Goal: Task Accomplishment & Management: Use online tool/utility

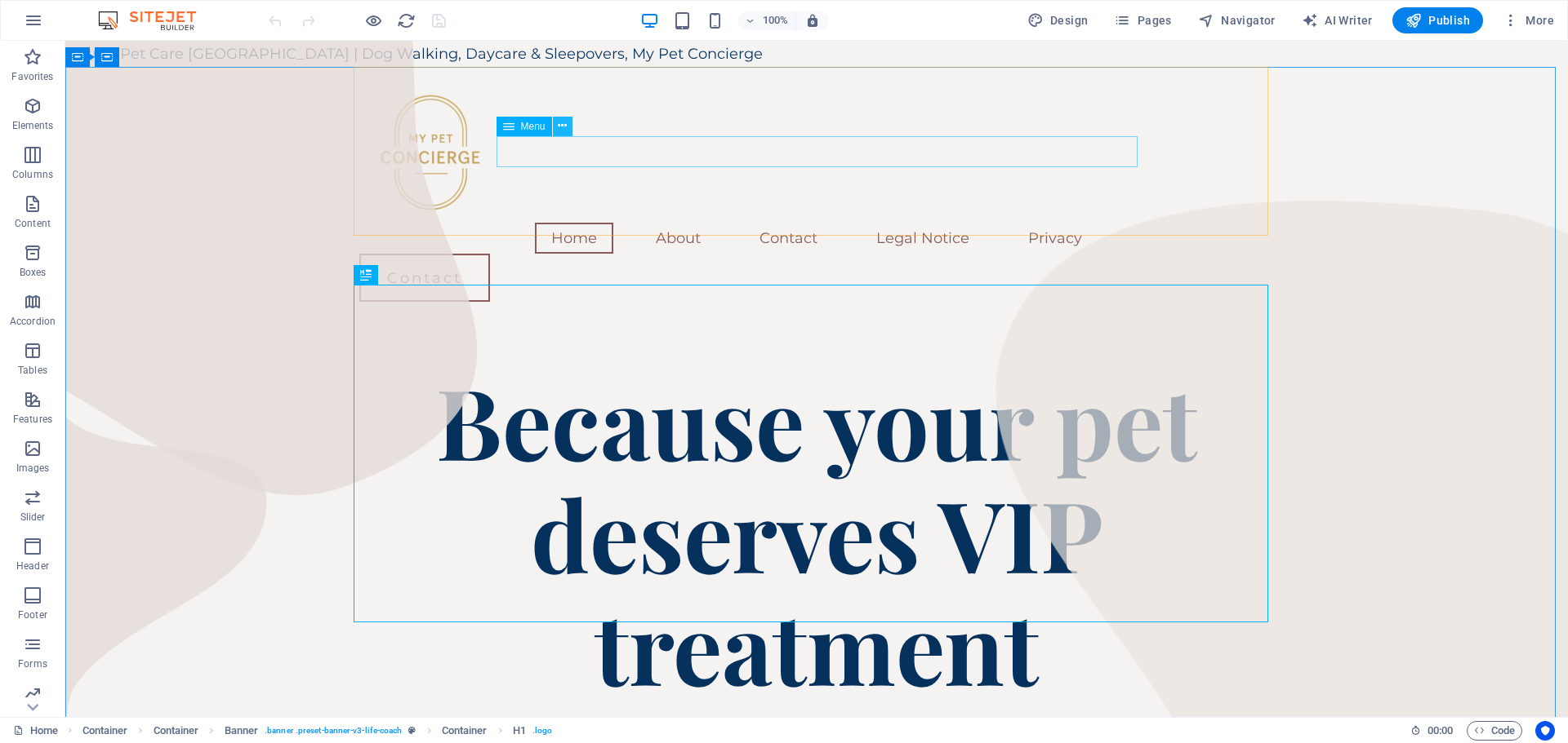
click at [563, 124] on icon at bounding box center [562, 125] width 9 height 17
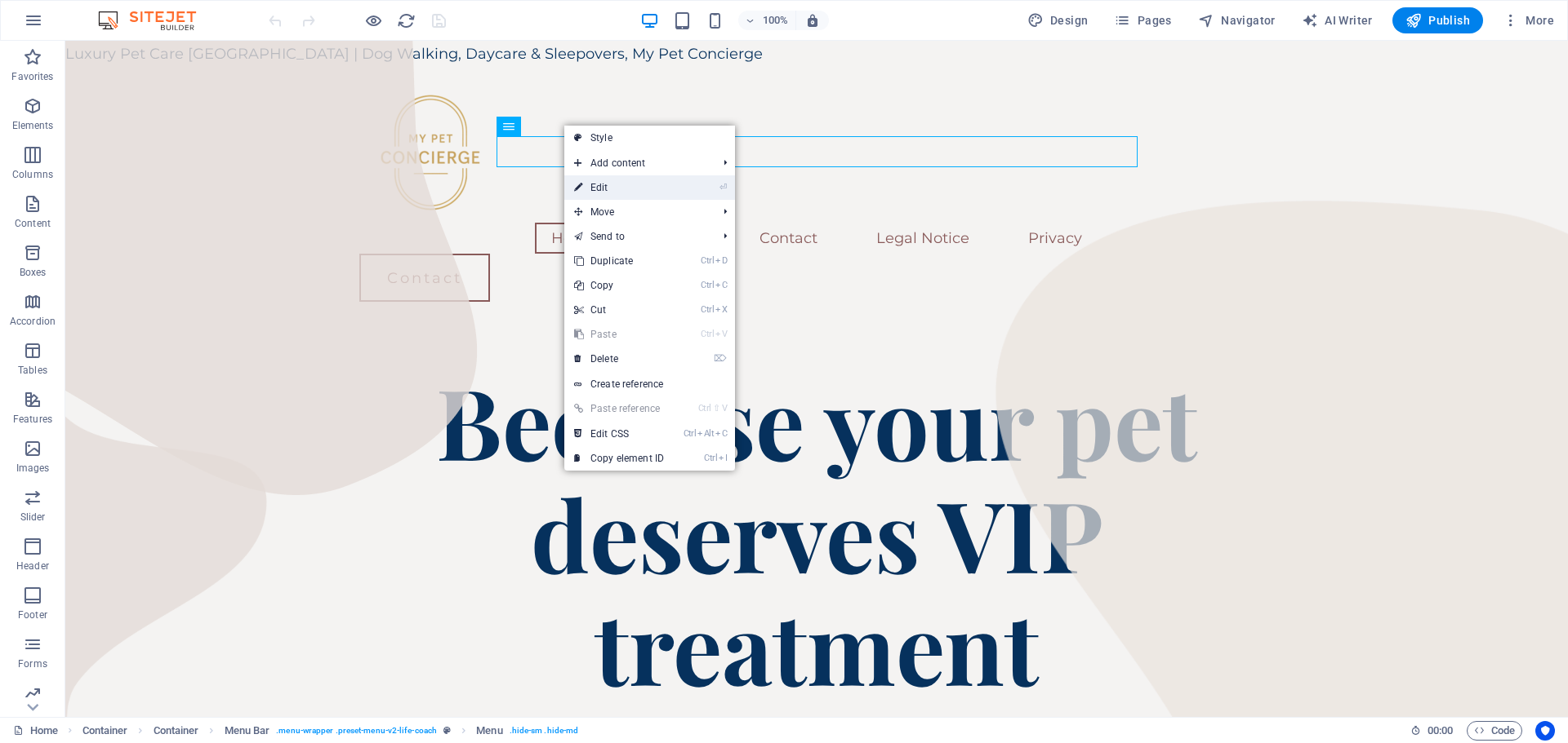
click at [630, 185] on link "⏎ Edit" at bounding box center [619, 188] width 110 height 25
select select
select select "1"
select select
select select "2"
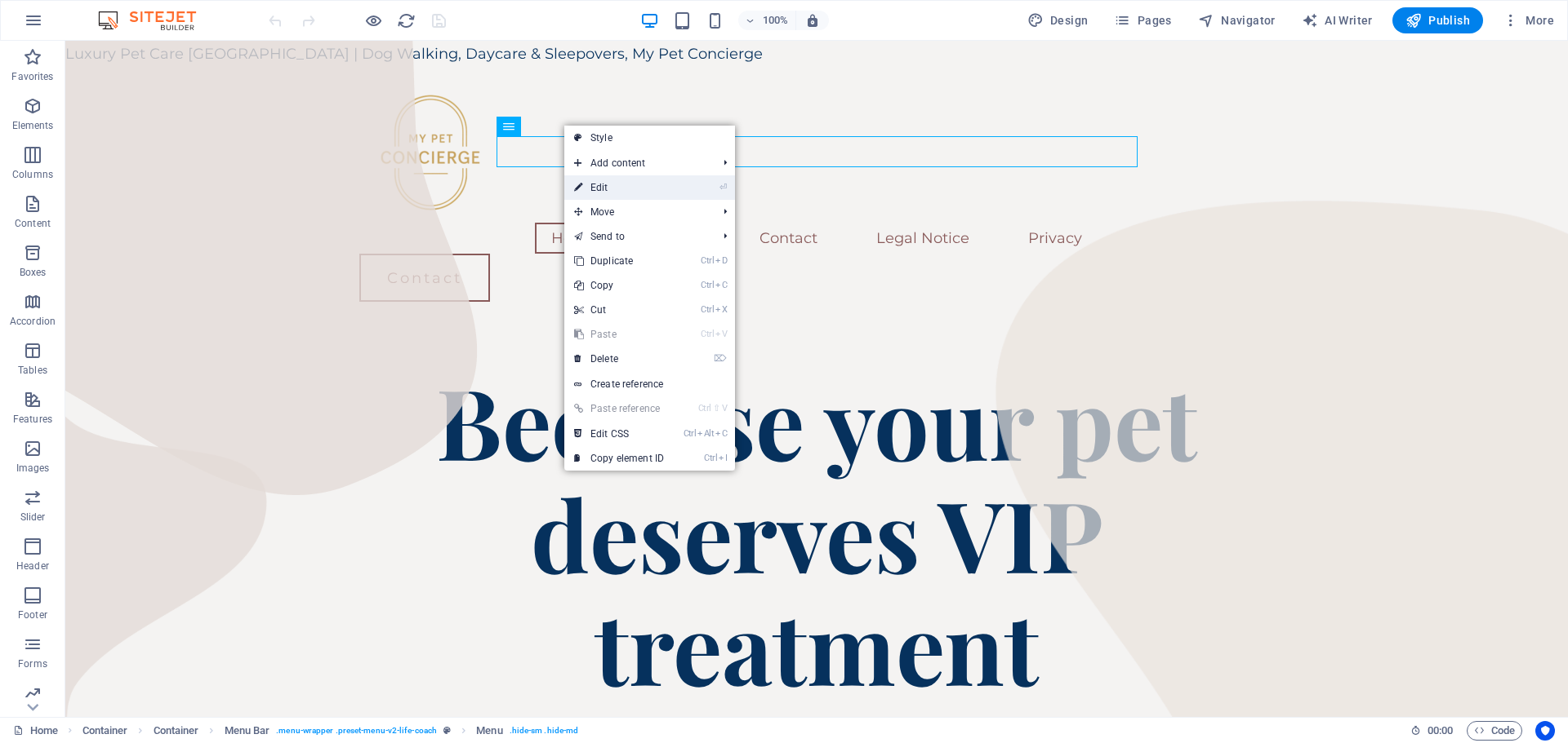
select select
select select "3"
select select
select select "4"
select select
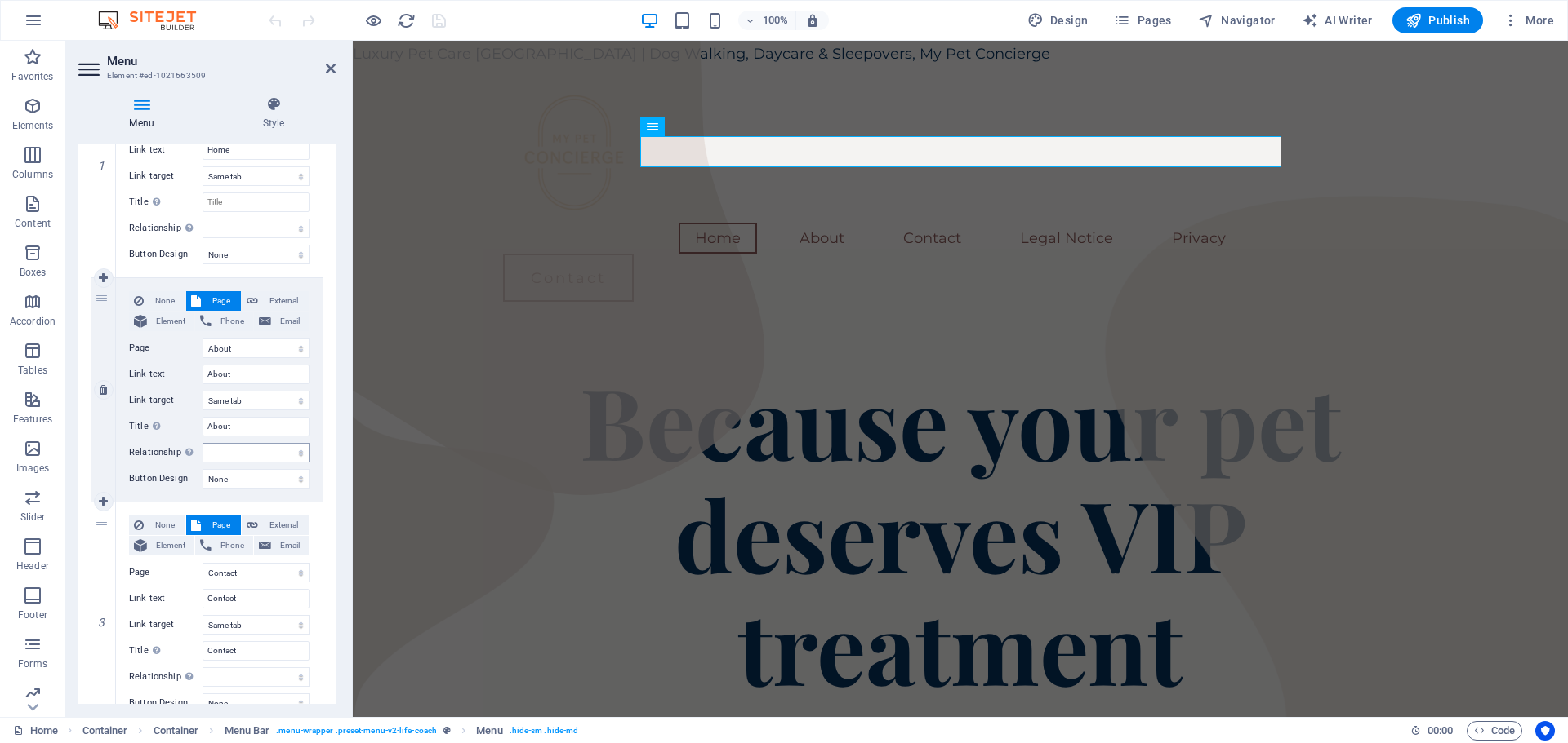
scroll to position [326, 0]
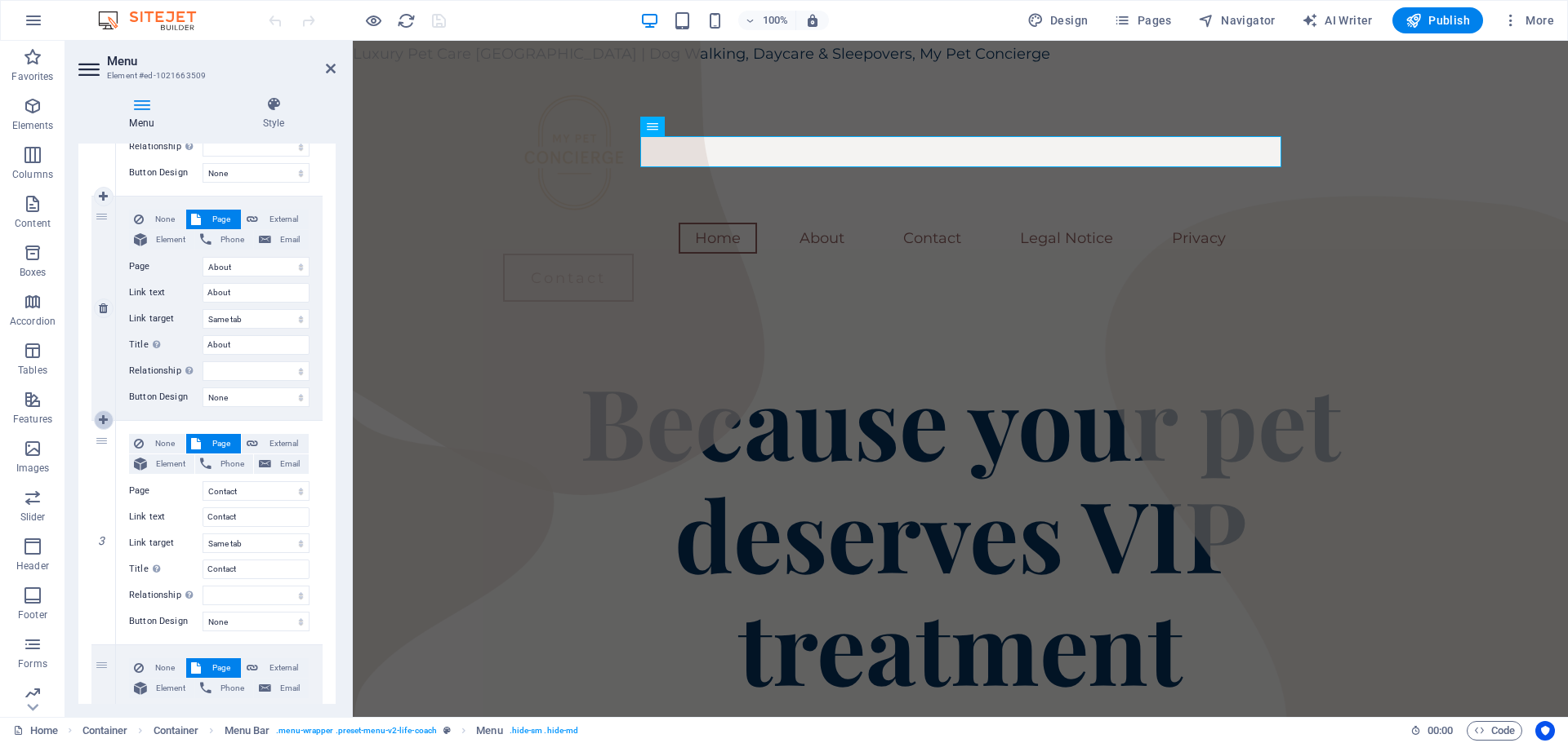
click at [105, 419] on icon at bounding box center [103, 421] width 9 height 12
select select
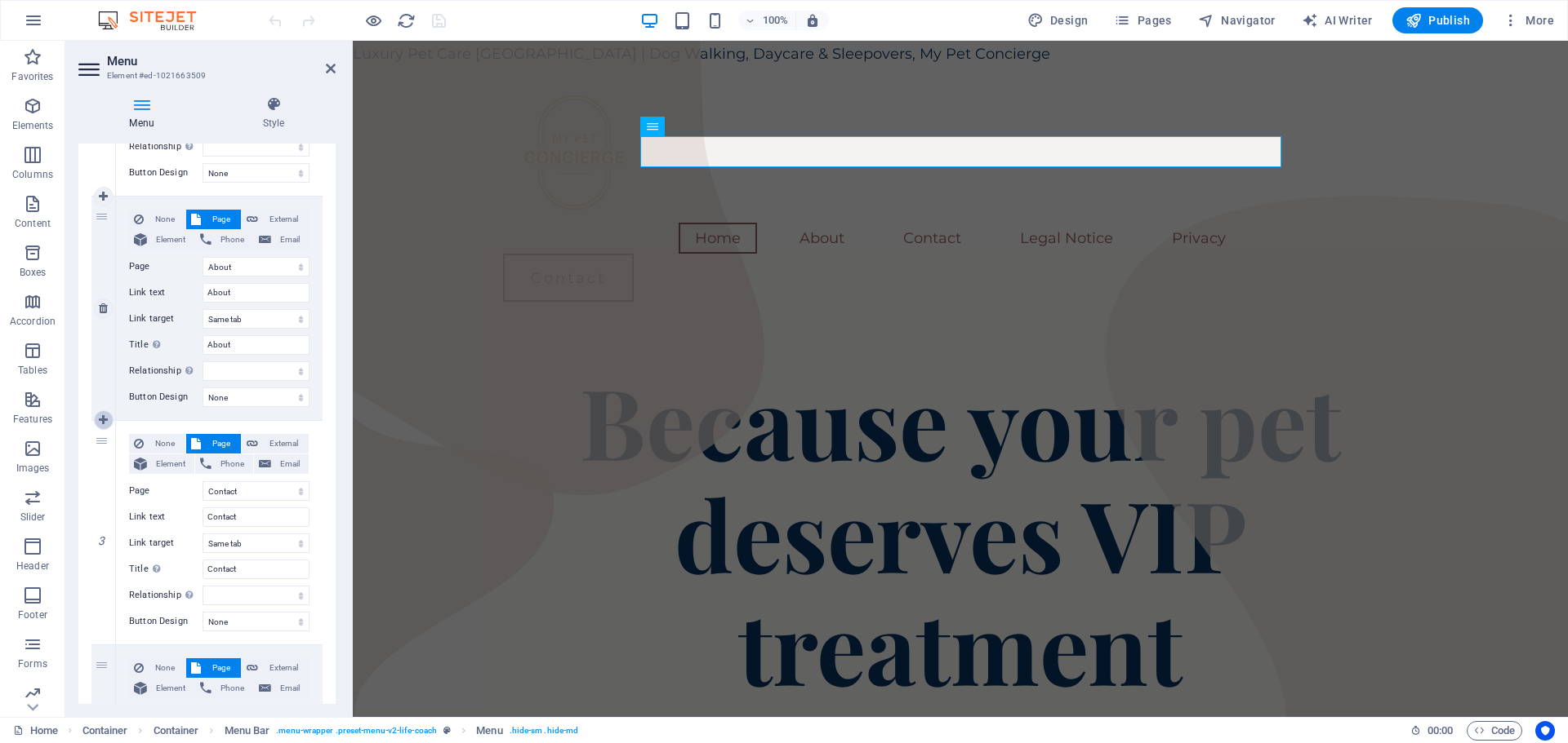
select select
select select "2"
type input "Contact"
select select
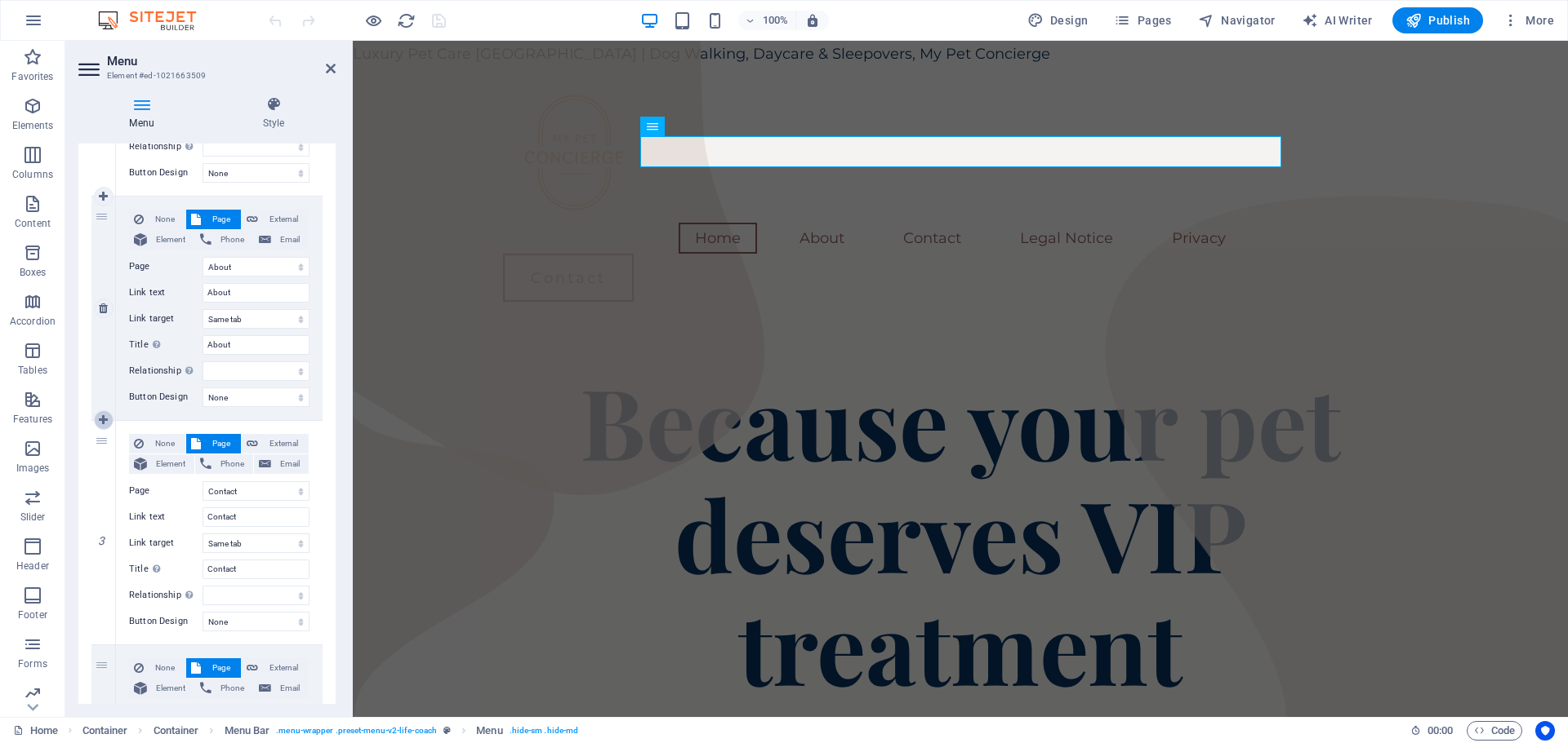
select select "3"
type input "Legal Notice"
select select
select select "4"
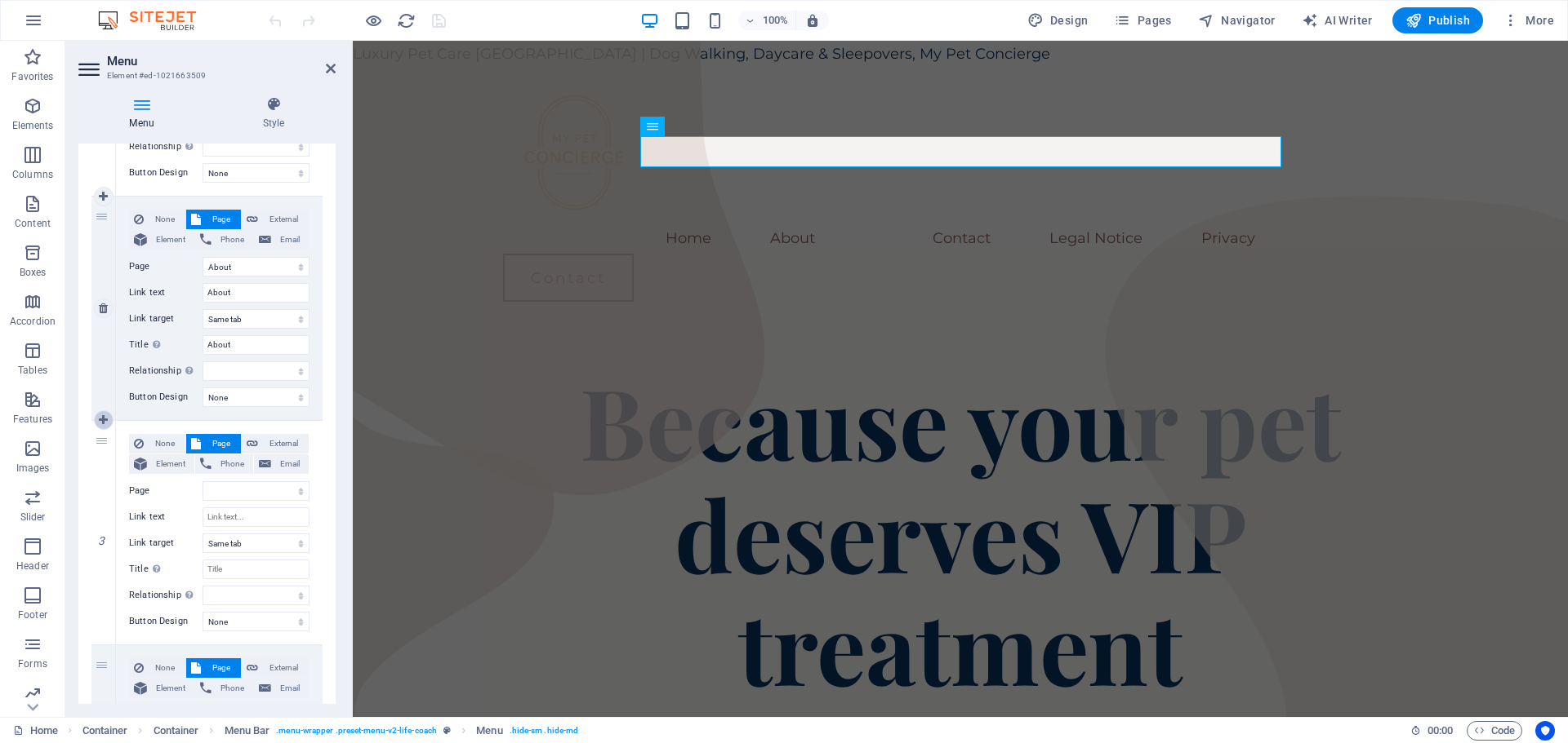
select select
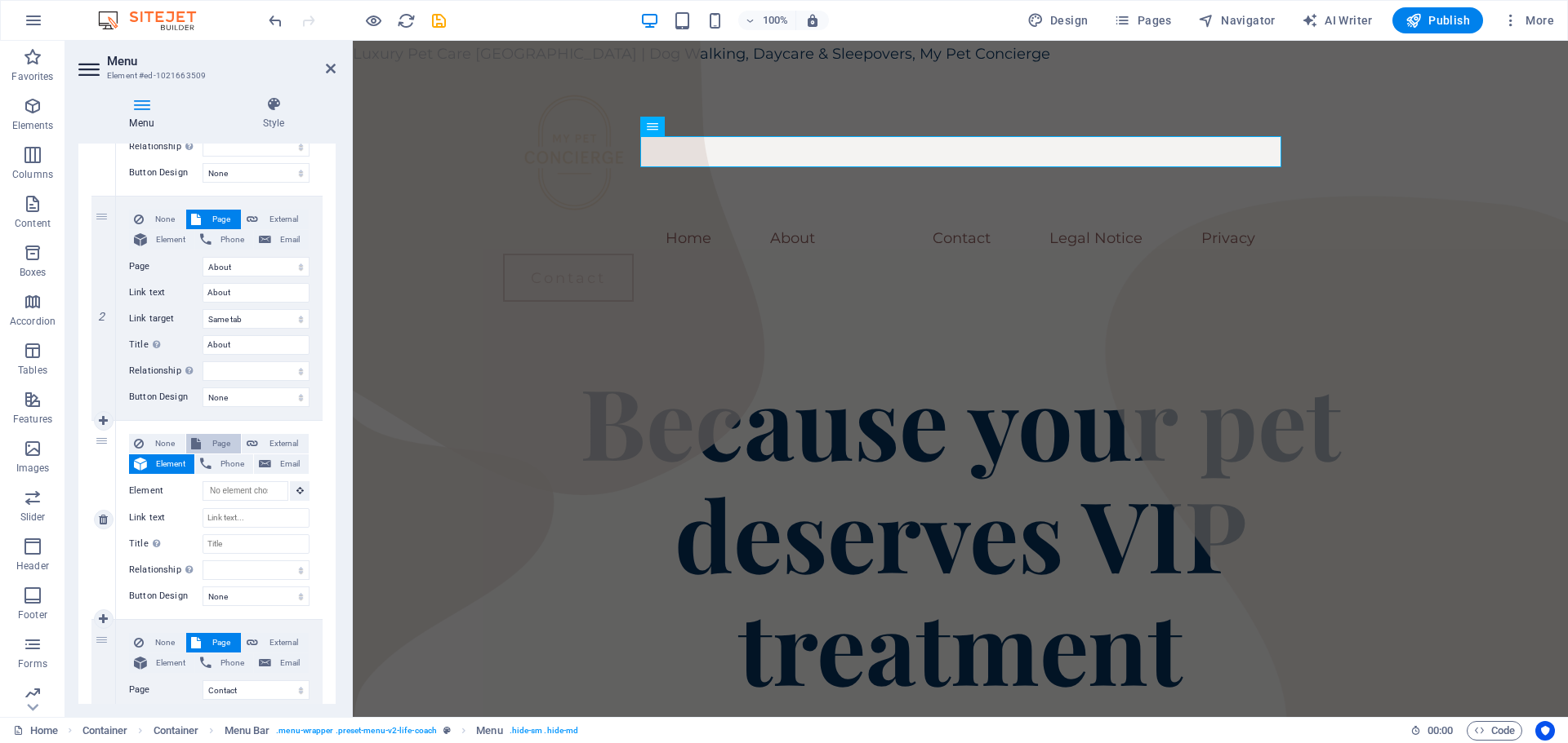
click at [216, 444] on span "Page" at bounding box center [220, 444] width 31 height 20
select select
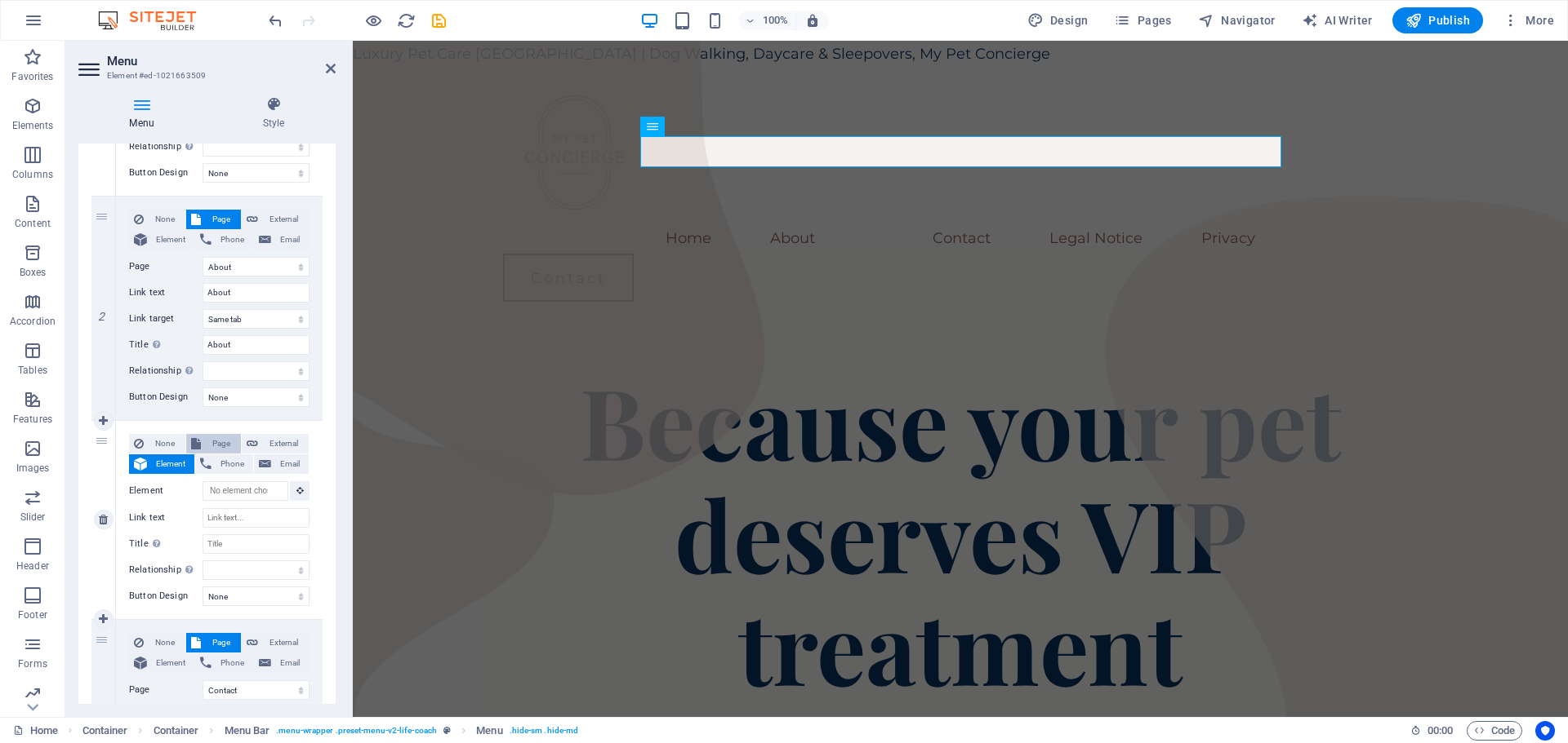
select select
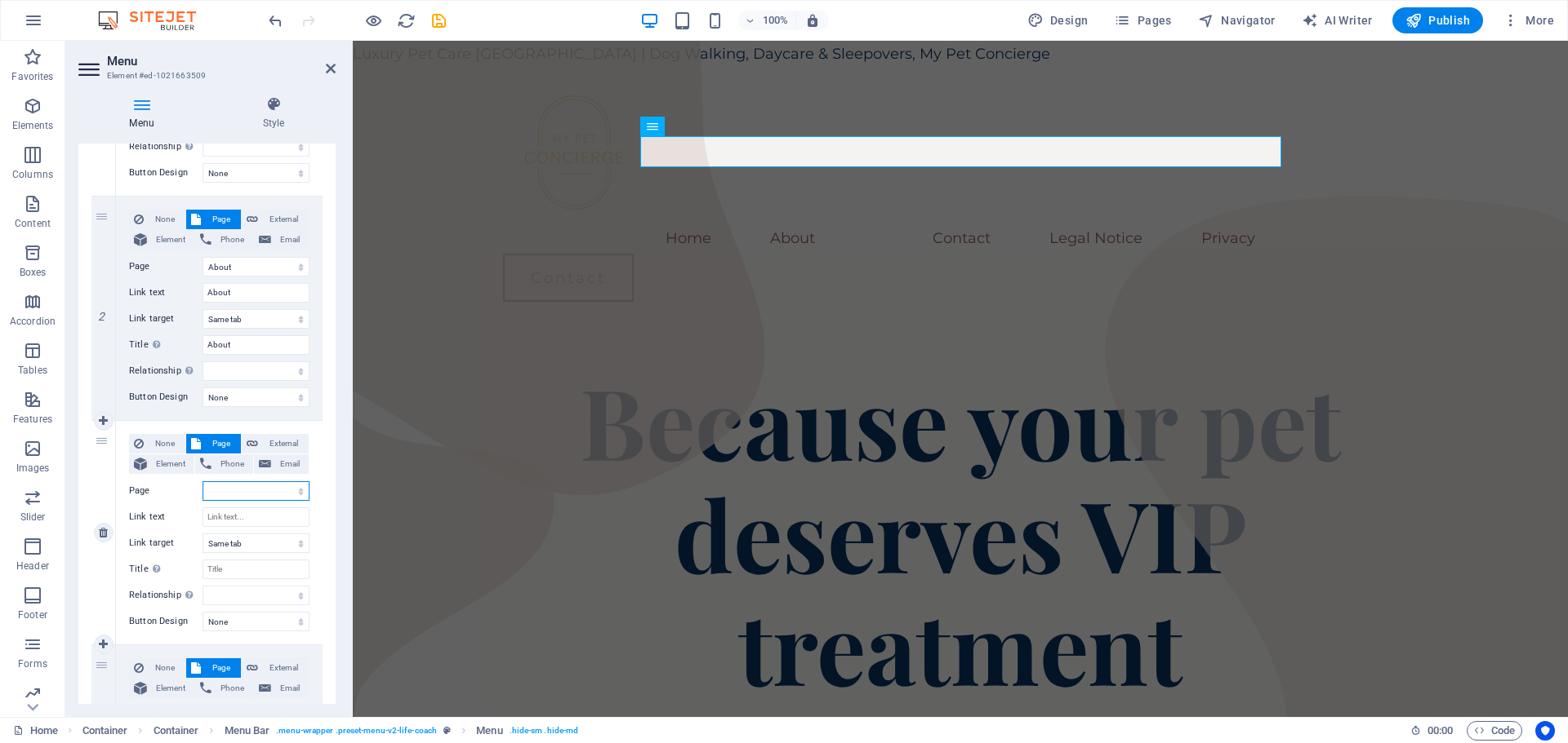
click at [247, 492] on select "Home About Contact Legal Notice Privacy" at bounding box center [256, 491] width 107 height 20
select select "0"
click at [203, 481] on select "Home About Contact Legal Notice Privacy" at bounding box center [256, 491] width 107 height 20
select select
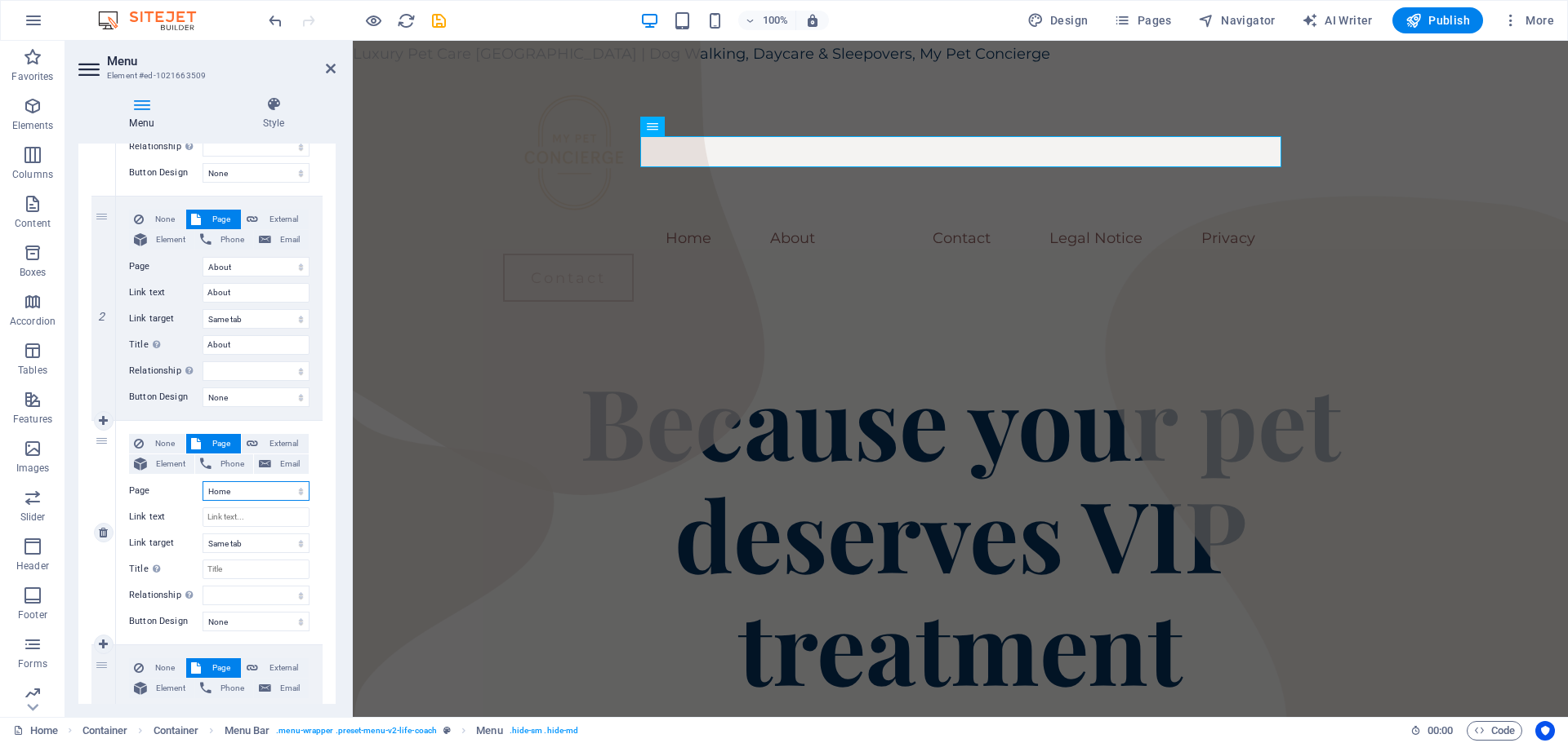
select select
click at [101, 532] on icon at bounding box center [103, 533] width 9 height 12
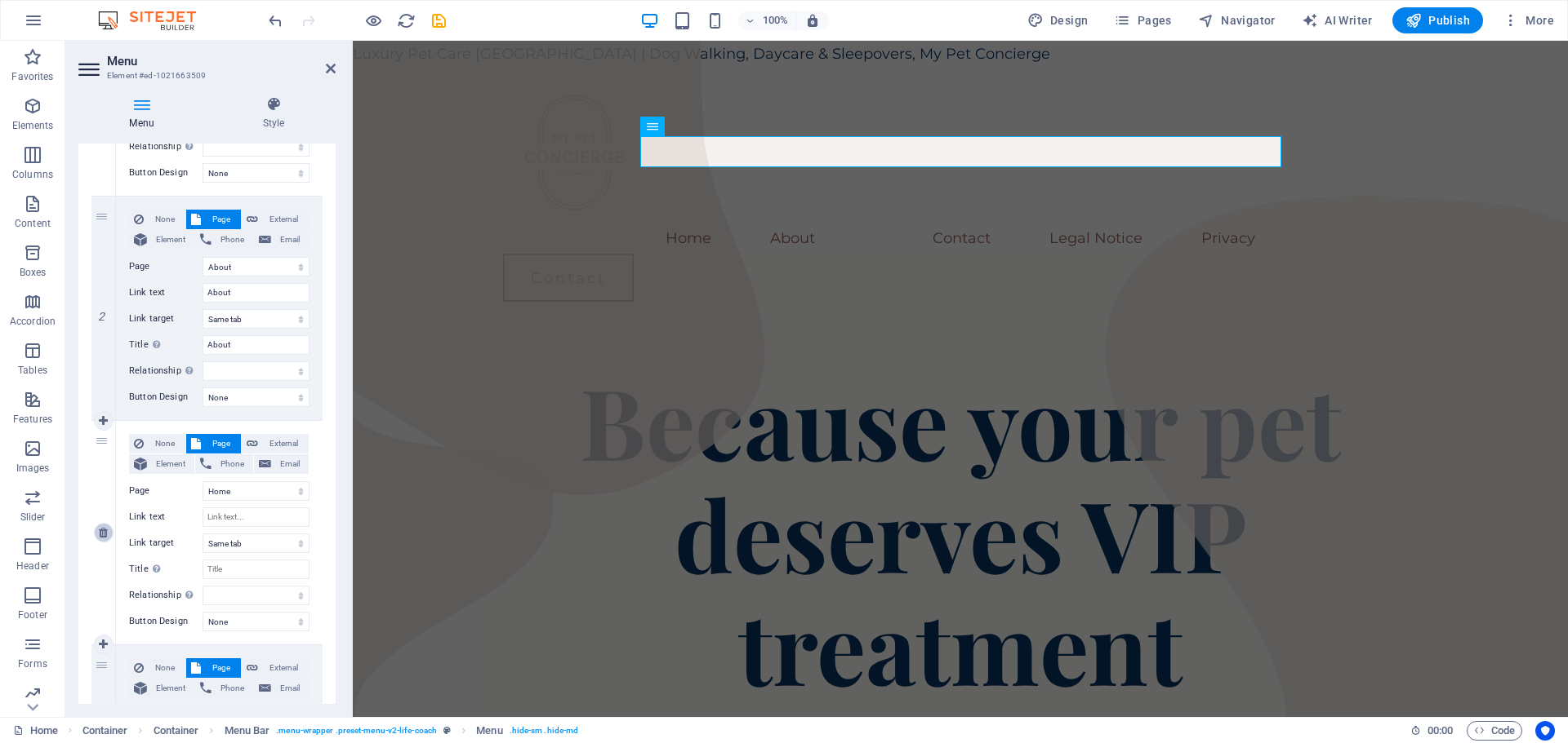
select select
select select "2"
type input "Contact"
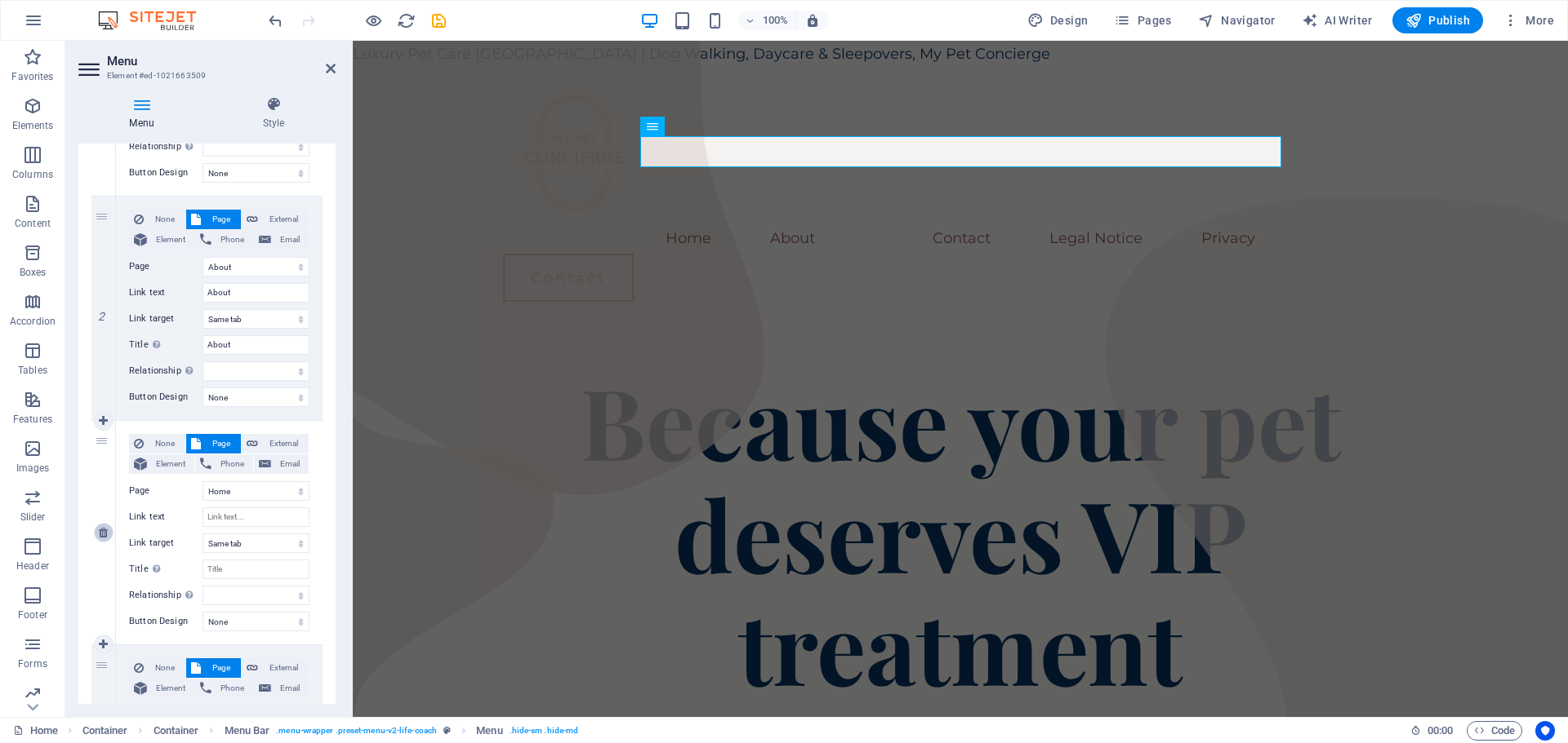
select select
select select "3"
type input "Legal Notice"
select select
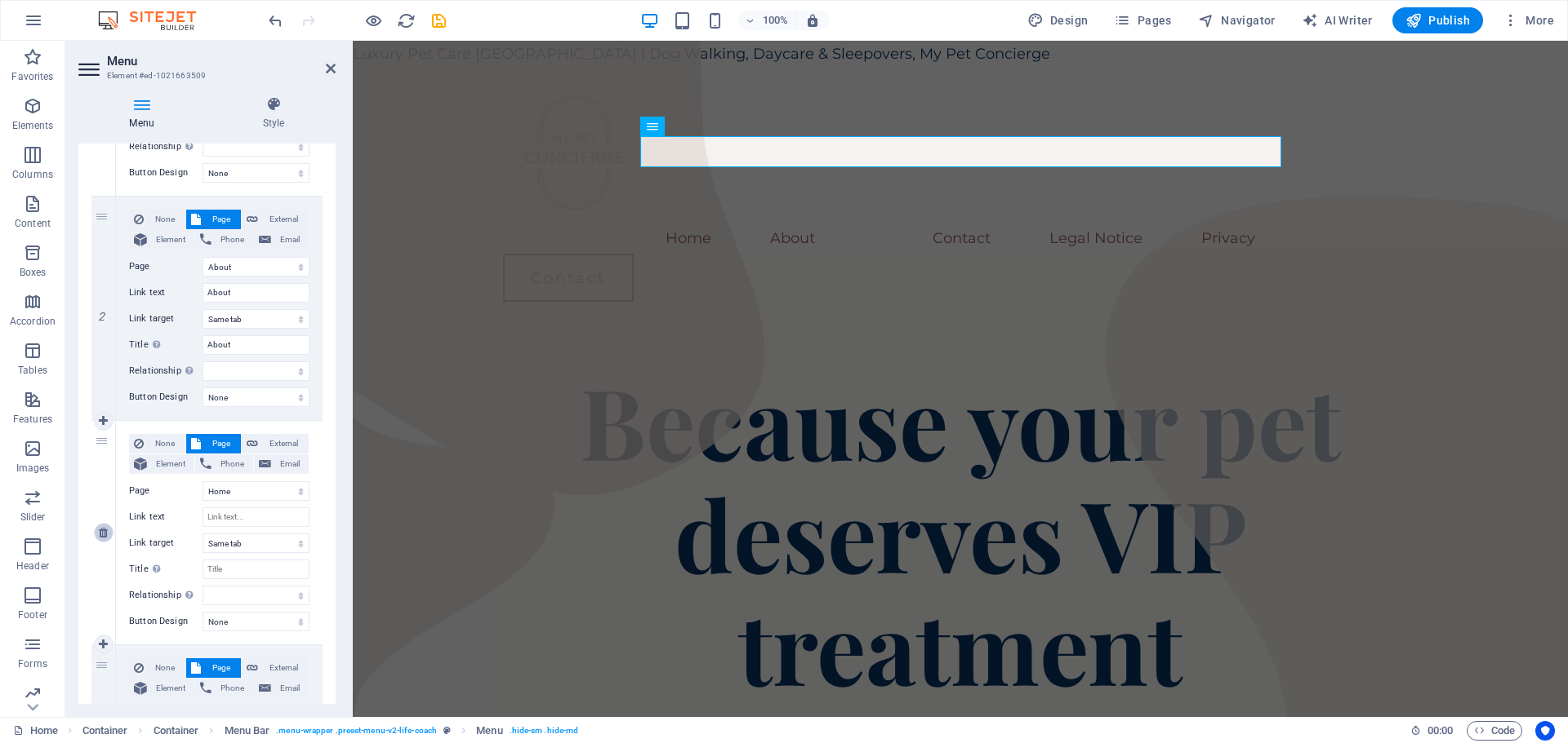
select select "4"
type input "Privacy"
select select
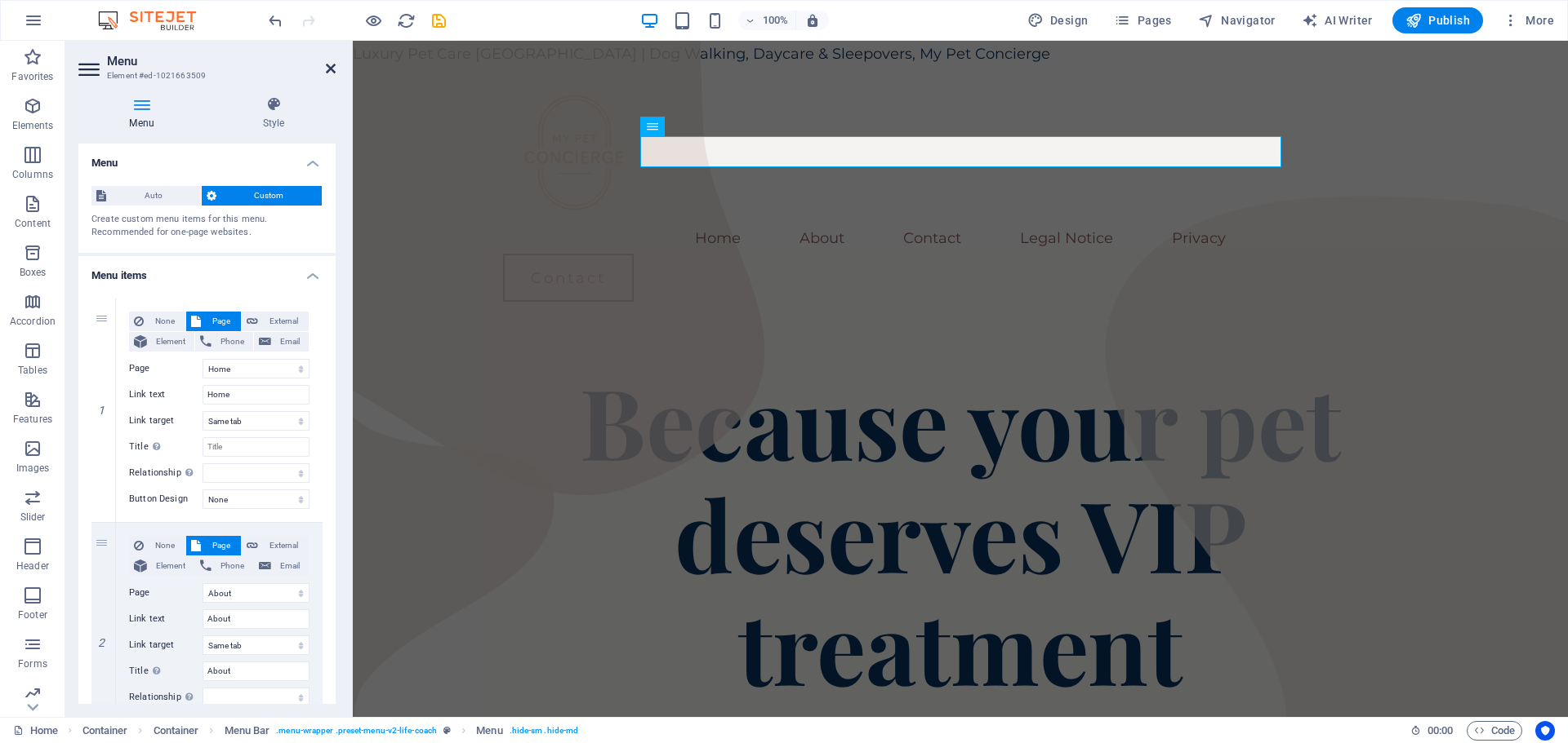
click at [330, 68] on icon at bounding box center [330, 68] width 10 height 13
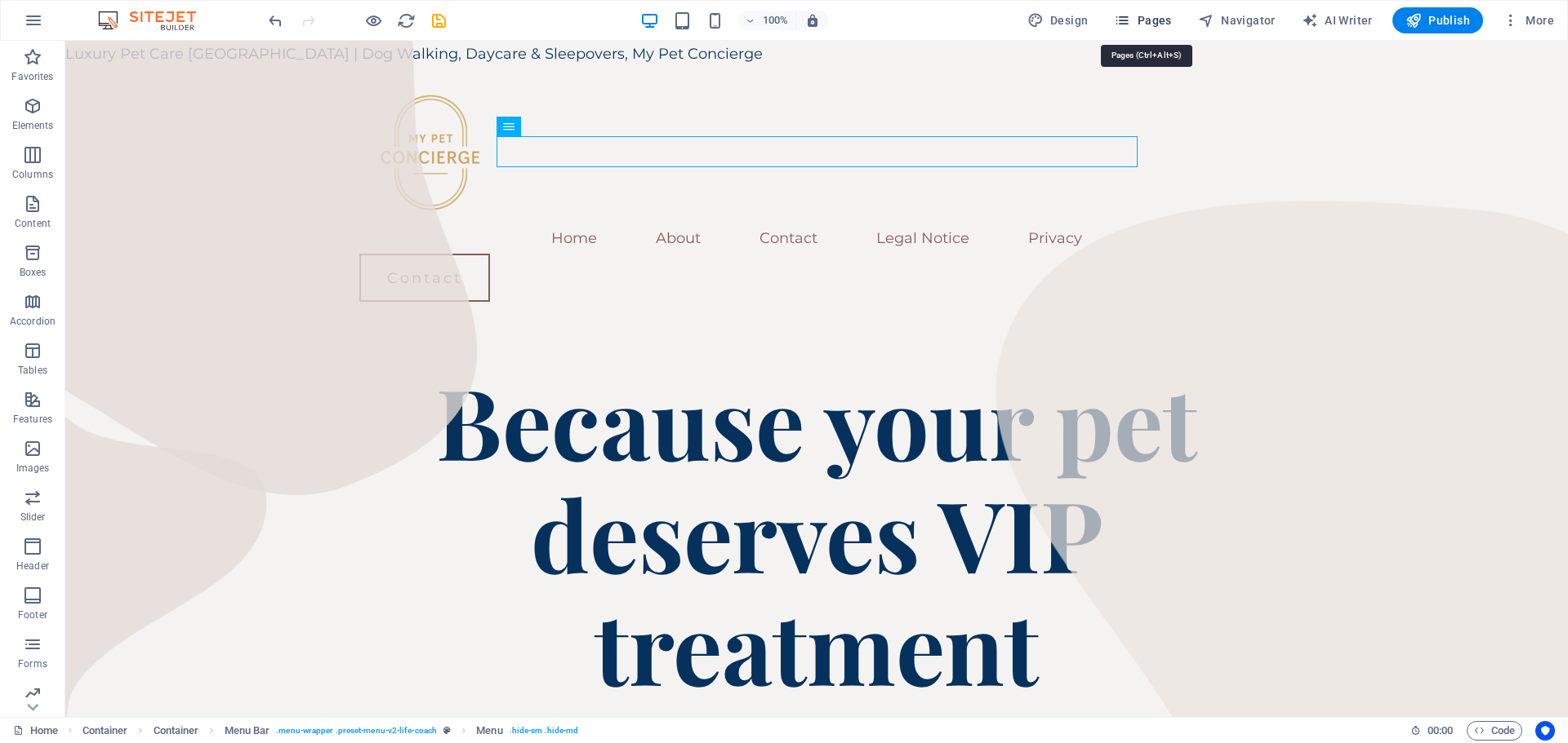
click at [1130, 21] on icon "button" at bounding box center [1121, 20] width 17 height 17
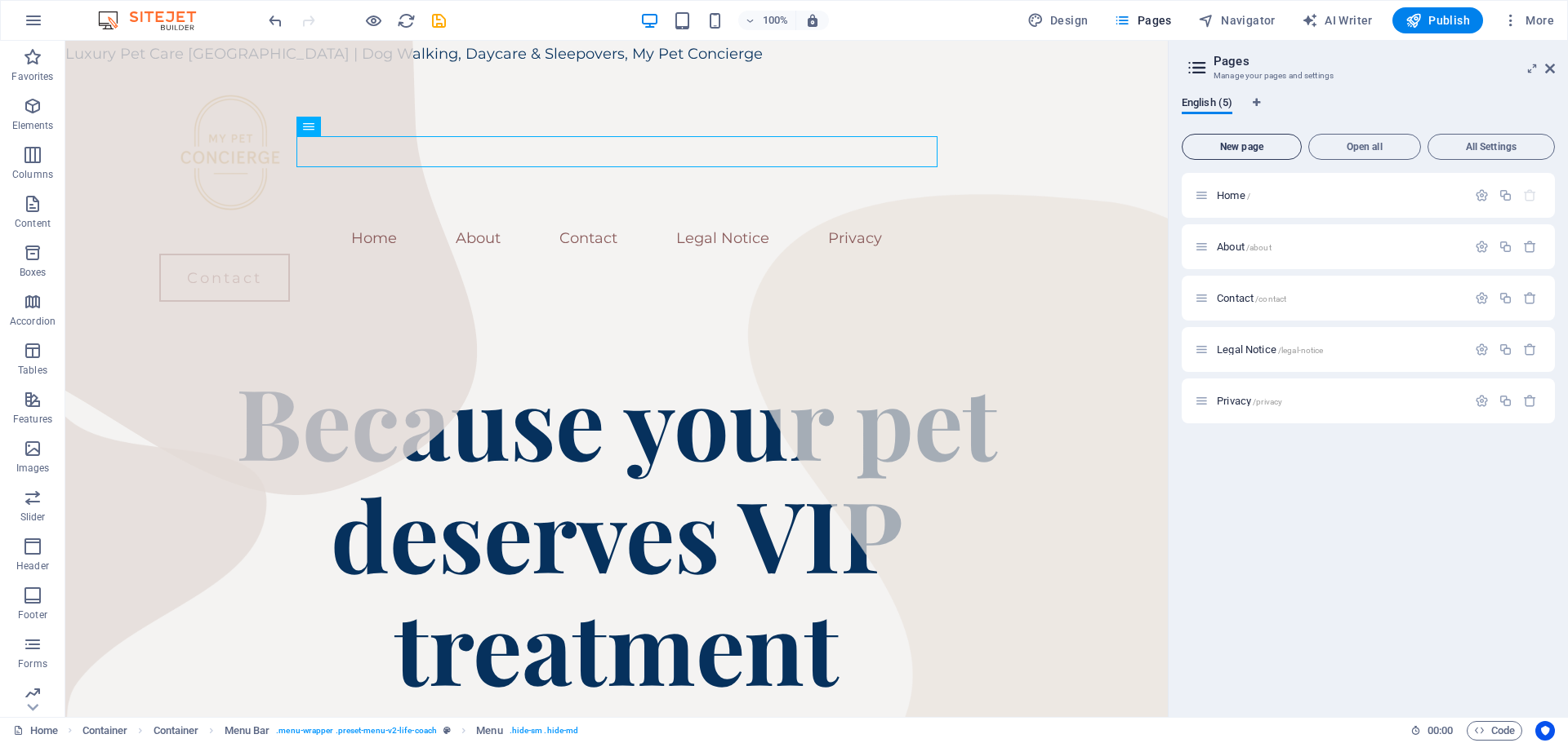
click at [1249, 147] on span "New page" at bounding box center [1241, 147] width 106 height 10
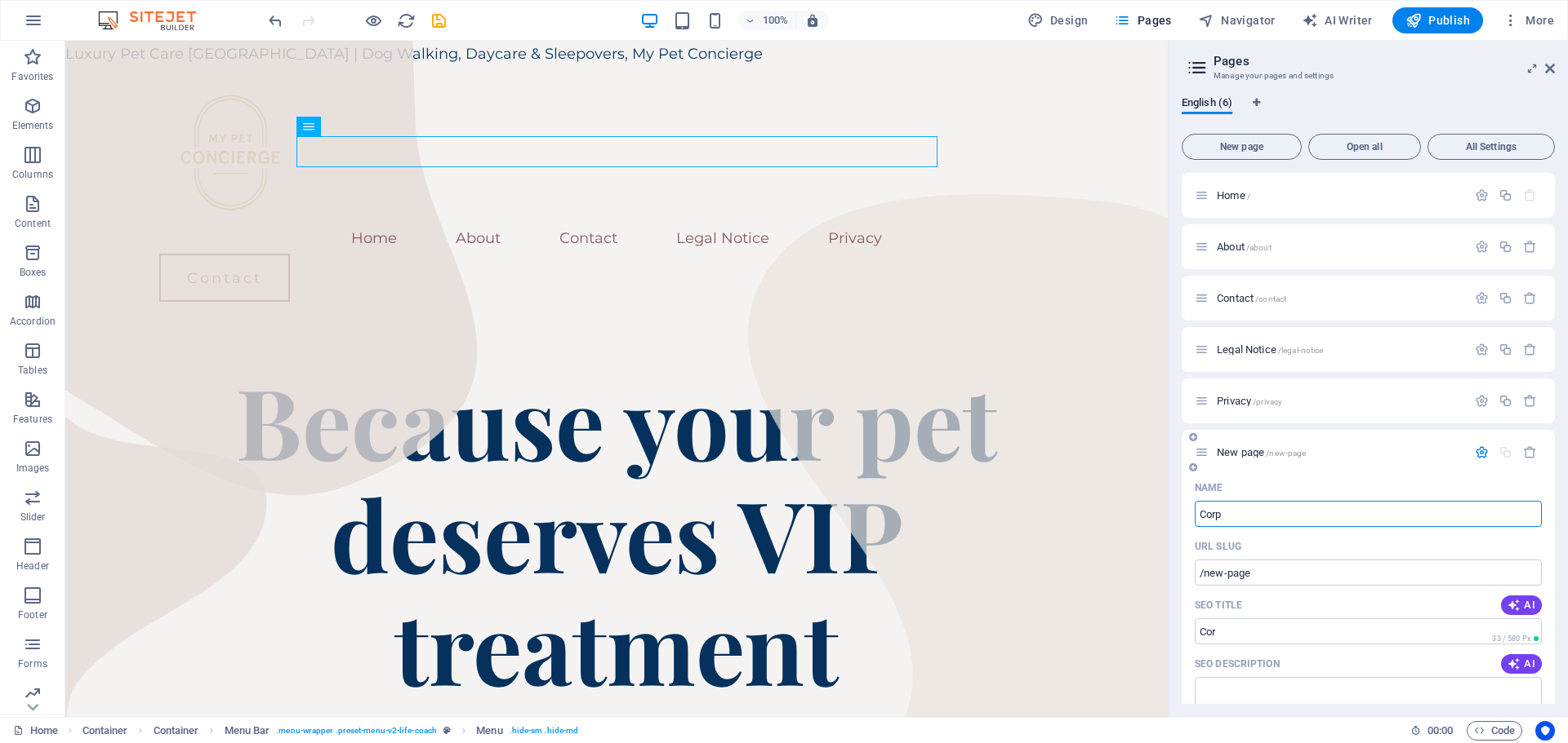
type input "Corpo"
type input "/cor"
type input "Corporate We"
type input "/corporate"
type input "Corporate"
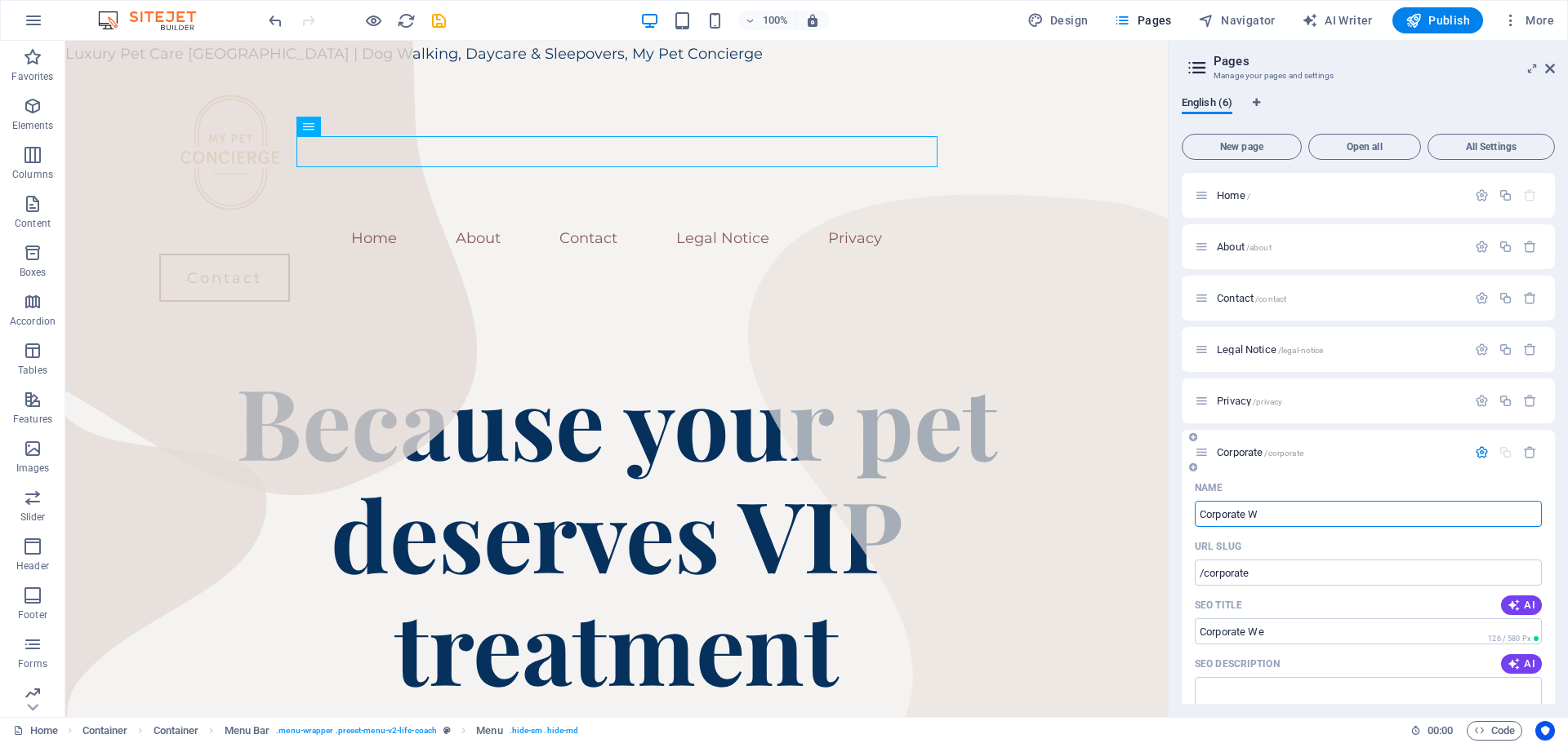
type input "/corporate-we"
type input "Corporate Pet We"
type input "/corporate-pet-w"
type input "Corporate Pet Wellness"
type input "/corporate-pet-wellness"
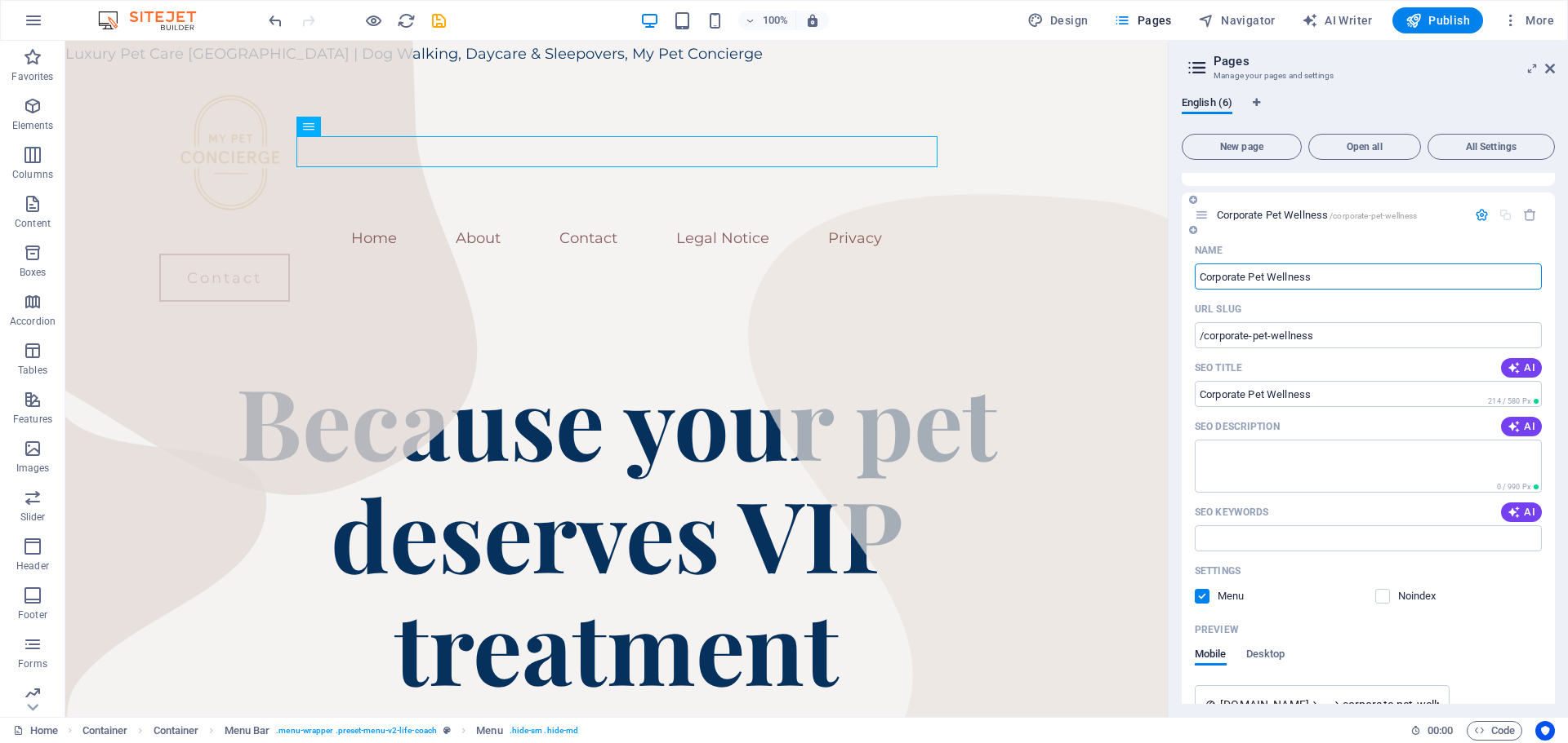
scroll to position [245, 0]
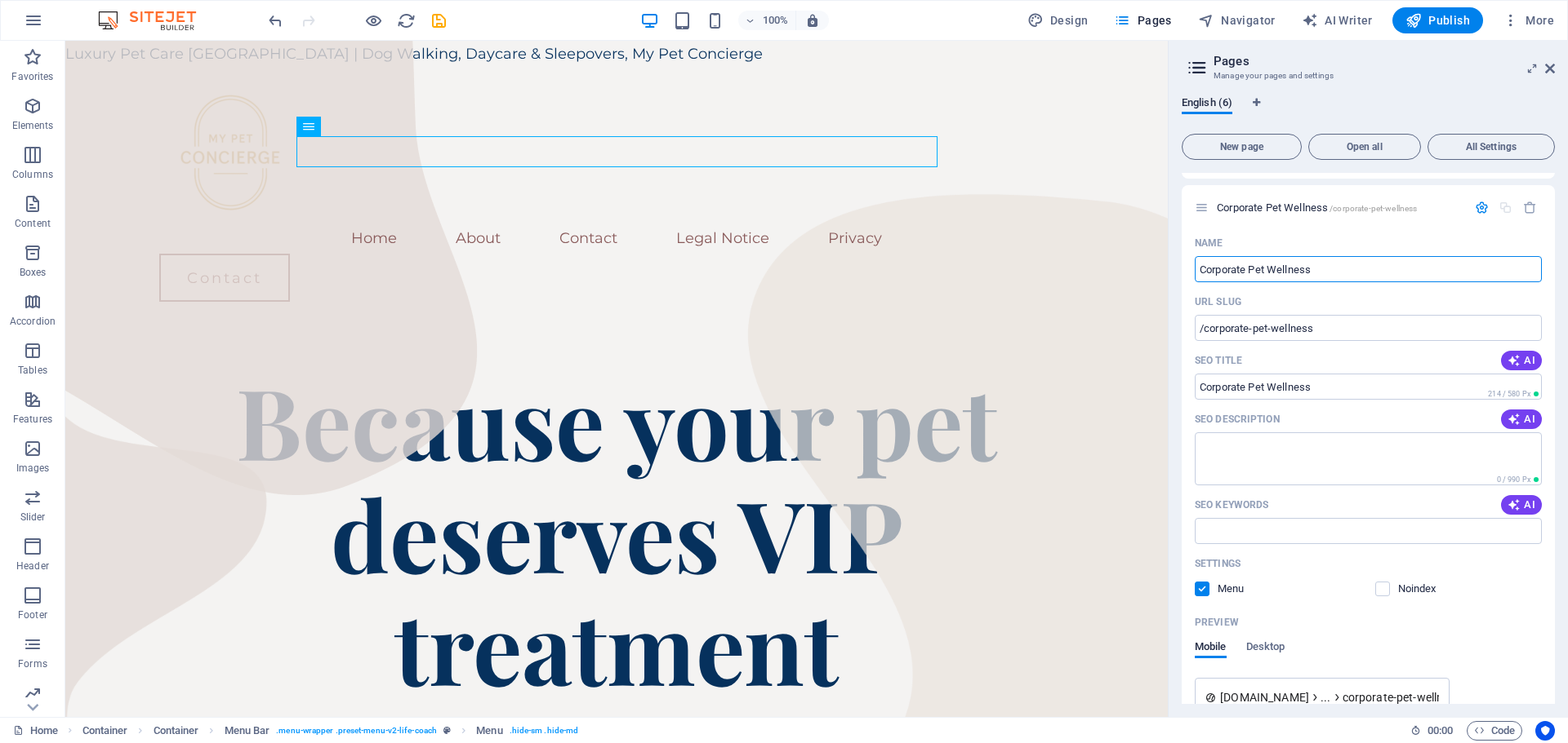
type input "Corporate Pet Wellness"
paste textarea "Our Corporate Pet Wellness Program is designed to help organisations support th…"
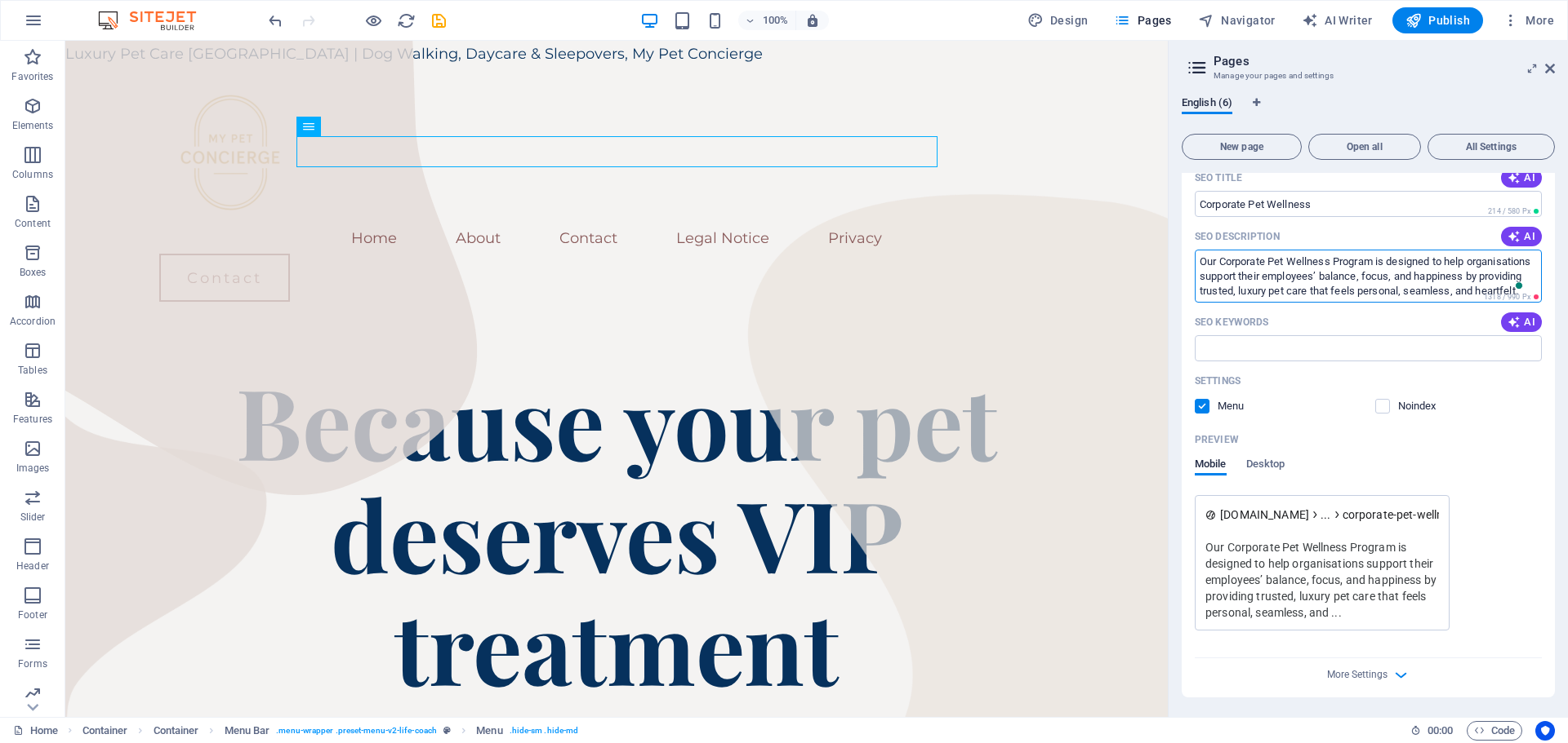
scroll to position [0, 0]
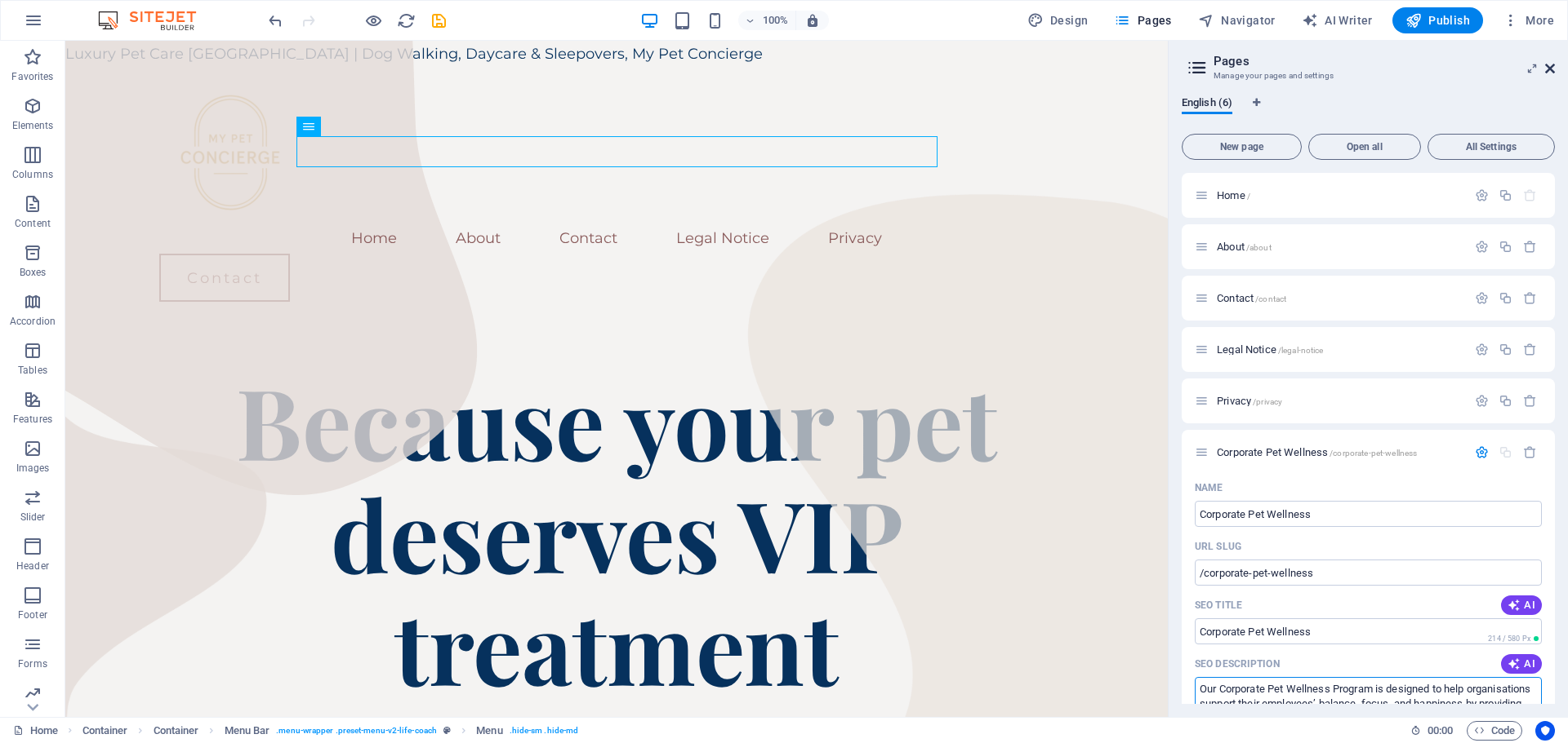
type textarea "Our Corporate Pet Wellness Program is designed to help organisations support th…"
click at [1553, 71] on icon at bounding box center [1549, 68] width 10 height 13
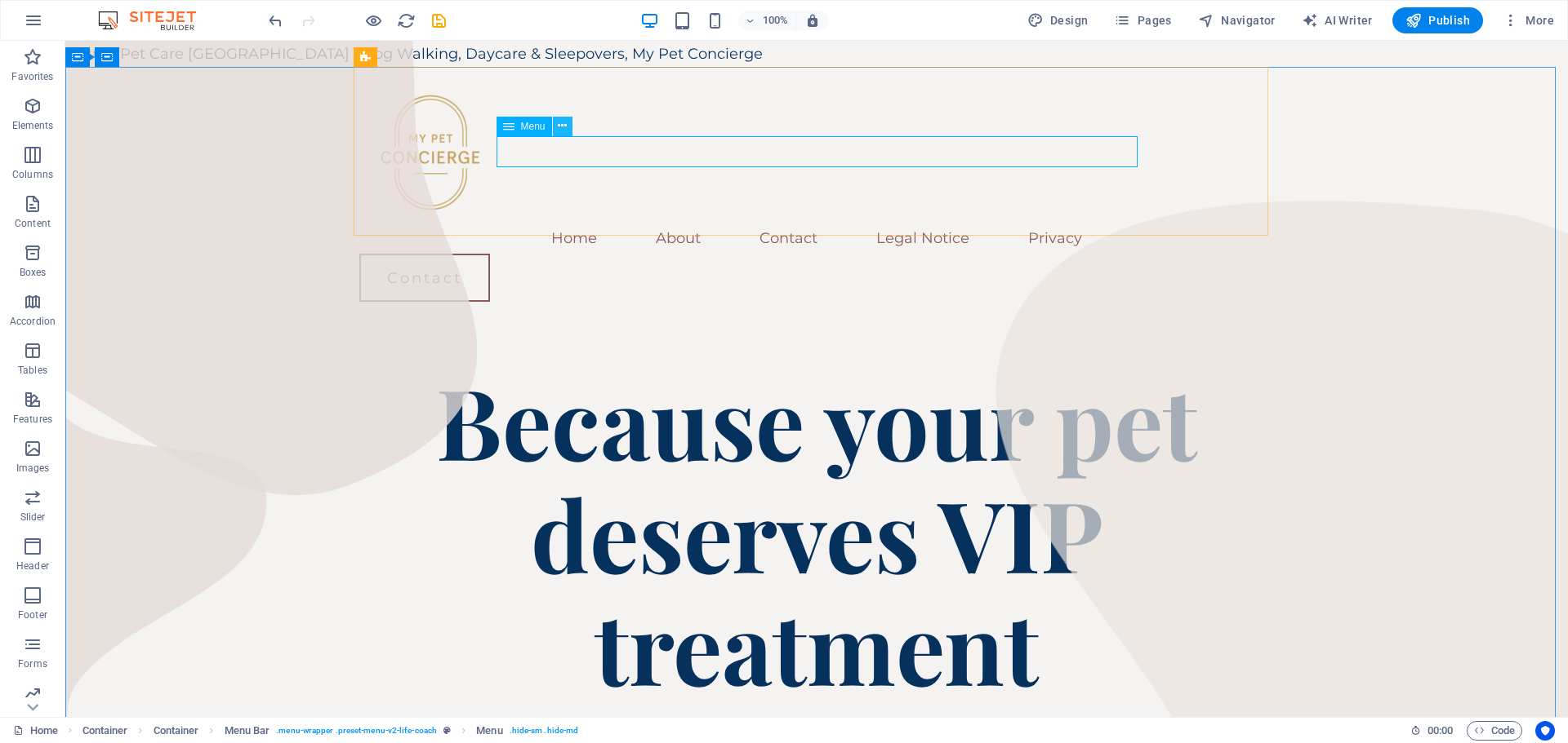
click at [561, 127] on icon at bounding box center [562, 125] width 9 height 17
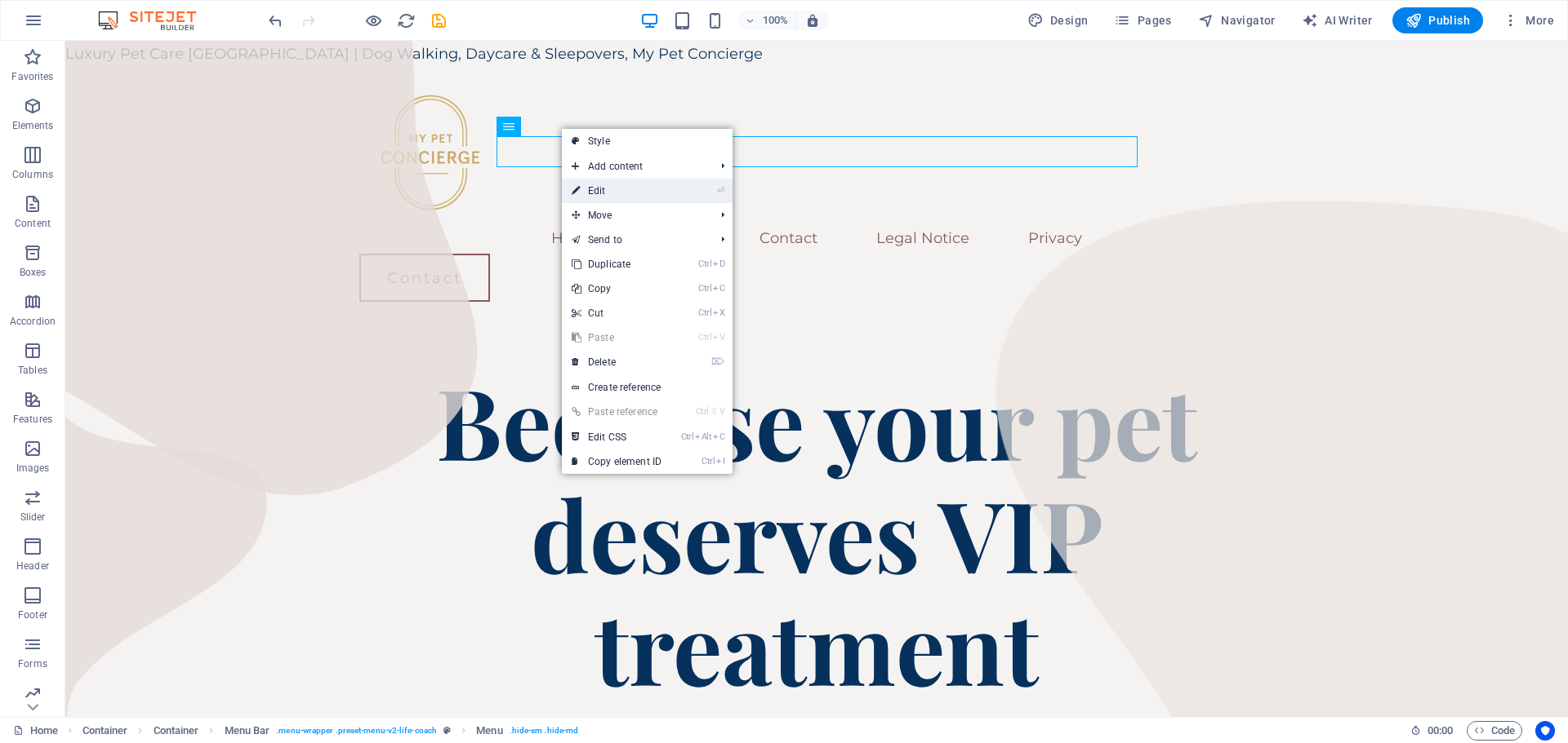
click at [614, 187] on link "⏎ Edit" at bounding box center [616, 191] width 110 height 25
select select
select select "1"
select select
select select "2"
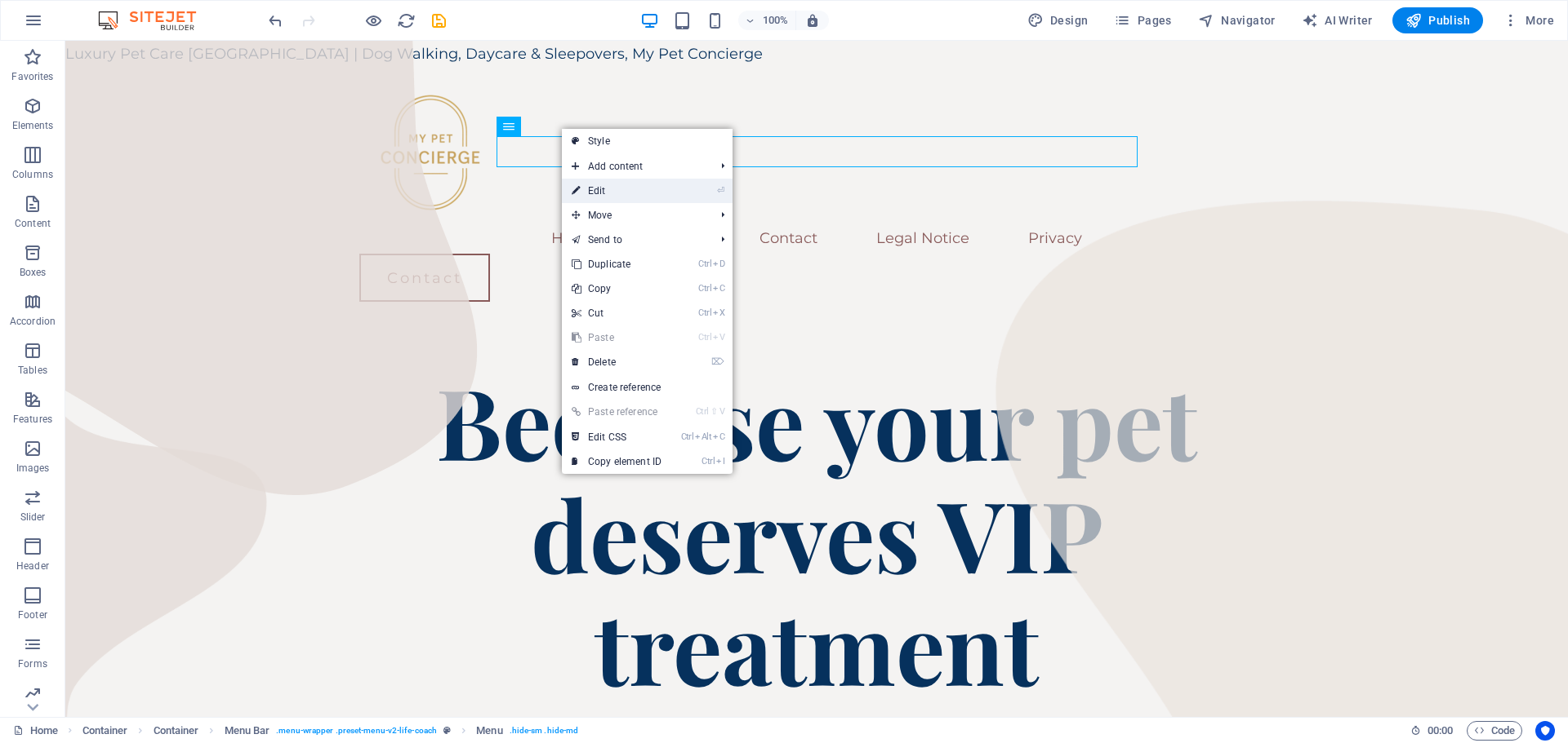
select select
select select "3"
select select
select select "4"
select select
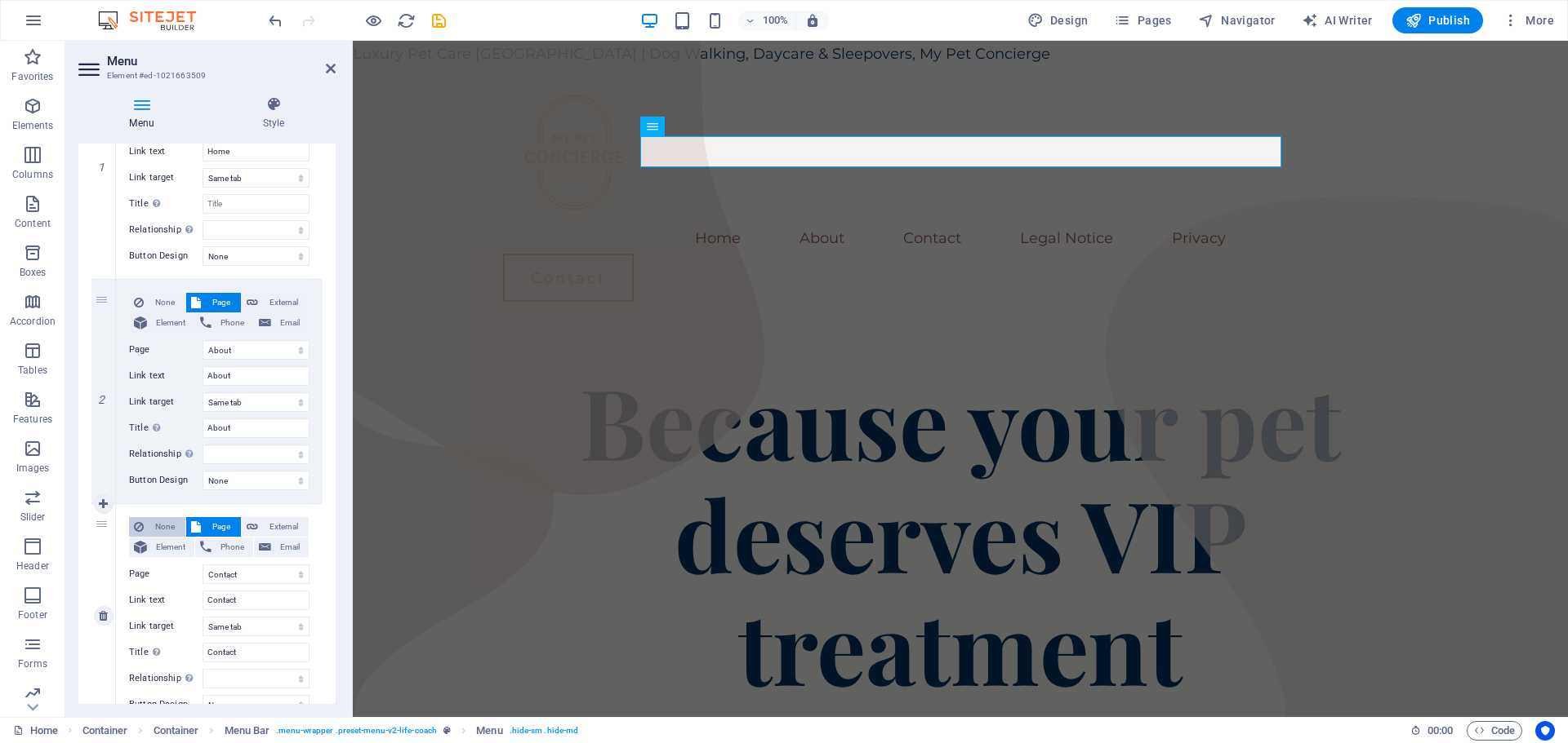
scroll to position [245, 0]
click at [104, 508] on icon at bounding box center [103, 503] width 9 height 12
select select
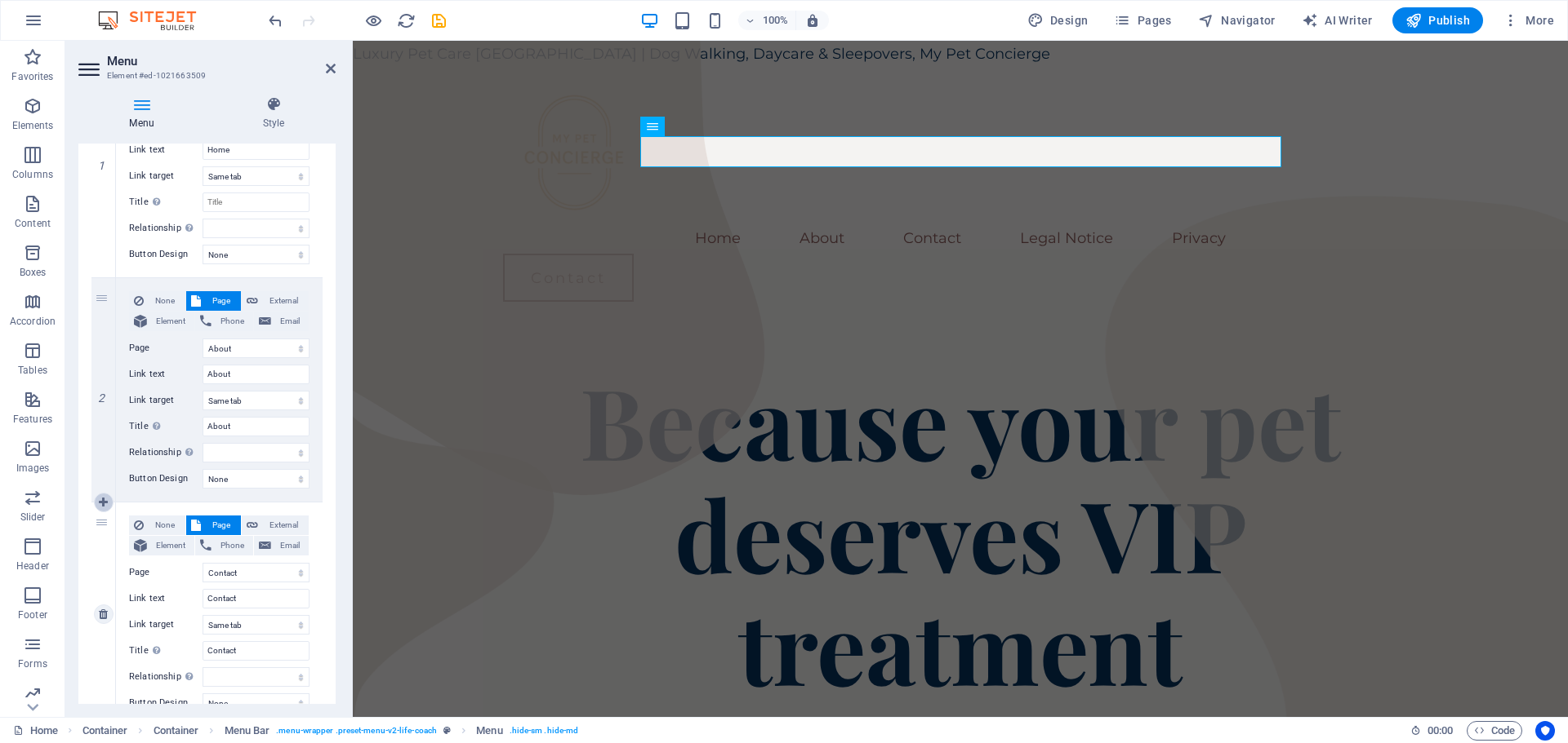
select select
select select "2"
type input "Contact"
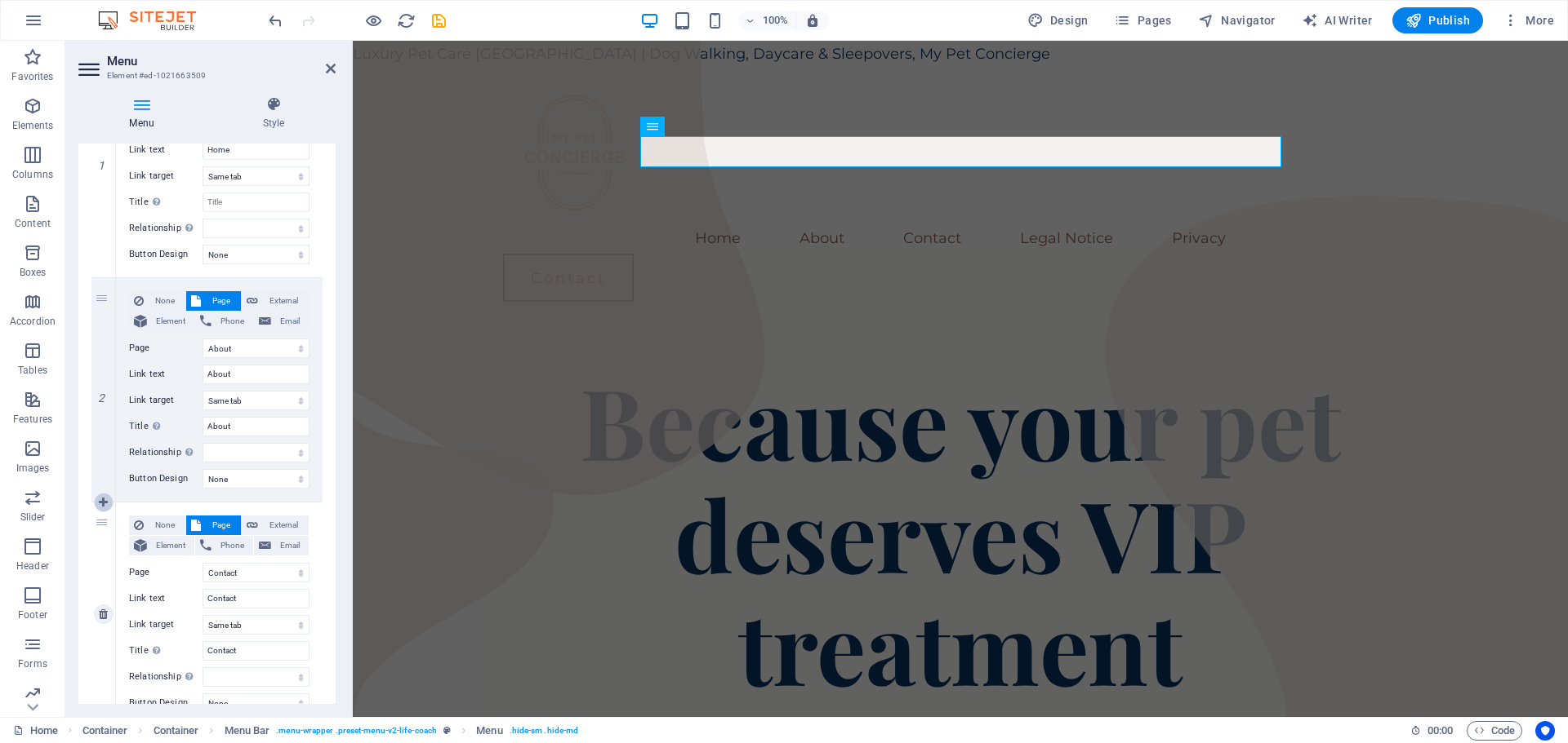
type input "Contact"
select select
select select "3"
type input "Legal Notice"
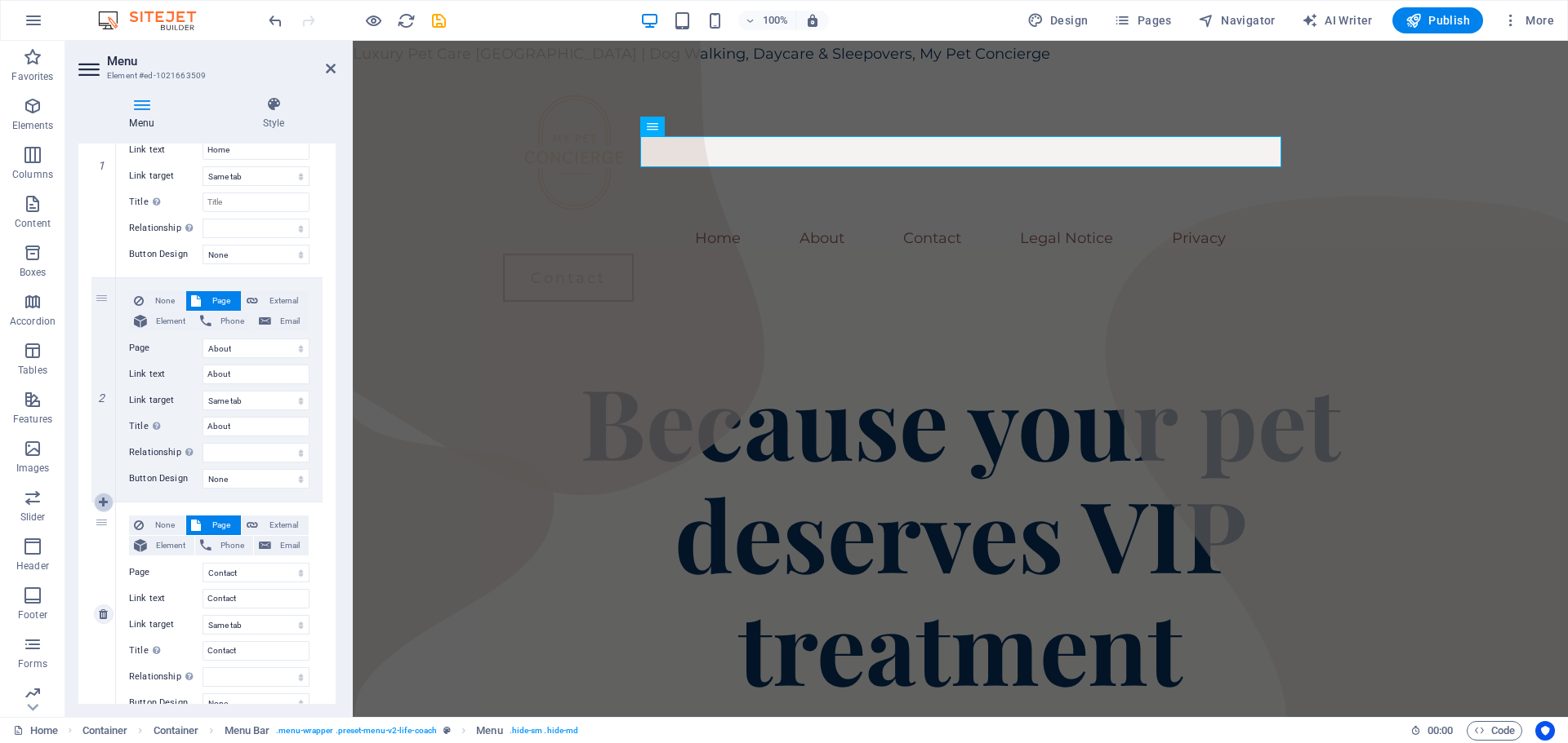
select select
select select "4"
select select
click at [217, 524] on span "Page" at bounding box center [220, 526] width 31 height 20
select select
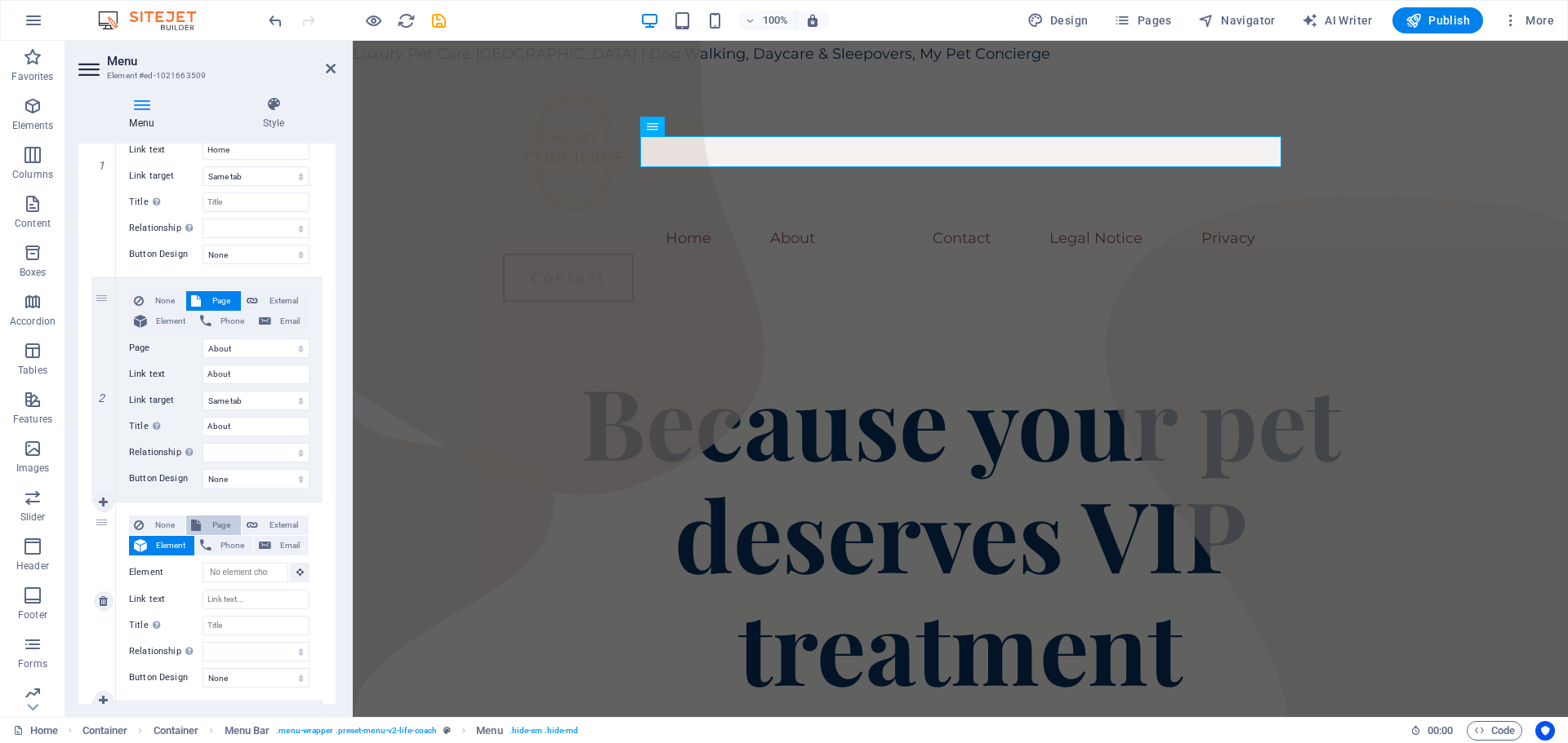
select select
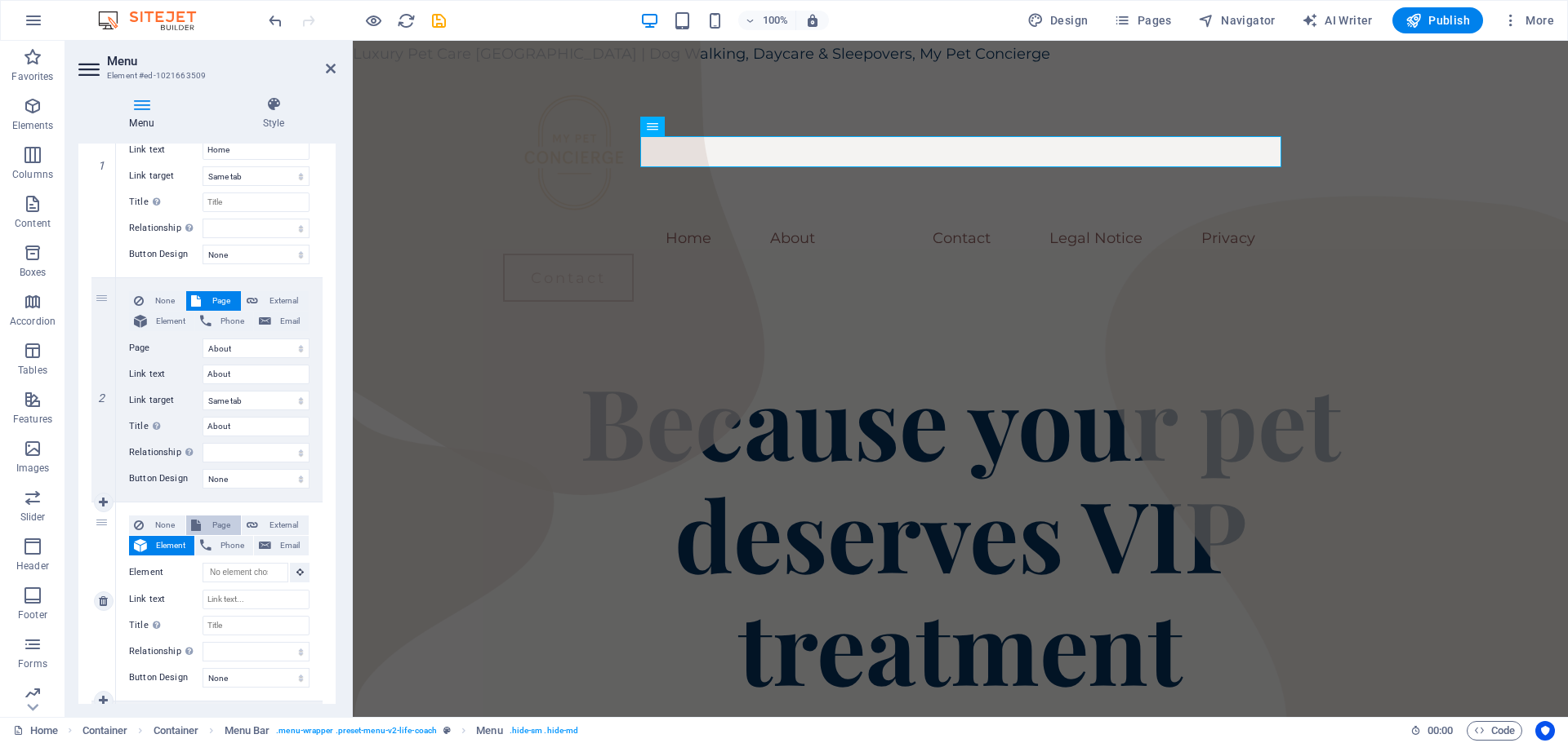
select select
click at [240, 574] on select "Home About Contact Legal Notice Privacy Corporate Pet Wellness" at bounding box center [256, 573] width 107 height 20
select select "5"
click at [203, 563] on select "Home About Contact Legal Notice Privacy Corporate Pet Wellness" at bounding box center [256, 573] width 107 height 20
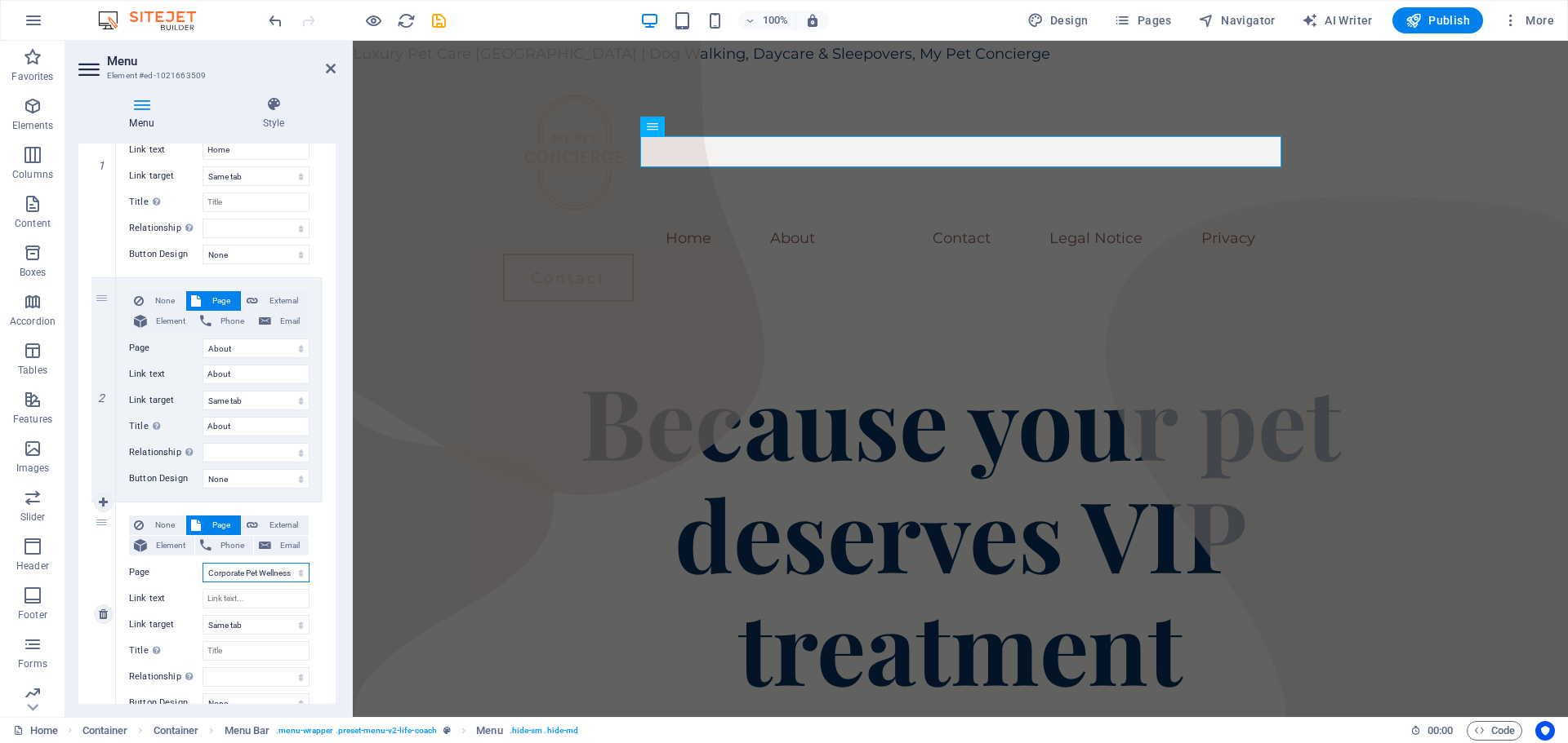
select select
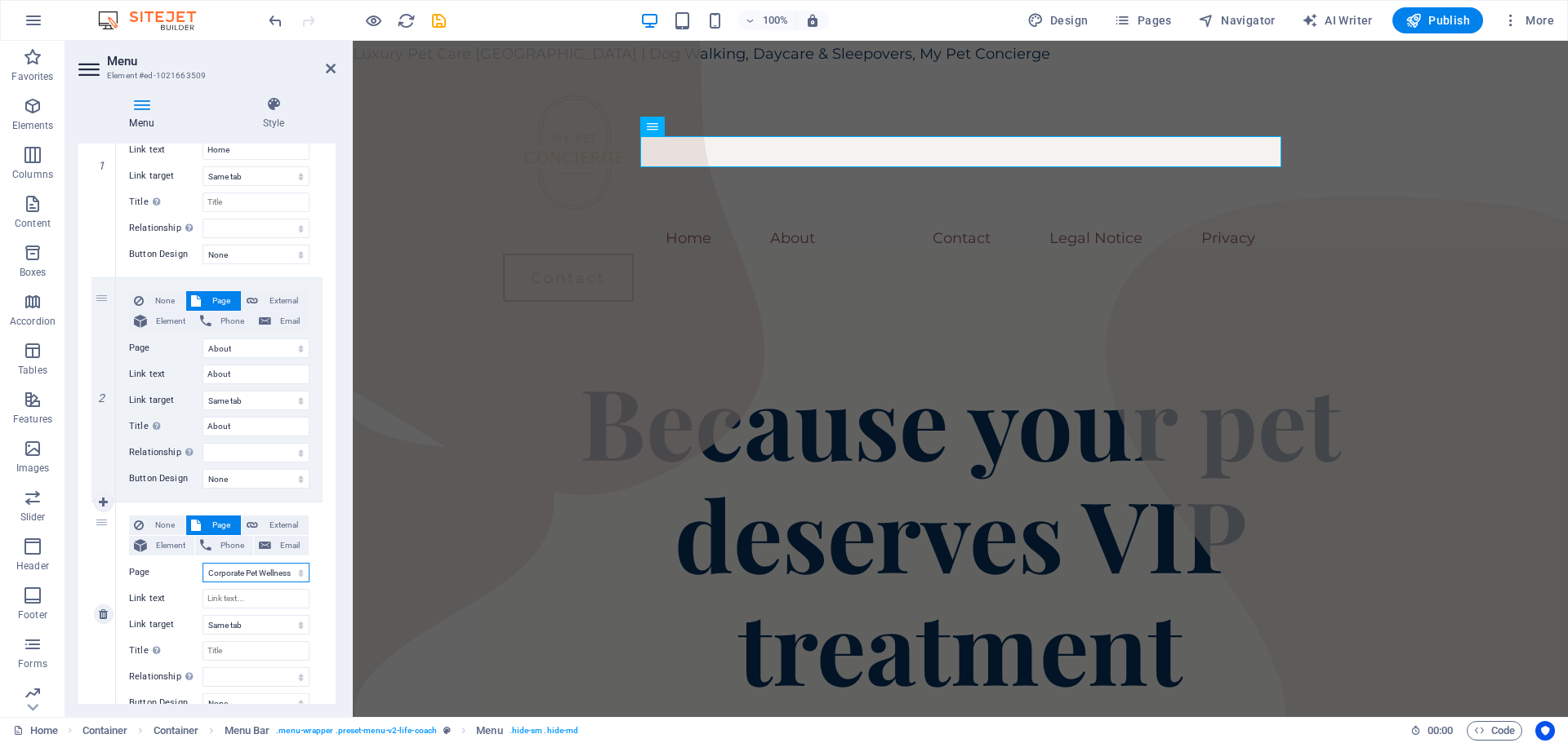
select select
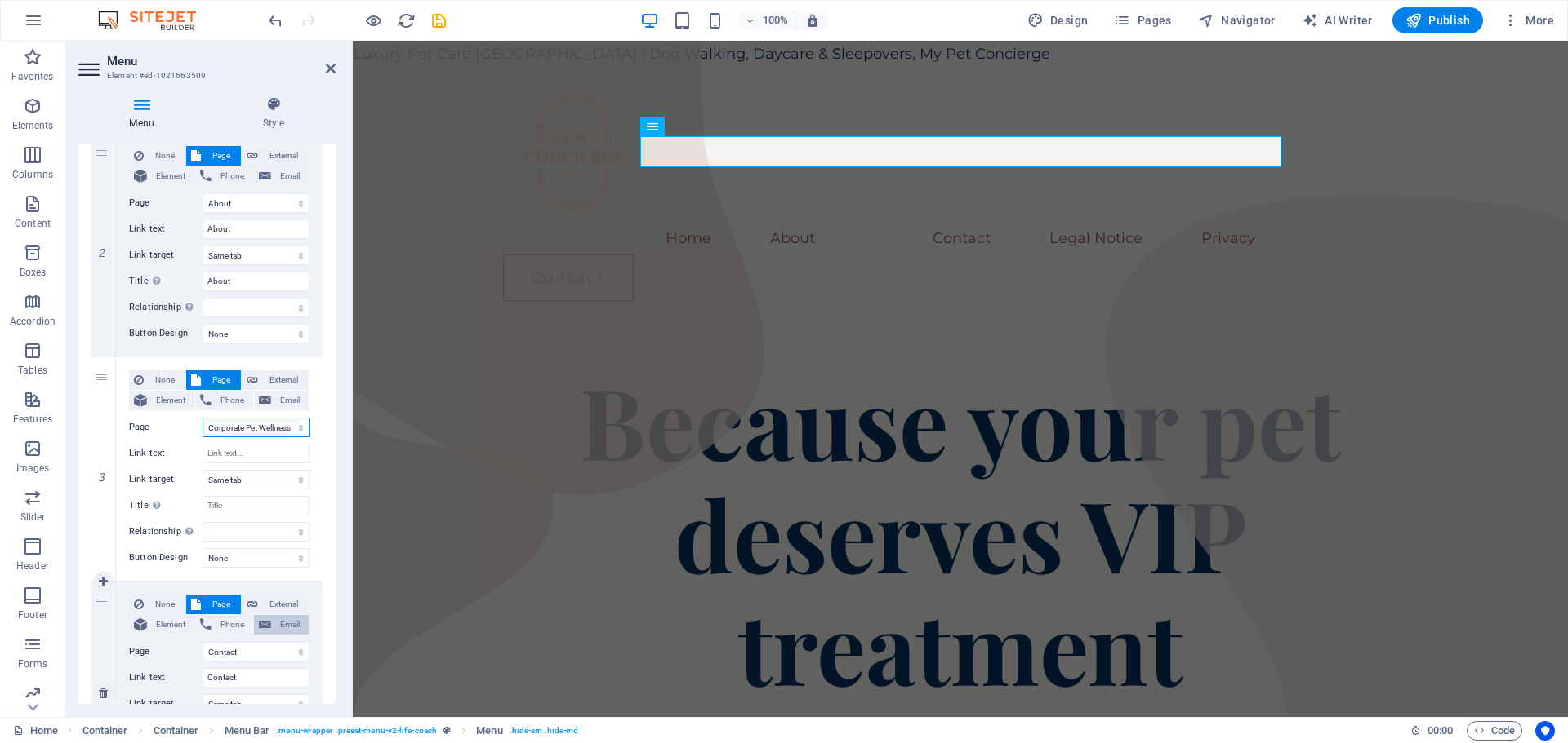
scroll to position [408, 0]
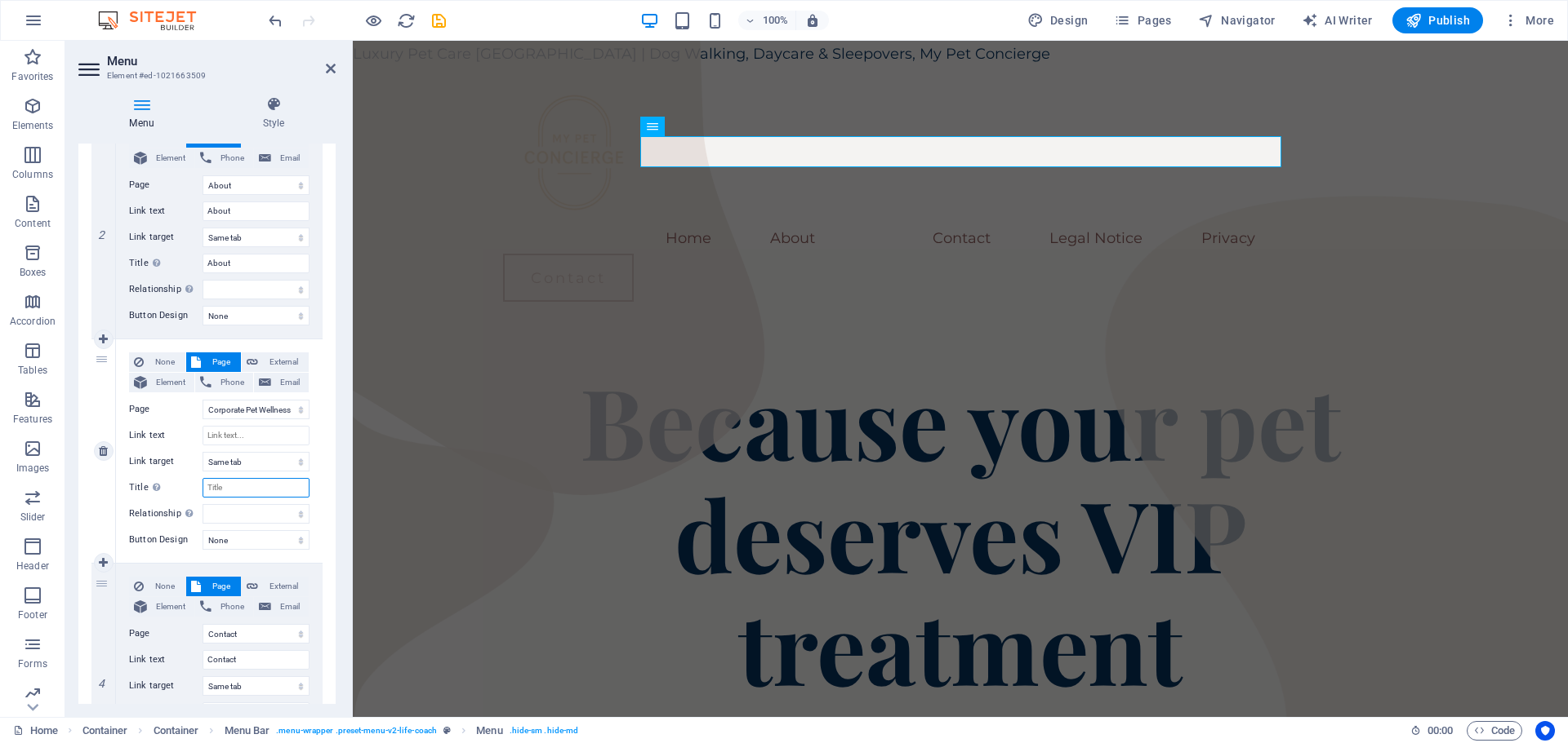
click at [234, 480] on input "Title Additional link description, should not be the same as the link text. The…" at bounding box center [256, 488] width 107 height 20
type input "Corp"
select select
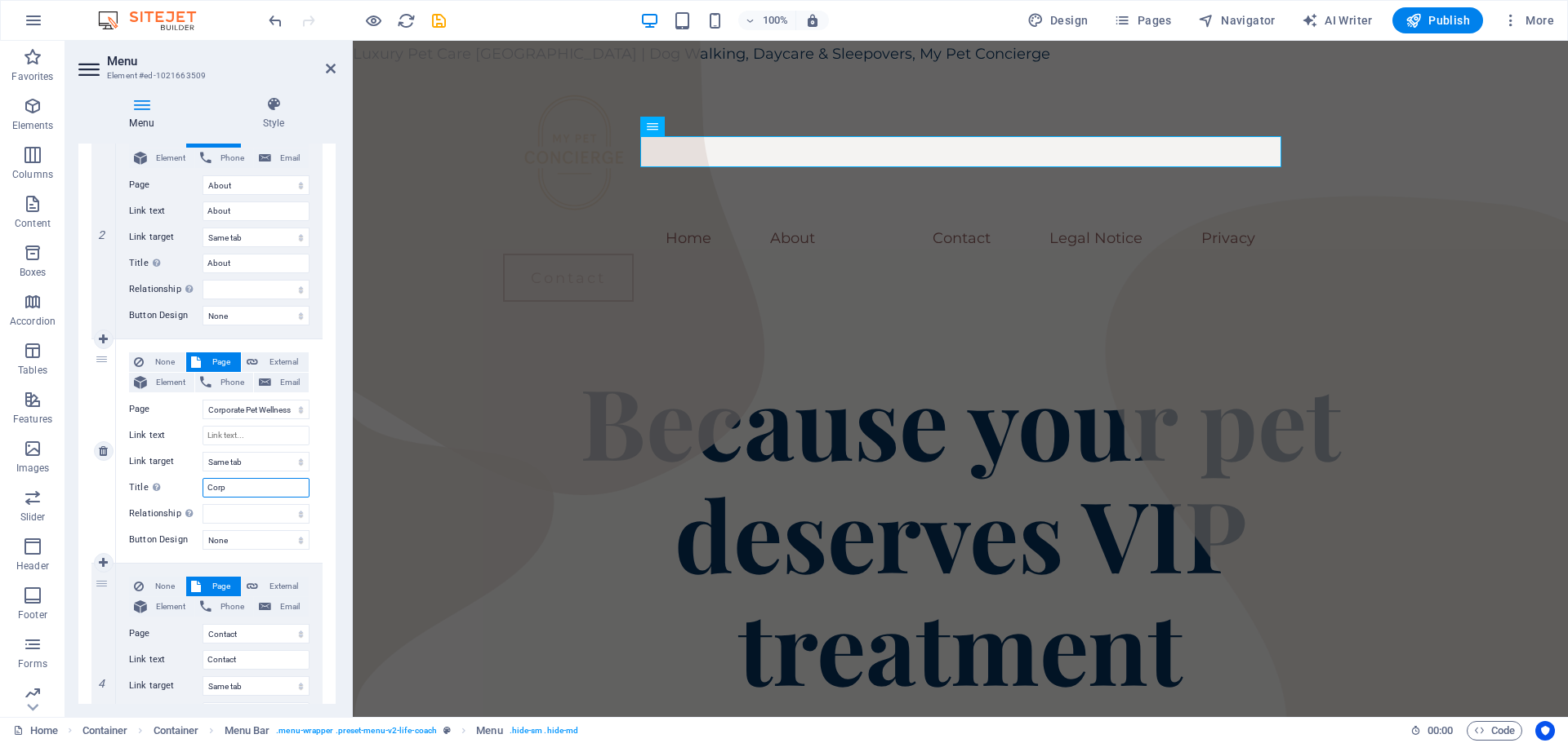
select select
type input "Corporate P"
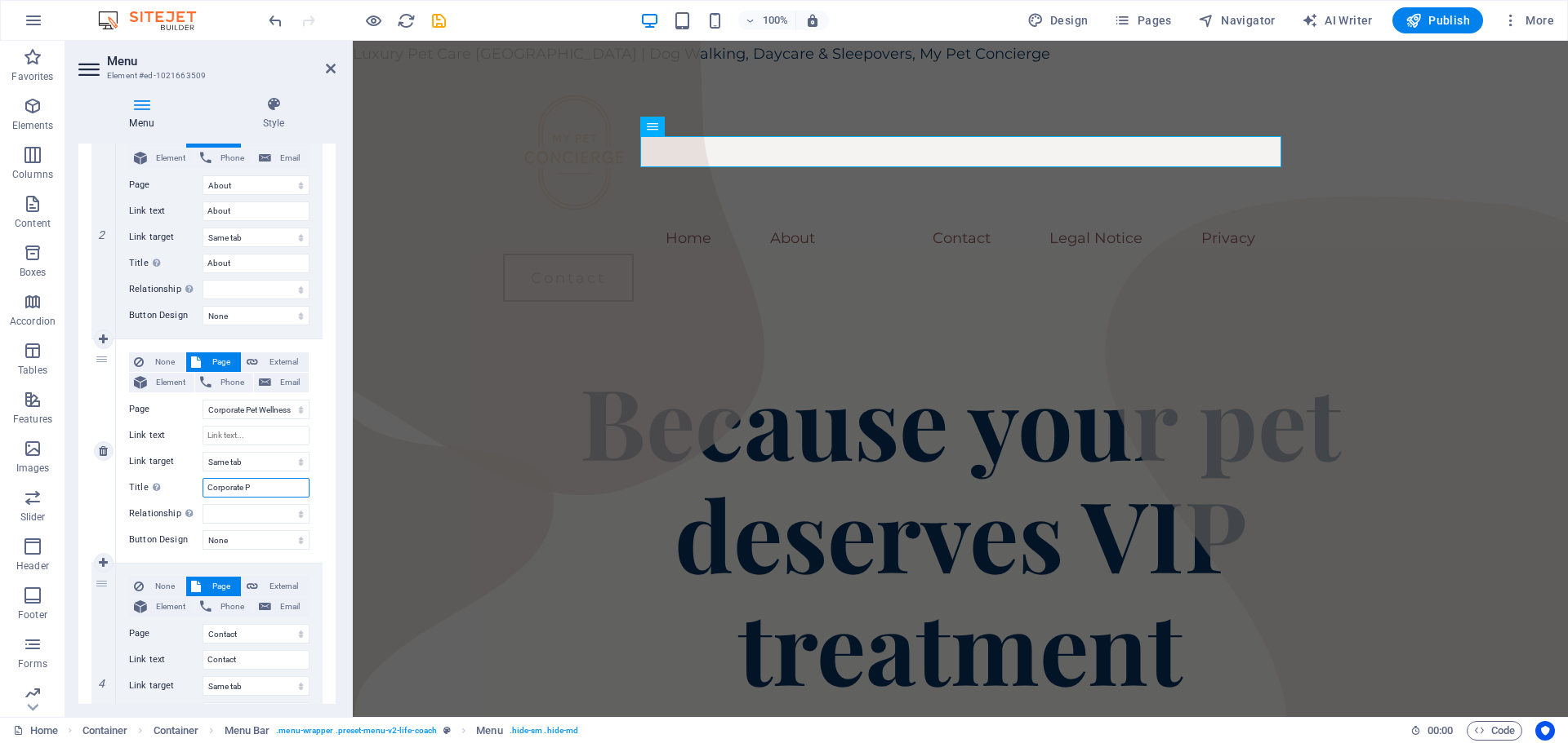
select select
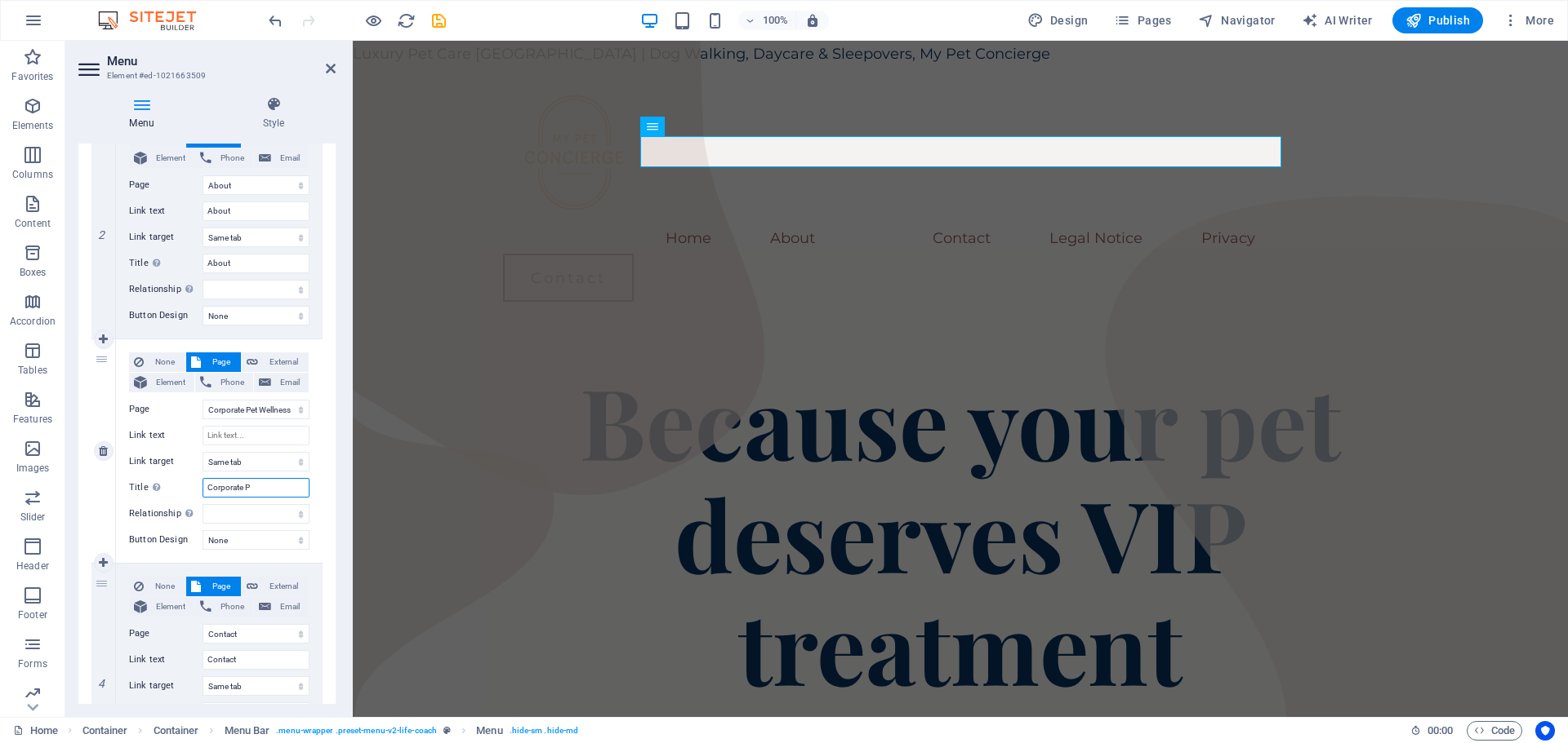
select select
type input "Corporate Pet Wellness"
select select
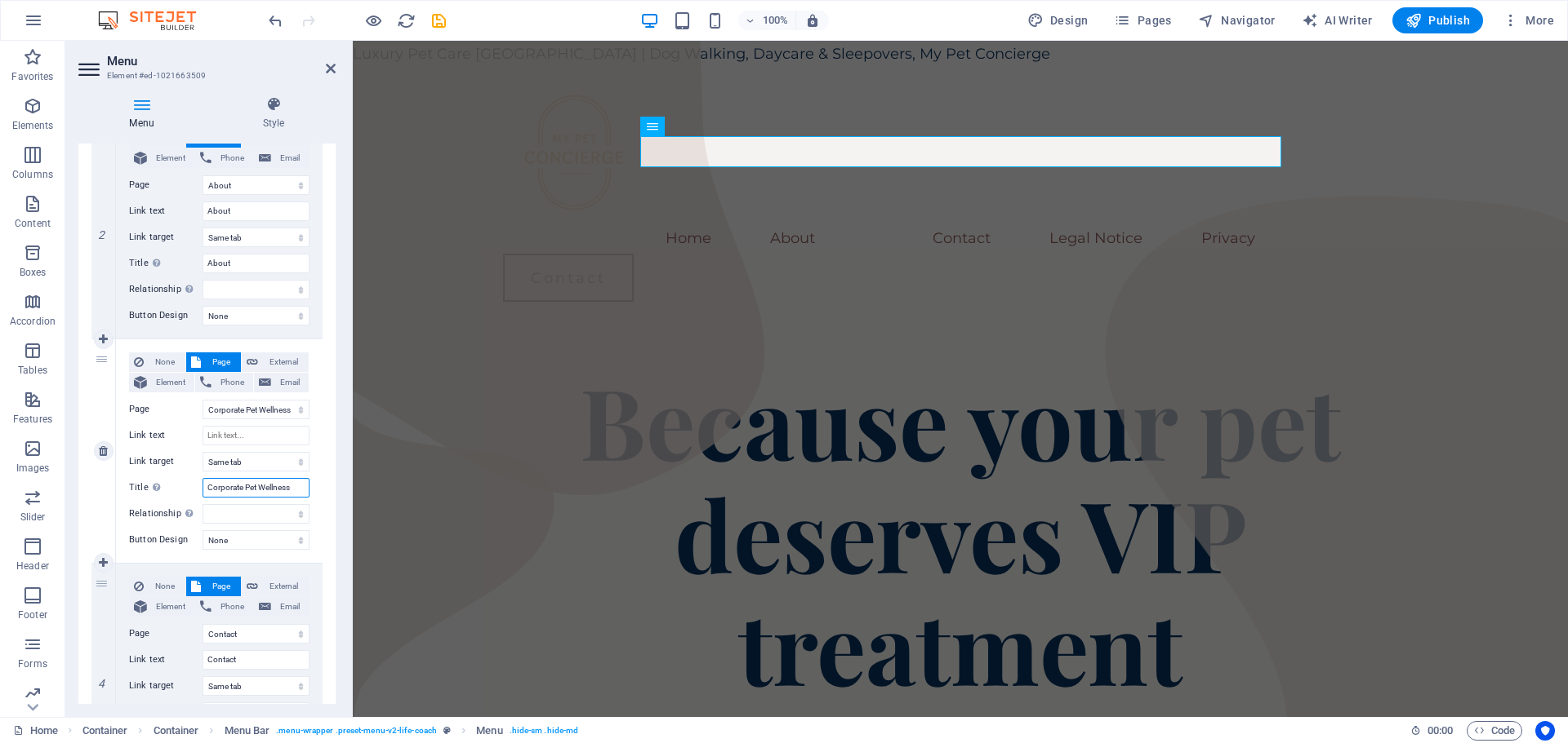
select select
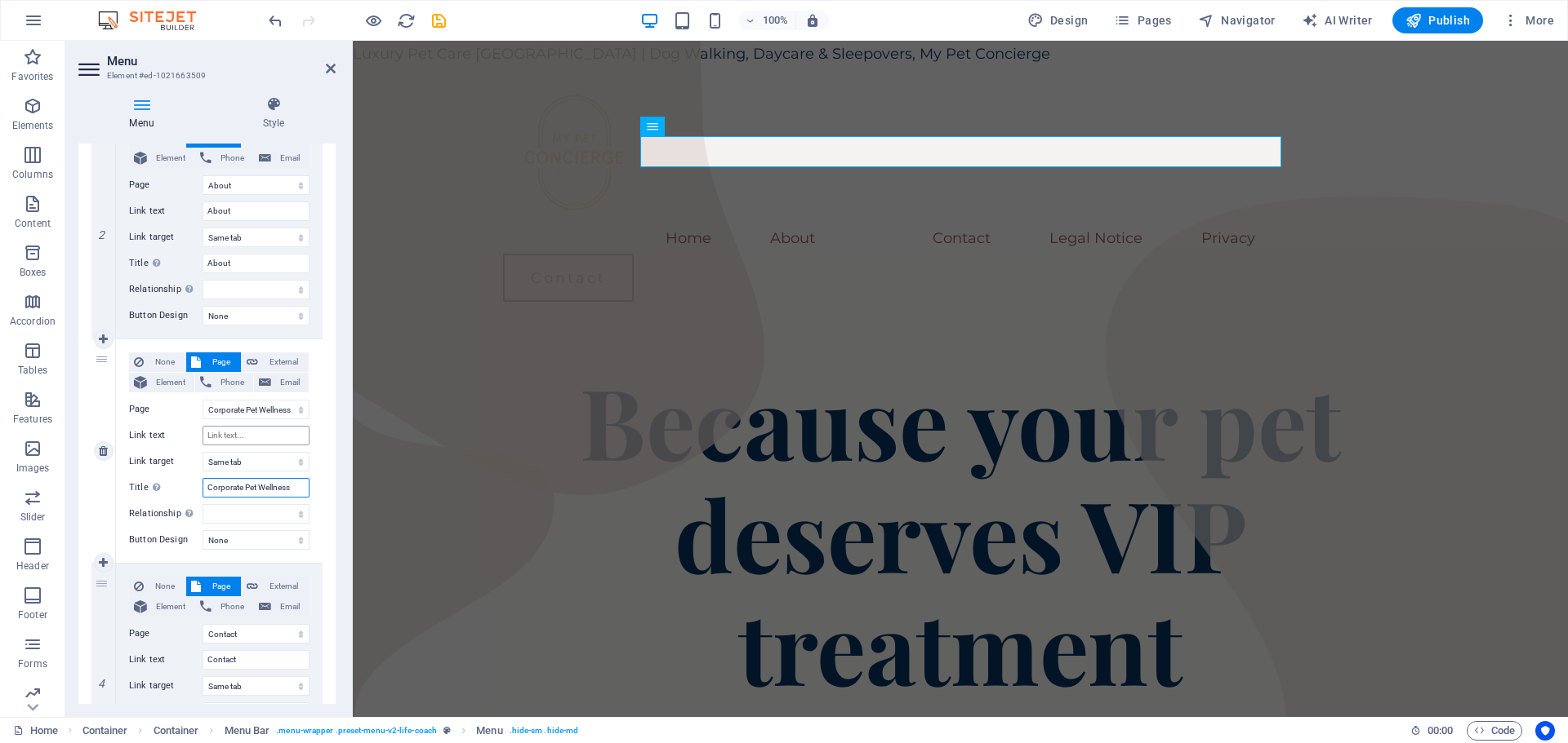
type input "Corporate Pet Wellness"
click at [225, 436] on input "Link text" at bounding box center [256, 436] width 107 height 20
select select
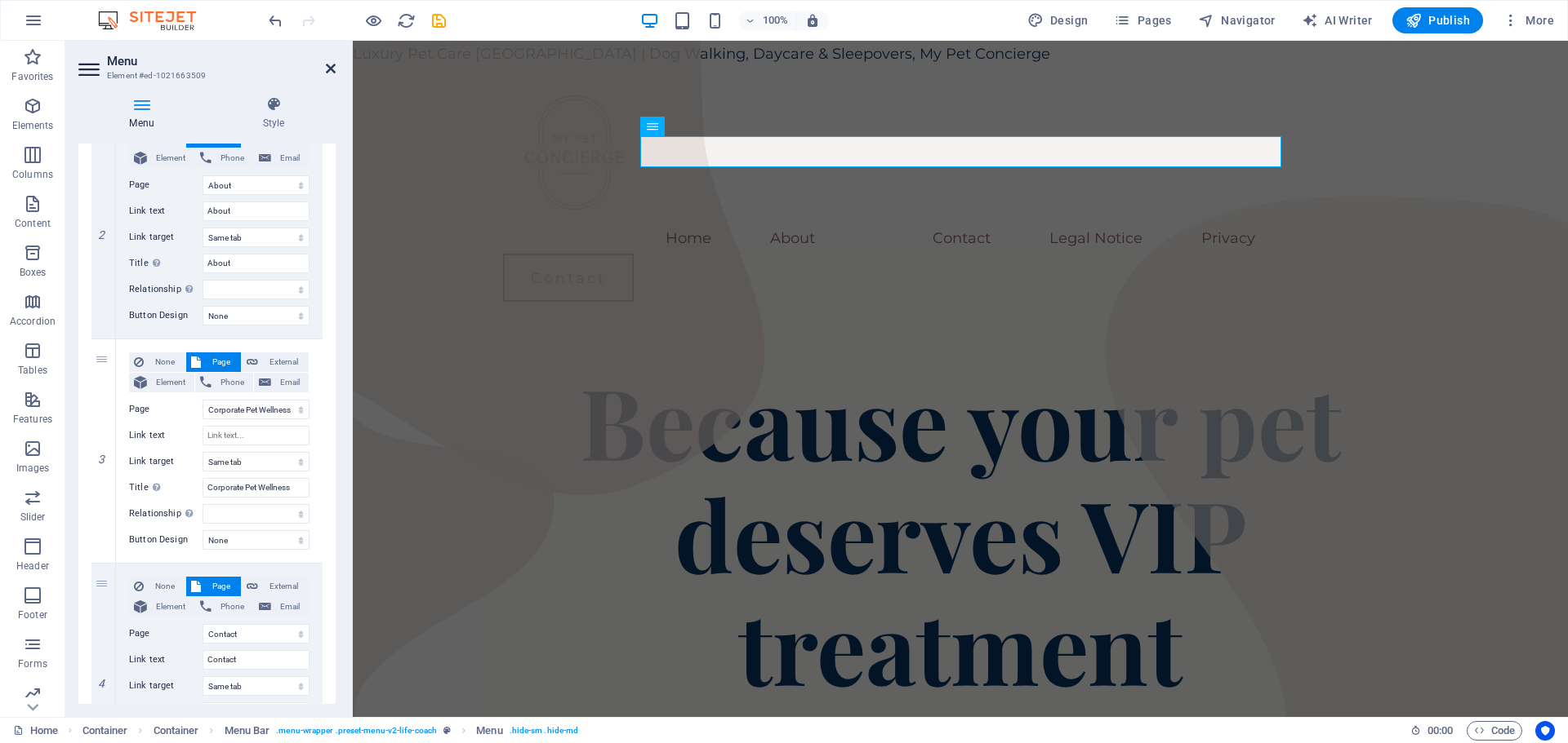
type input "Corporate Pet Wellness"
select select
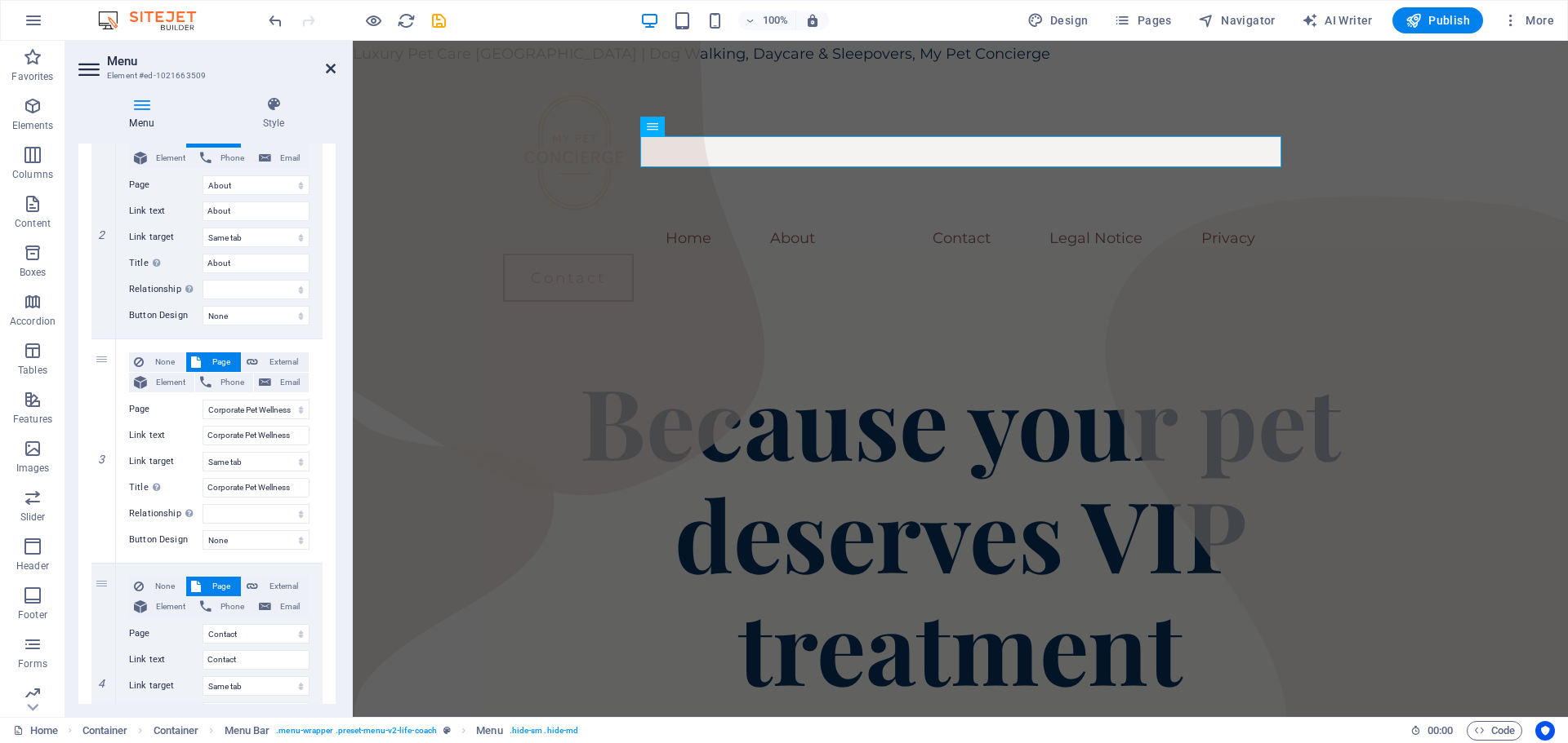
click at [335, 67] on icon at bounding box center [330, 68] width 10 height 13
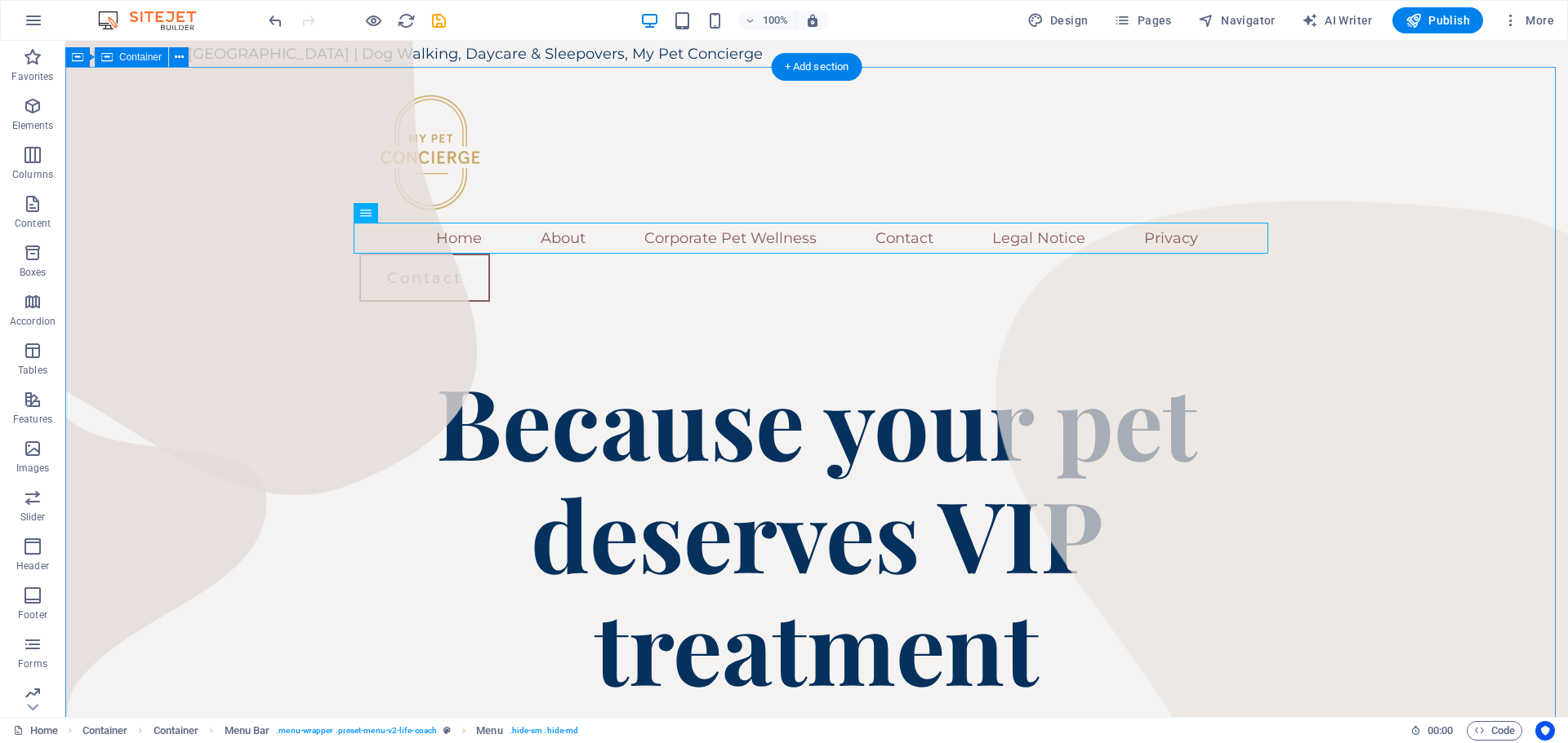
click at [685, 233] on nav "Home About Corporate Pet Wellness Contact Legal Notice Privacy" at bounding box center [816, 237] width 915 height 31
click at [1123, 20] on icon "button" at bounding box center [1121, 20] width 17 height 17
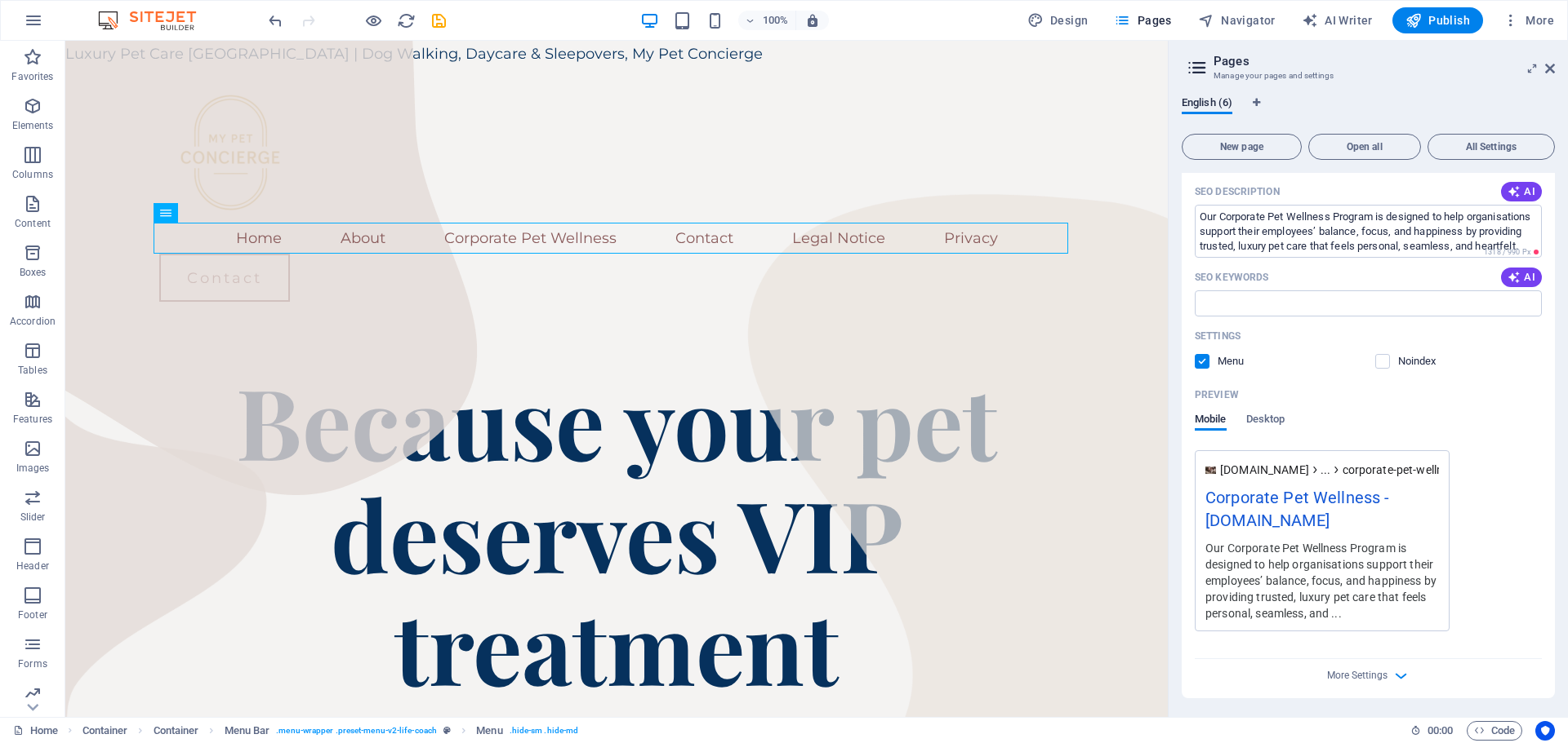
scroll to position [473, 0]
click at [1371, 673] on span "More Settings" at bounding box center [1356, 675] width 60 height 12
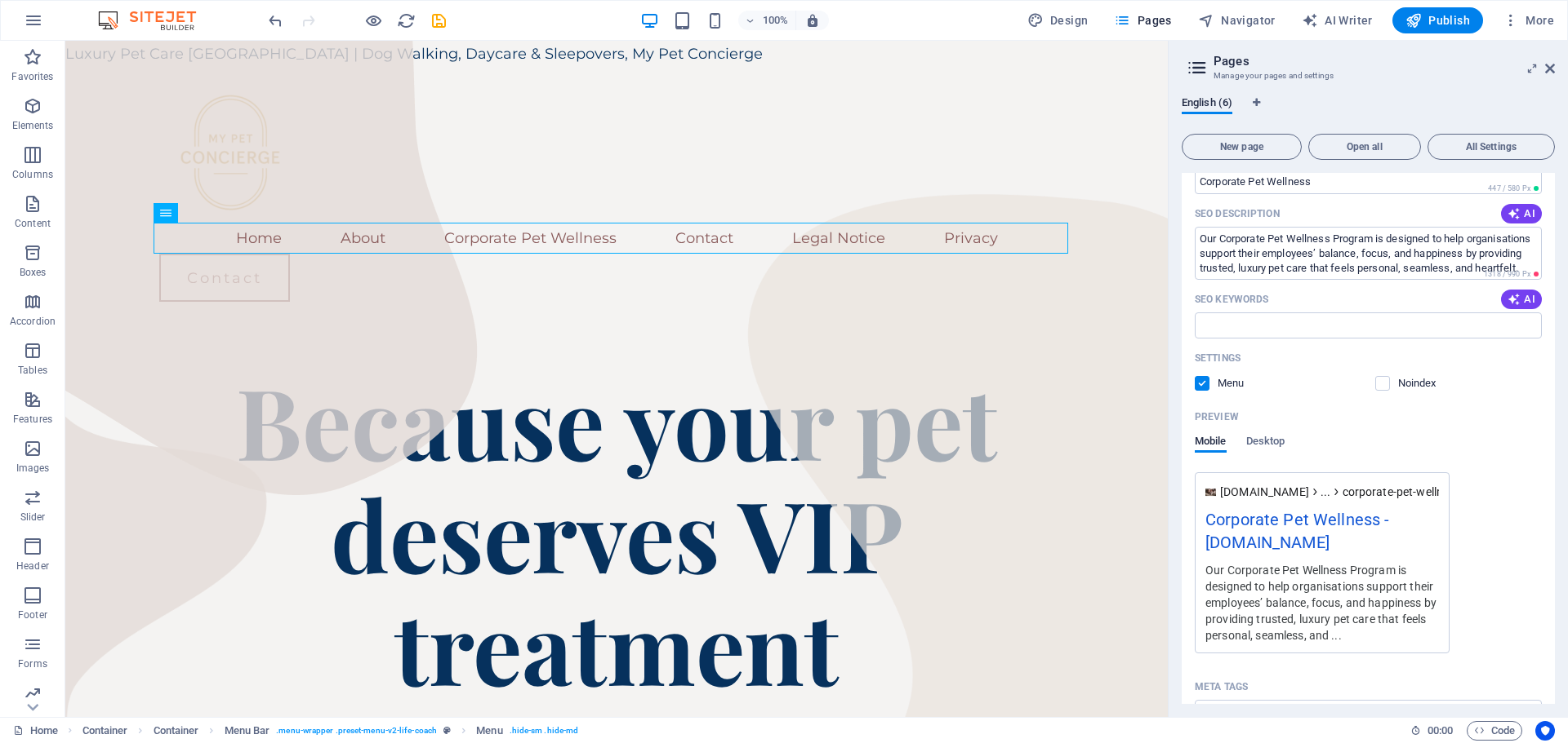
scroll to position [381, 0]
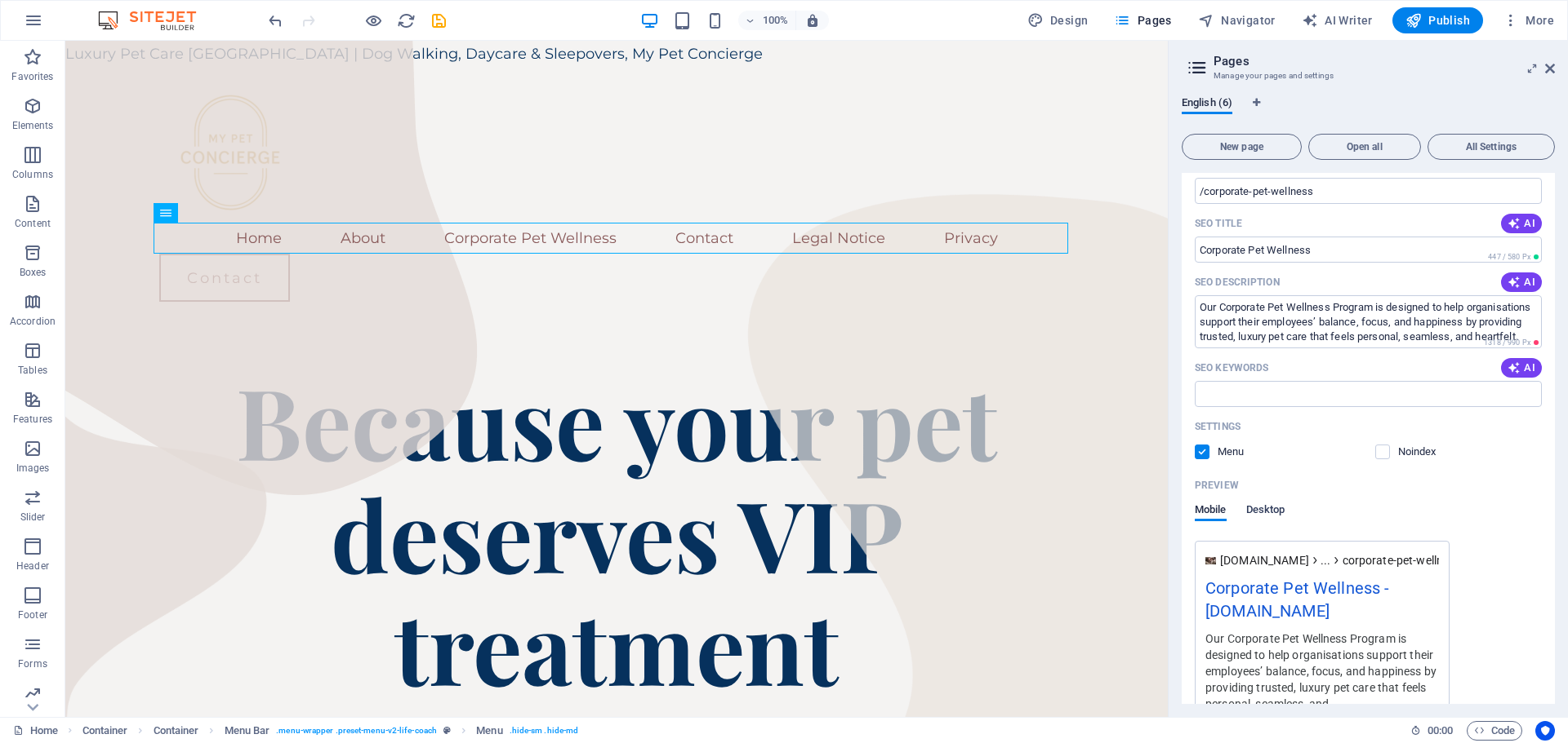
click at [1278, 513] on span "Desktop" at bounding box center [1265, 511] width 40 height 23
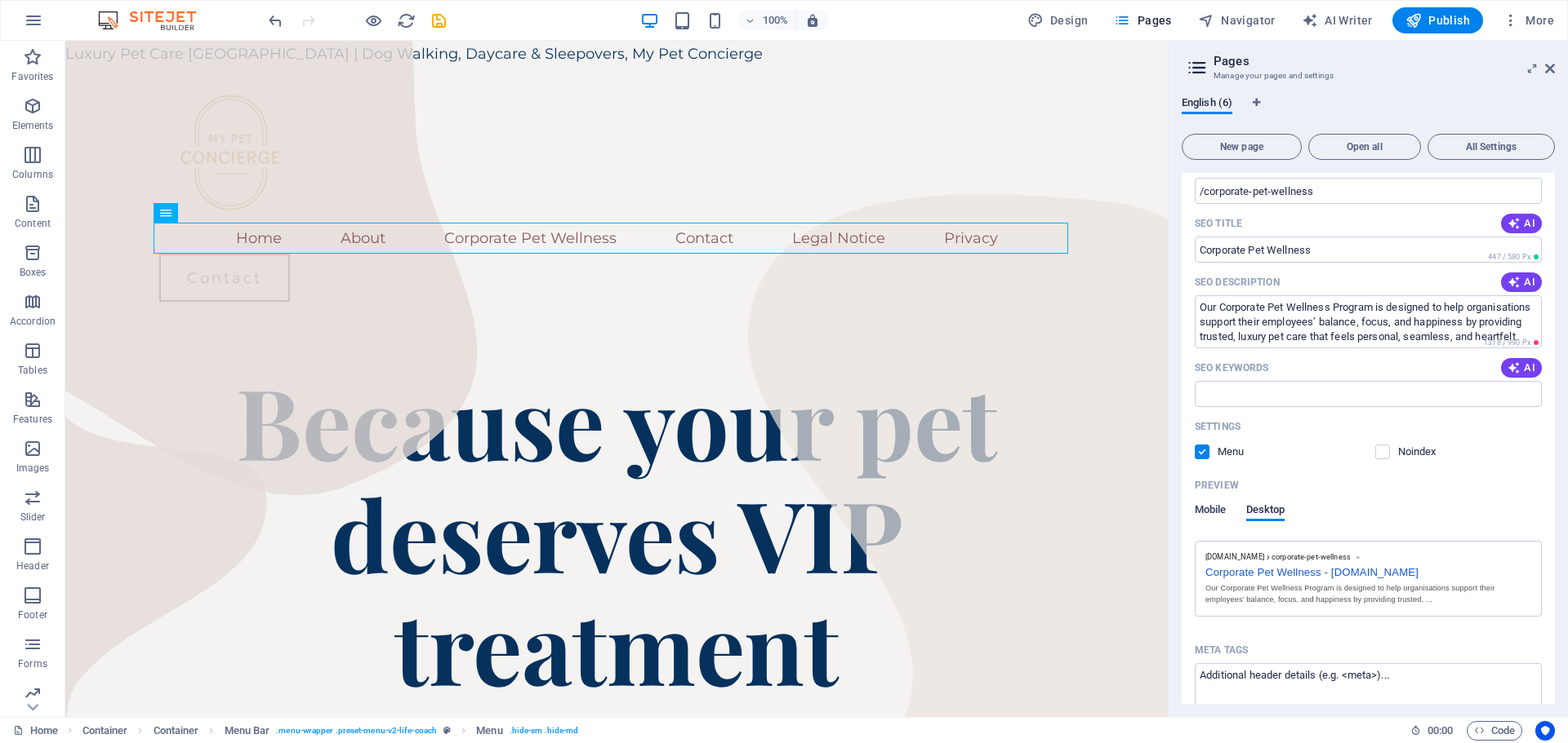
click at [1209, 508] on span "Mobile" at bounding box center [1210, 511] width 32 height 23
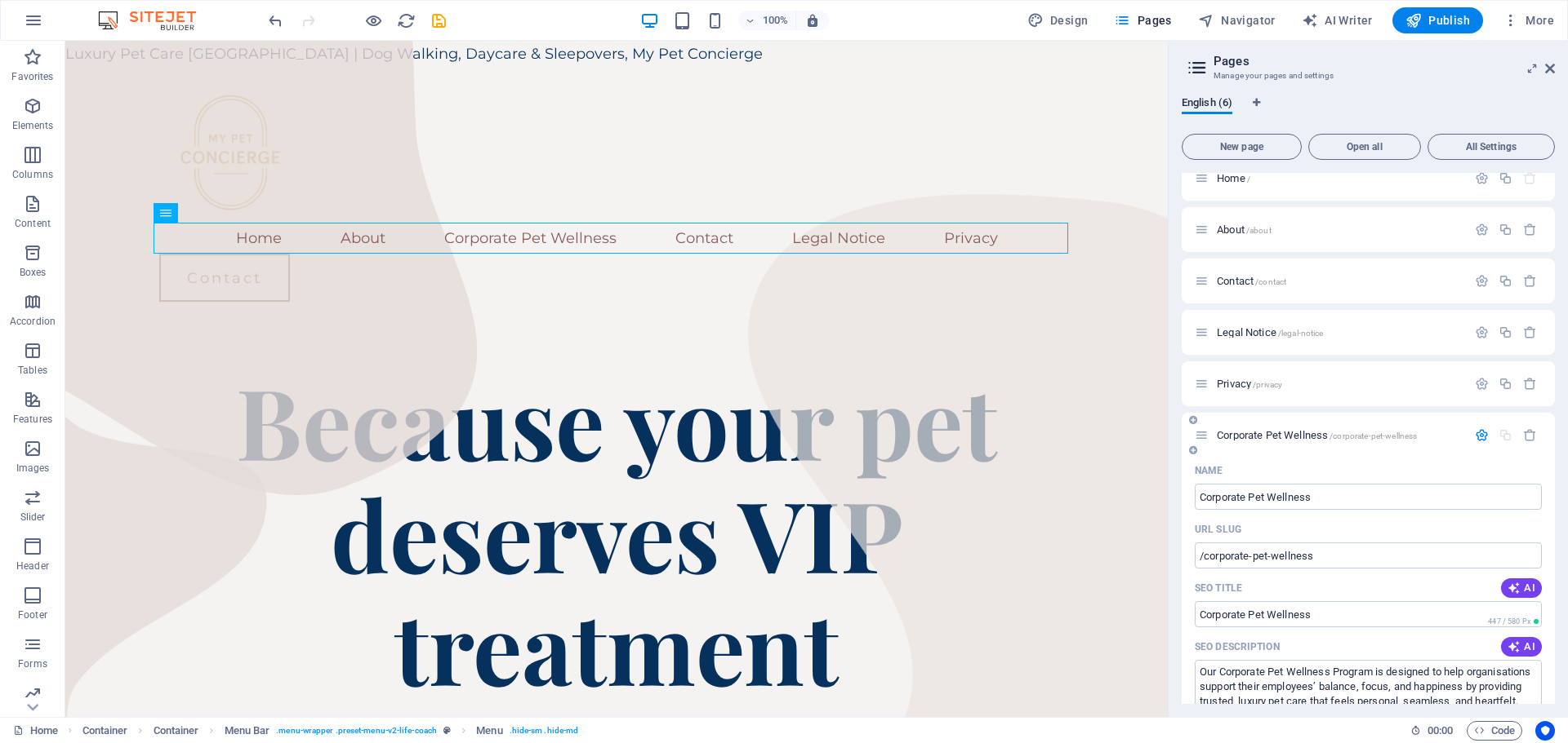
scroll to position [0, 0]
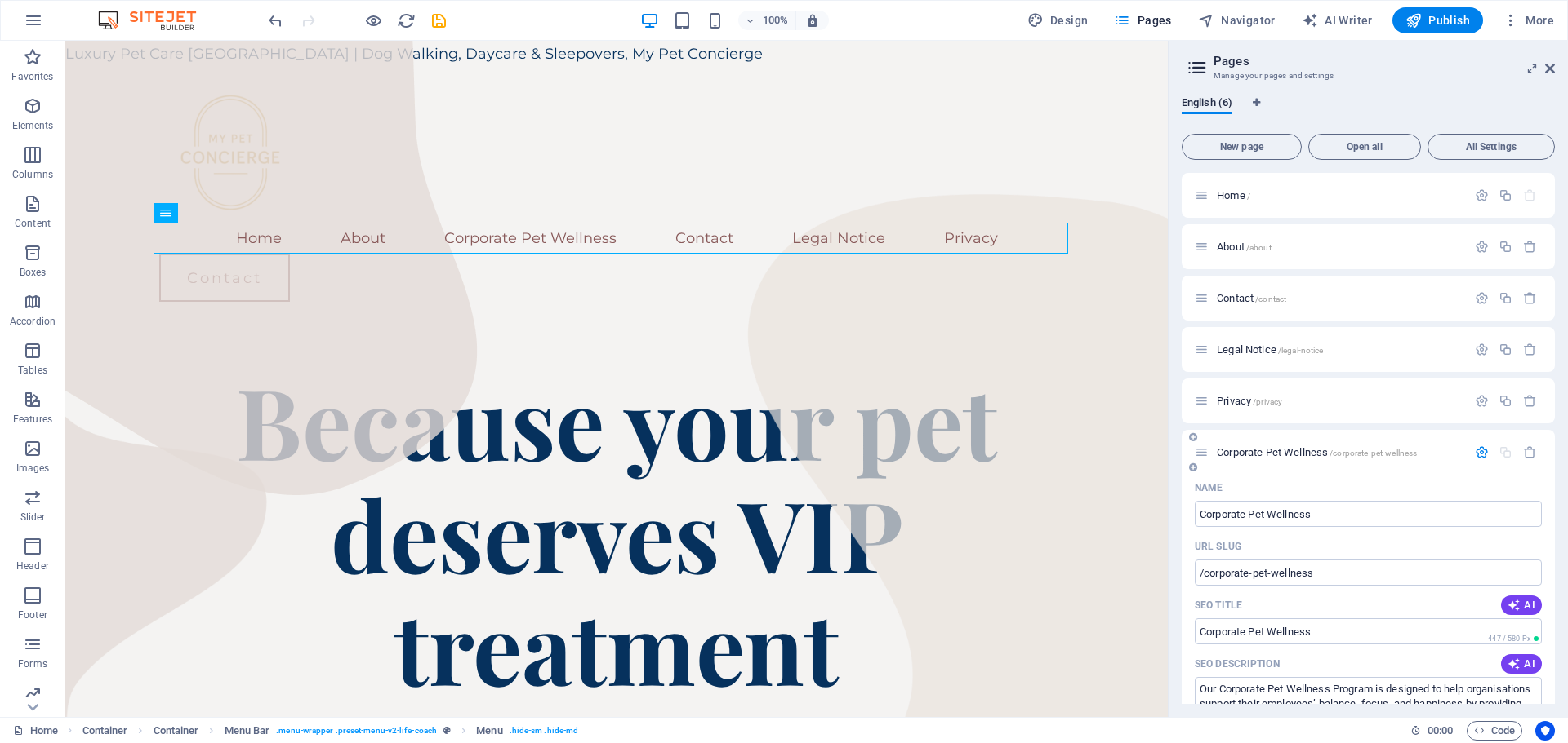
click at [1268, 454] on span "Corporate Pet Wellness /corporate-pet-wellness" at bounding box center [1316, 453] width 200 height 12
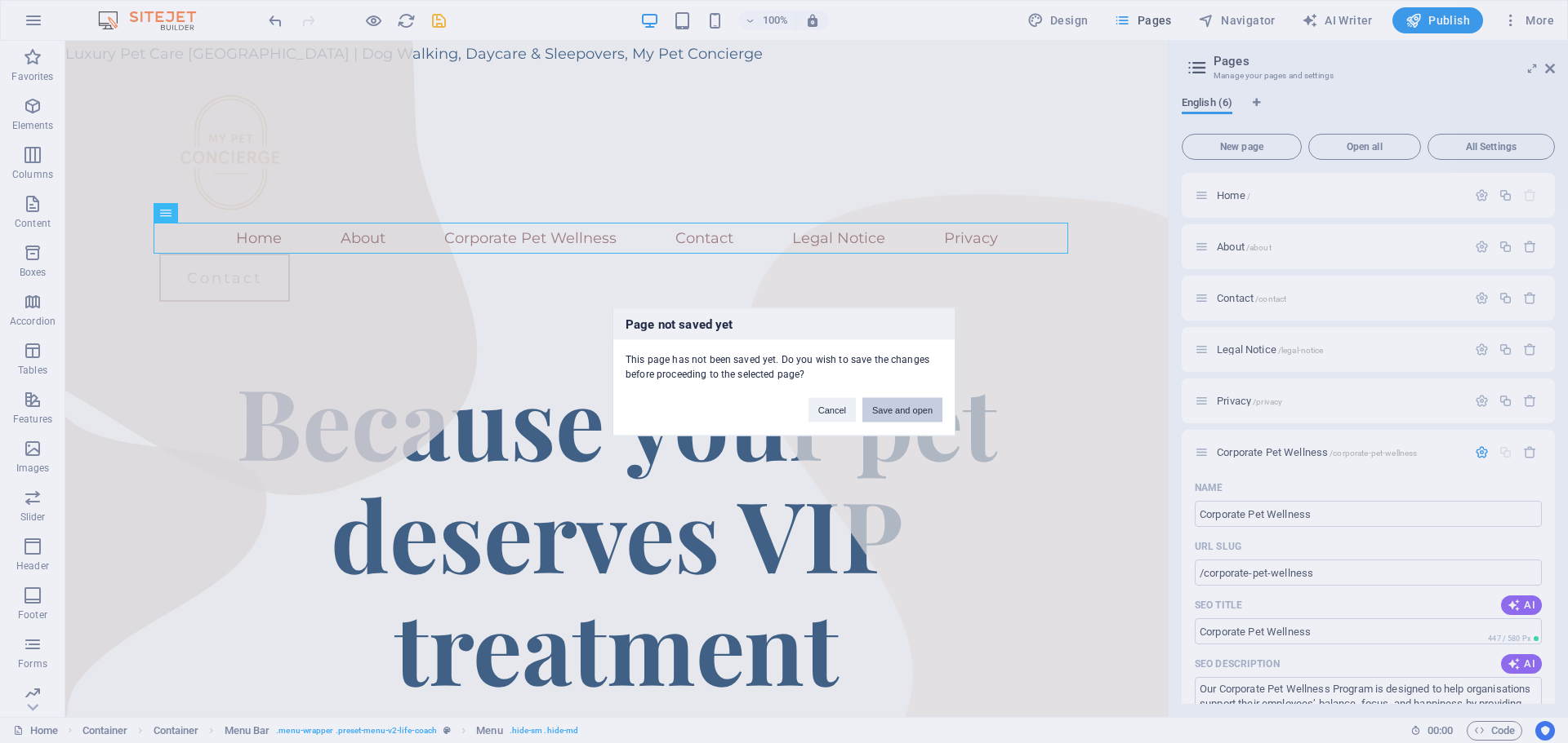
click at [910, 410] on button "Save and open" at bounding box center [902, 409] width 80 height 25
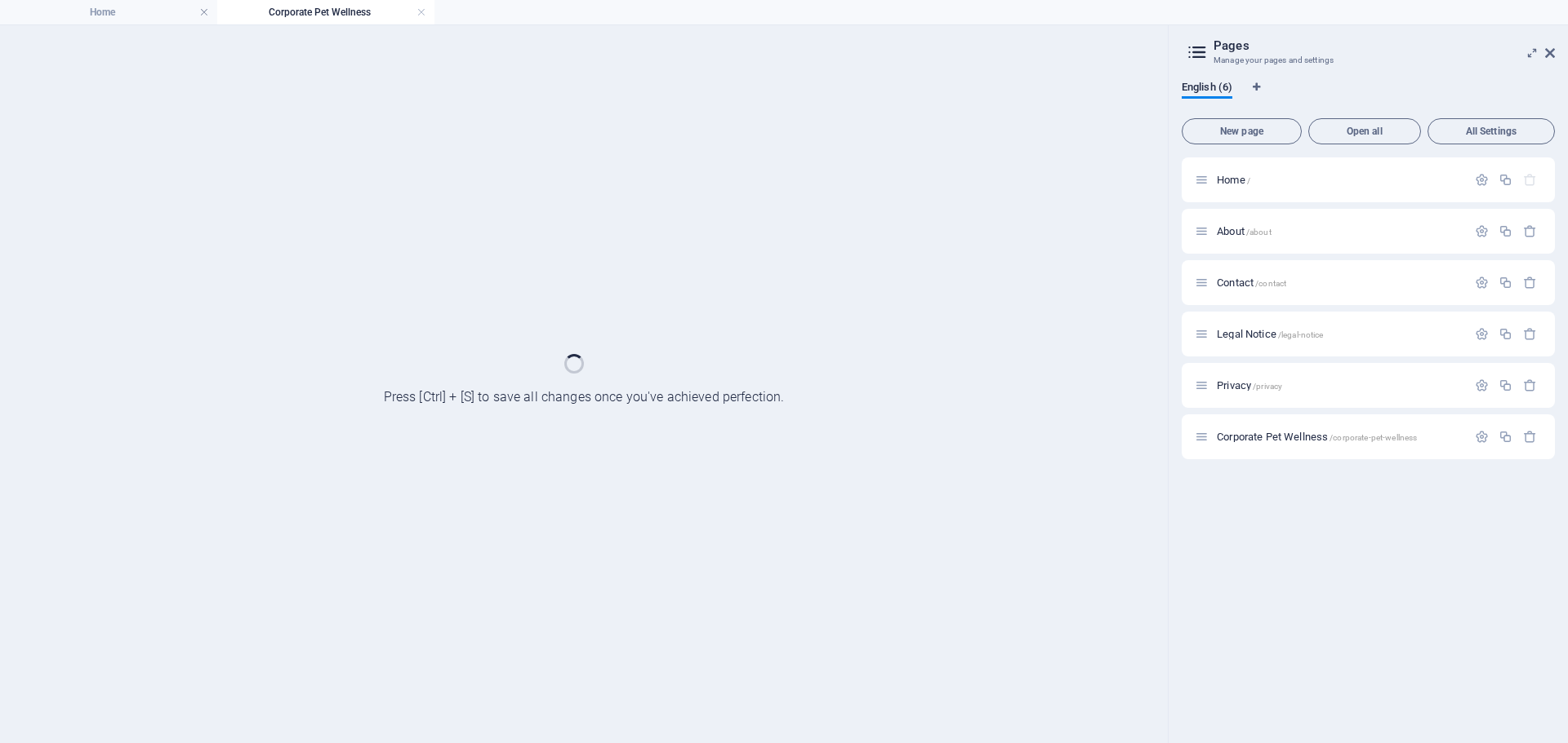
click at [1301, 450] on div "Corporate Pet Wellness /corporate-pet-wellness" at bounding box center [1367, 437] width 373 height 44
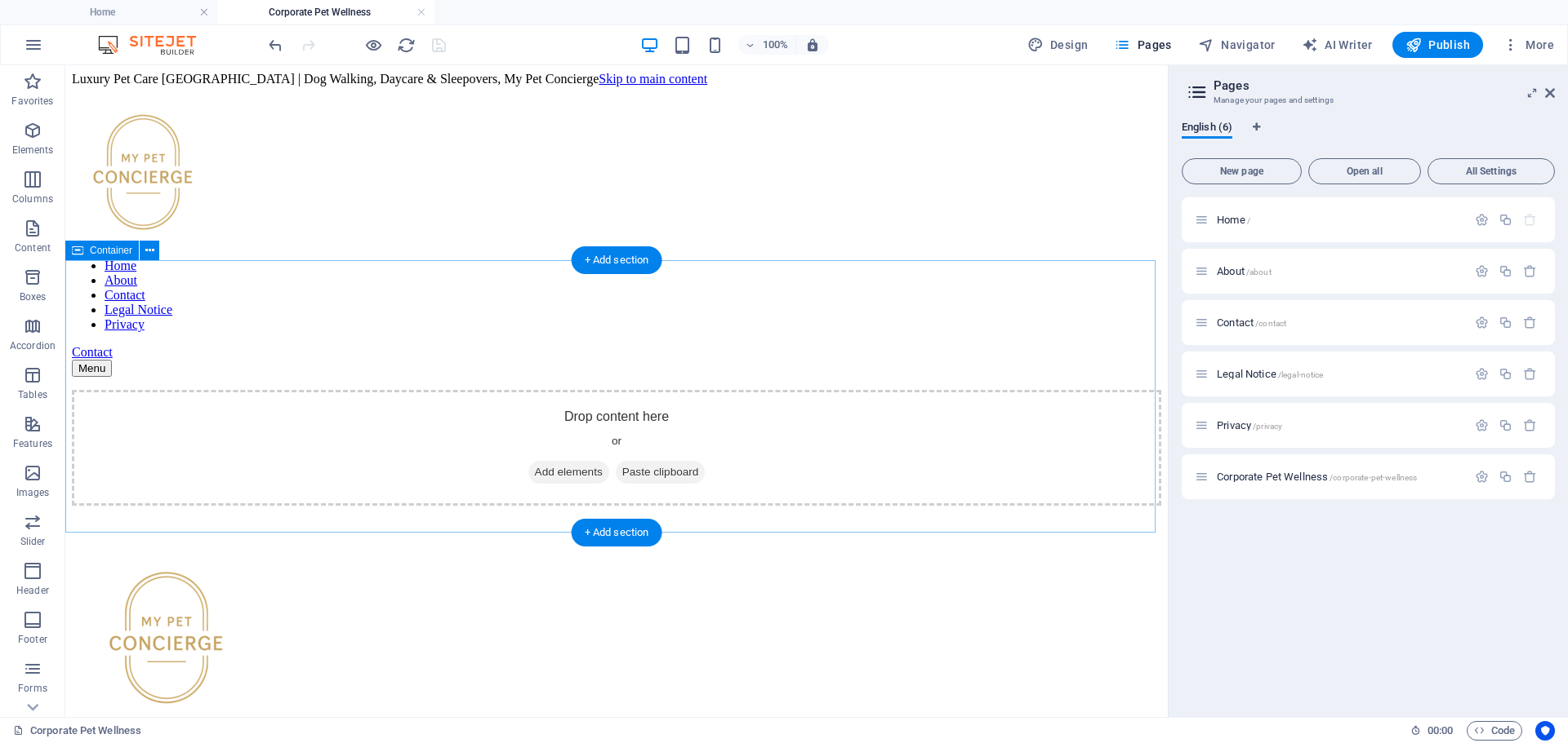
click at [601, 390] on div "Drop content here or Add elements Paste clipboard" at bounding box center [617, 448] width 1089 height 116
click at [561, 461] on span "Add elements" at bounding box center [568, 472] width 81 height 23
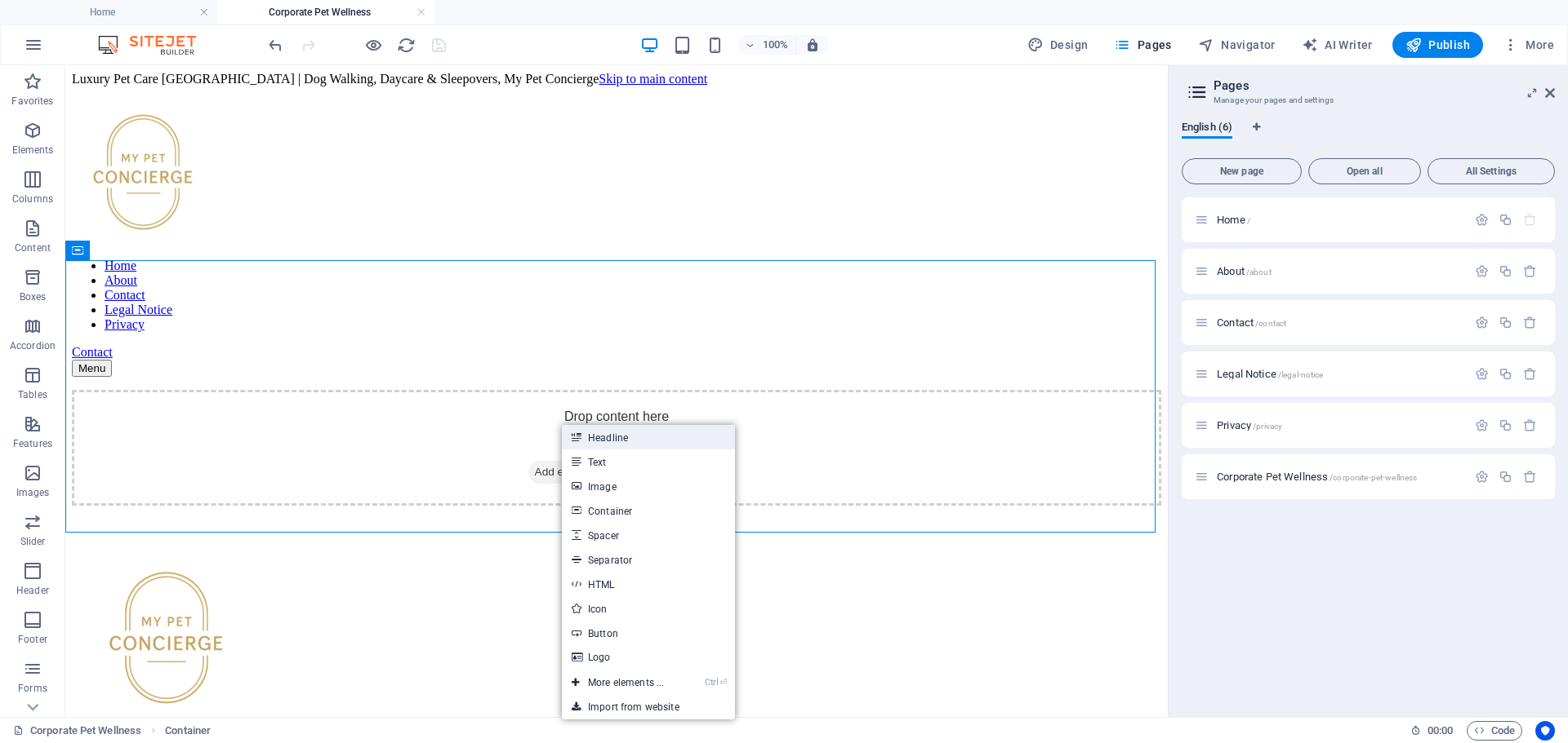
click at [626, 439] on link "Headline" at bounding box center [648, 437] width 173 height 25
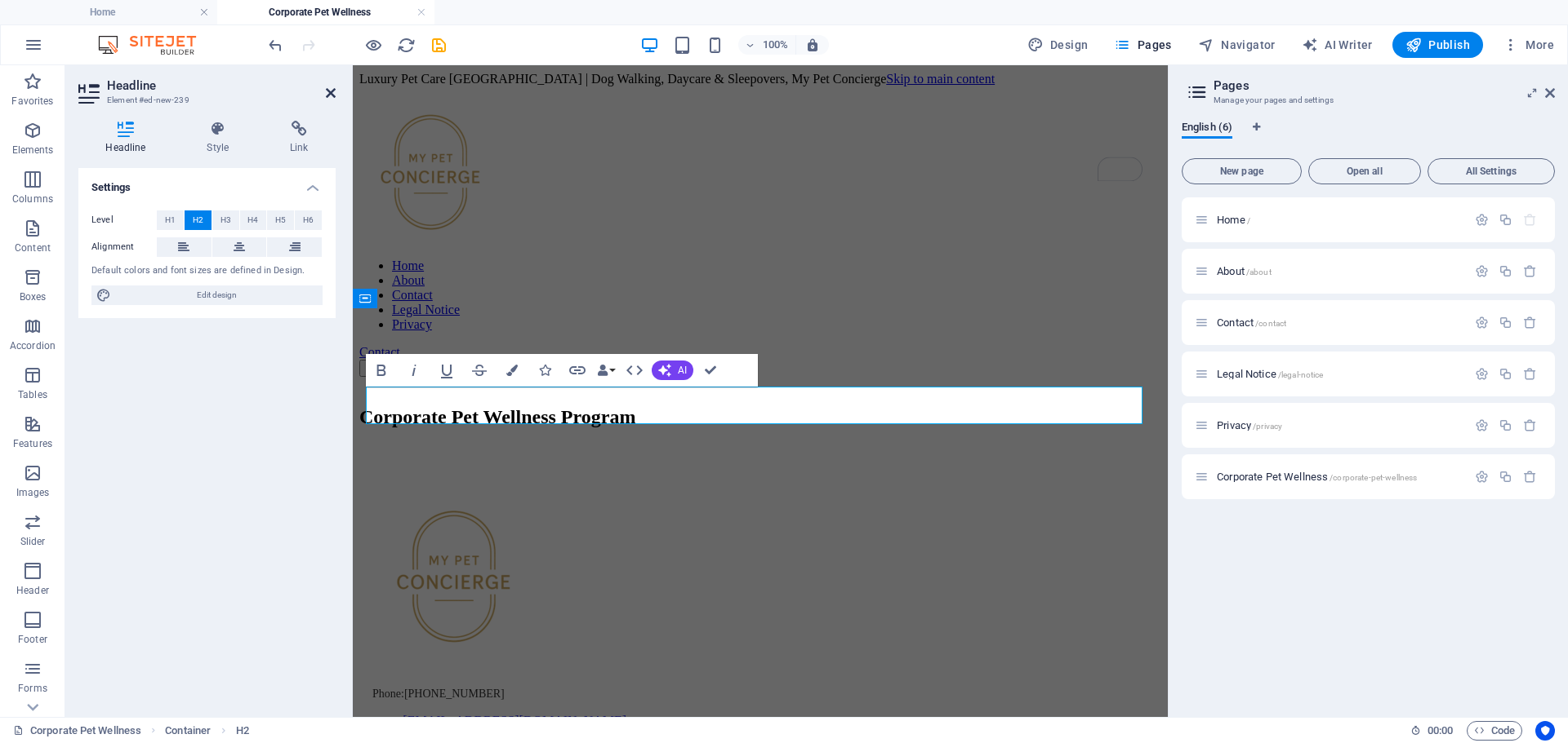
click at [330, 96] on icon at bounding box center [330, 93] width 10 height 13
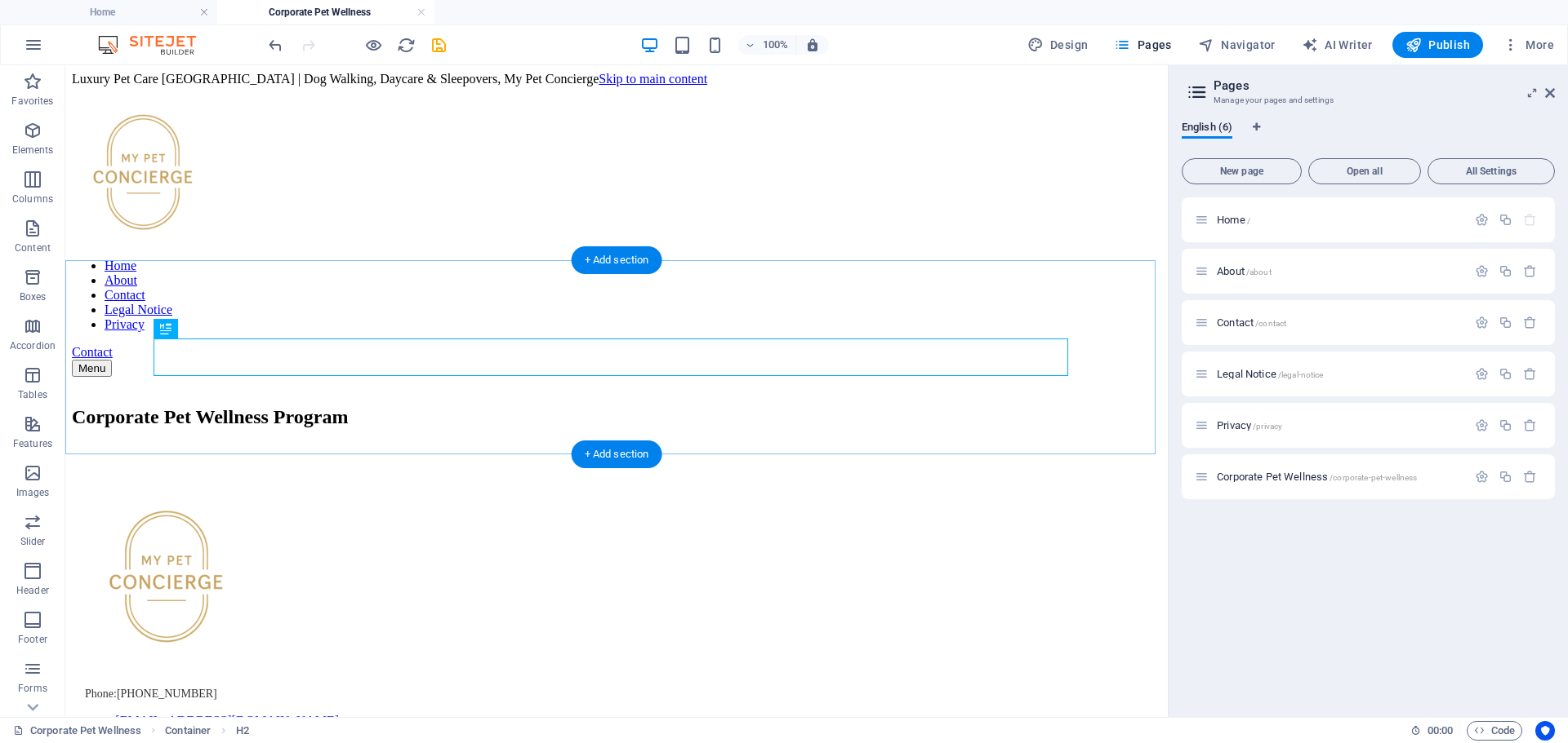
click at [732, 406] on div "Corporate Pet Wellness Program" at bounding box center [617, 417] width 1089 height 22
click at [210, 334] on icon at bounding box center [207, 329] width 9 height 17
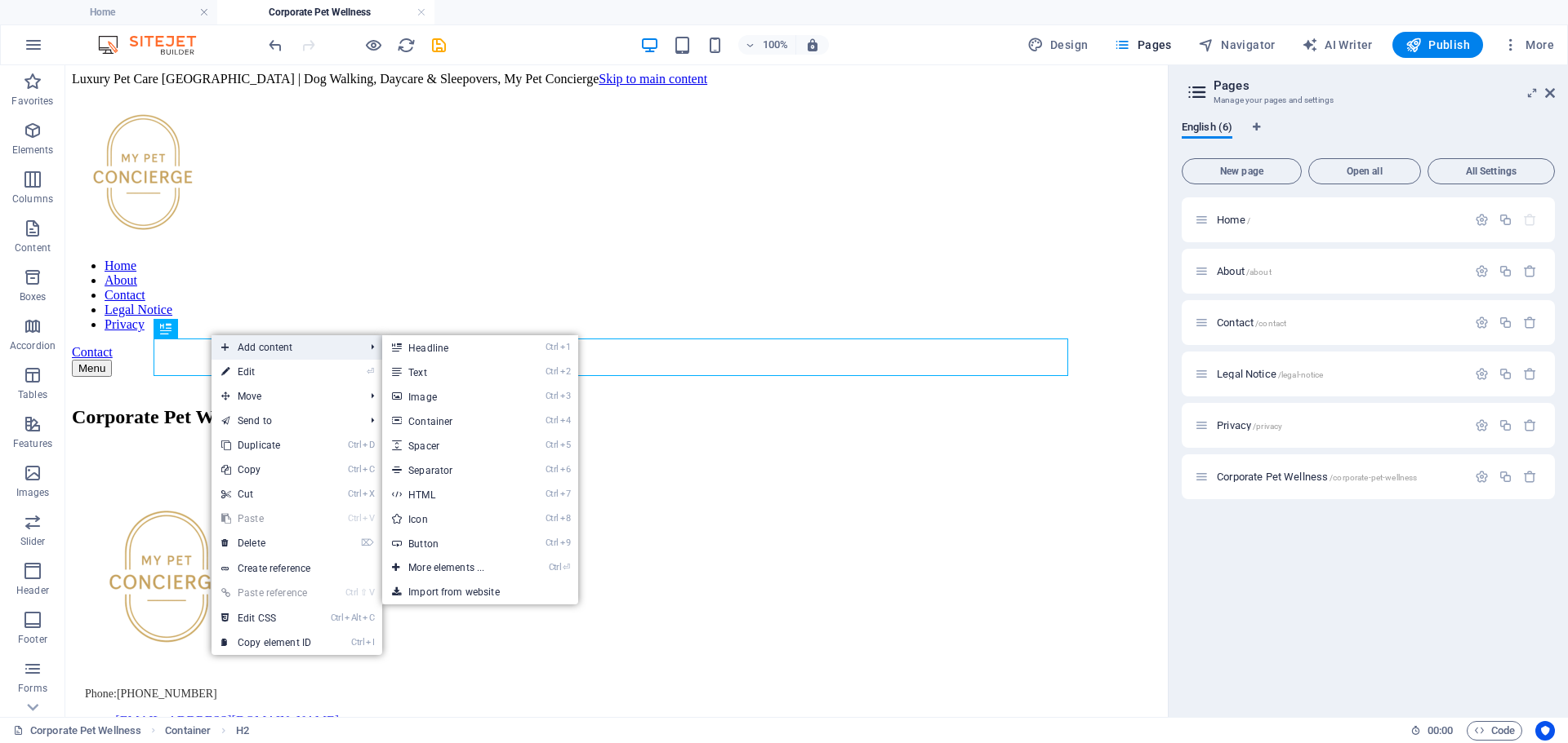
click at [291, 350] on span "Add content" at bounding box center [285, 347] width 146 height 25
click at [447, 446] on link "Ctrl 5 Spacer" at bounding box center [449, 446] width 134 height 25
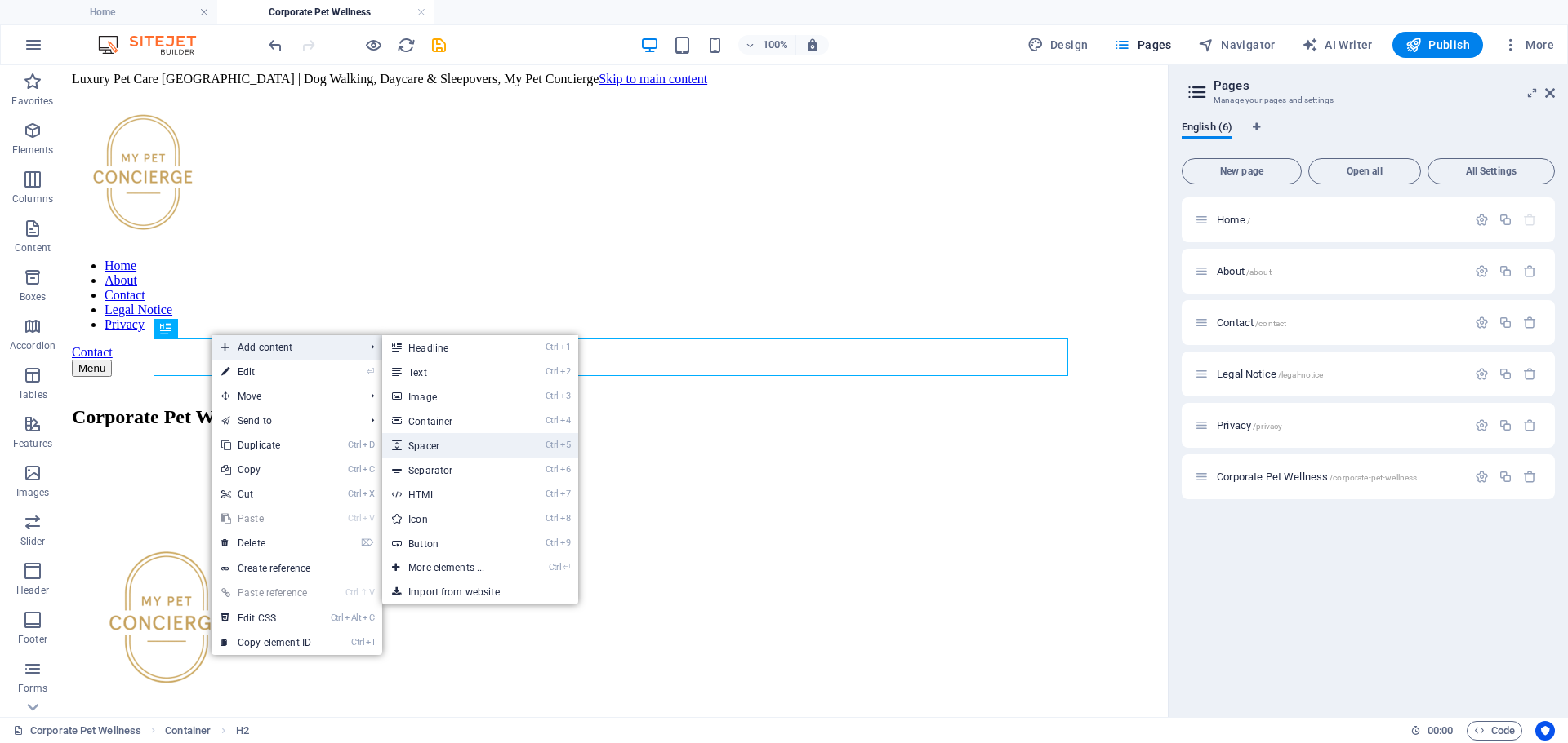
select select "px"
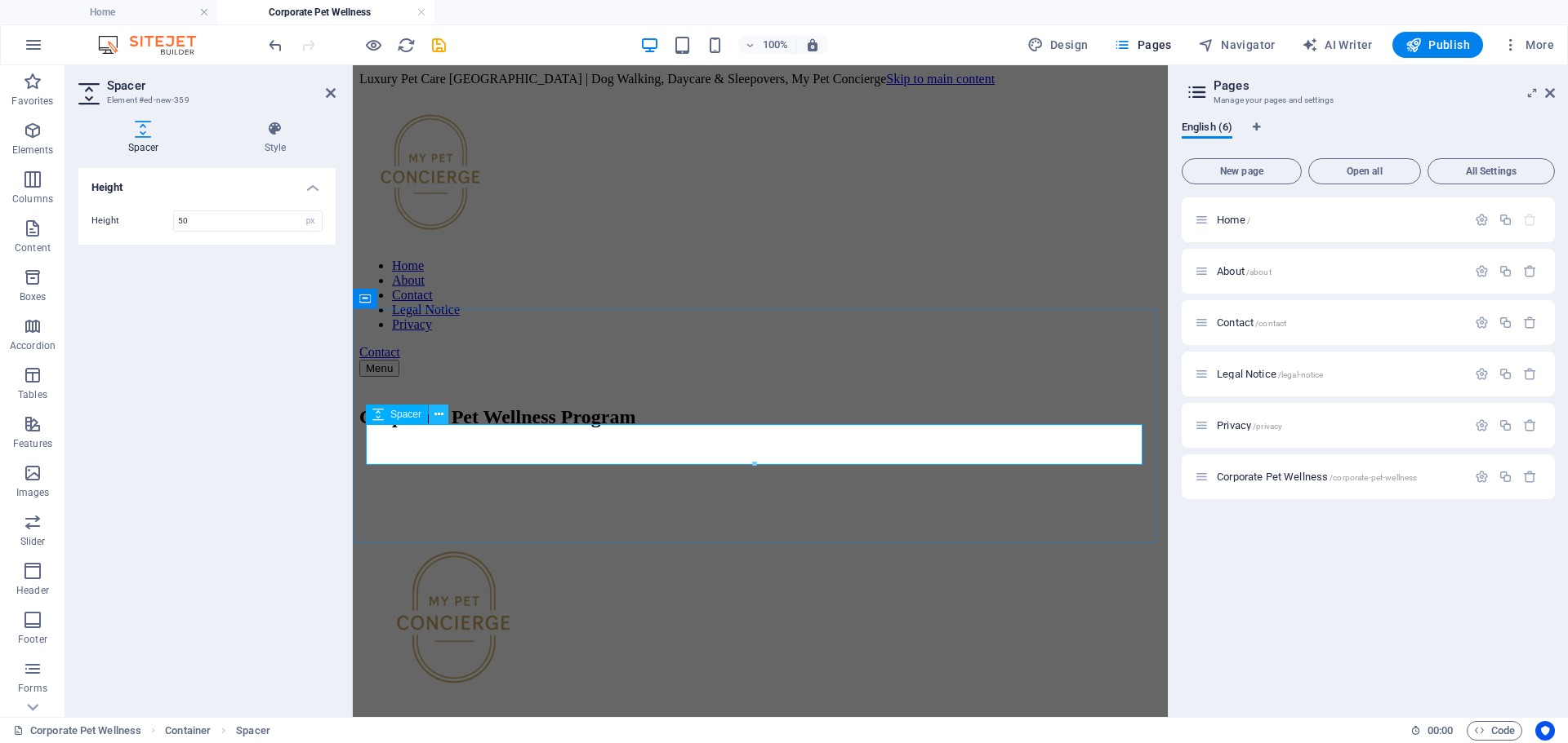
click at [440, 415] on icon at bounding box center [438, 414] width 9 height 17
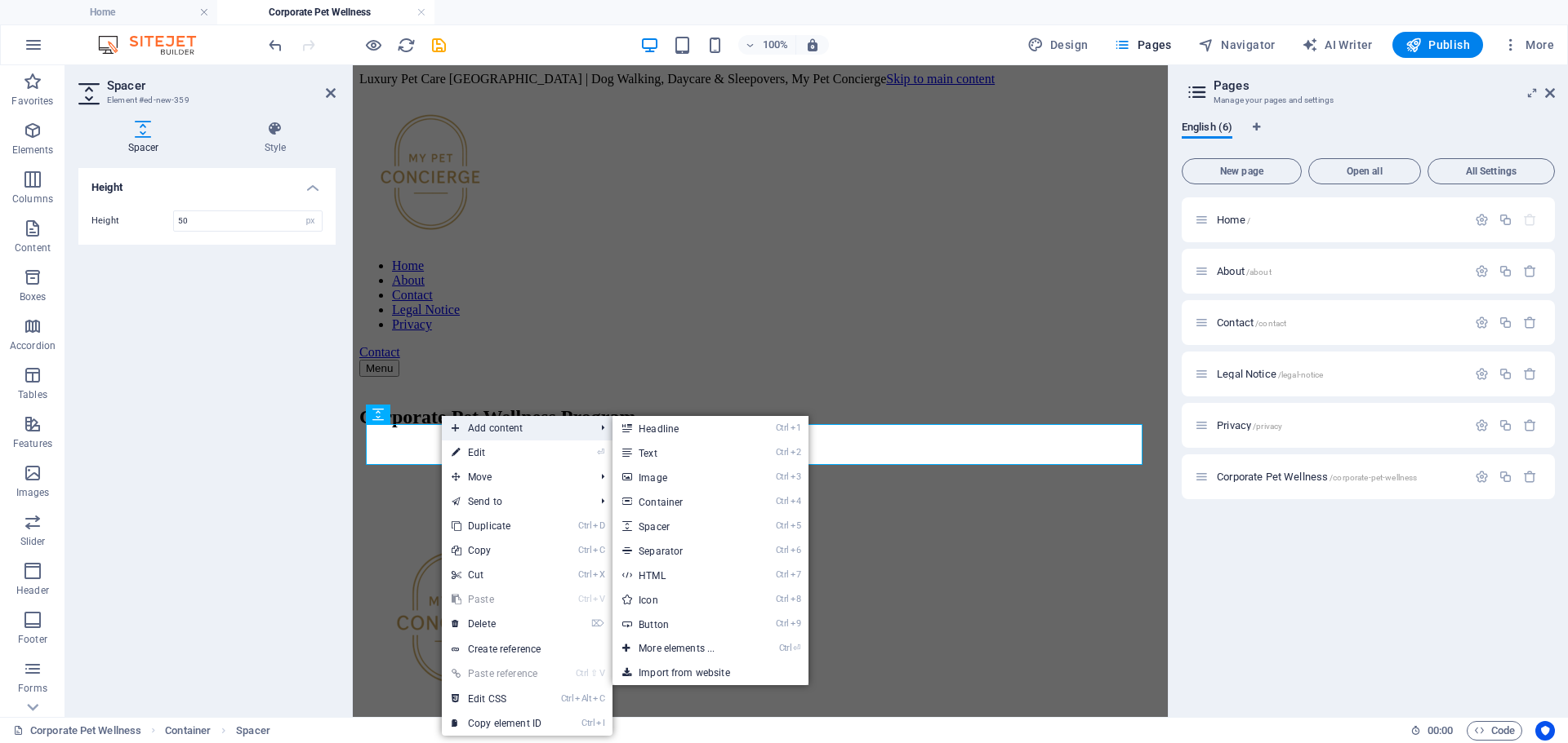
click at [504, 435] on span "Add content" at bounding box center [515, 428] width 146 height 25
click at [675, 454] on link "Ctrl 2 Text" at bounding box center [679, 453] width 134 height 25
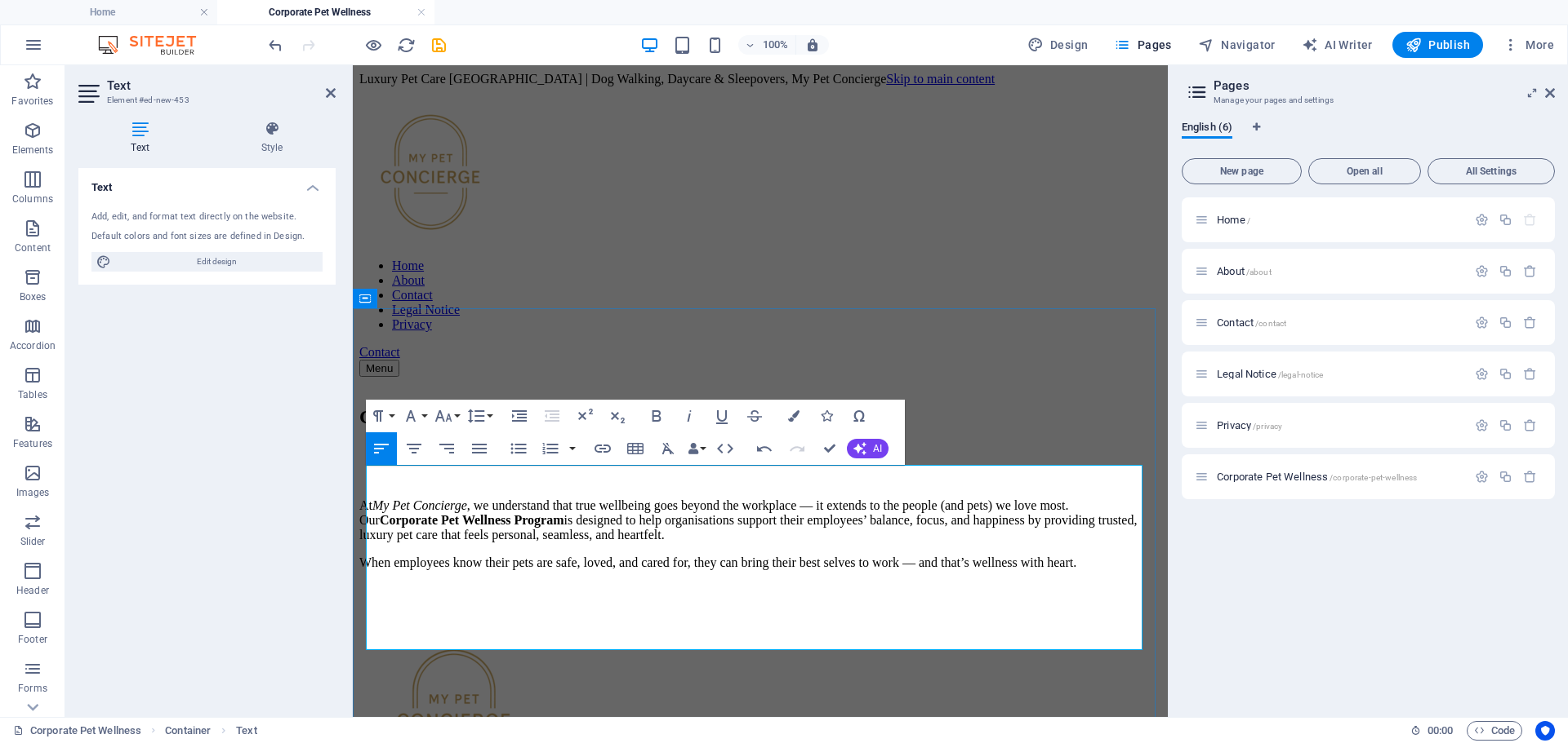
click at [618, 570] on p "When employees know their pets are safe, loved, and cared for, they can bring t…" at bounding box center [759, 562] width 802 height 15
click at [999, 284] on div "Home About Contact Legal Notice Privacy Contact Menu" at bounding box center [759, 238] width 802 height 303
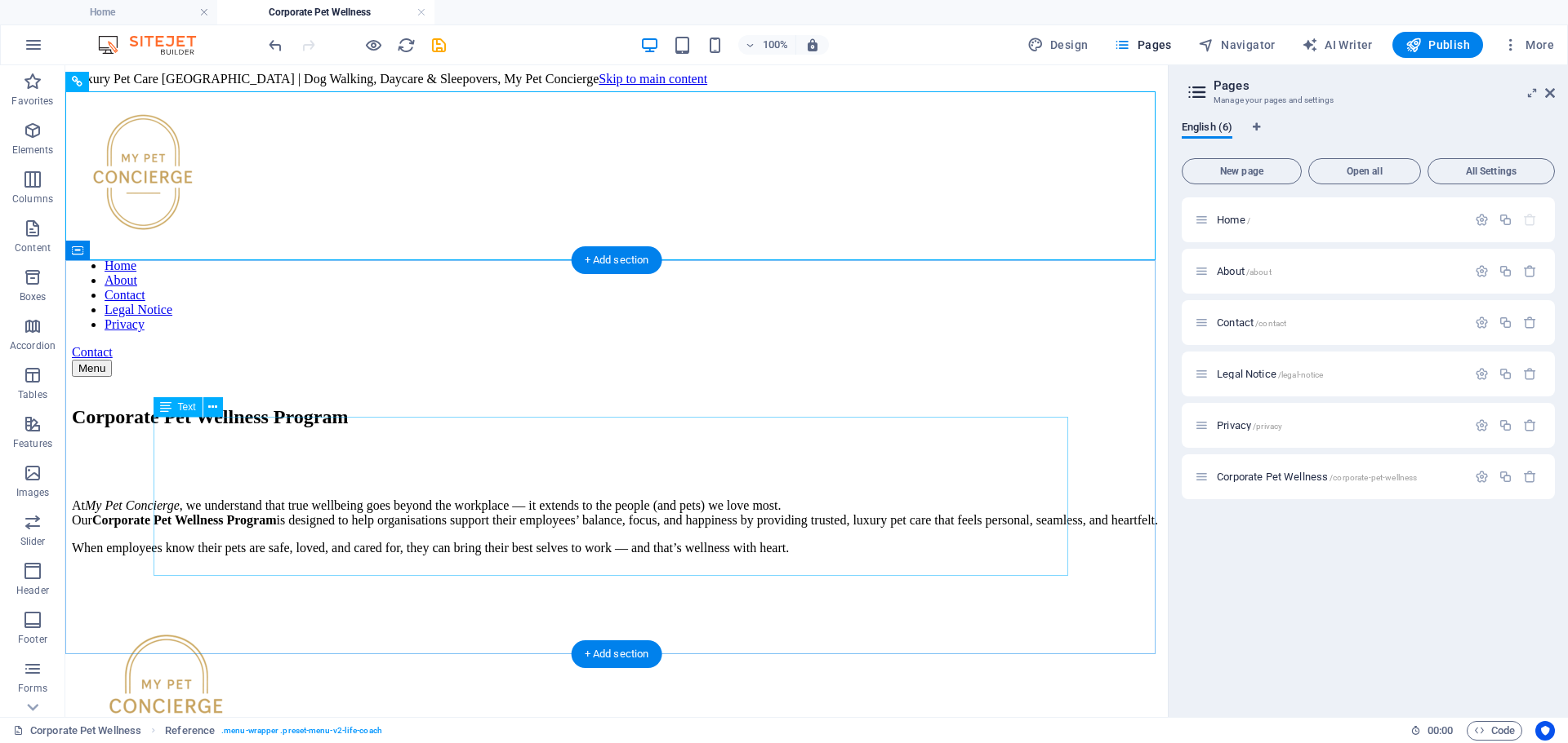
click at [794, 499] on div "At My Pet Concierge , we understand that true wellbeing goes beyond the workpla…" at bounding box center [617, 528] width 1089 height 57
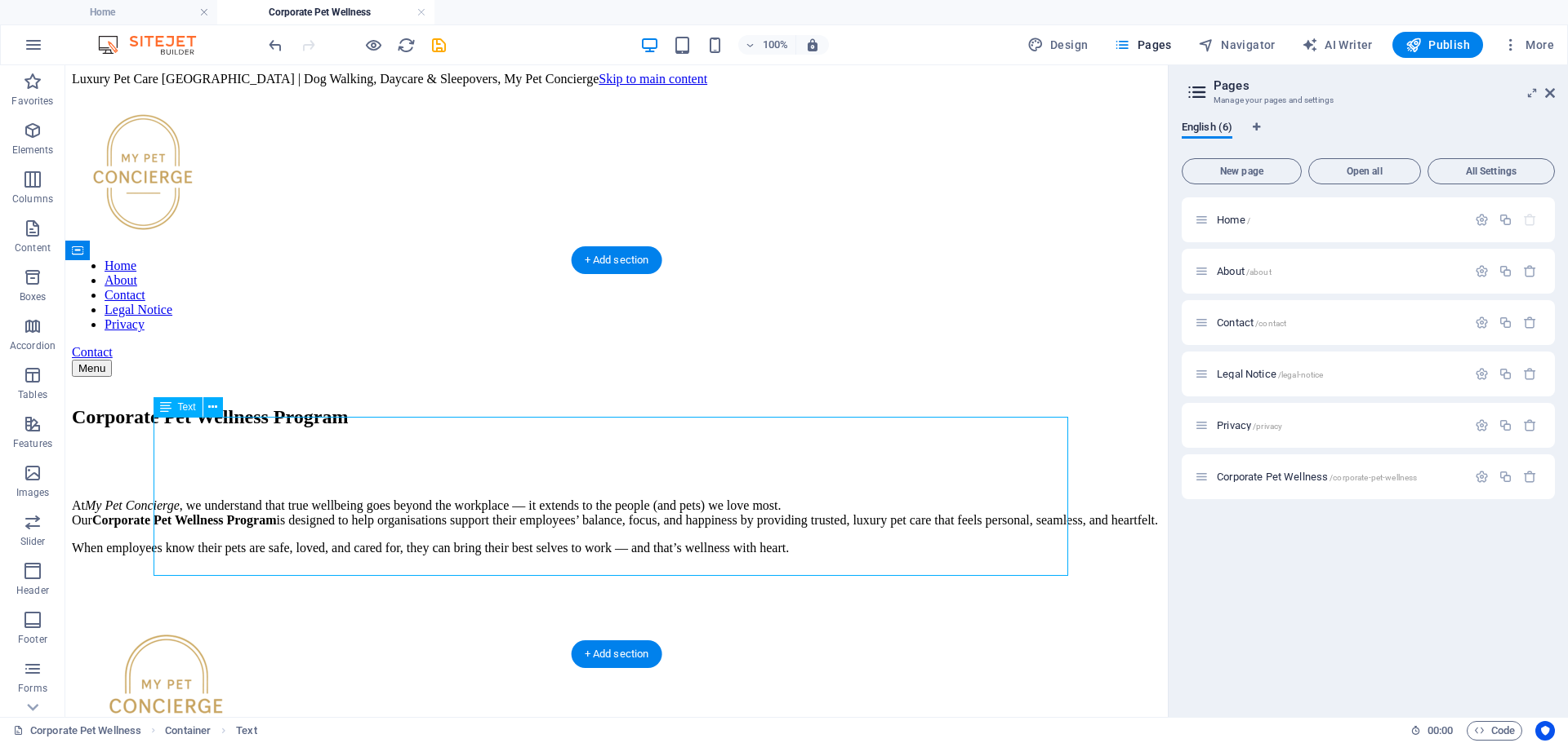
click at [794, 499] on div "At My Pet Concierge , we understand that true wellbeing goes beyond the workpla…" at bounding box center [617, 528] width 1089 height 57
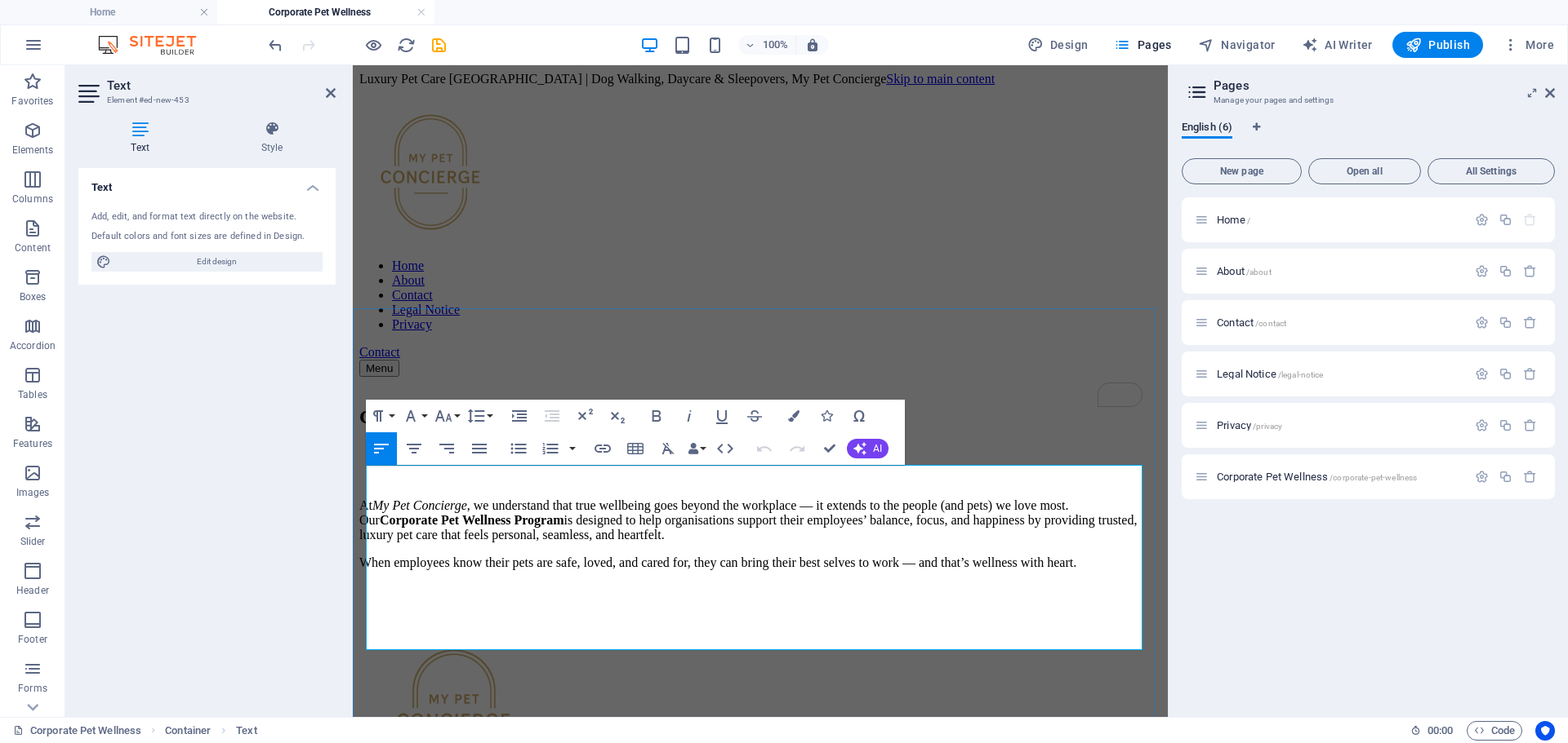
click at [1013, 499] on p "At My Pet Concierge , we understand that true wellbeing goes beyond the workpla…" at bounding box center [759, 521] width 802 height 44
click at [1003, 499] on p "At My Pet Concierge , we understand that true wellbeing goes beyond the workpla…" at bounding box center [759, 521] width 802 height 44
click at [1124, 570] on p "When employees know their pets are safe, loved, and cared for, they can bring t…" at bounding box center [759, 562] width 802 height 15
click at [1025, 239] on div "Home About Contact Legal Notice Privacy Contact Menu" at bounding box center [759, 238] width 802 height 303
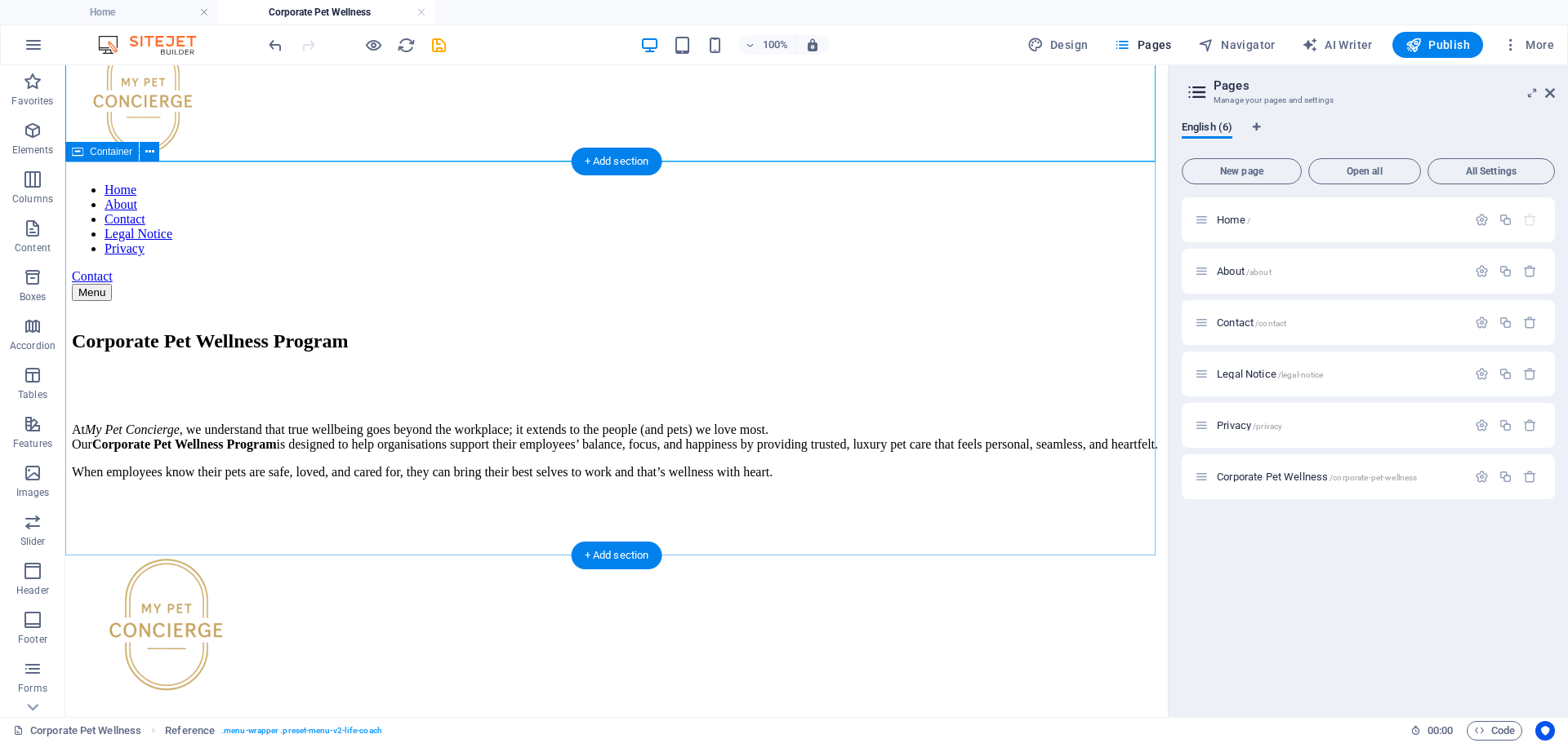
scroll to position [163, 0]
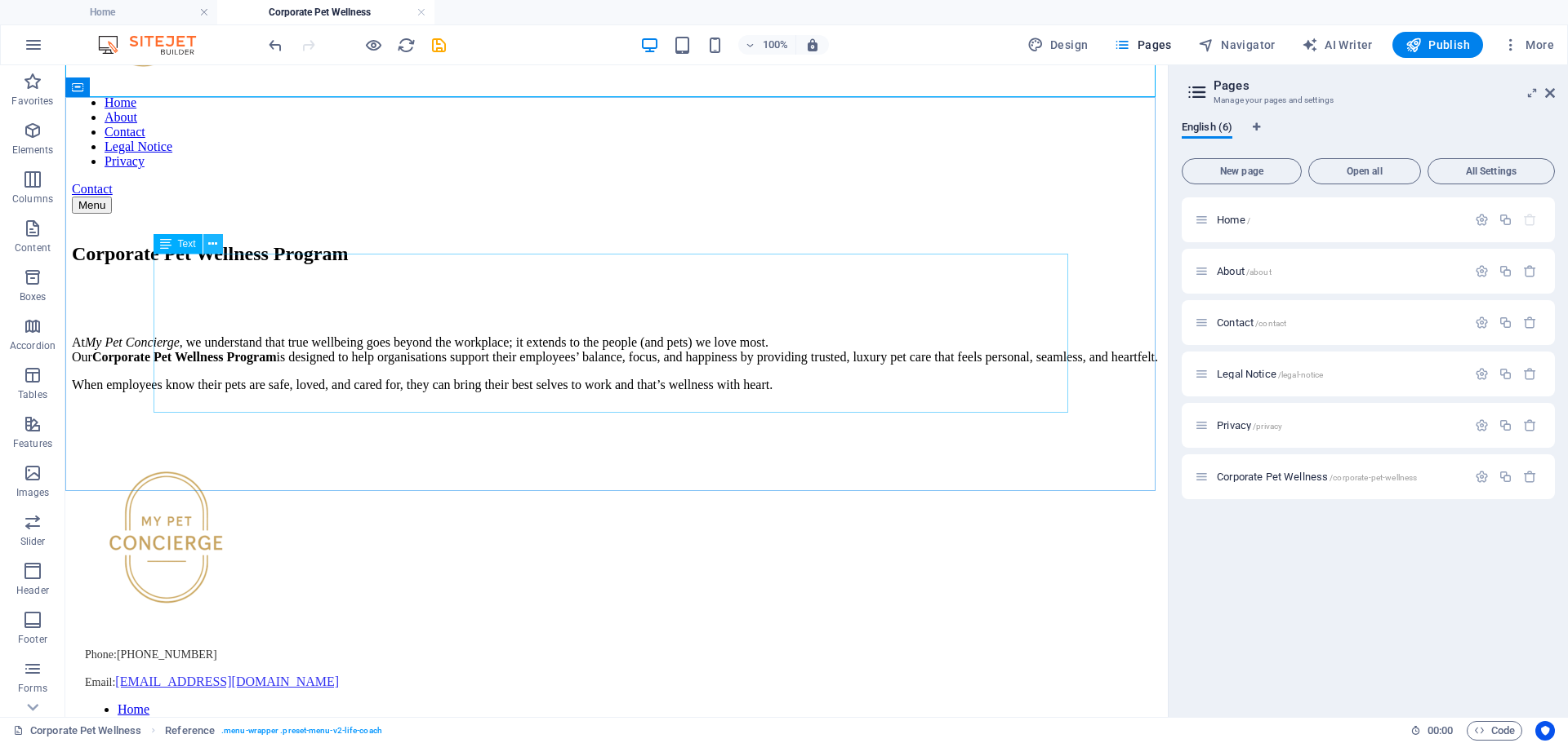
click at [214, 243] on icon at bounding box center [213, 244] width 9 height 17
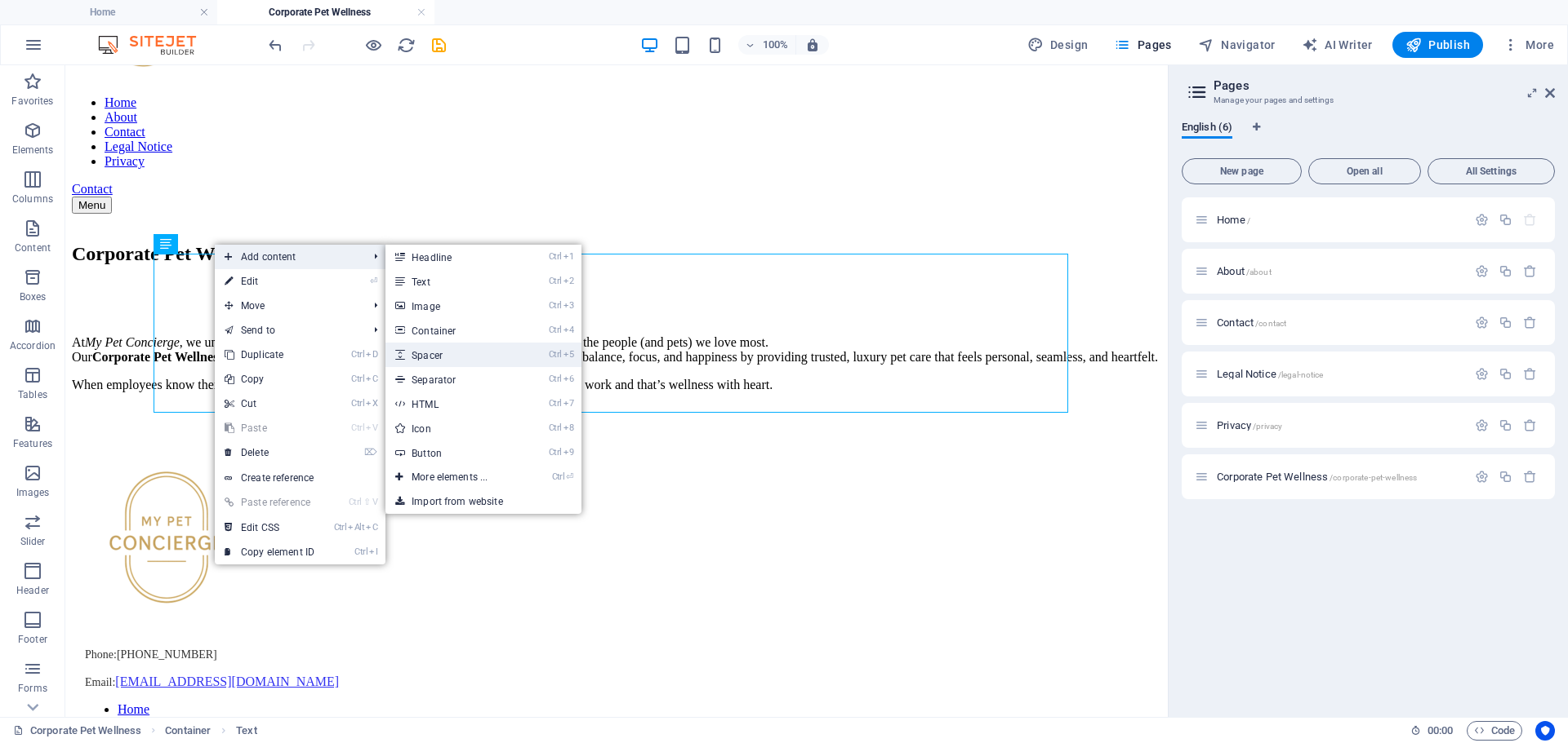
click at [425, 358] on link "Ctrl 5 Spacer" at bounding box center [453, 355] width 134 height 25
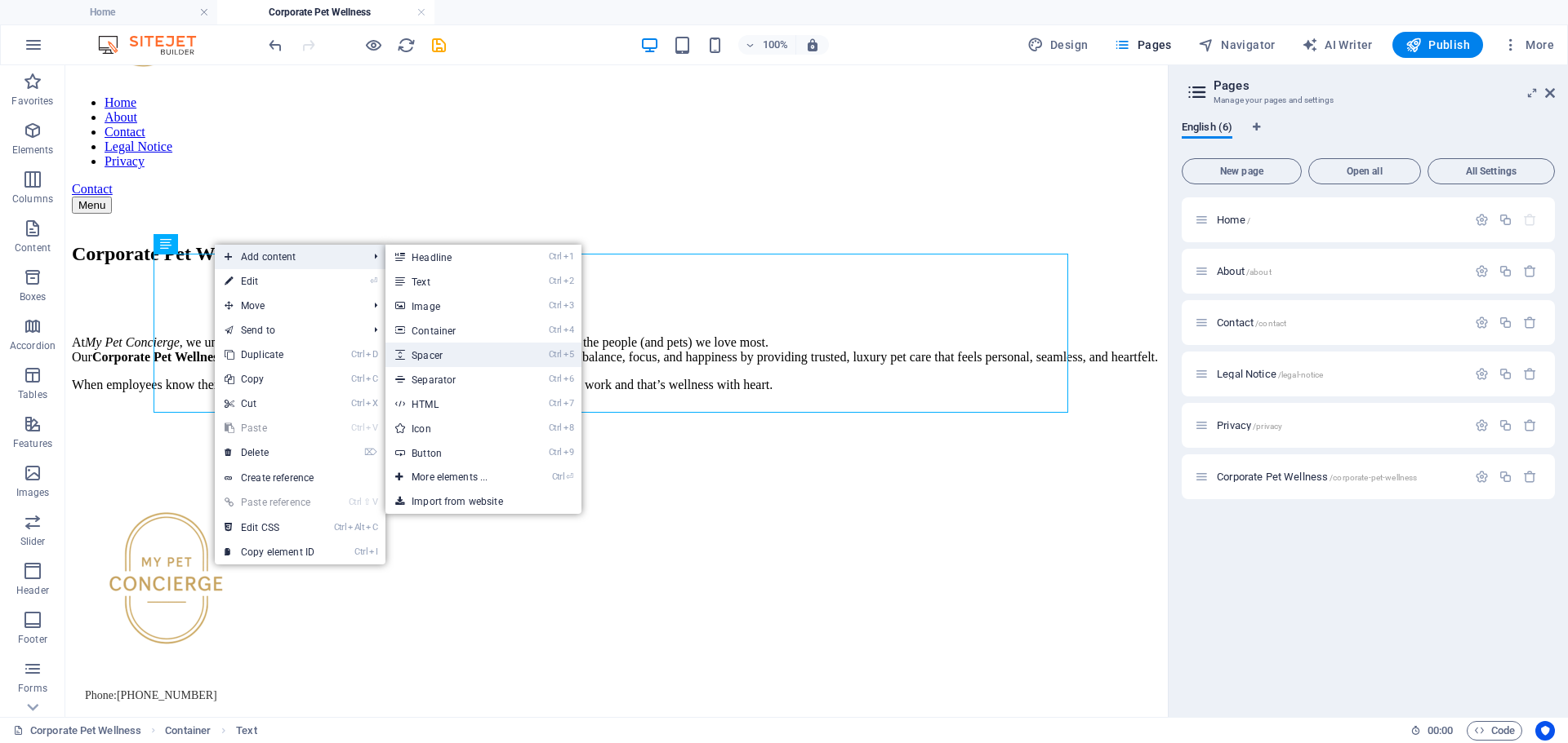
select select "px"
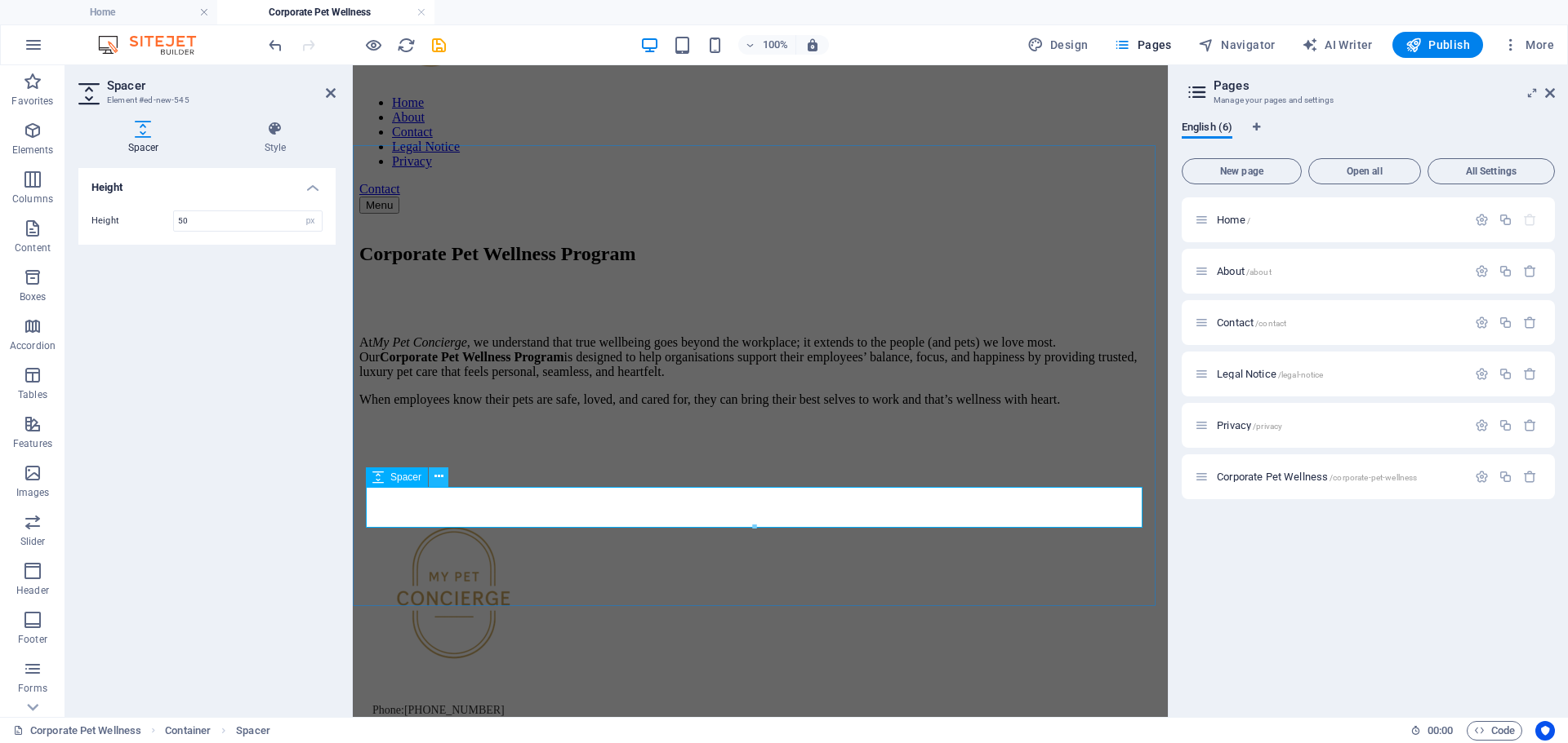
click at [439, 475] on icon at bounding box center [438, 476] width 9 height 17
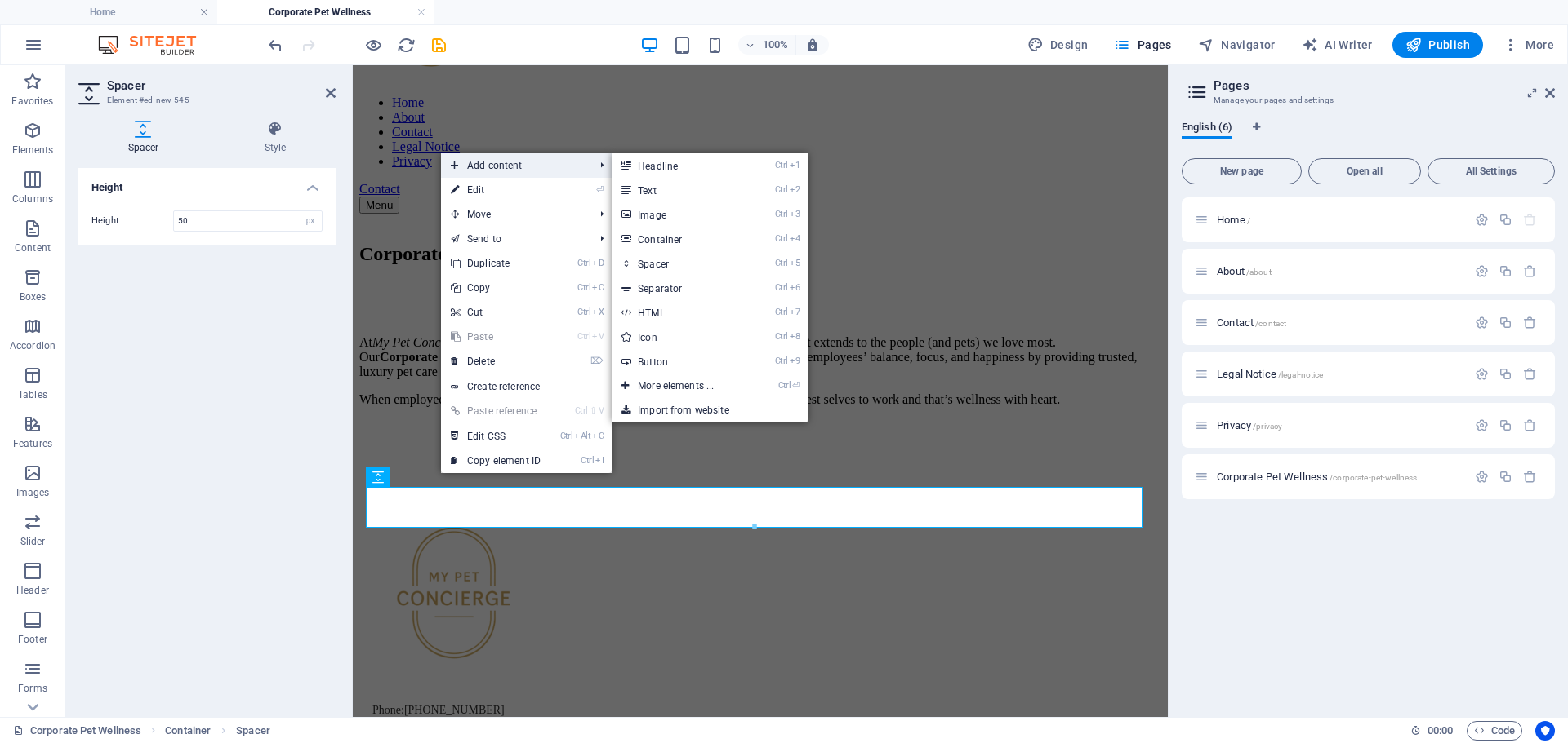
click at [529, 168] on span "Add content" at bounding box center [514, 165] width 146 height 25
click at [690, 238] on link "Ctrl 4 Container" at bounding box center [679, 239] width 134 height 25
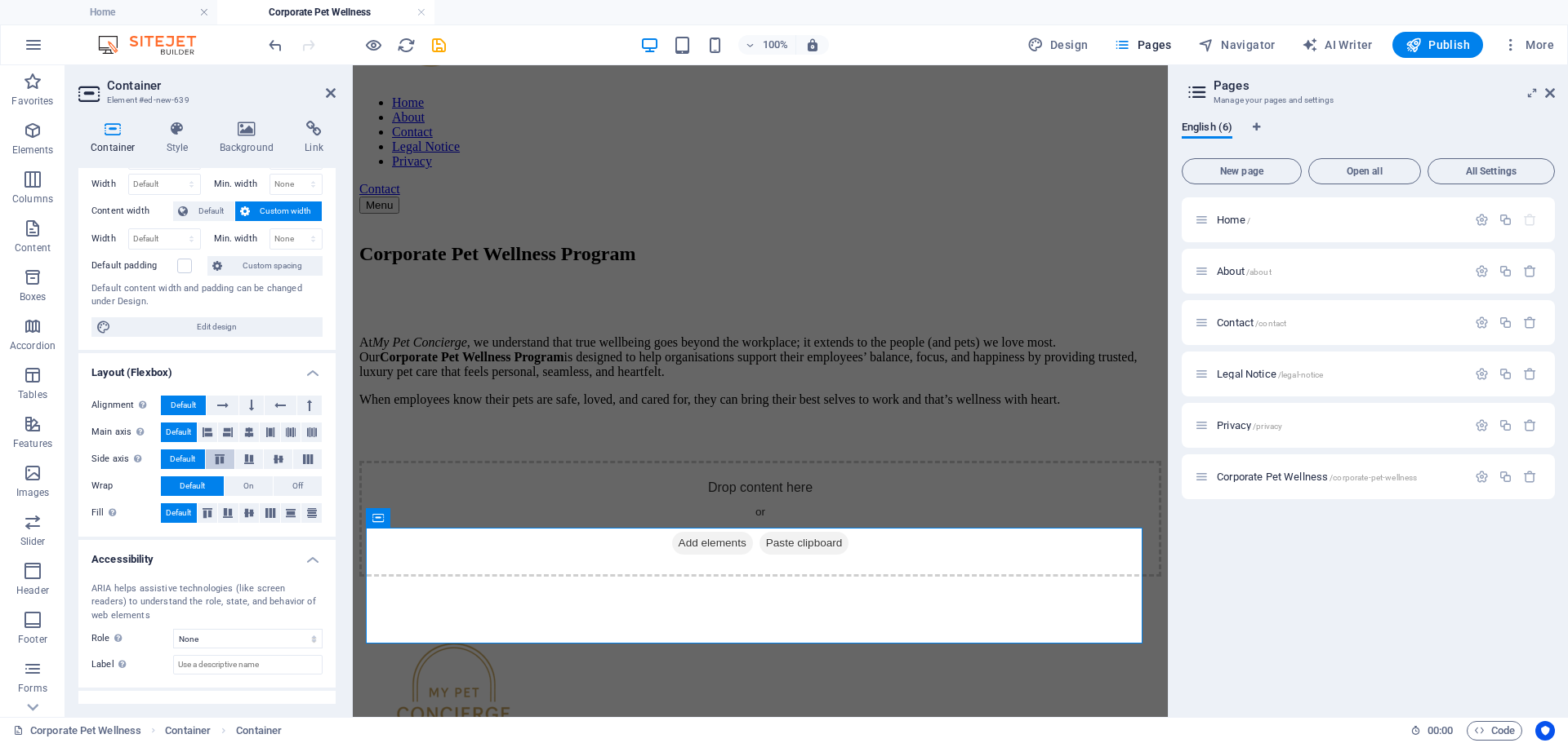
scroll to position [124, 0]
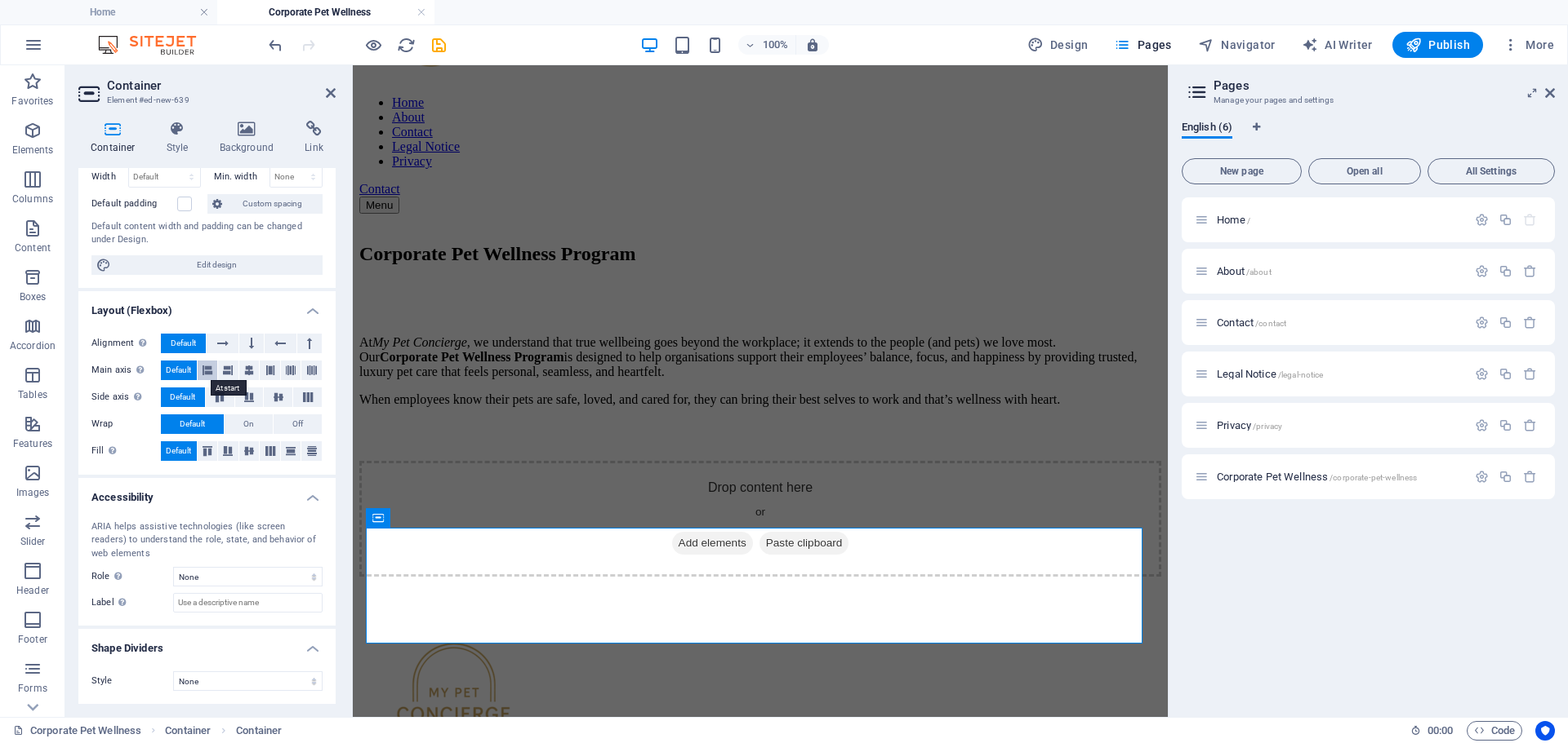
click at [204, 369] on icon at bounding box center [208, 371] width 10 height 20
click at [168, 369] on span "Default" at bounding box center [179, 371] width 26 height 20
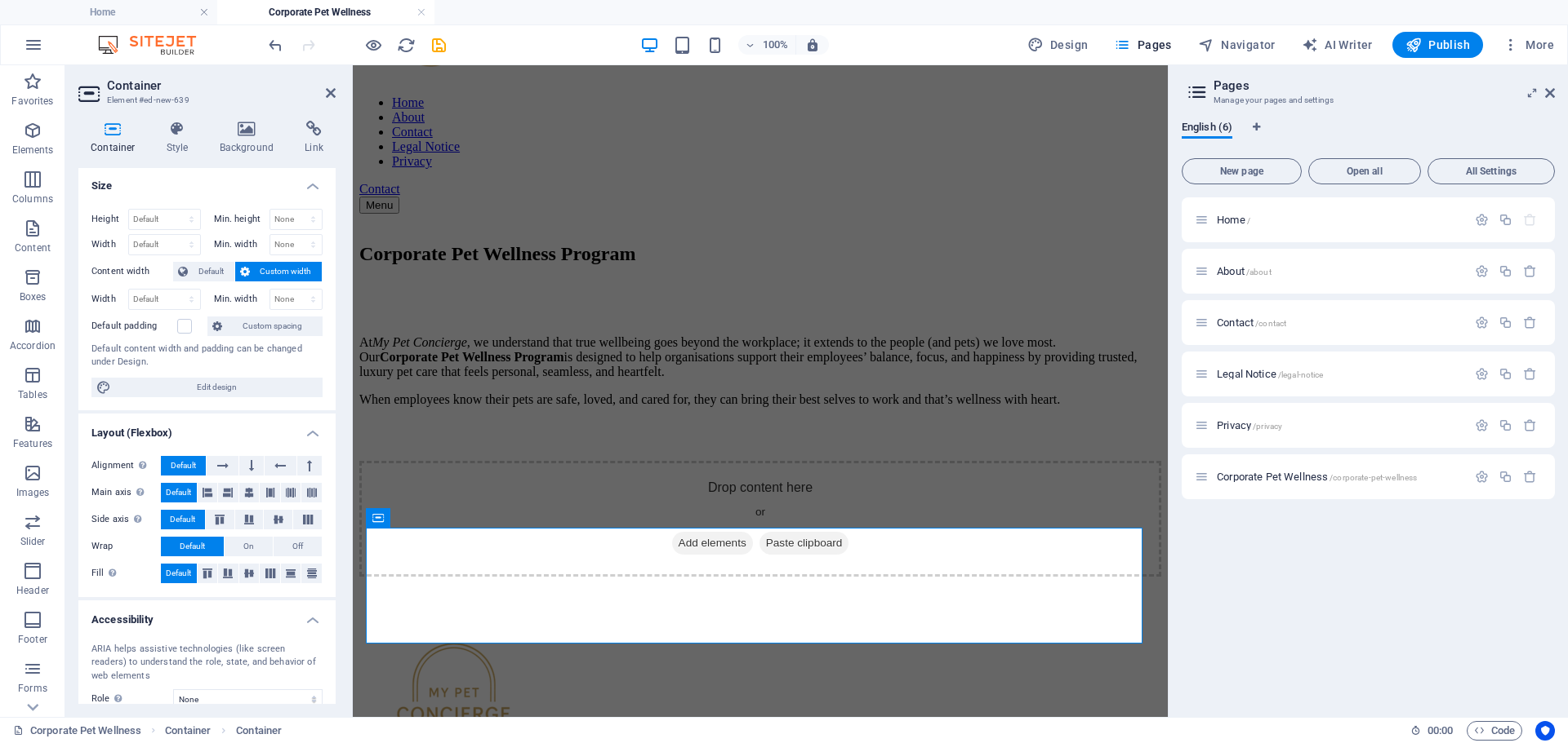
scroll to position [0, 0]
click at [181, 127] on icon at bounding box center [177, 128] width 46 height 17
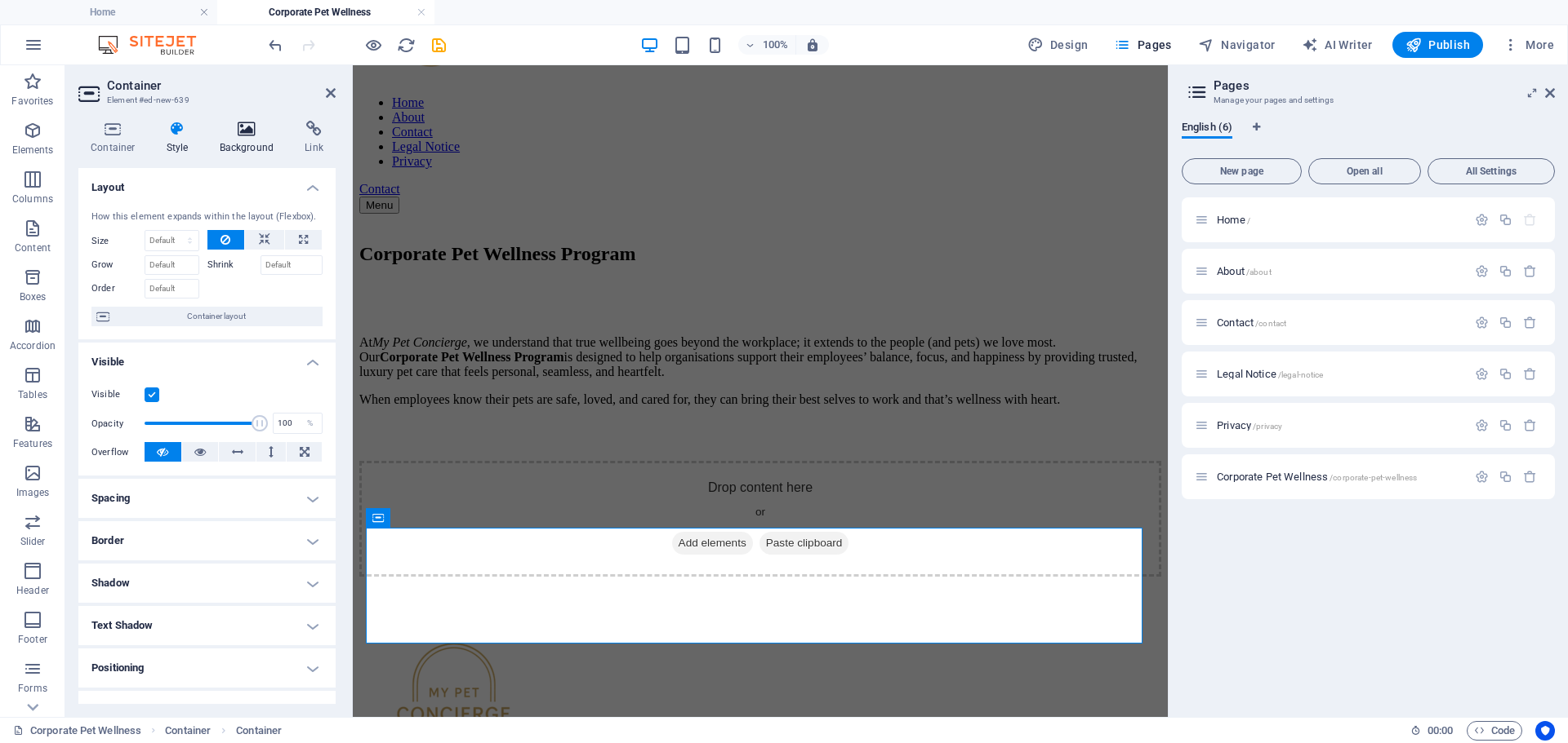
click at [251, 124] on icon at bounding box center [247, 128] width 79 height 17
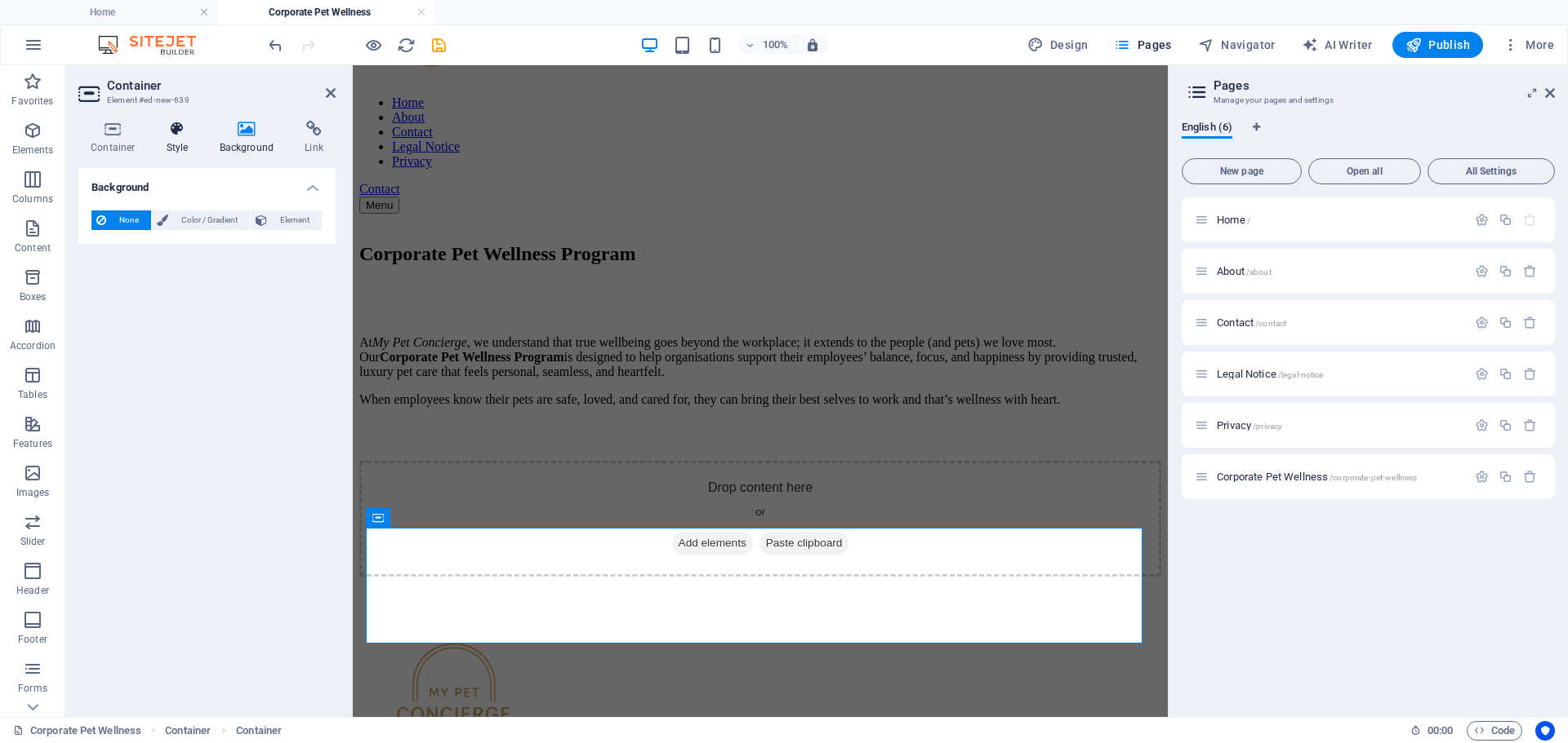
click at [176, 130] on icon at bounding box center [177, 128] width 46 height 17
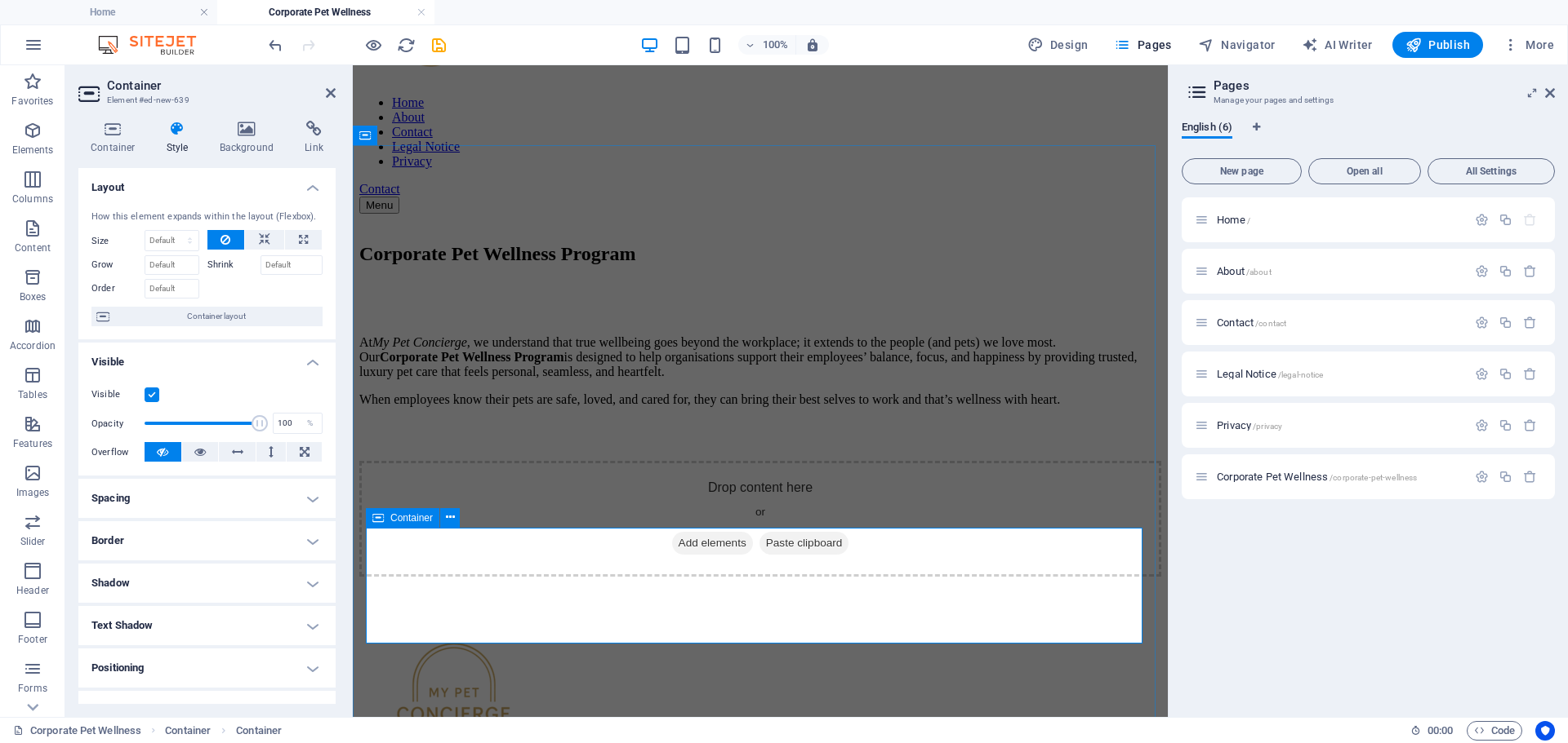
click at [846, 577] on div "Corporate Pet Wellness Program At My Pet Concierge , we understand that true we…" at bounding box center [759, 410] width 802 height 334
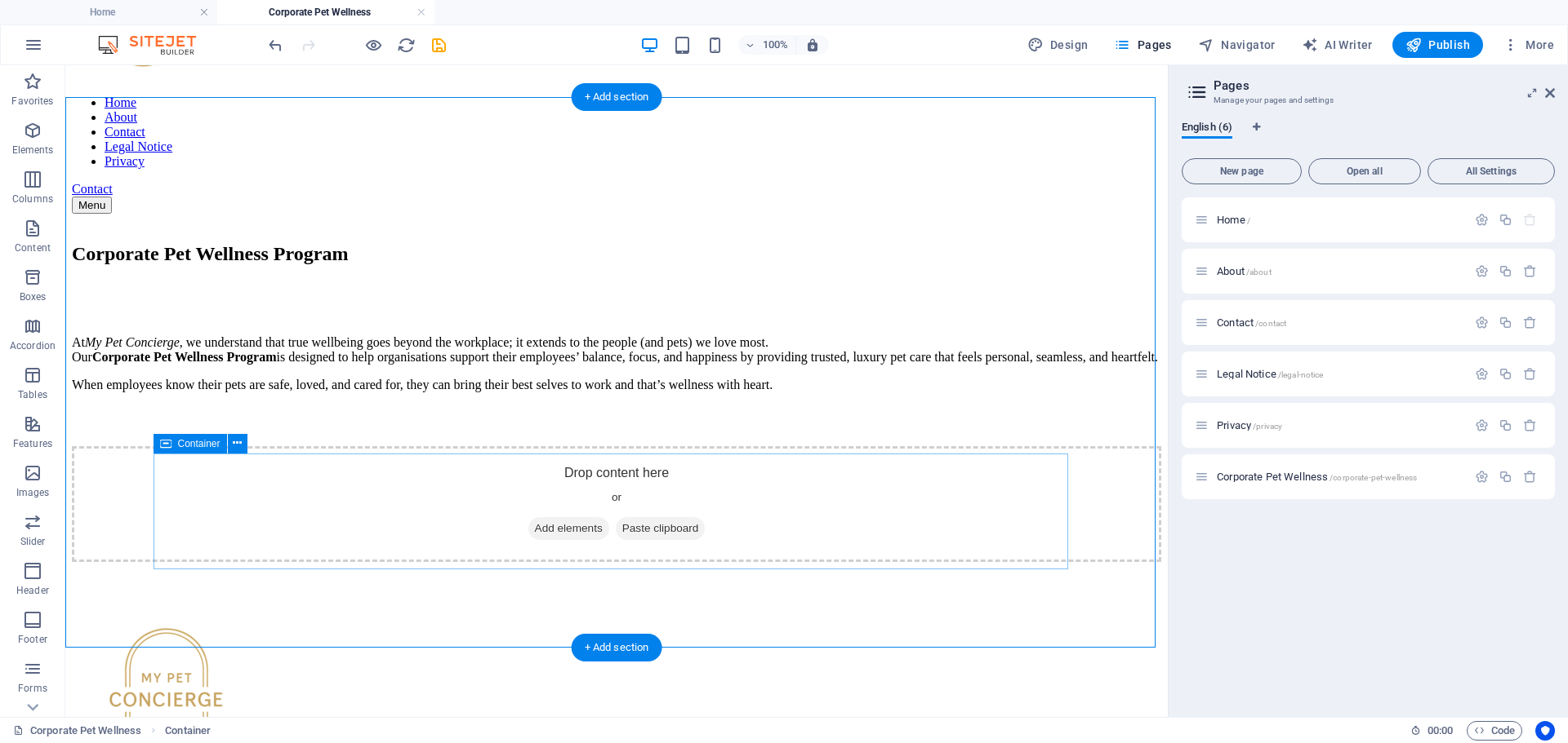
click at [590, 505] on div "Drop content here or Add elements Paste clipboard" at bounding box center [617, 504] width 1089 height 116
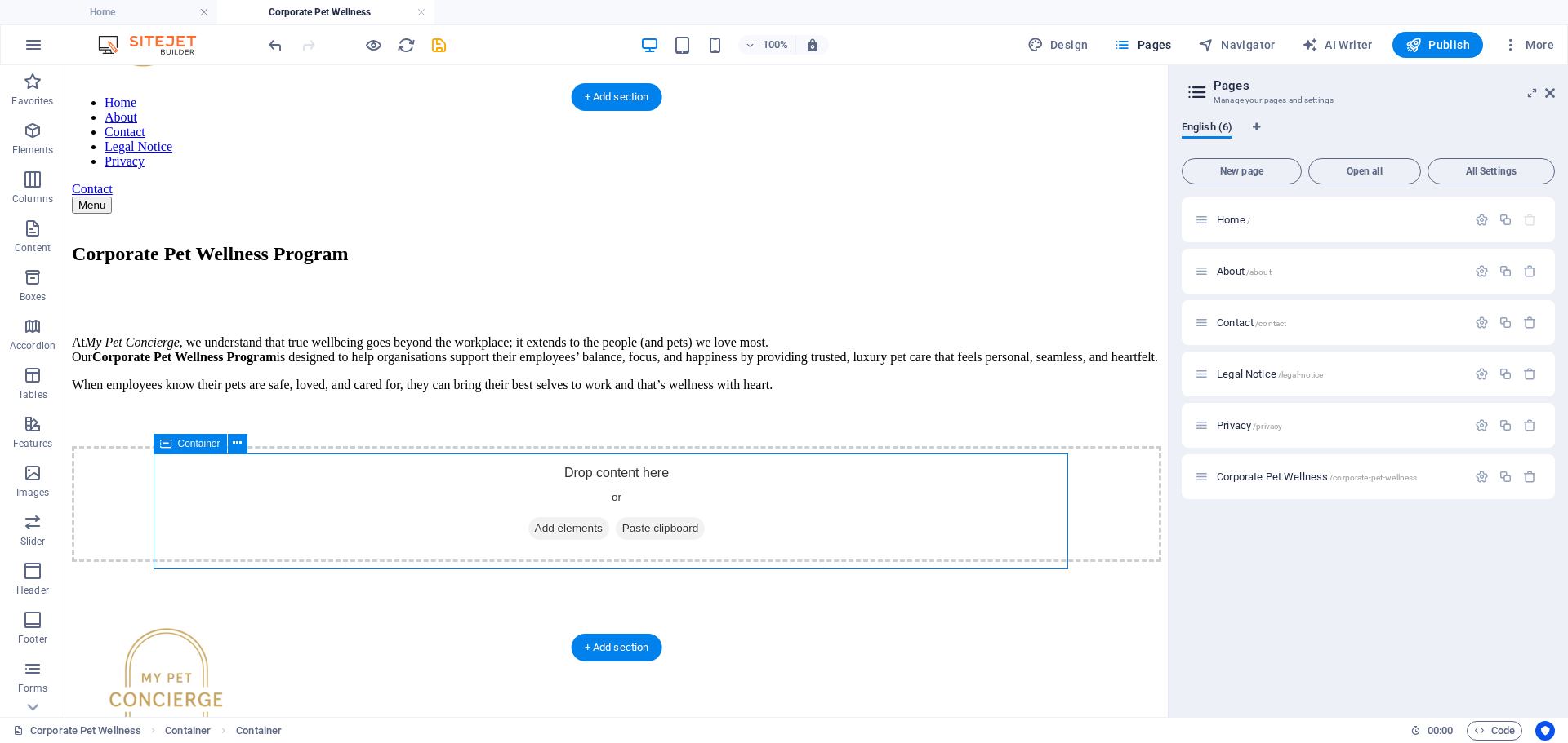
click at [567, 537] on span "Add elements" at bounding box center [568, 529] width 81 height 23
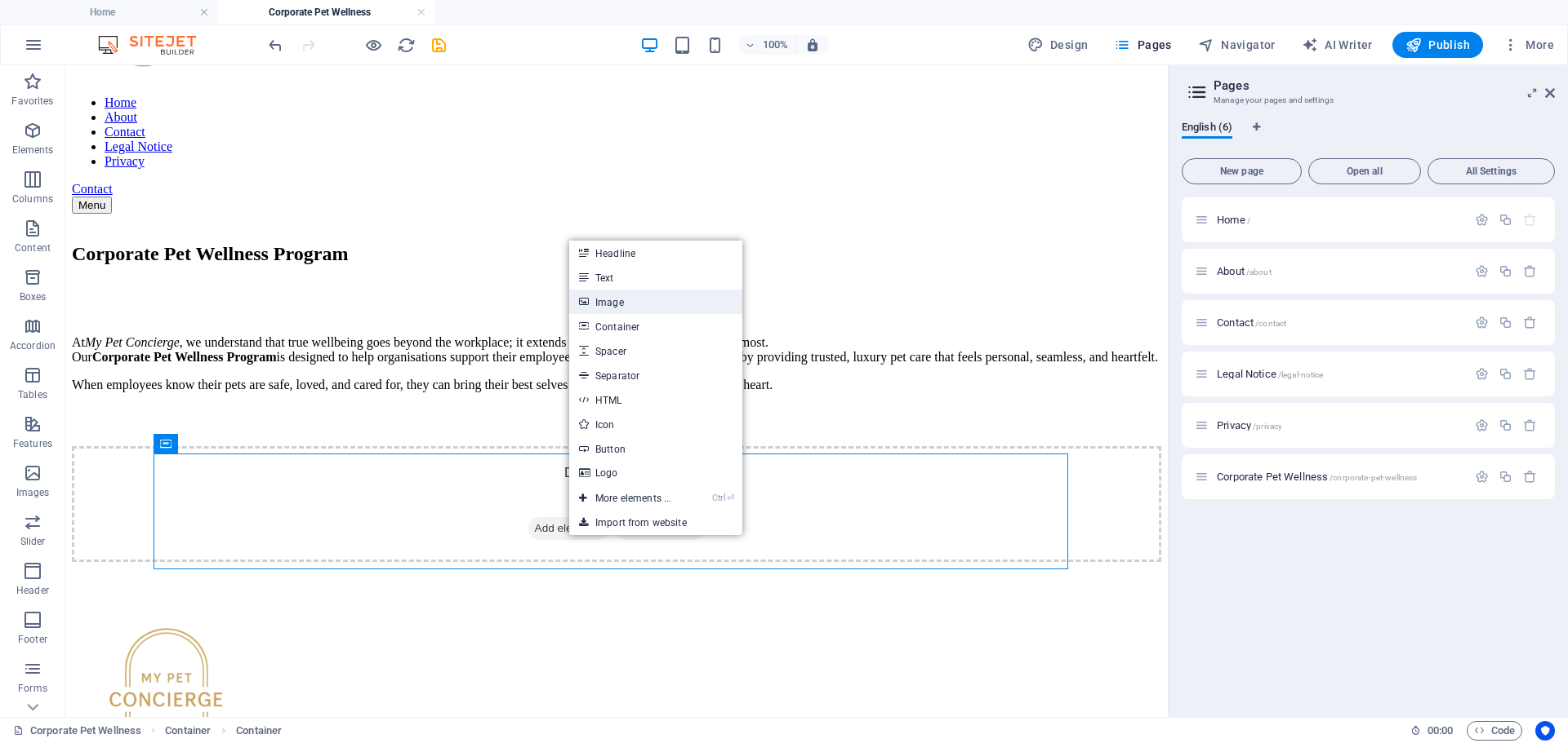
click at [650, 304] on link "Image" at bounding box center [655, 301] width 173 height 25
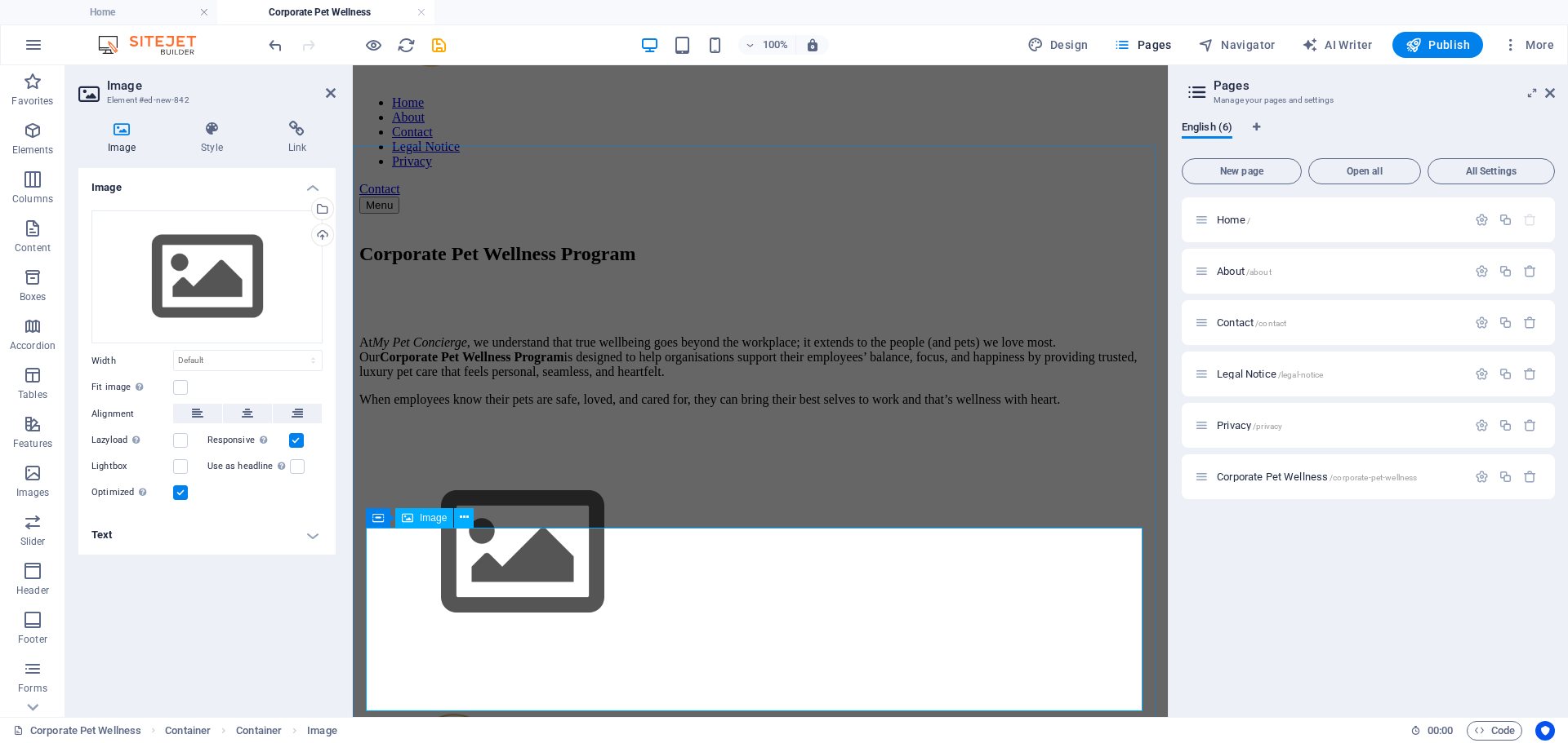
scroll to position [326, 0]
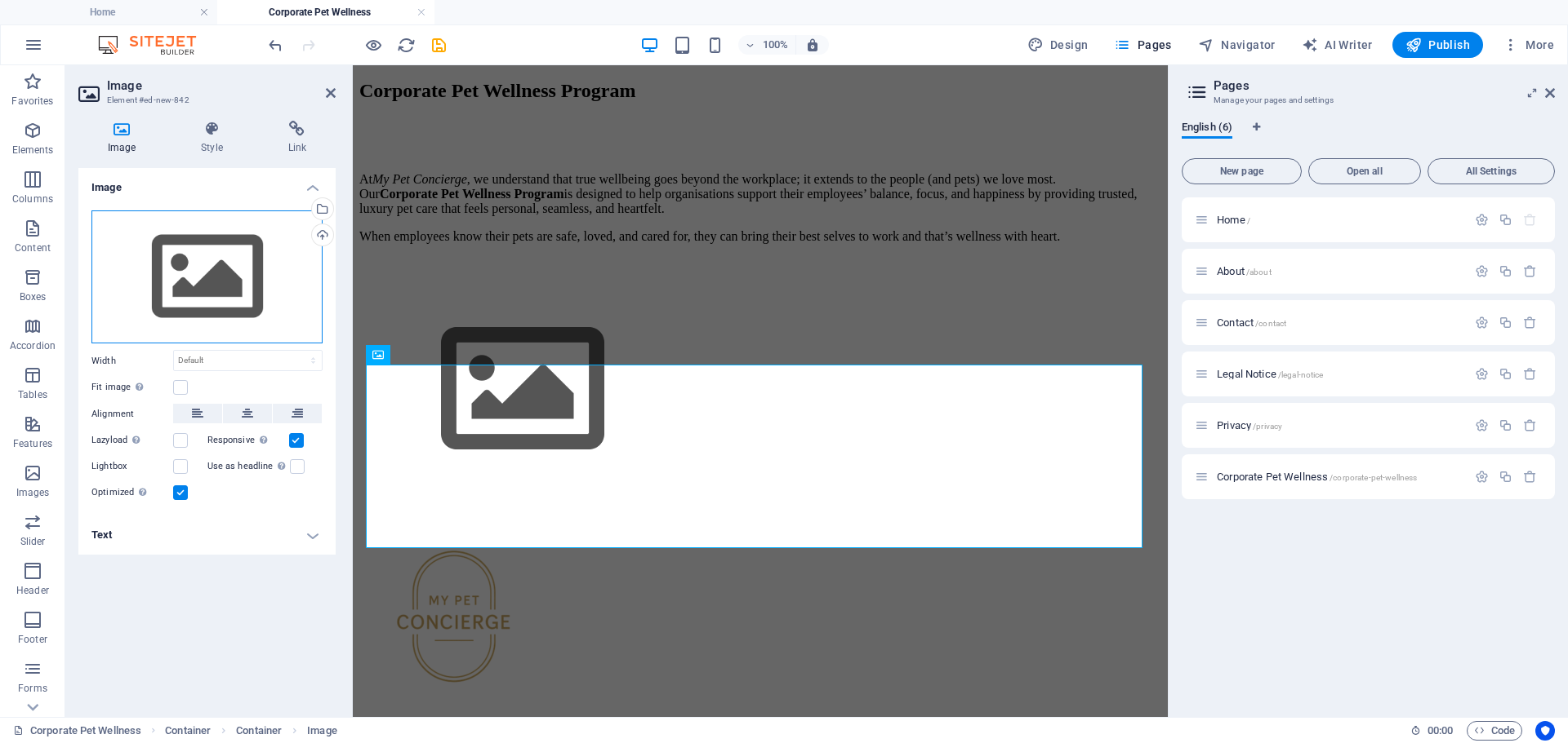
click at [199, 266] on div "Drag files here, click to choose files or select files from Files or our free s…" at bounding box center [207, 277] width 231 height 133
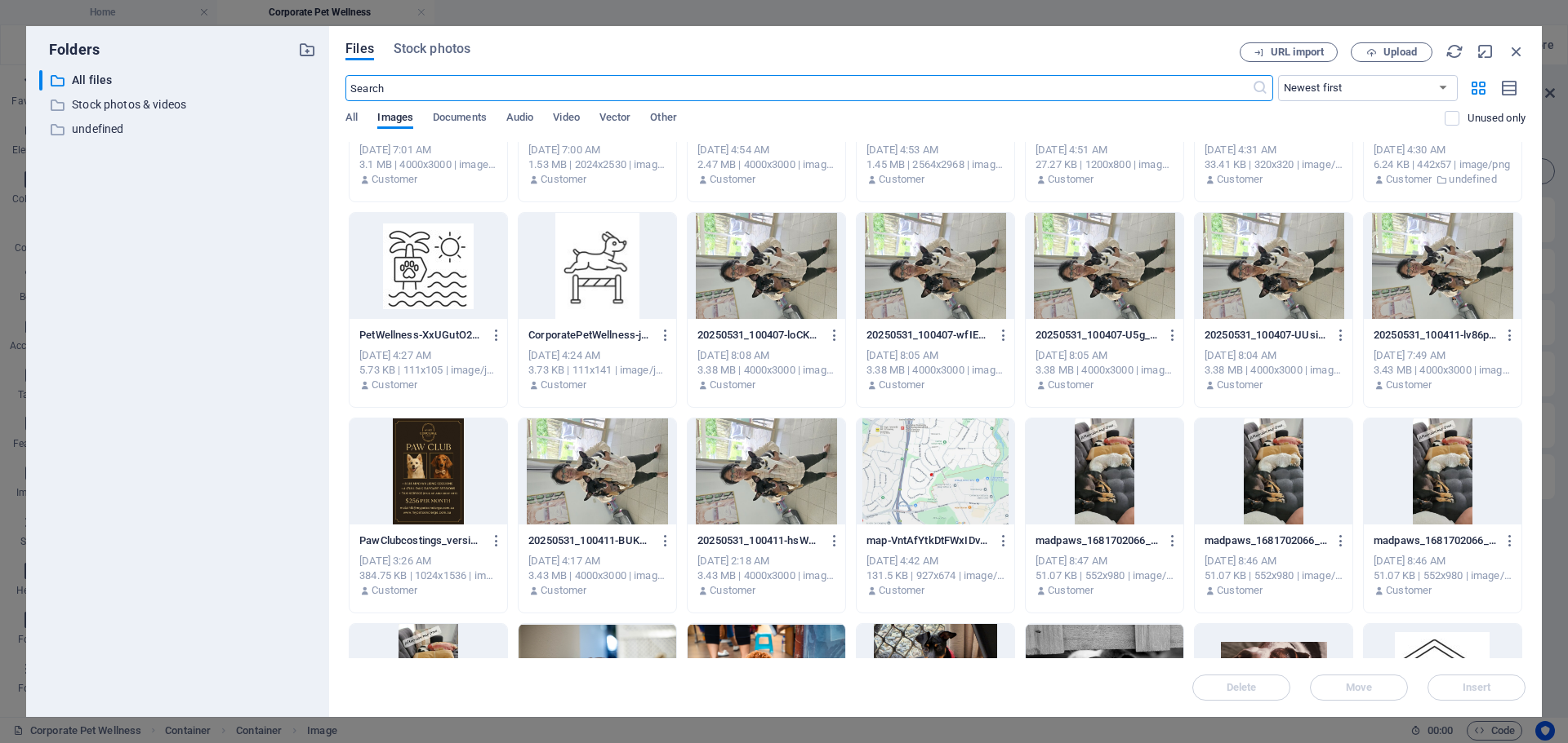
scroll to position [0, 0]
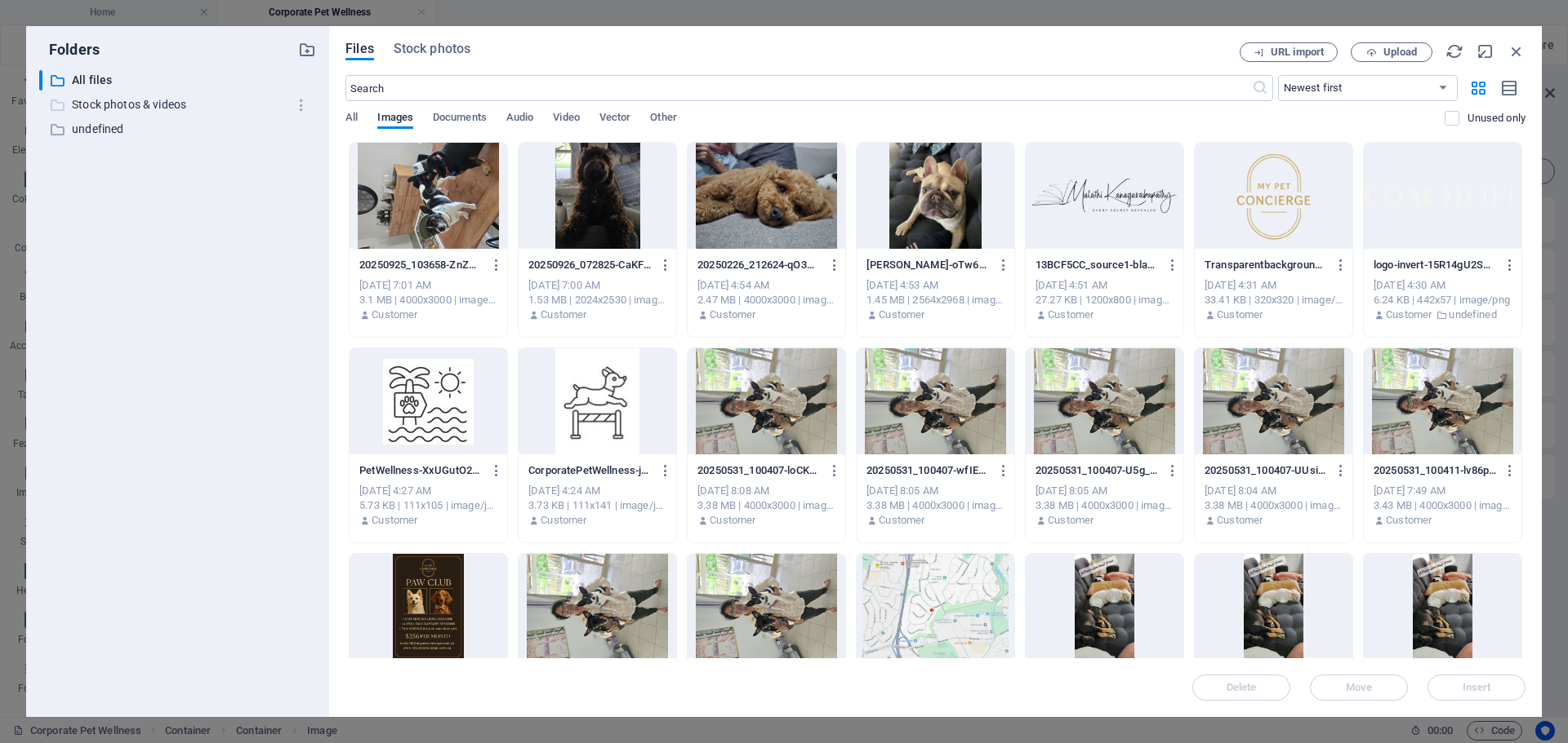
click at [141, 104] on p "Stock photos & videos" at bounding box center [179, 105] width 214 height 19
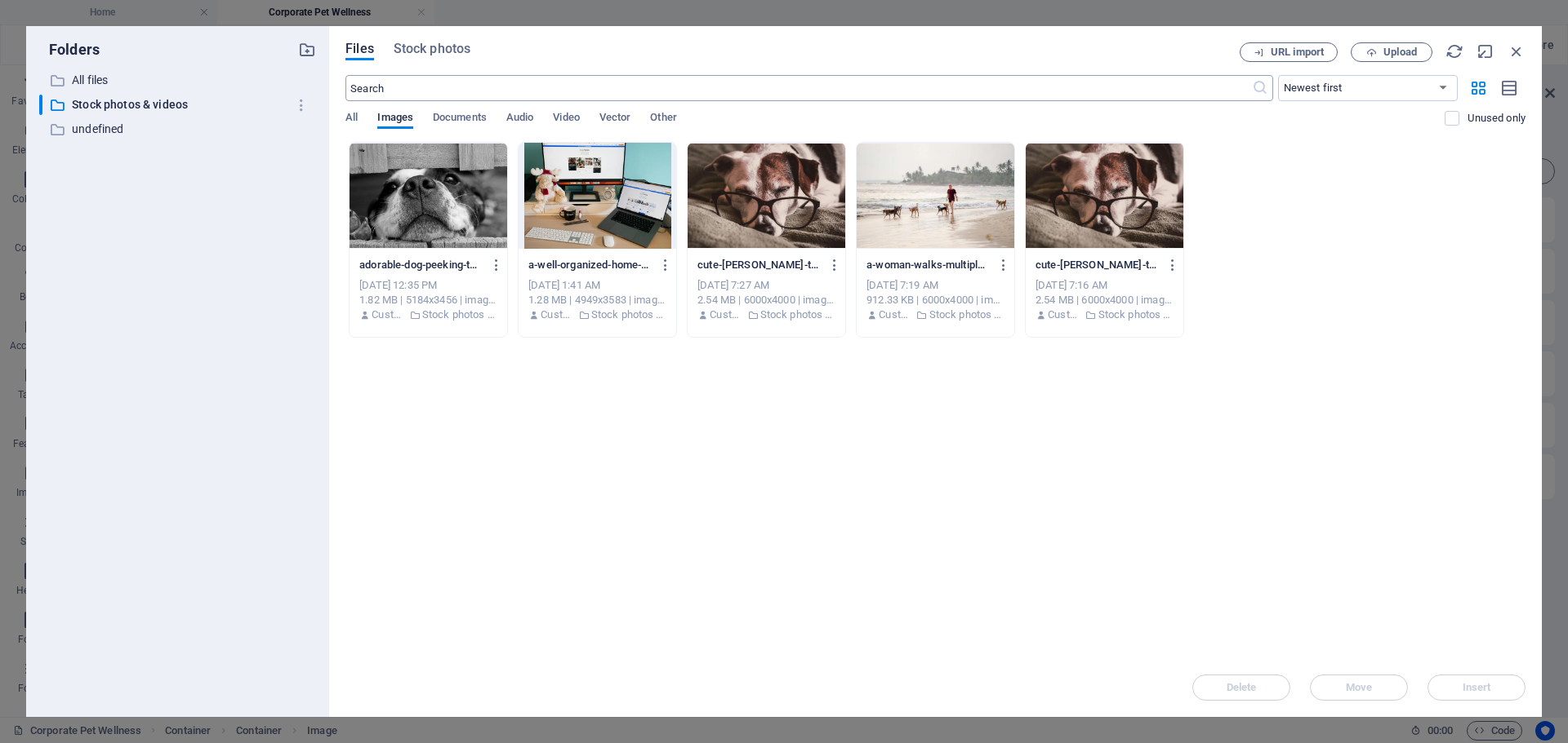
click at [443, 86] on input "text" at bounding box center [798, 88] width 906 height 26
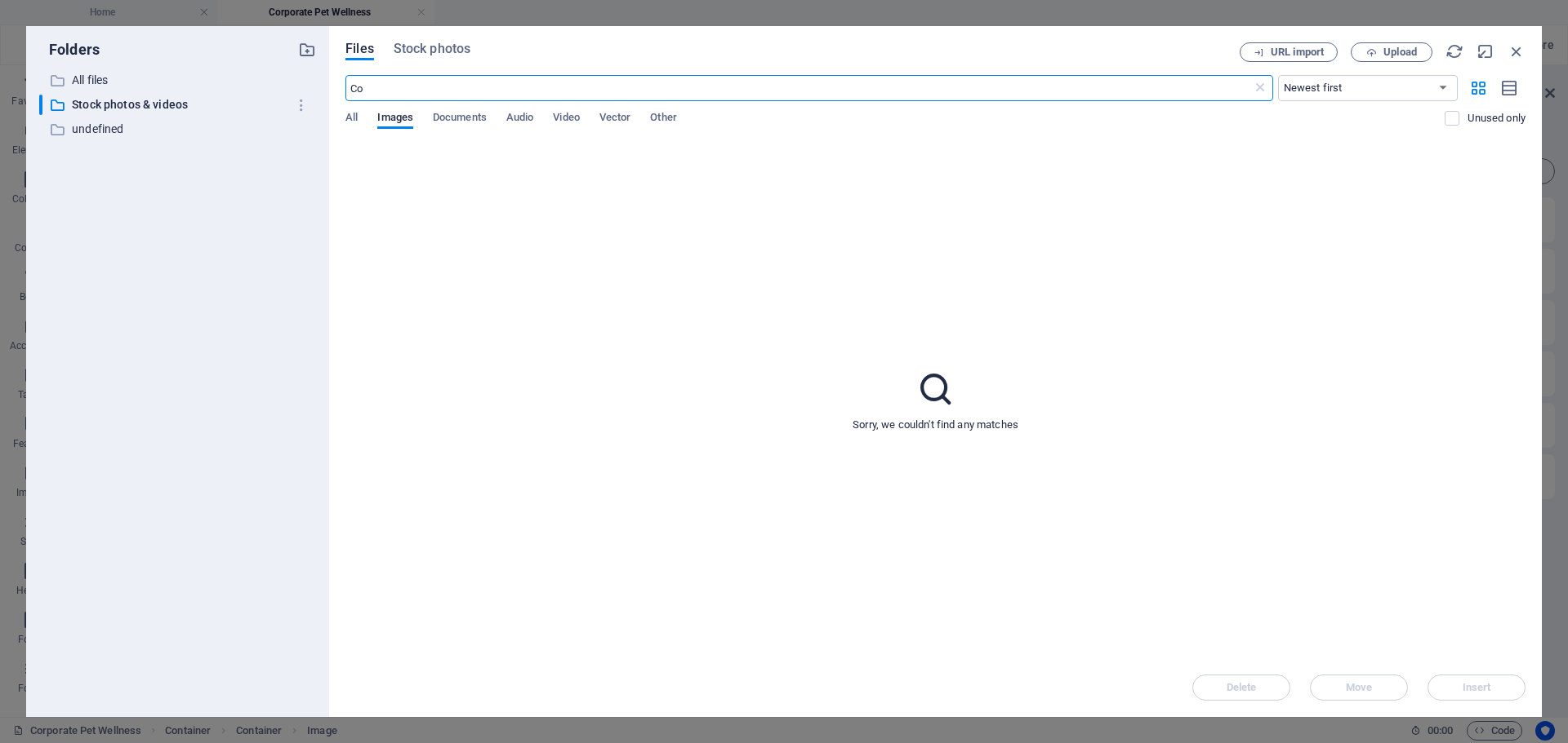
type input "C"
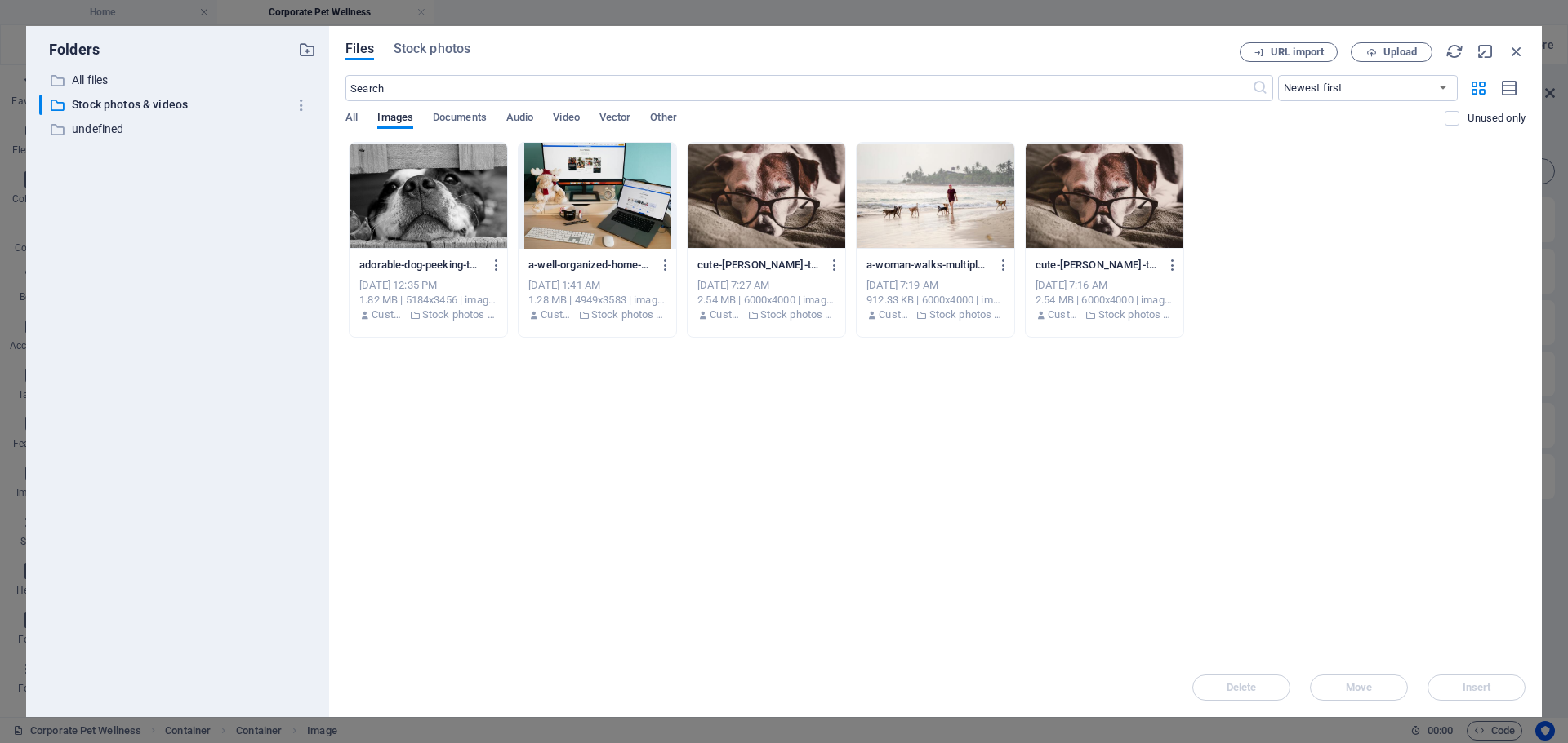
click at [454, 41] on div "Files Stock photos URL import Upload ​ Newest first Oldest first Name (A-Z) Nam…" at bounding box center [935, 371] width 1212 height 691
click at [454, 48] on span "Stock photos" at bounding box center [432, 49] width 77 height 20
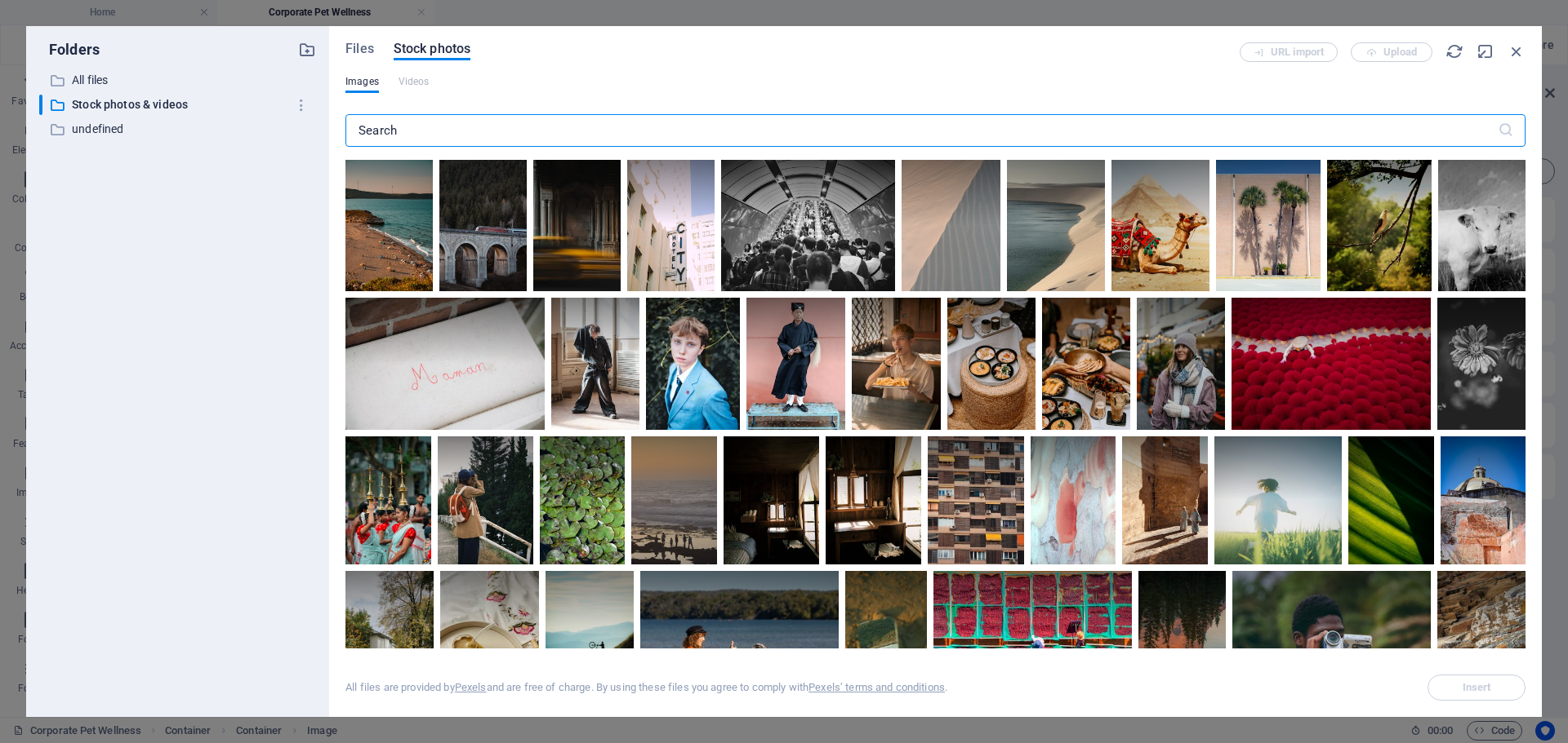
click at [378, 132] on input "text" at bounding box center [920, 130] width 1152 height 33
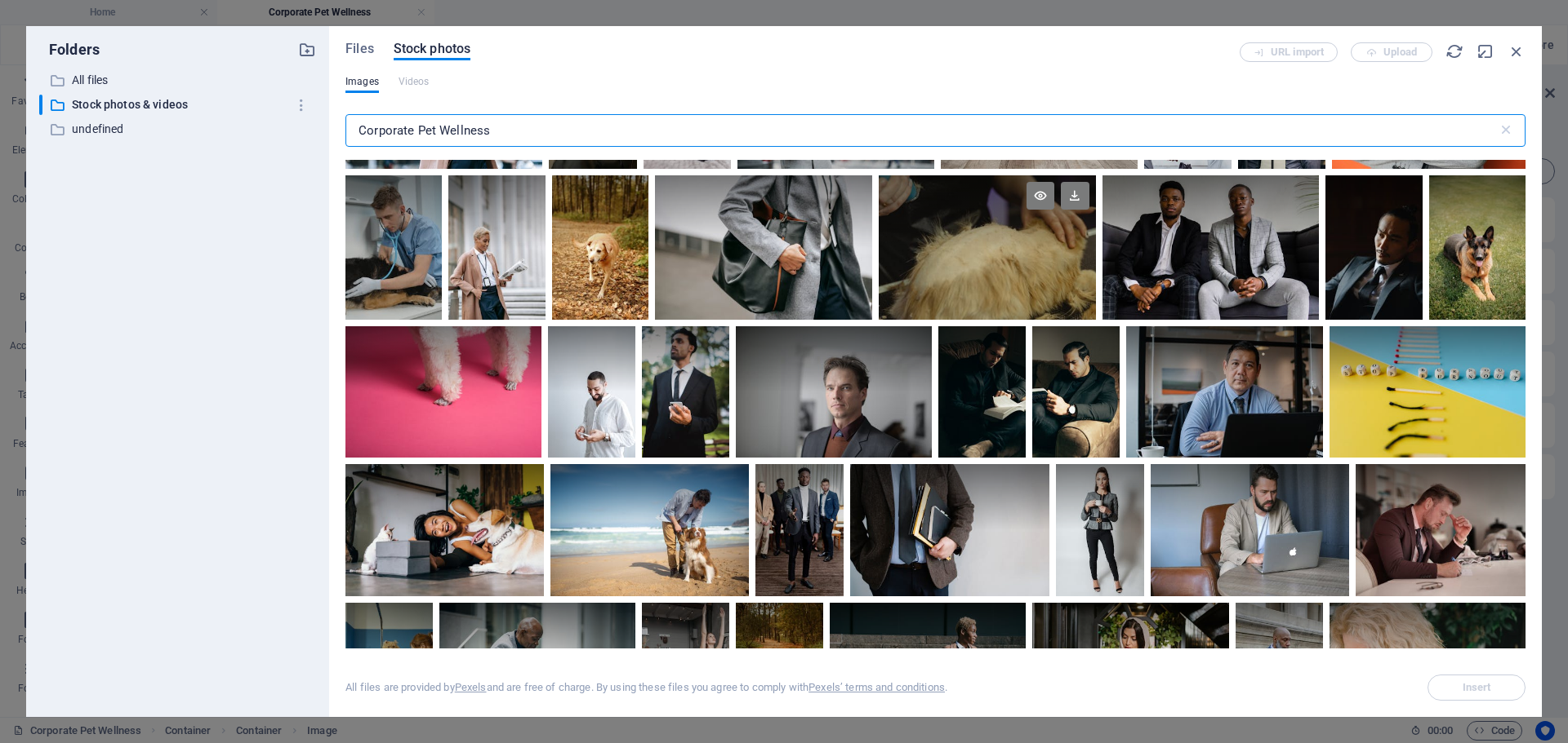
scroll to position [3100, 0]
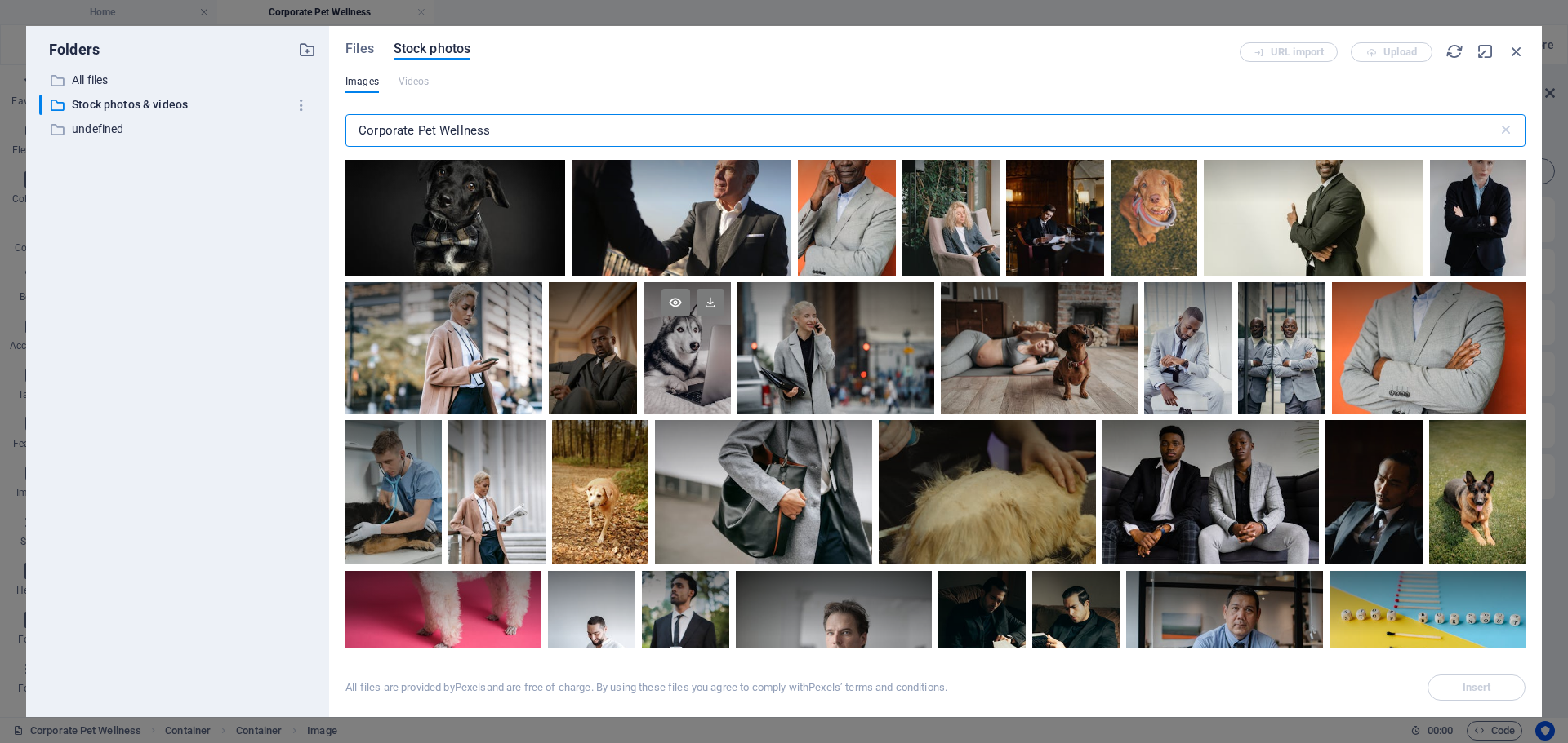
type input "Corporate Pet Wellness"
click at [669, 327] on div at bounding box center [687, 315] width 87 height 65
click at [673, 290] on icon at bounding box center [675, 302] width 28 height 28
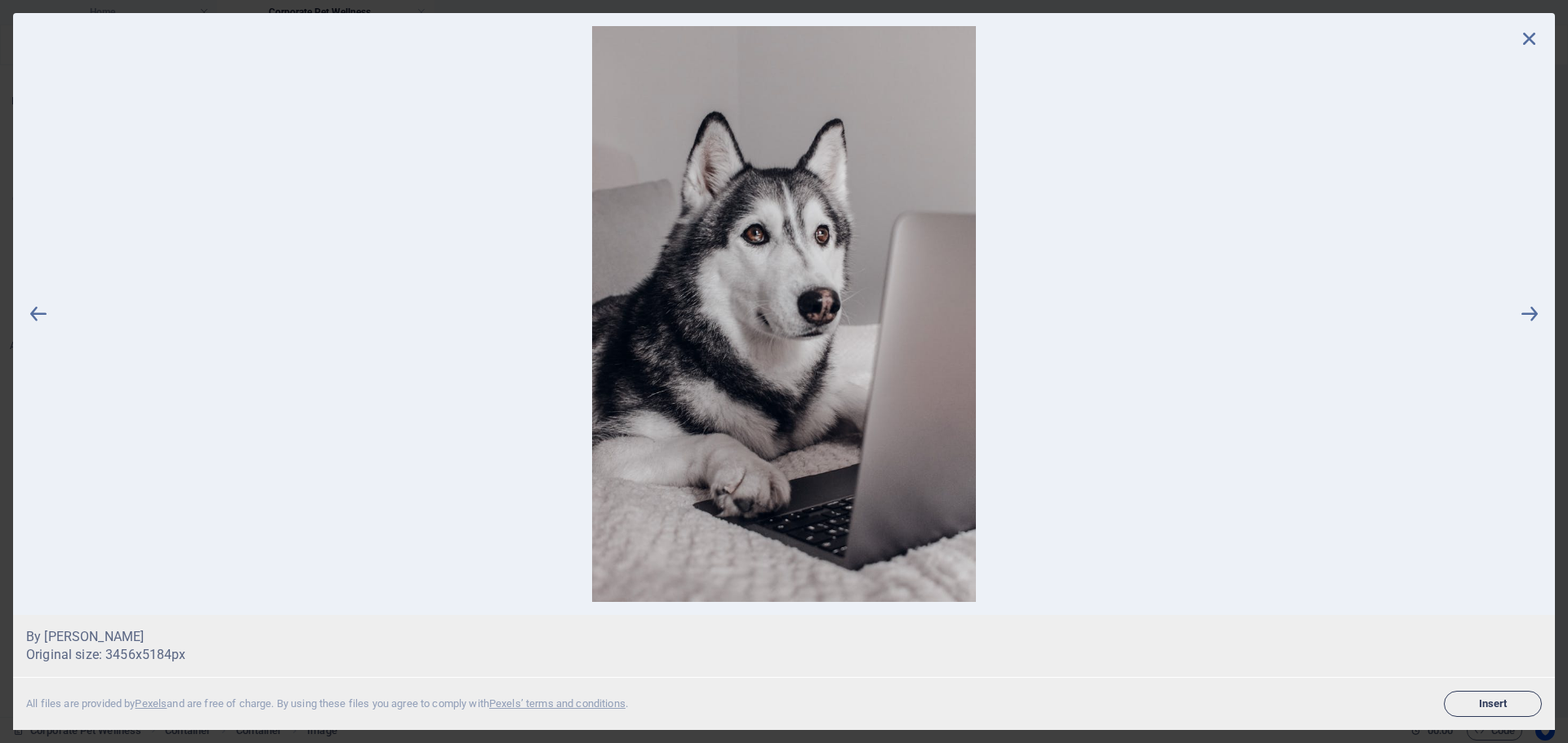
click at [1504, 704] on span "Insert" at bounding box center [1492, 704] width 83 height 10
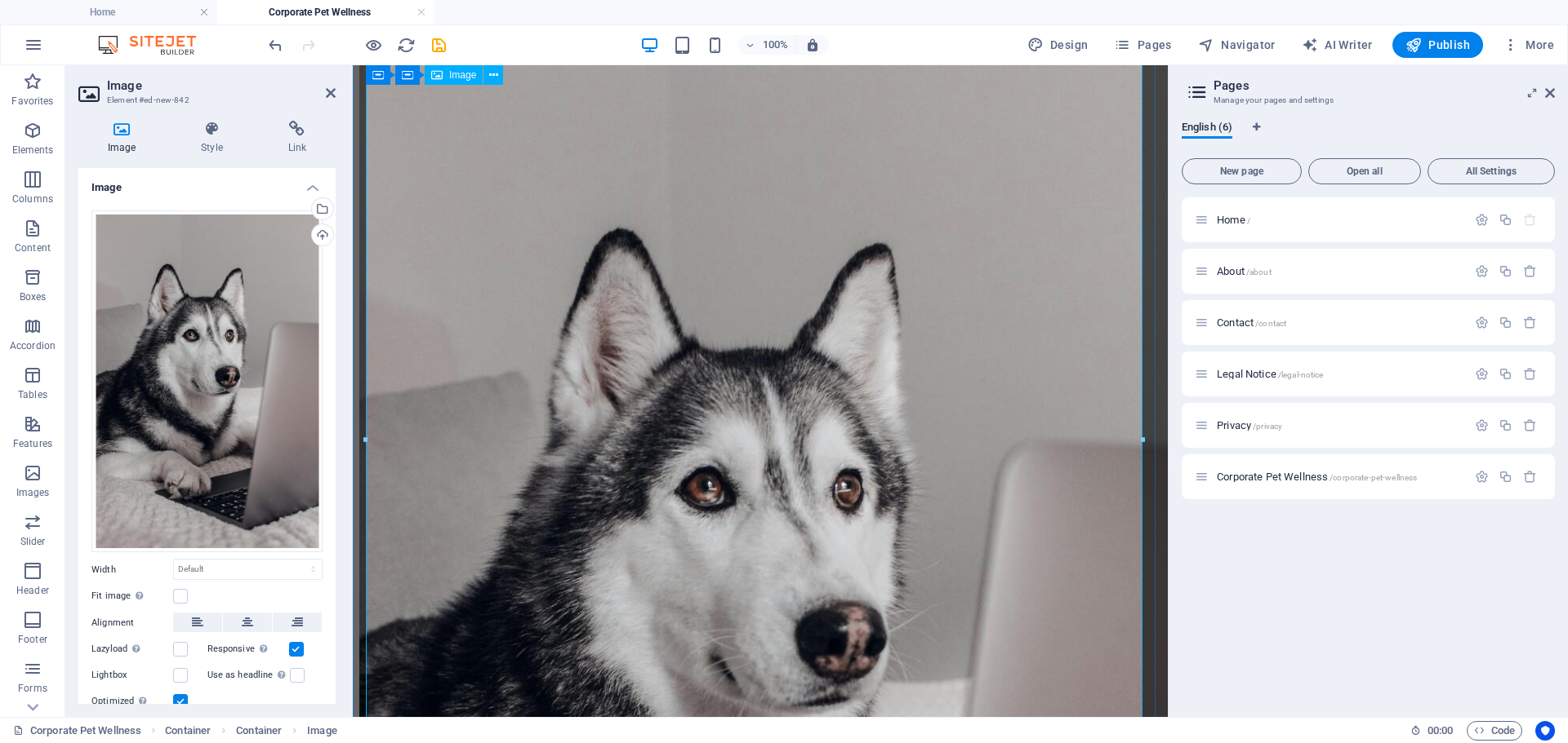
scroll to position [429, 0]
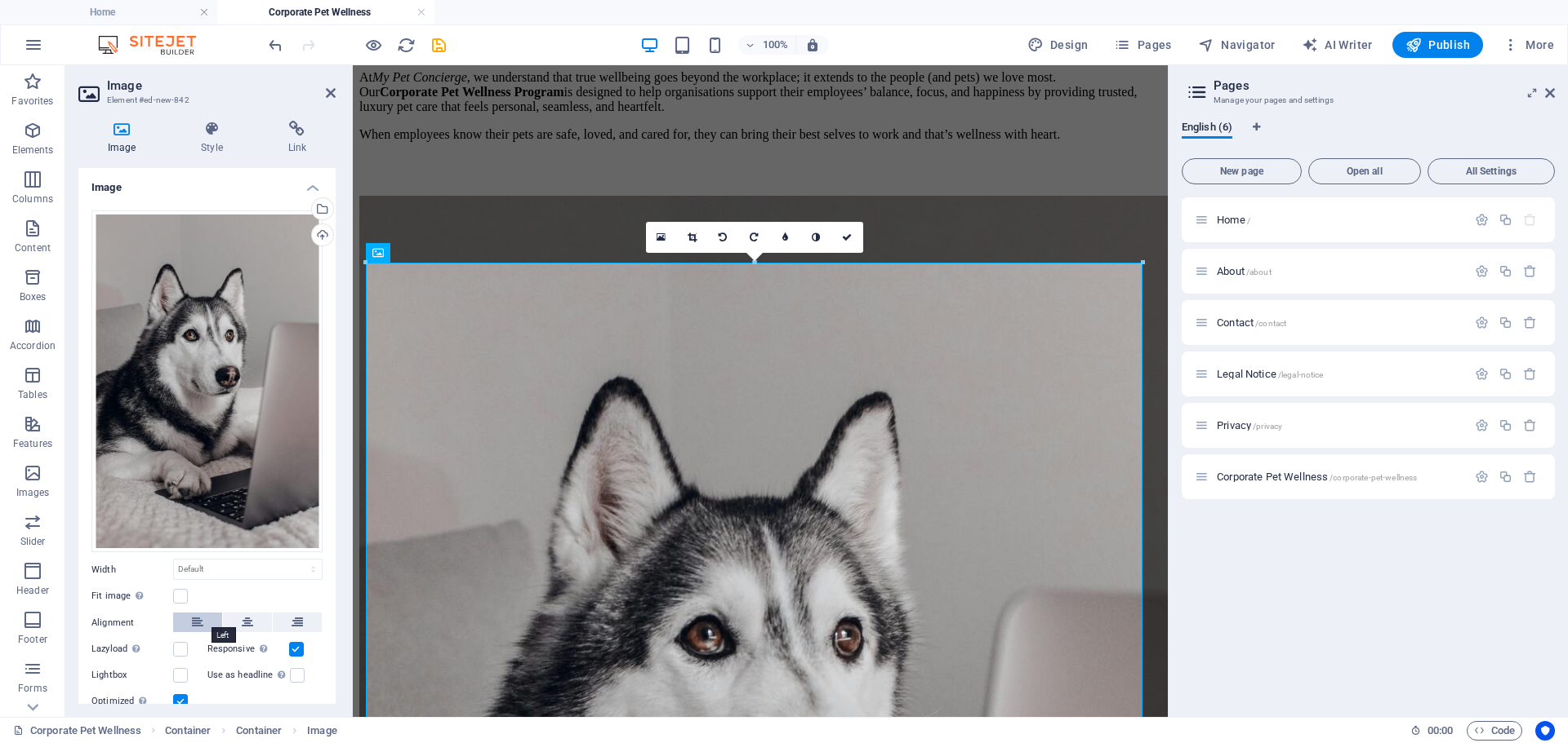
click at [192, 613] on icon at bounding box center [198, 622] width 12 height 20
click at [185, 567] on select "Default auto px rem % em vh vw" at bounding box center [247, 570] width 147 height 20
select select "%"
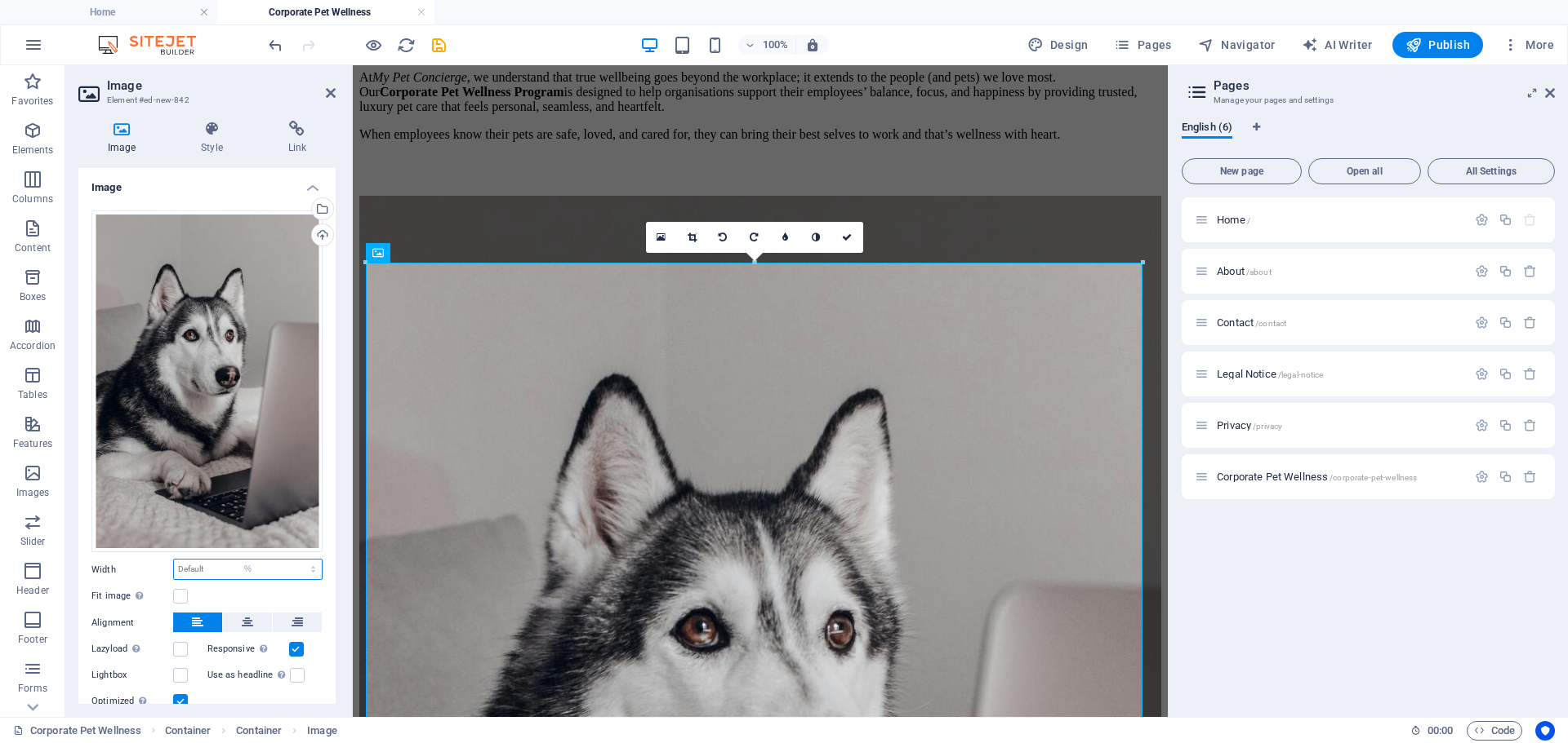
click at [296, 560] on select "Default auto px rem % em vh vw" at bounding box center [247, 570] width 147 height 20
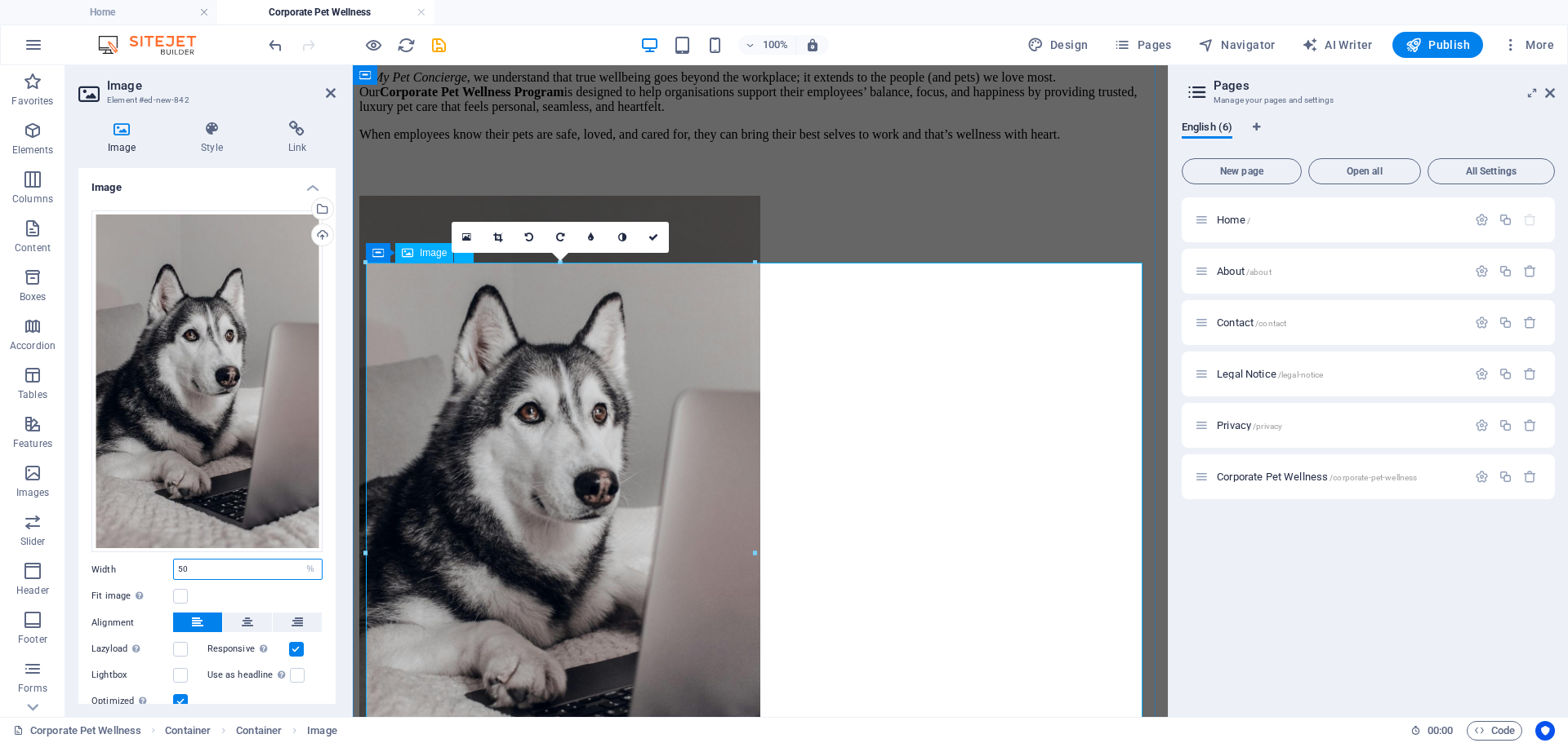
type input "50"
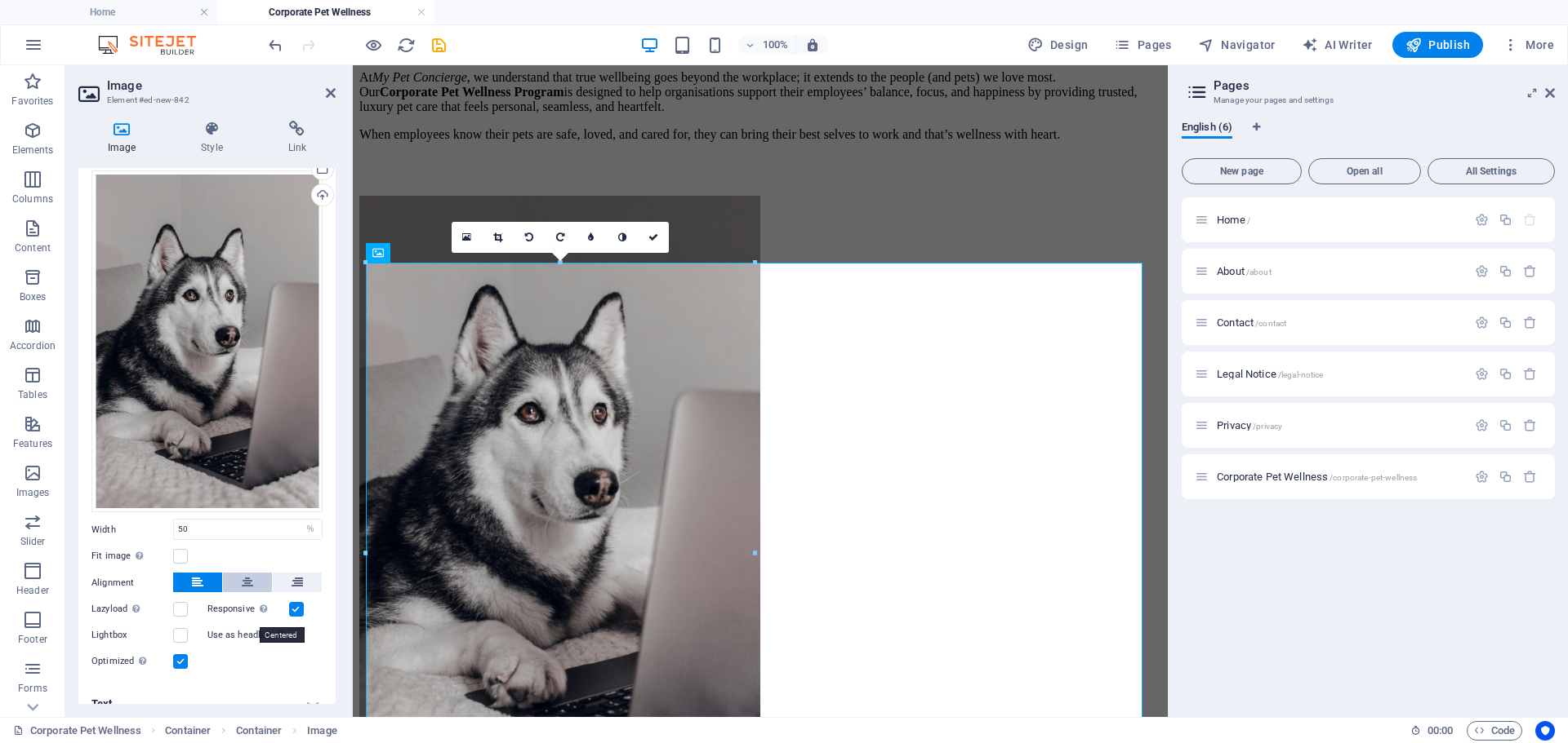
scroll to position [54, 0]
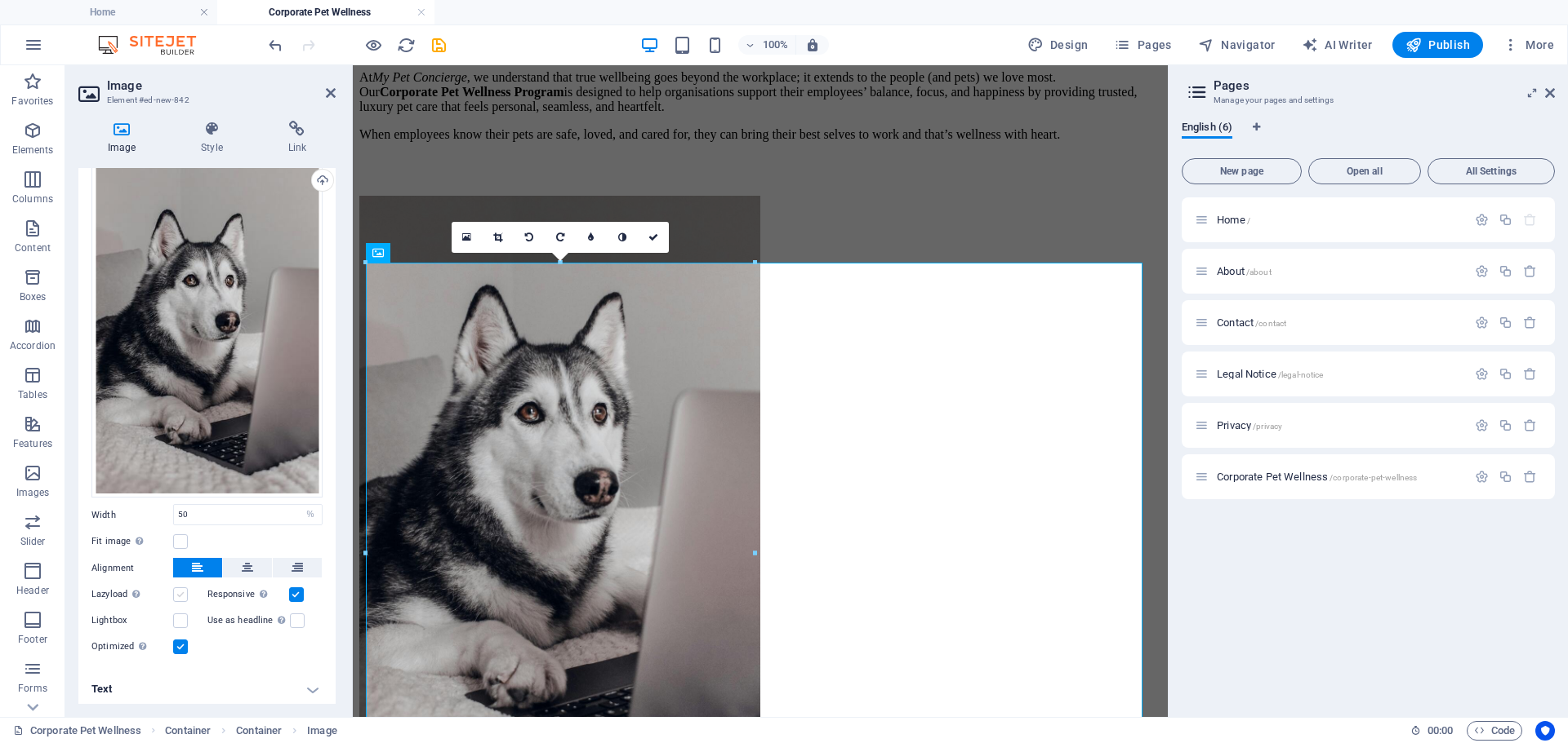
click at [182, 593] on label at bounding box center [180, 595] width 15 height 15
click at [0, 0] on input "Lazyload Loading images after the page loads improves page speed." at bounding box center [0, 0] width 0 height 0
click at [182, 593] on label at bounding box center [180, 595] width 15 height 15
click at [0, 0] on input "Lazyload Loading images after the page loads improves page speed." at bounding box center [0, 0] width 0 height 0
click at [179, 618] on label at bounding box center [180, 620] width 15 height 15
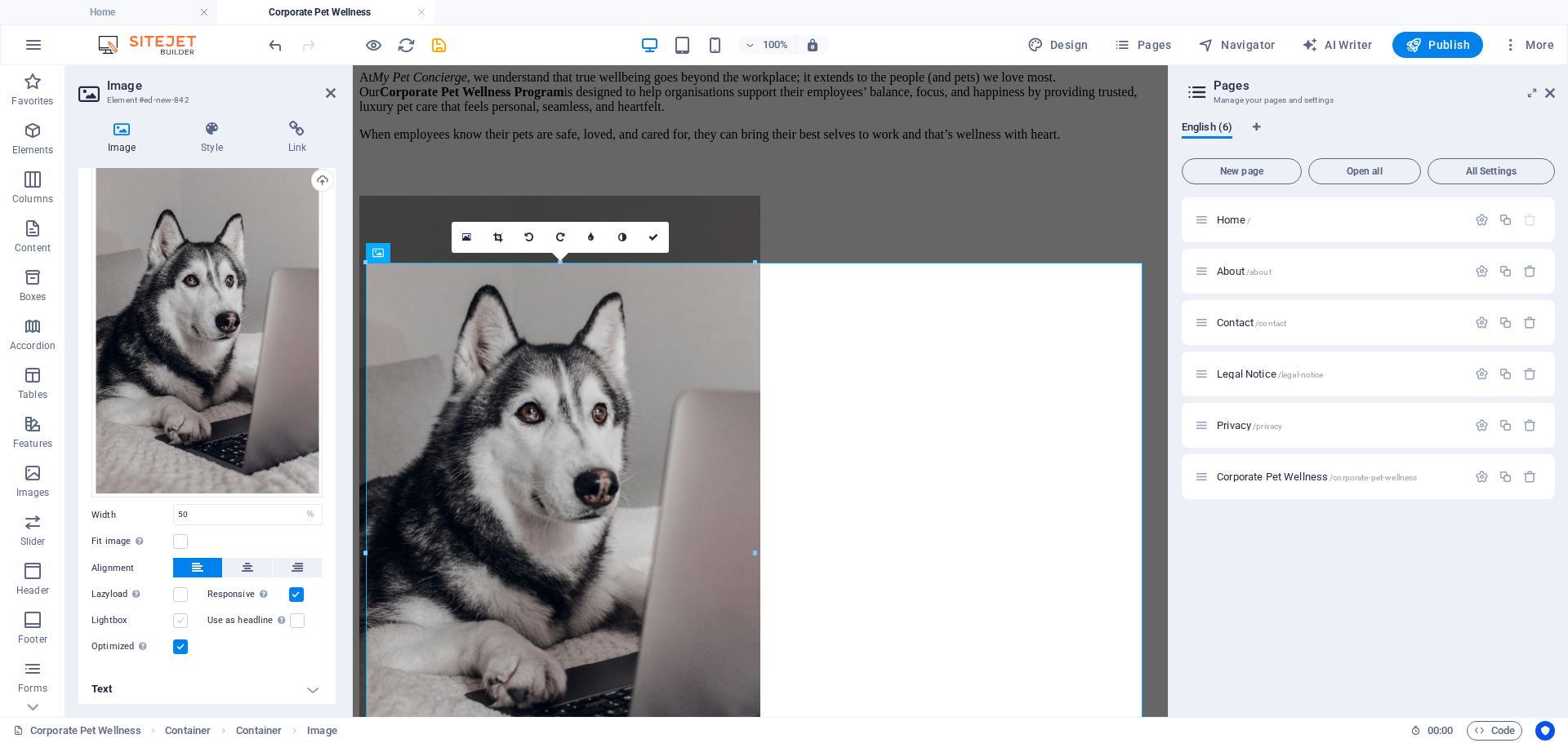
click at [0, 0] on input "Lightbox" at bounding box center [0, 0] width 0 height 0
click at [179, 618] on label at bounding box center [180, 620] width 15 height 15
click at [0, 0] on input "Lightbox" at bounding box center [0, 0] width 0 height 0
click at [303, 683] on h4 "Text" at bounding box center [207, 690] width 257 height 40
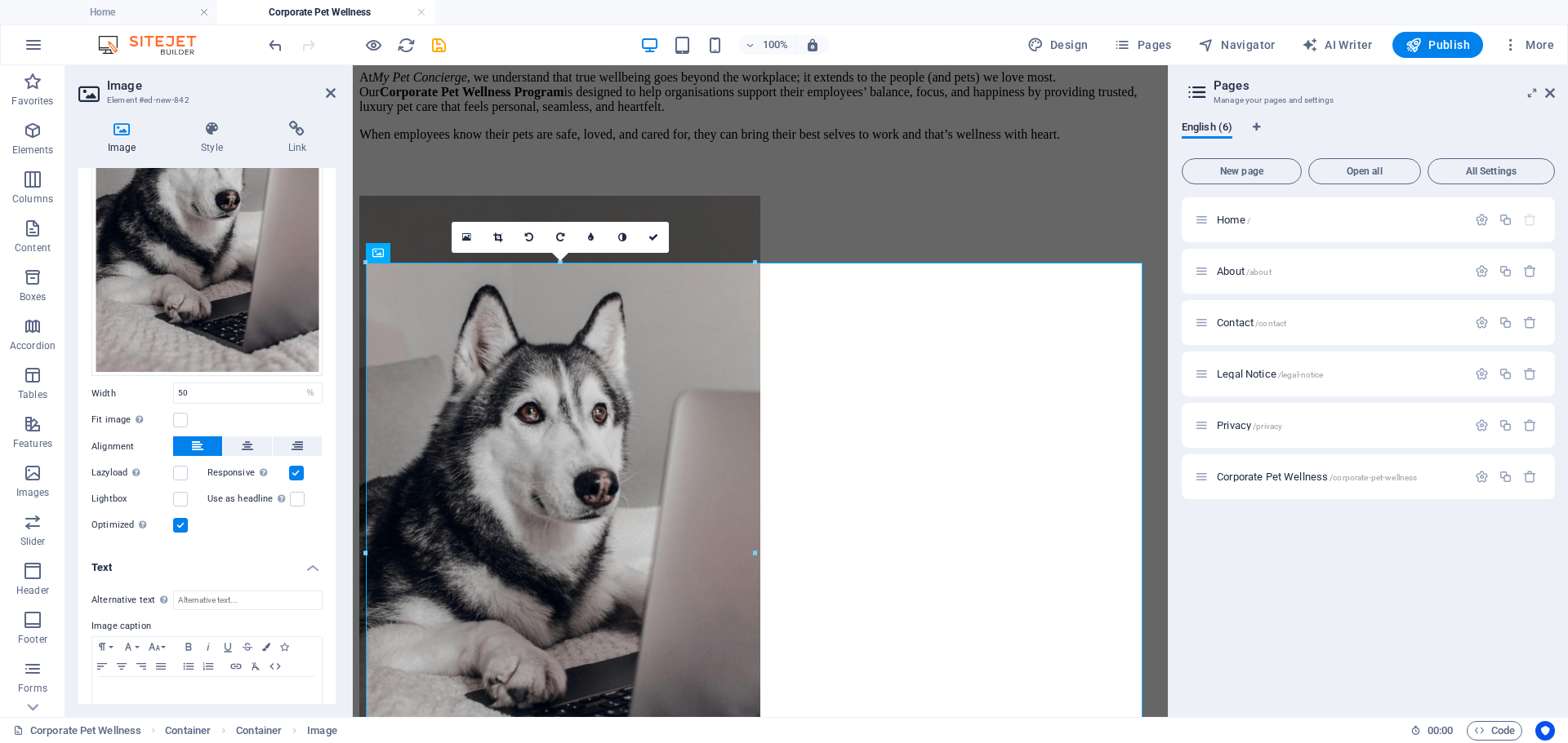
scroll to position [208, 0]
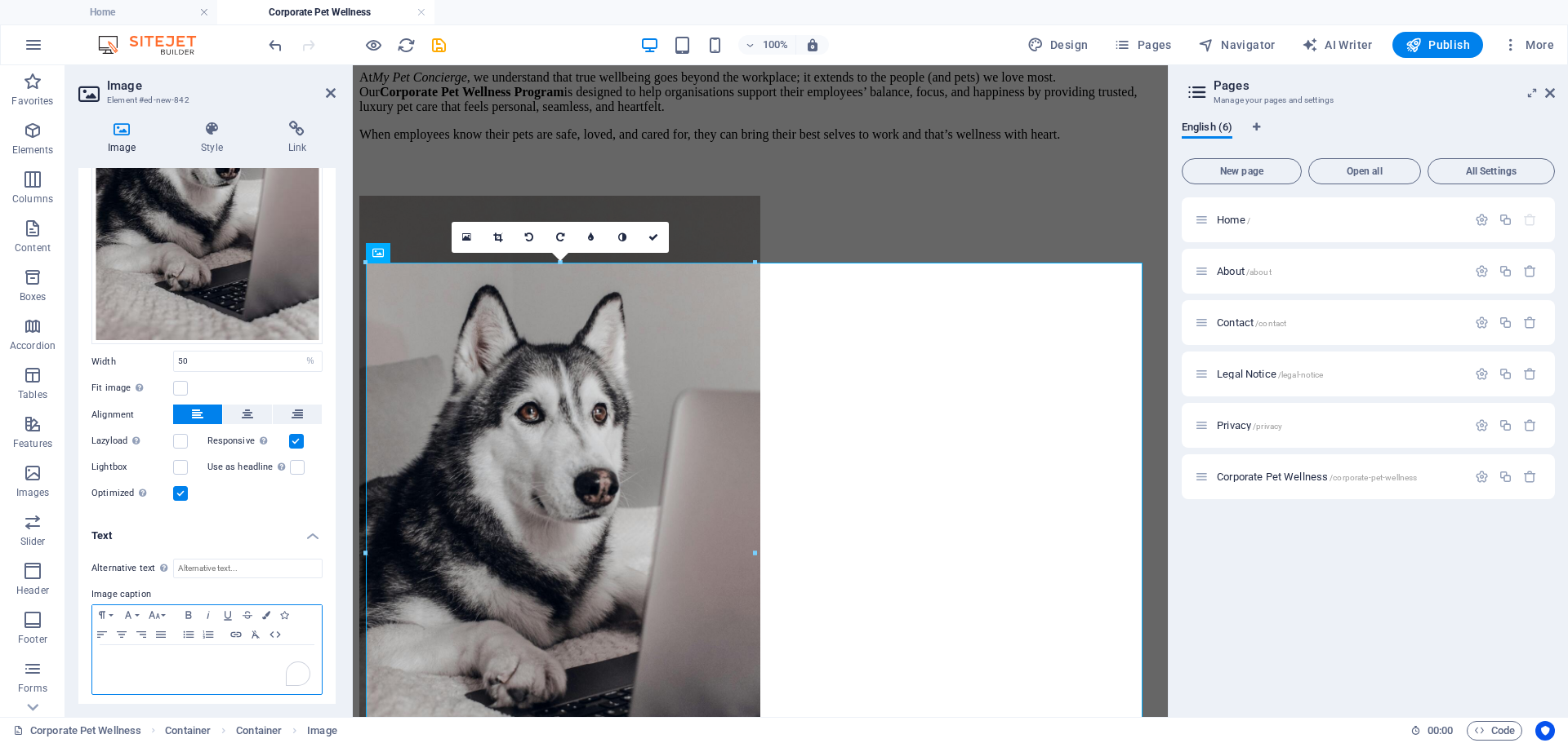
click at [198, 653] on p "To enrich screen reader interactions, please activate Accessibility in Grammarl…" at bounding box center [208, 660] width 214 height 15
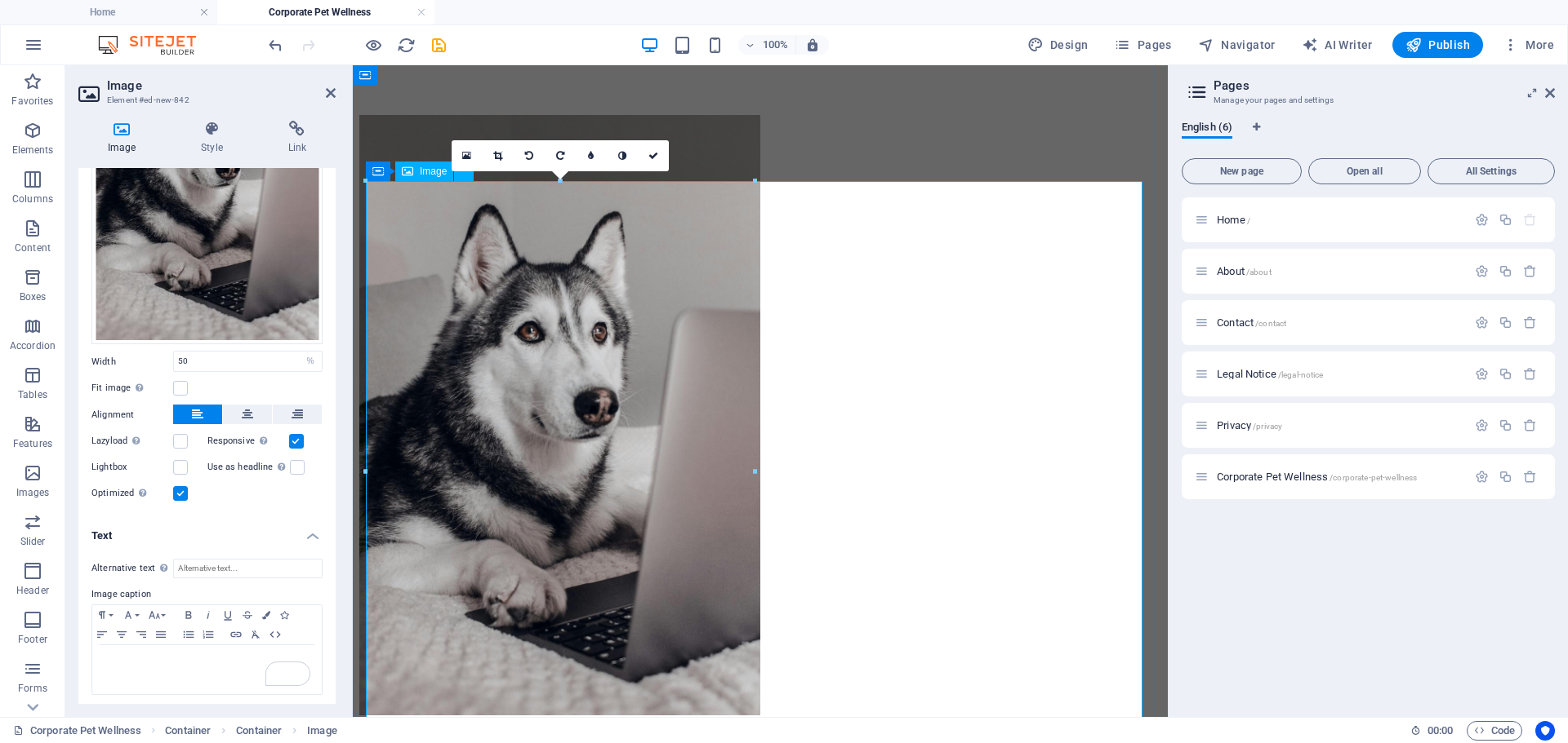
scroll to position [510, 0]
click at [108, 653] on p "To enrich screen reader interactions, please activate Accessibility in Grammarl…" at bounding box center [208, 660] width 214 height 15
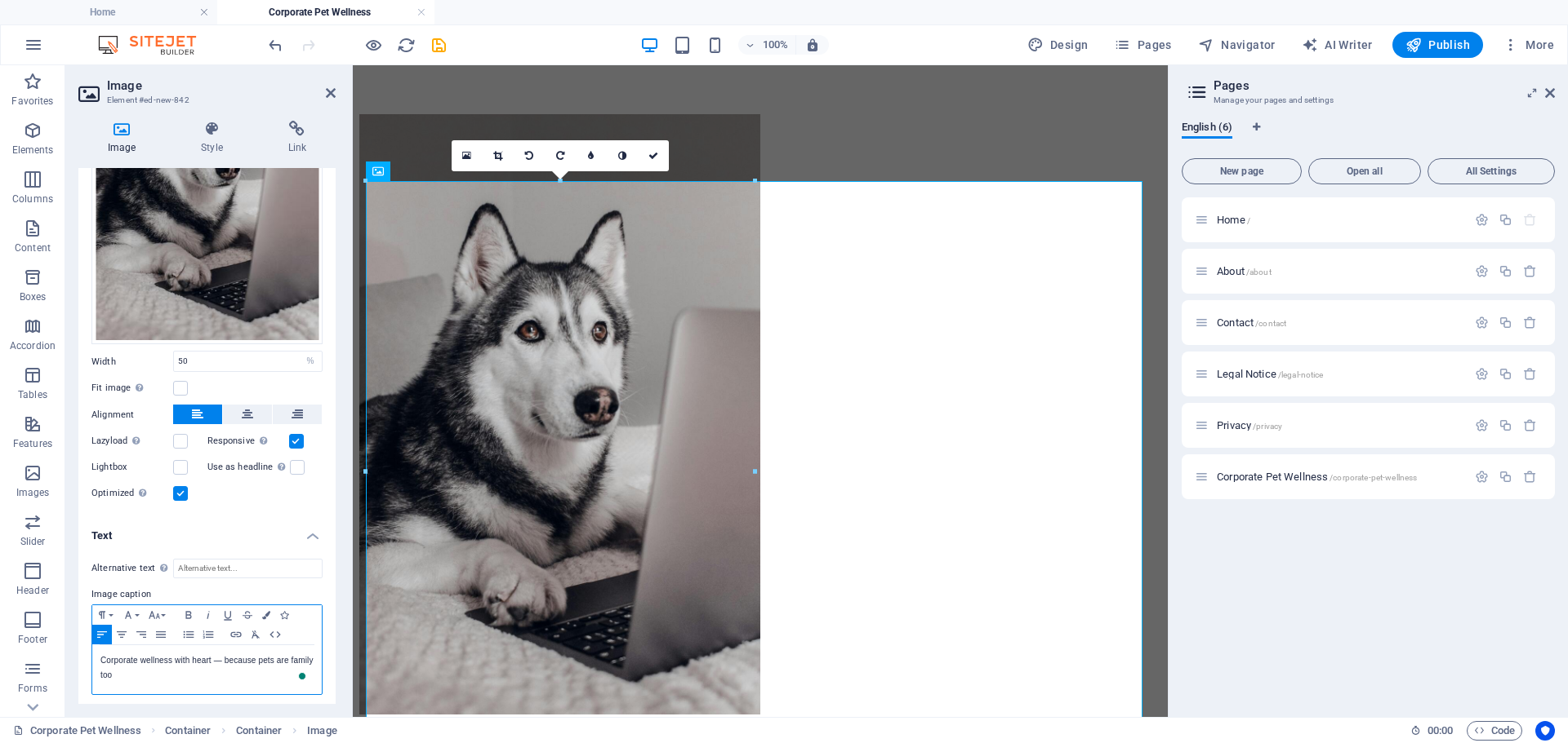
click at [220, 655] on p "Corporate wellness with heart — because pets are family too" at bounding box center [208, 668] width 214 height 30
click at [235, 560] on input "Alternative text The alternative text is used by devices that cannot display im…" at bounding box center [247, 569] width 149 height 20
drag, startPoint x: 122, startPoint y: 674, endPoint x: 96, endPoint y: 662, distance: 28.6
click at [96, 662] on div "Corporate wellness with heart, because pets are family too" at bounding box center [207, 670] width 229 height 49
click at [204, 653] on p "Corporate wellness with heart, because pets are family too" at bounding box center [208, 668] width 214 height 30
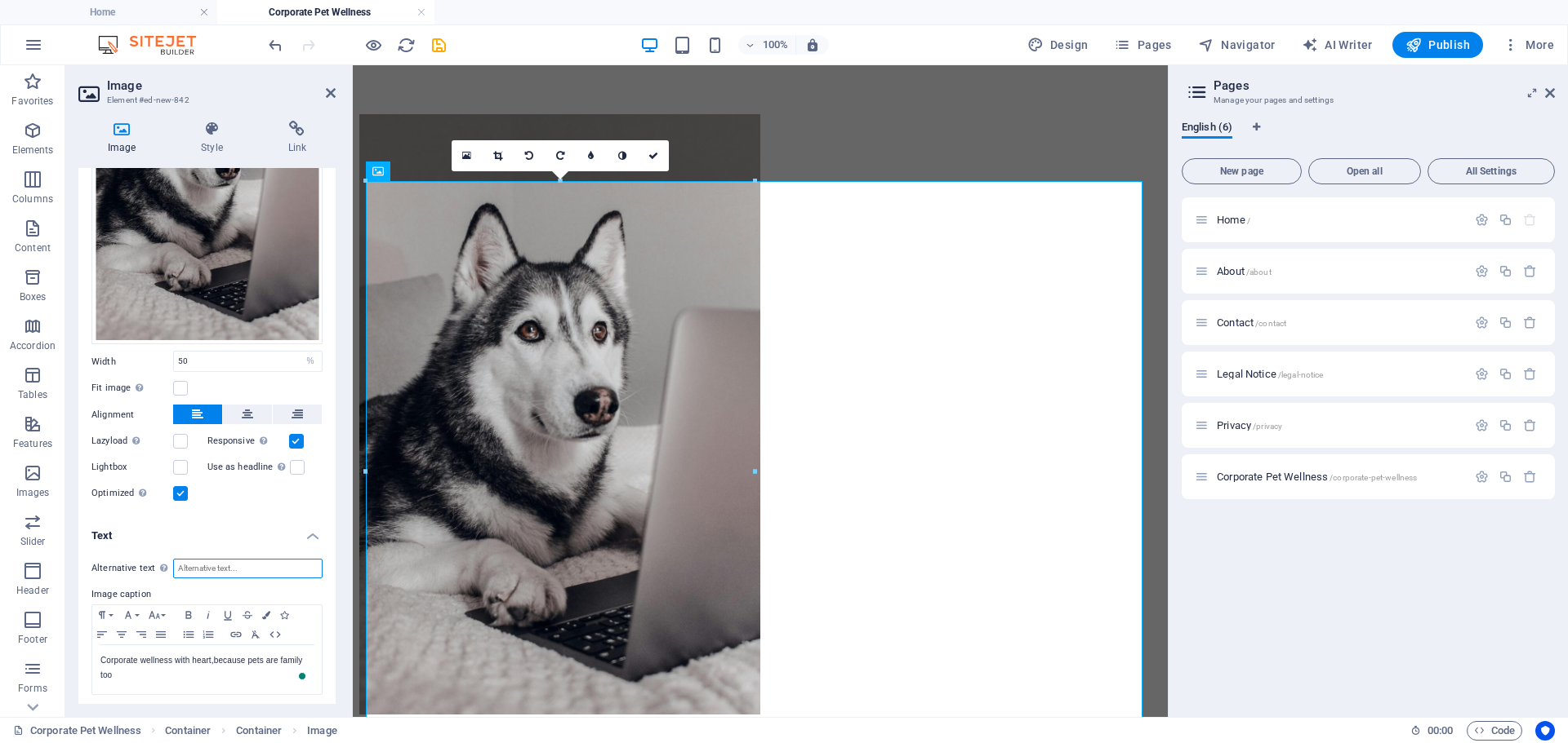
paste input "Freedom, focus, and wellbeing — for pets and professionals."
click at [213, 564] on input "Freedom, focus, and wellbeing — for pets and professionals." at bounding box center [247, 569] width 149 height 20
type input "Freedom, focus, and wellbeing, for pets and professionals."
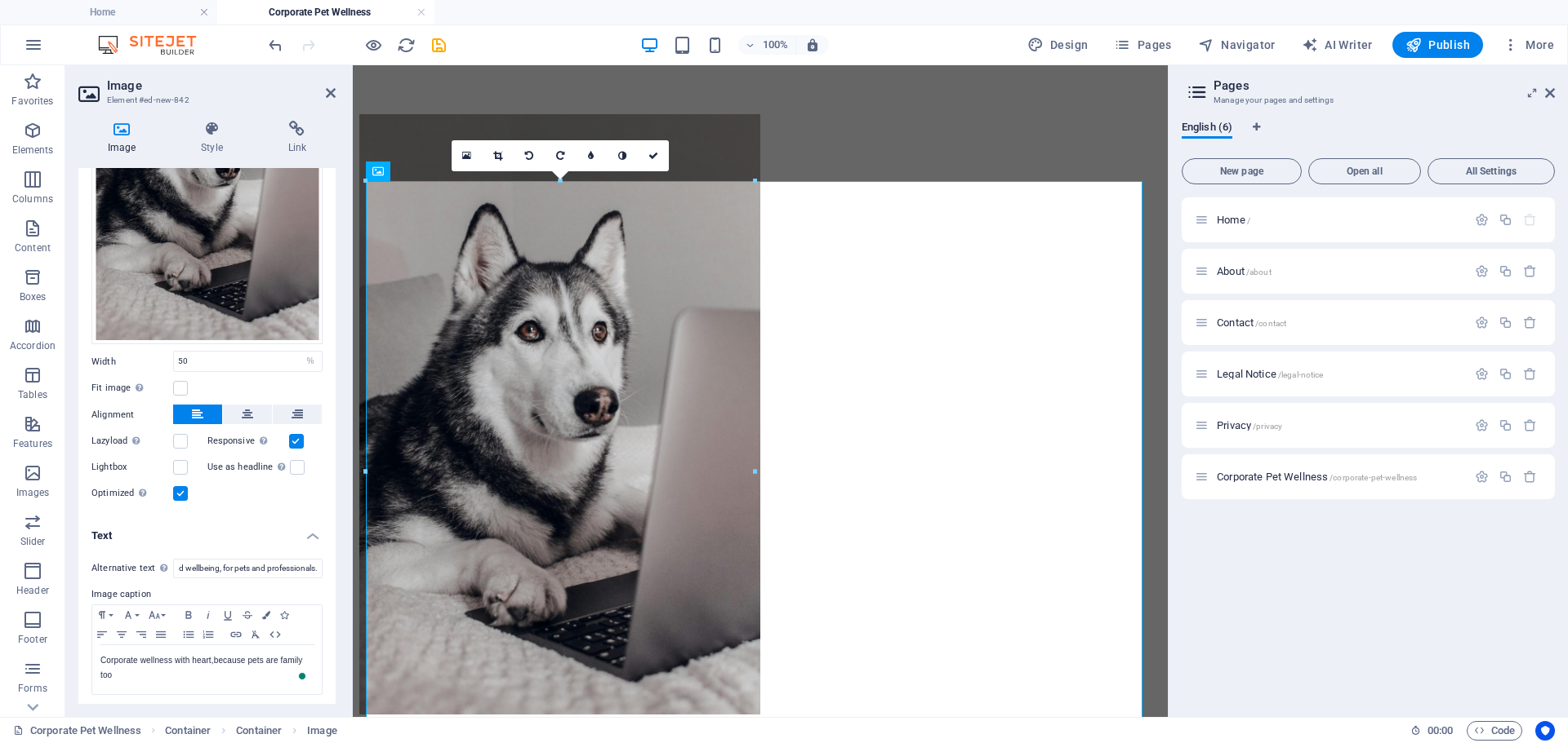
scroll to position [0, 0]
click at [310, 528] on h4 "Text" at bounding box center [207, 532] width 257 height 30
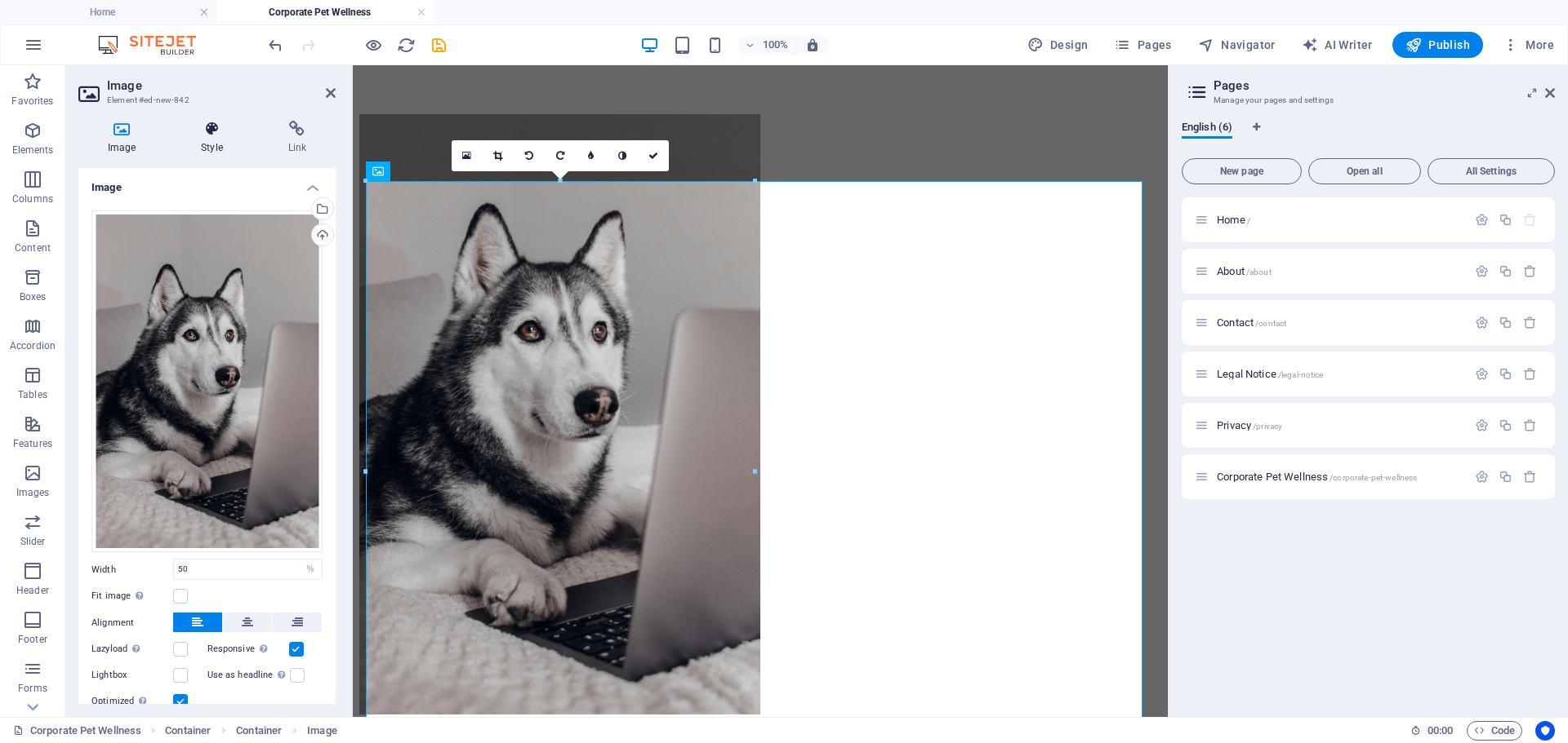
click at [214, 126] on icon at bounding box center [211, 128] width 80 height 17
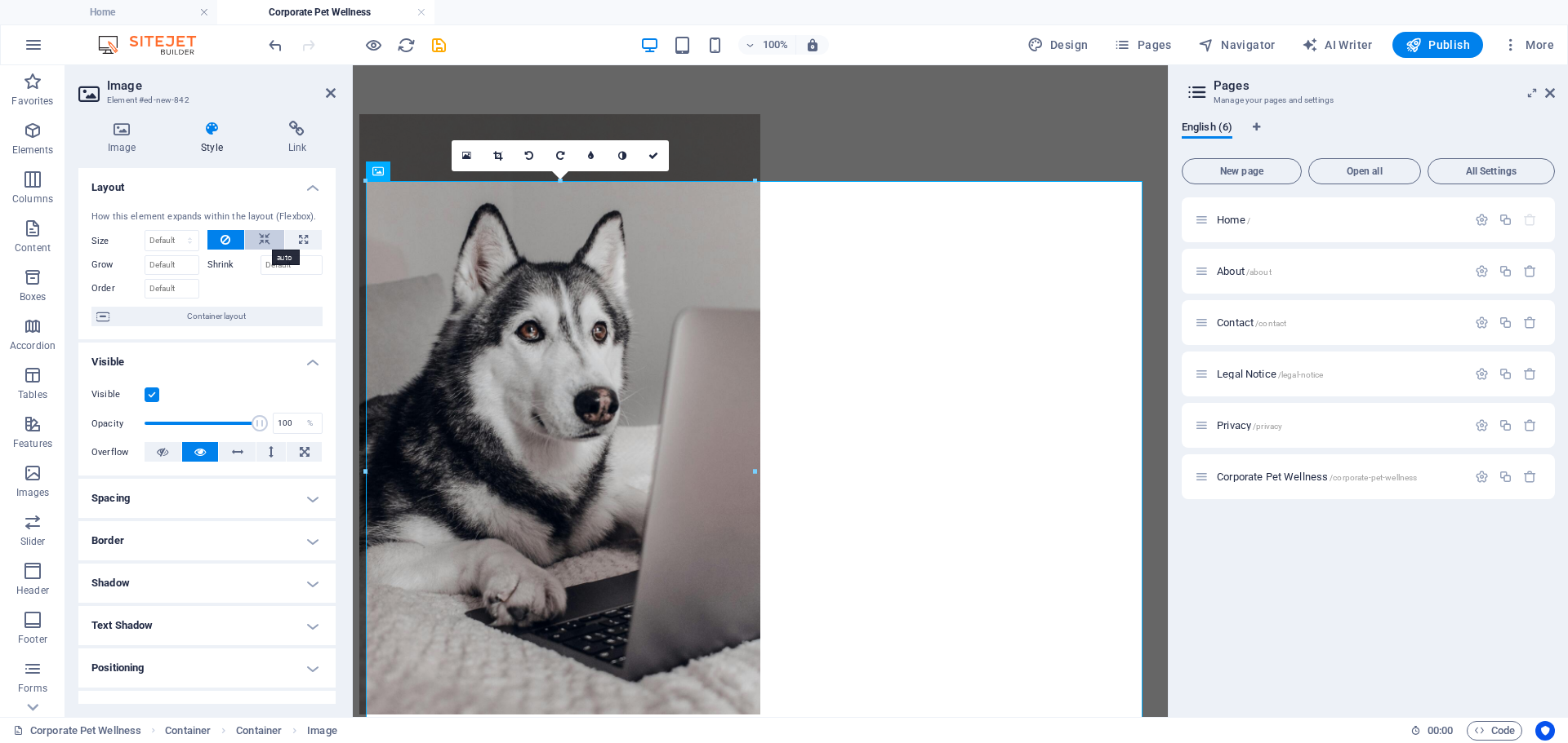
click at [265, 238] on icon at bounding box center [265, 240] width 12 height 20
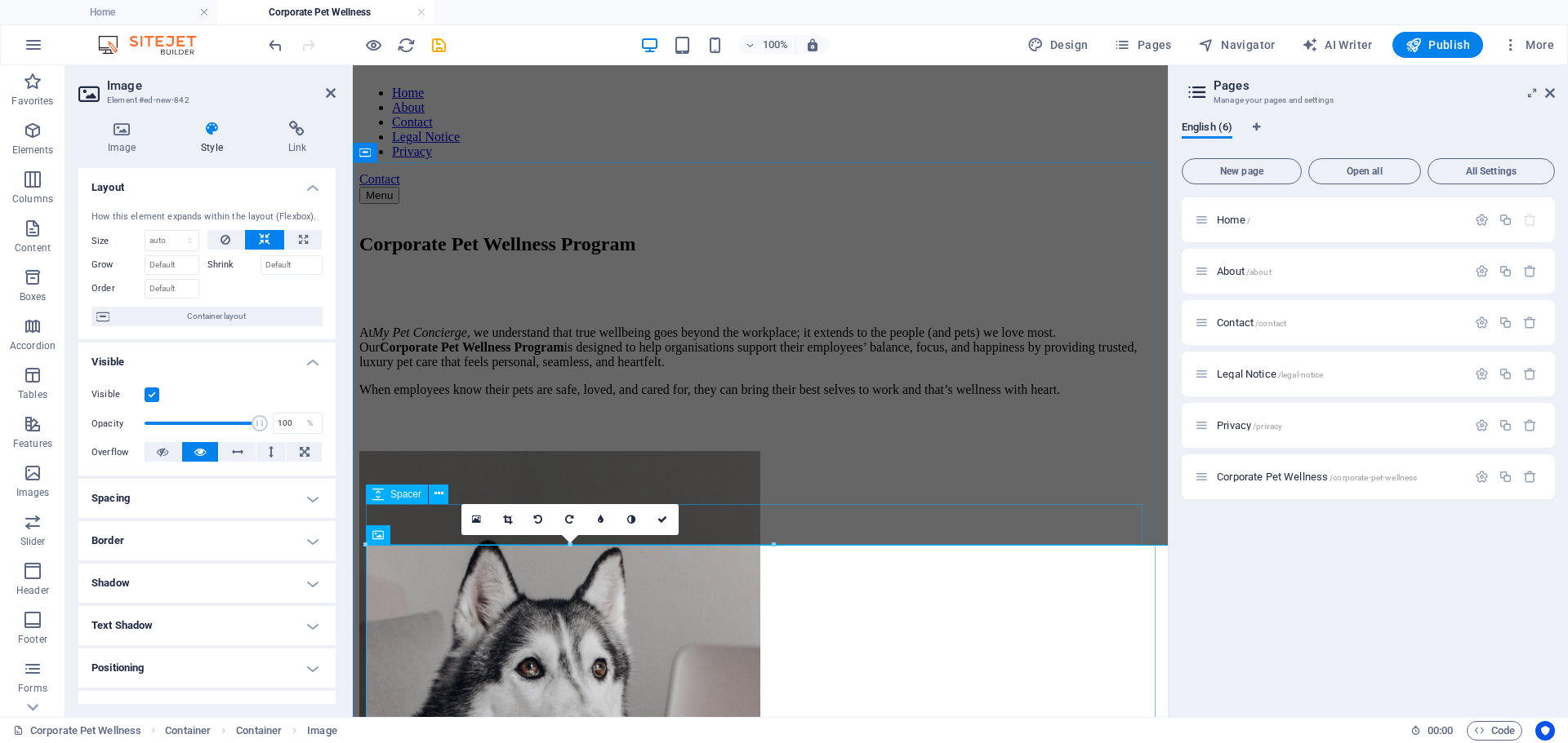
scroll to position [184, 0]
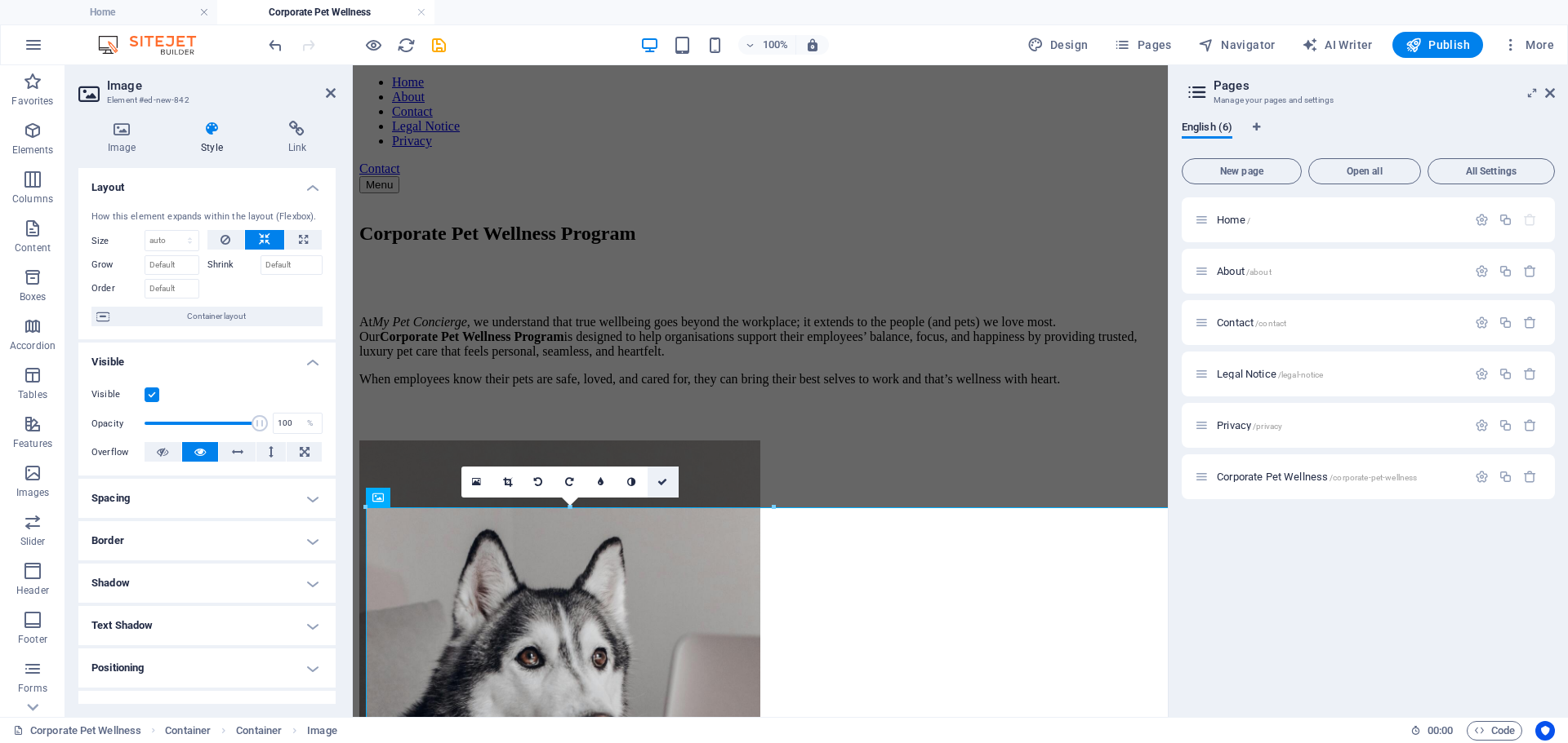
click at [664, 484] on icon at bounding box center [662, 482] width 10 height 10
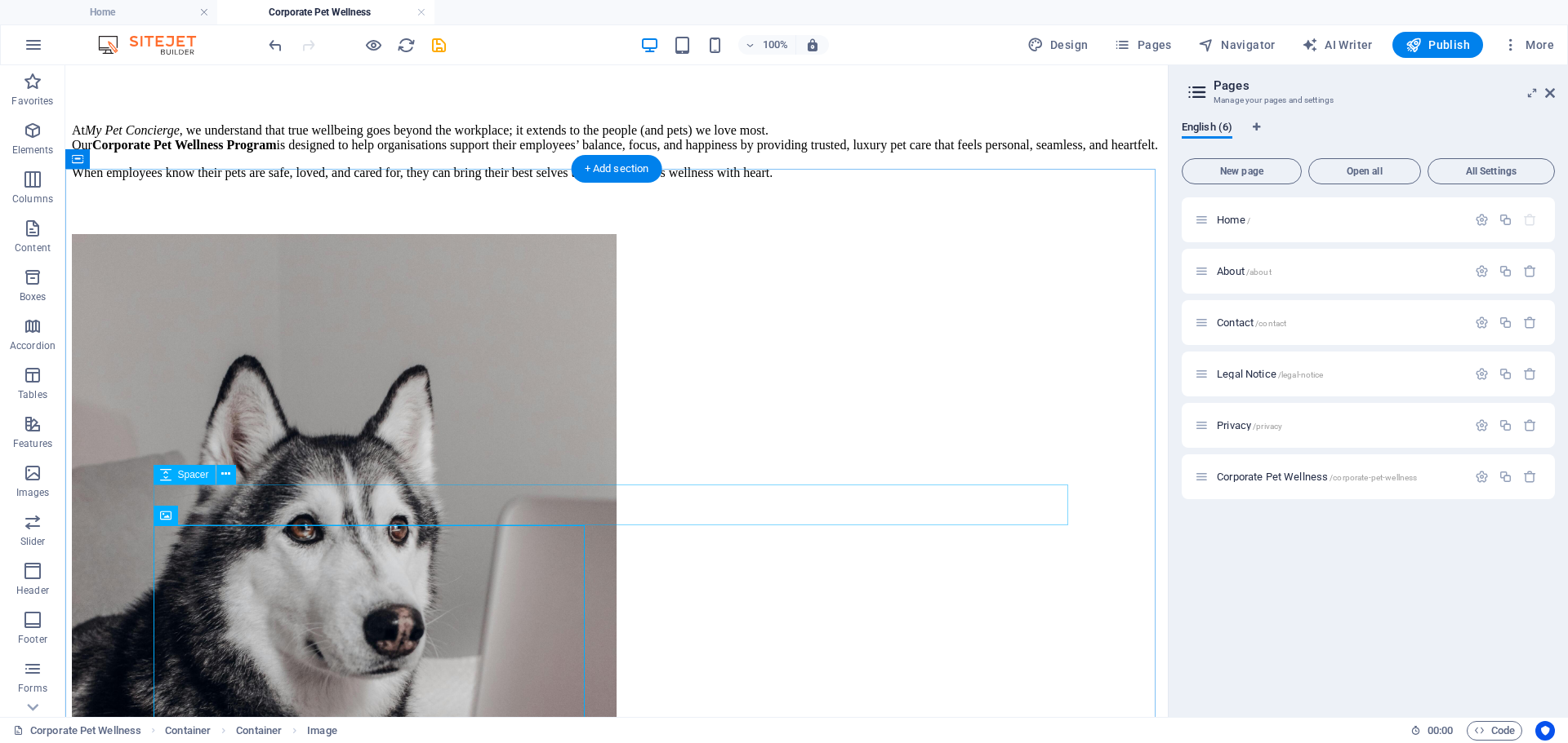
scroll to position [415, 0]
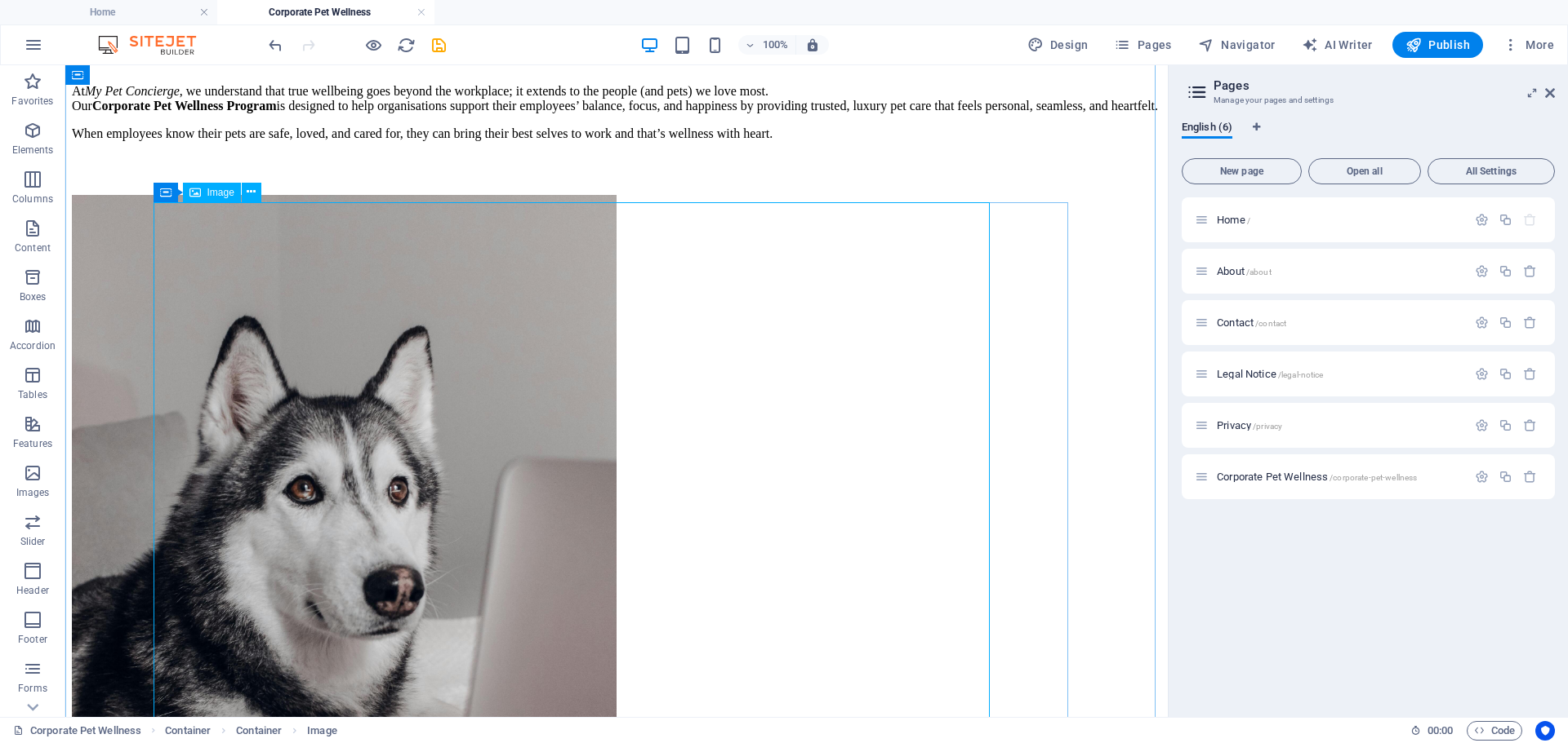
click at [759, 587] on figure "Corporate wellness with heart, because pets are family too" at bounding box center [617, 619] width 1089 height 848
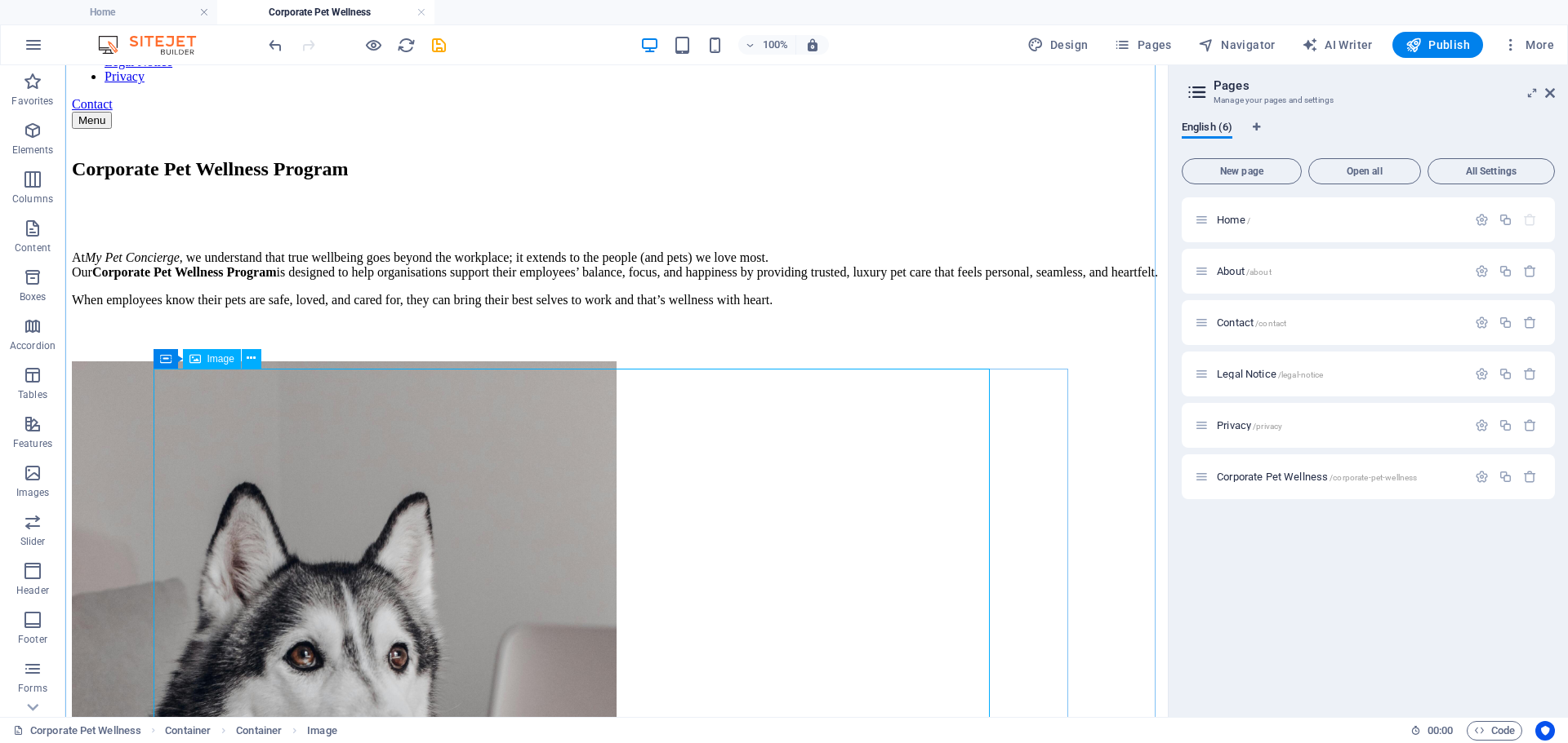
scroll to position [326, 0]
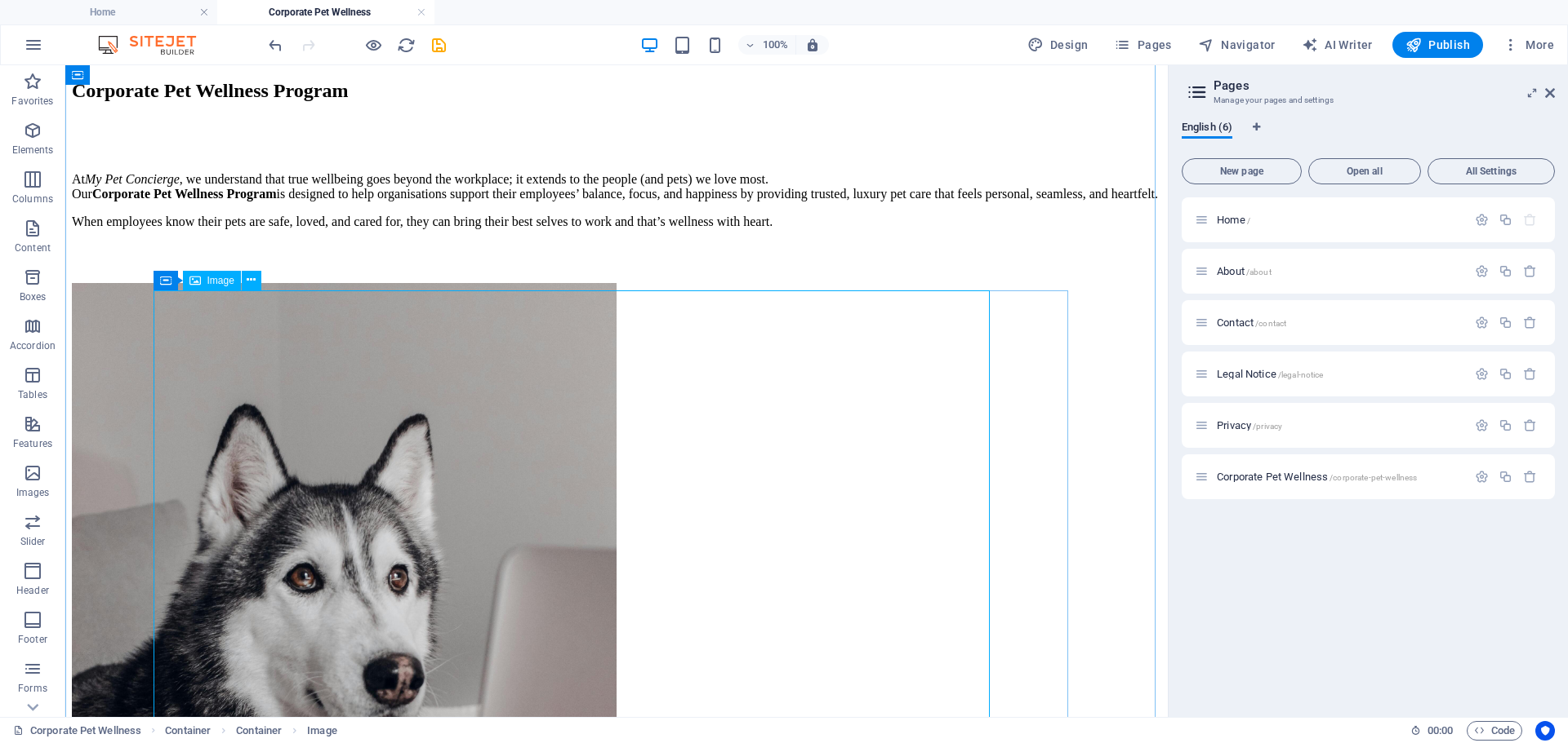
click at [786, 493] on figure "Corporate wellness with heart, because pets are family too" at bounding box center [617, 707] width 1089 height 848
click at [173, 283] on div "Container" at bounding box center [190, 281] width 73 height 20
click at [236, 283] on icon at bounding box center [236, 280] width 9 height 17
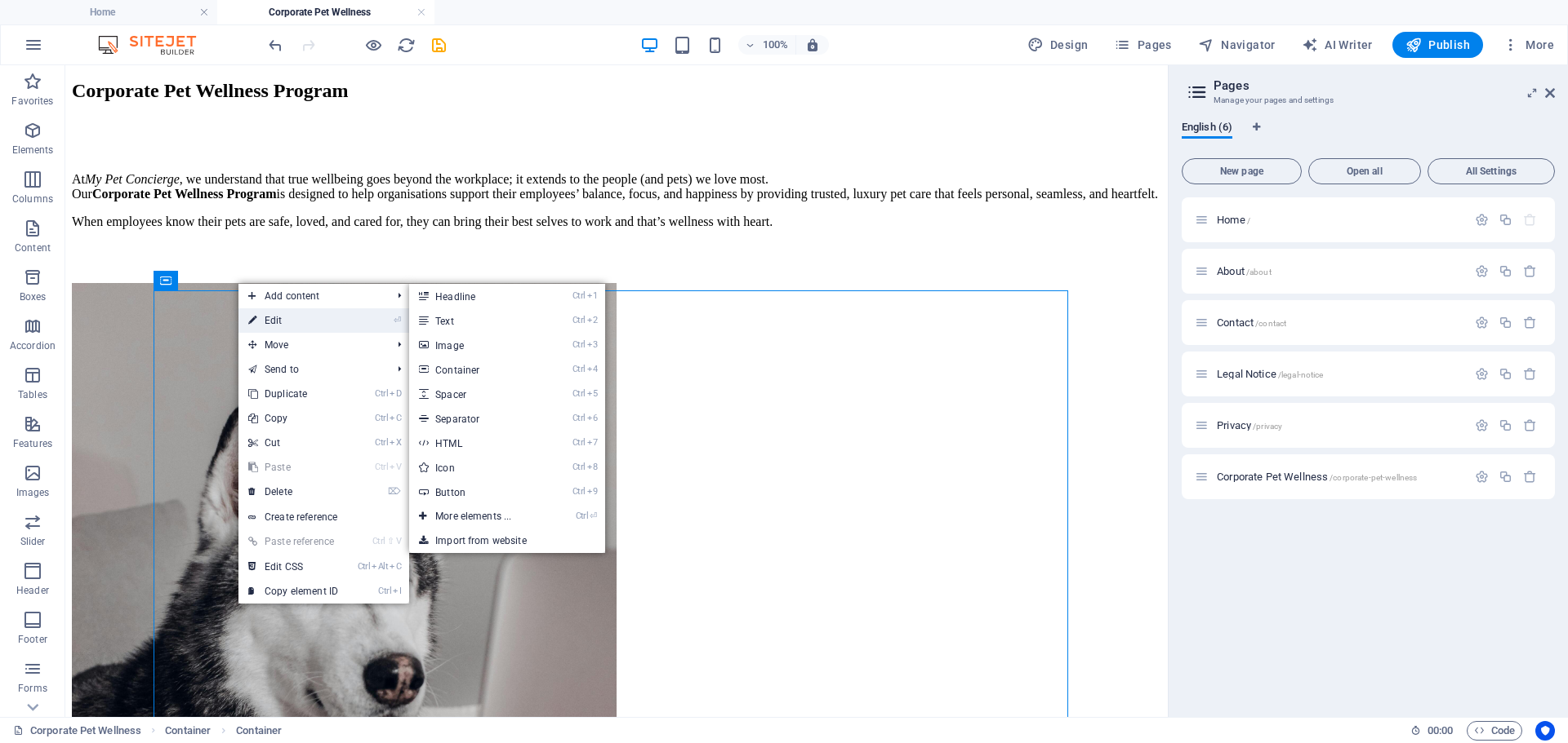
click at [284, 325] on link "⏎ Edit" at bounding box center [293, 320] width 110 height 25
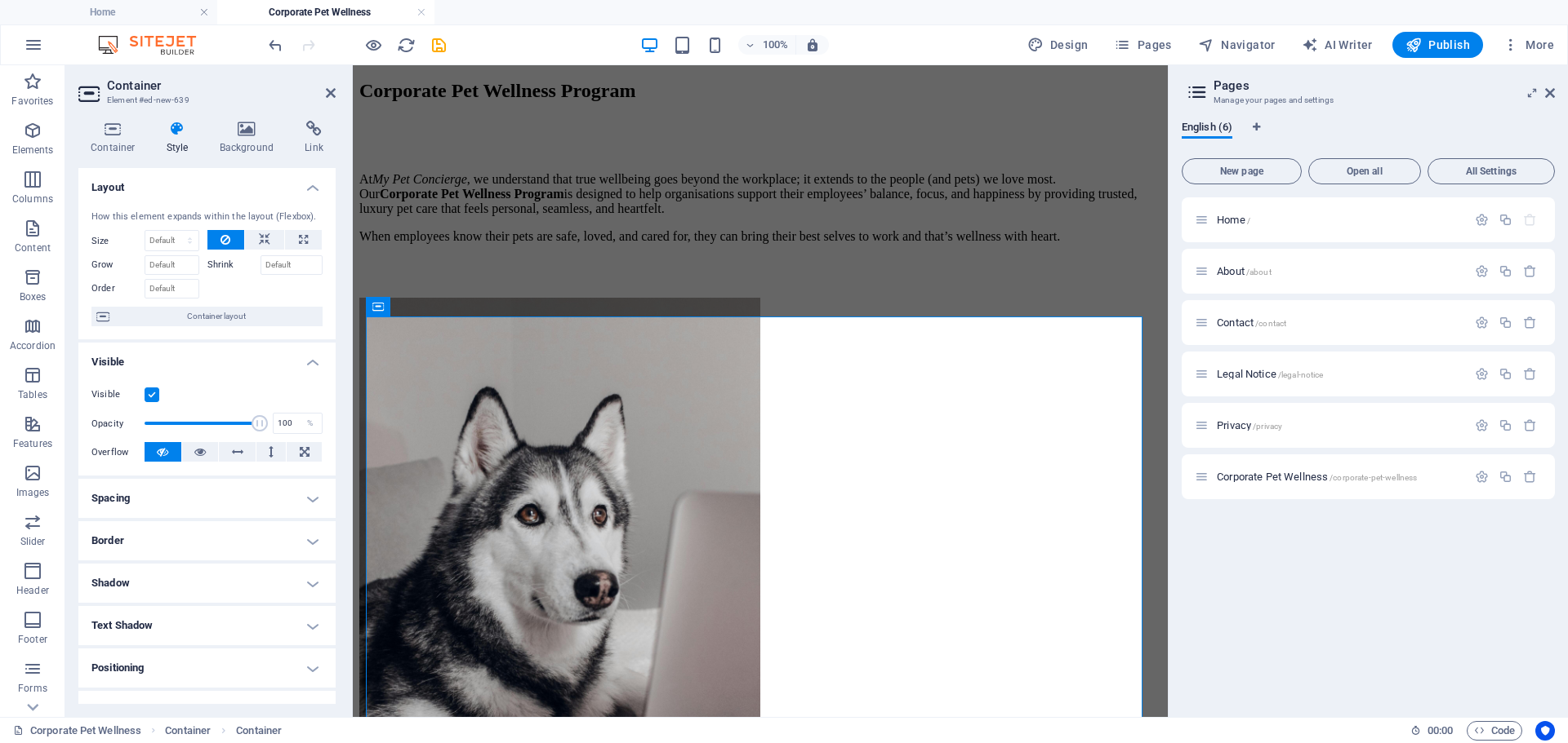
scroll to position [374, 0]
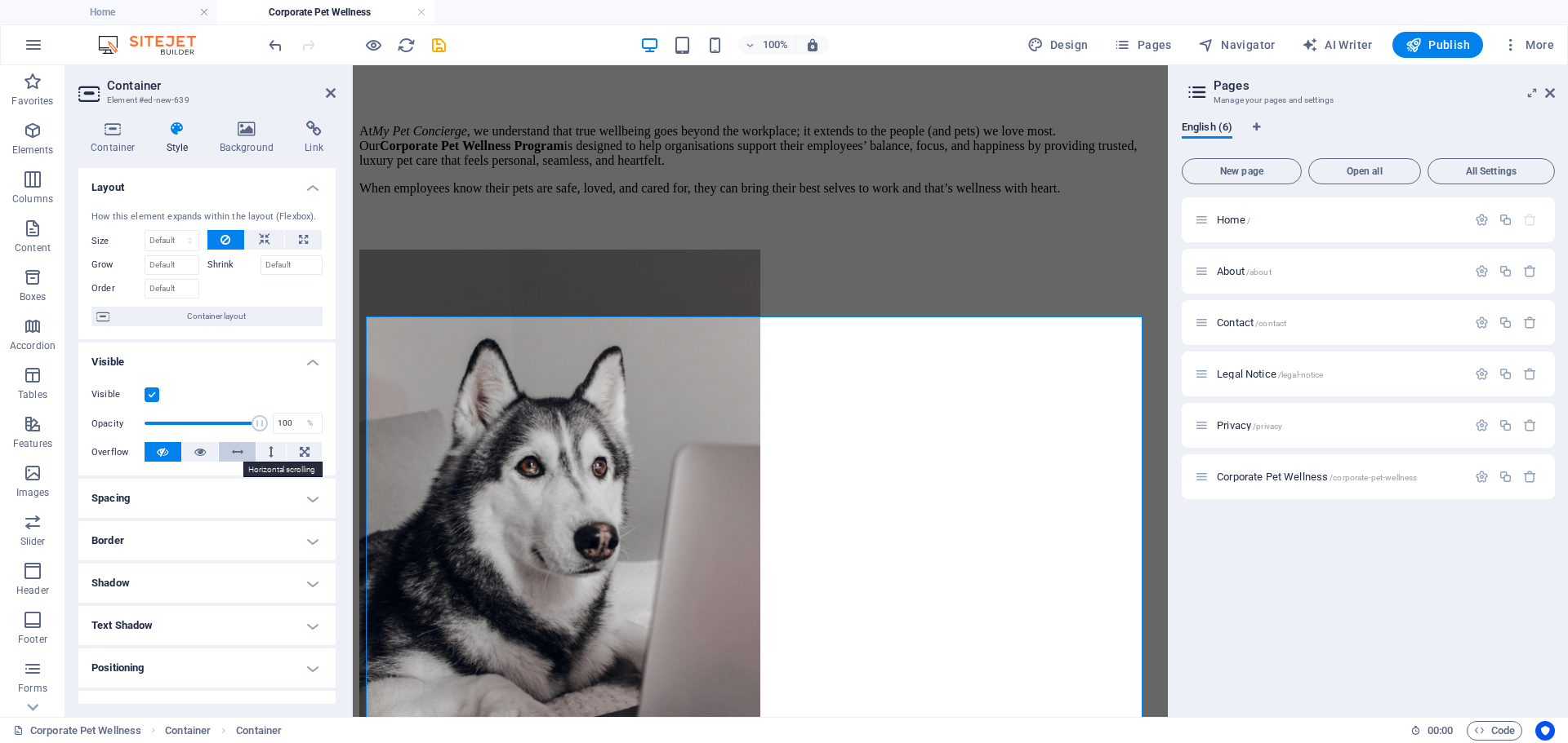
click at [232, 451] on icon at bounding box center [238, 453] width 12 height 20
click at [300, 452] on icon at bounding box center [305, 453] width 10 height 20
click at [153, 452] on button at bounding box center [162, 453] width 37 height 20
click at [259, 234] on icon at bounding box center [265, 240] width 12 height 20
click at [295, 238] on button at bounding box center [303, 240] width 37 height 20
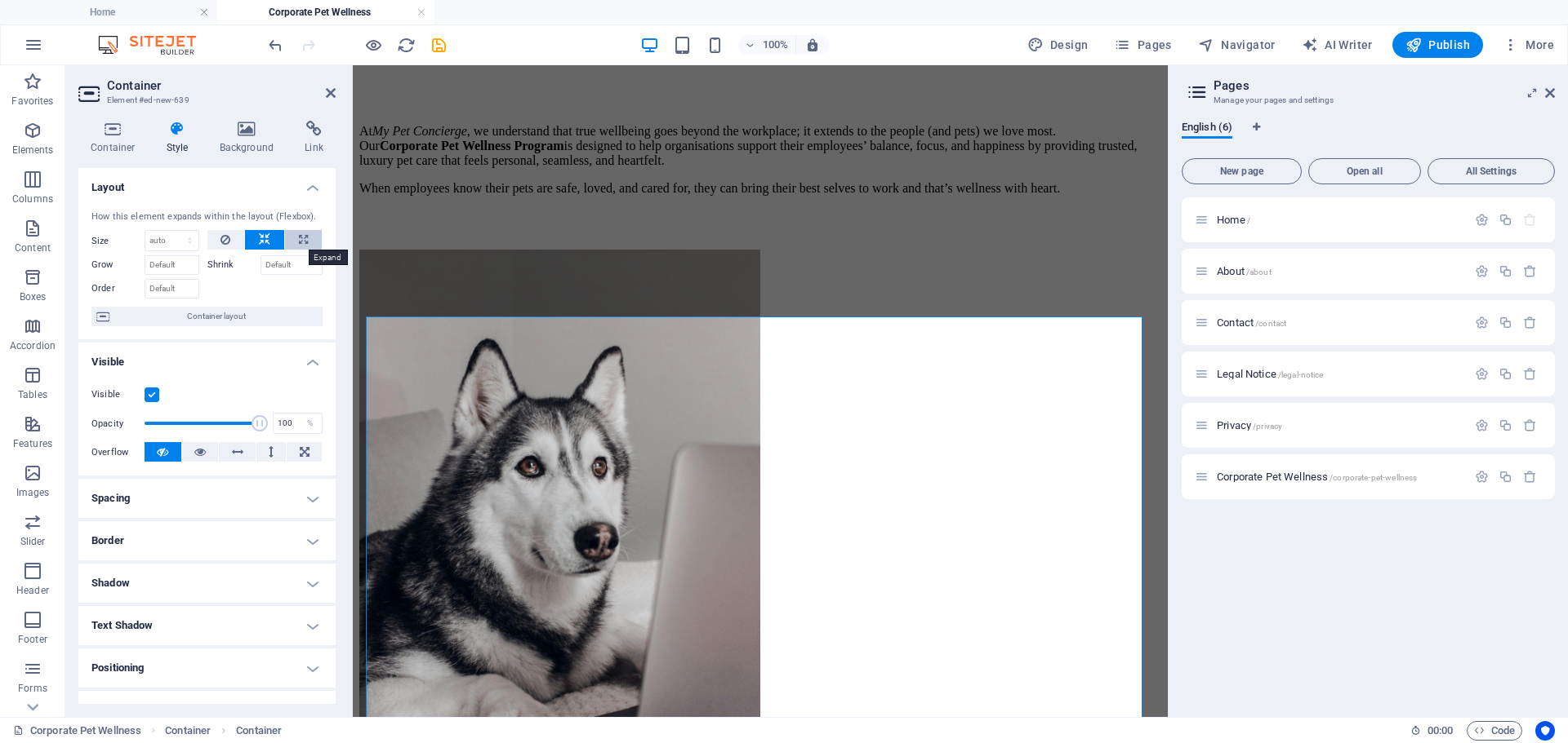
type input "100"
select select "%"
click at [261, 232] on icon at bounding box center [265, 240] width 12 height 20
click at [169, 242] on select "Default auto px % 1/1 1/2 1/3 1/4 1/5 1/6 1/7 1/8 1/9 1/10" at bounding box center [172, 241] width 53 height 20
select select "%"
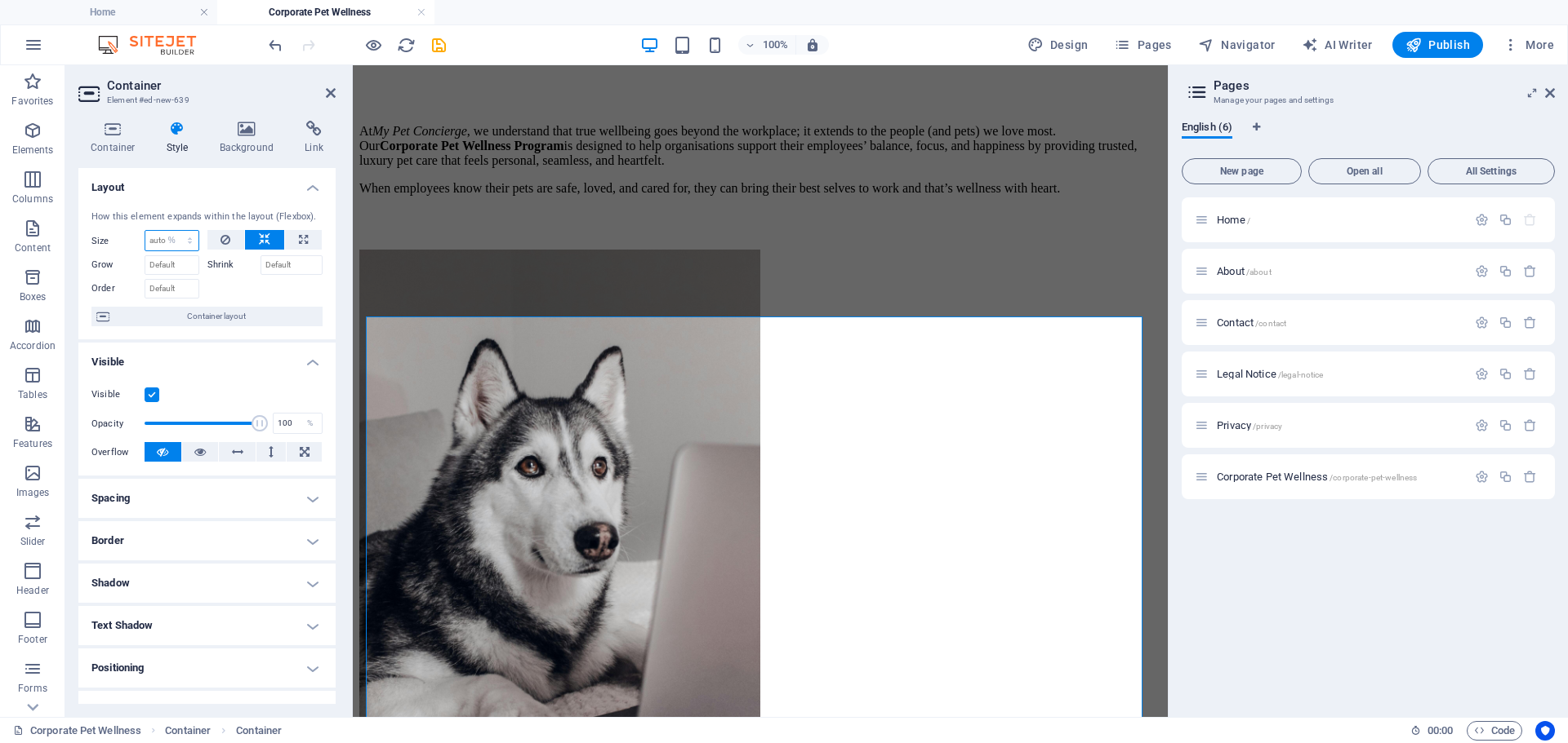
click at [173, 231] on select "Default auto px % 1/1 1/2 1/3 1/4 1/5 1/6 1/7 1/8 1/9 1/10" at bounding box center [172, 241] width 53 height 20
type input "100"
click at [266, 245] on icon at bounding box center [265, 240] width 12 height 20
select select "DISABLED_OPTION_VALUE"
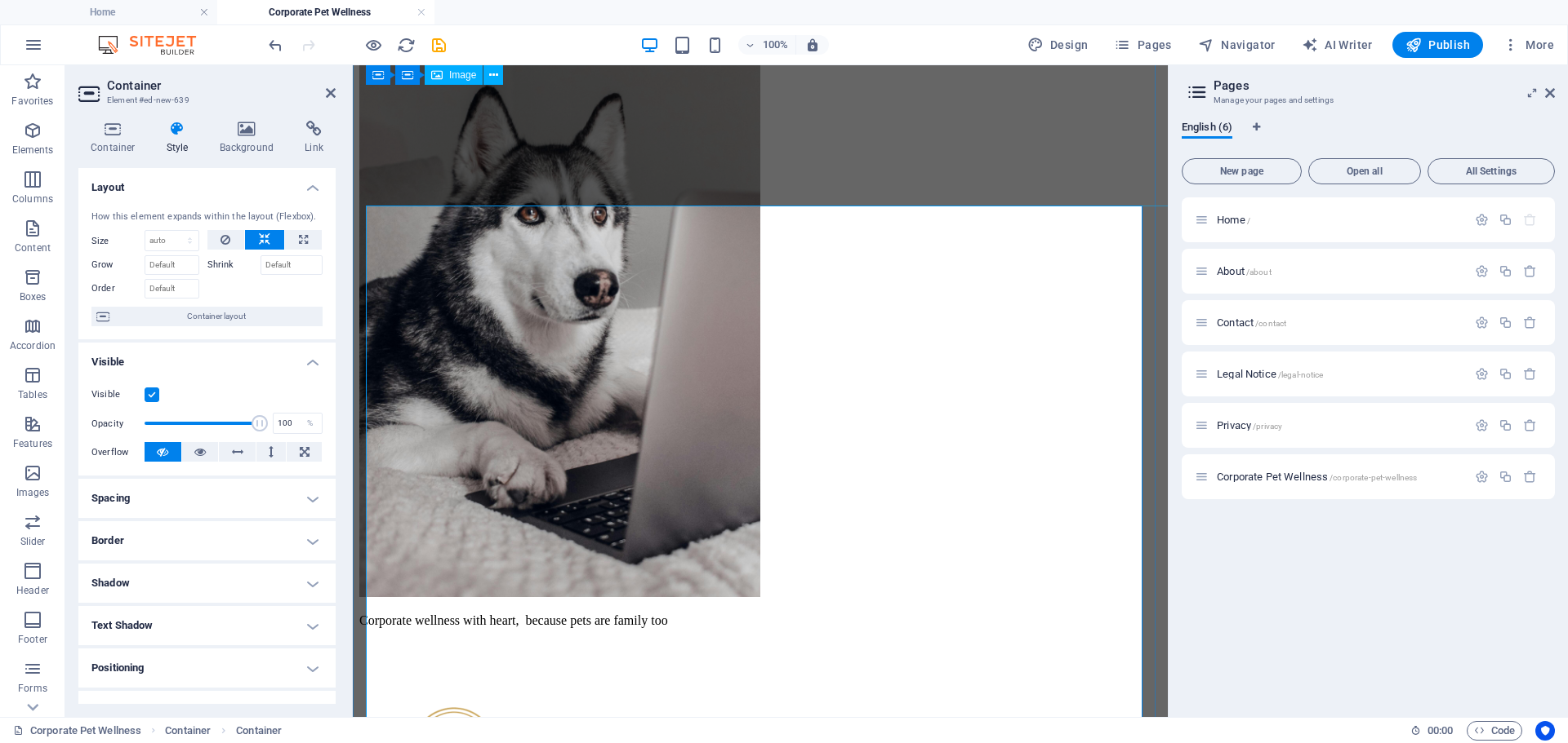
scroll to position [456, 0]
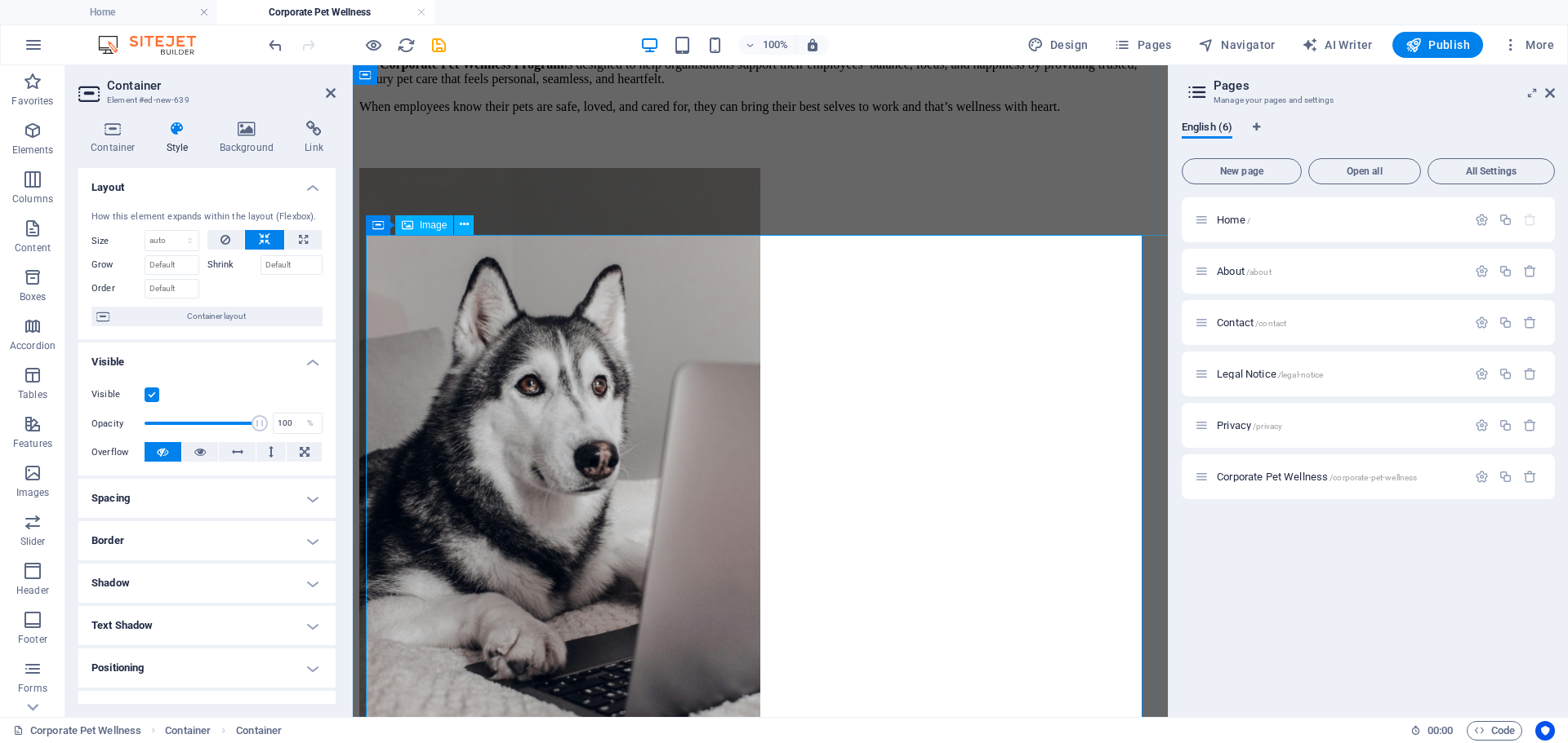
click at [642, 493] on figure "Corporate wellness with heart, because pets are family too" at bounding box center [759, 484] width 802 height 632
click at [1080, 336] on figure "Corporate wellness with heart, because pets are family too" at bounding box center [759, 484] width 802 height 632
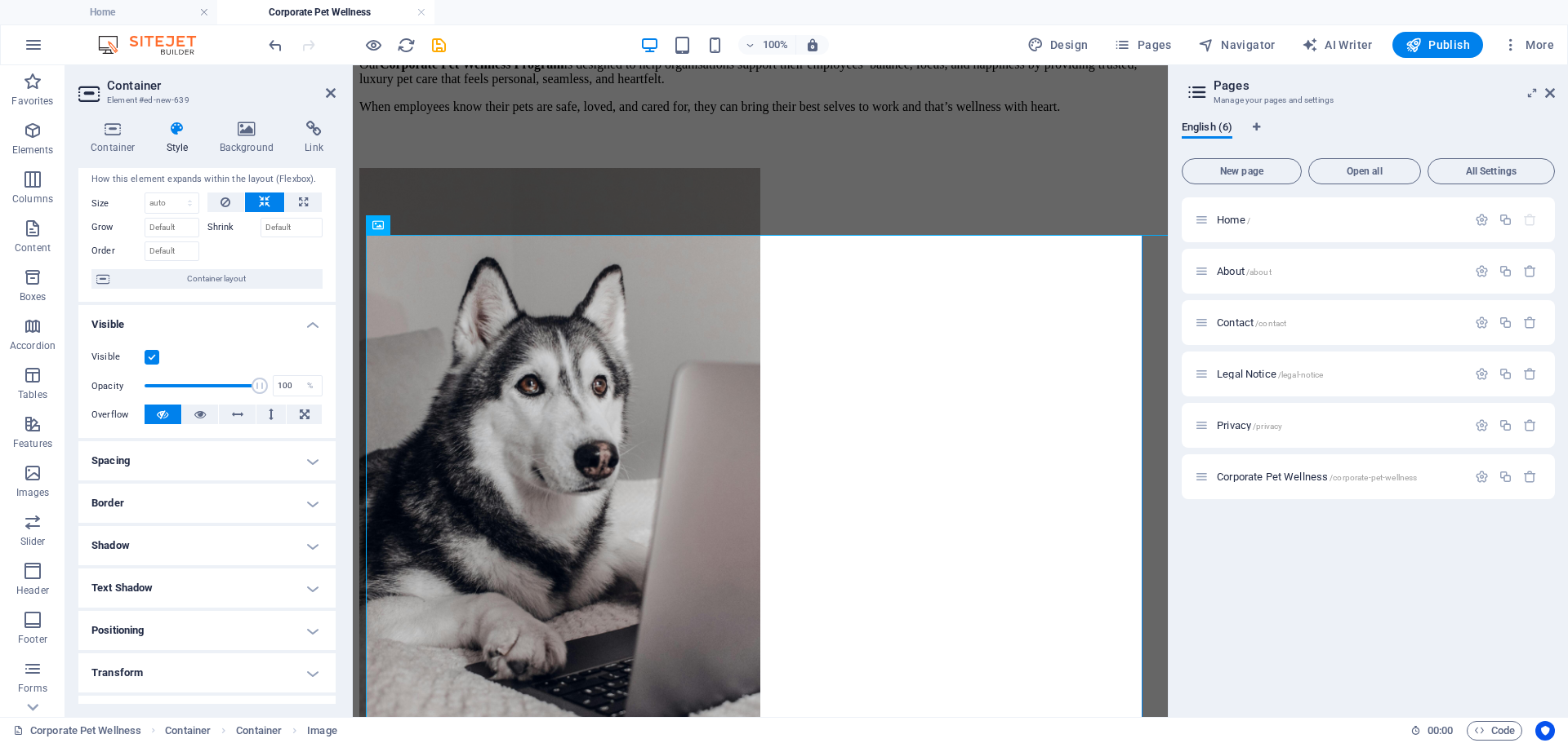
scroll to position [0, 0]
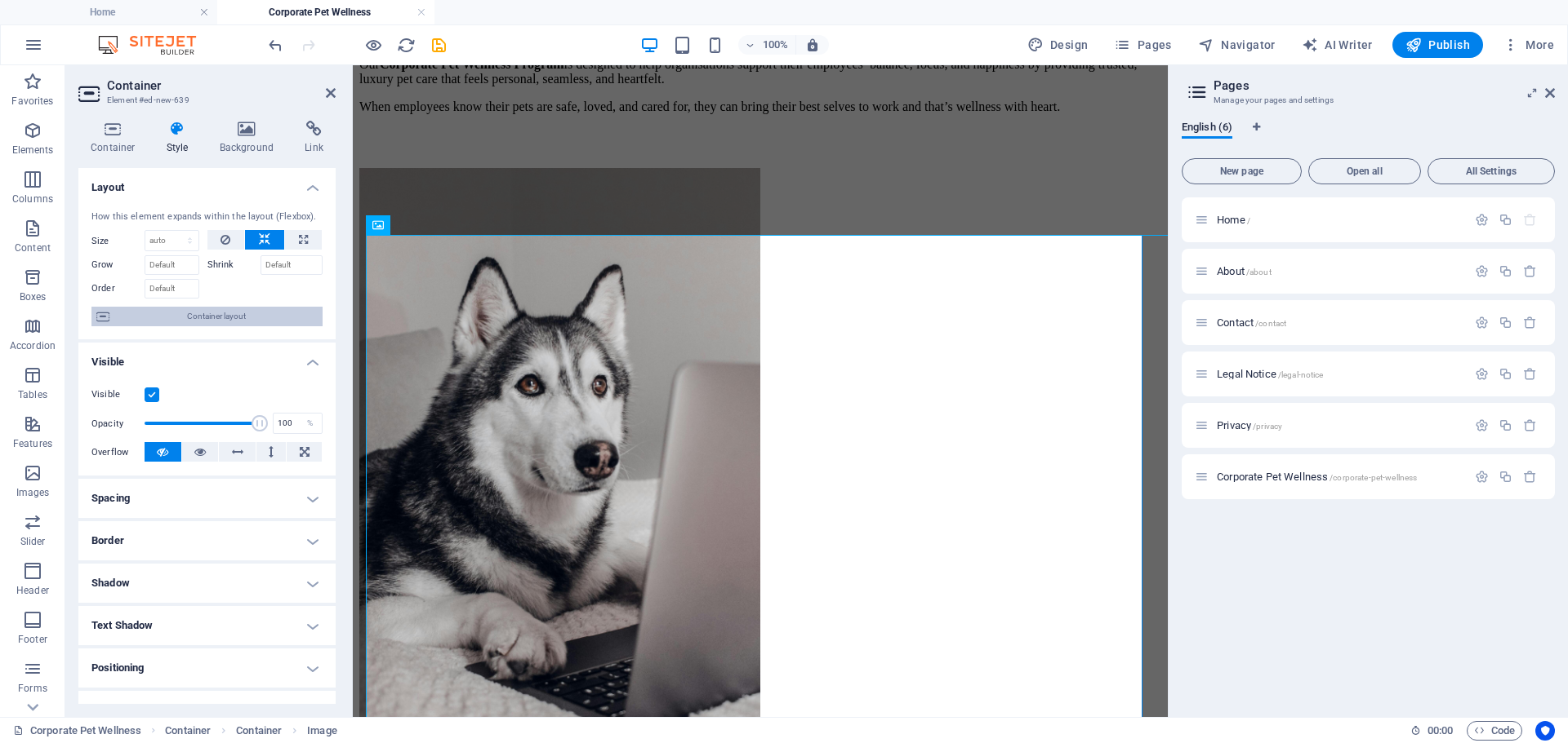
click at [218, 319] on span "Container layout" at bounding box center [217, 317] width 204 height 20
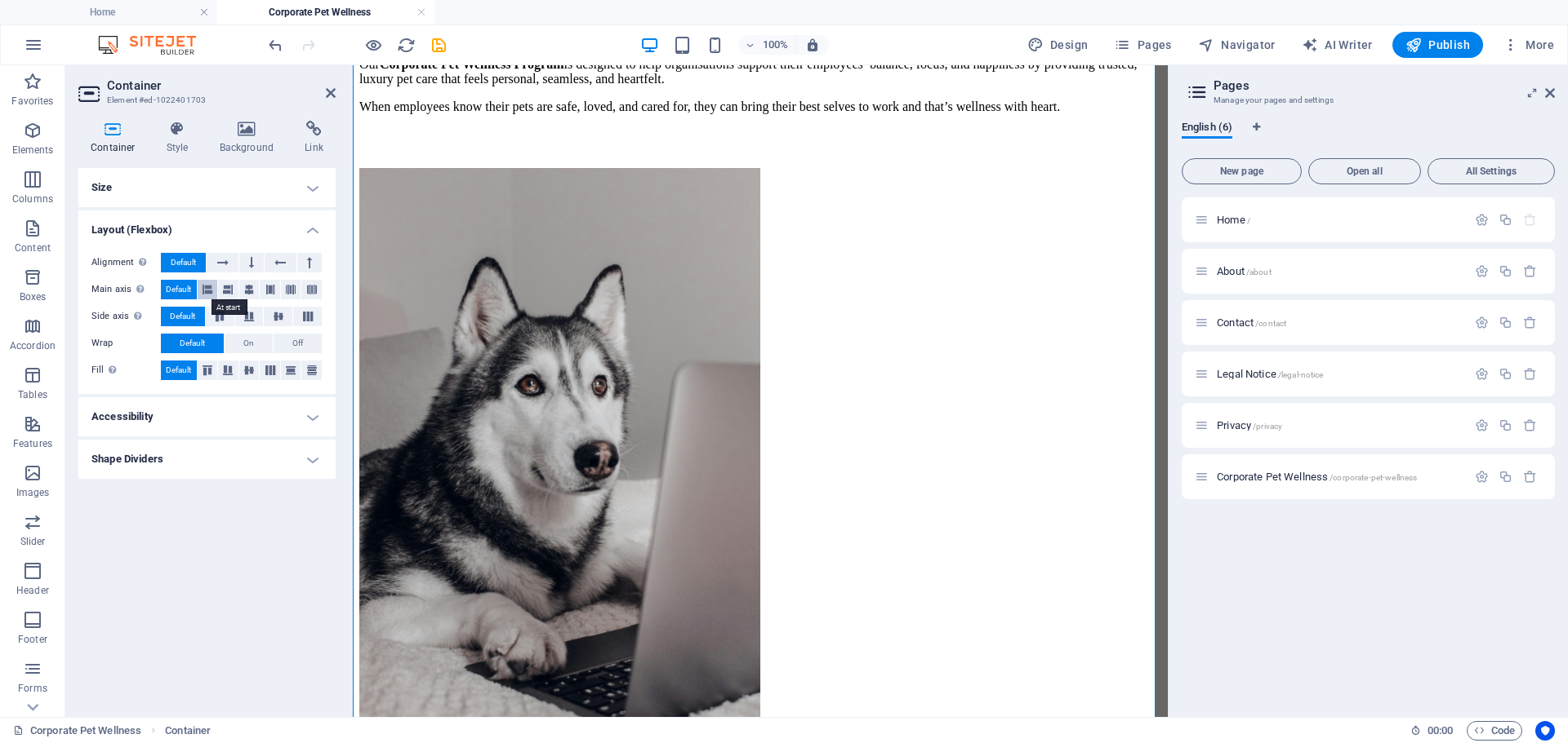
click at [209, 292] on icon at bounding box center [208, 289] width 10 height 20
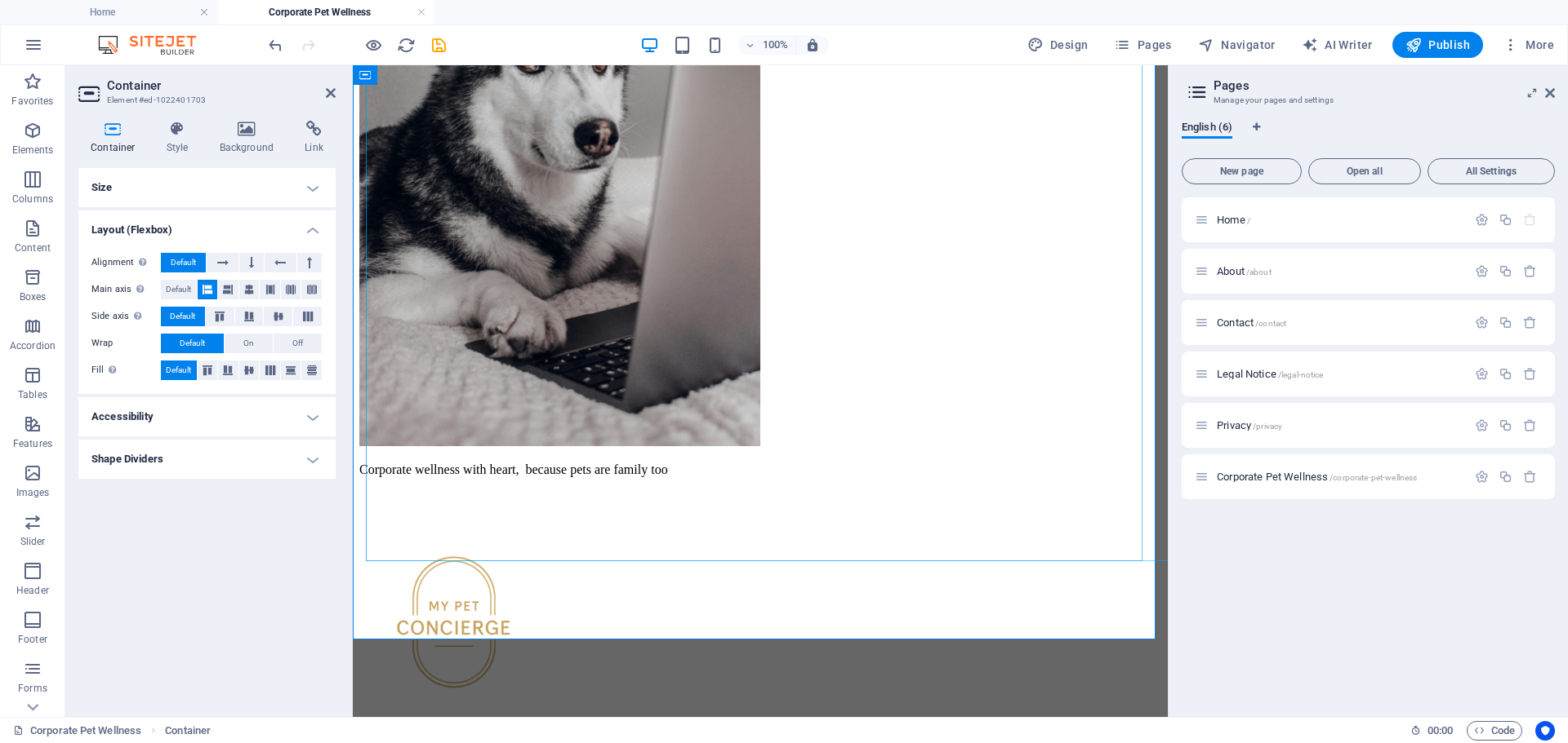
scroll to position [783, 0]
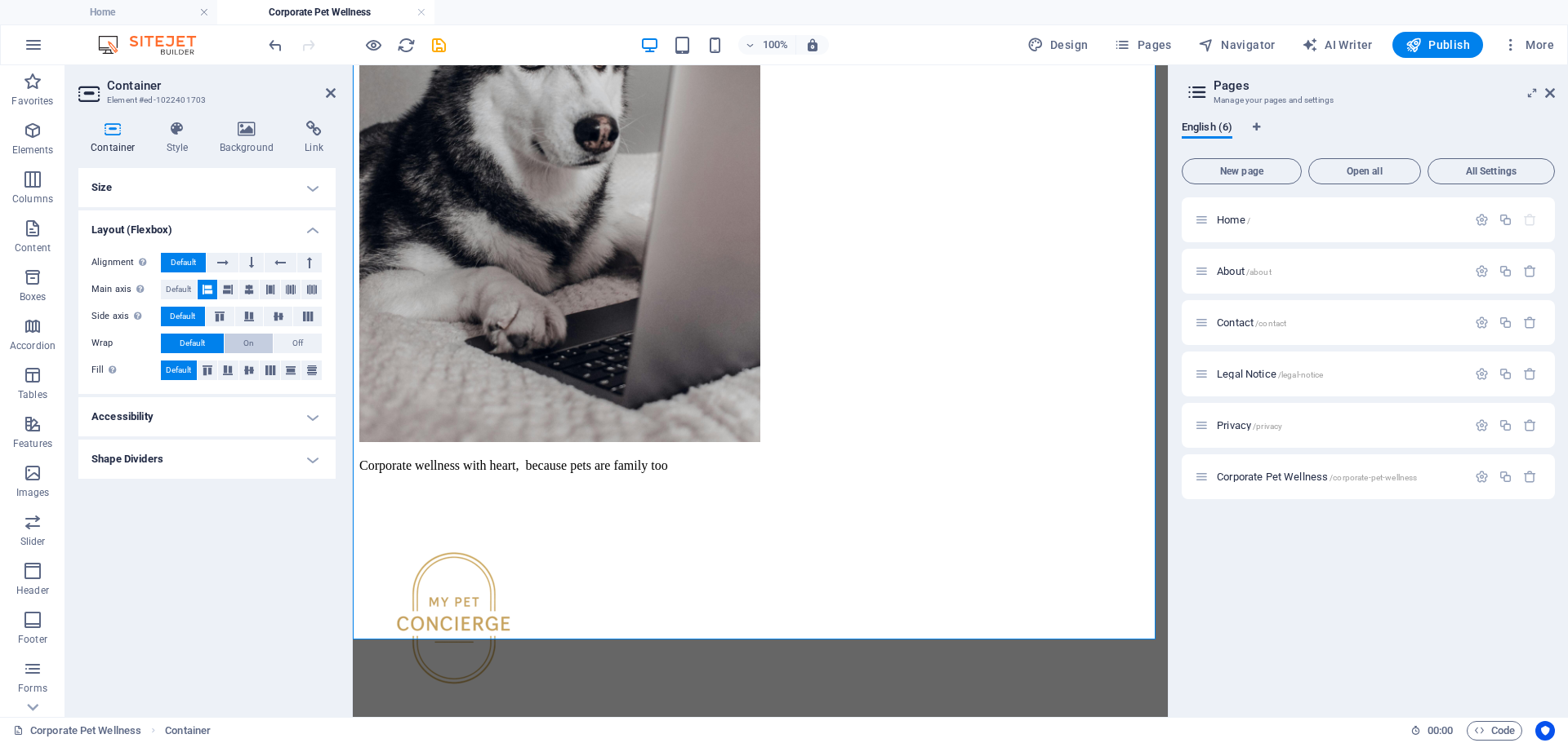
click at [255, 344] on button "On" at bounding box center [248, 344] width 48 height 20
click at [293, 292] on icon at bounding box center [291, 289] width 10 height 20
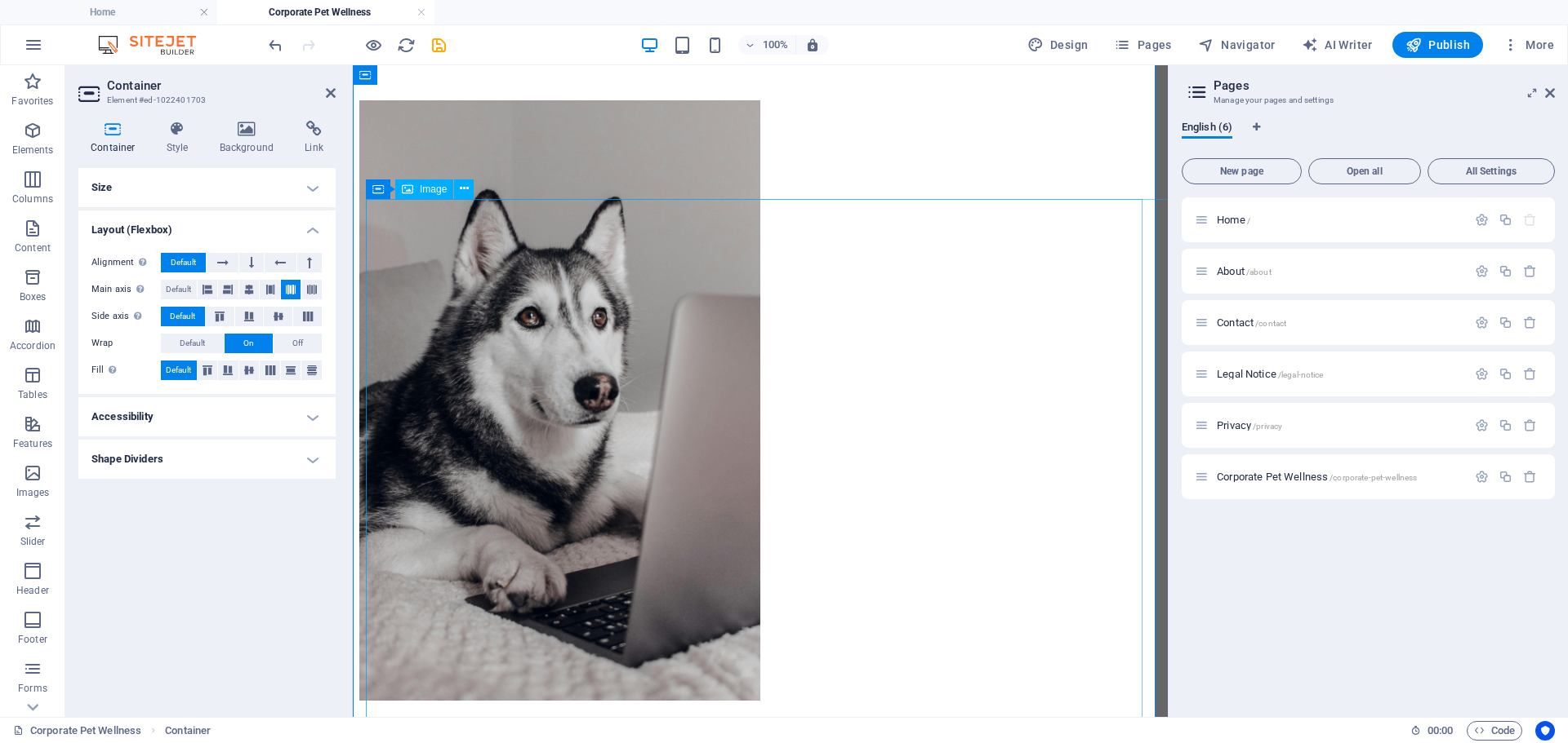
scroll to position [537, 0]
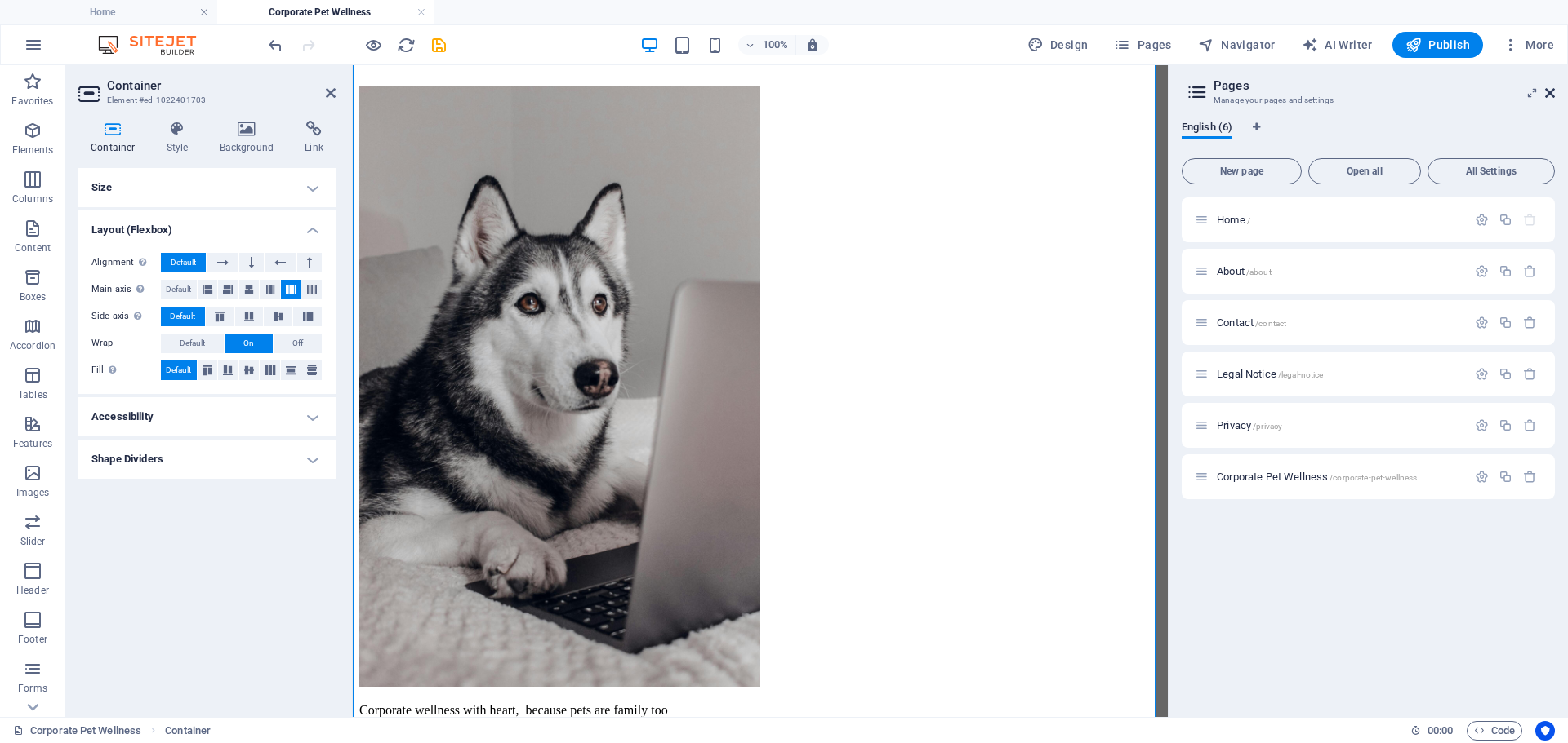
click at [1551, 91] on icon at bounding box center [1549, 93] width 10 height 13
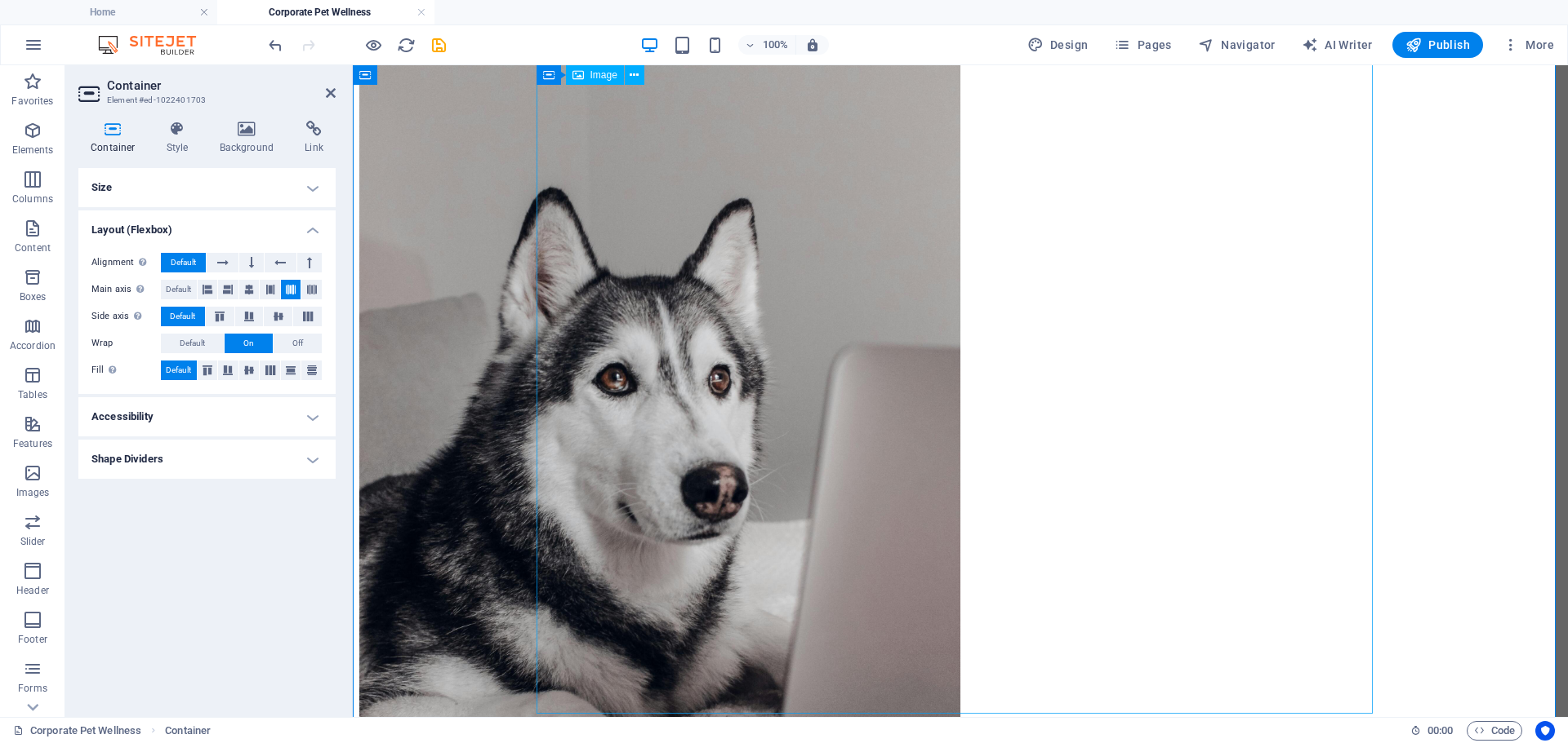
scroll to position [545, 0]
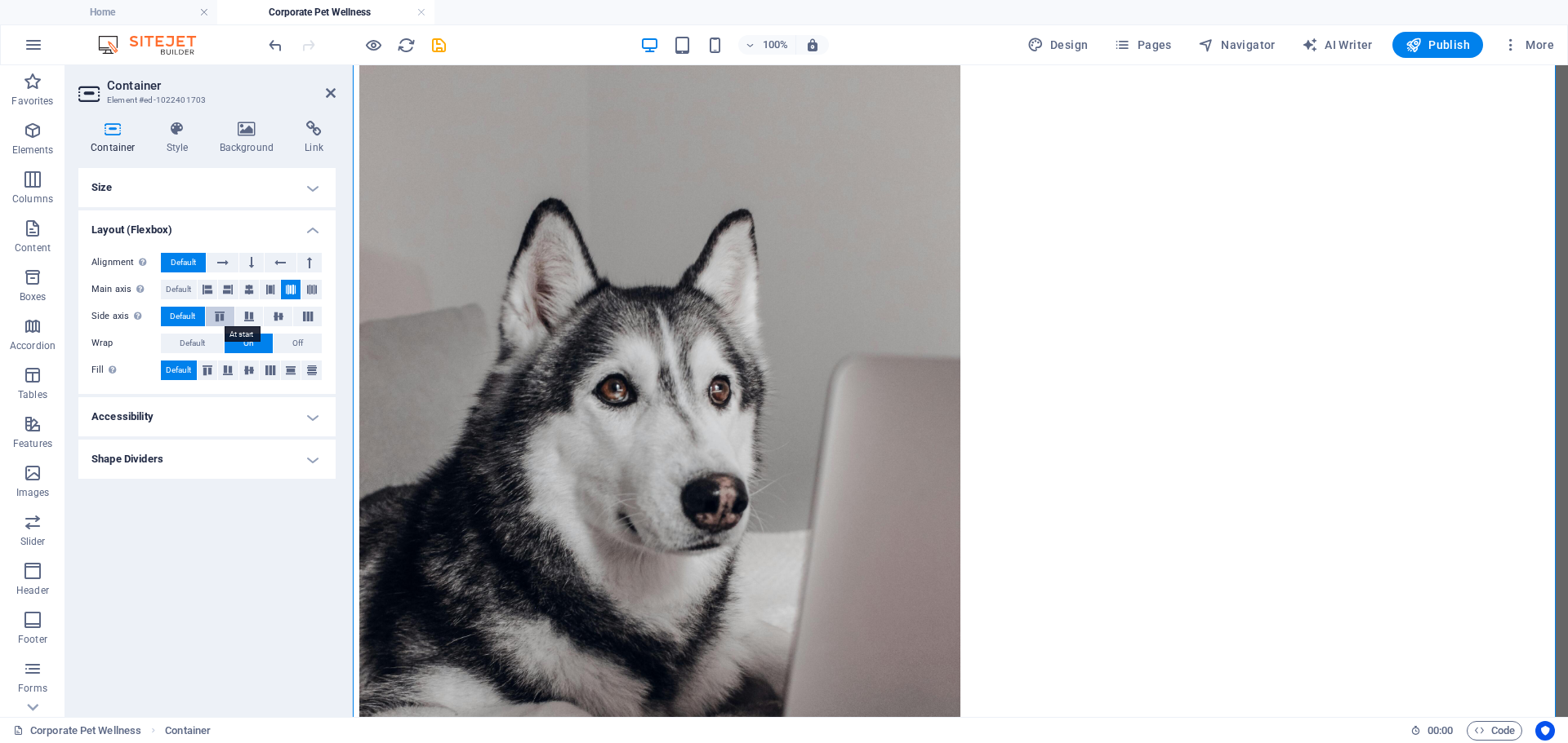
click at [223, 317] on icon at bounding box center [219, 316] width 20 height 10
click at [181, 320] on span "Default" at bounding box center [183, 317] width 26 height 20
click at [176, 290] on span "Default" at bounding box center [179, 289] width 26 height 20
click at [180, 346] on span "Default" at bounding box center [193, 344] width 26 height 20
click at [224, 456] on h4 "Shape Dividers" at bounding box center [207, 459] width 257 height 40
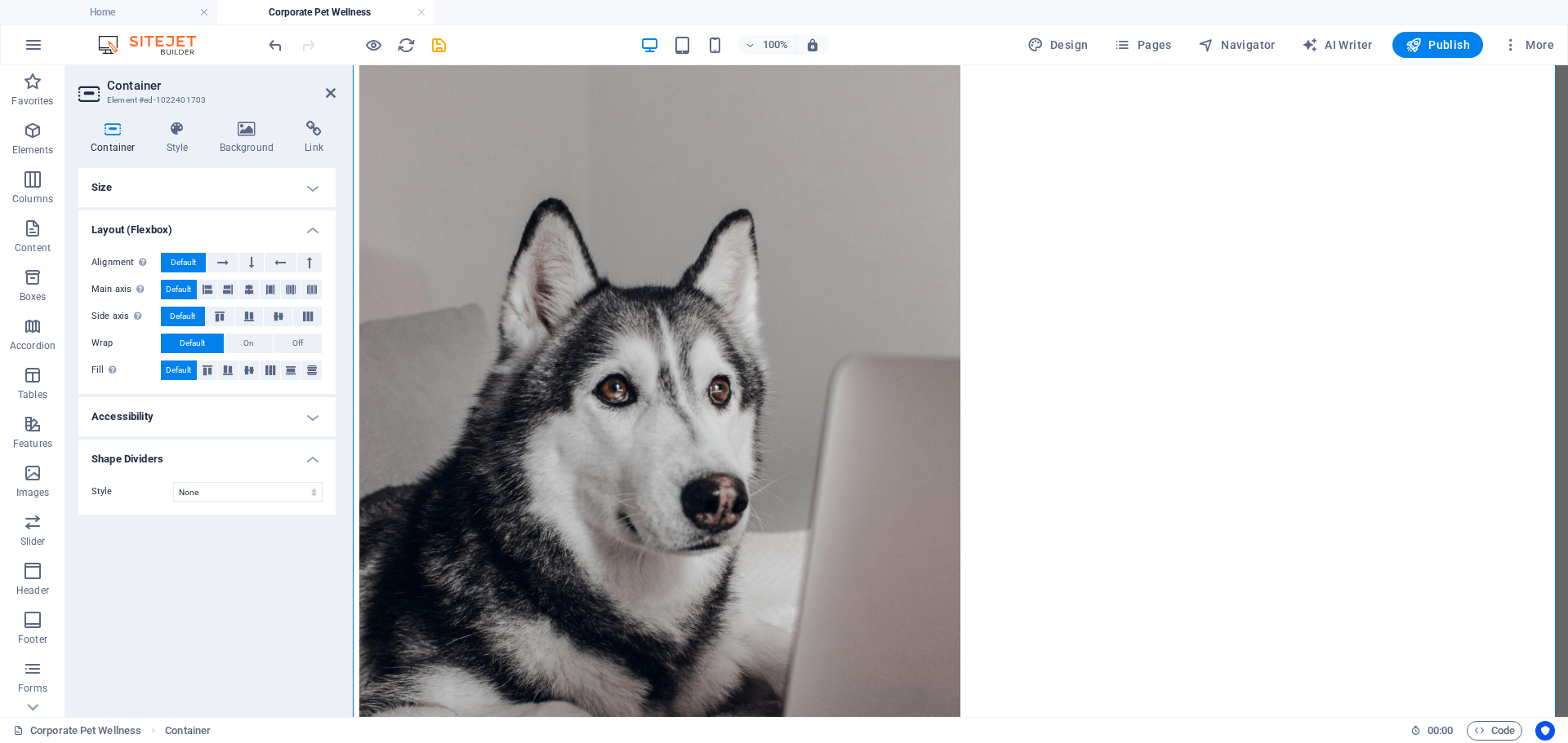
click at [224, 456] on h4 "Shape Dividers" at bounding box center [207, 454] width 257 height 30
click at [224, 456] on h4 "Shape Dividers" at bounding box center [207, 459] width 257 height 40
click at [222, 490] on select "None Triangle Square Diagonal Polygon 1 Polygon 2 Zigzag Multiple Zigzags Waves…" at bounding box center [247, 492] width 149 height 20
click at [160, 548] on div "Size Height Default px rem % vh vw Min. height None px rem % vh vw Width Defaul…" at bounding box center [207, 436] width 257 height 537
click at [185, 424] on h4 "Accessibility" at bounding box center [207, 417] width 257 height 40
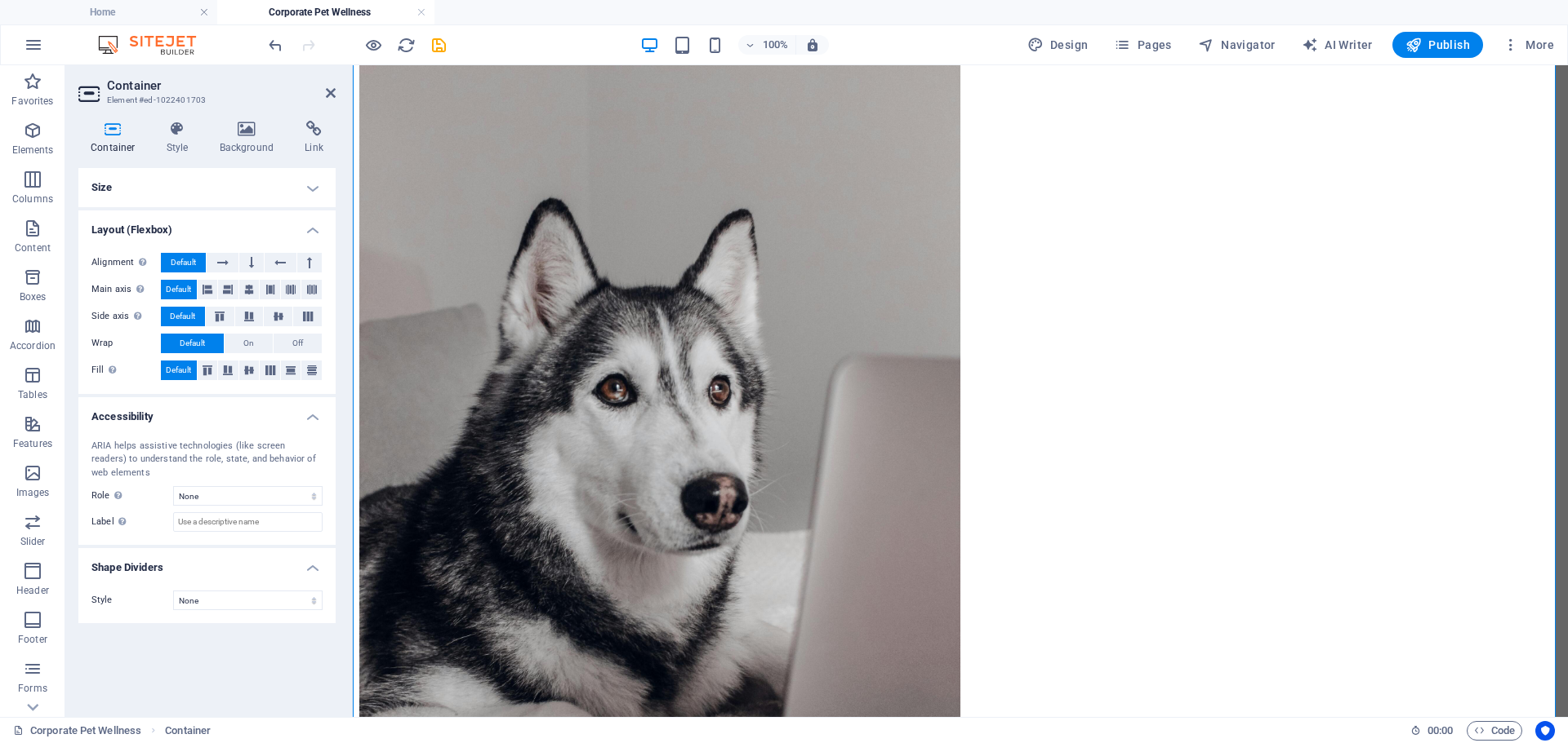
click at [208, 652] on div "Size Height Default px rem % vh vw Min. height None px rem % vh vw Width Defaul…" at bounding box center [207, 436] width 257 height 537
click at [253, 132] on icon at bounding box center [247, 128] width 79 height 17
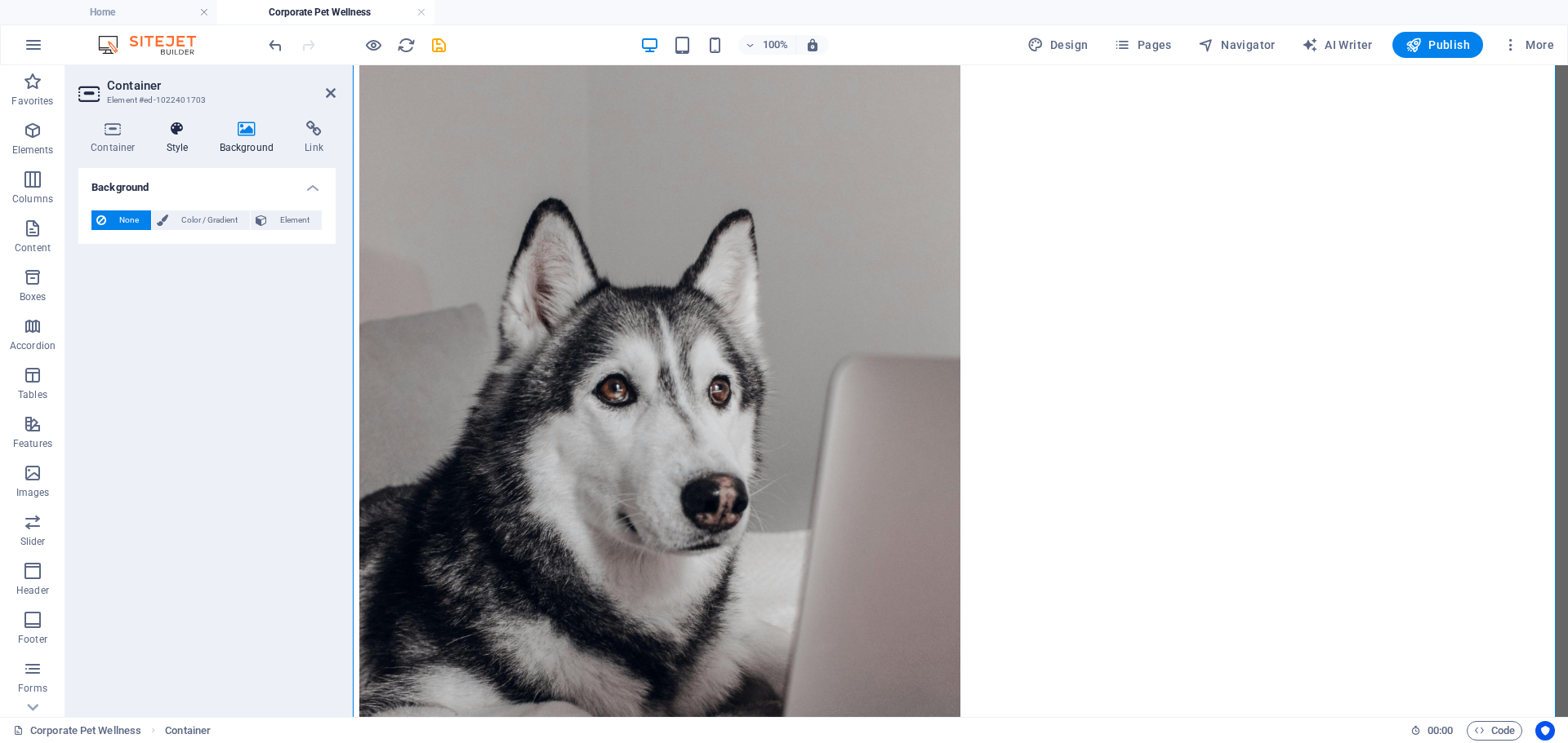
click at [176, 125] on icon at bounding box center [177, 128] width 46 height 17
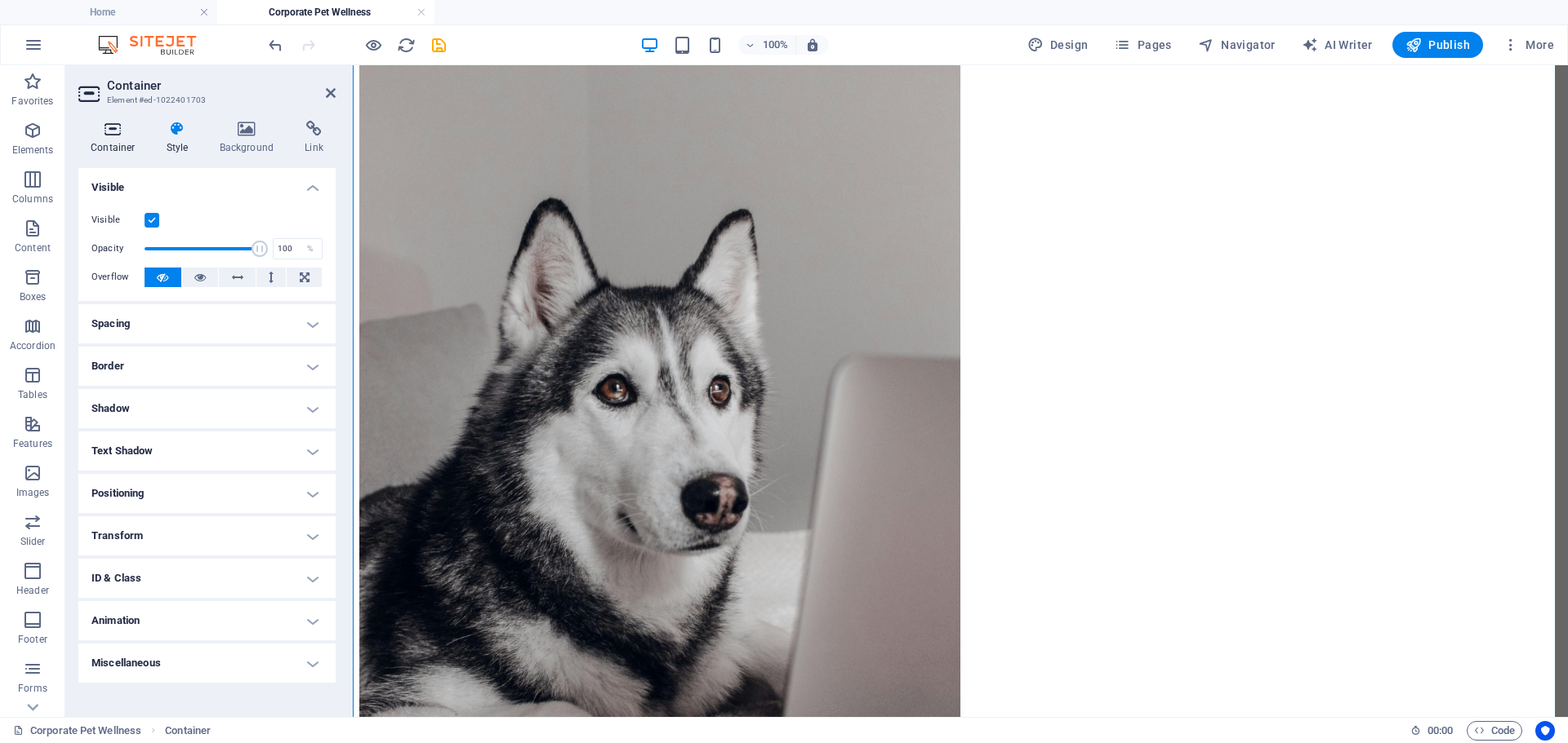
click at [107, 126] on icon at bounding box center [113, 128] width 69 height 17
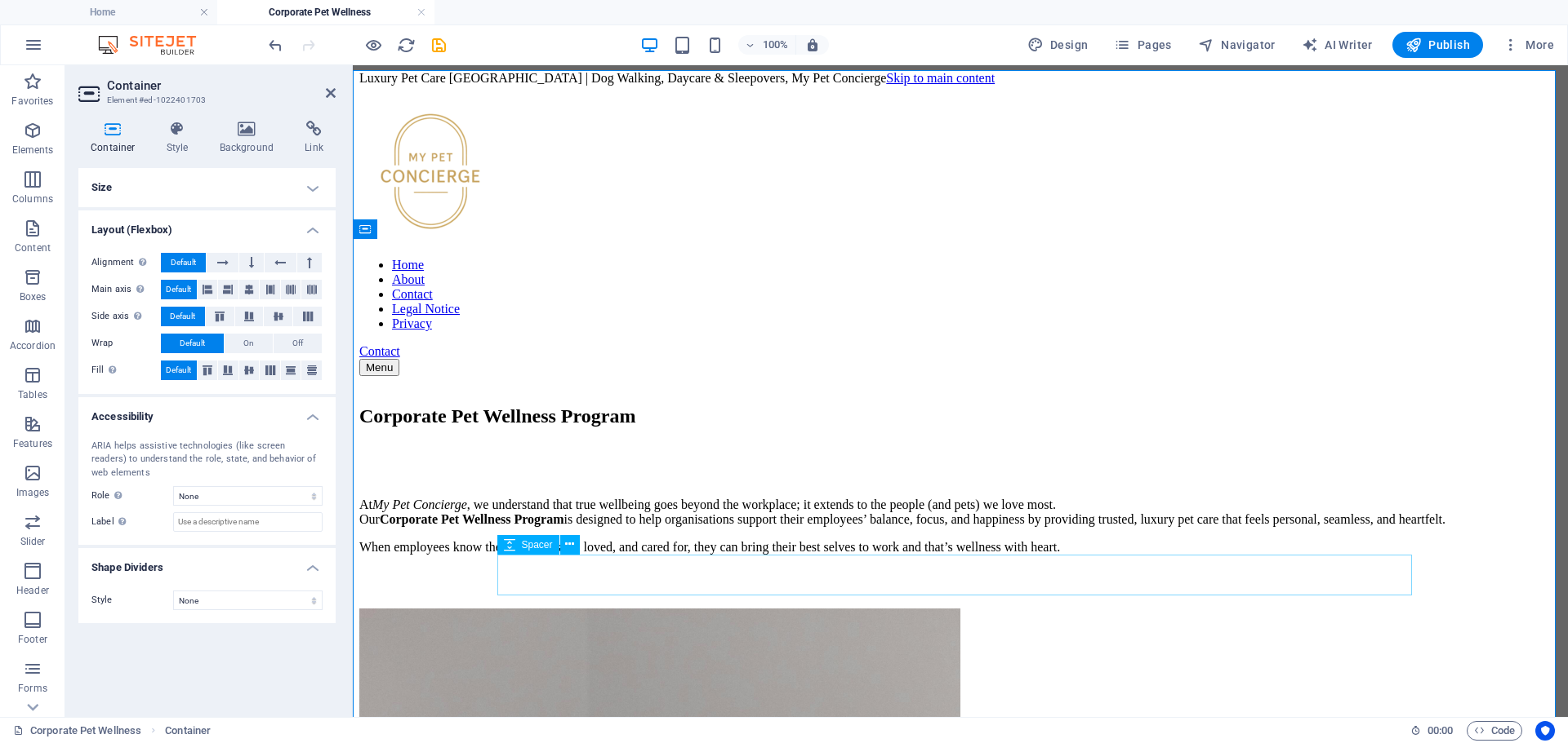
scroll to position [0, 0]
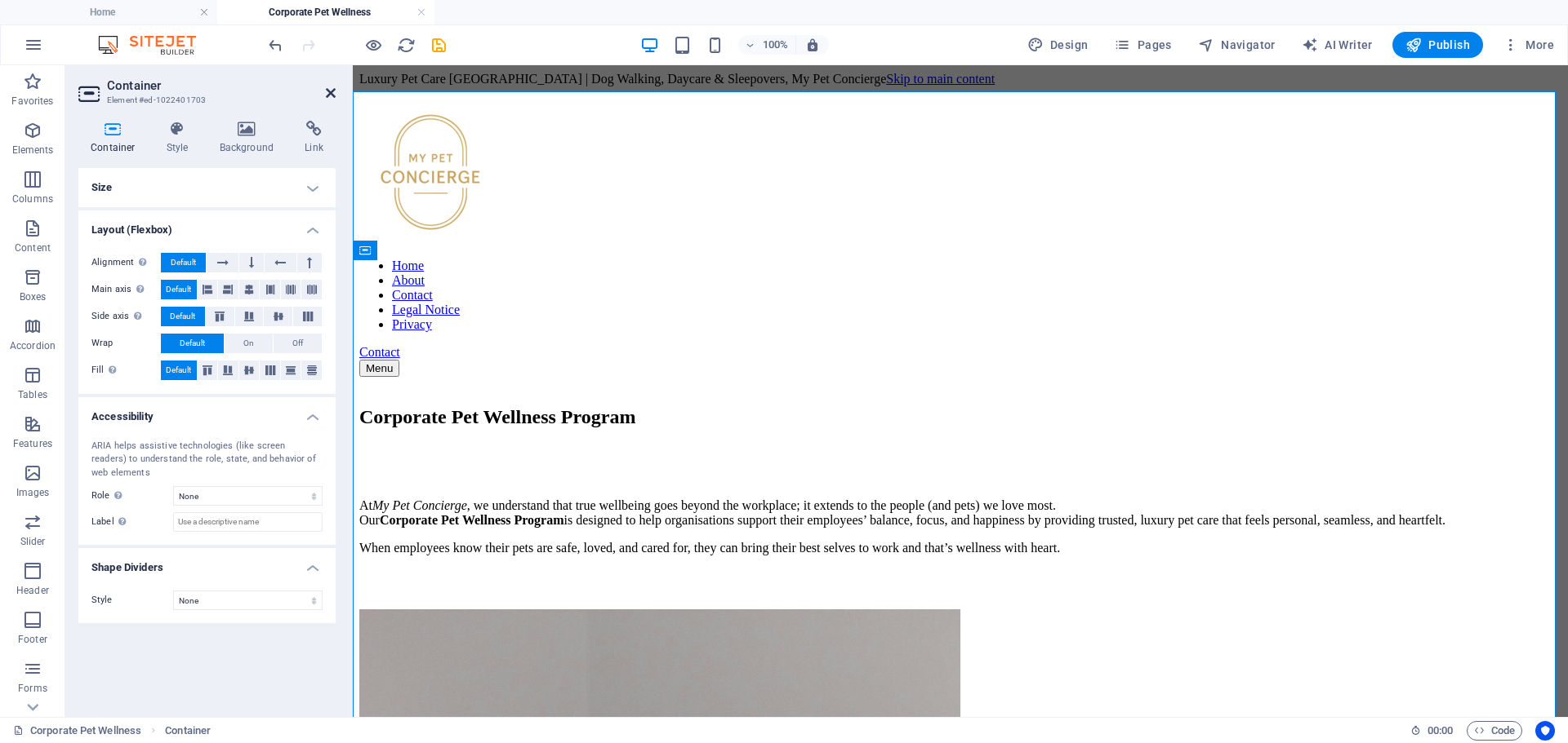
drag, startPoint x: 329, startPoint y: 93, endPoint x: 996, endPoint y: 376, distance: 724.6
click at [329, 93] on icon at bounding box center [330, 93] width 10 height 13
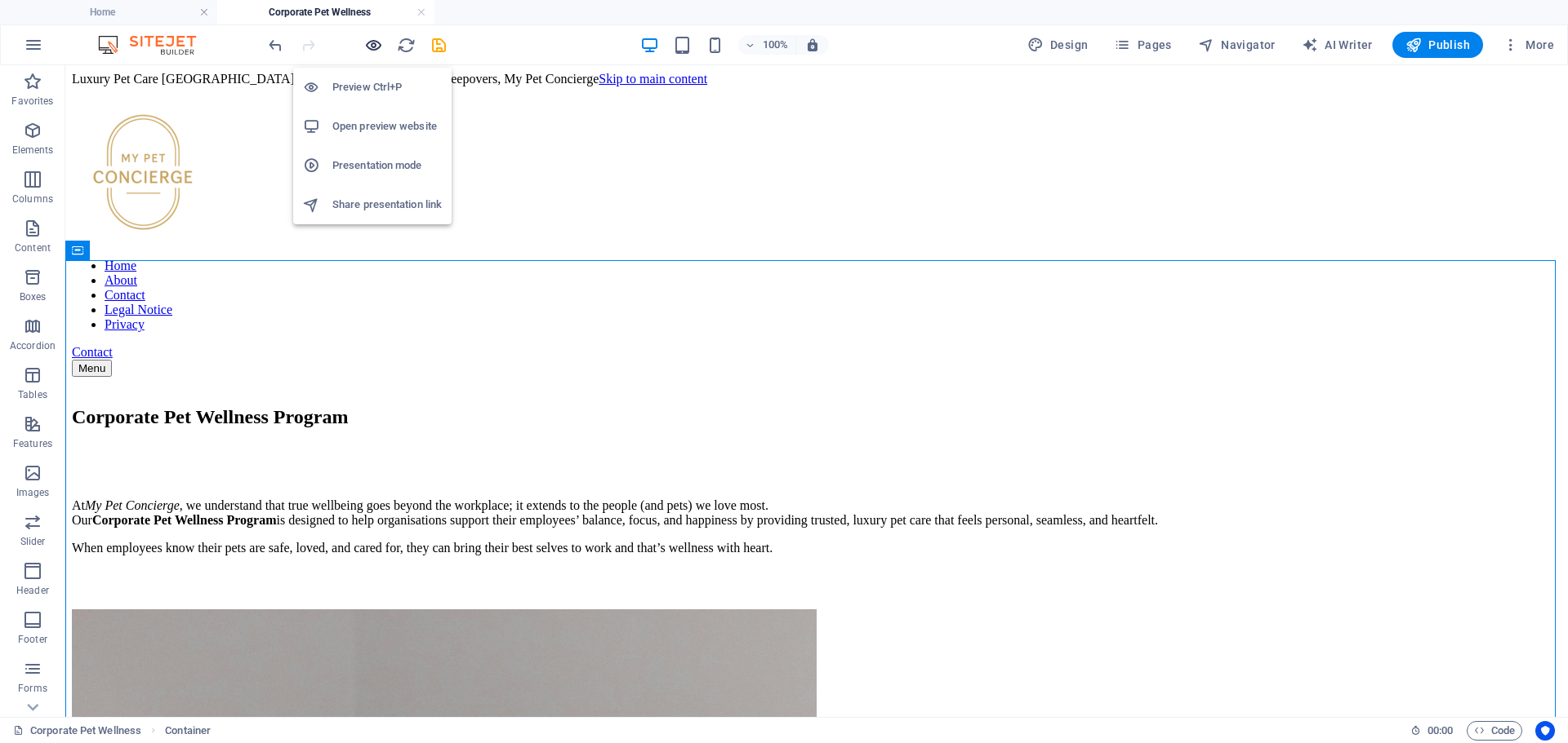
drag, startPoint x: 376, startPoint y: 43, endPoint x: 536, endPoint y: 131, distance: 182.6
click at [376, 43] on icon "button" at bounding box center [373, 44] width 19 height 19
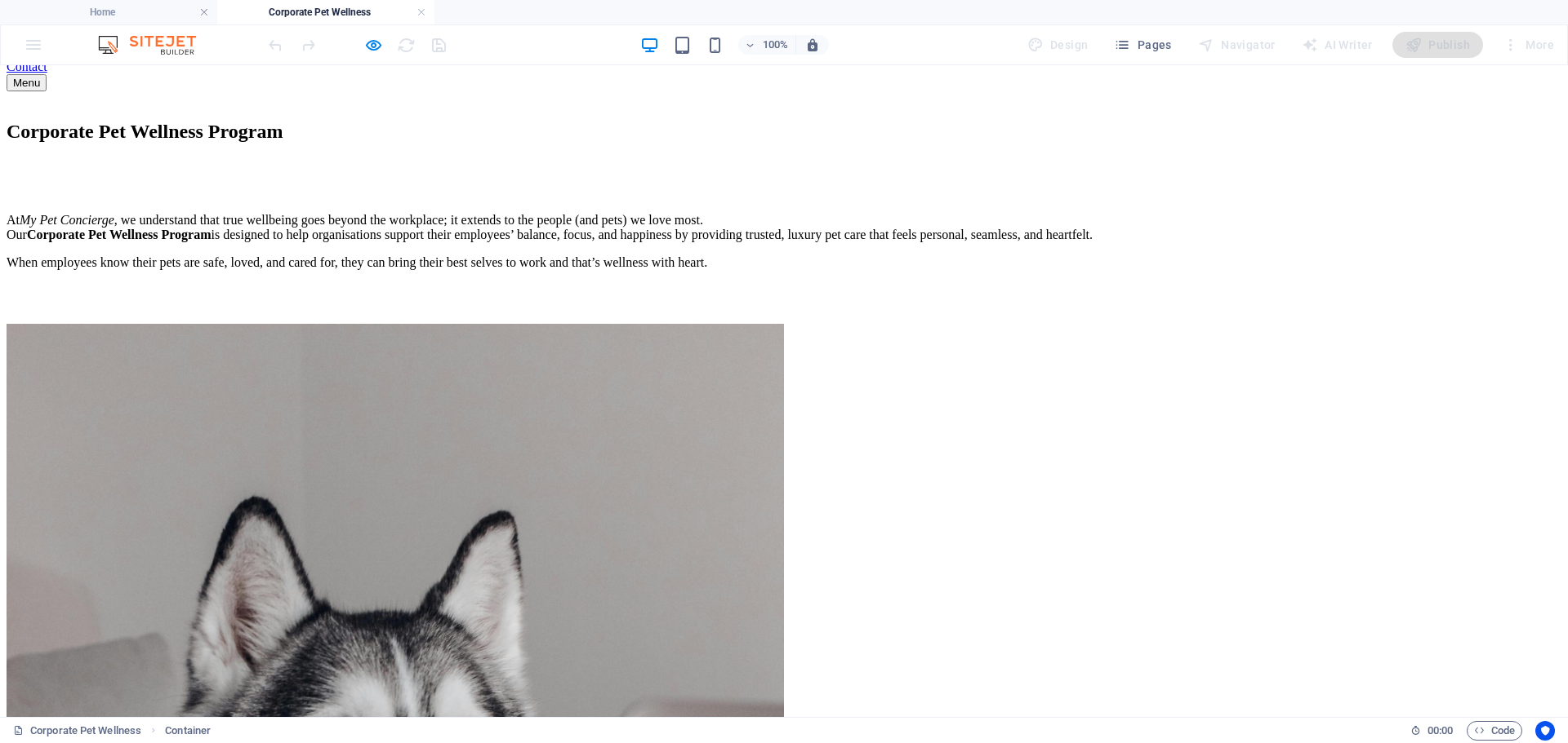
scroll to position [245, 0]
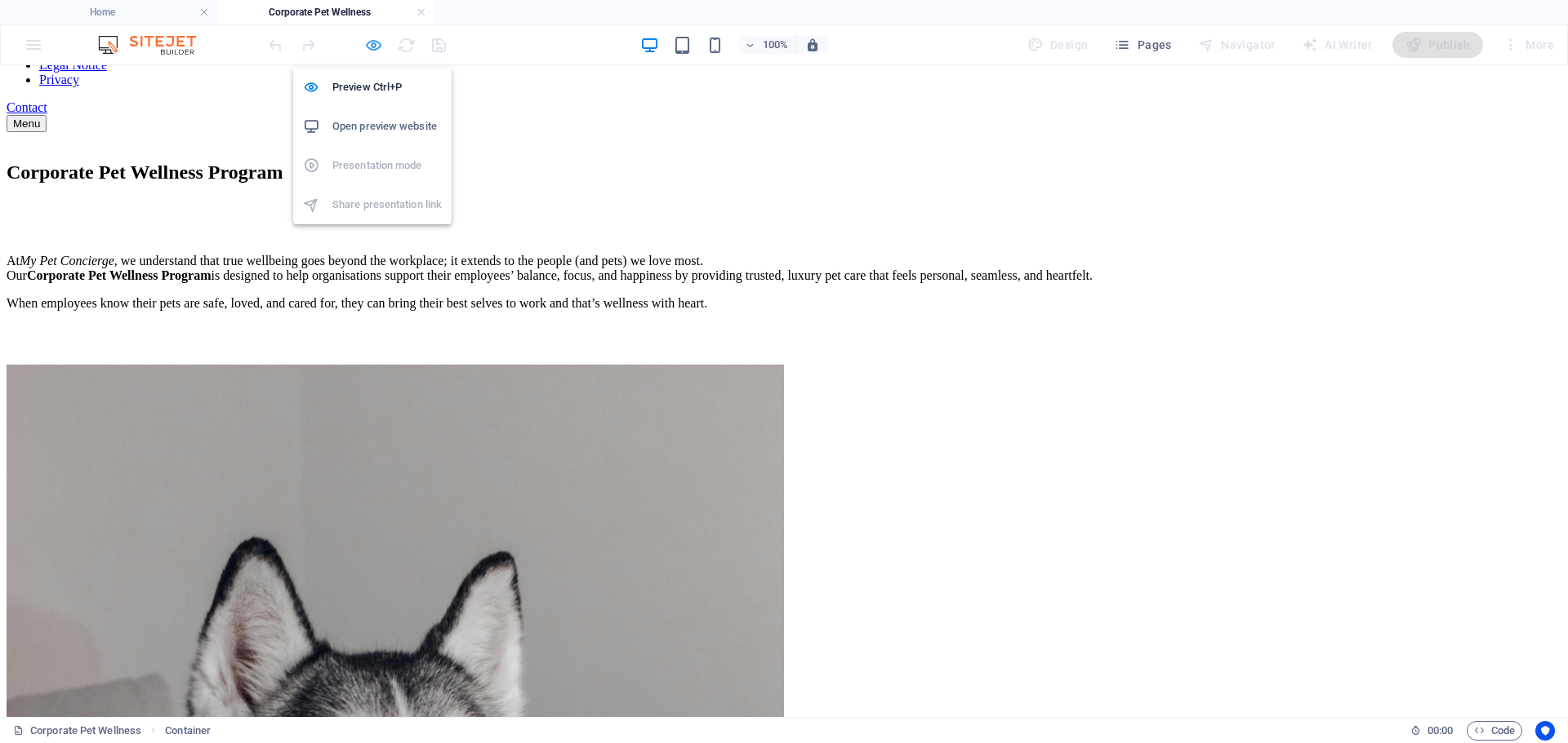
click at [378, 45] on icon "button" at bounding box center [373, 44] width 19 height 19
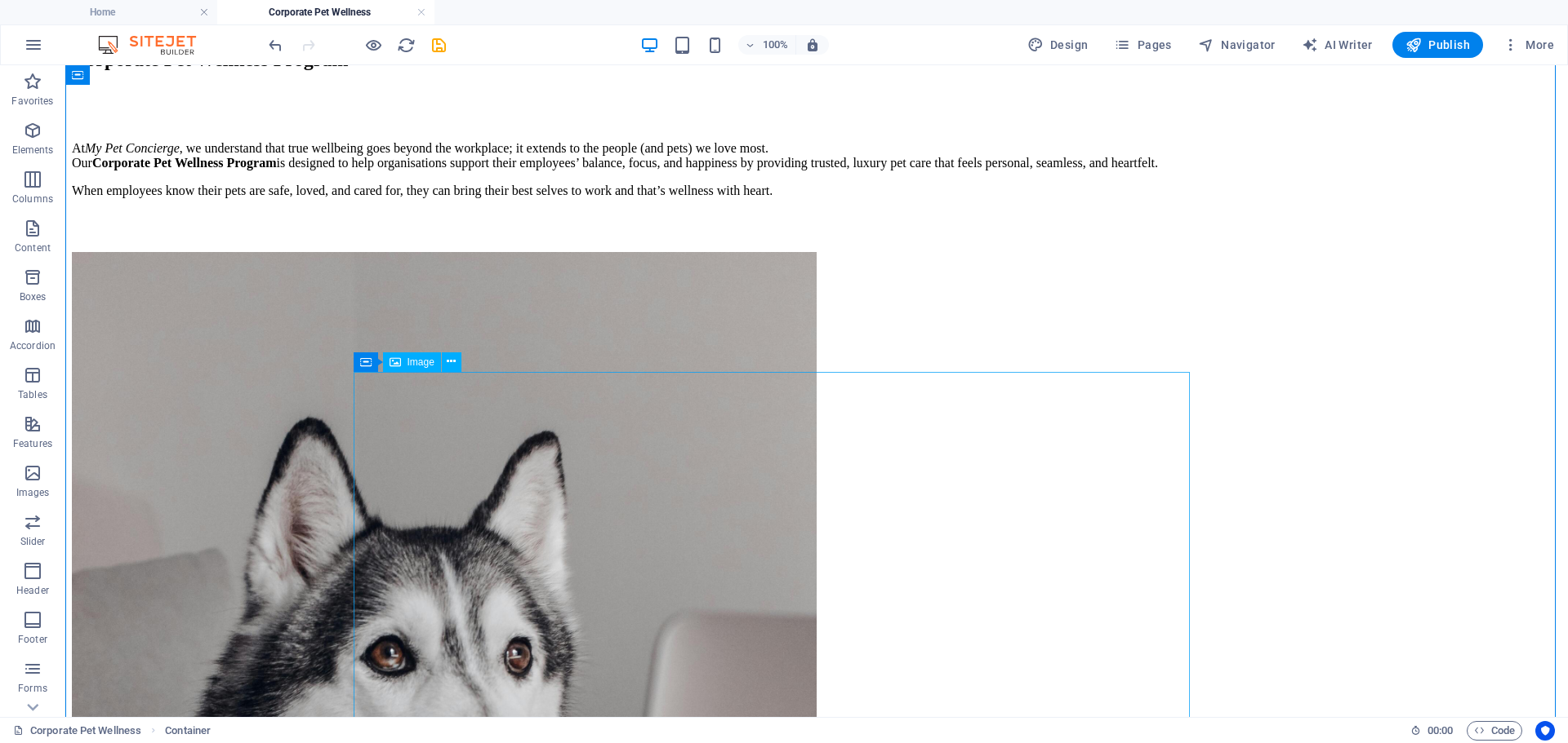
scroll to position [489, 0]
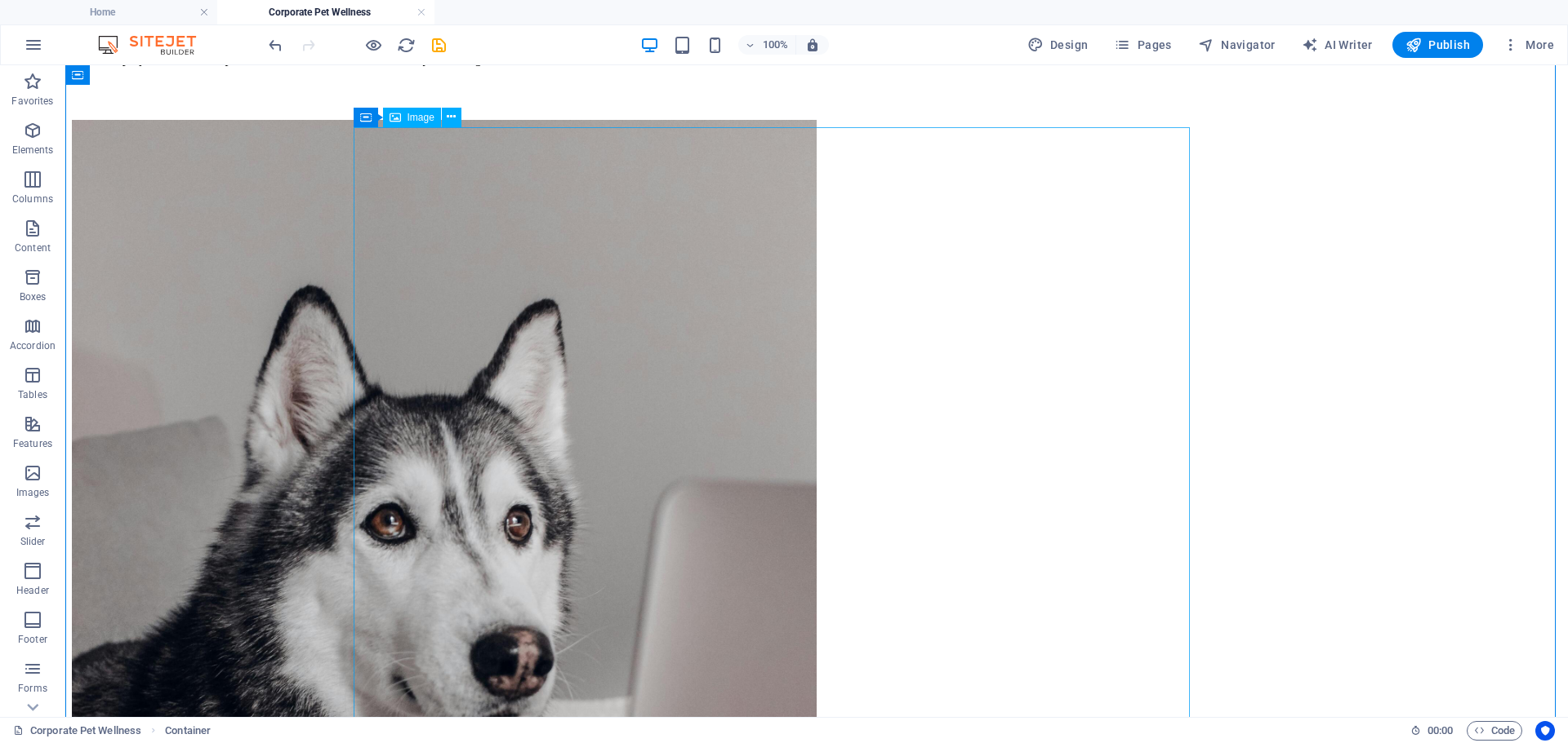
click at [640, 434] on figure "Corporate wellness with heart, because pets are family too" at bounding box center [817, 693] width 1489 height 1147
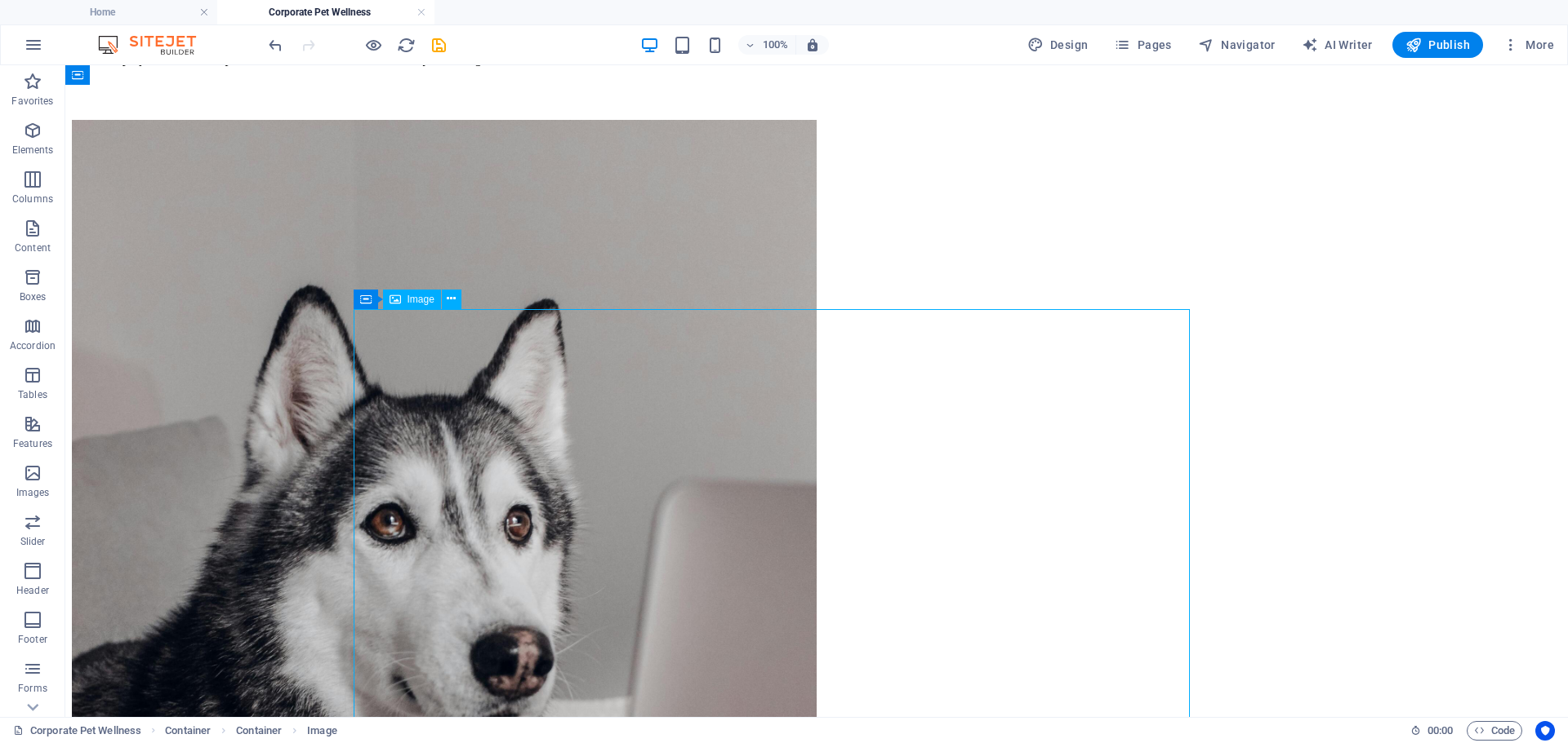
scroll to position [163, 0]
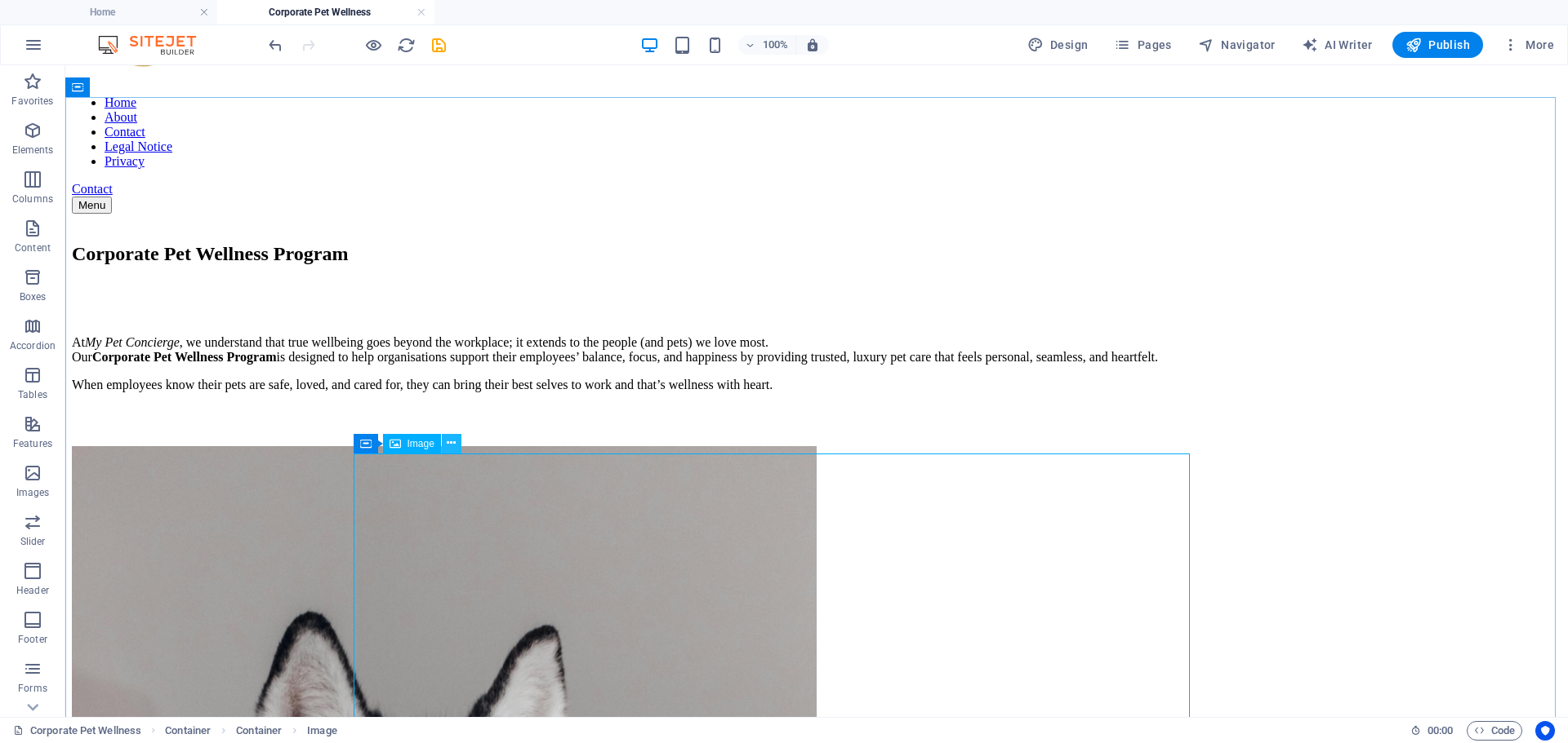
click at [450, 449] on icon at bounding box center [451, 443] width 9 height 17
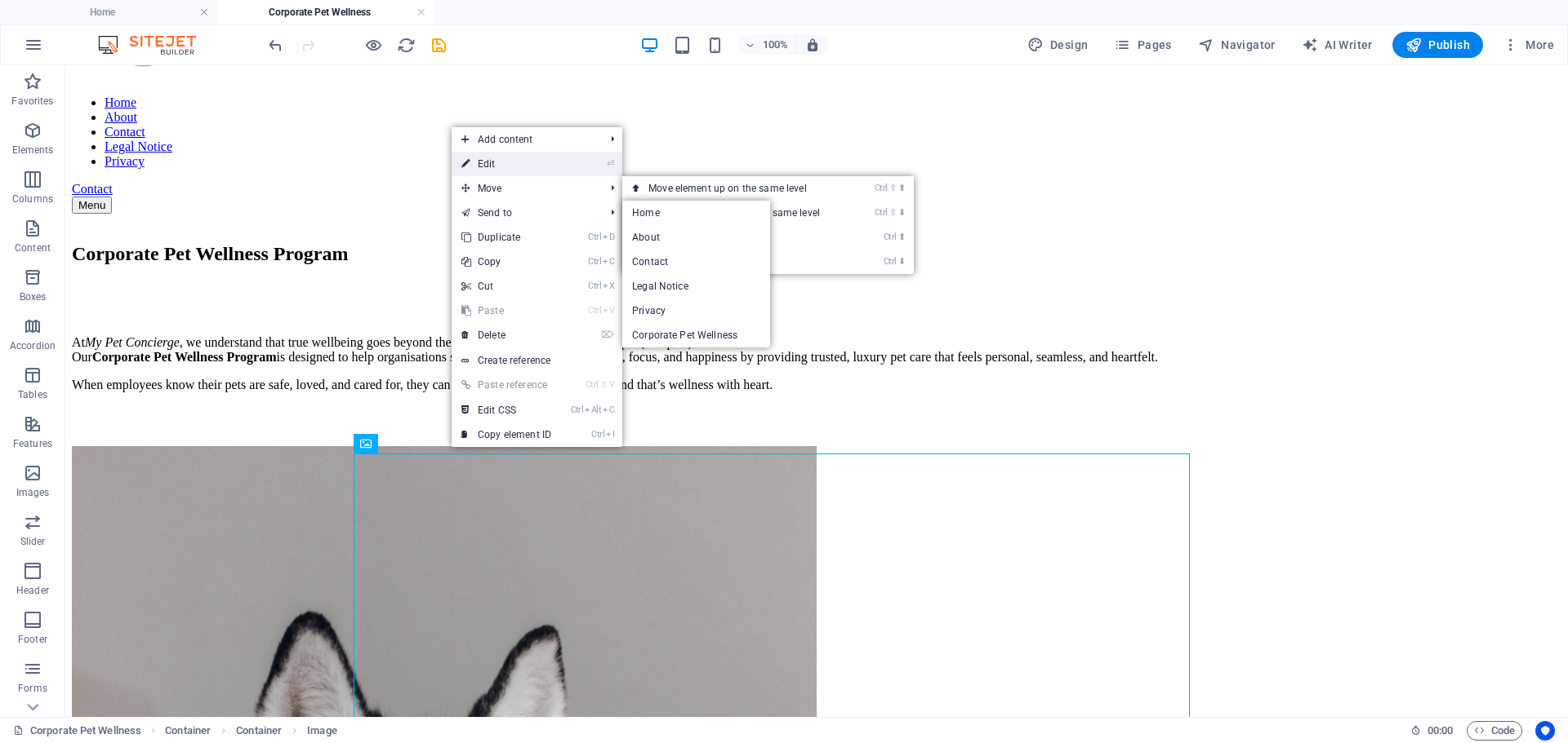
click at [474, 168] on link "⏎ Edit" at bounding box center [506, 164] width 110 height 25
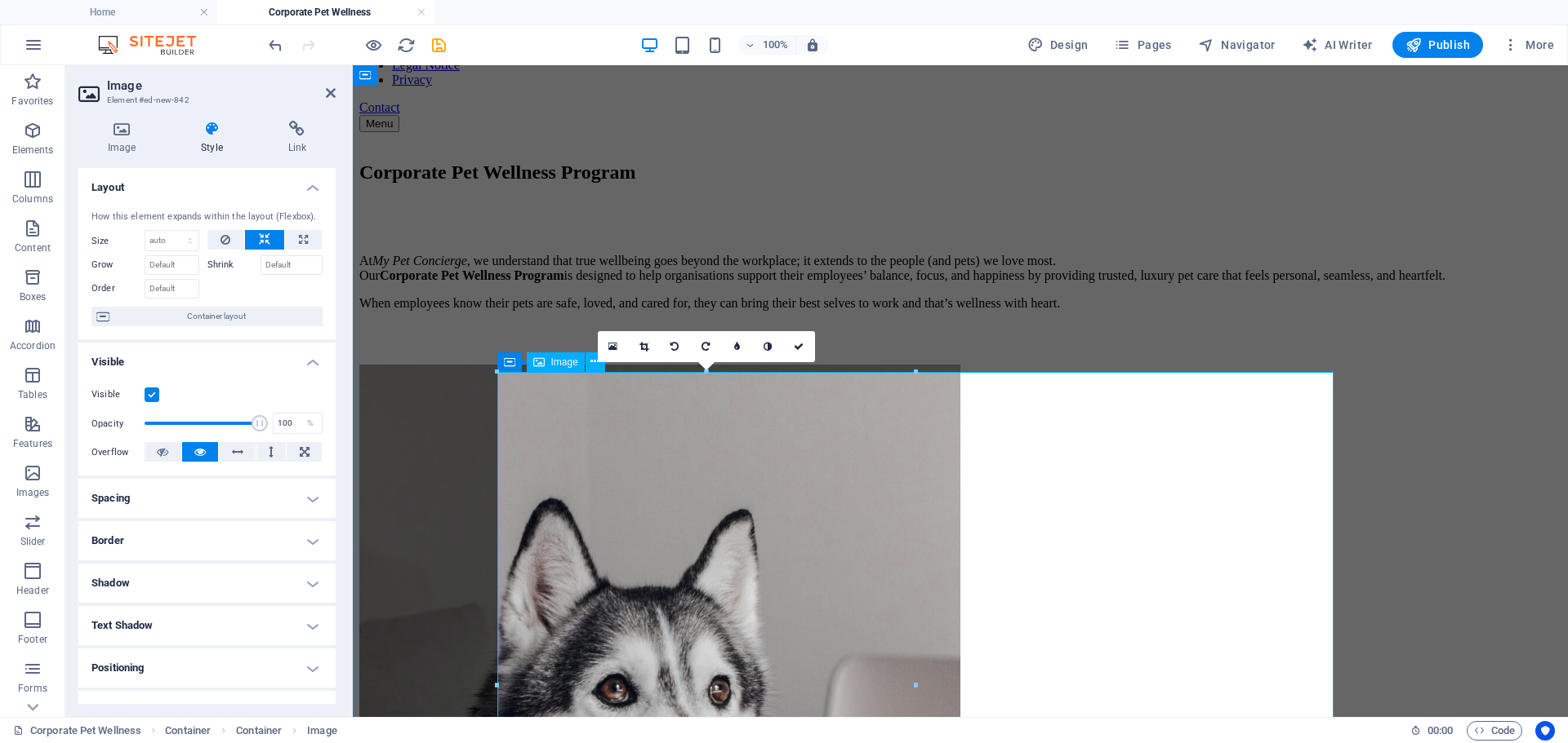
scroll to position [408, 0]
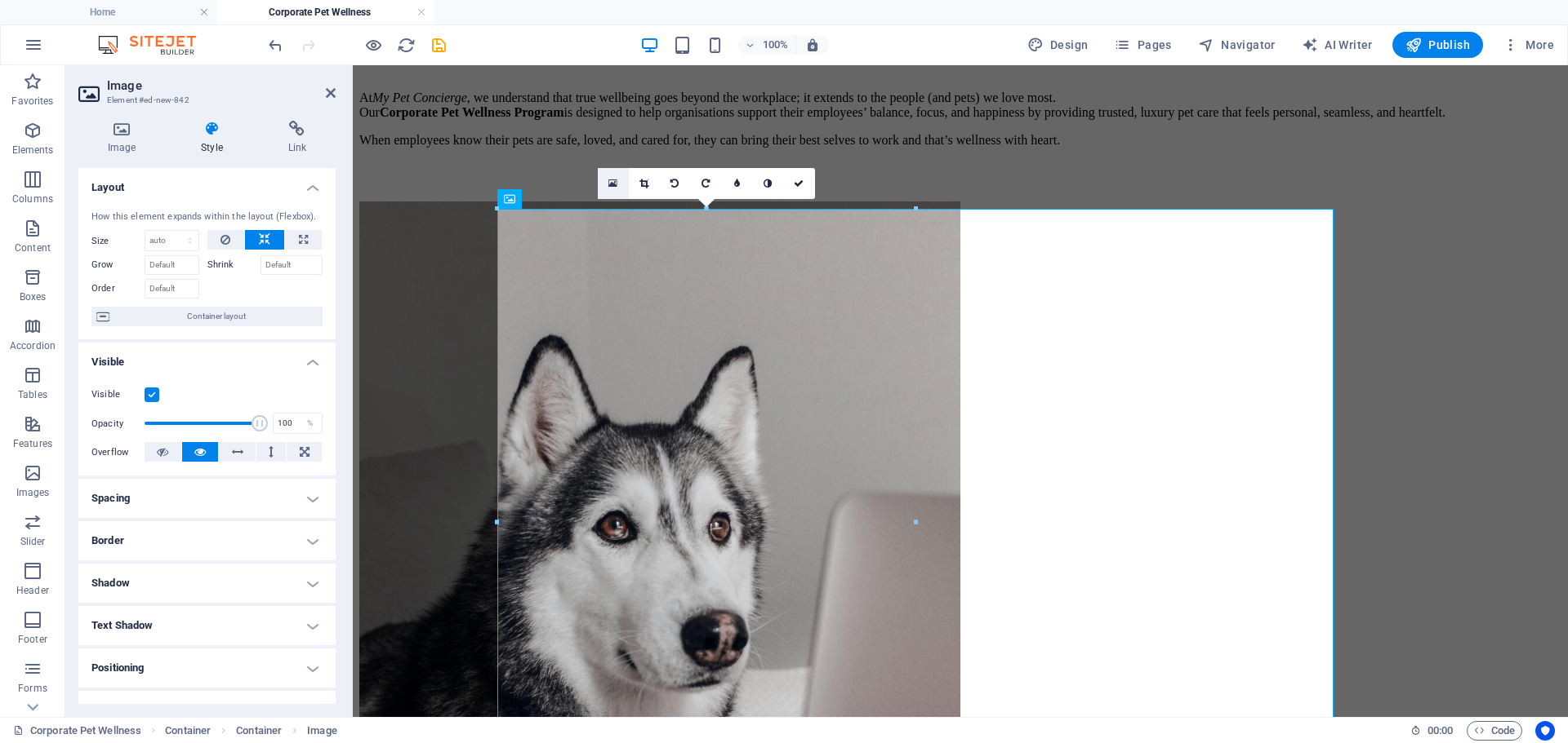
click at [609, 178] on icon at bounding box center [612, 184] width 9 height 12
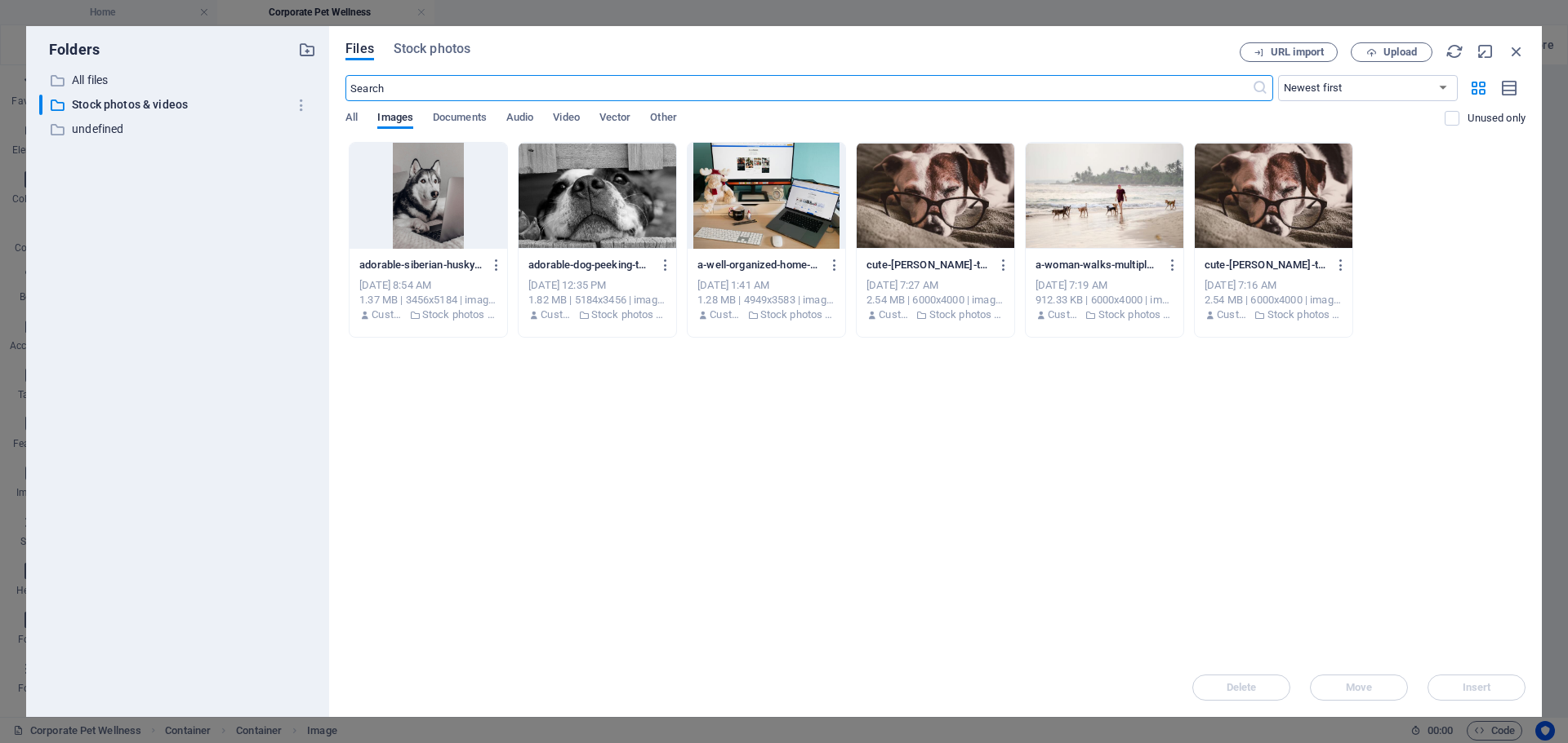
scroll to position [456, 0]
click at [1521, 50] on icon "button" at bounding box center [1516, 51] width 18 height 18
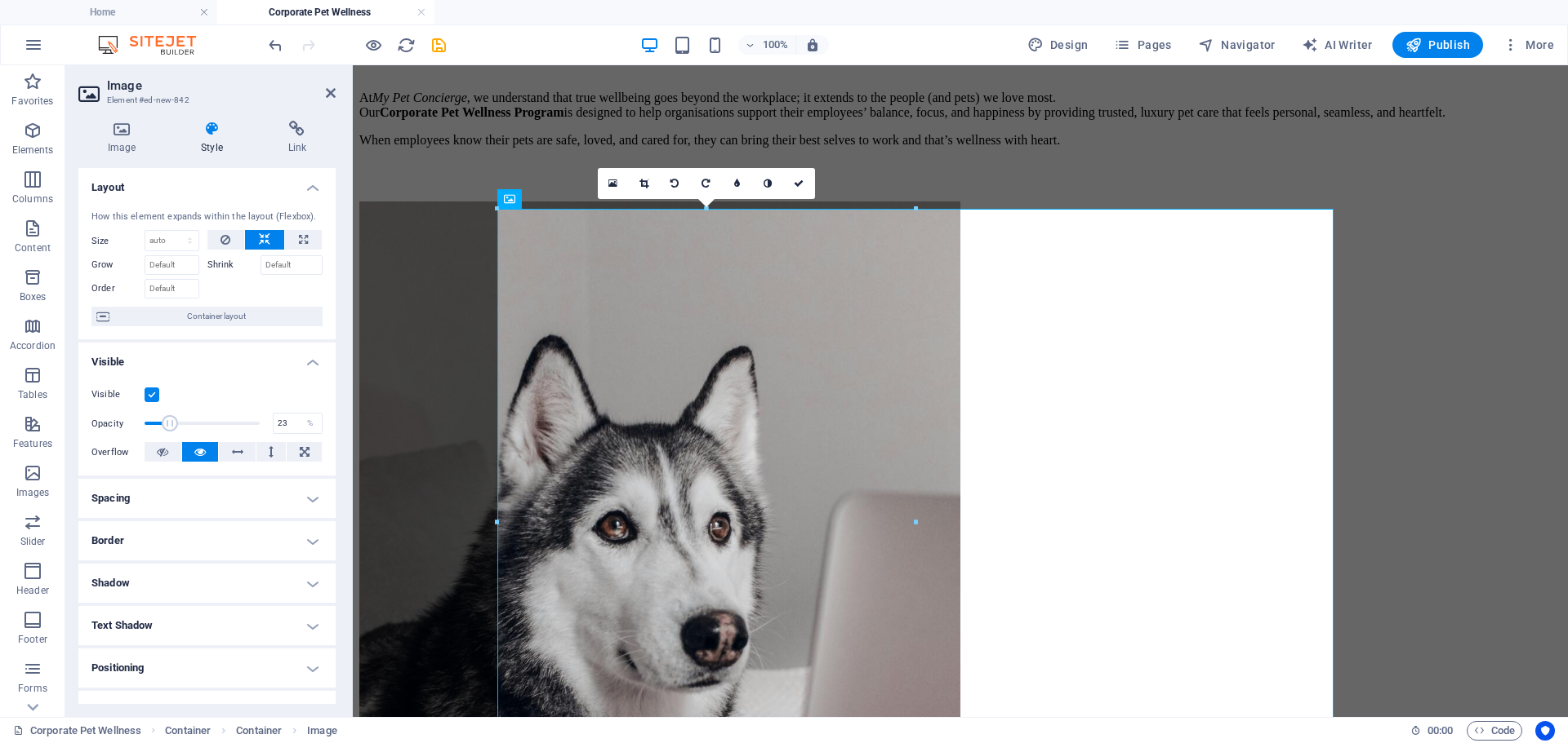
drag, startPoint x: 258, startPoint y: 425, endPoint x: 169, endPoint y: 425, distance: 89.0
click at [169, 425] on span at bounding box center [170, 423] width 17 height 17
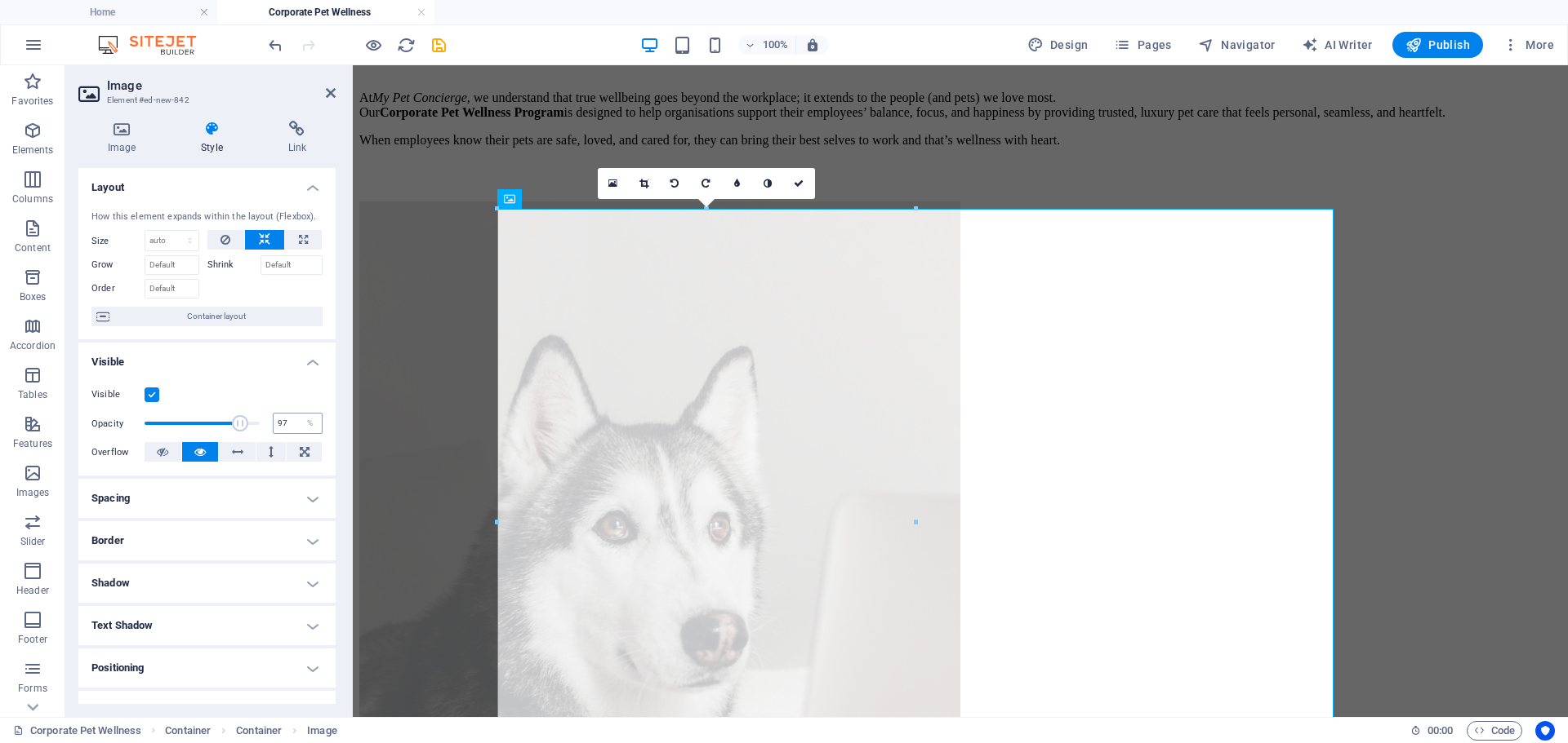
type input "100"
drag, startPoint x: 169, startPoint y: 424, endPoint x: 279, endPoint y: 431, distance: 110.2
click at [279, 431] on div "Opacity 100 %" at bounding box center [207, 423] width 231 height 25
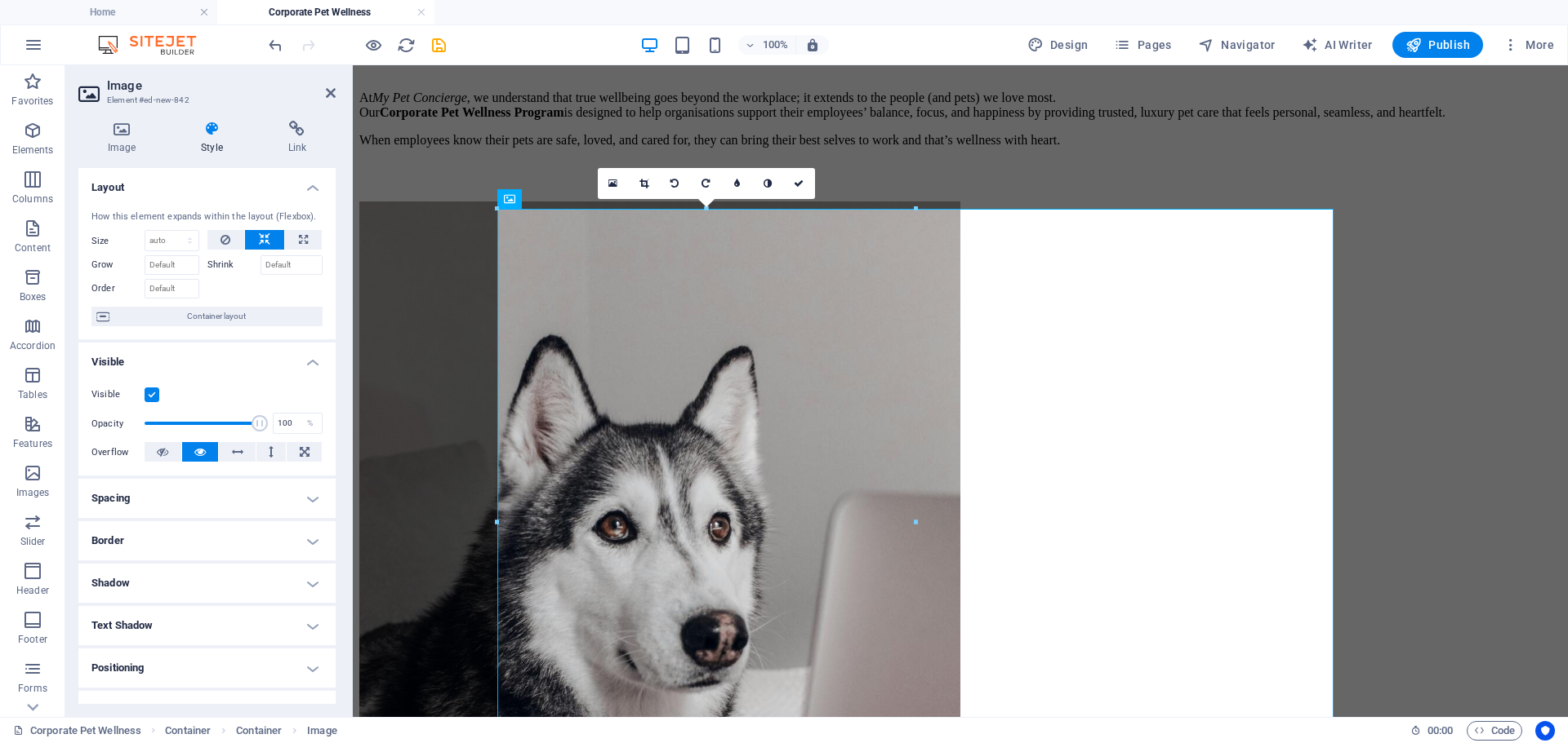
click at [147, 392] on label at bounding box center [151, 394] width 15 height 15
click at [0, 0] on input "Visible" at bounding box center [0, 0] width 0 height 0
click at [147, 392] on label at bounding box center [151, 394] width 15 height 15
click at [0, 0] on input "Visible" at bounding box center [0, 0] width 0 height 0
click at [171, 268] on input "Grow" at bounding box center [171, 265] width 54 height 20
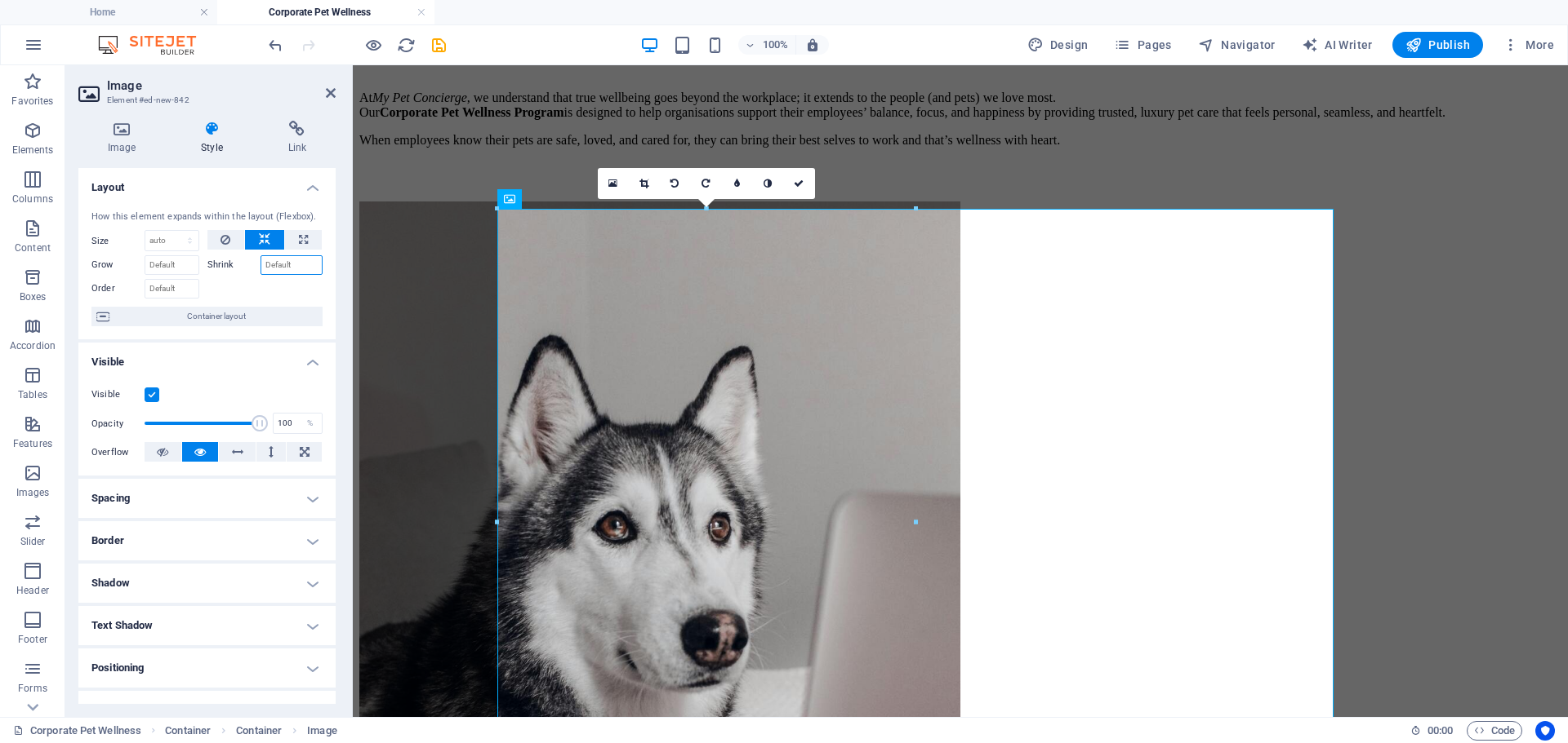
click at [282, 263] on input "Shrink" at bounding box center [292, 265] width 63 height 20
click at [306, 237] on button at bounding box center [303, 240] width 37 height 20
type input "100"
select select "%"
click at [260, 238] on icon at bounding box center [265, 240] width 12 height 20
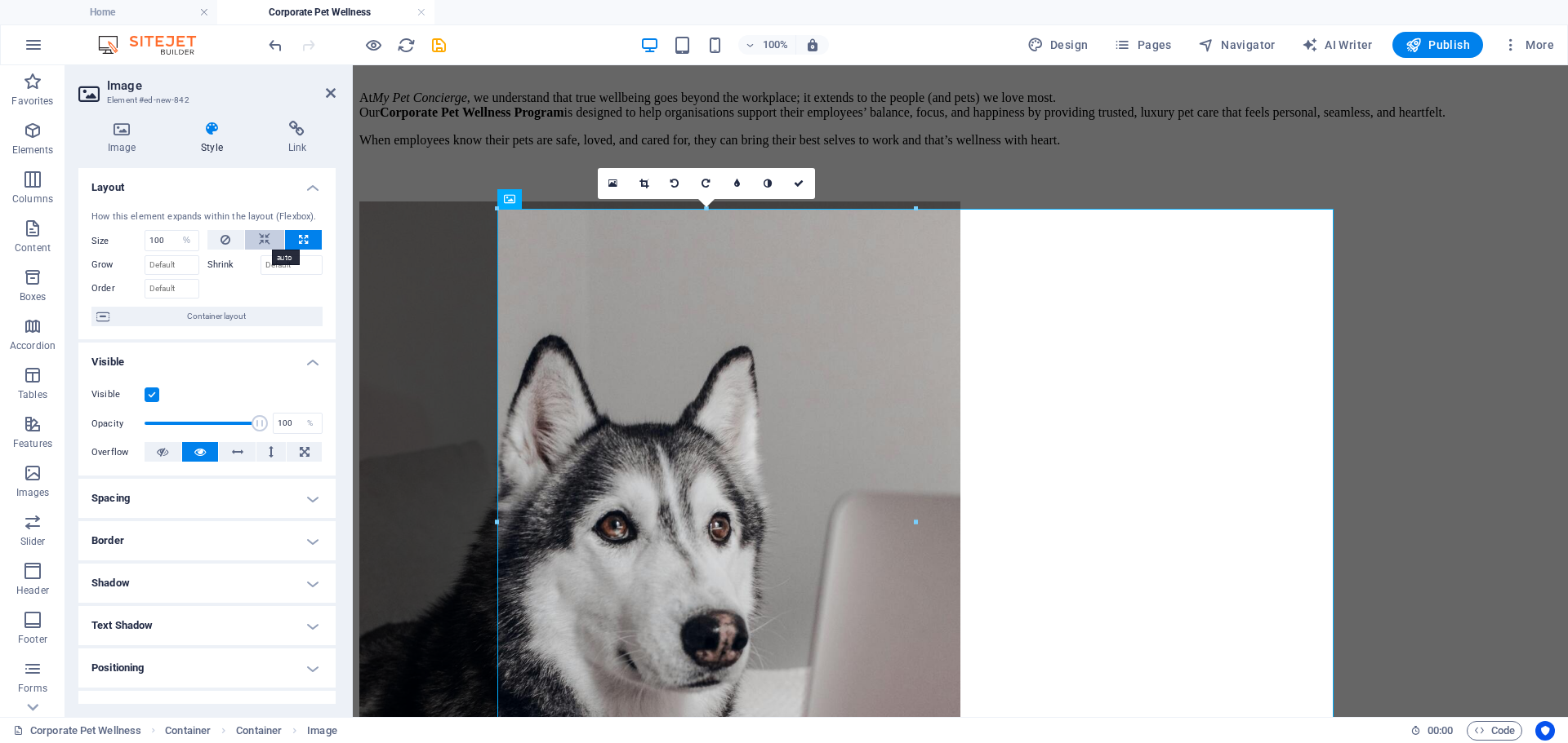
select select "DISABLED_OPTION_VALUE"
click at [225, 241] on icon at bounding box center [225, 240] width 10 height 20
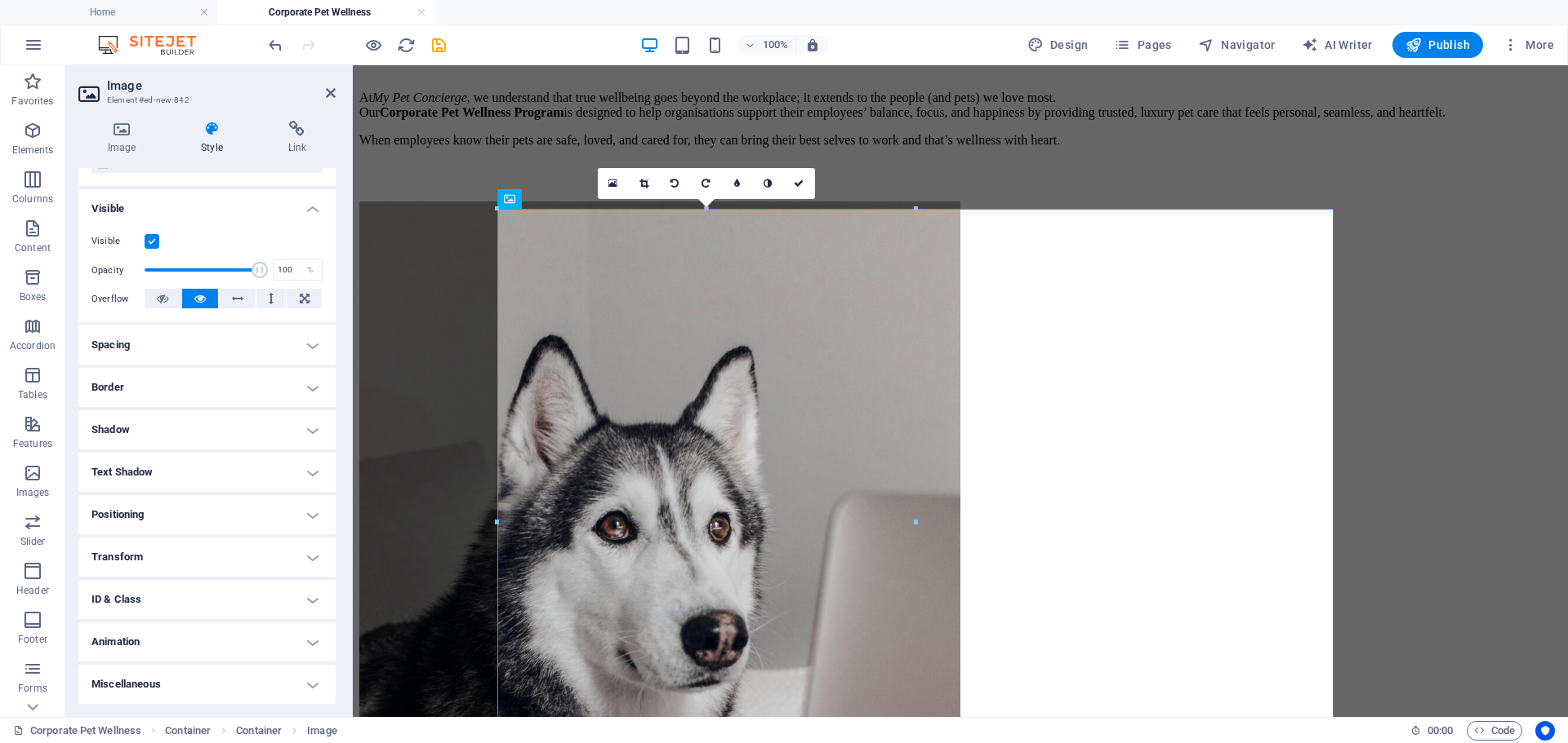
click at [281, 516] on h4 "Positioning" at bounding box center [207, 515] width 257 height 40
click at [187, 548] on span "Relative" at bounding box center [184, 547] width 27 height 20
click at [138, 546] on span "Static" at bounding box center [148, 547] width 20 height 20
click at [99, 547] on span "Default" at bounding box center [111, 547] width 26 height 20
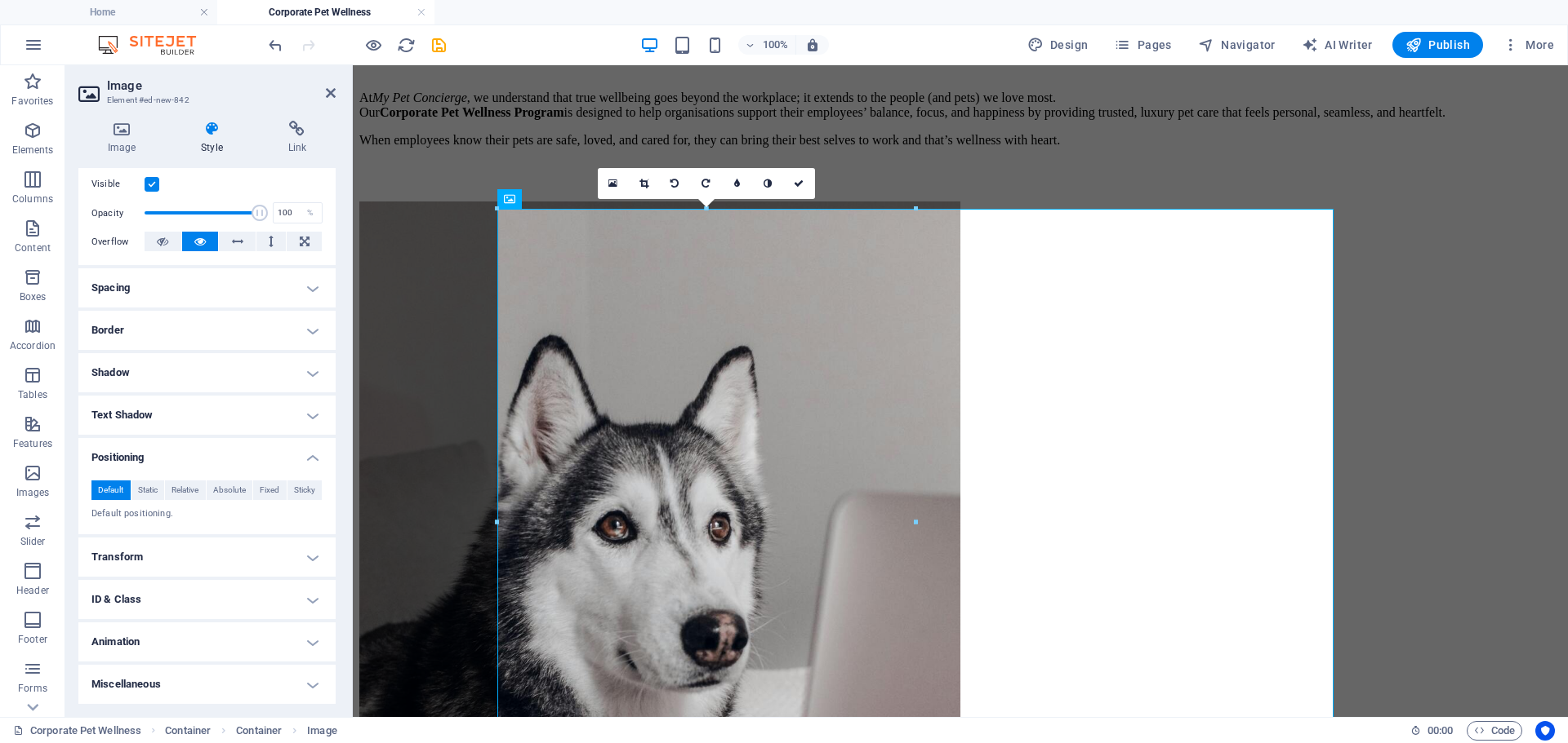
click at [306, 456] on h4 "Positioning" at bounding box center [207, 453] width 257 height 30
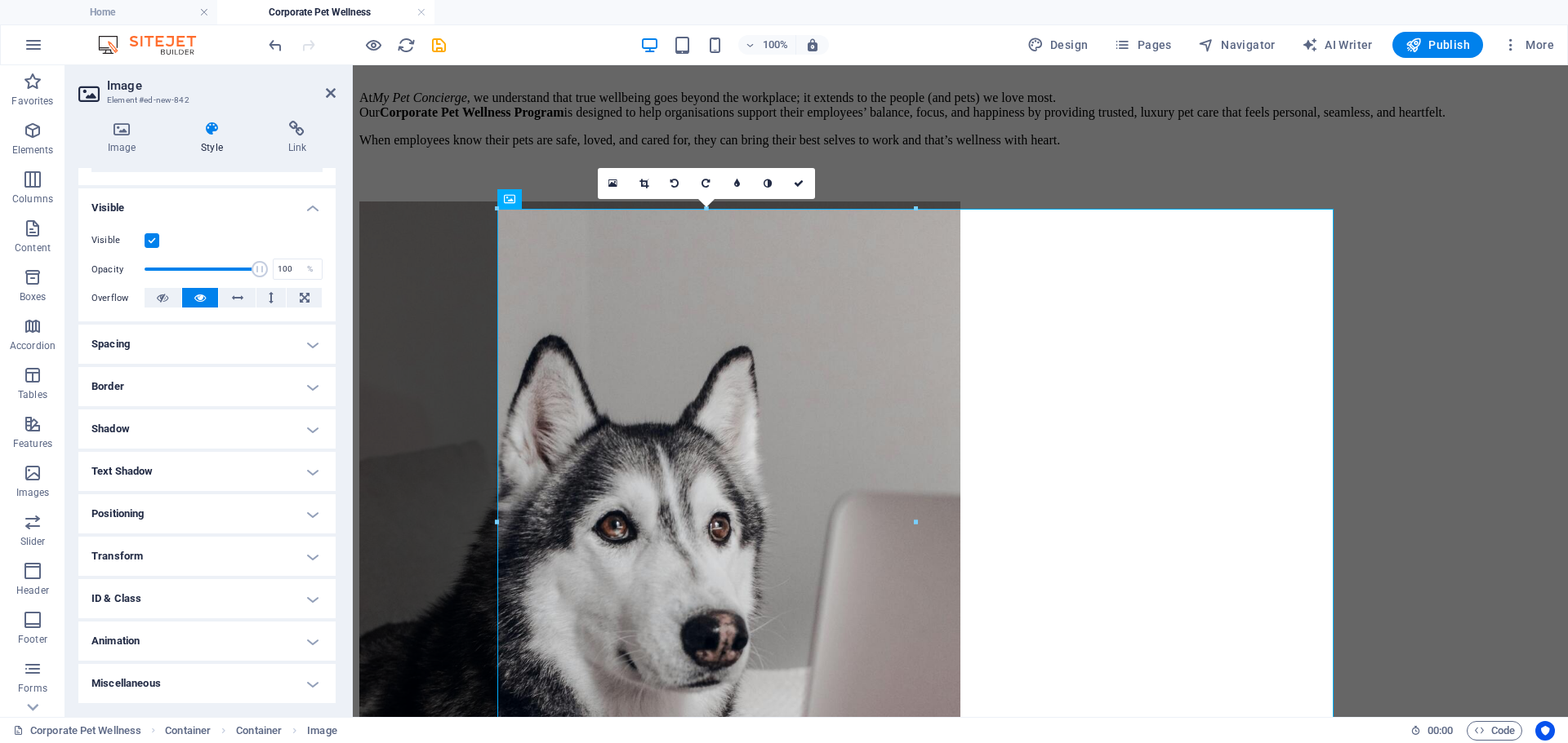
scroll to position [154, 0]
click at [302, 386] on h4 "Border" at bounding box center [207, 387] width 257 height 40
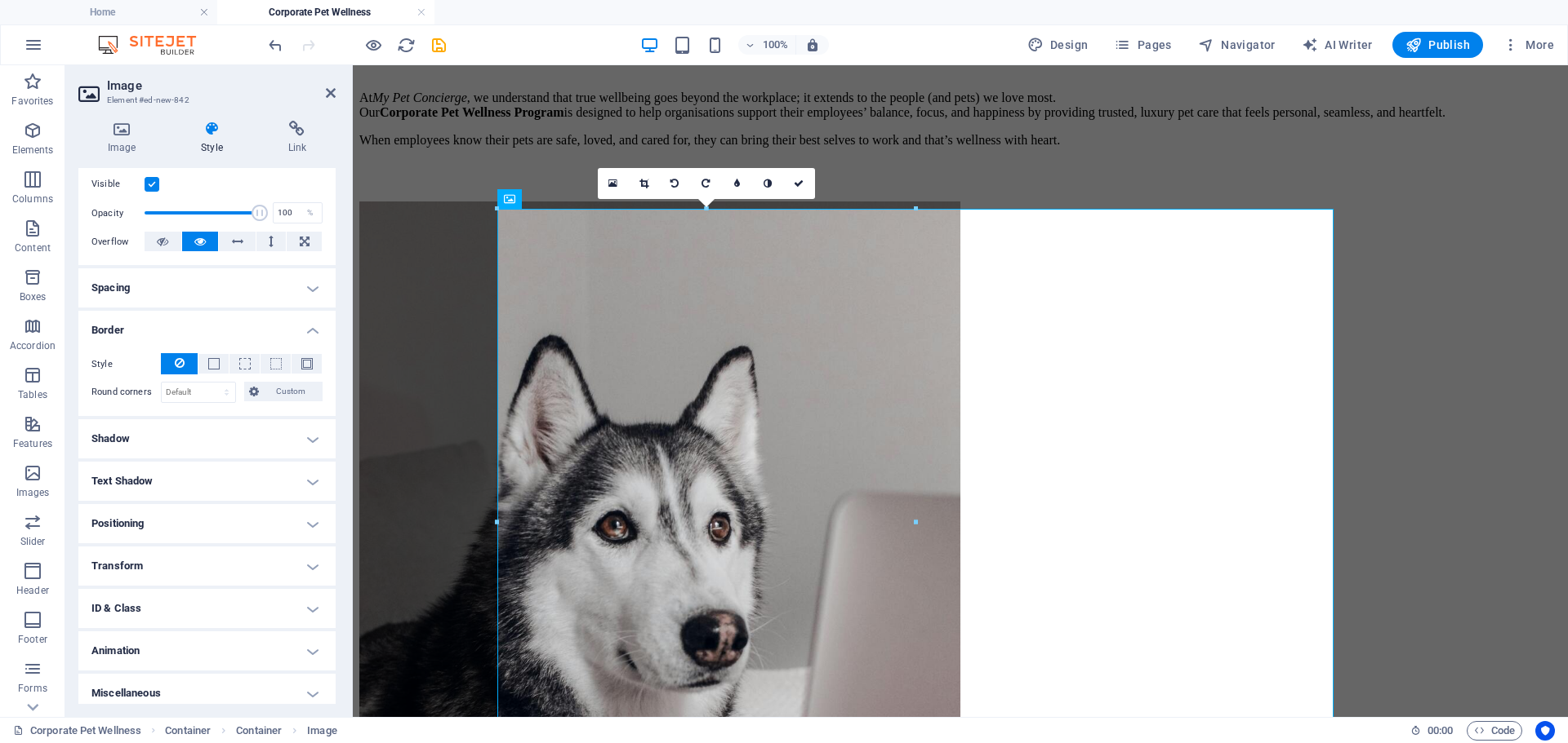
click at [317, 441] on h4 "Shadow" at bounding box center [207, 439] width 257 height 40
click at [313, 440] on h4 "Shadow" at bounding box center [207, 434] width 257 height 30
click at [313, 480] on h4 "Text Shadow" at bounding box center [207, 481] width 257 height 40
click at [284, 513] on span "Outside" at bounding box center [282, 514] width 28 height 20
type input "2"
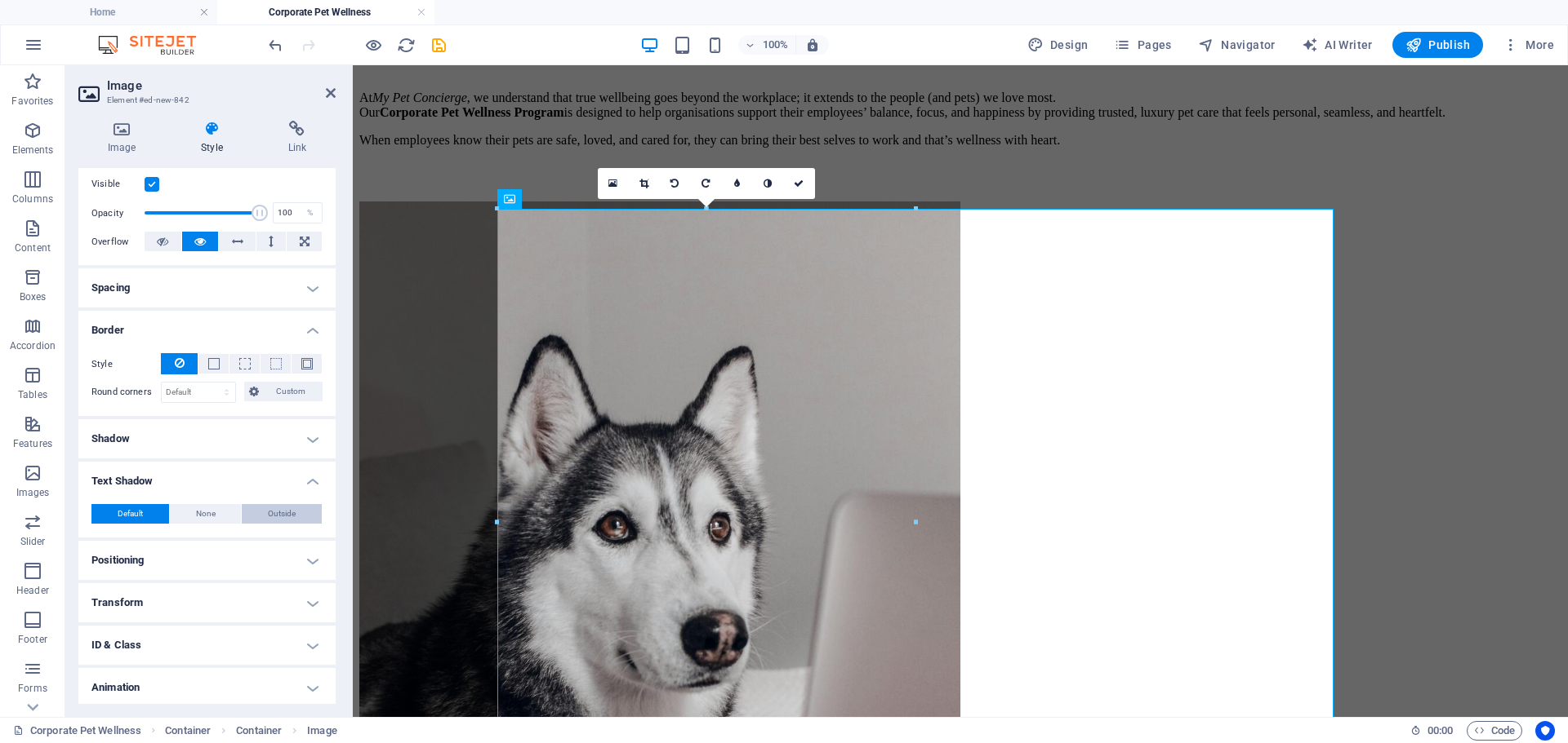
type input "2"
type input "4"
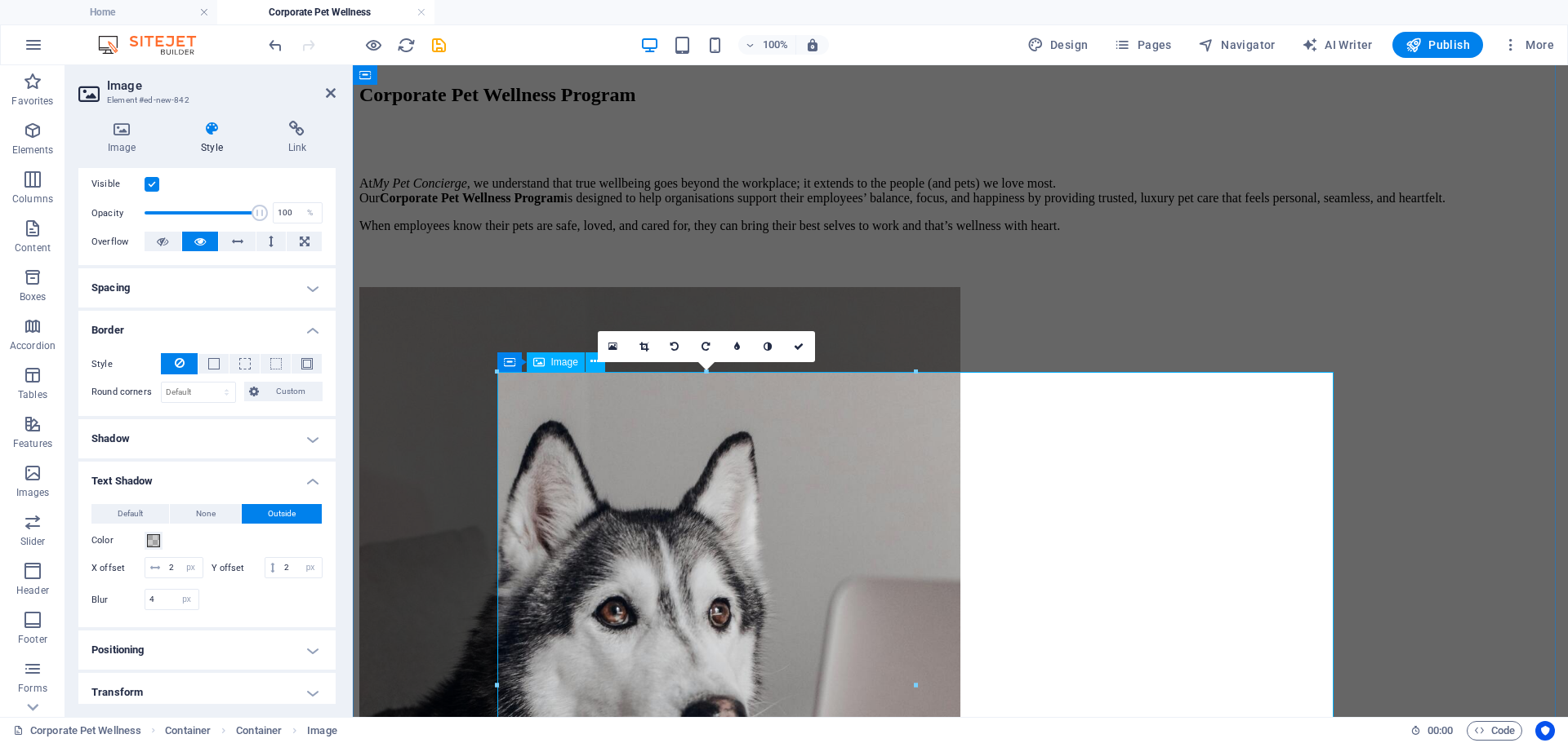
scroll to position [408, 0]
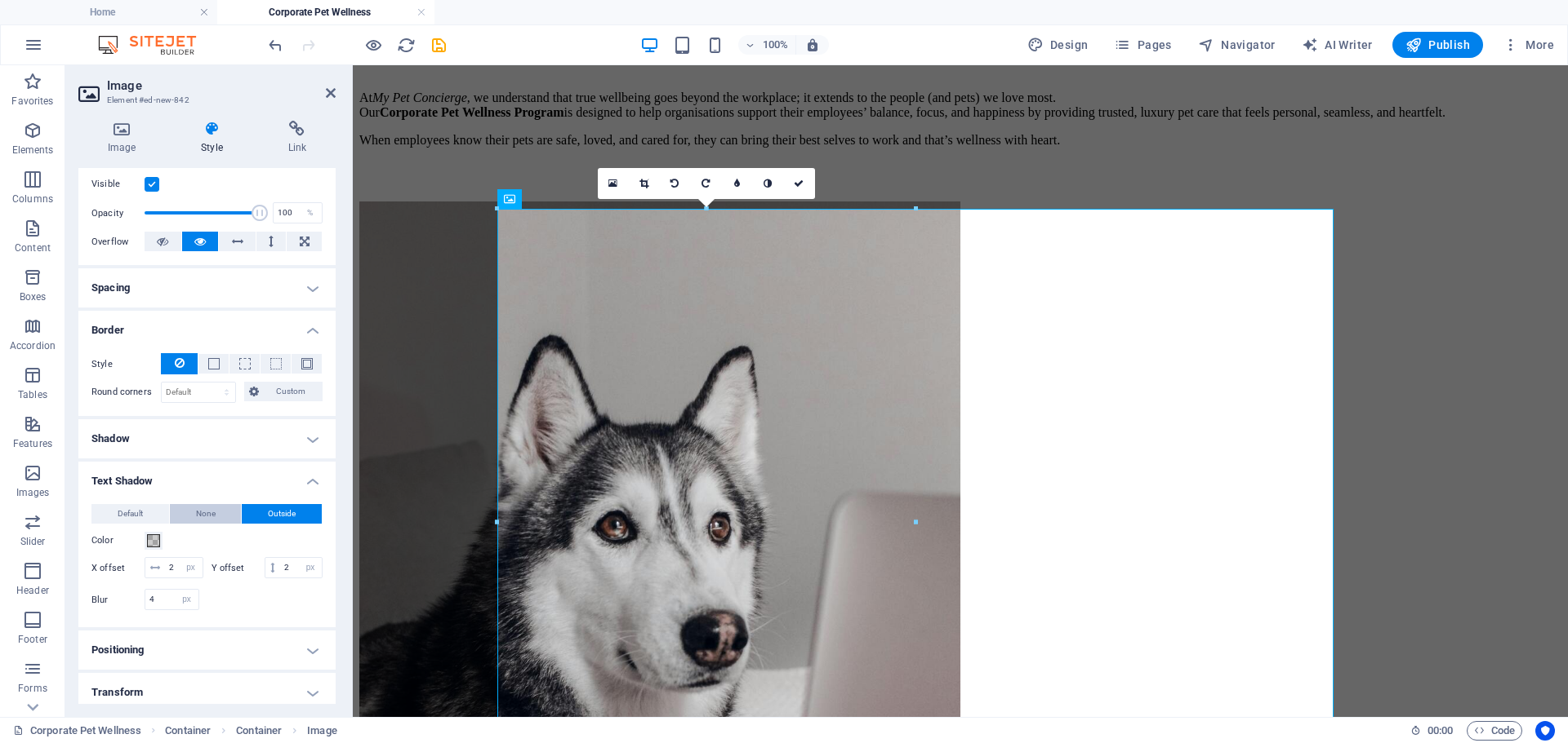
click at [204, 518] on span "None" at bounding box center [206, 514] width 20 height 20
click at [123, 513] on span "Default" at bounding box center [131, 514] width 26 height 20
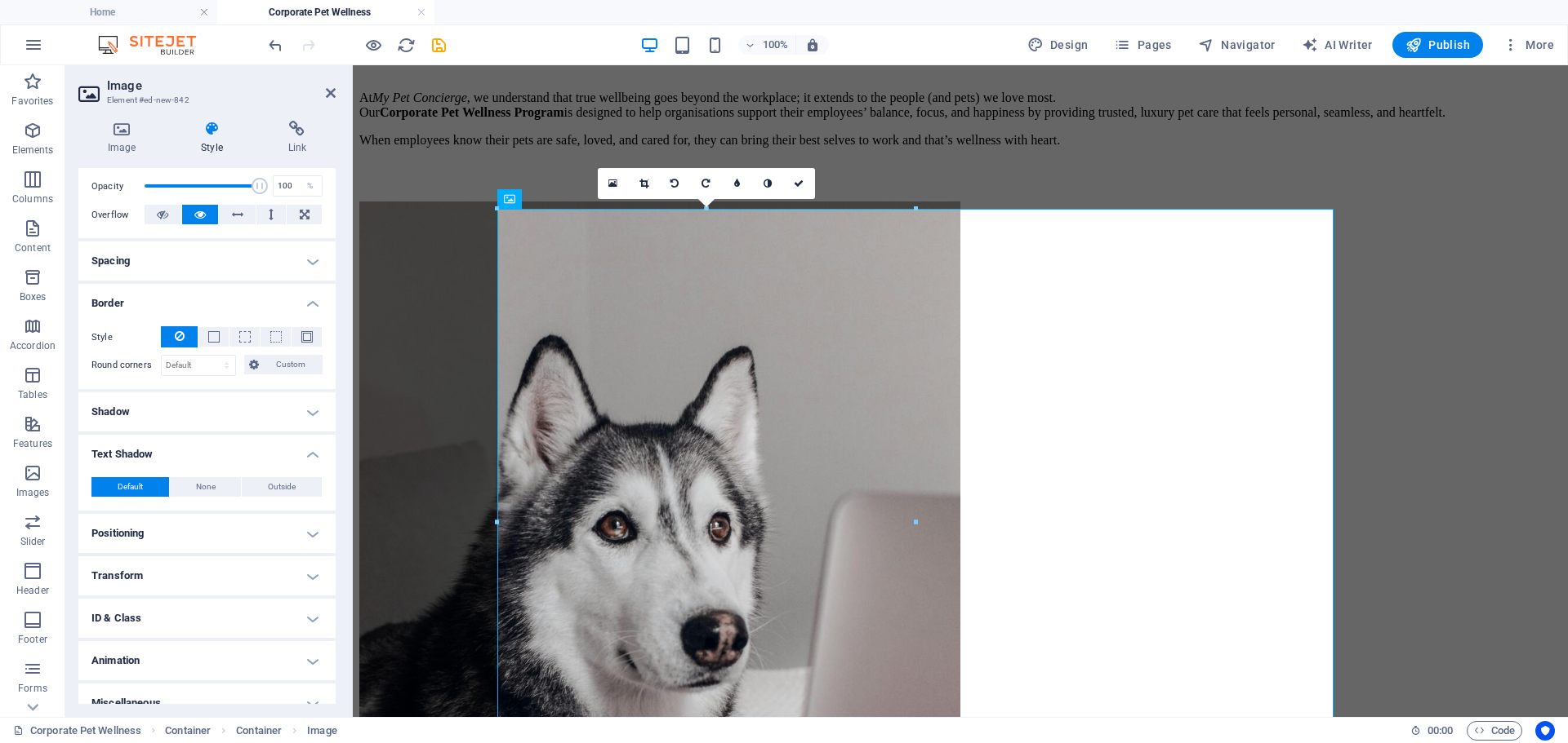
scroll to position [256, 0]
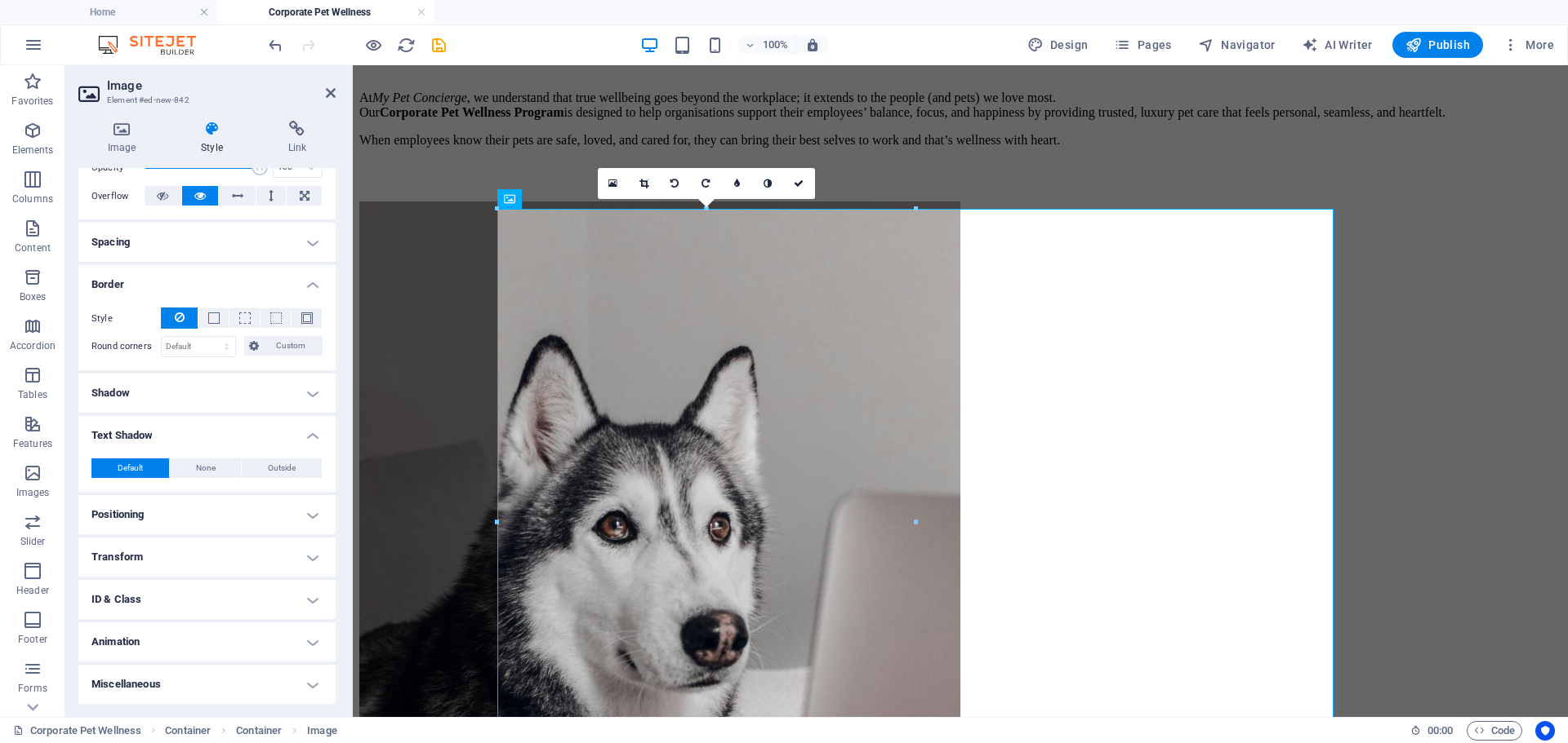
click at [309, 432] on h4 "Text Shadow" at bounding box center [207, 431] width 257 height 30
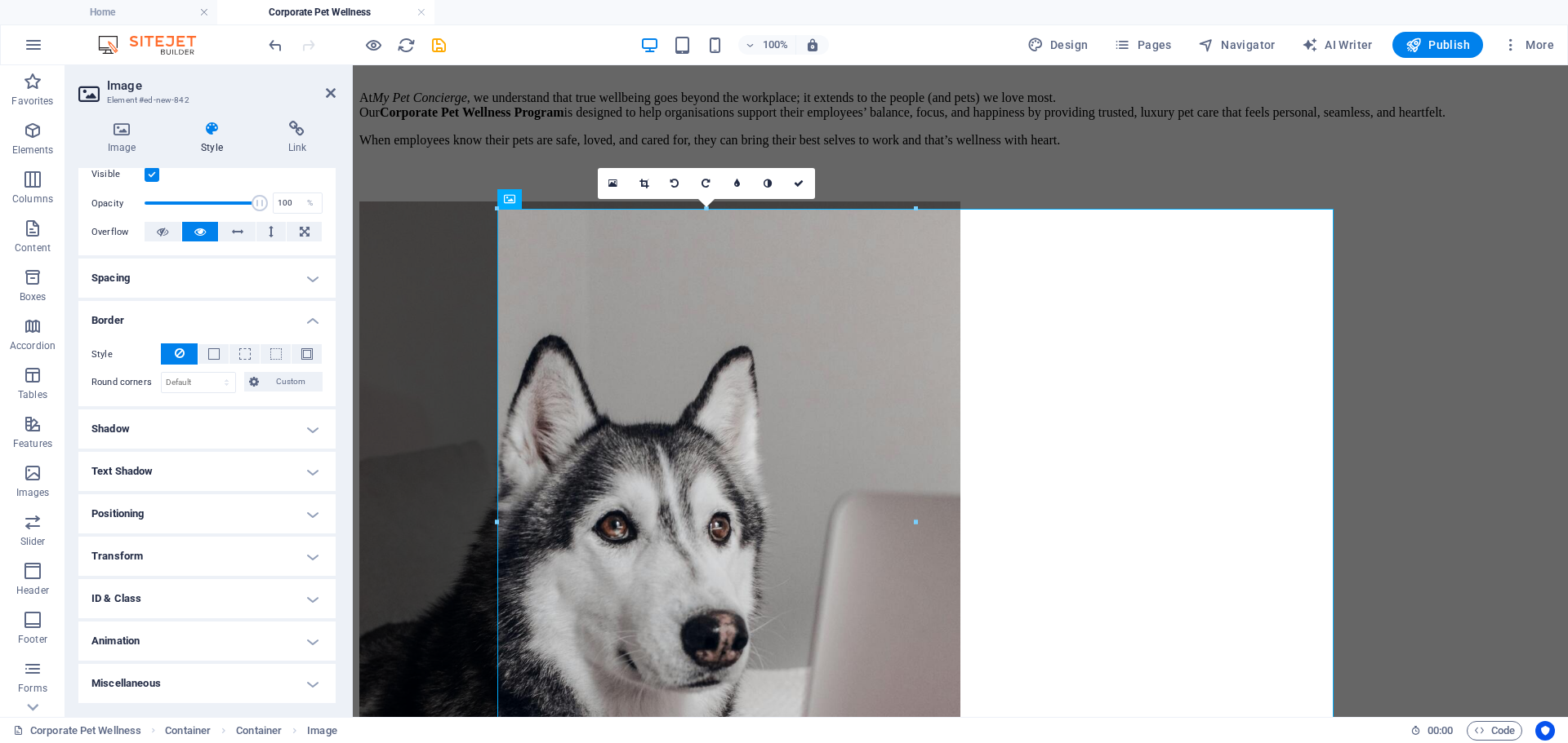
click at [308, 425] on h4 "Shadow" at bounding box center [207, 430] width 257 height 40
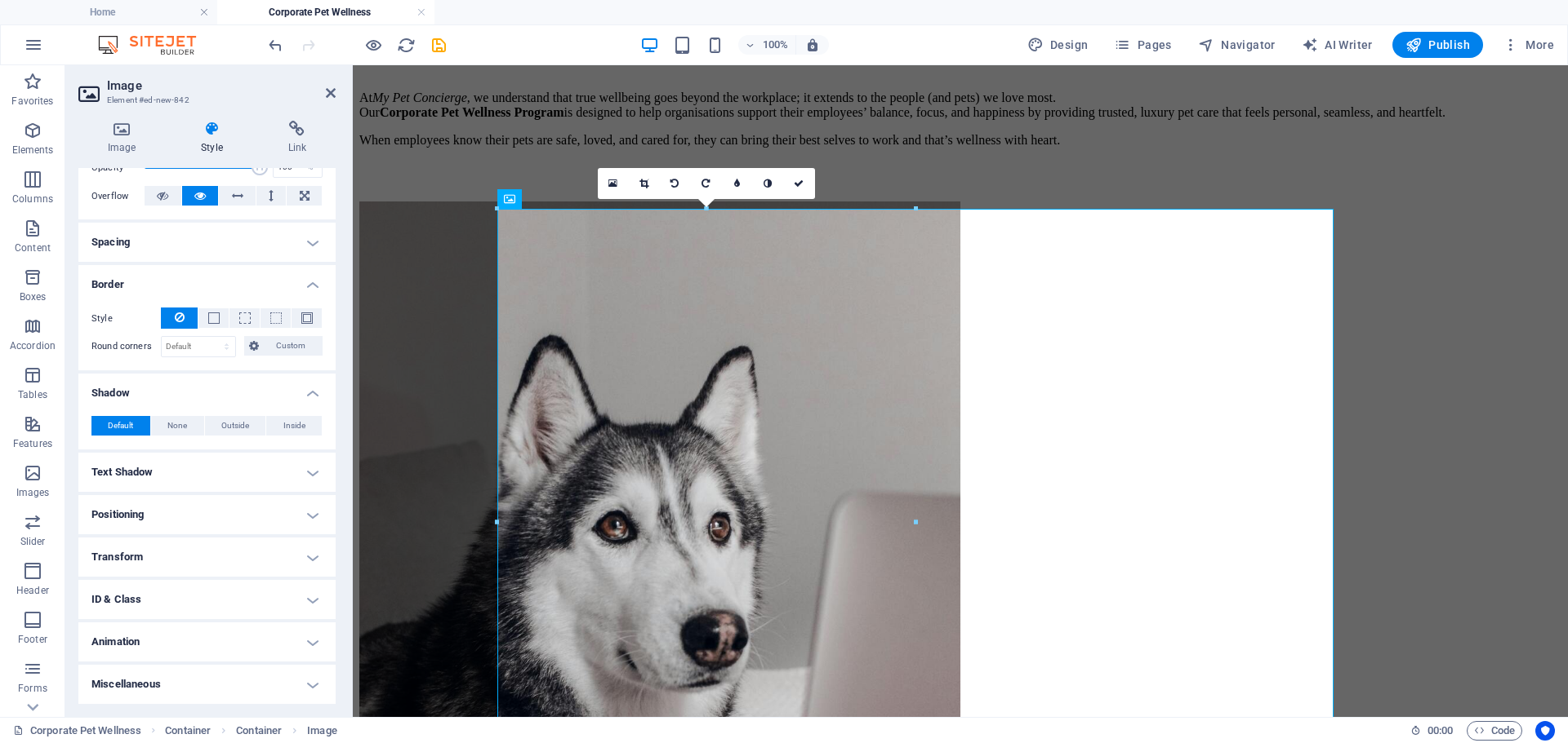
click at [308, 393] on h4 "Shadow" at bounding box center [207, 388] width 257 height 30
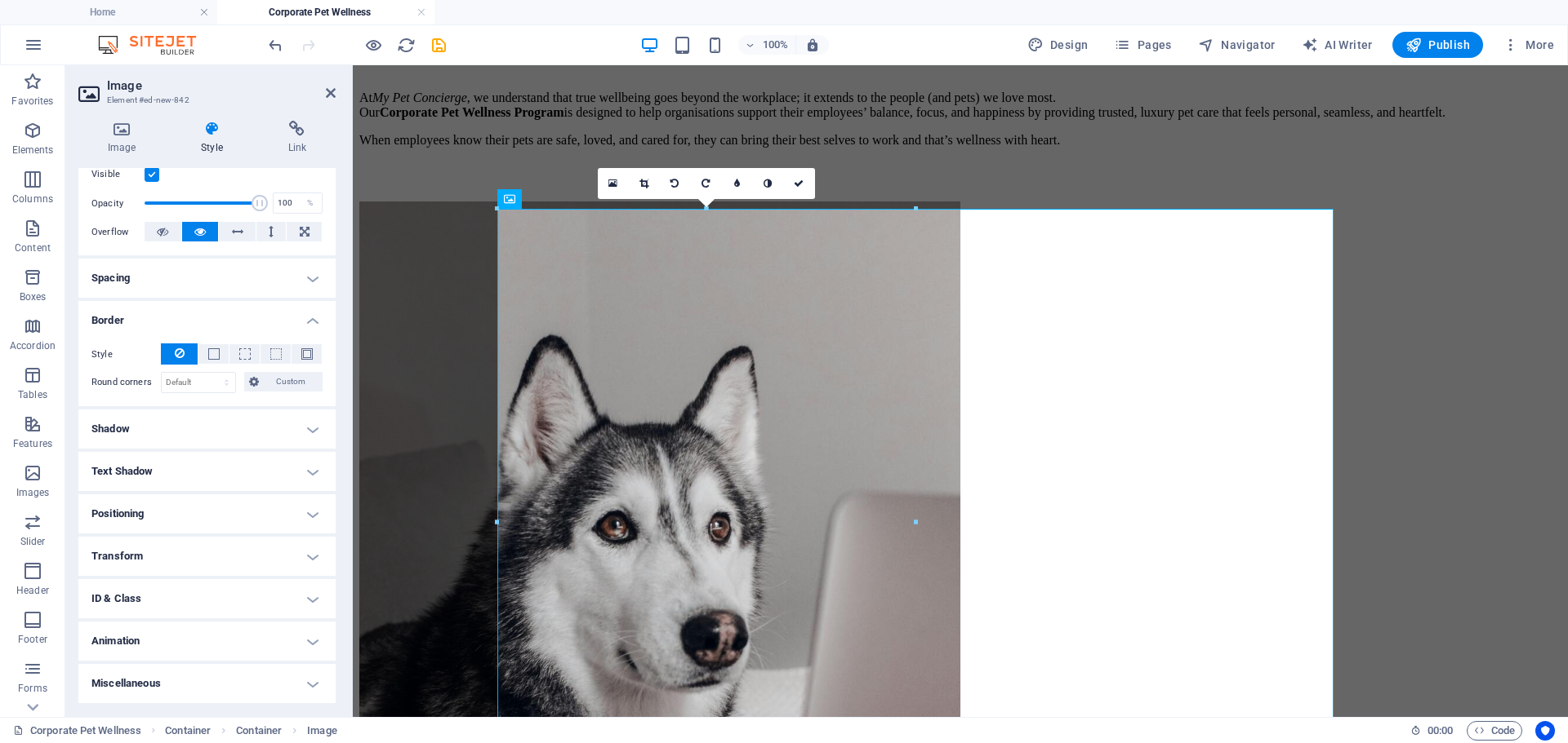
click at [311, 321] on h4 "Border" at bounding box center [207, 316] width 257 height 30
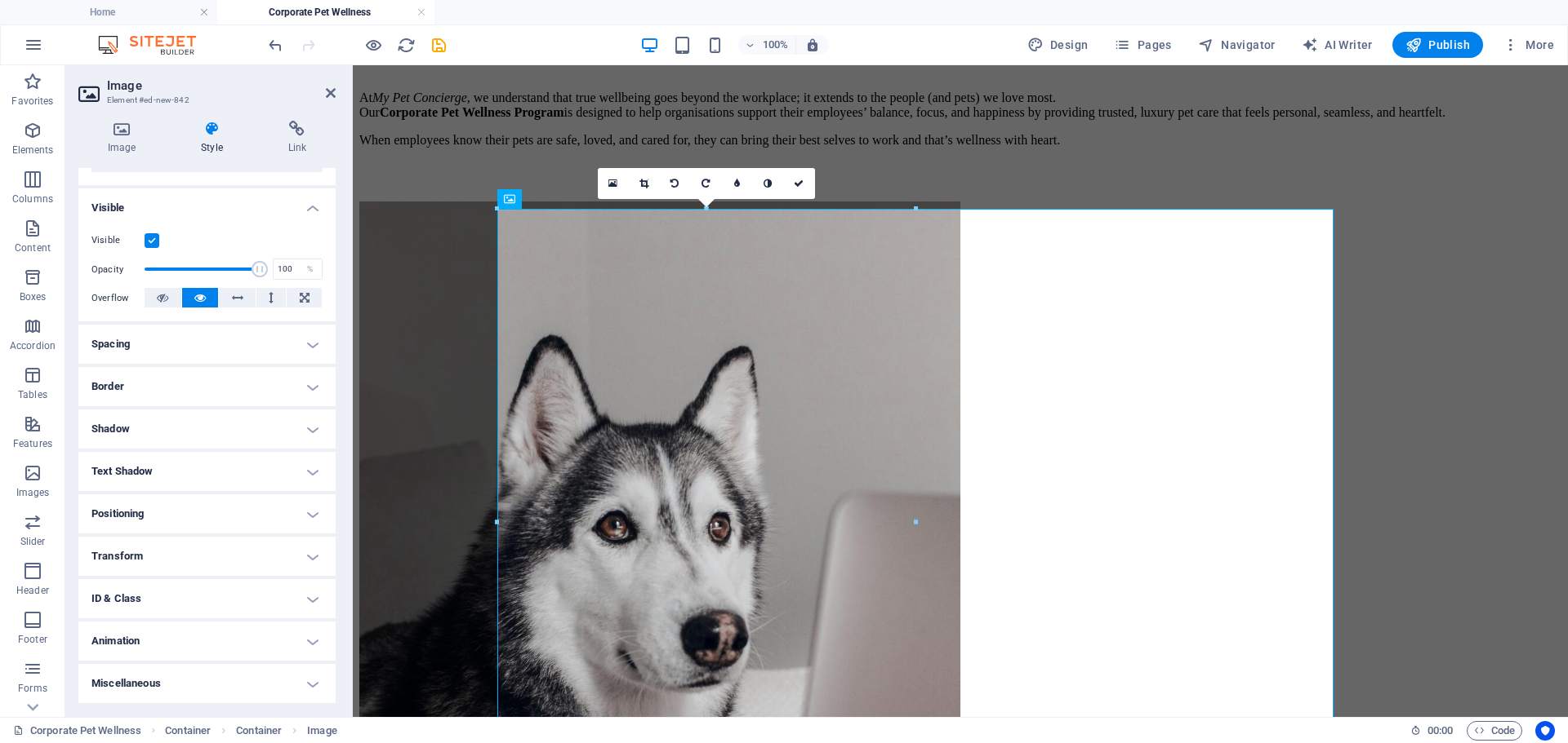
scroll to position [0, 0]
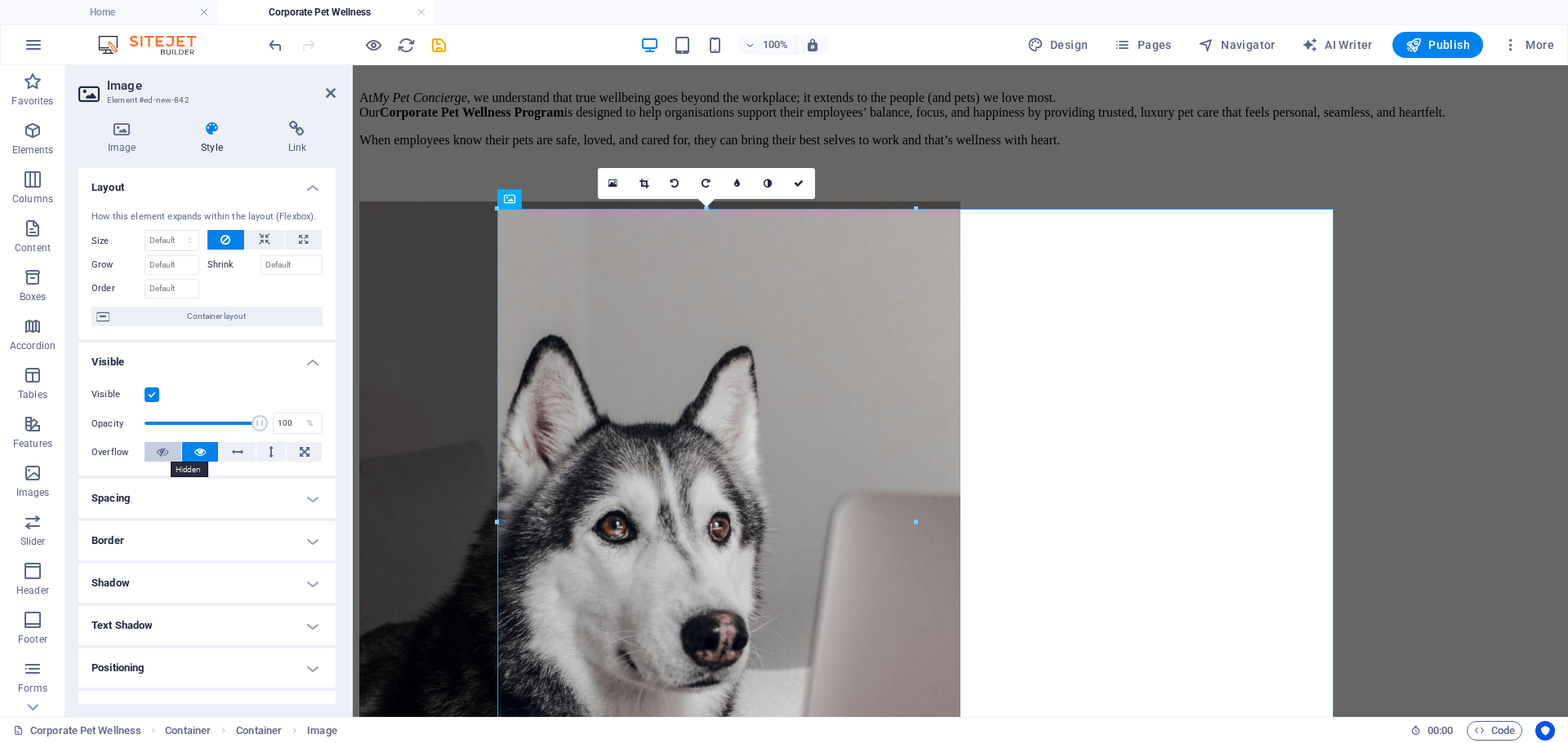
click at [160, 448] on icon at bounding box center [163, 453] width 12 height 20
click at [228, 265] on label "Shrink" at bounding box center [234, 265] width 53 height 20
click at [260, 265] on input "Shrink" at bounding box center [292, 265] width 63 height 20
click at [270, 262] on input "Shrink" at bounding box center [292, 265] width 63 height 20
type input "50"
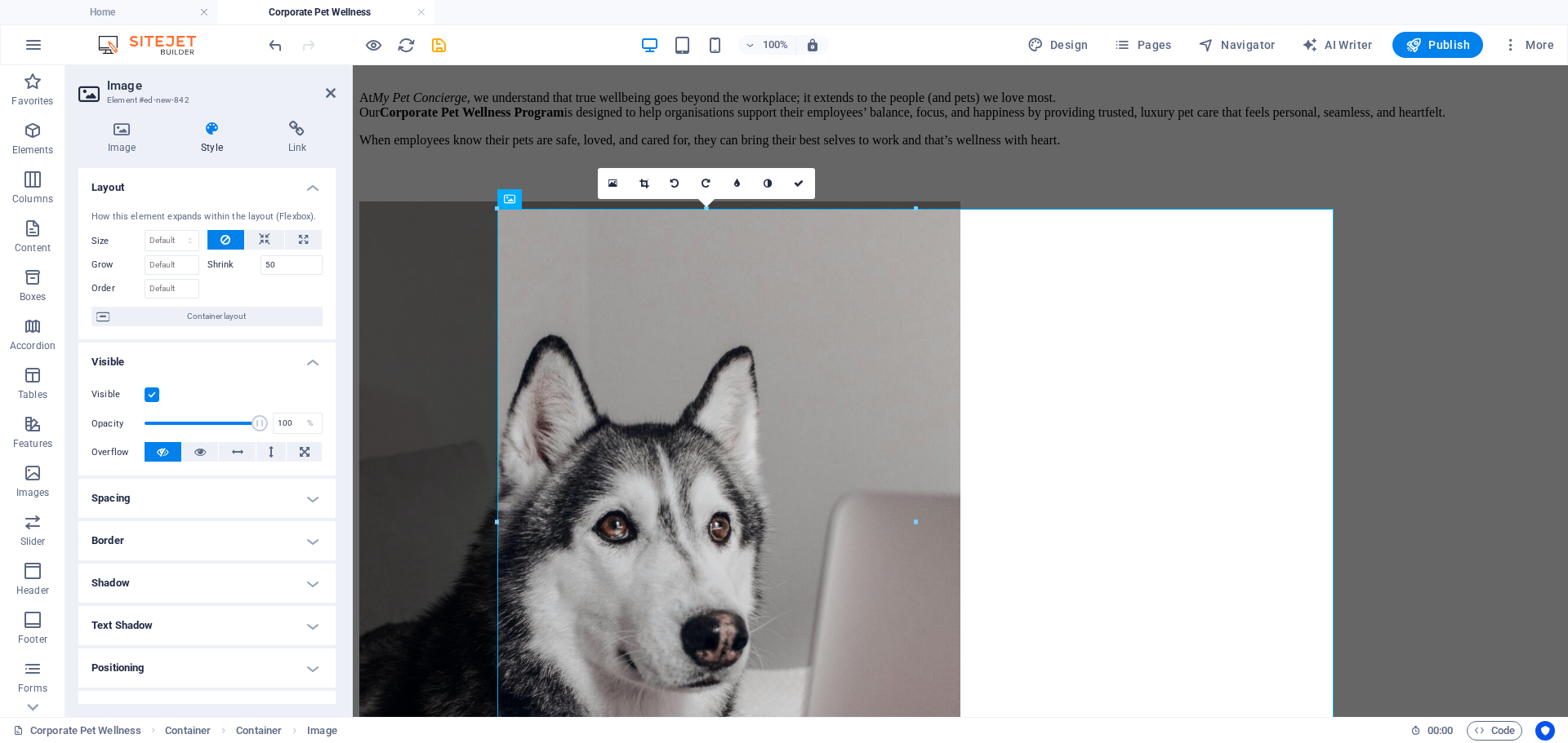
click at [268, 291] on div at bounding box center [265, 287] width 116 height 24
click at [177, 241] on select "Default auto px % 1/1 1/2 1/3 1/4 1/5 1/6 1/7 1/8 1/9 1/10" at bounding box center [172, 241] width 53 height 20
select select "%"
click at [173, 231] on select "Default auto px % 1/1 1/2 1/3 1/4 1/5 1/6 1/7 1/8 1/9 1/10" at bounding box center [172, 241] width 53 height 20
type input "100"
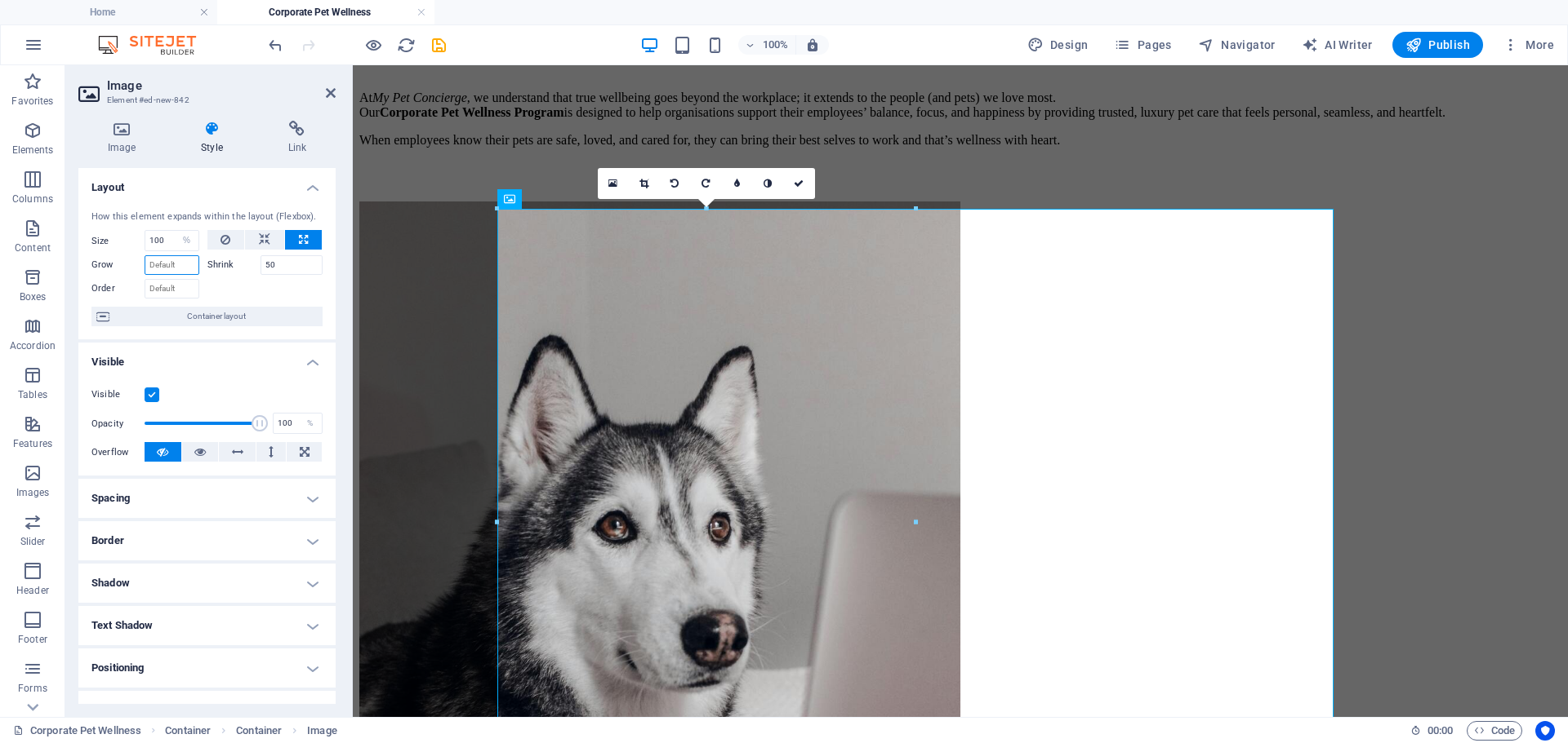
click at [187, 265] on input "Grow" at bounding box center [171, 265] width 54 height 20
click at [166, 283] on input "Order" at bounding box center [171, 289] width 54 height 20
click at [223, 297] on div at bounding box center [265, 287] width 116 height 24
click at [332, 91] on icon at bounding box center [330, 93] width 10 height 13
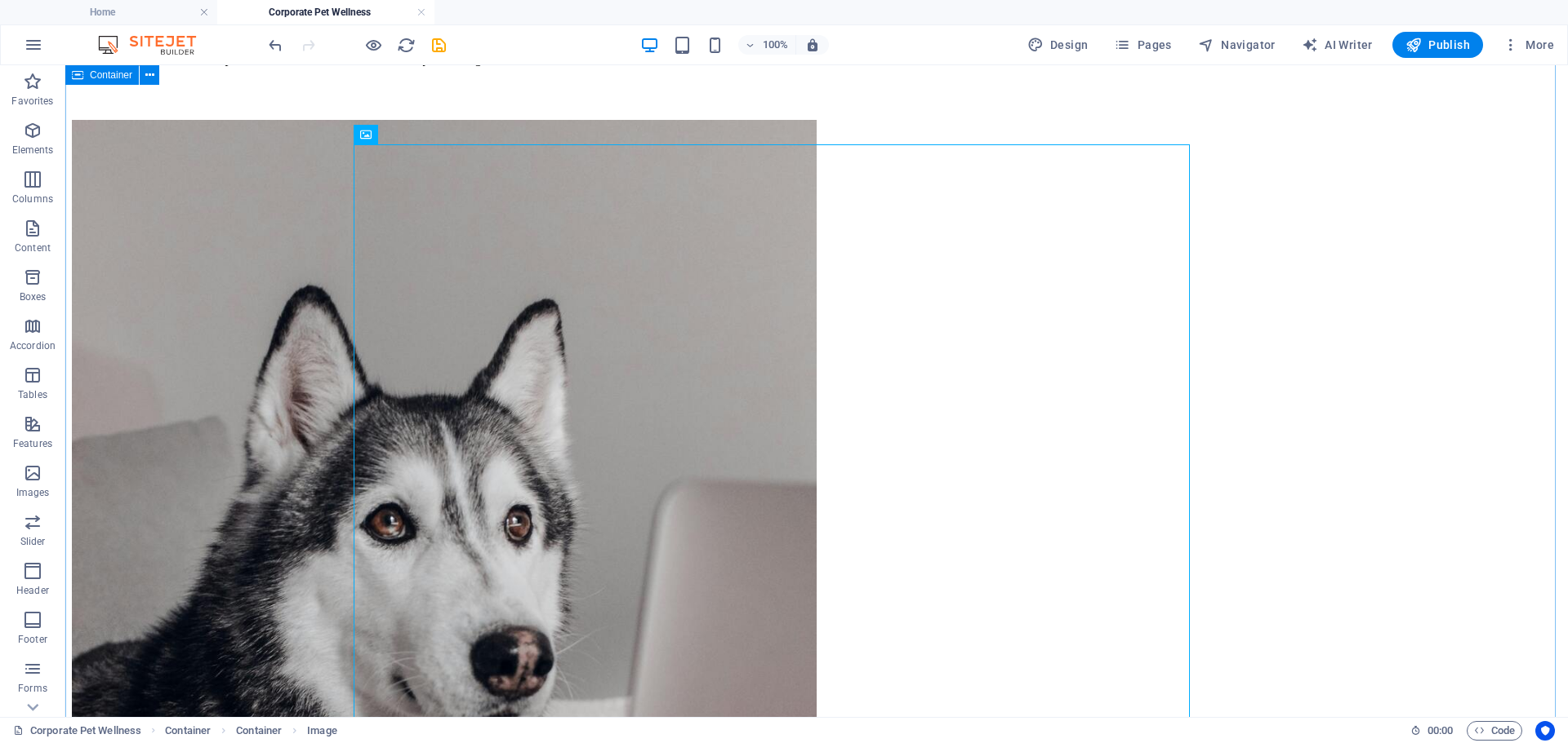
scroll to position [82, 0]
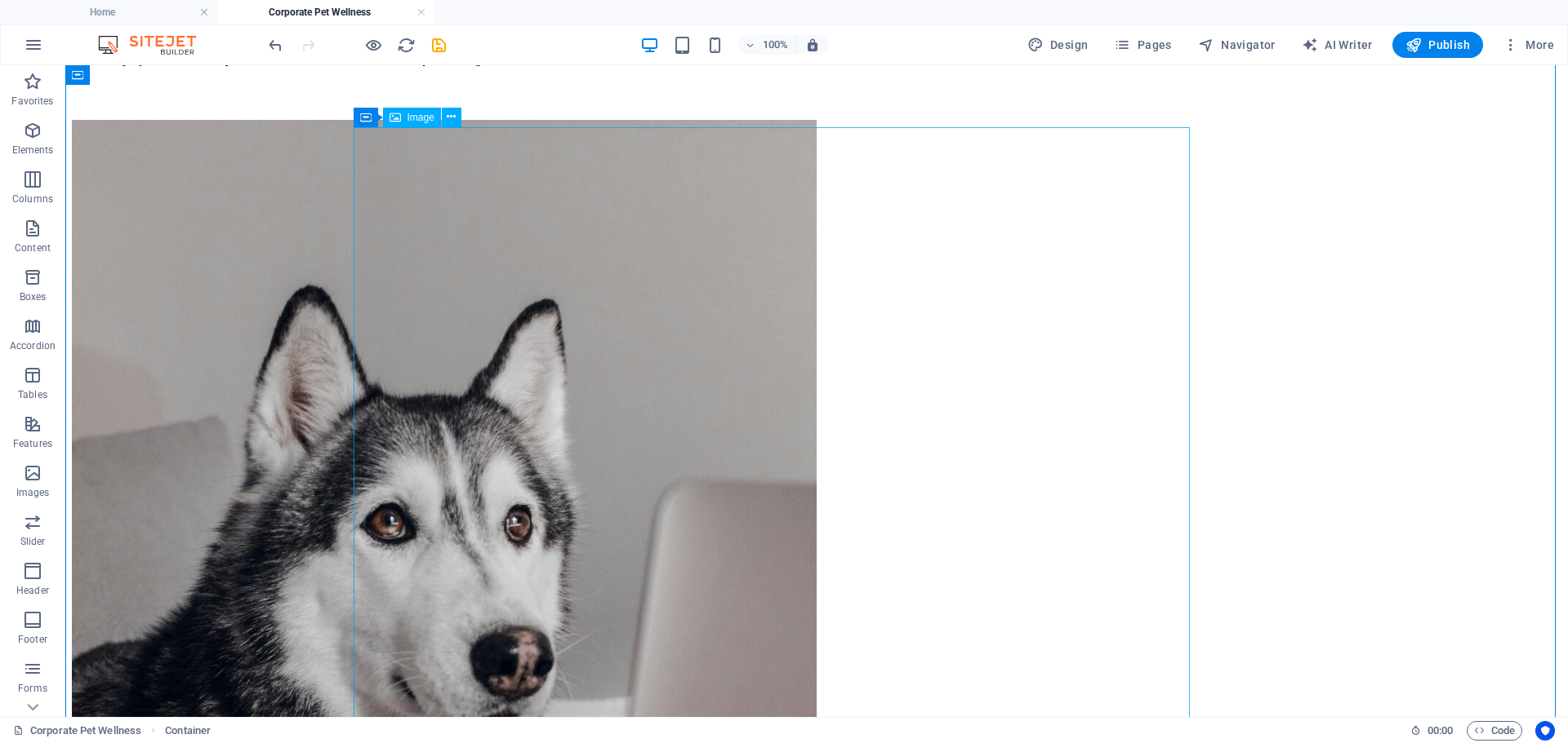
click at [513, 464] on figure "Corporate wellness with heart, because pets are family too" at bounding box center [817, 693] width 1489 height 1147
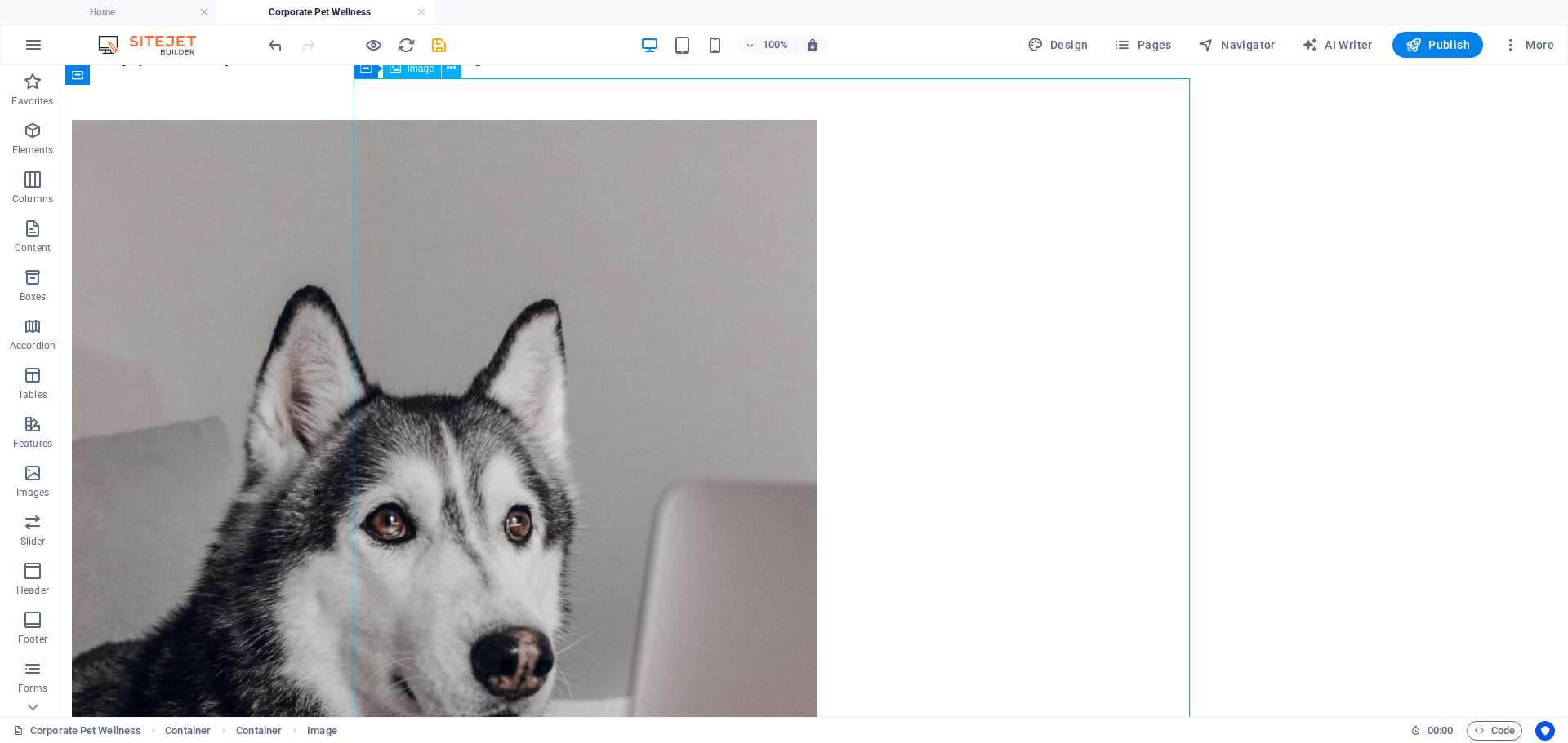
scroll to position [734, 0]
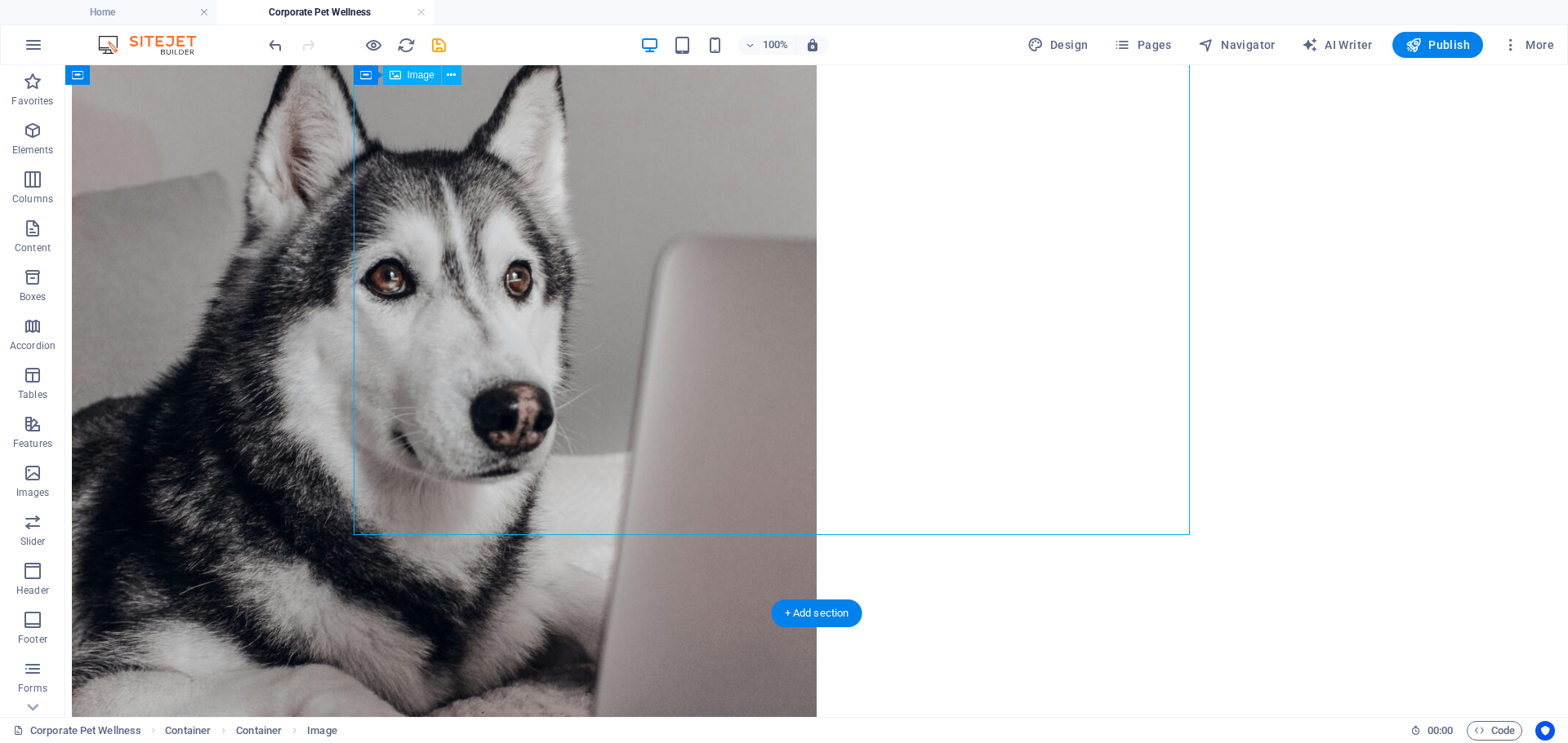
click at [905, 522] on figure "Corporate wellness with heart, because pets are family too" at bounding box center [817, 449] width 1489 height 1147
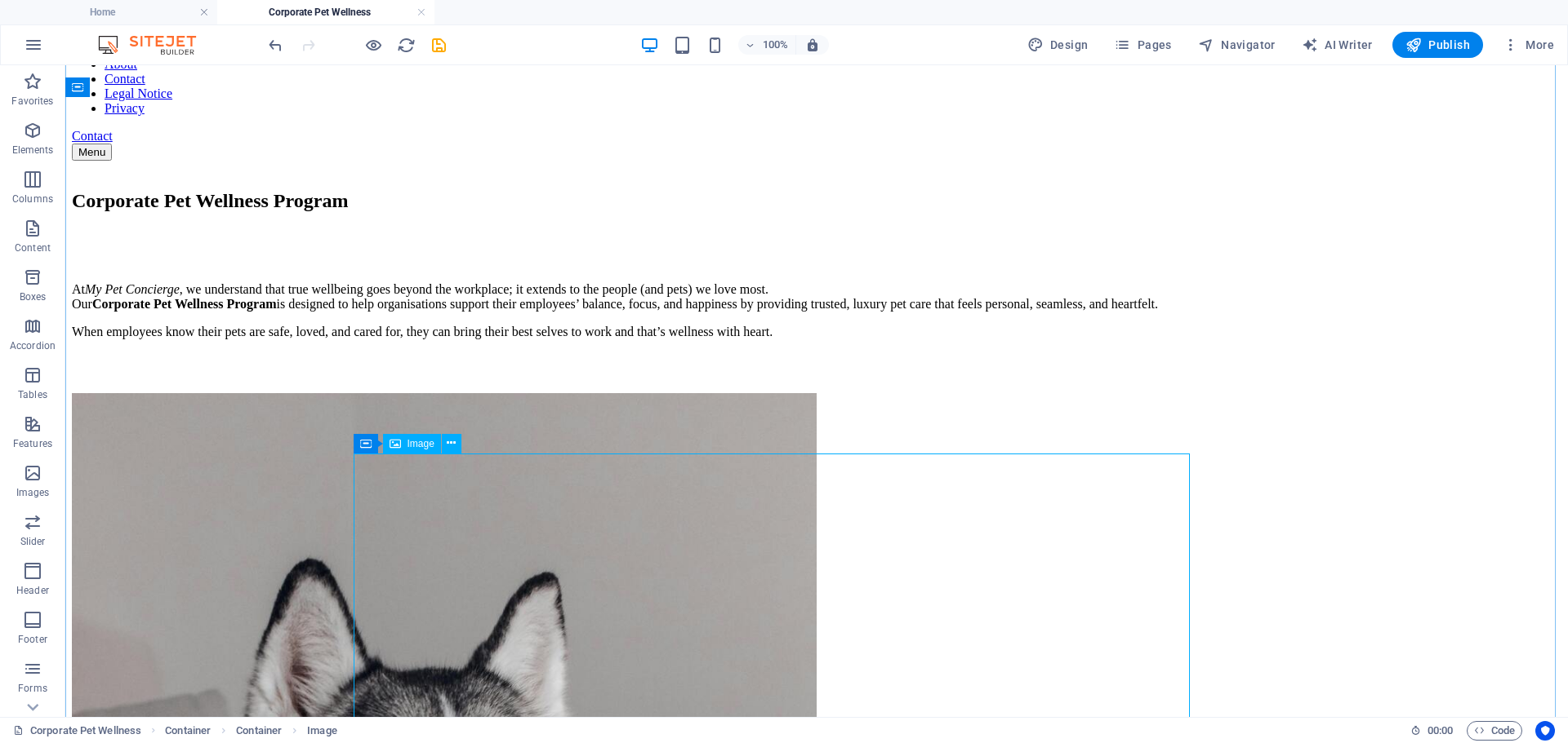
scroll to position [245, 0]
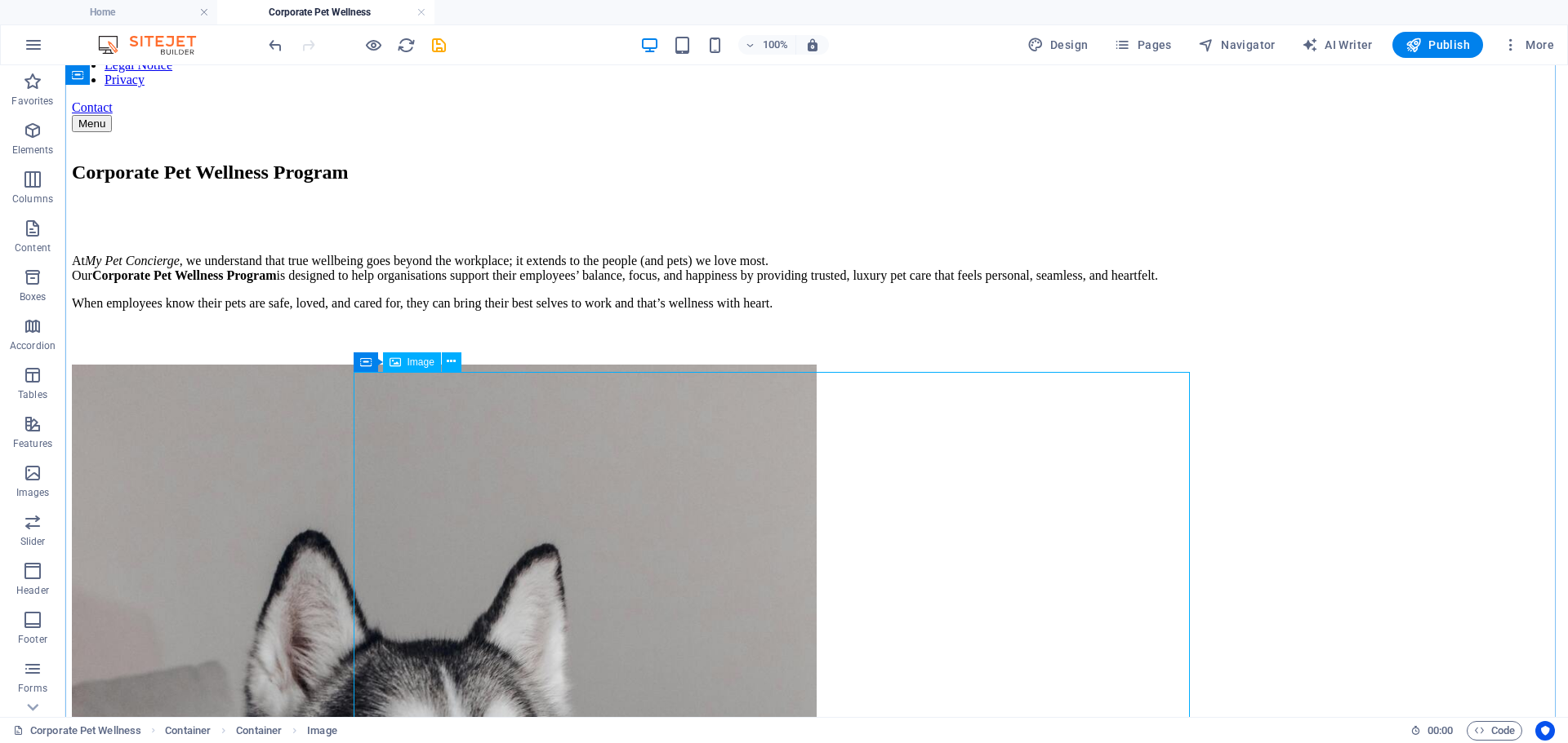
click at [453, 365] on icon at bounding box center [451, 362] width 9 height 17
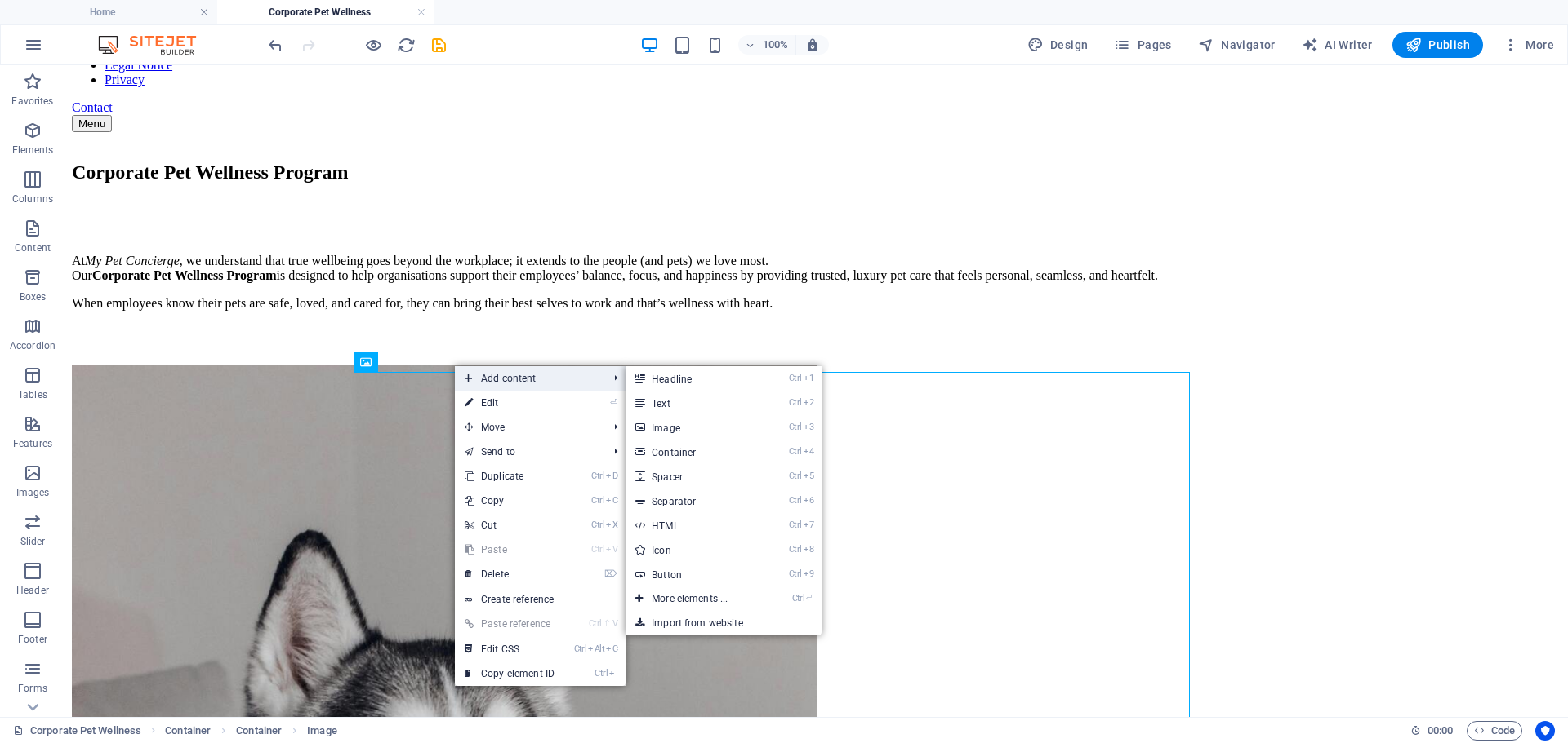
click at [532, 381] on span "Add content" at bounding box center [528, 378] width 146 height 25
click at [691, 406] on link "Ctrl 2 Text" at bounding box center [693, 403] width 134 height 25
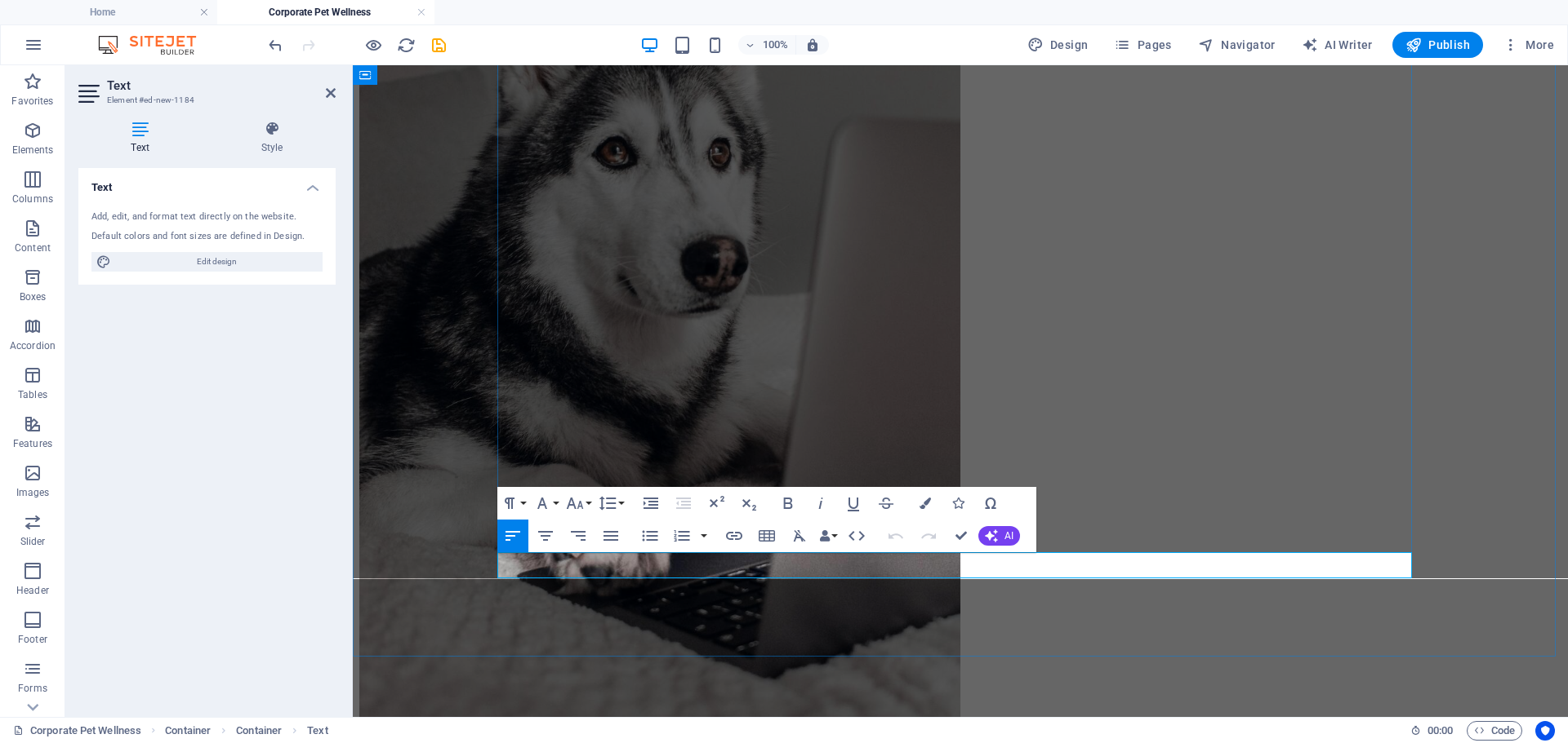
scroll to position [787, 0]
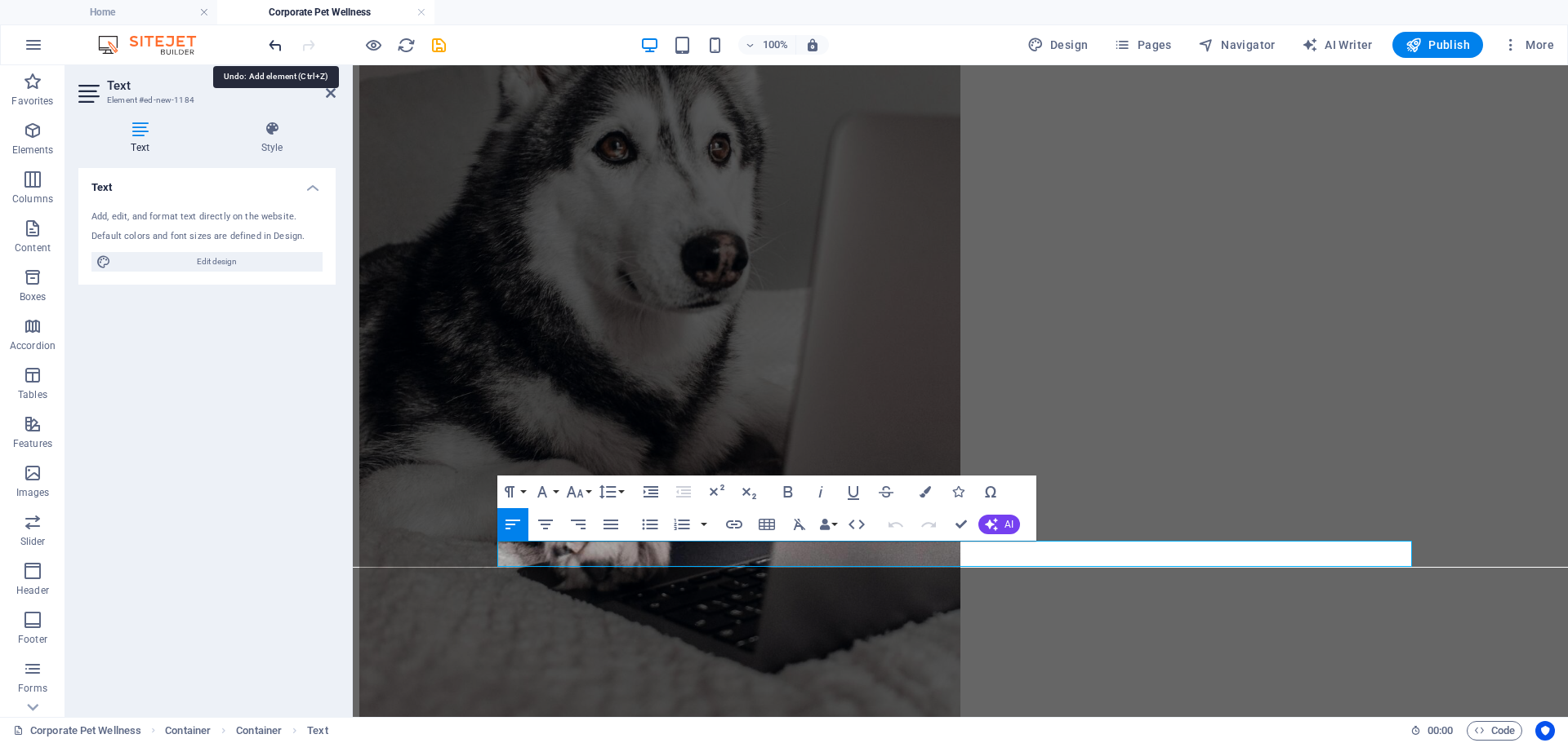
click at [279, 51] on icon "undo" at bounding box center [275, 44] width 19 height 19
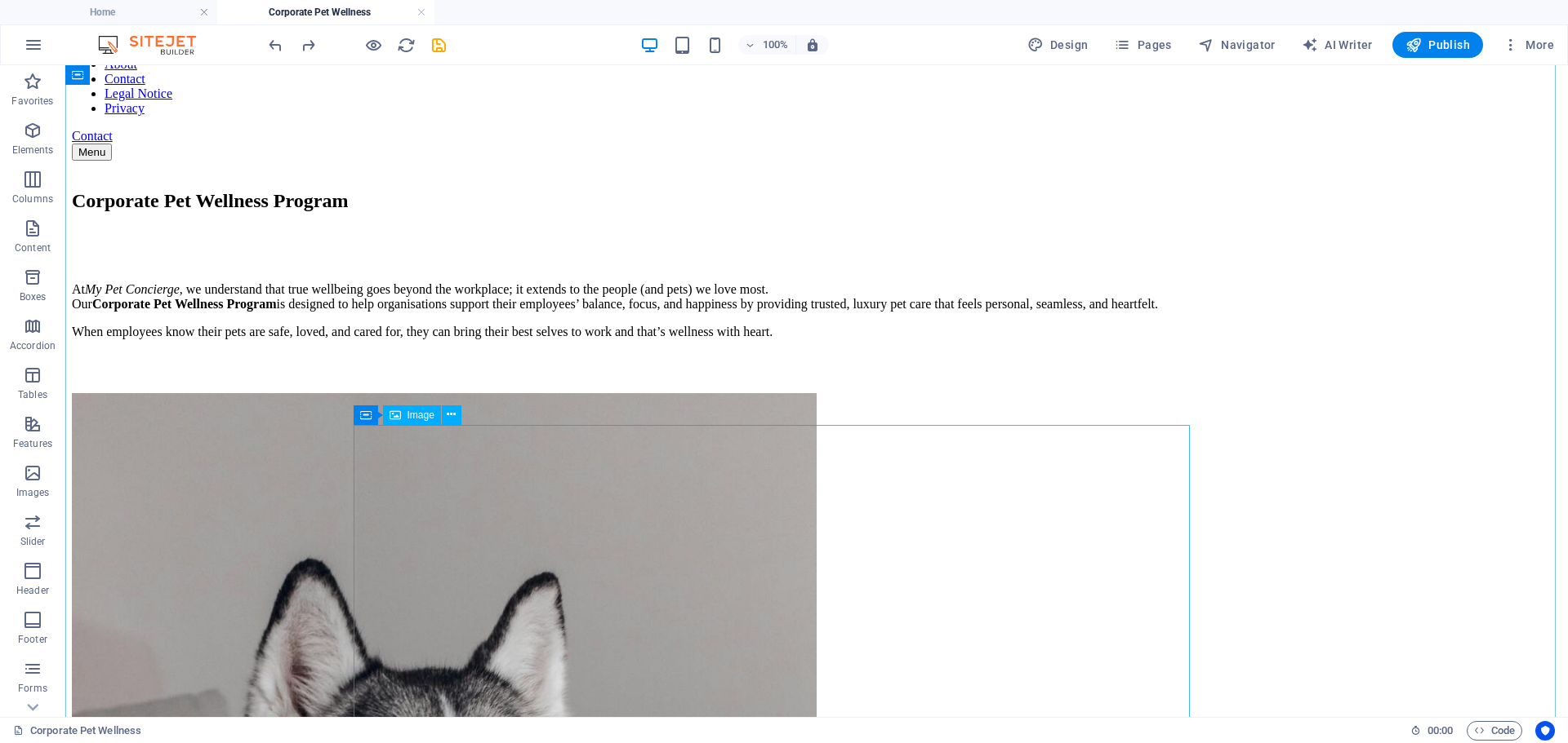
scroll to position [53, 0]
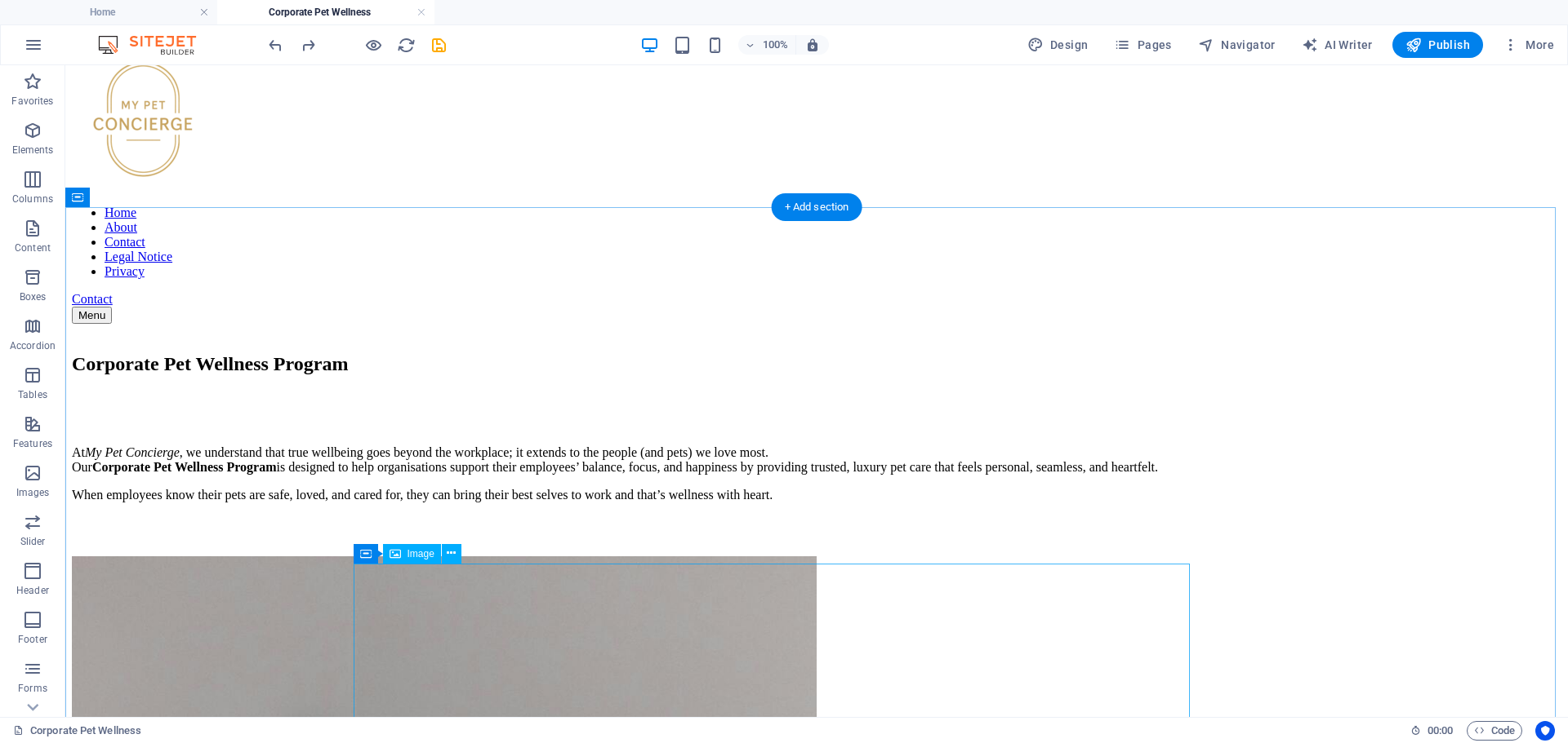
click at [379, 550] on span "Container" at bounding box center [398, 554] width 43 height 10
click at [437, 550] on icon at bounding box center [437, 553] width 9 height 17
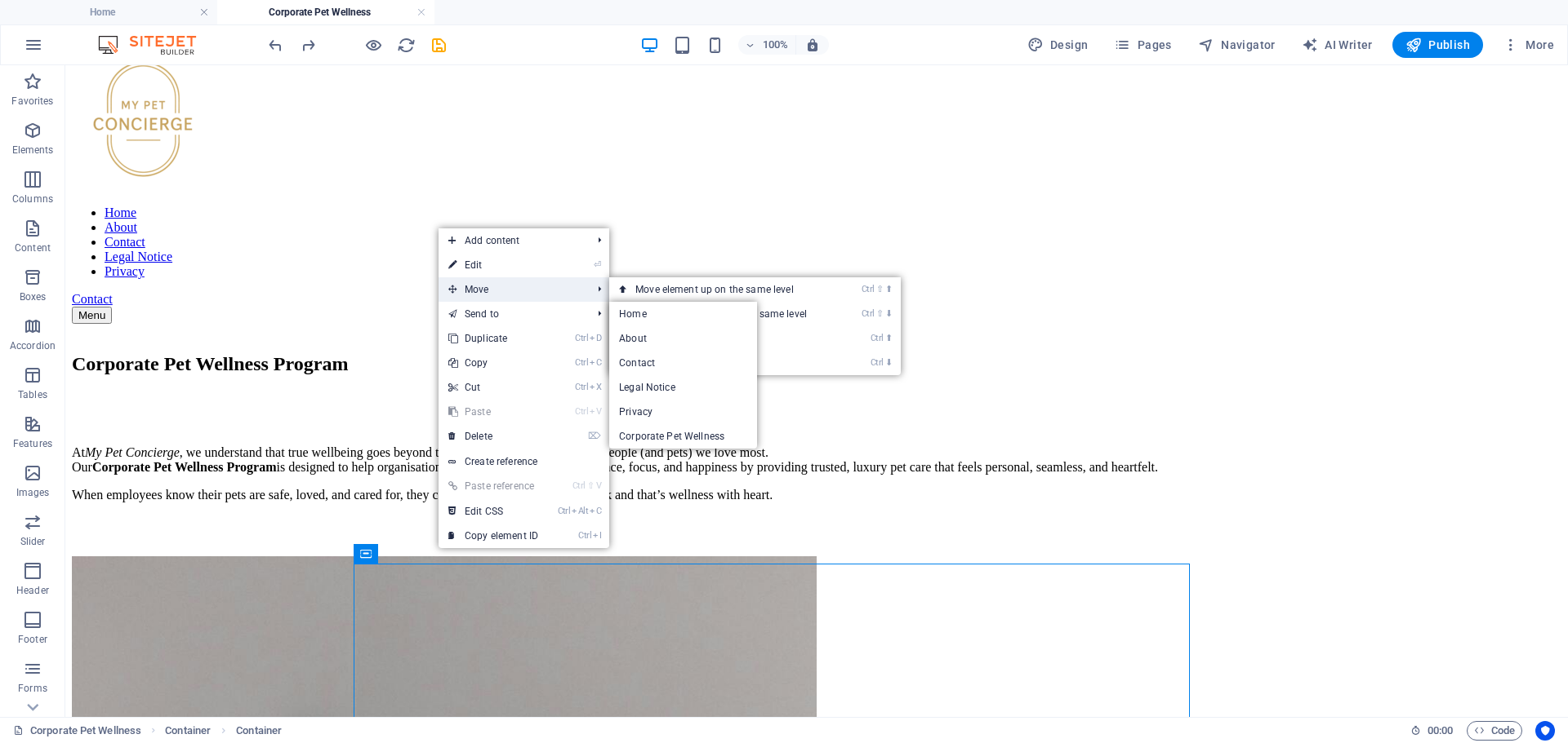
click at [504, 291] on span "Move" at bounding box center [511, 289] width 146 height 25
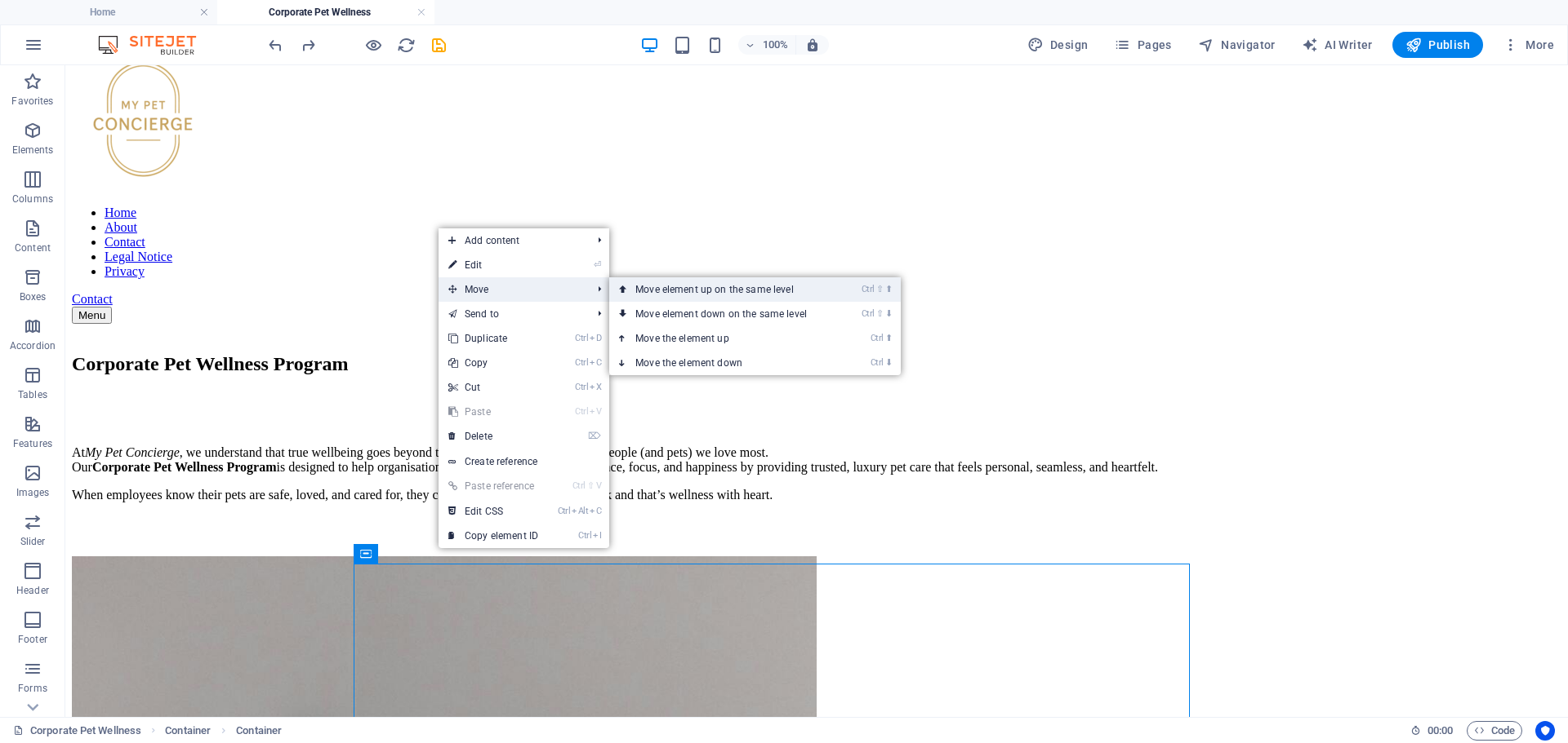
click at [741, 292] on link "Ctrl ⇧ ⬆ Move element up on the same level" at bounding box center [724, 289] width 230 height 25
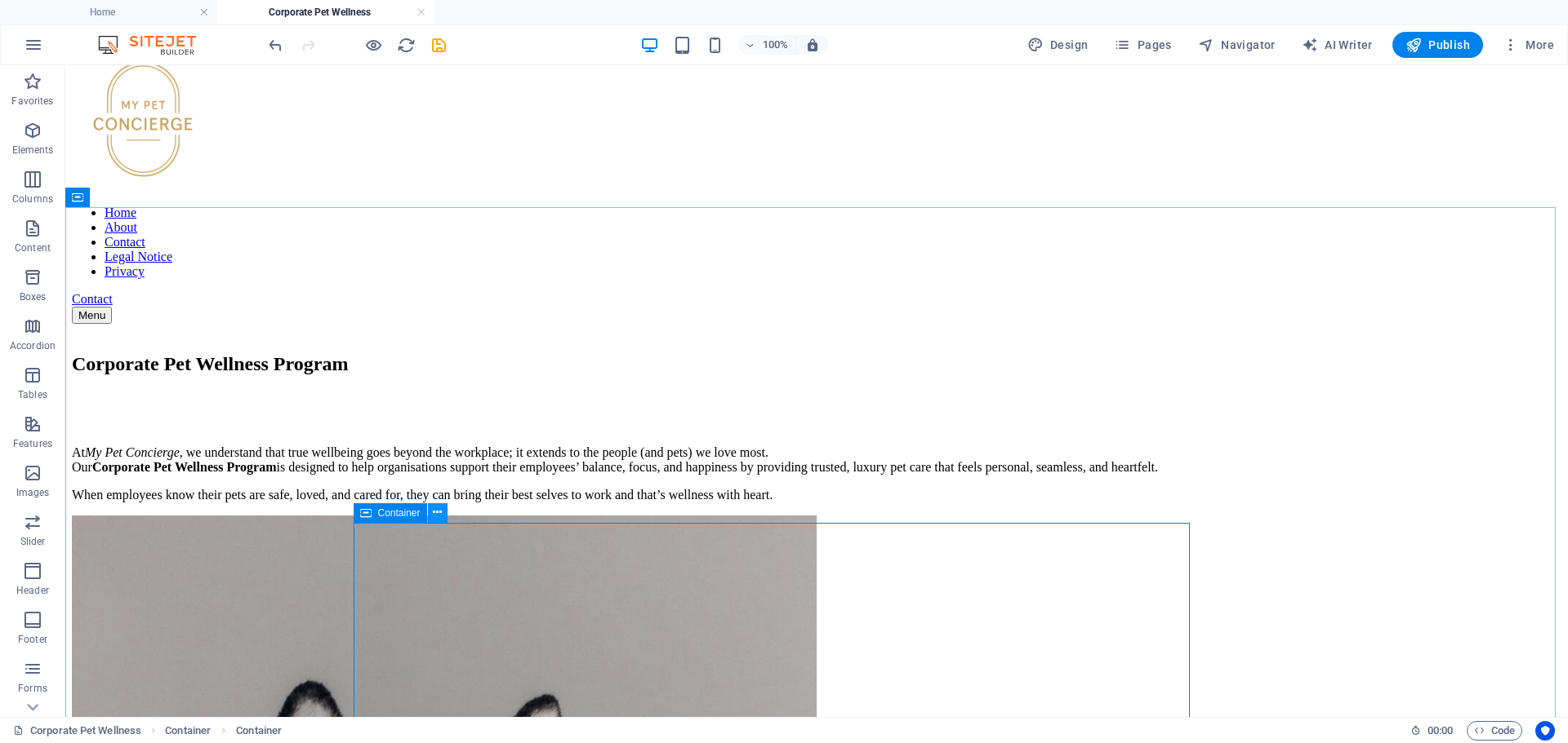
click at [437, 514] on icon at bounding box center [437, 512] width 9 height 17
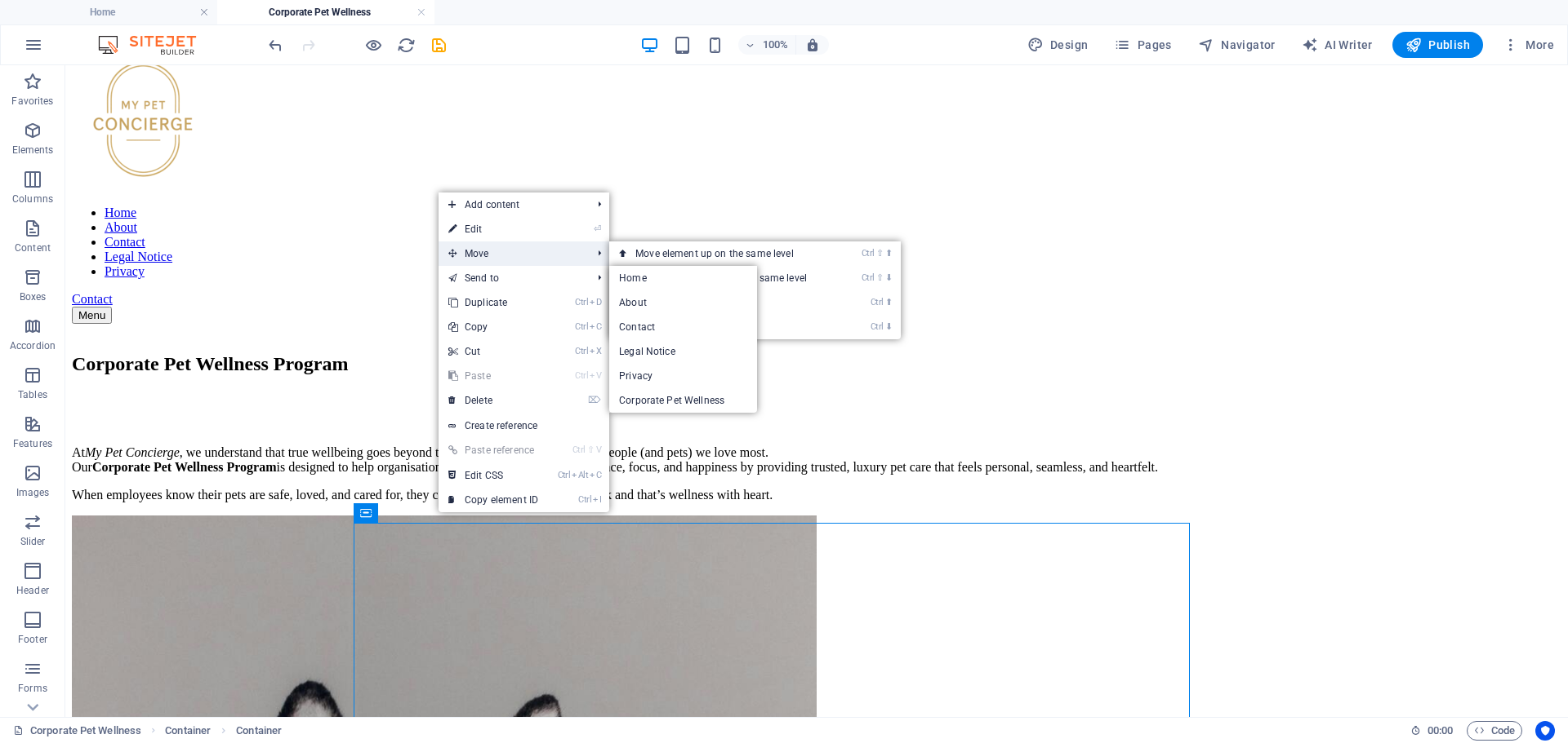
click at [529, 264] on span "Move" at bounding box center [511, 253] width 146 height 25
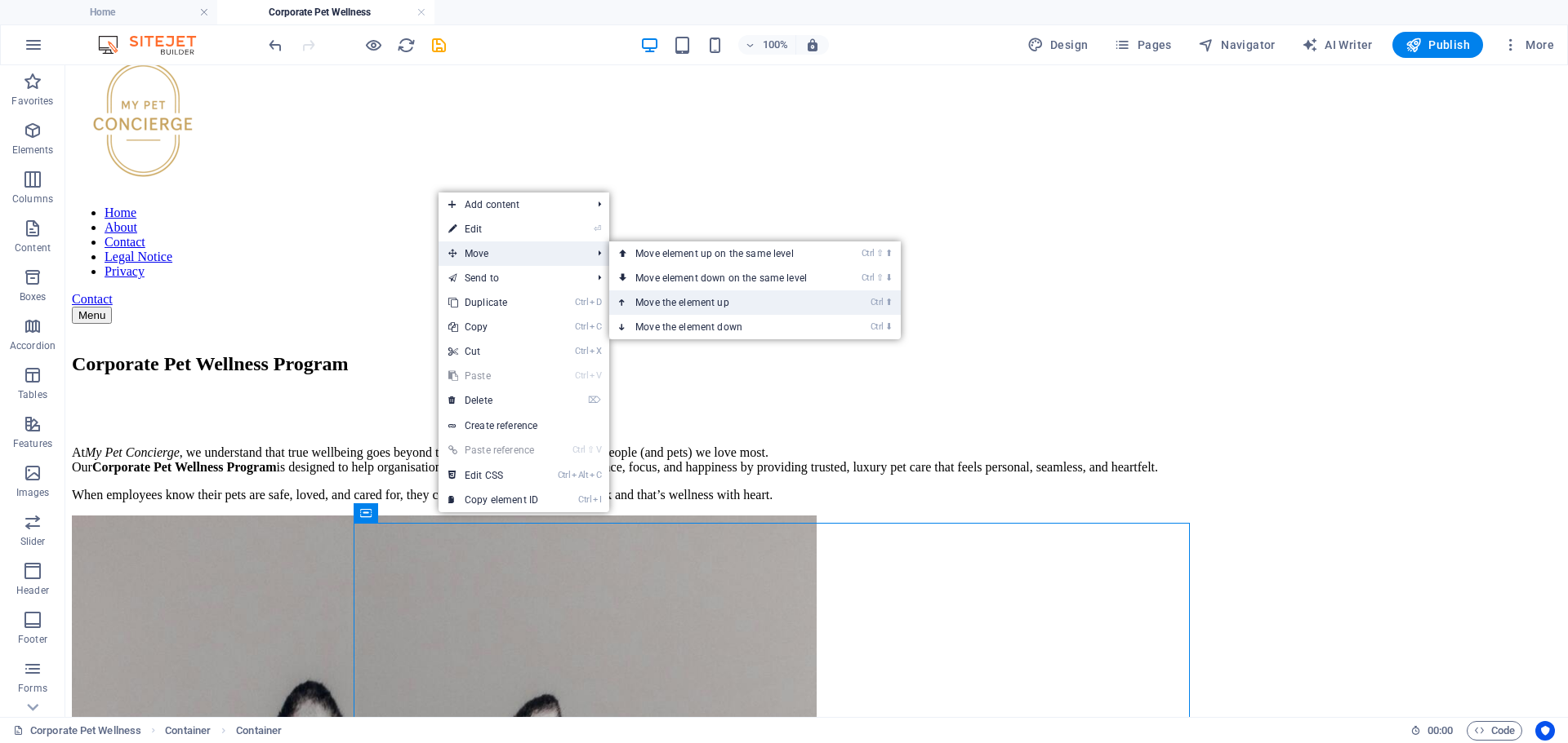
click at [682, 297] on link "Ctrl ⬆ Move the element up" at bounding box center [724, 302] width 230 height 25
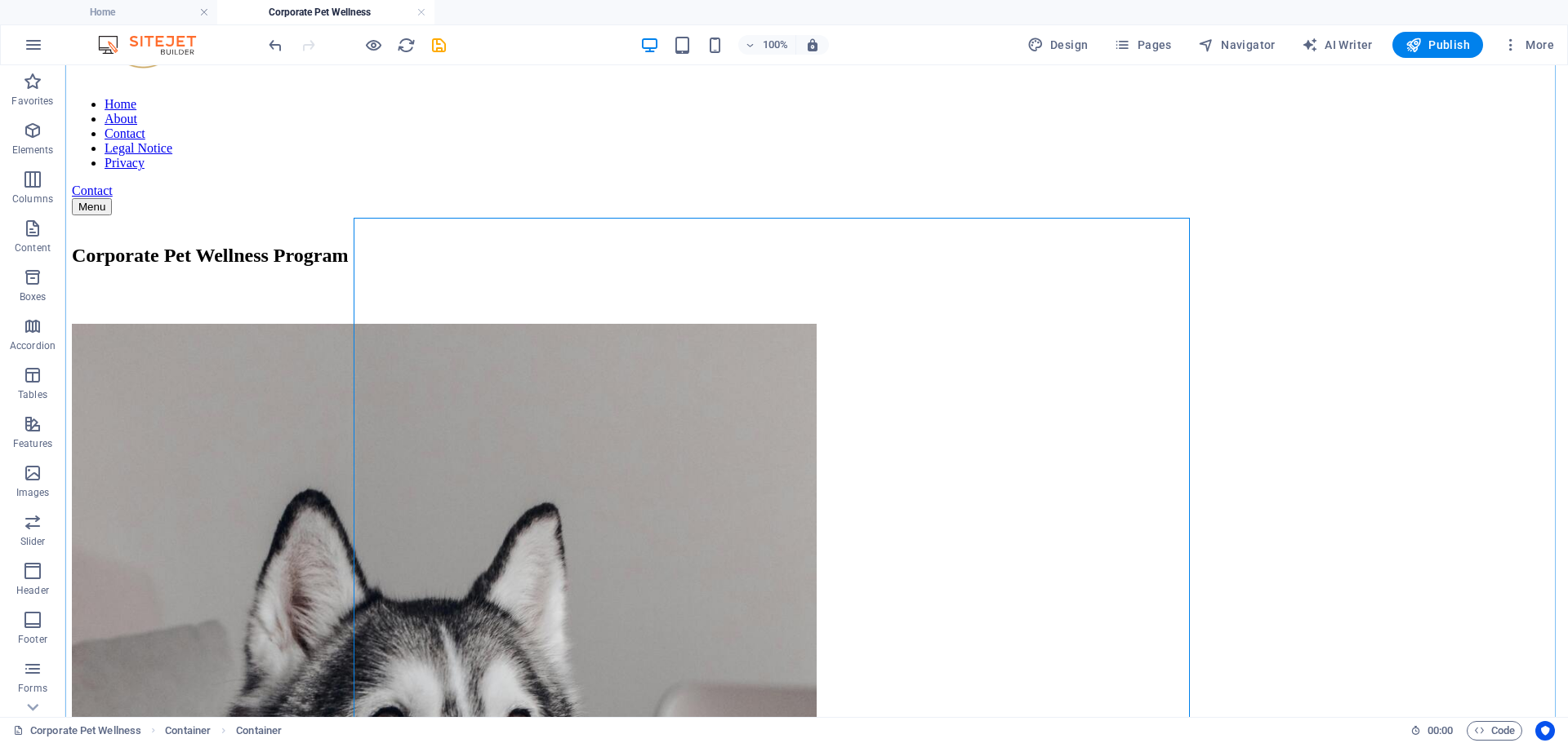
scroll to position [297, 0]
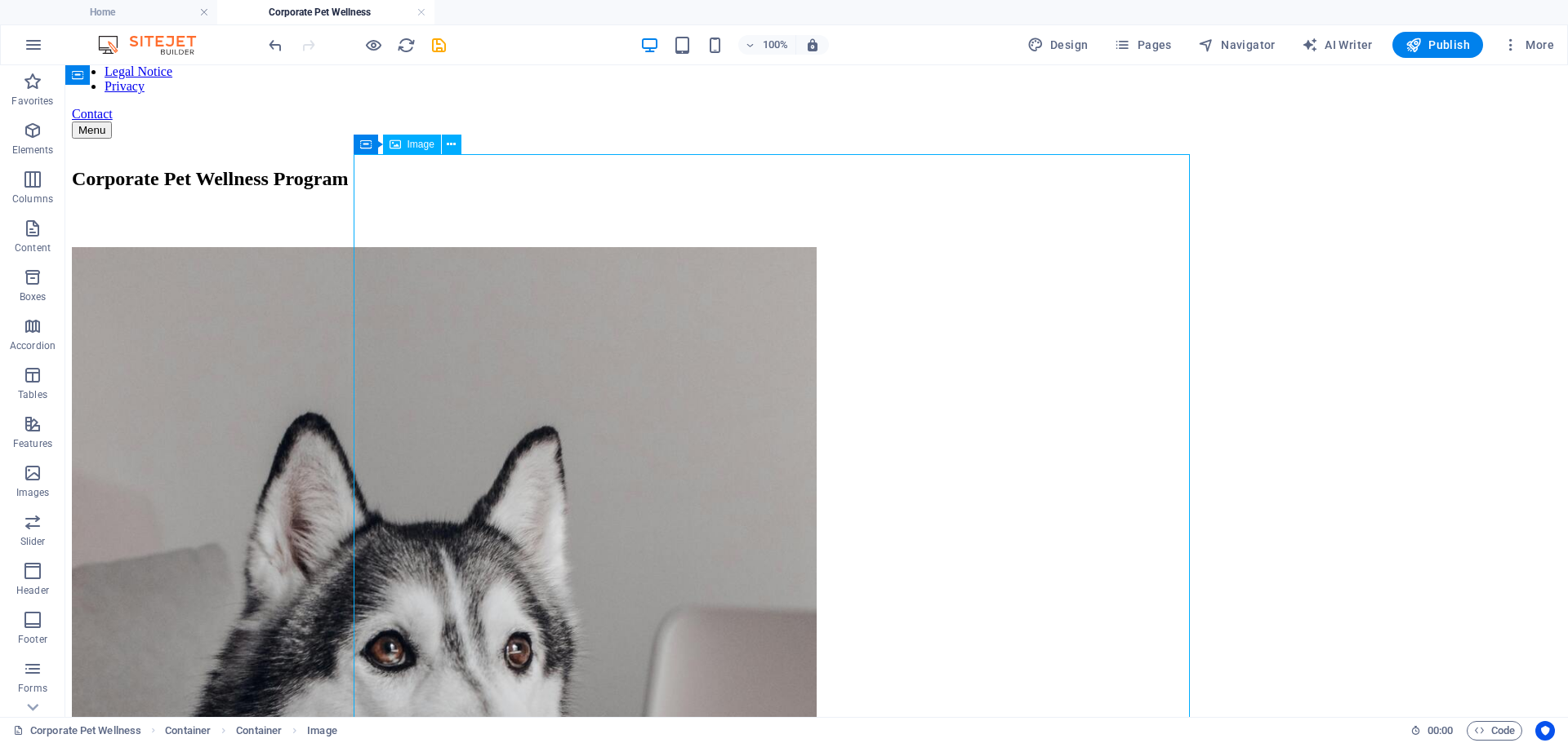
scroll to position [216, 0]
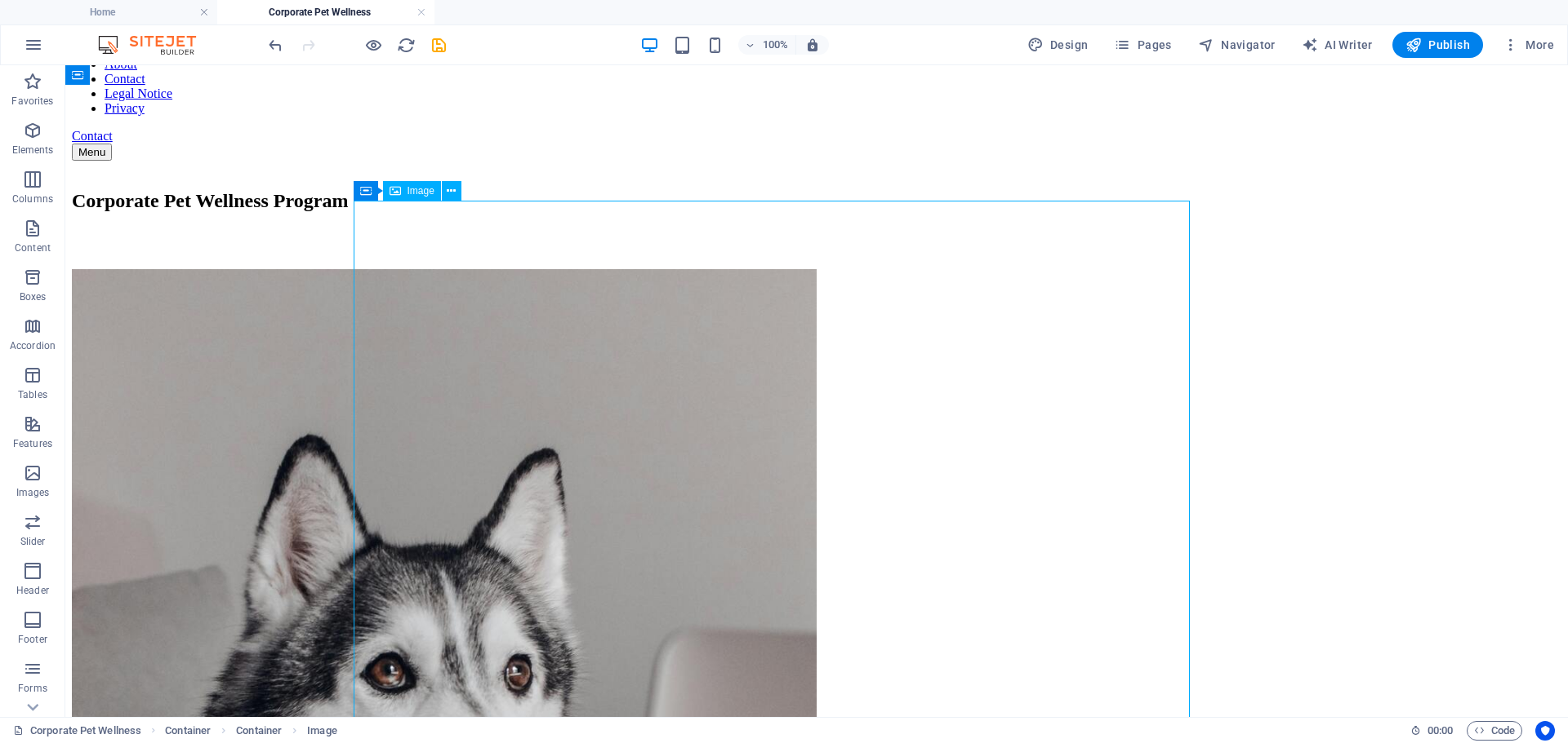
select select "%"
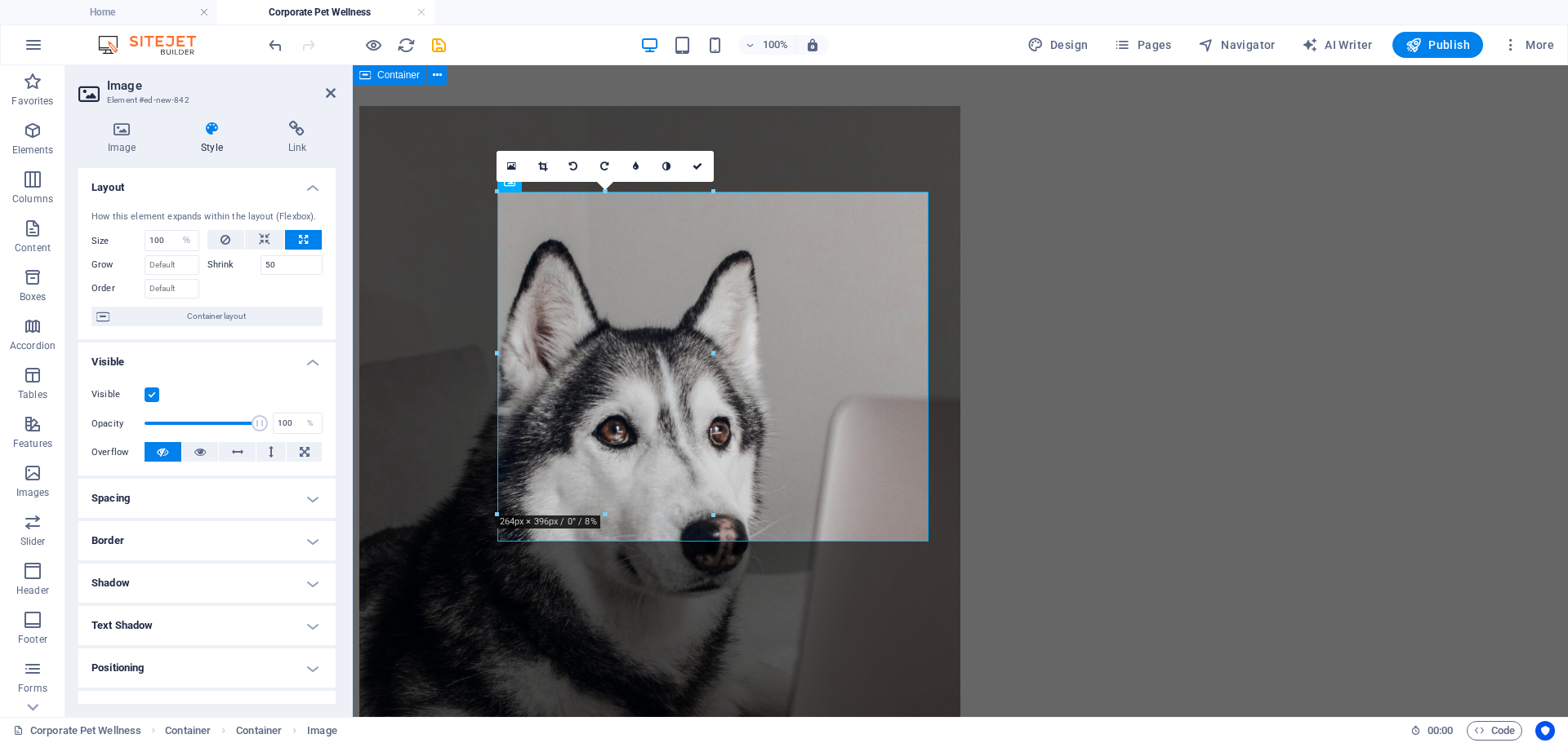
scroll to position [53, 0]
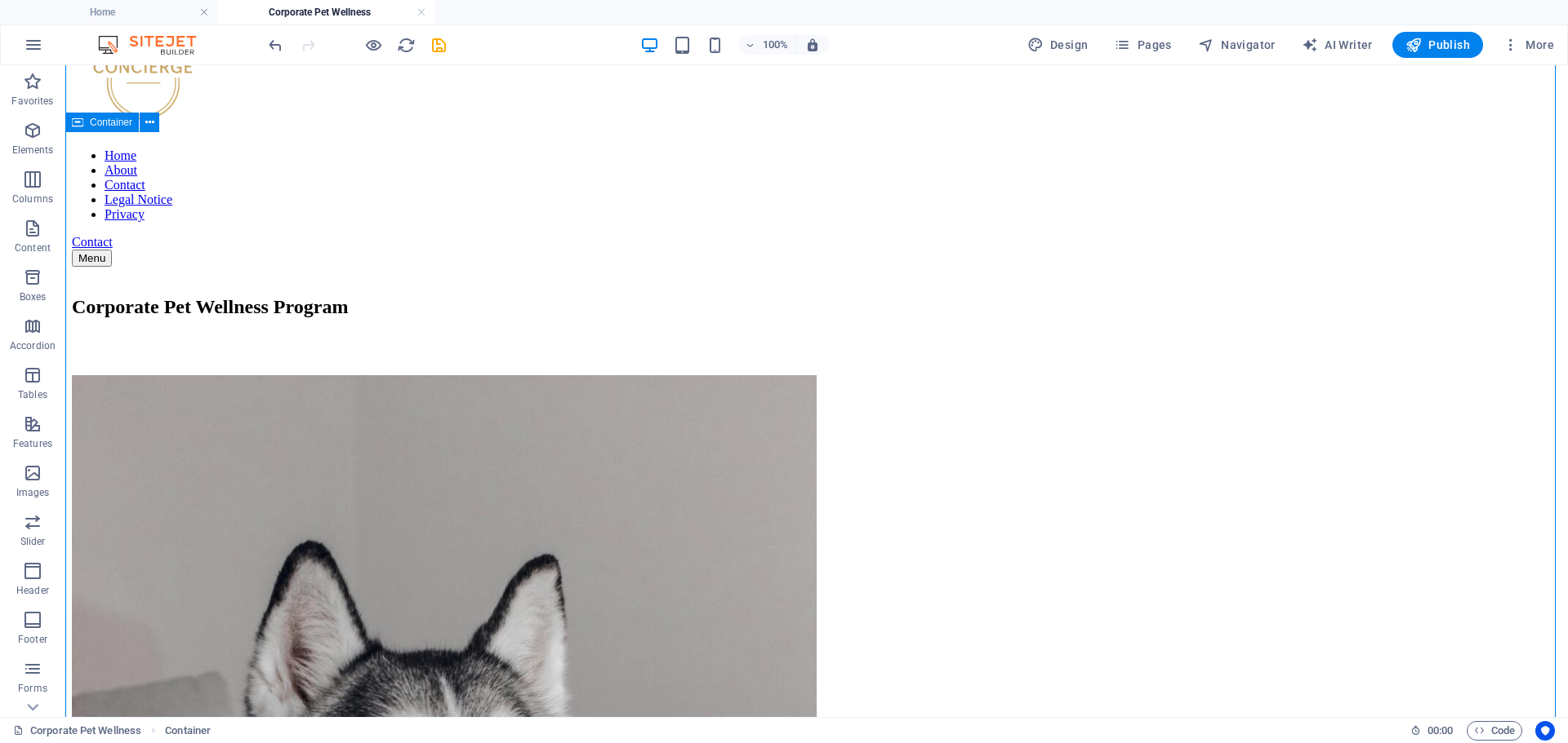
scroll to position [134, 0]
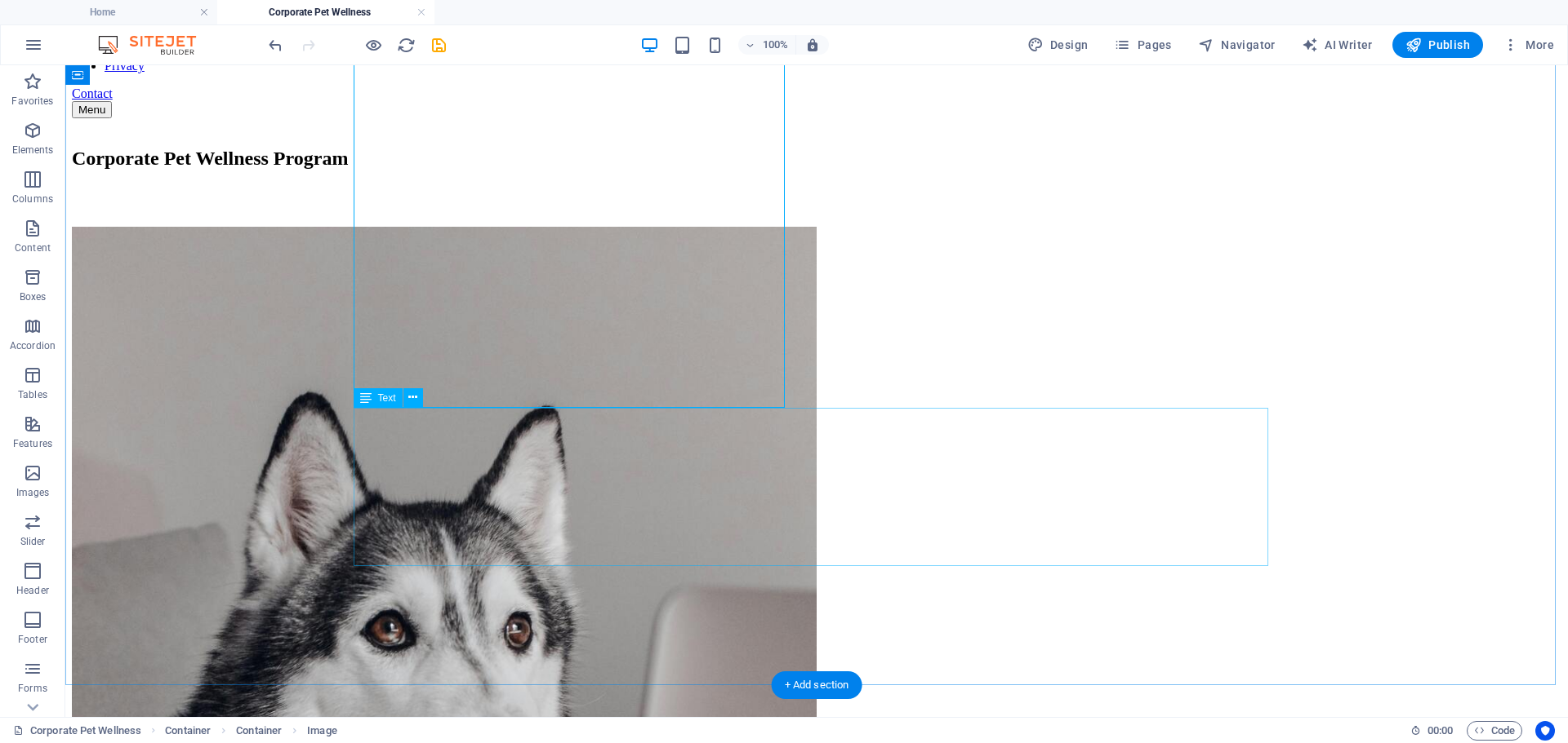
scroll to position [379, 0]
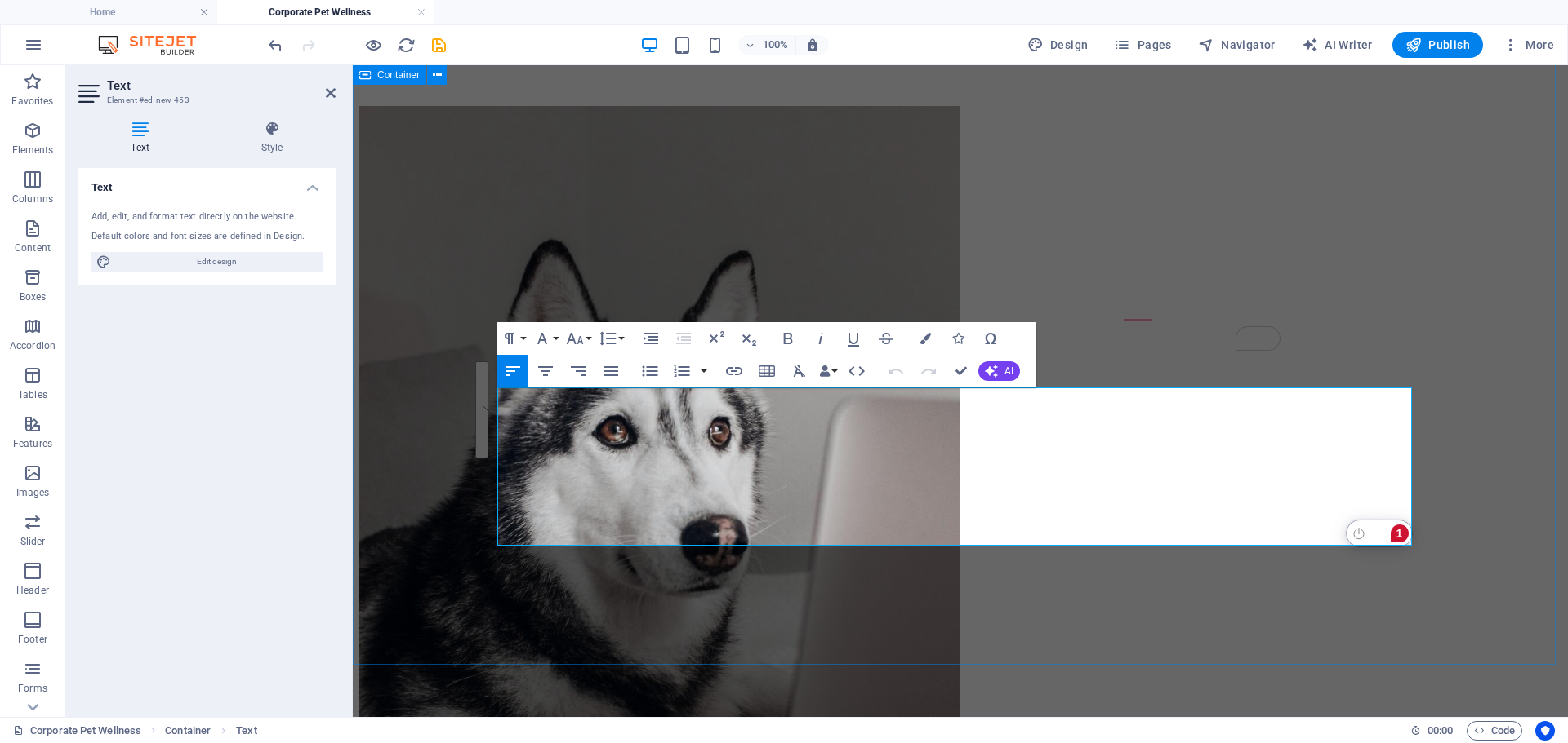
drag, startPoint x: 1013, startPoint y: 492, endPoint x: 1181, endPoint y: 330, distance: 233.4
click at [1181, 330] on div "Corporate Pet Wellness Program Corporate wellness with heart, because pets are …" at bounding box center [960, 594] width 1202 height 1135
click at [1099, 312] on div "Corporate Pet Wellness Program Corporate wellness with heart, because pets are …" at bounding box center [960, 594] width 1202 height 1135
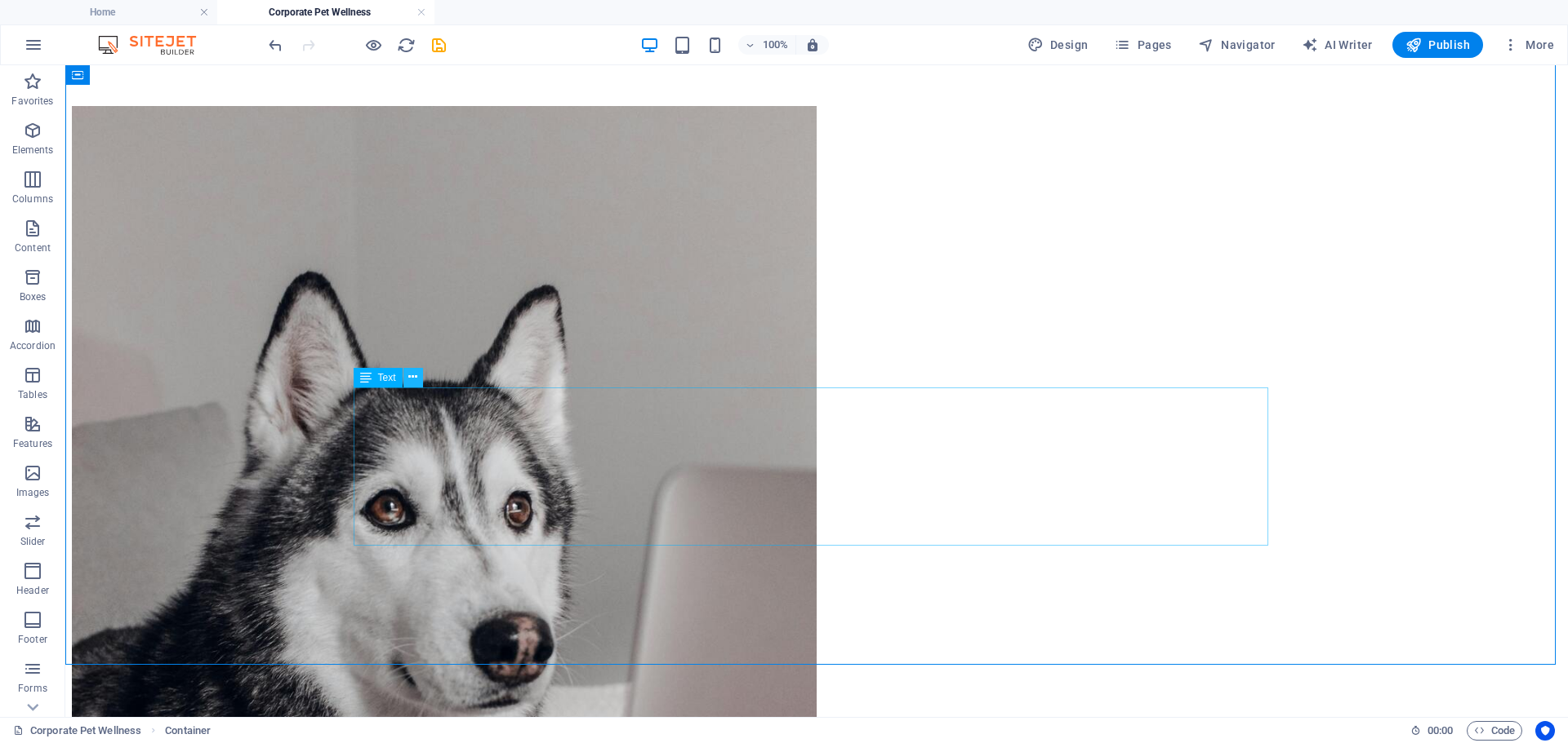
click at [413, 376] on icon at bounding box center [412, 376] width 9 height 17
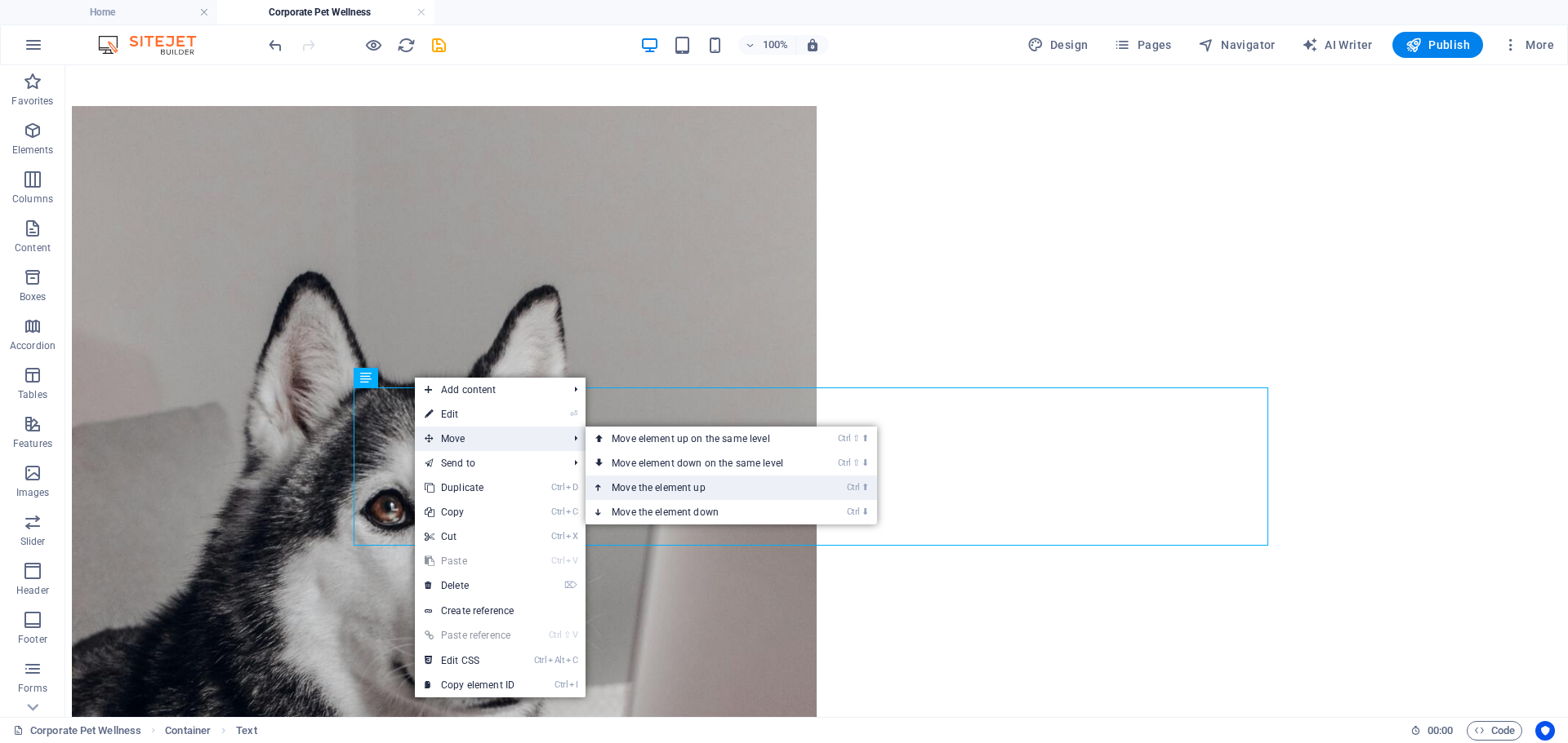
click at [629, 484] on link "Ctrl ⬆ Move the element up" at bounding box center [700, 487] width 230 height 25
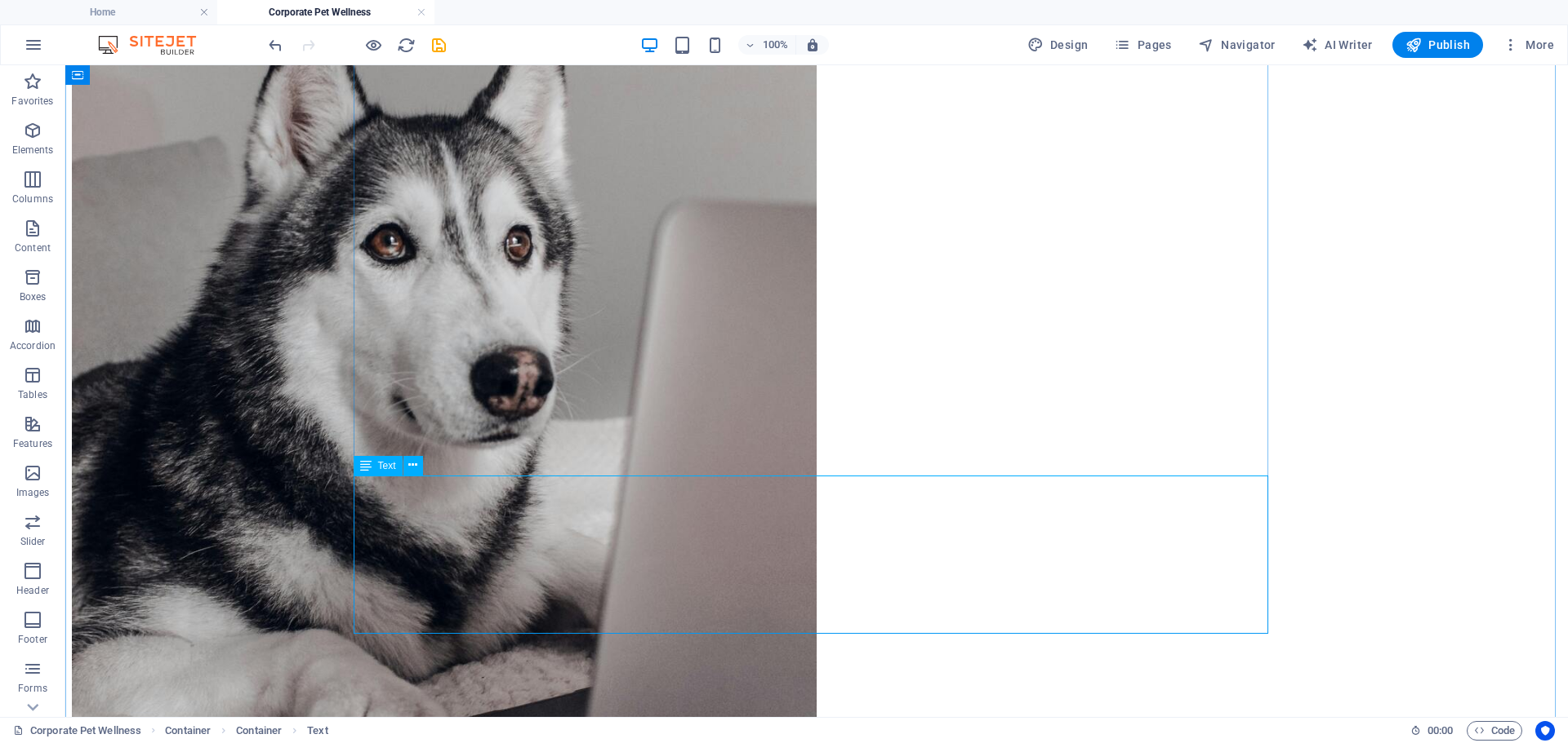
scroll to position [653, 0]
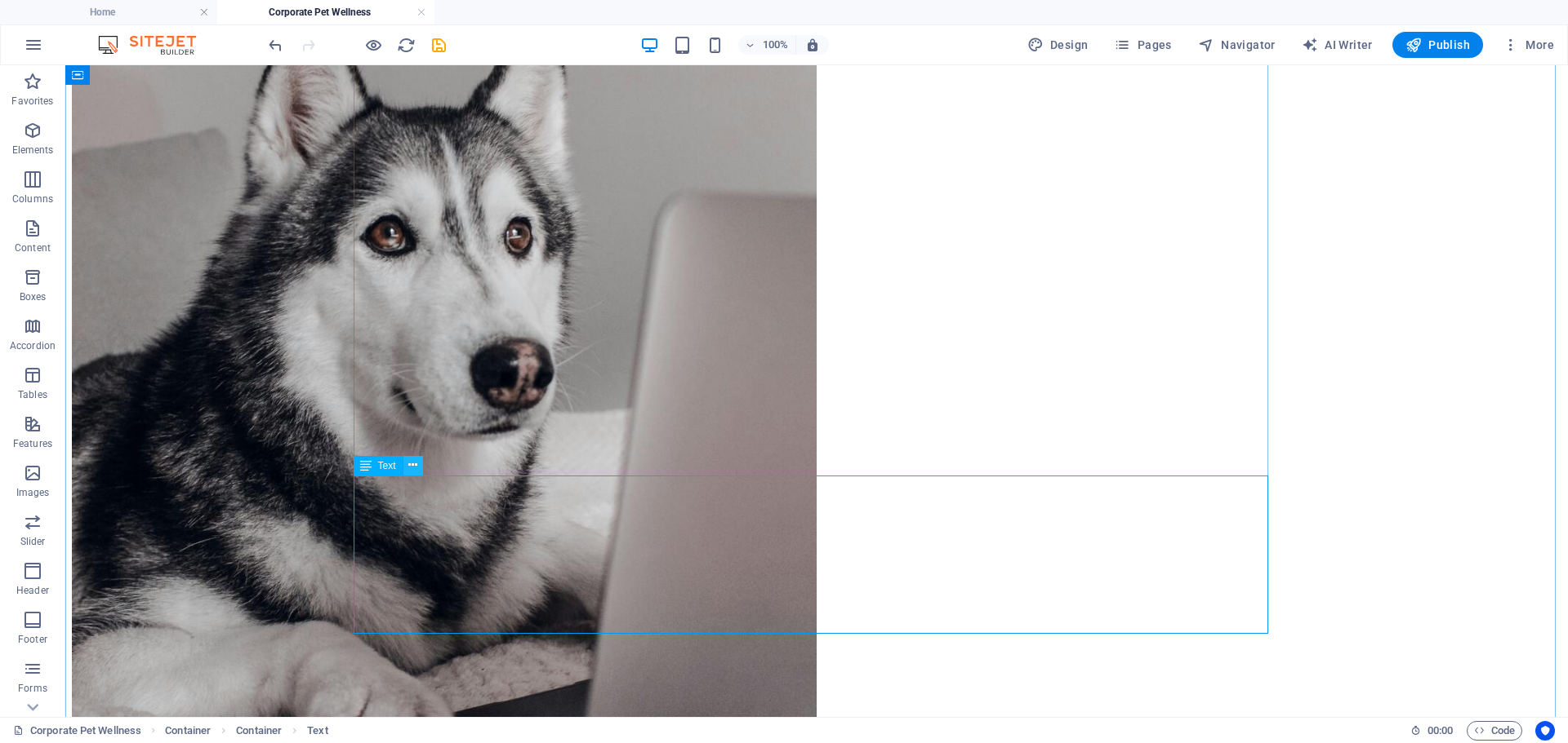
click at [416, 469] on icon at bounding box center [412, 464] width 9 height 17
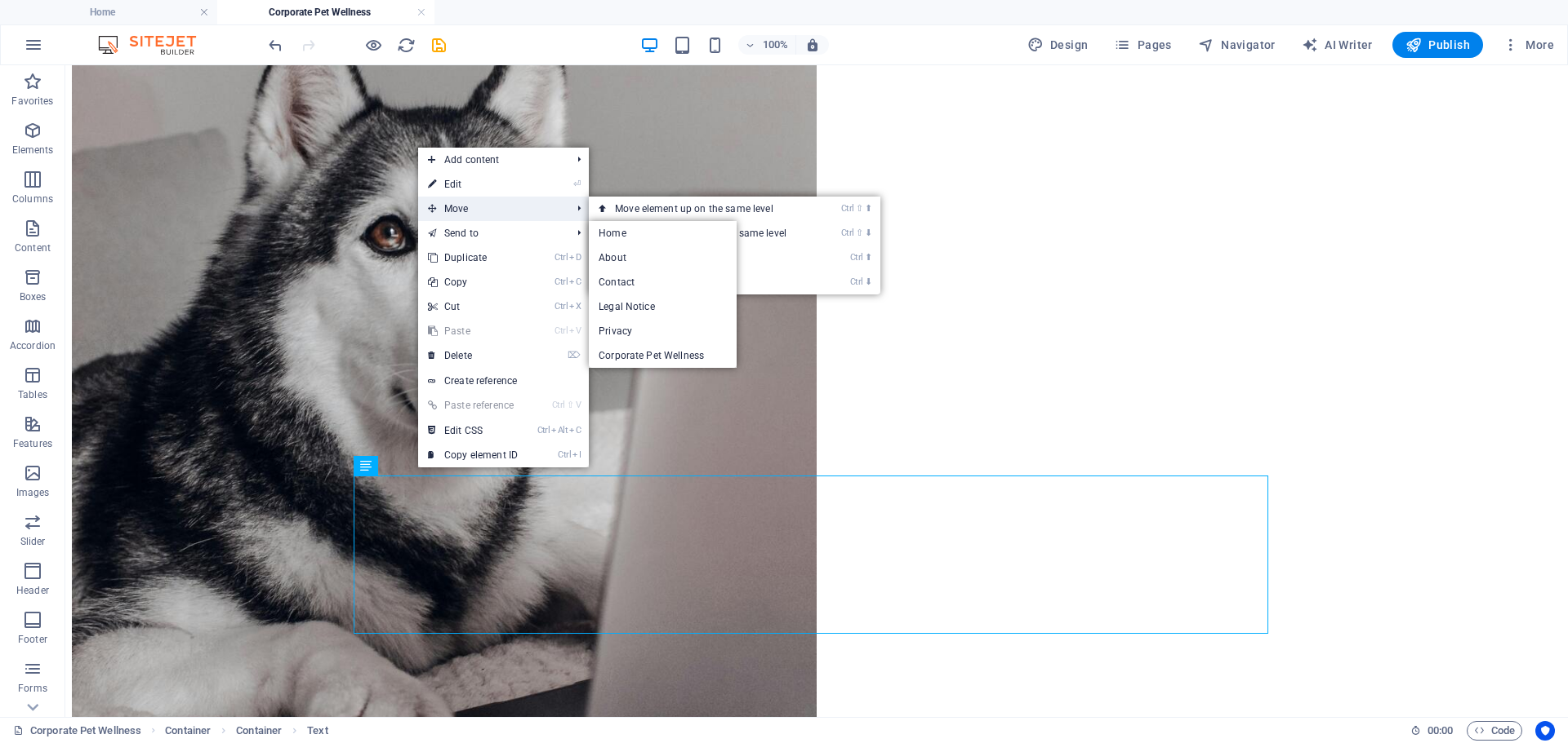
click at [463, 213] on span "Move" at bounding box center [491, 208] width 146 height 25
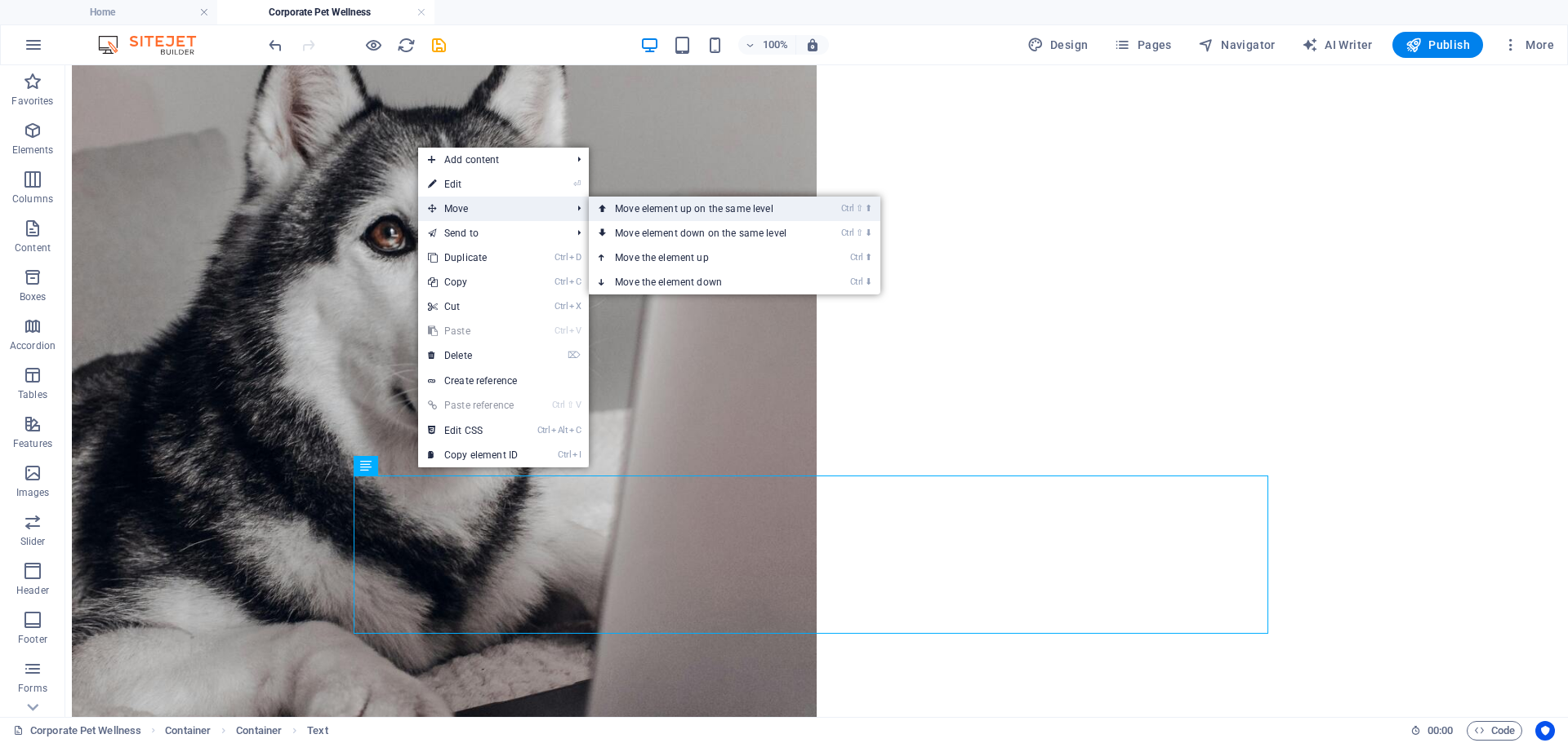
click at [739, 208] on link "Ctrl ⇧ ⬆ Move element up on the same level" at bounding box center [703, 208] width 230 height 25
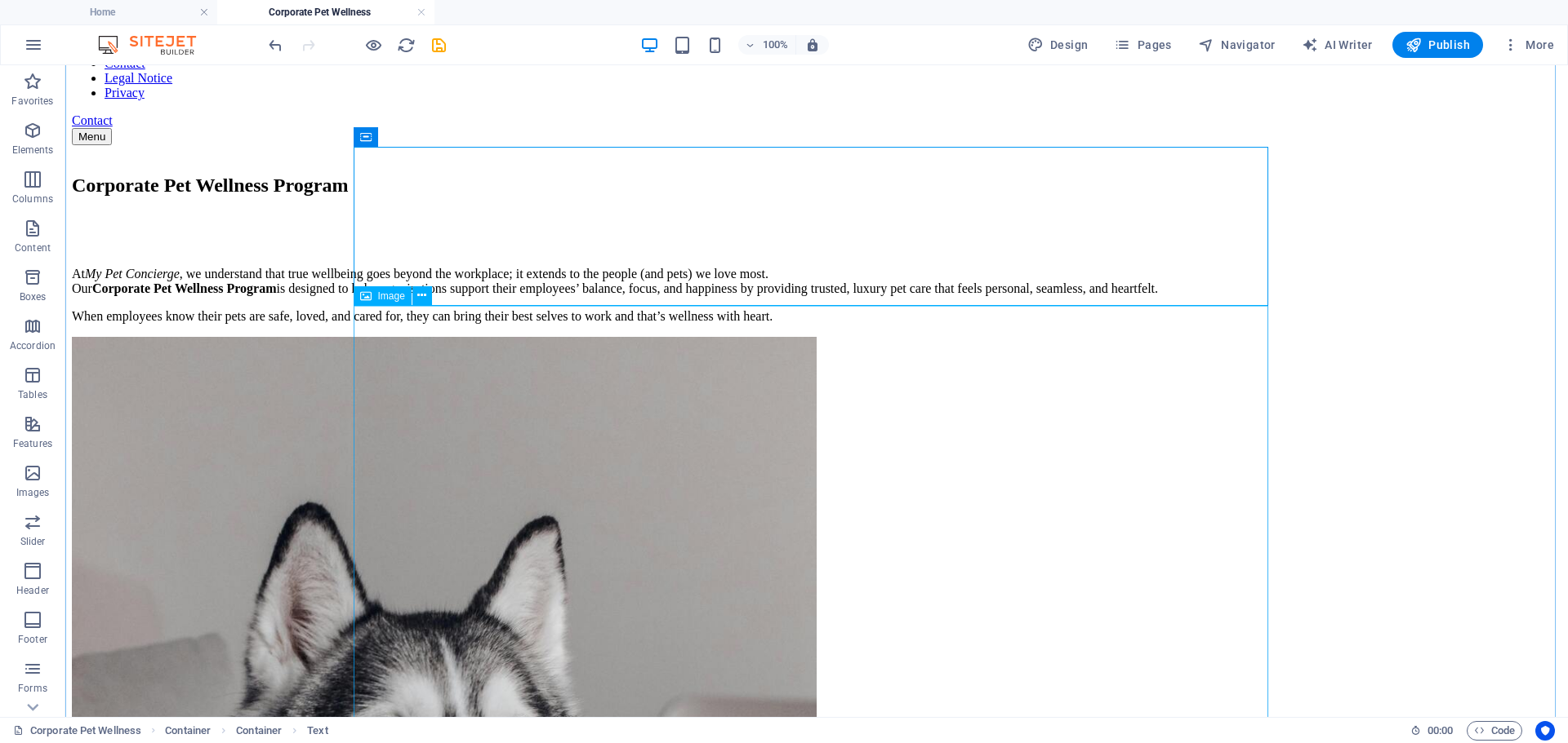
scroll to position [350, 0]
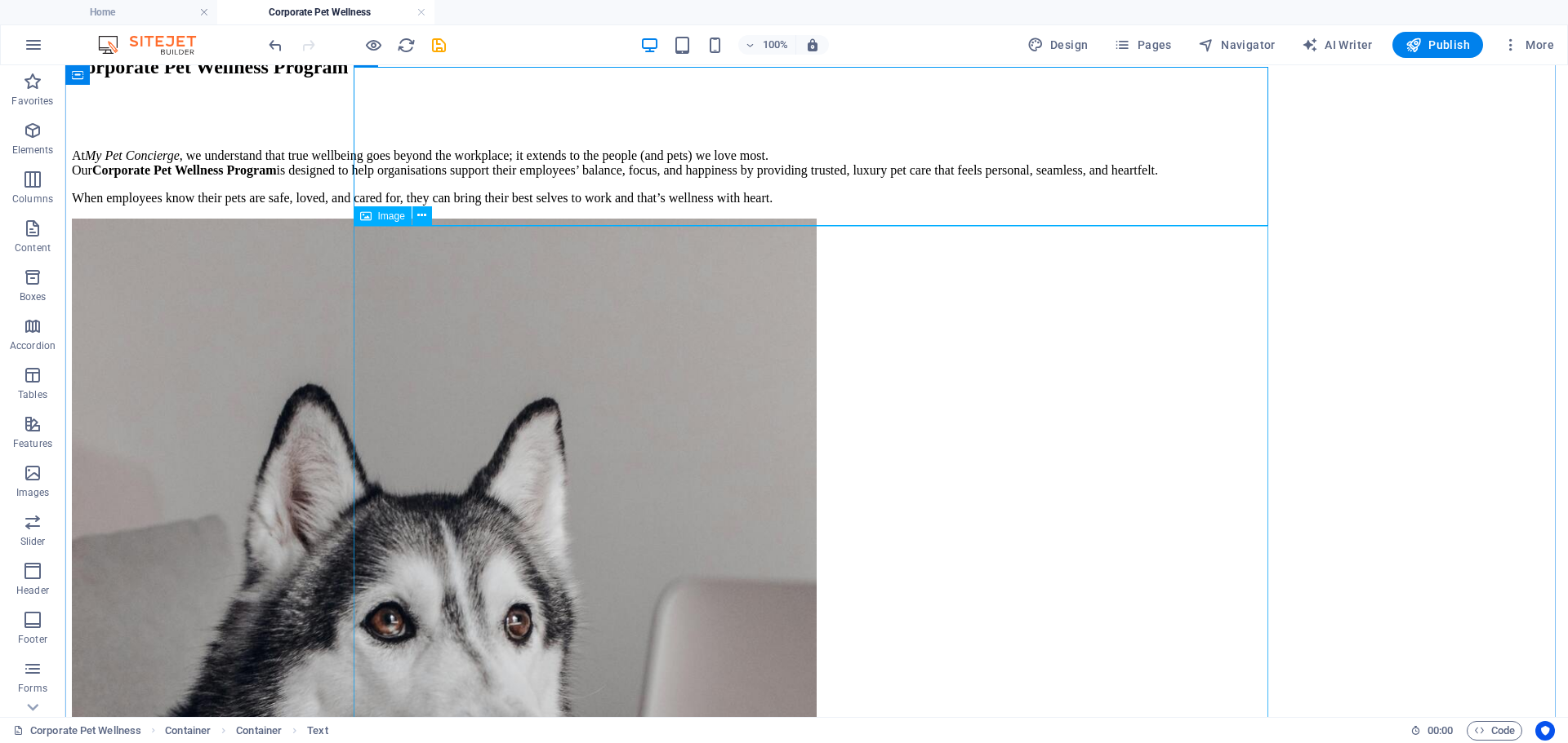
select select "%"
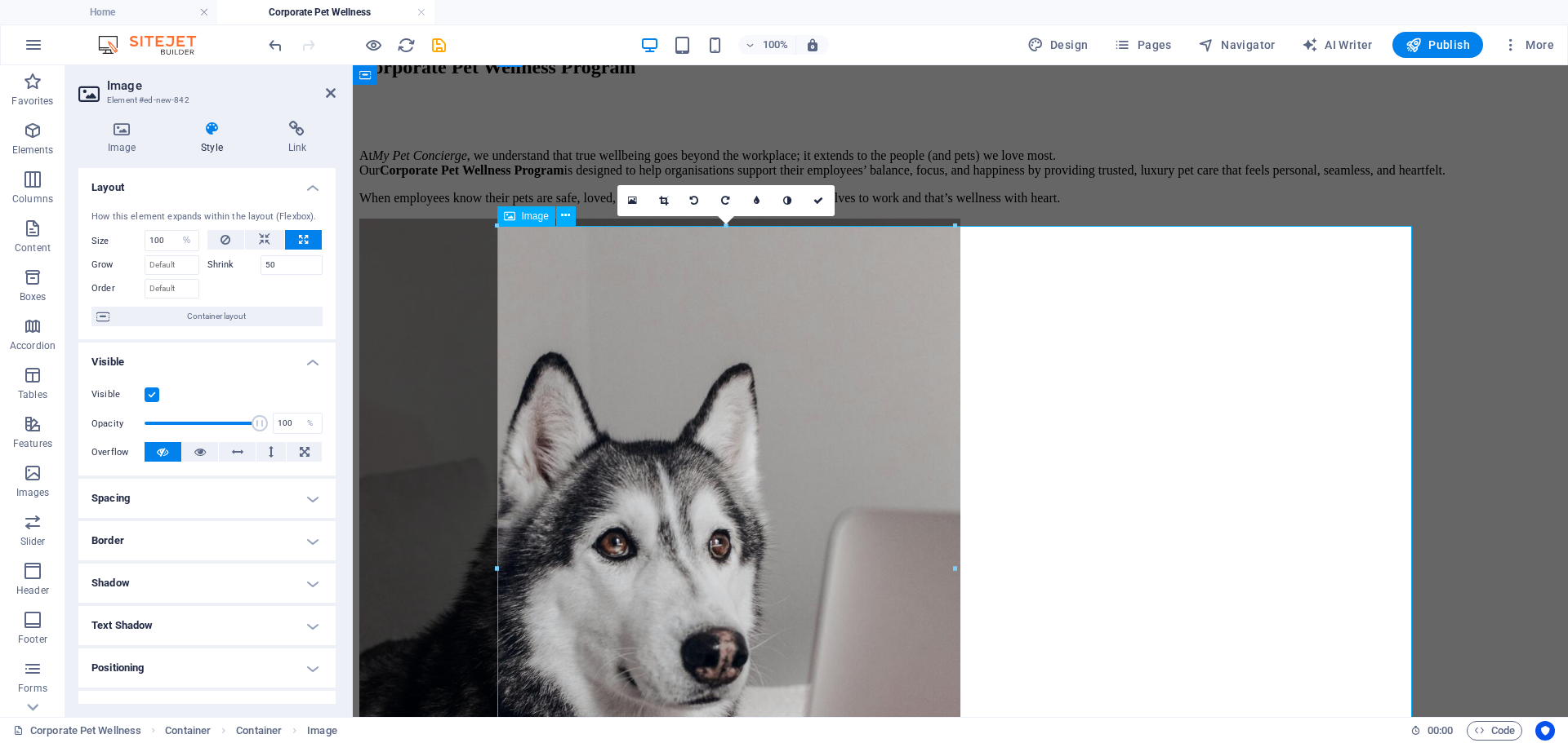
click at [1064, 453] on figure "Corporate wellness with heart, because pets are family too" at bounding box center [960, 684] width 1202 height 932
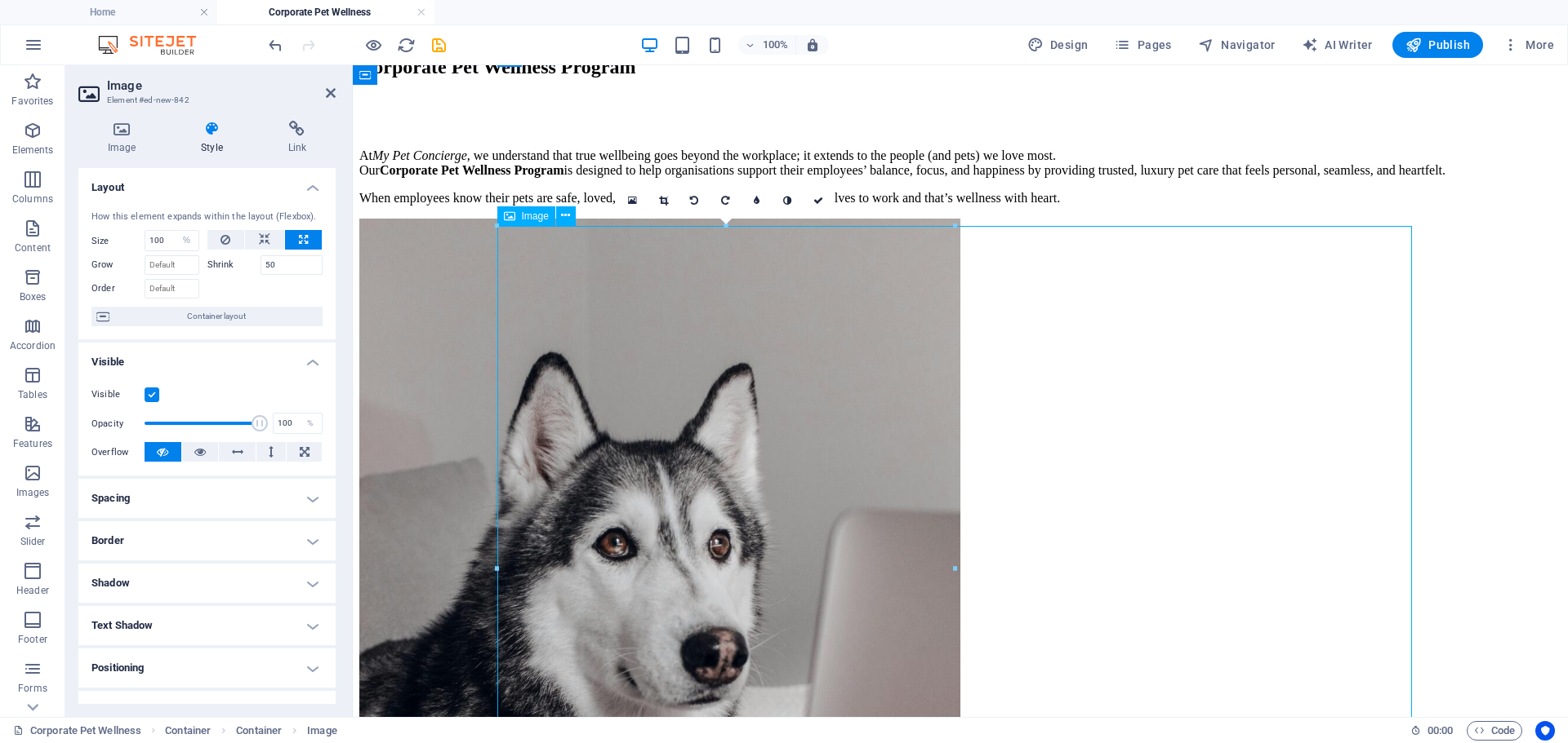
click at [1064, 453] on figure "Corporate wellness with heart, because pets are family too" at bounding box center [960, 684] width 1202 height 932
click at [274, 237] on button at bounding box center [265, 240] width 40 height 20
select select "DISABLED_OPTION_VALUE"
click at [1024, 511] on div "At My Pet Concierge , we understand that true wellbeing goes beyond the workpla…" at bounding box center [960, 649] width 1202 height 1002
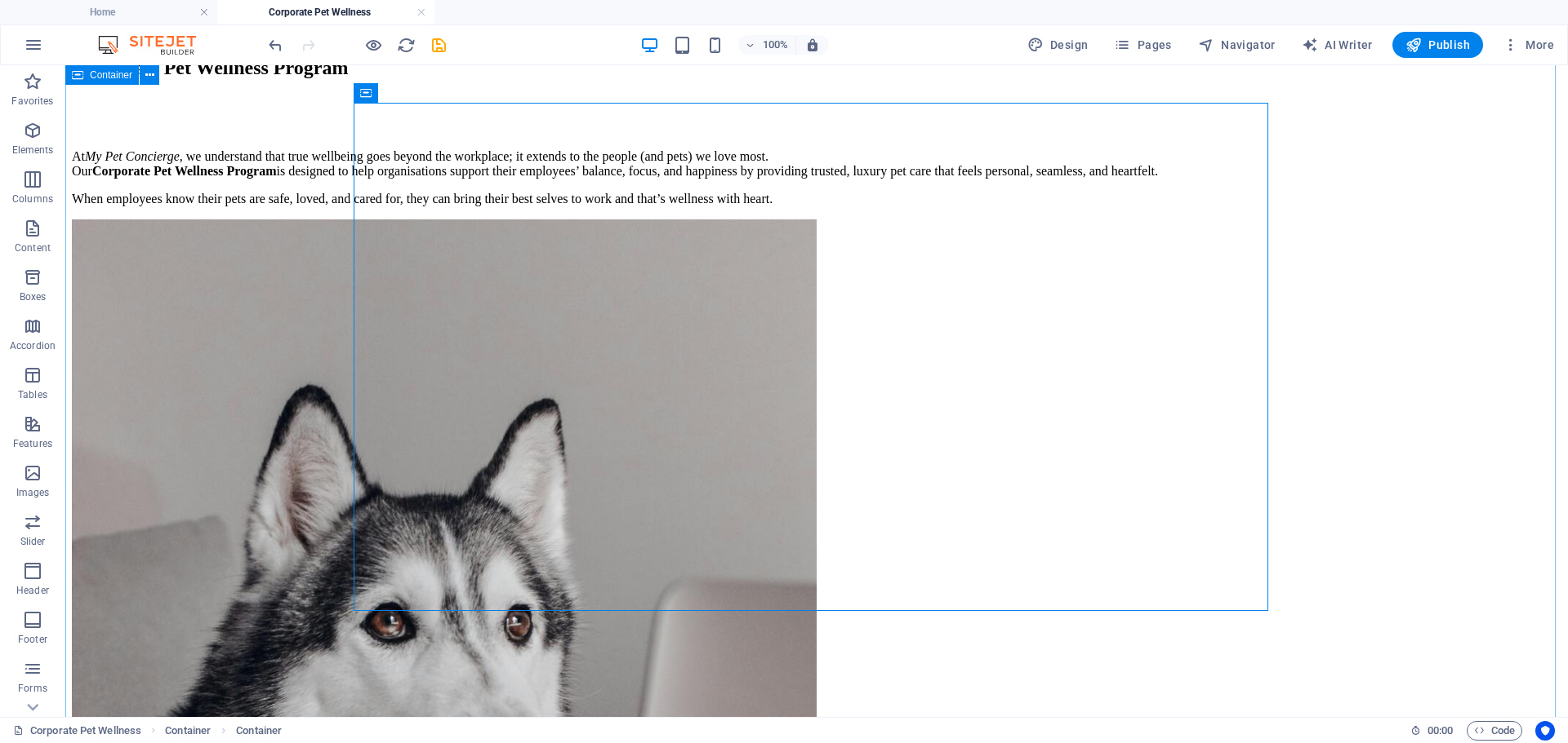
scroll to position [106, 0]
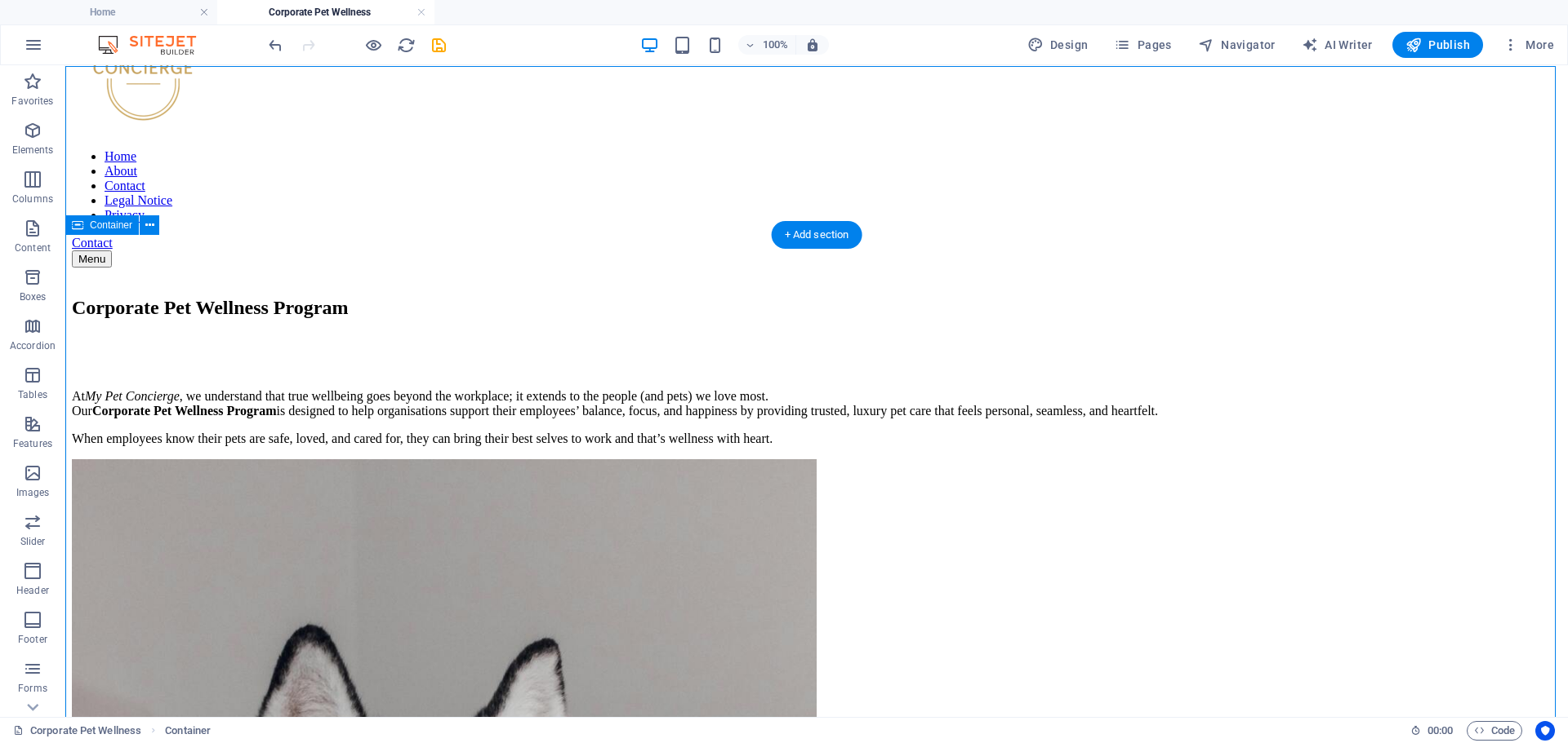
scroll to position [187, 0]
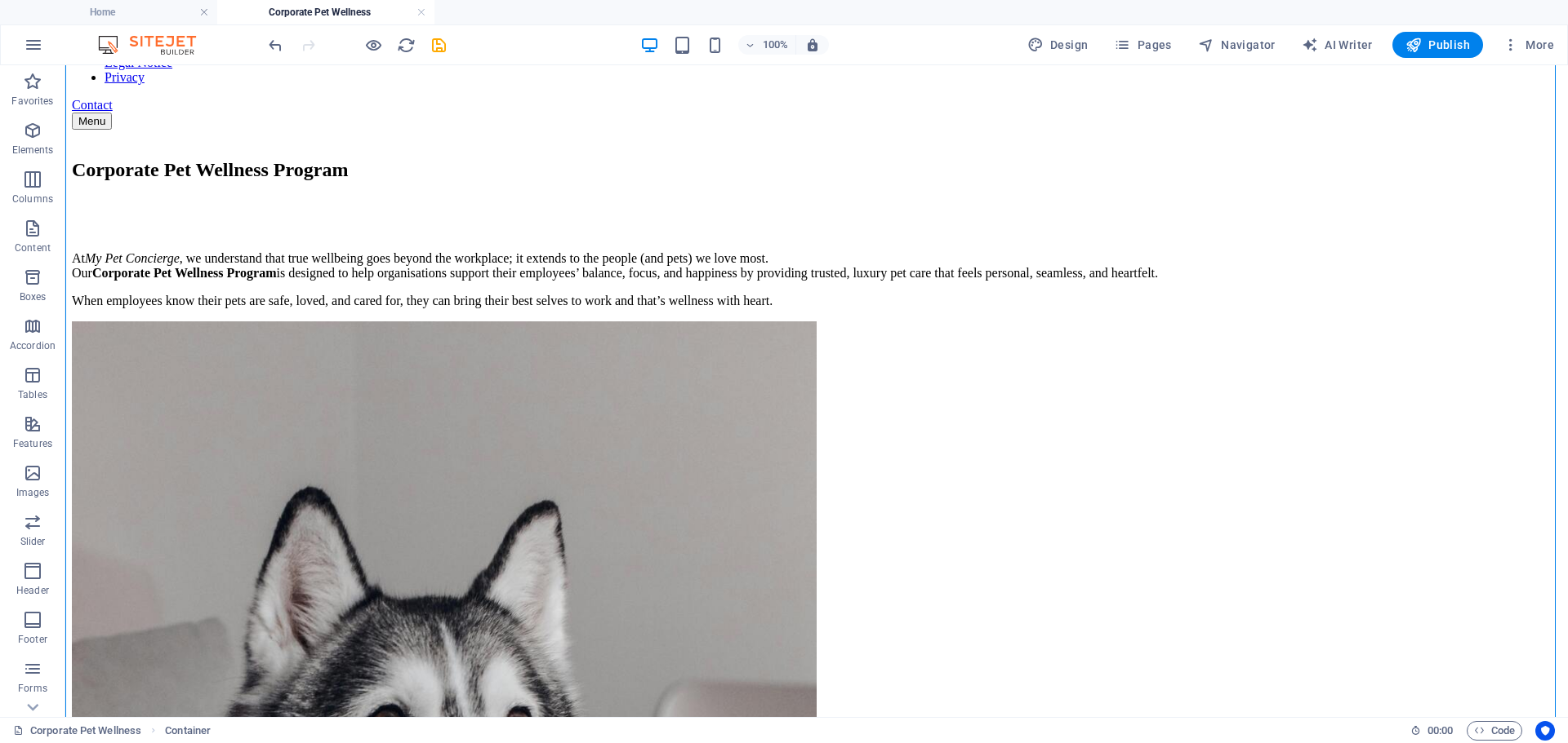
scroll to position [269, 0]
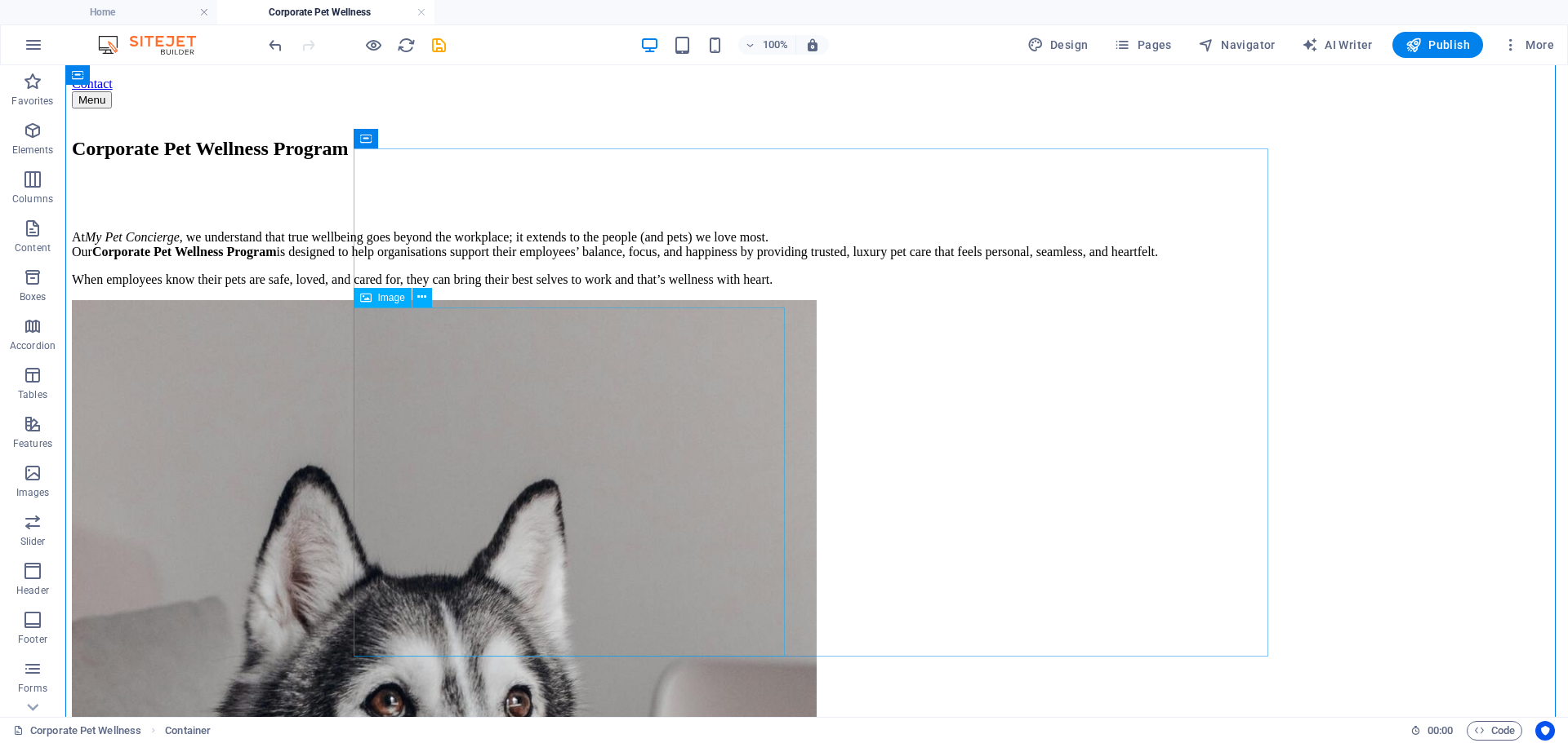
click at [421, 298] on icon at bounding box center [421, 296] width 9 height 17
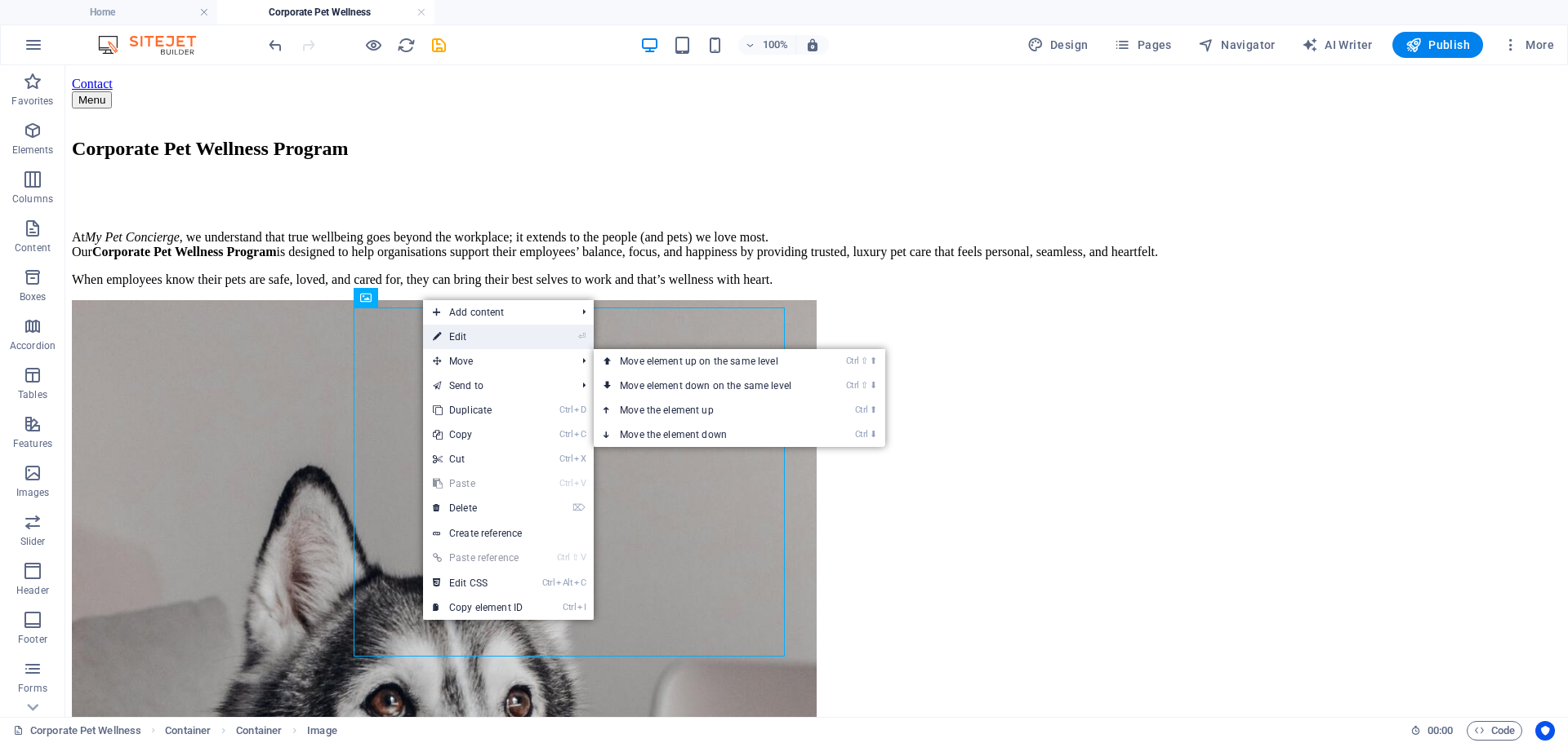
click at [487, 341] on link "⏎ Edit" at bounding box center [478, 337] width 110 height 25
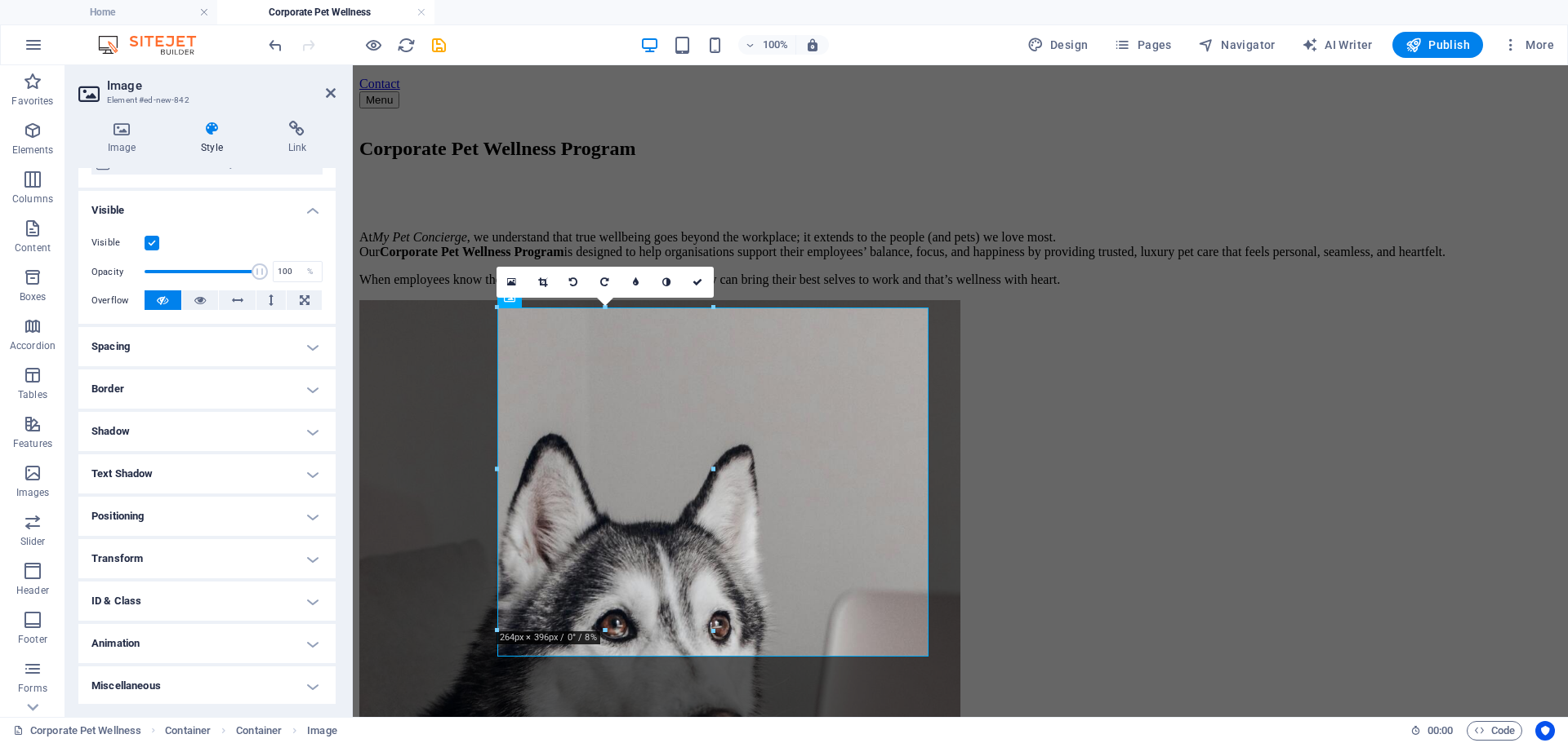
scroll to position [153, 0]
click at [307, 516] on h4 "Positioning" at bounding box center [207, 515] width 257 height 40
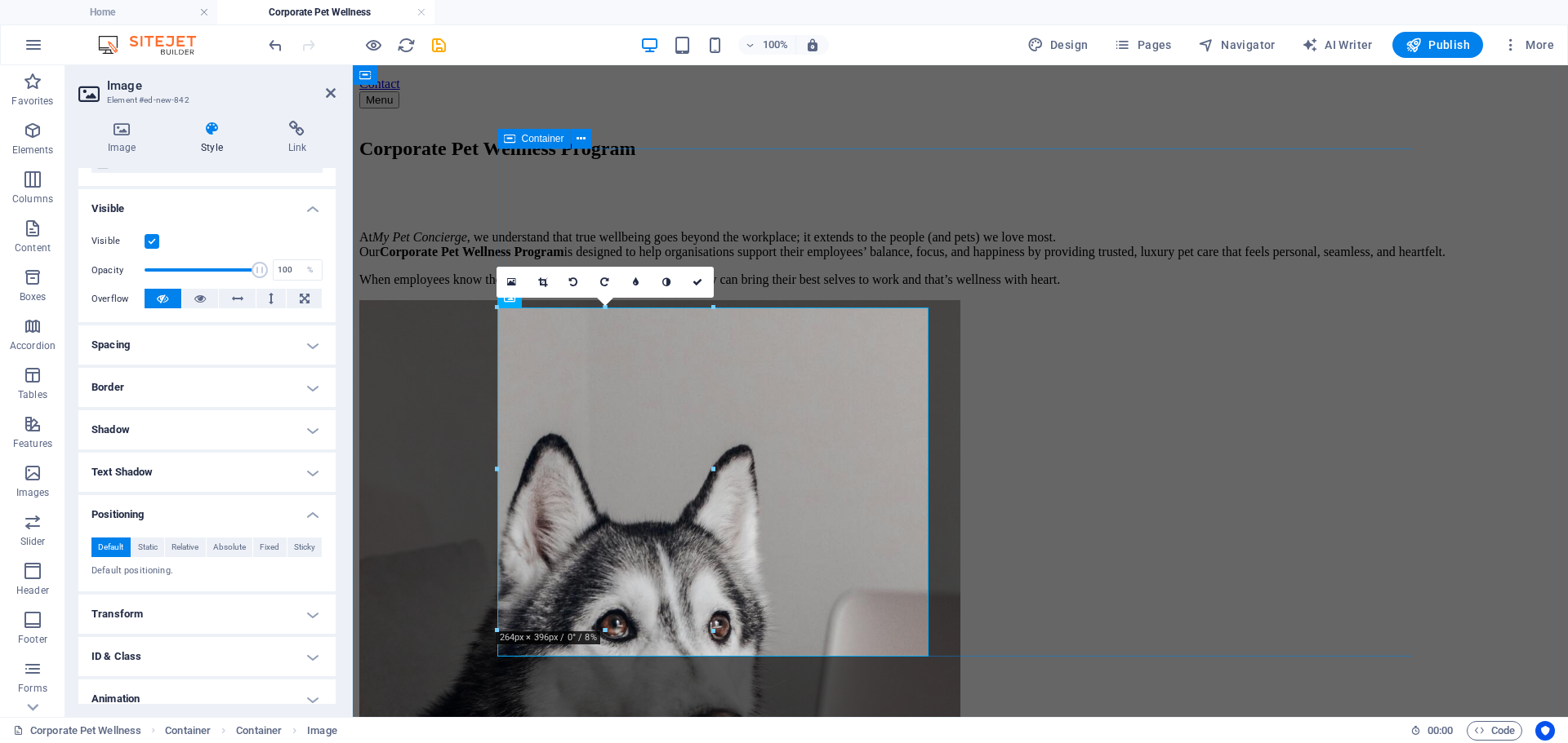
click at [1069, 391] on div "At My Pet Concierge , we understand that true wellbeing goes beyond the workpla…" at bounding box center [960, 731] width 1202 height 1002
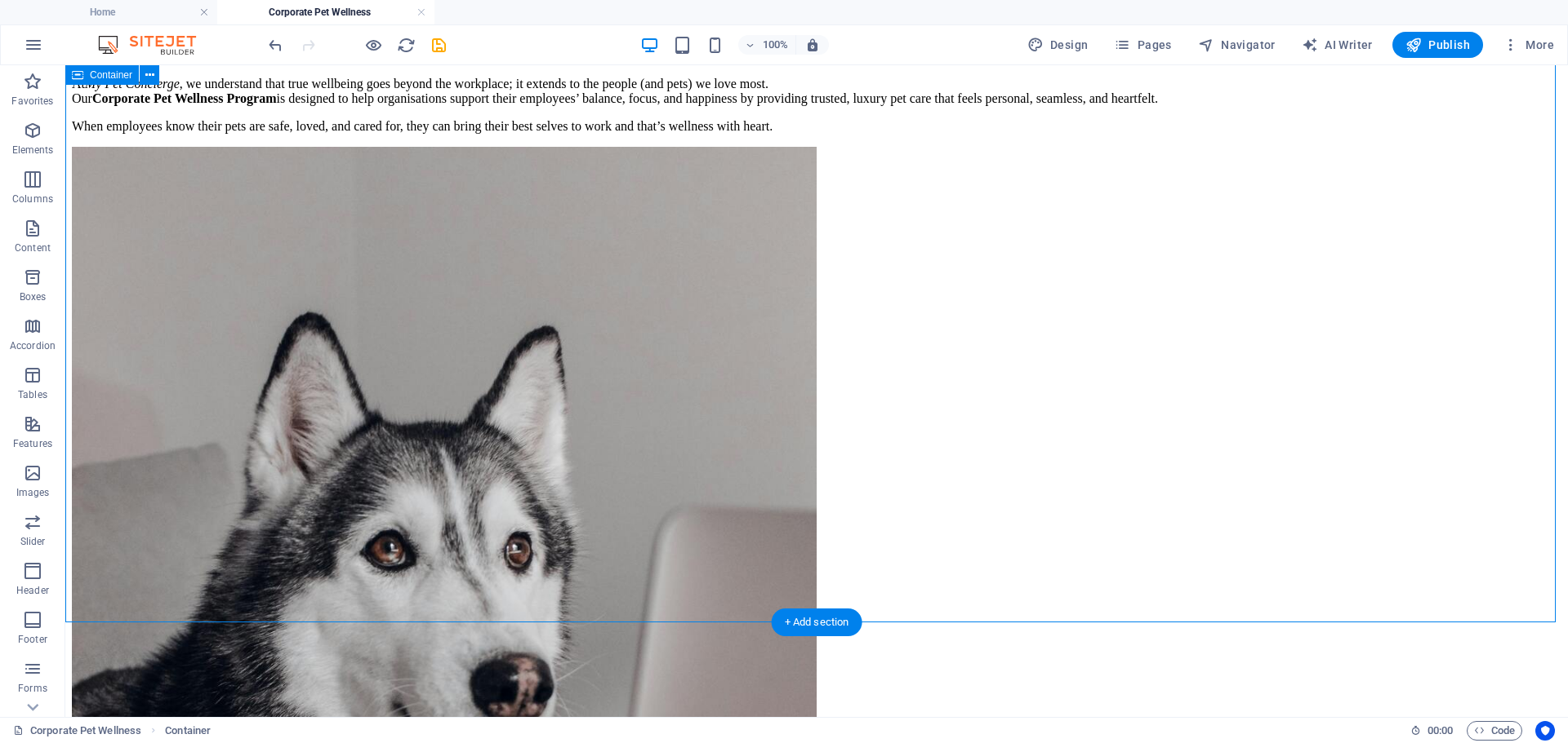
scroll to position [432, 0]
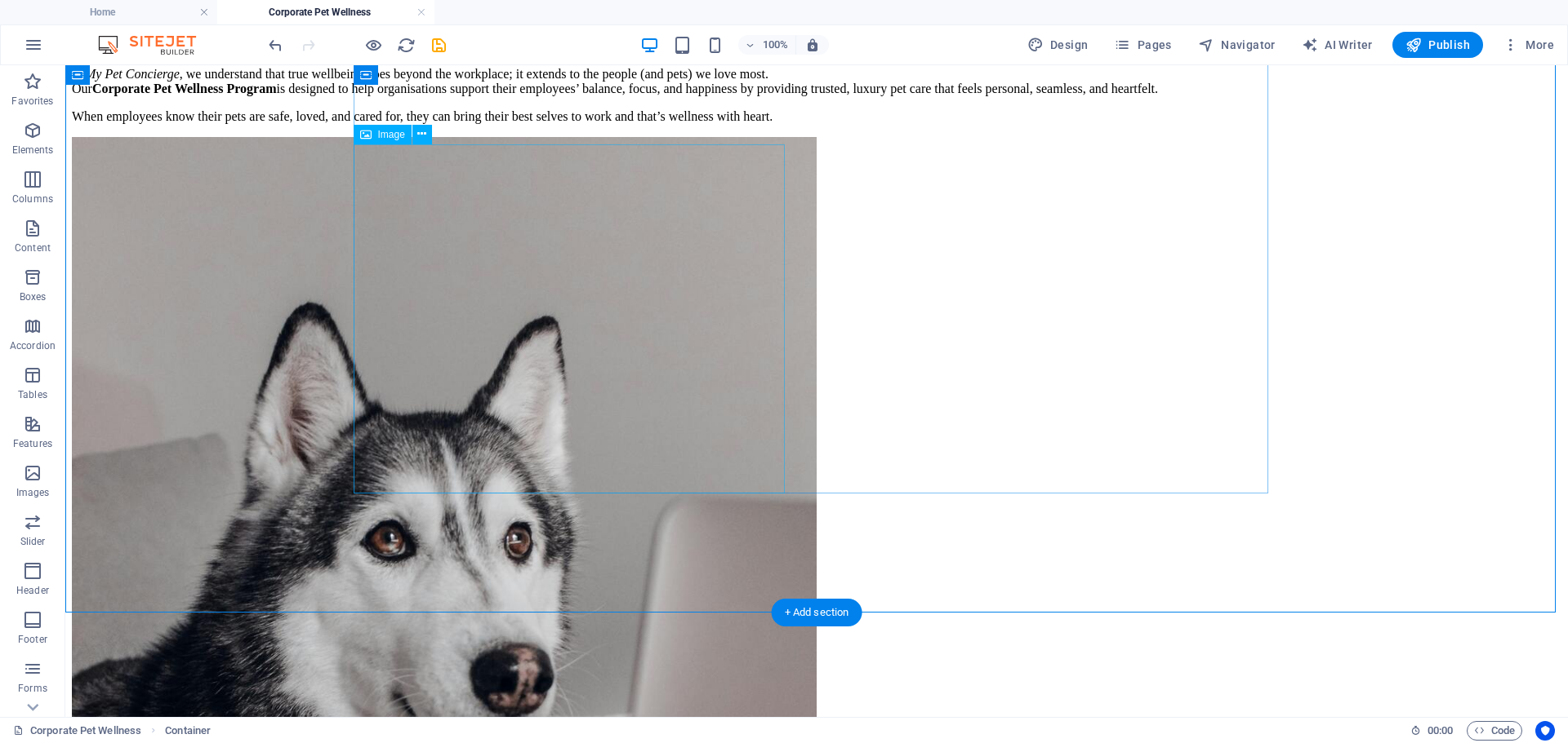
click at [696, 483] on figure "Corporate wellness with heart, because pets are family too" at bounding box center [817, 710] width 1489 height 1147
click at [951, 489] on div "At My Pet Concierge , we understand that true wellbeing goes beyond the workpla…" at bounding box center [817, 676] width 1489 height 1217
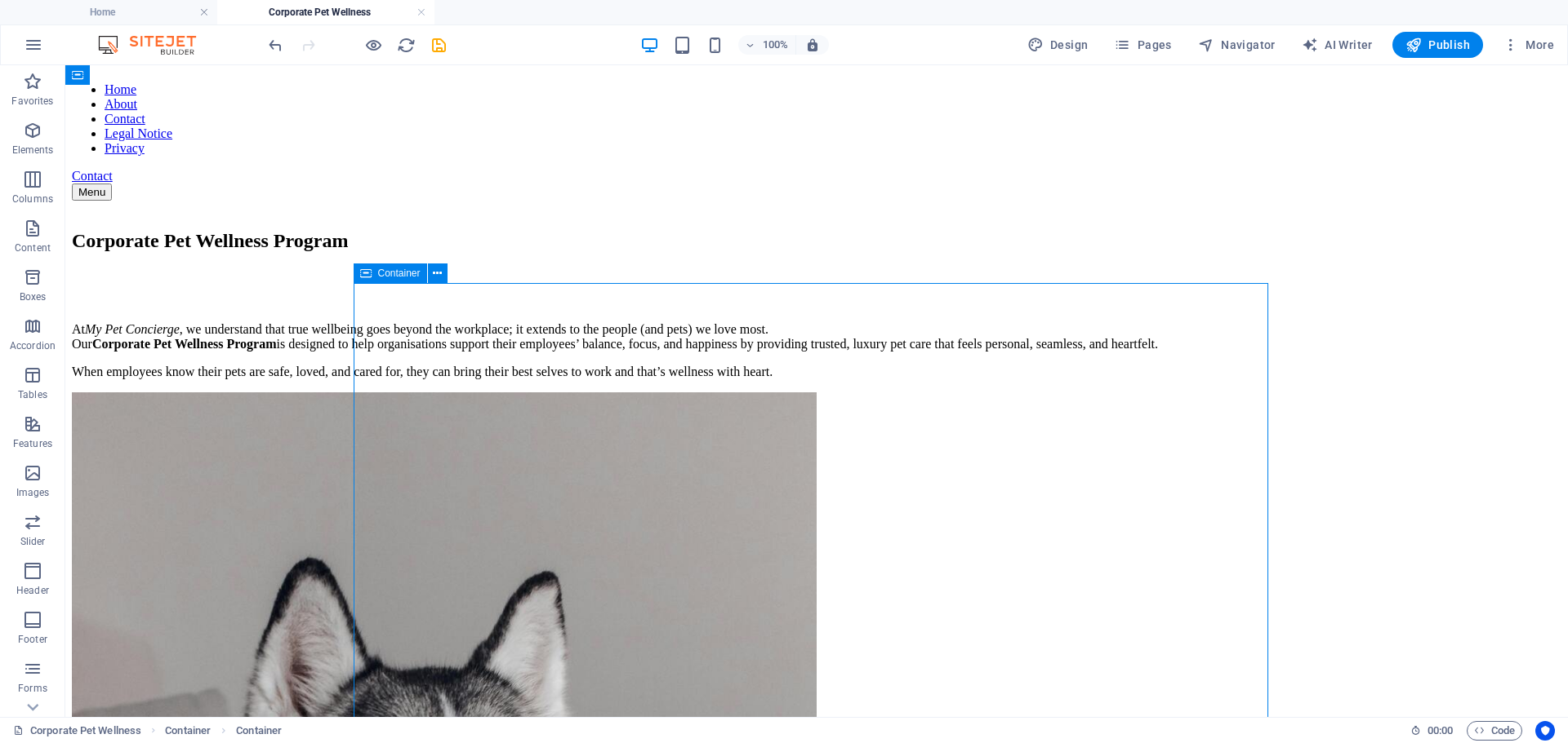
scroll to position [106, 0]
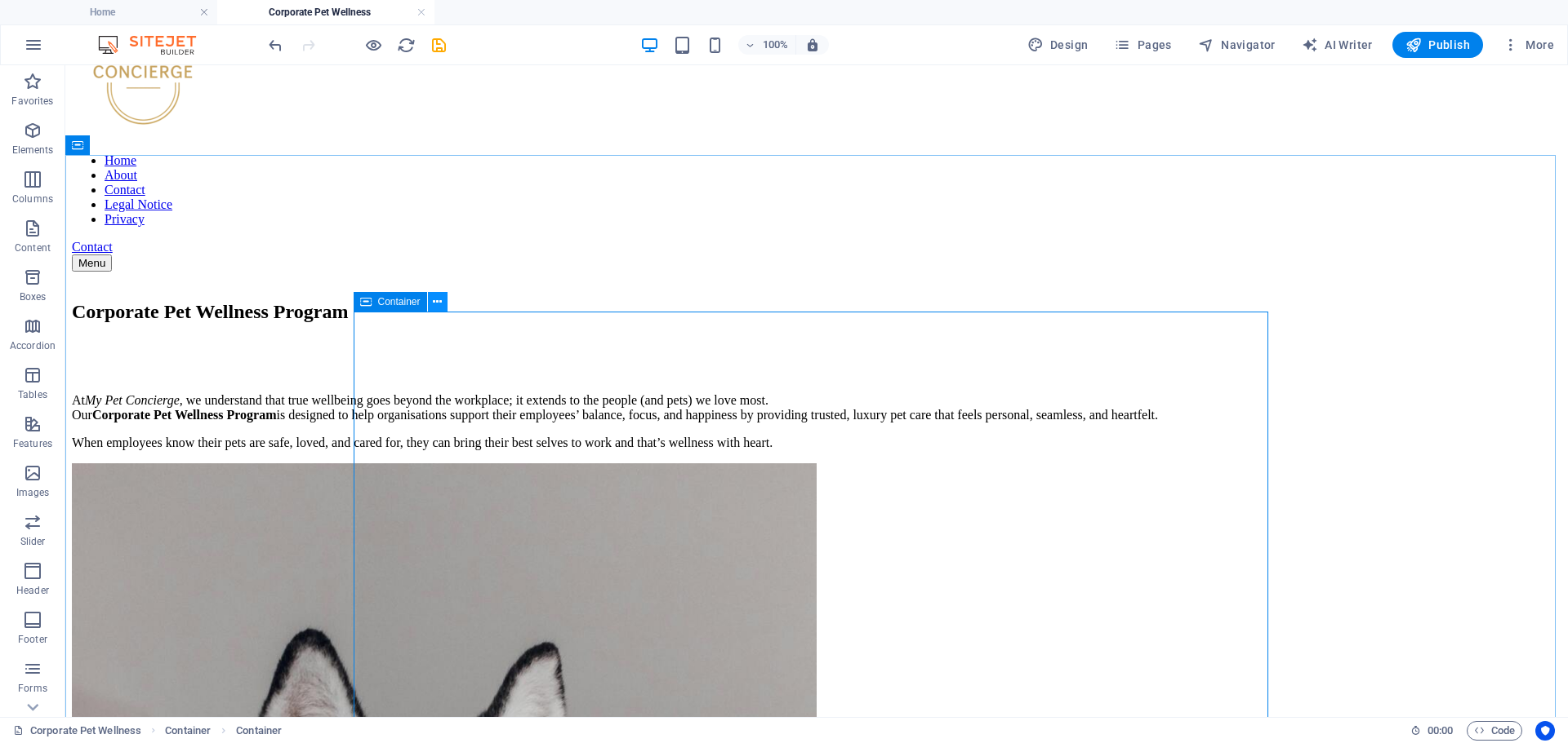
click at [441, 299] on icon at bounding box center [437, 301] width 9 height 17
click at [832, 393] on div "At My Pet Concierge , we understand that true wellbeing goes beyond the workpla…" at bounding box center [817, 422] width 1489 height 57
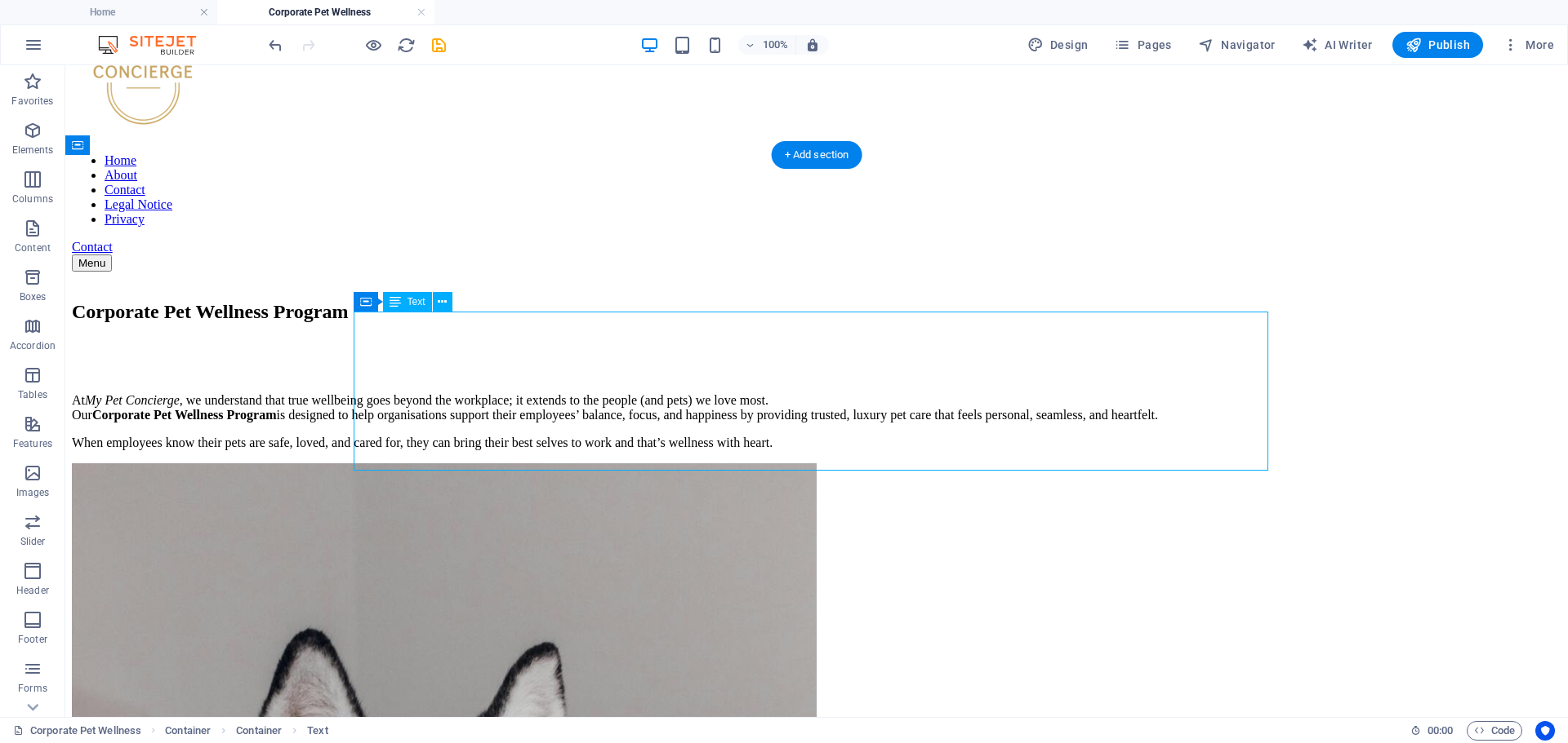
click at [832, 393] on div "At My Pet Concierge , we understand that true wellbeing goes beyond the workpla…" at bounding box center [817, 422] width 1489 height 57
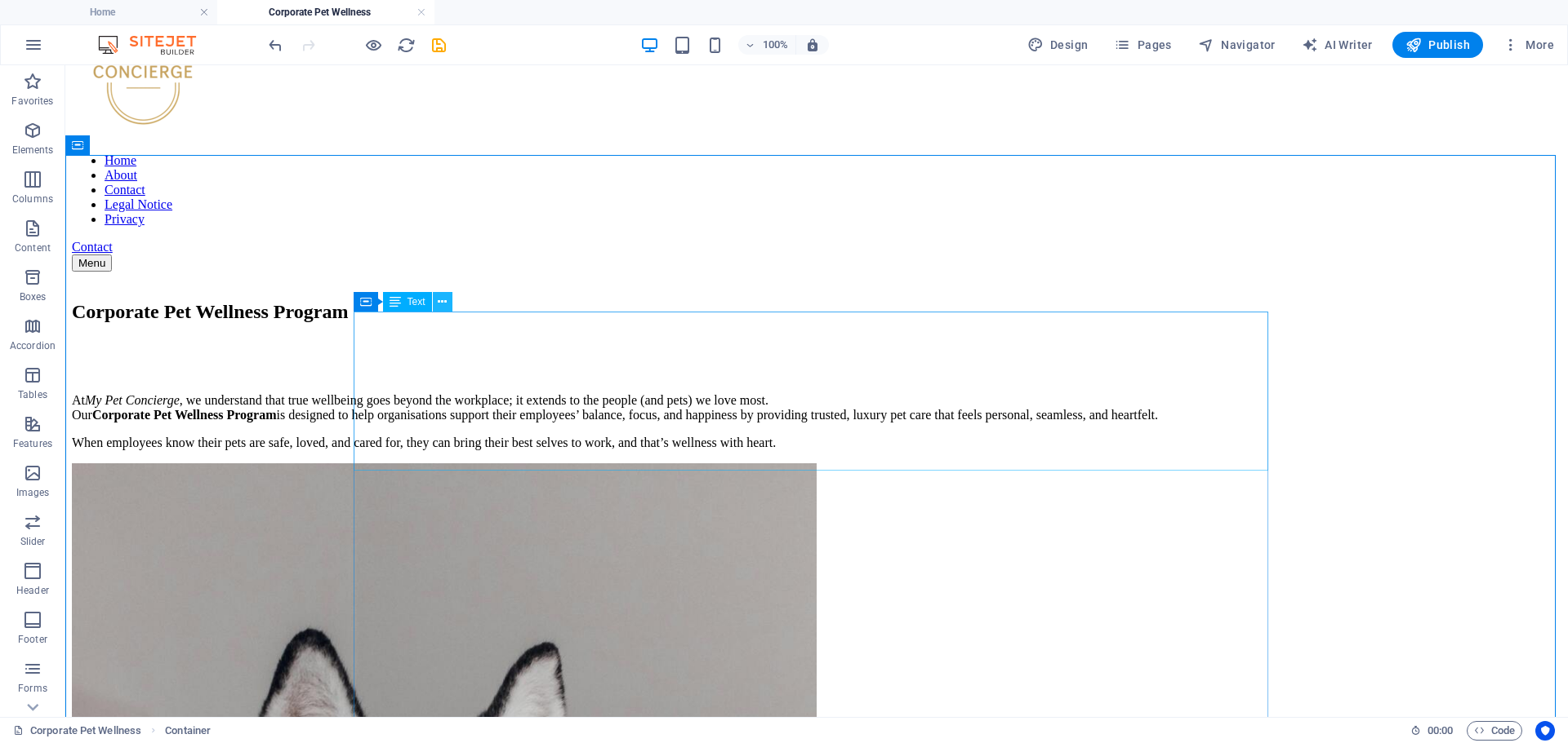
click at [448, 303] on button at bounding box center [443, 302] width 20 height 20
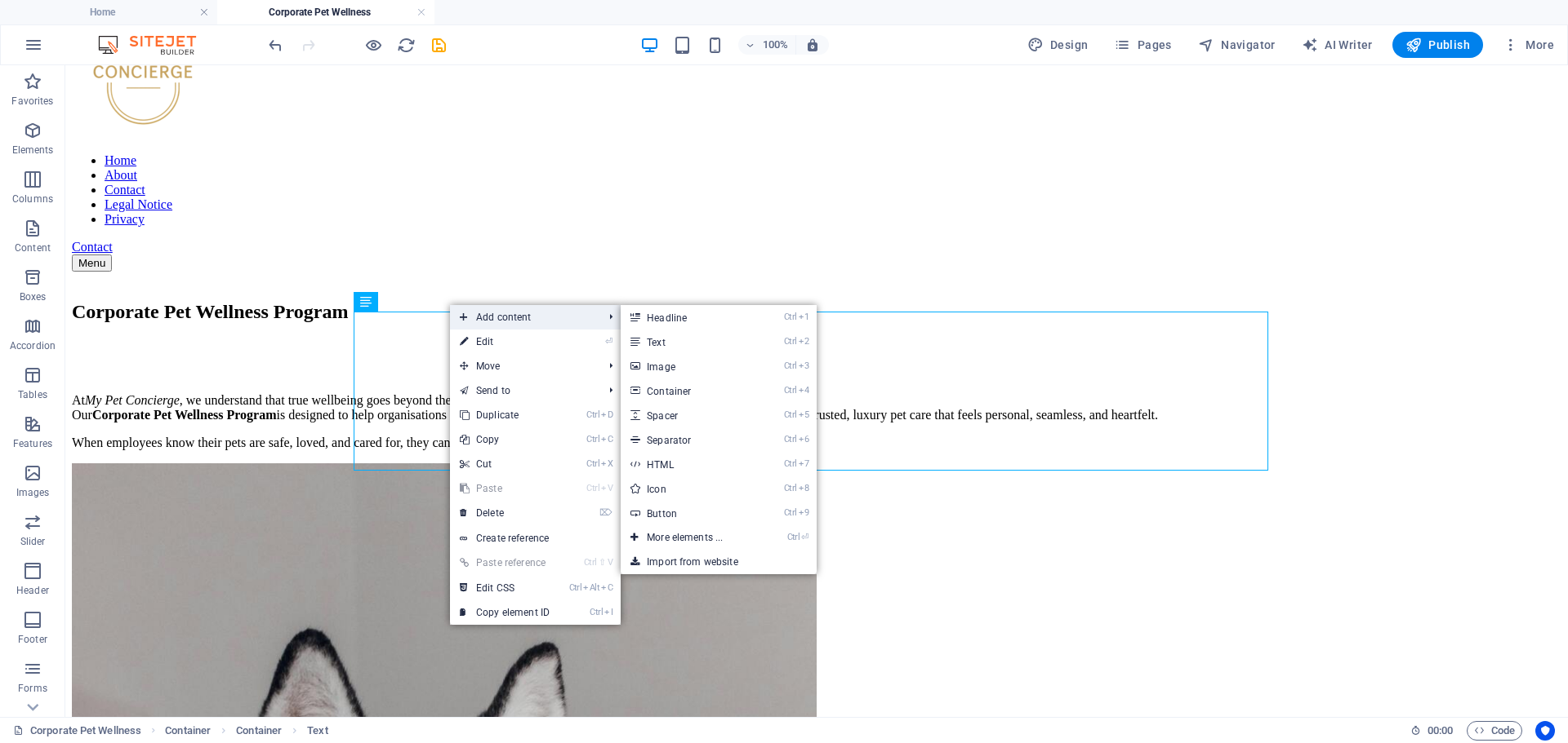
click at [512, 321] on span "Add content" at bounding box center [523, 317] width 146 height 25
click at [670, 413] on link "Ctrl 5 Spacer" at bounding box center [688, 415] width 134 height 25
select select "px"
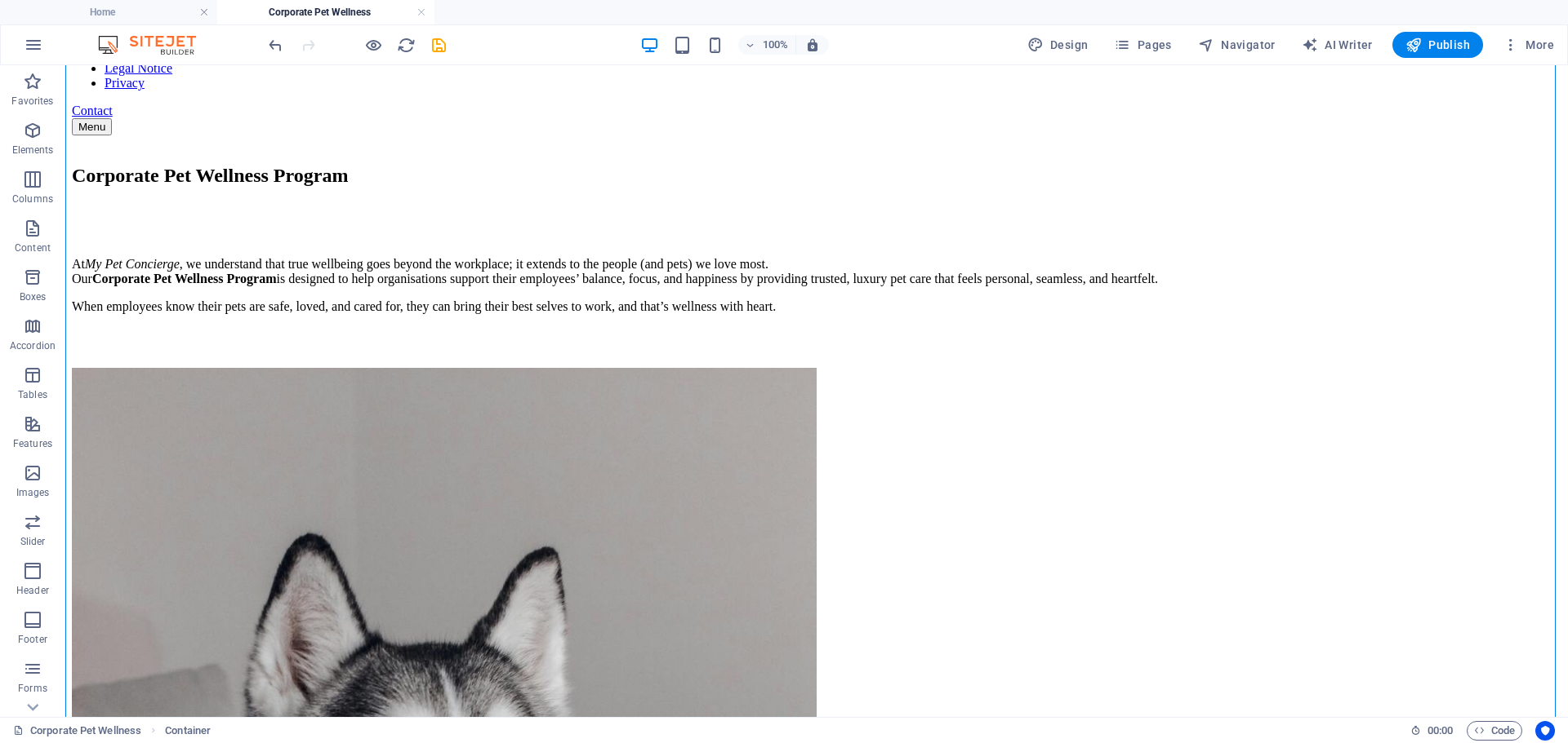
scroll to position [269, 0]
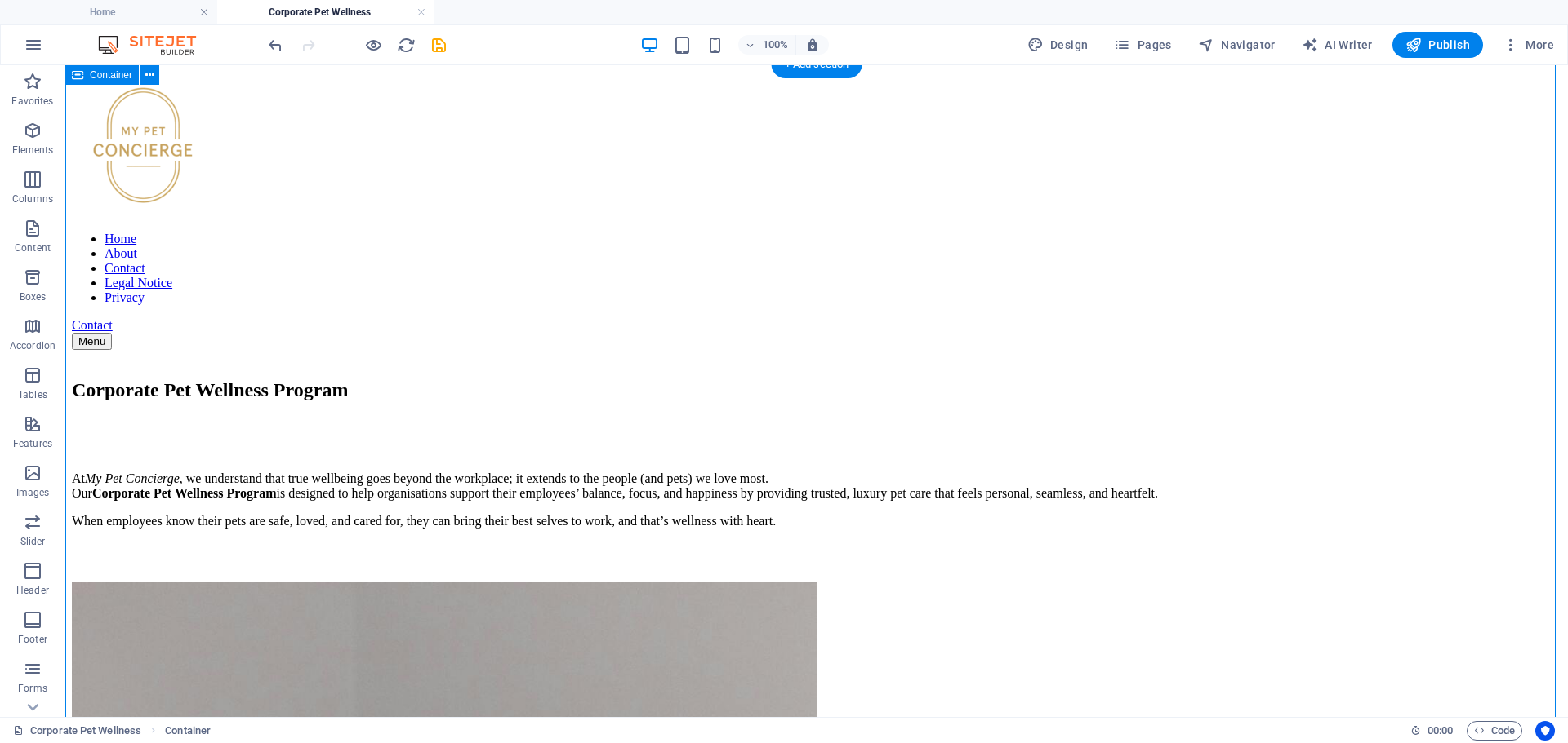
scroll to position [24, 0]
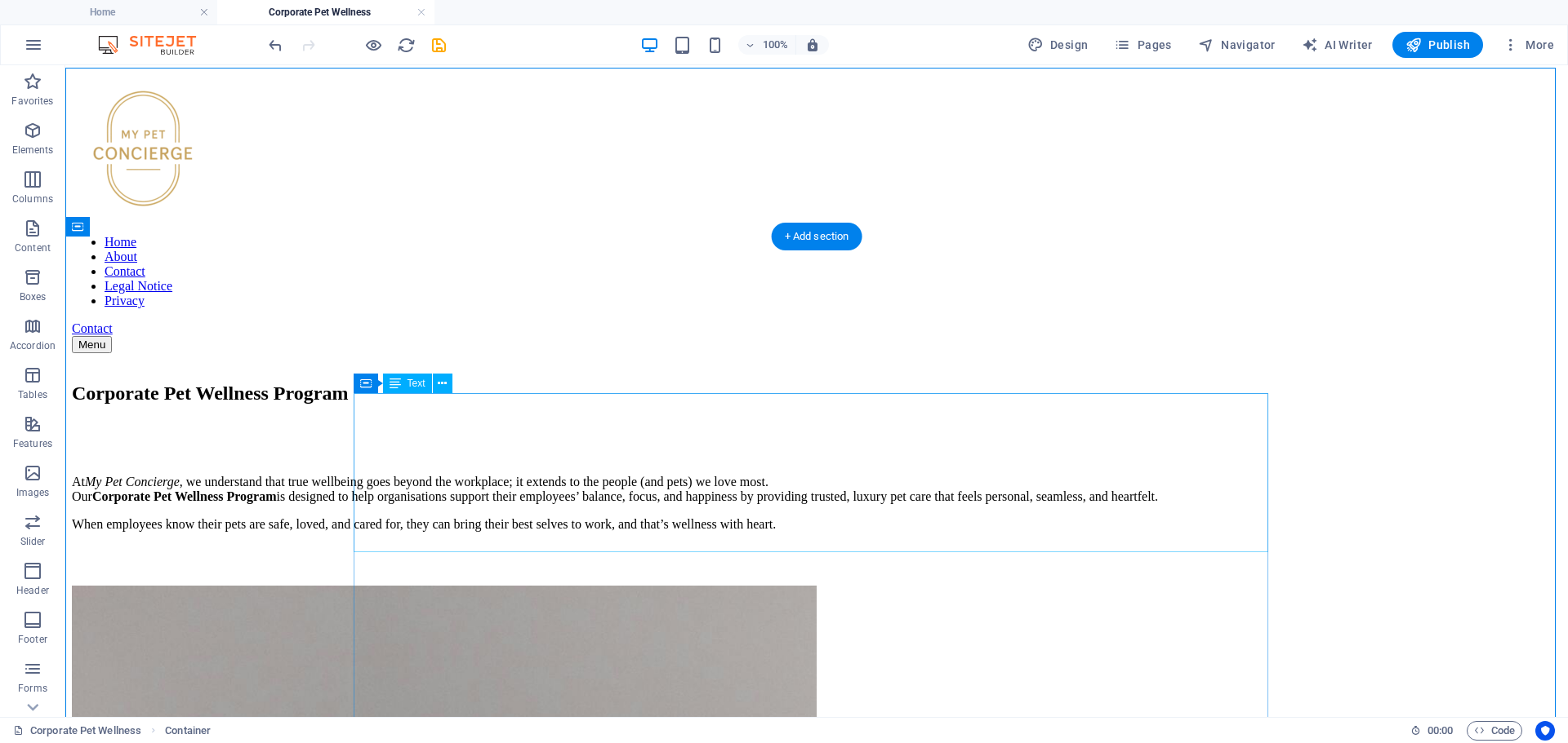
click at [1029, 497] on div "At My Pet Concierge , we understand that true wellbeing goes beyond the workpla…" at bounding box center [817, 504] width 1489 height 57
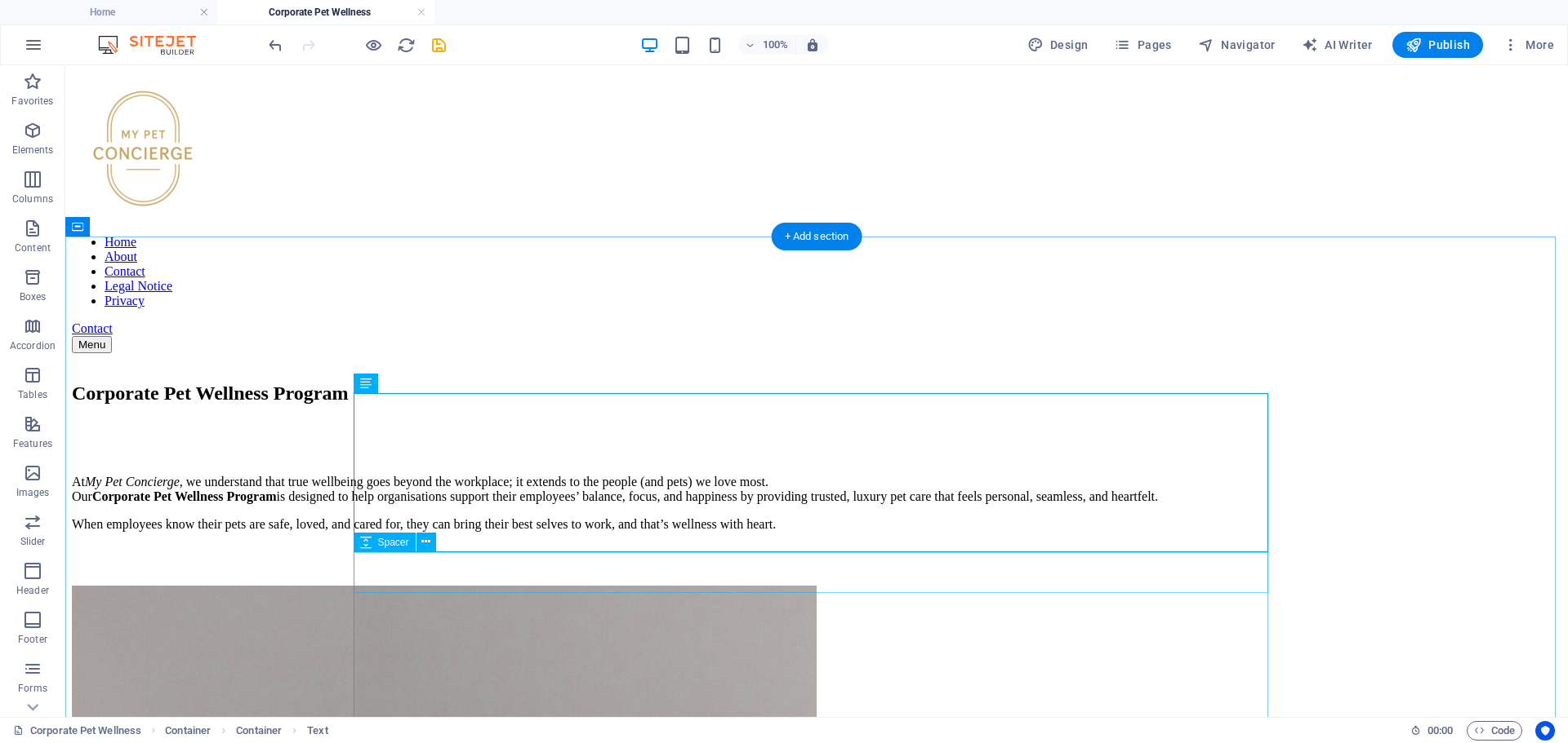
click at [922, 572] on div at bounding box center [817, 565] width 1489 height 41
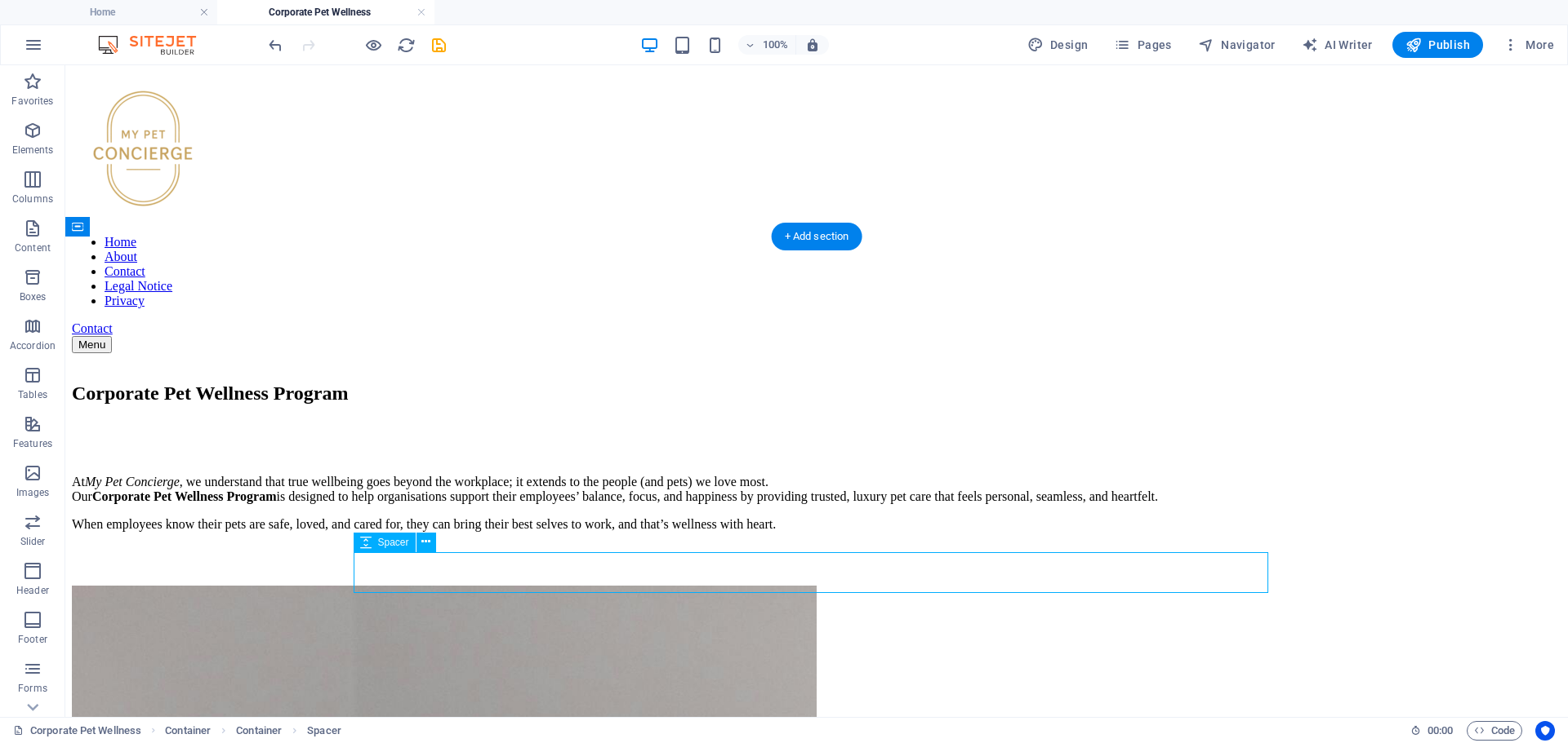
scroll to position [269, 0]
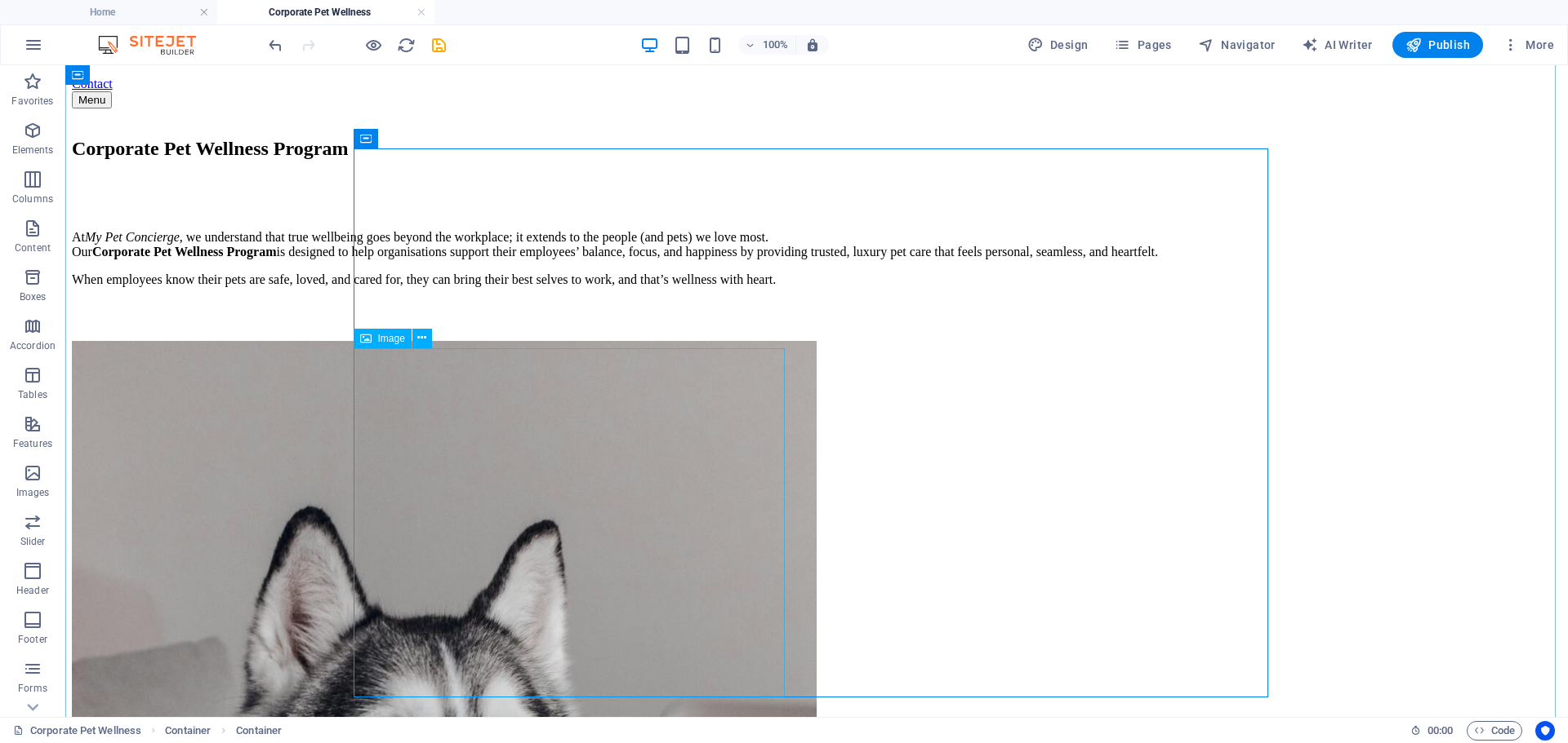
click at [421, 343] on icon at bounding box center [421, 338] width 9 height 17
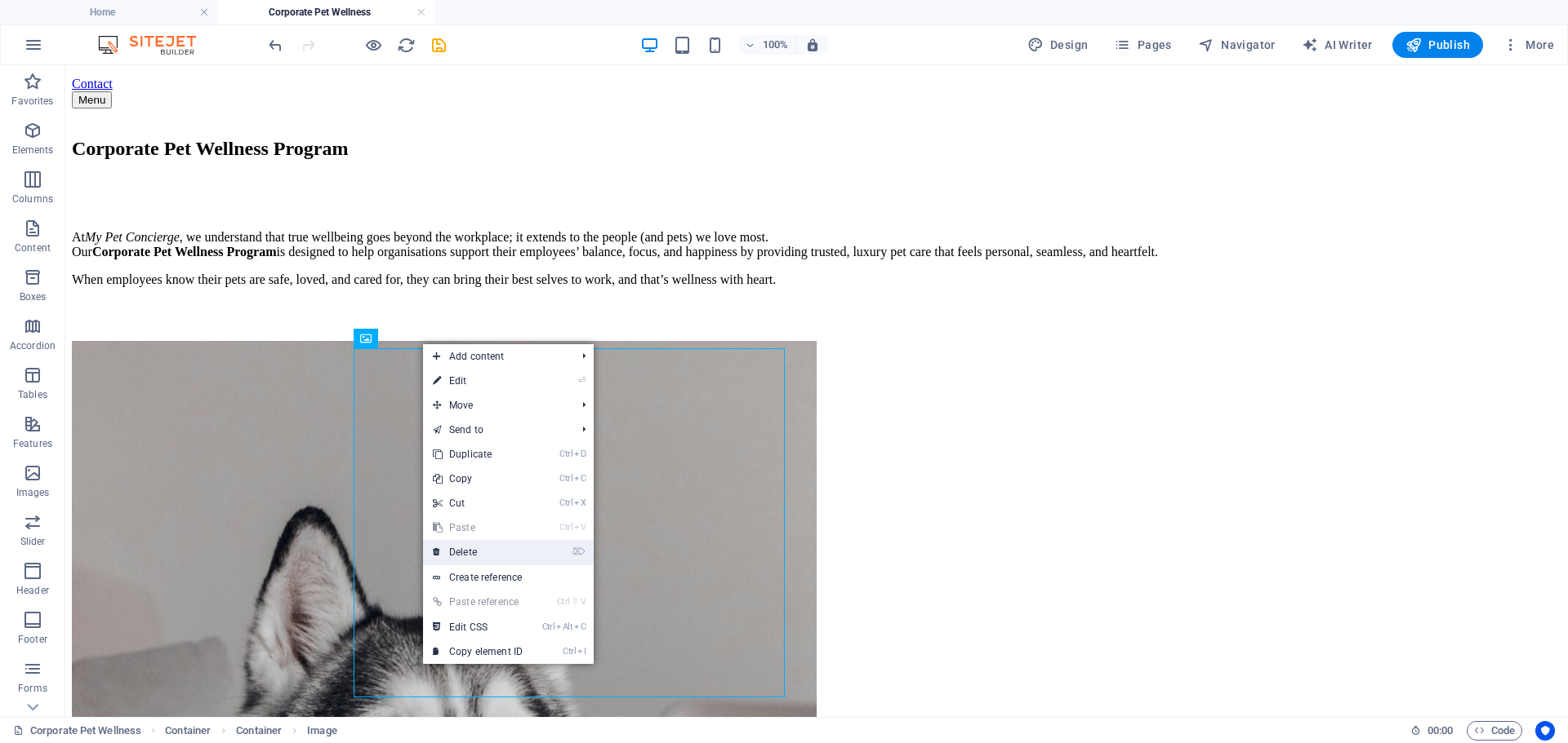
click at [449, 556] on link "⌦ Delete" at bounding box center [478, 552] width 110 height 25
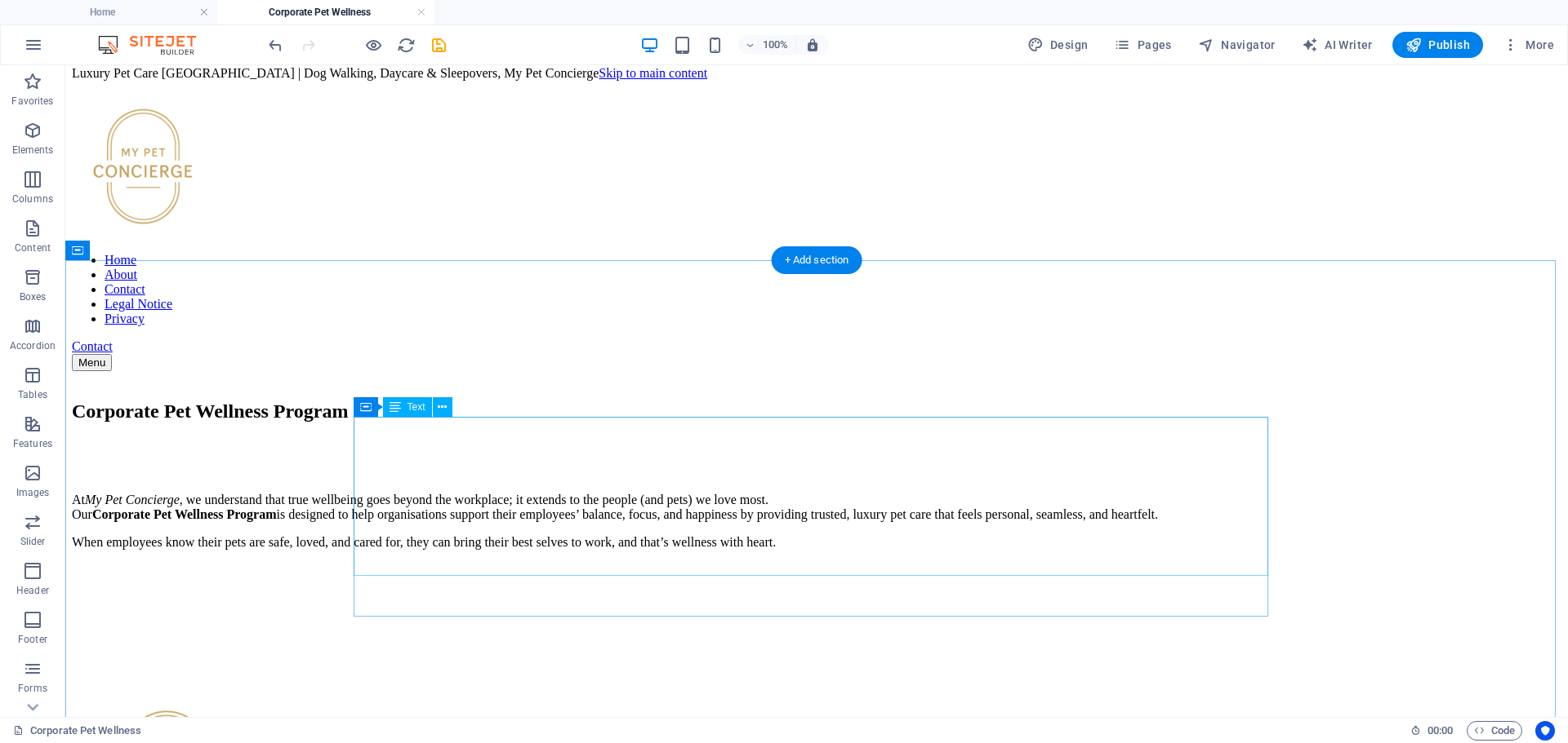
scroll to position [0, 0]
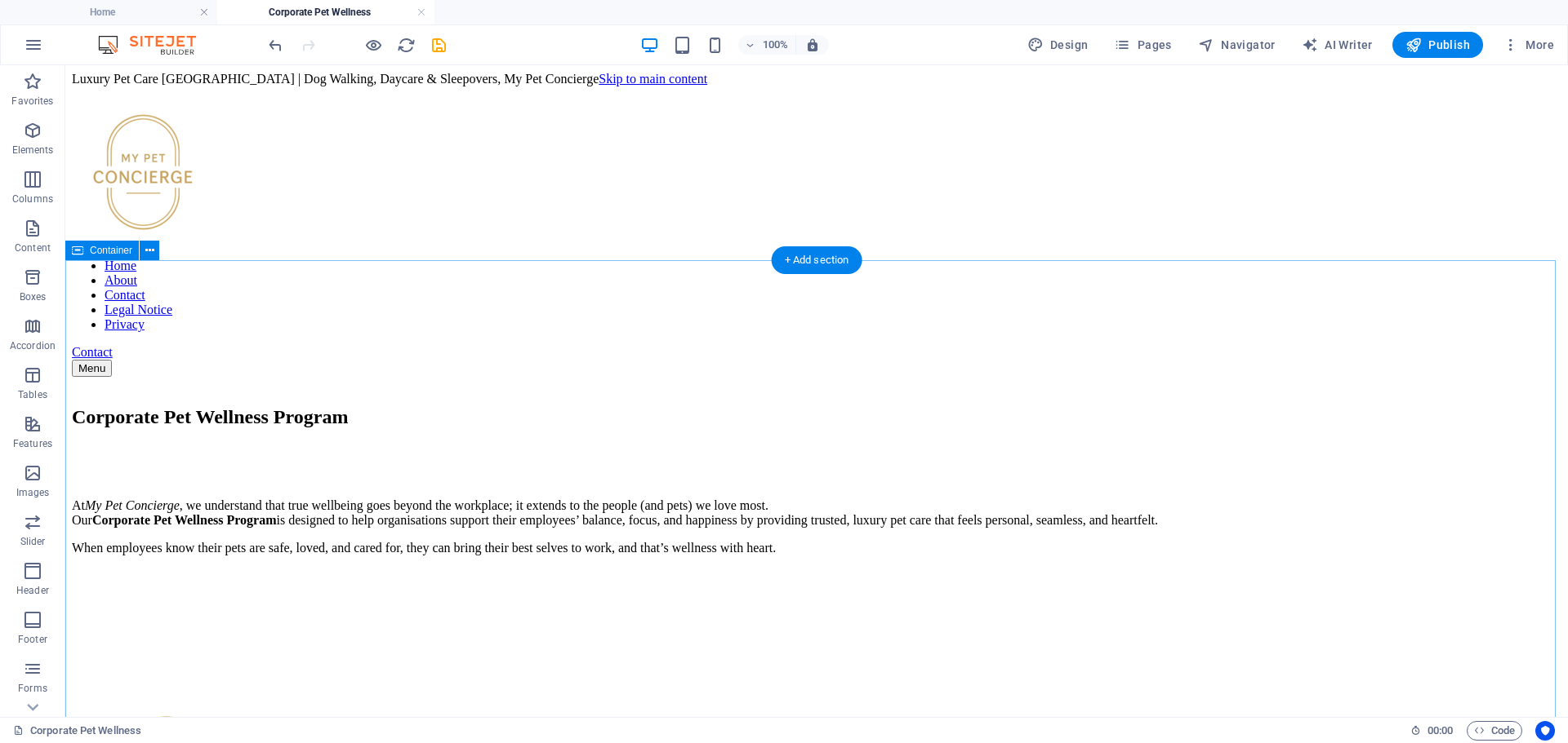
click at [1345, 406] on div "Corporate Pet Wellness Program At My Pet Concierge , we understand that true we…" at bounding box center [817, 528] width 1489 height 244
click at [427, 564] on icon at bounding box center [425, 565] width 9 height 17
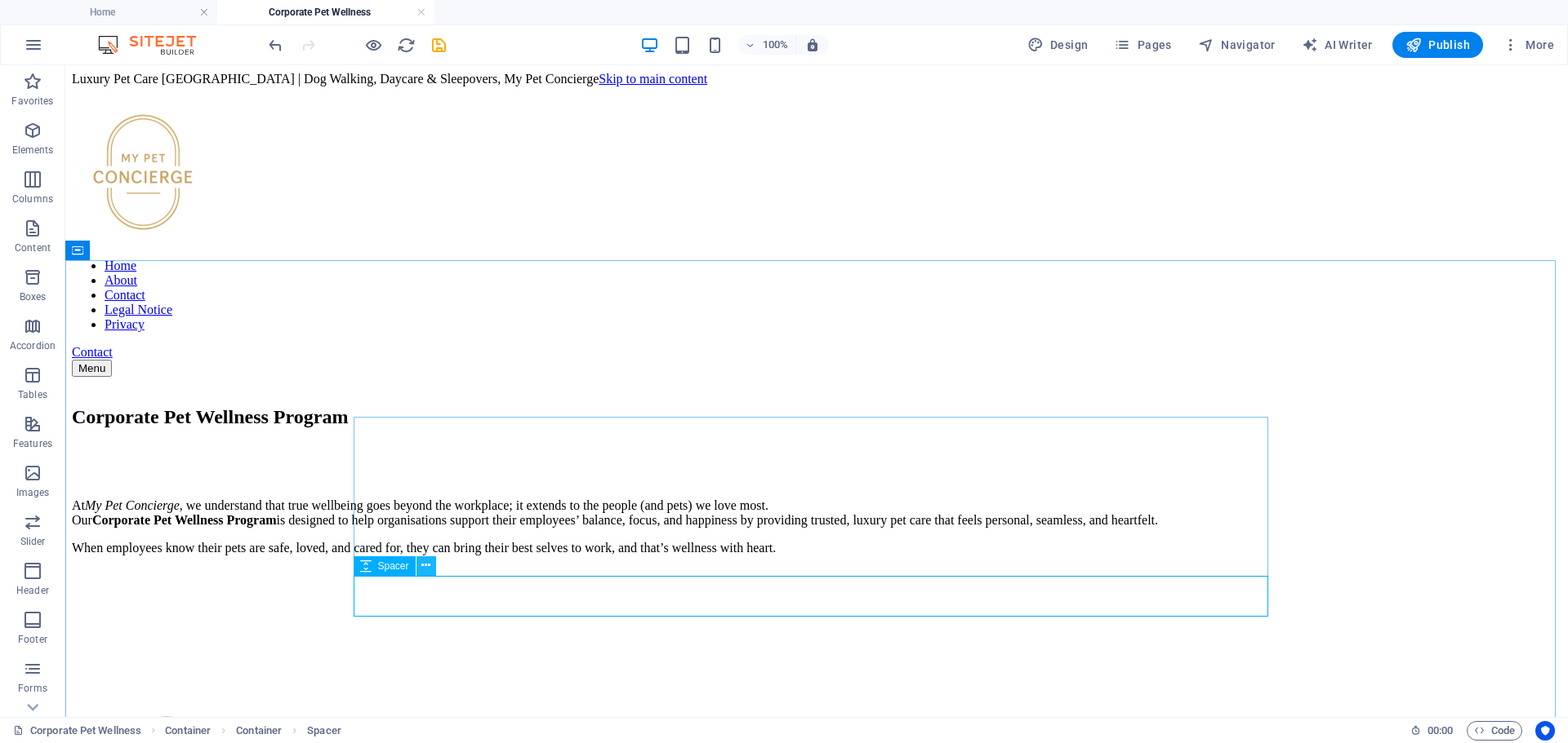
click at [432, 564] on button at bounding box center [426, 566] width 20 height 20
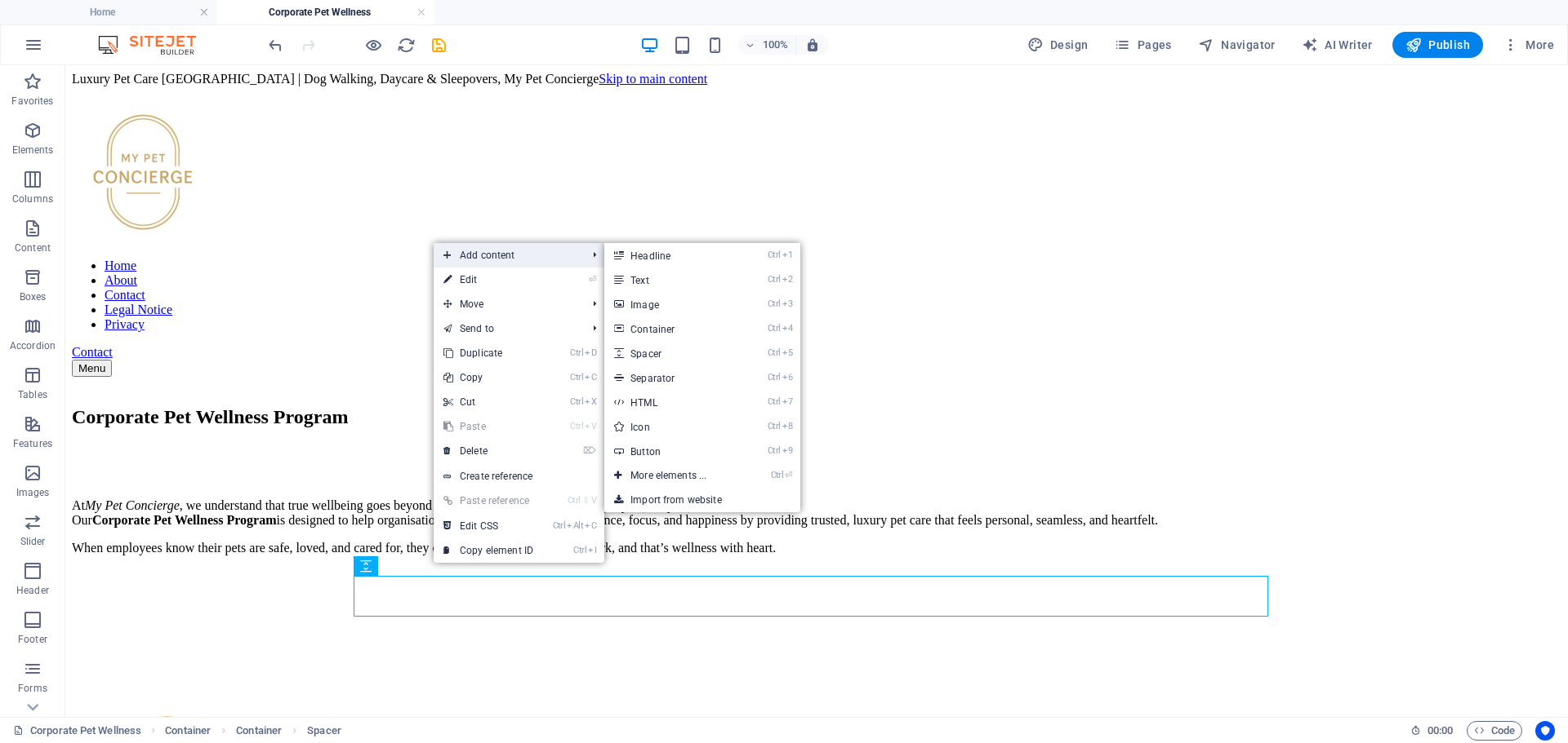
click at [490, 258] on span "Add content" at bounding box center [507, 255] width 146 height 25
click at [650, 306] on link "Ctrl 3 Image" at bounding box center [671, 304] width 134 height 25
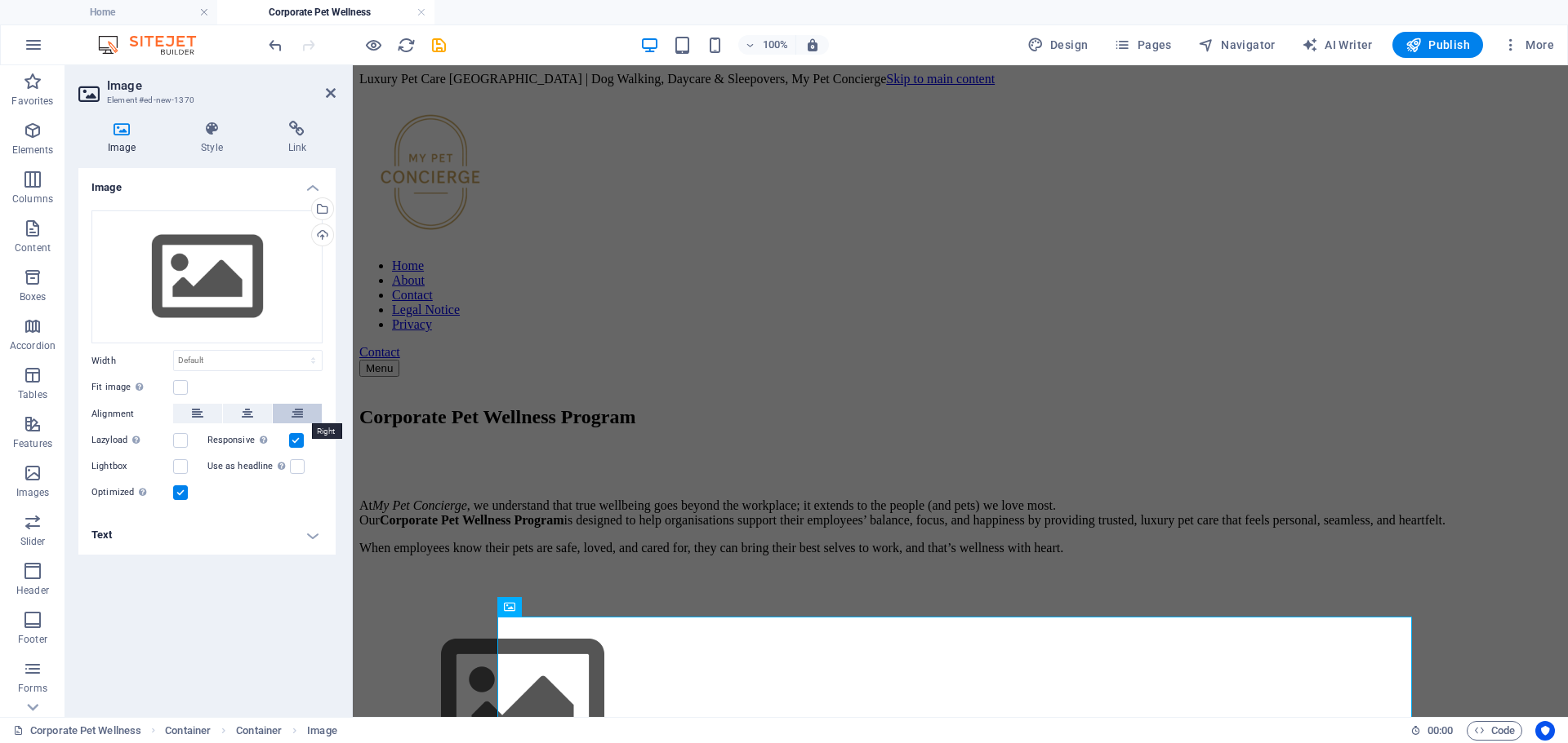
click at [299, 412] on icon at bounding box center [298, 414] width 12 height 20
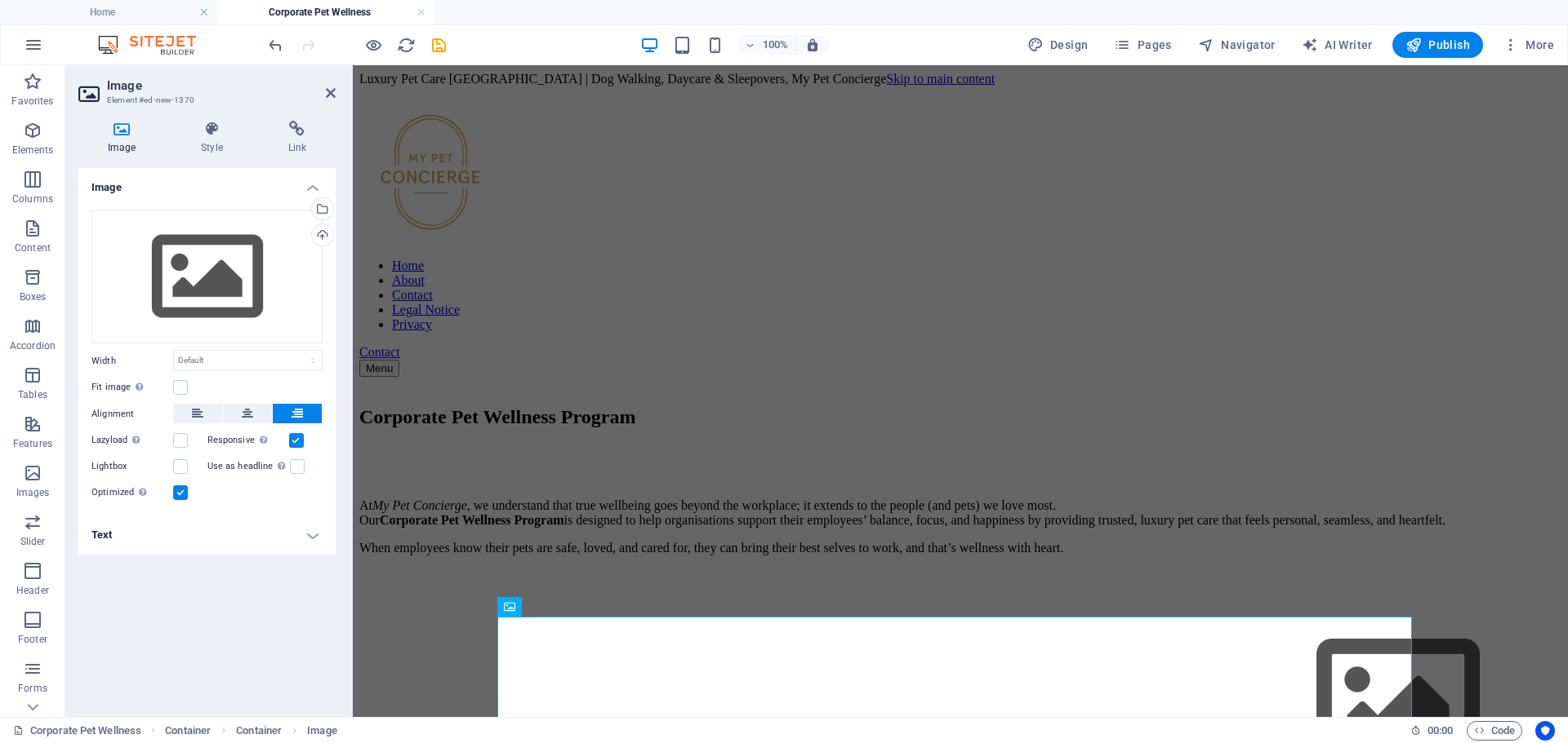
click at [306, 540] on h4 "Text" at bounding box center [207, 536] width 257 height 40
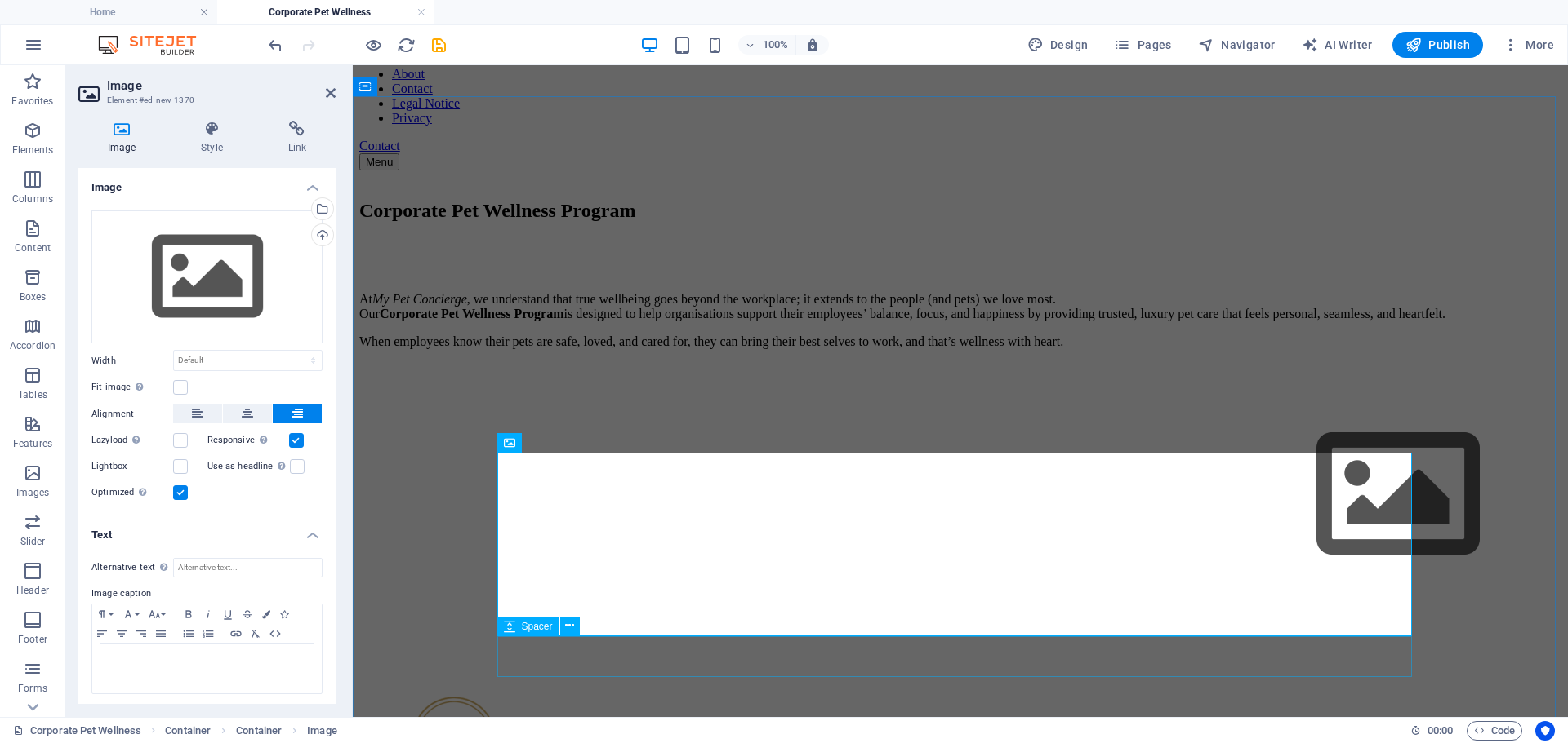
scroll to position [245, 0]
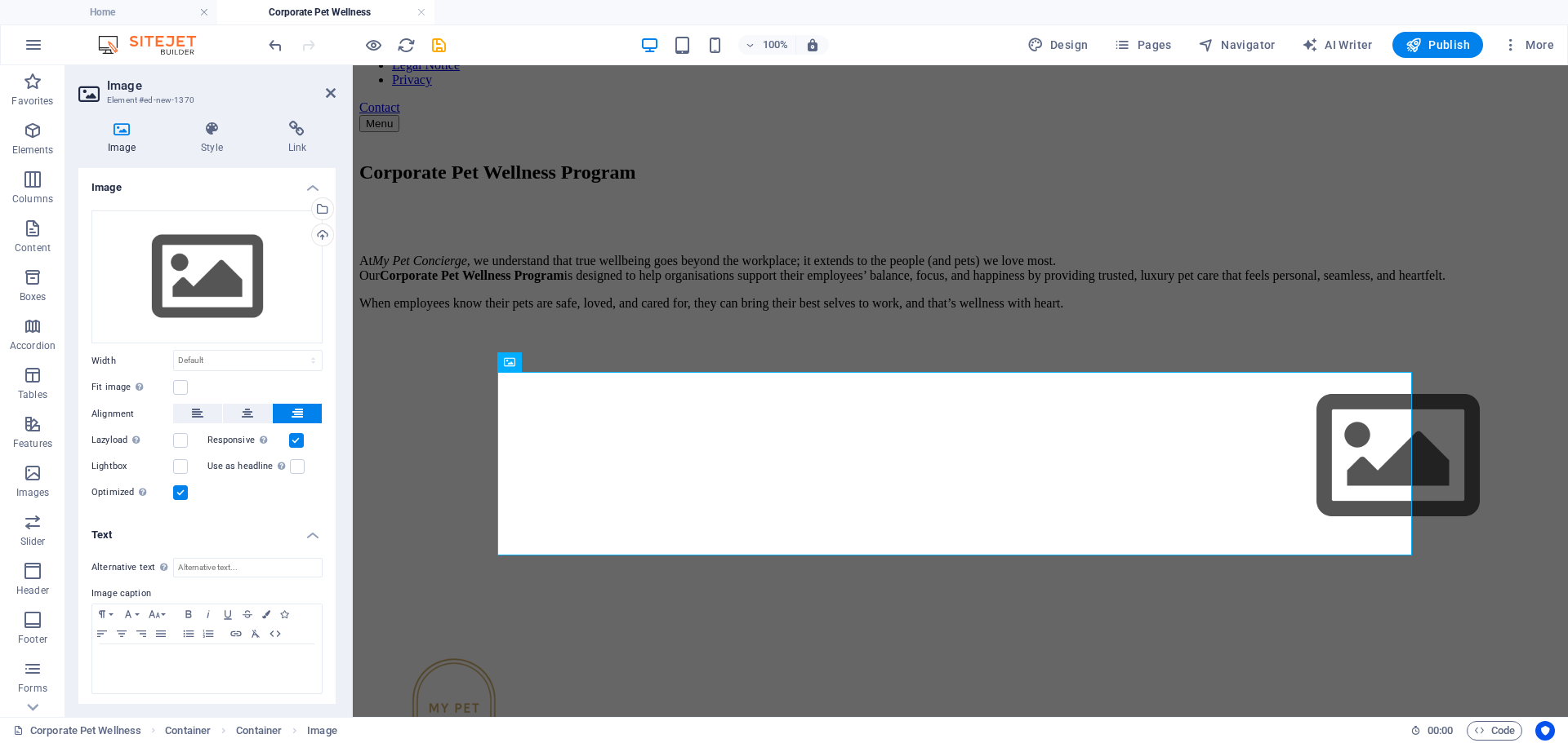
click at [309, 532] on h4 "Text" at bounding box center [207, 531] width 257 height 30
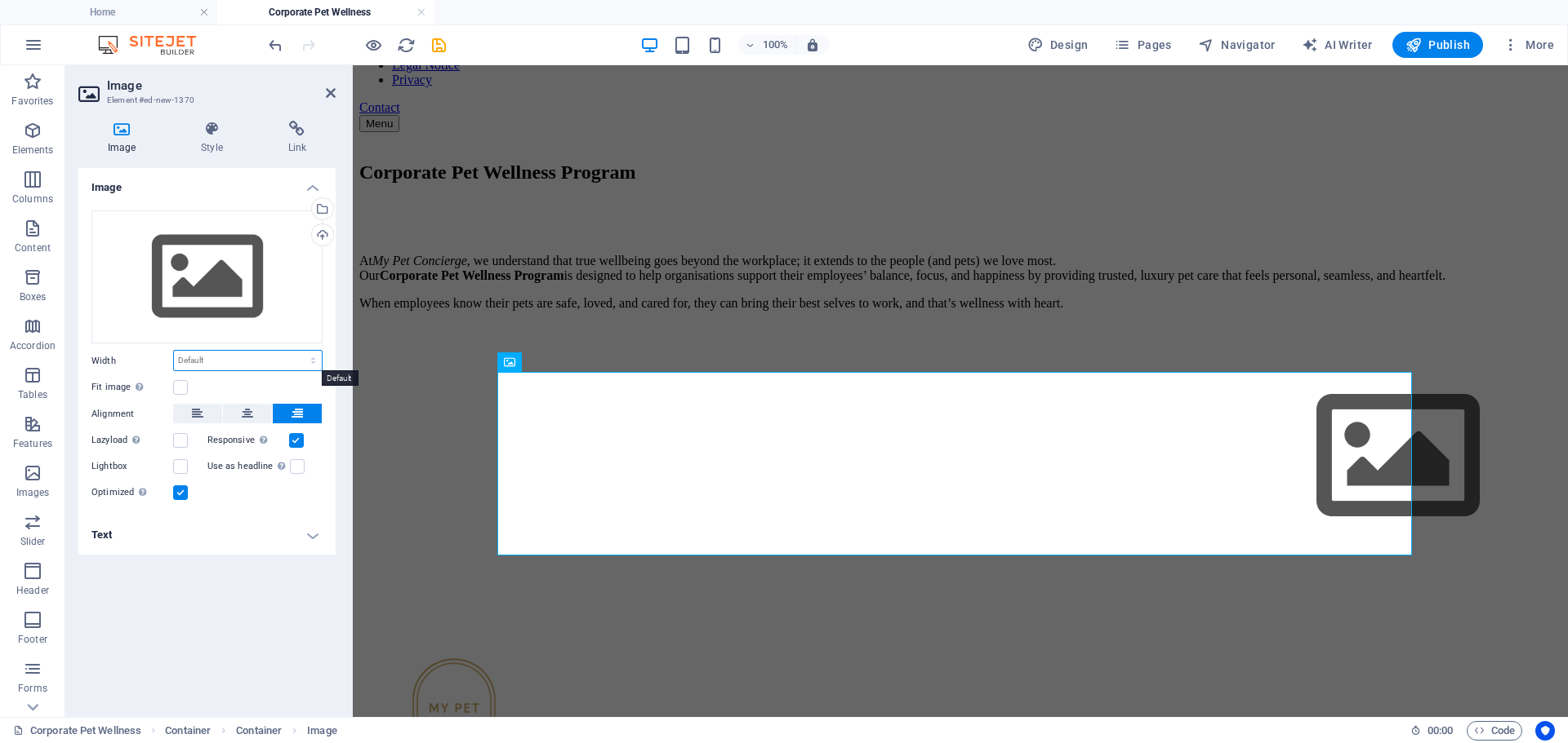
click at [199, 358] on select "Default auto px rem % em vh vw" at bounding box center [247, 361] width 147 height 20
select select "%"
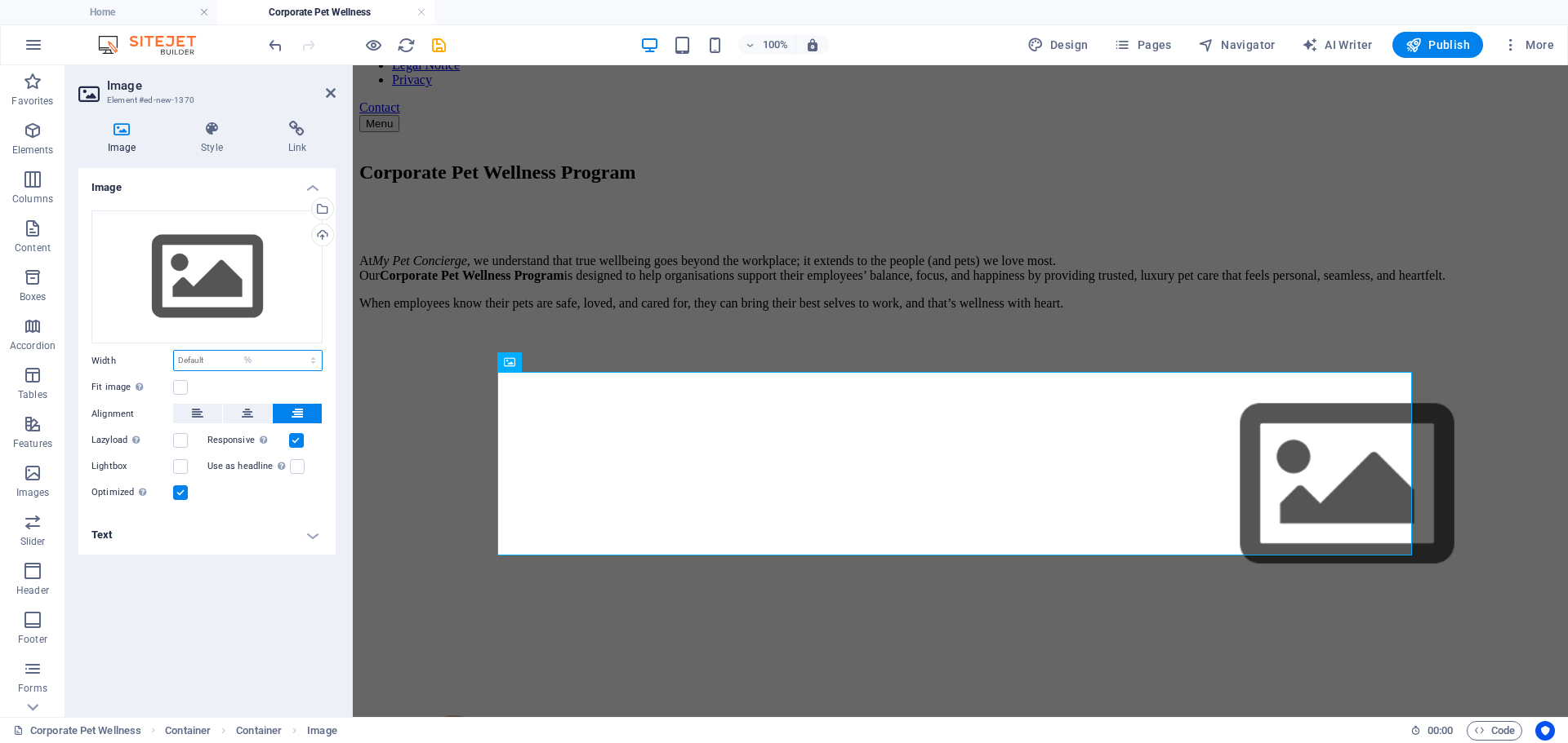
click at [299, 351] on select "Default auto px rem % em vh vw" at bounding box center [247, 361] width 147 height 20
click at [190, 286] on div "Drag files here, click to choose files or select files from Files or our free s…" at bounding box center [207, 277] width 231 height 133
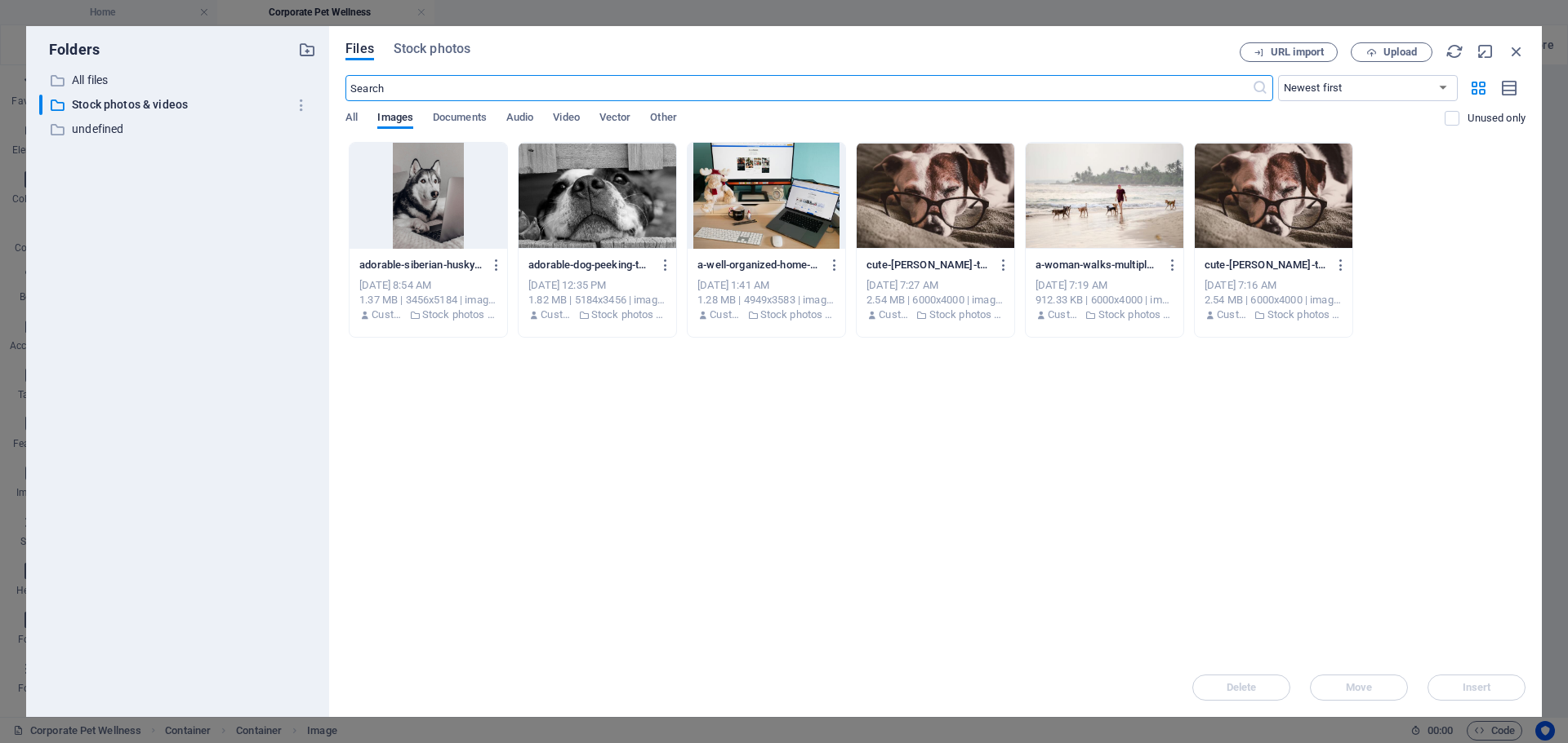
scroll to position [292, 0]
click at [447, 49] on span "Stock photos" at bounding box center [432, 49] width 77 height 20
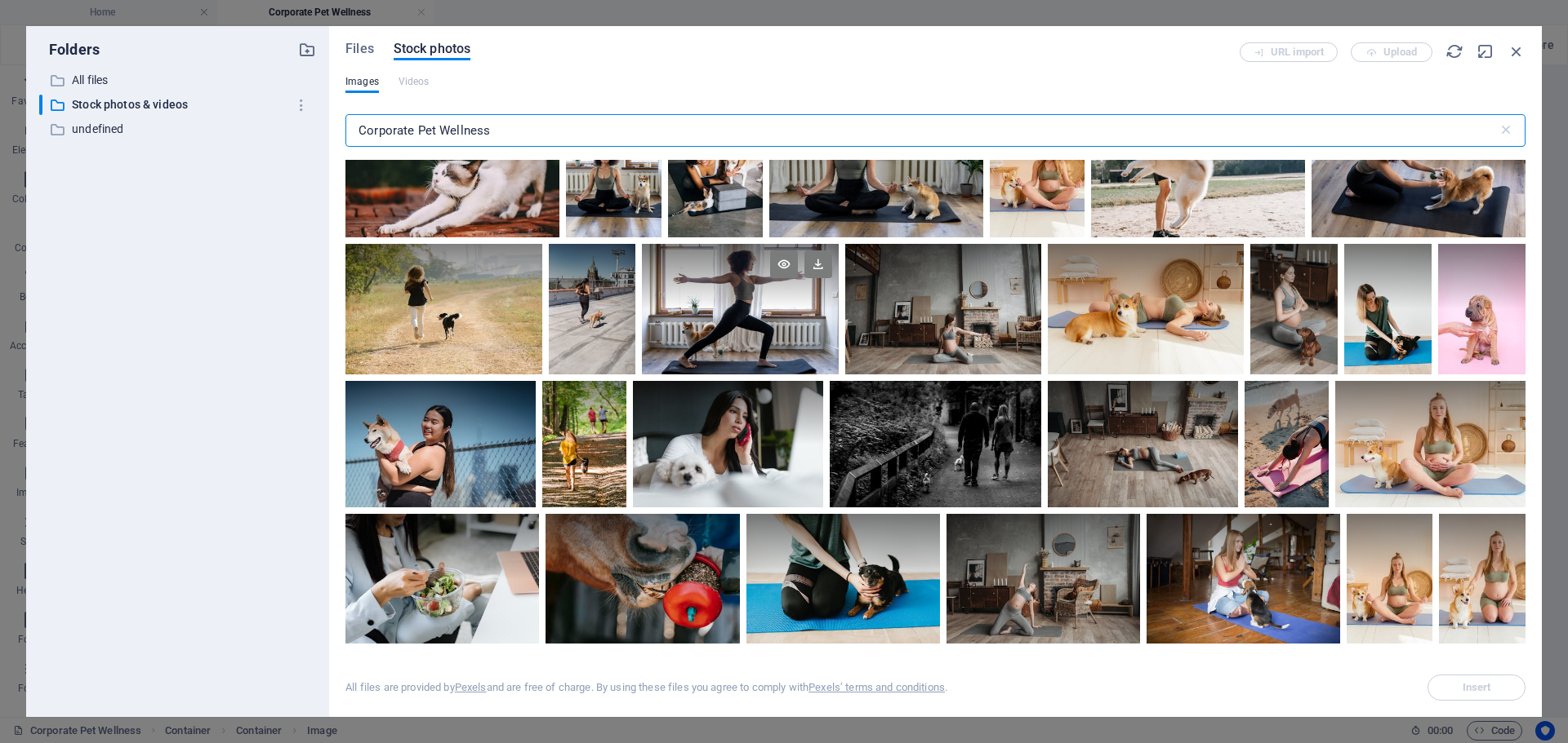
scroll to position [82, 0]
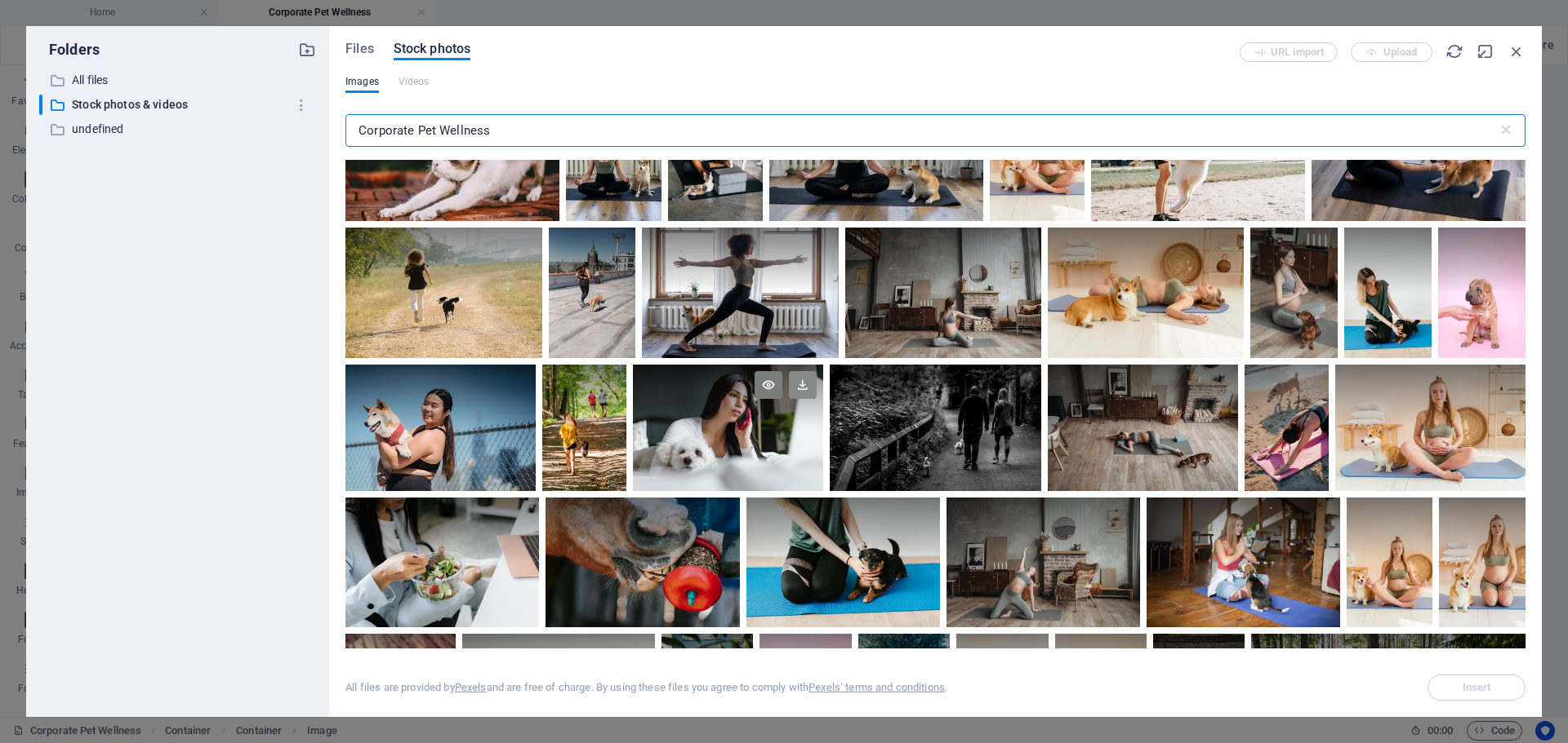
click at [802, 383] on icon at bounding box center [803, 385] width 28 height 28
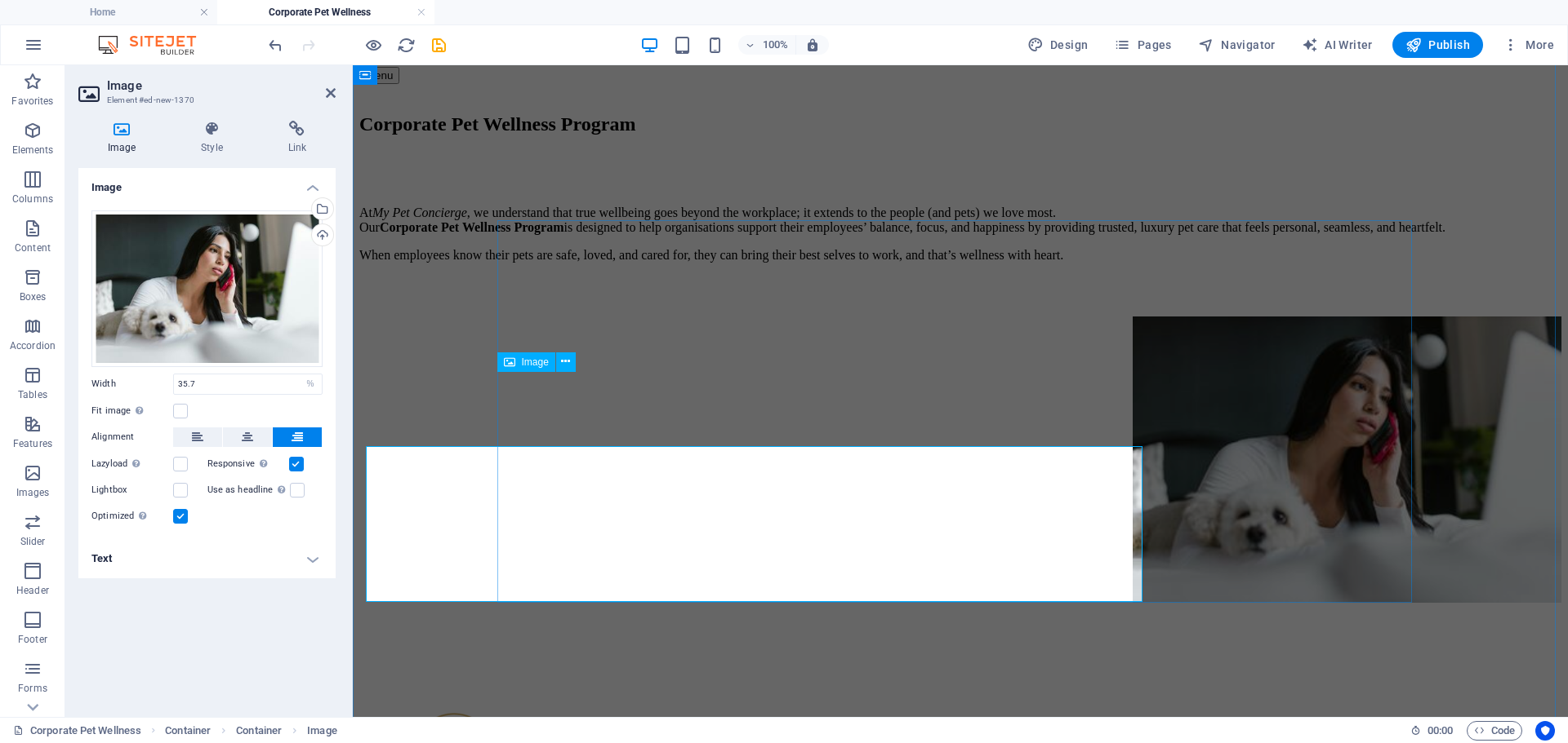
scroll to position [245, 0]
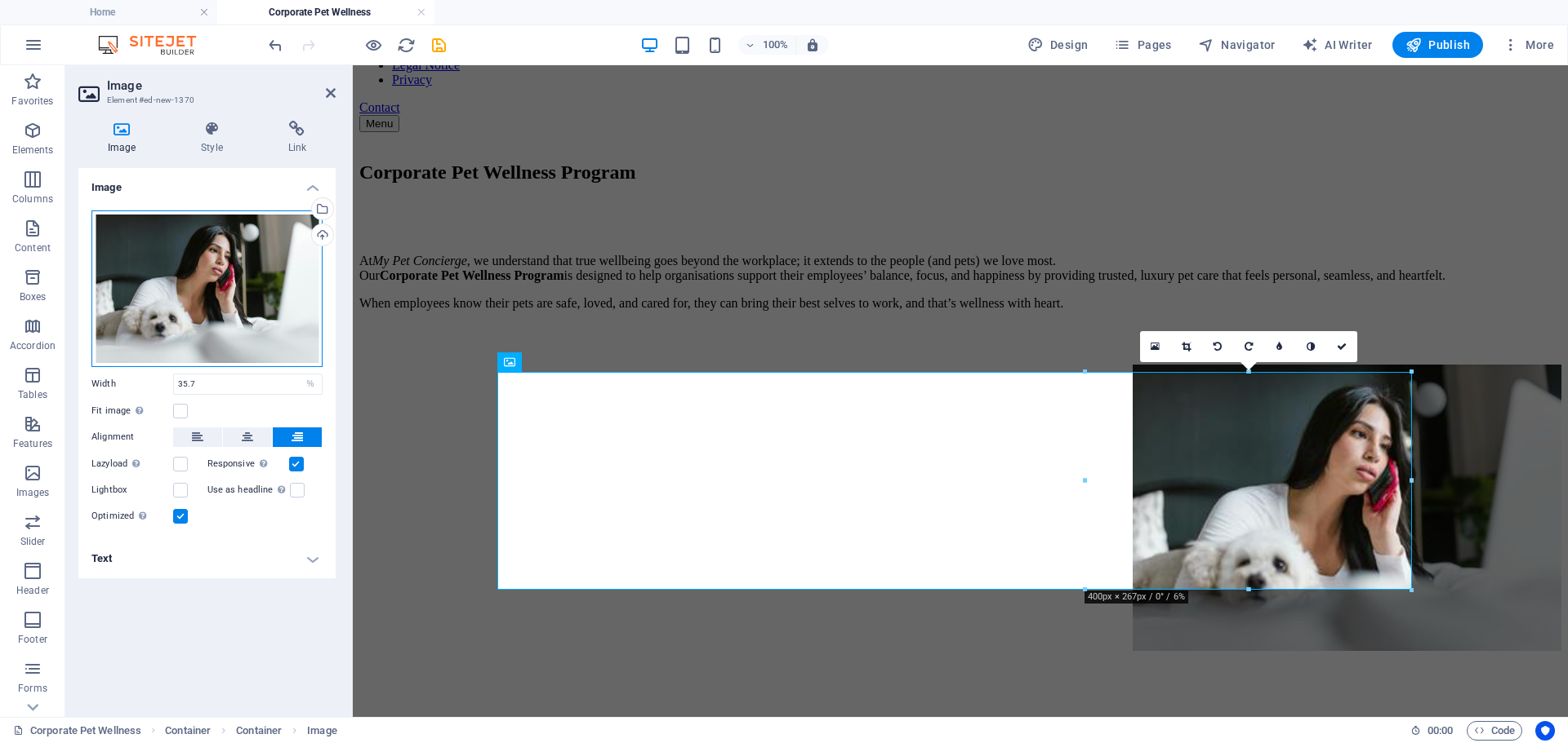
click at [218, 251] on div "Drag files here, click to choose files or select files from Files or our free s…" at bounding box center [207, 289] width 231 height 157
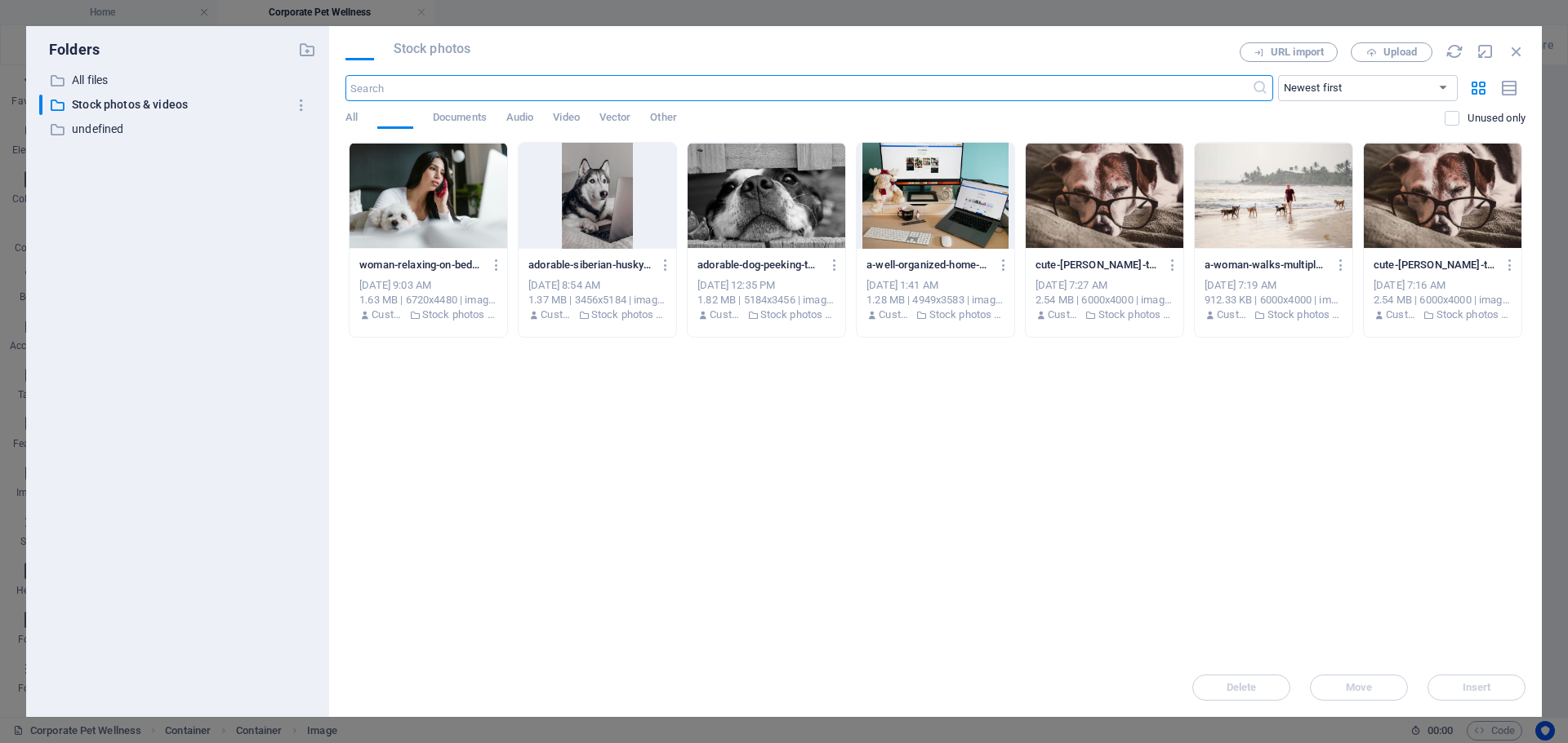
scroll to position [292, 0]
click at [446, 47] on span "Stock photos" at bounding box center [432, 49] width 77 height 20
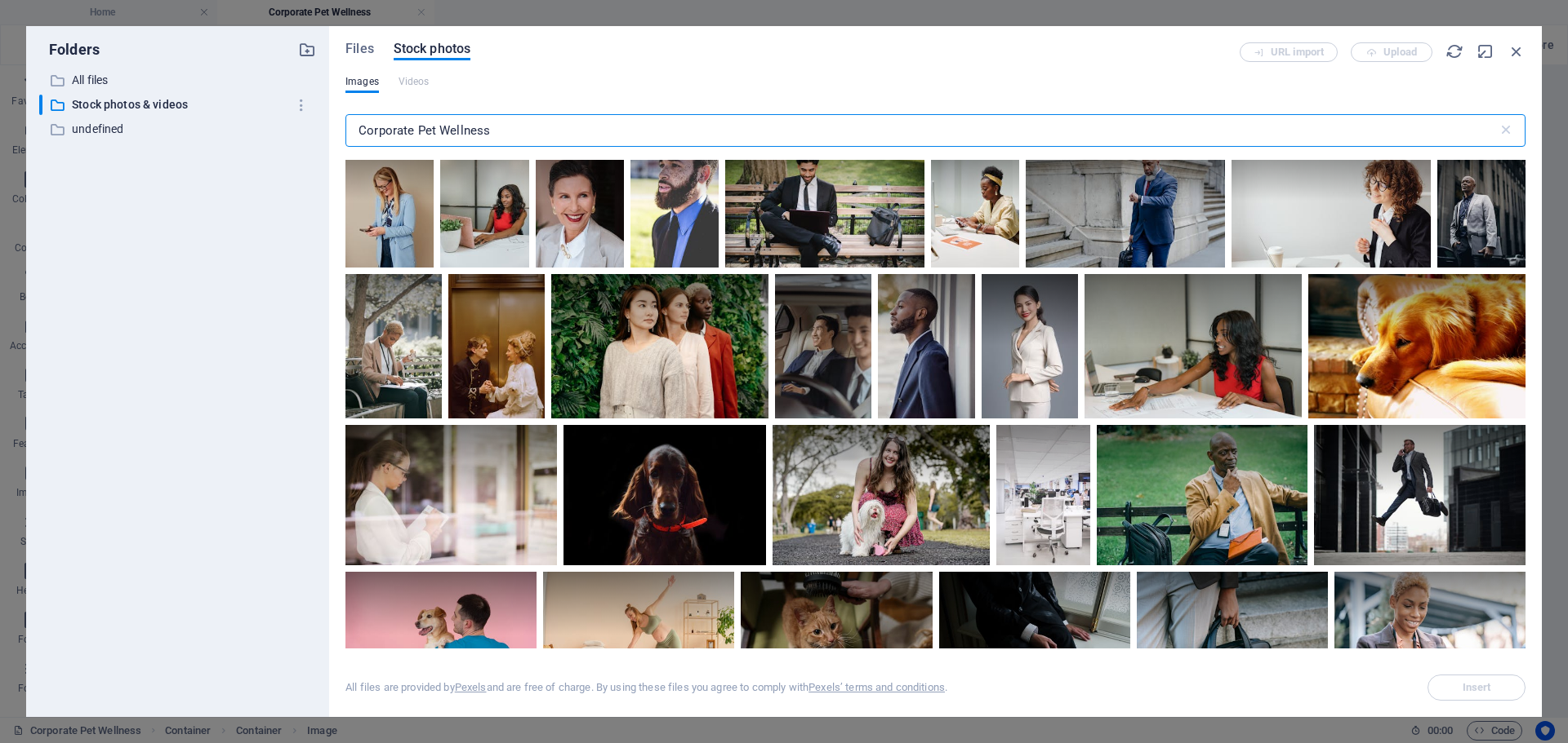
scroll to position [4406, 0]
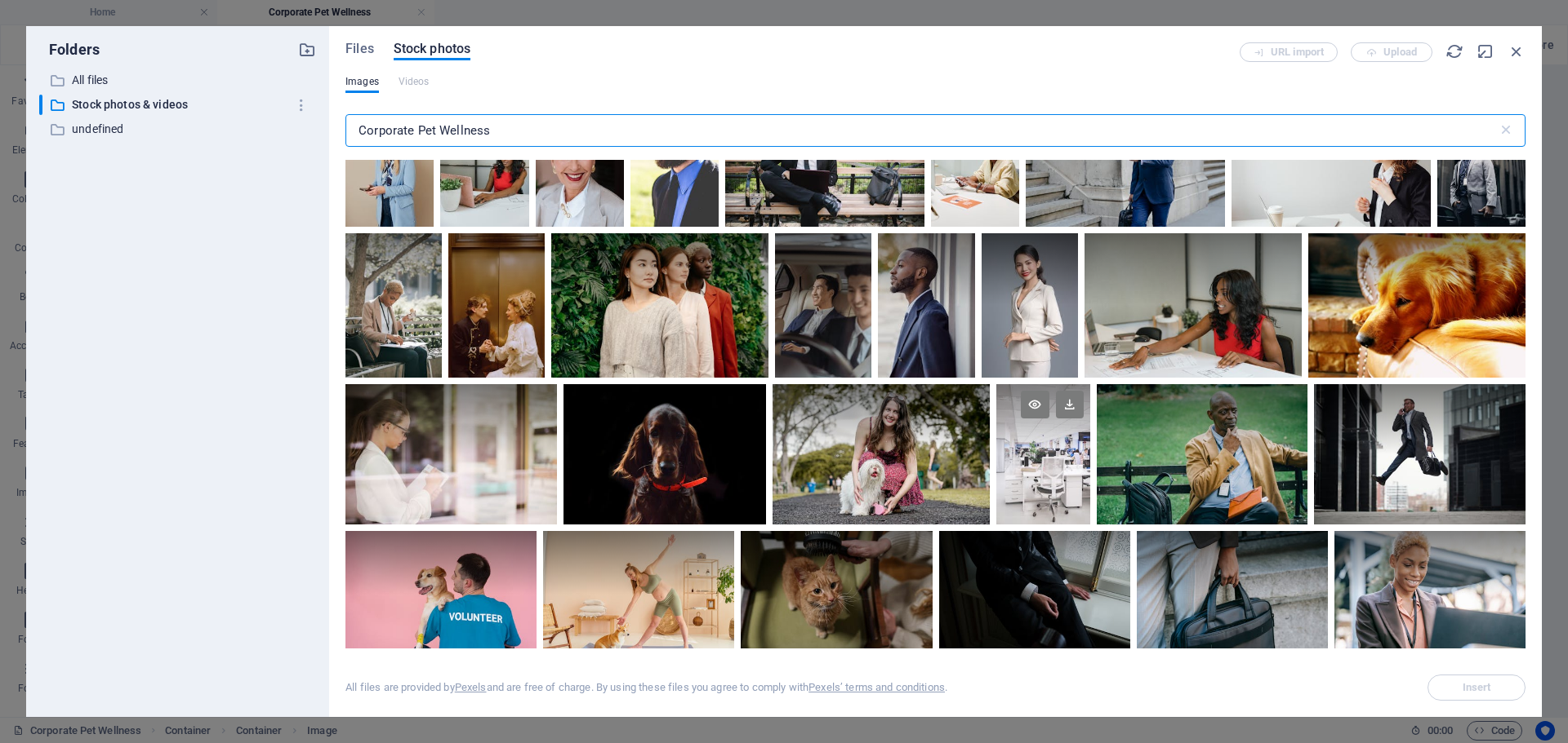
click at [1059, 480] on div at bounding box center [1042, 454] width 94 height 140
click at [1064, 391] on icon at bounding box center [1070, 405] width 28 height 28
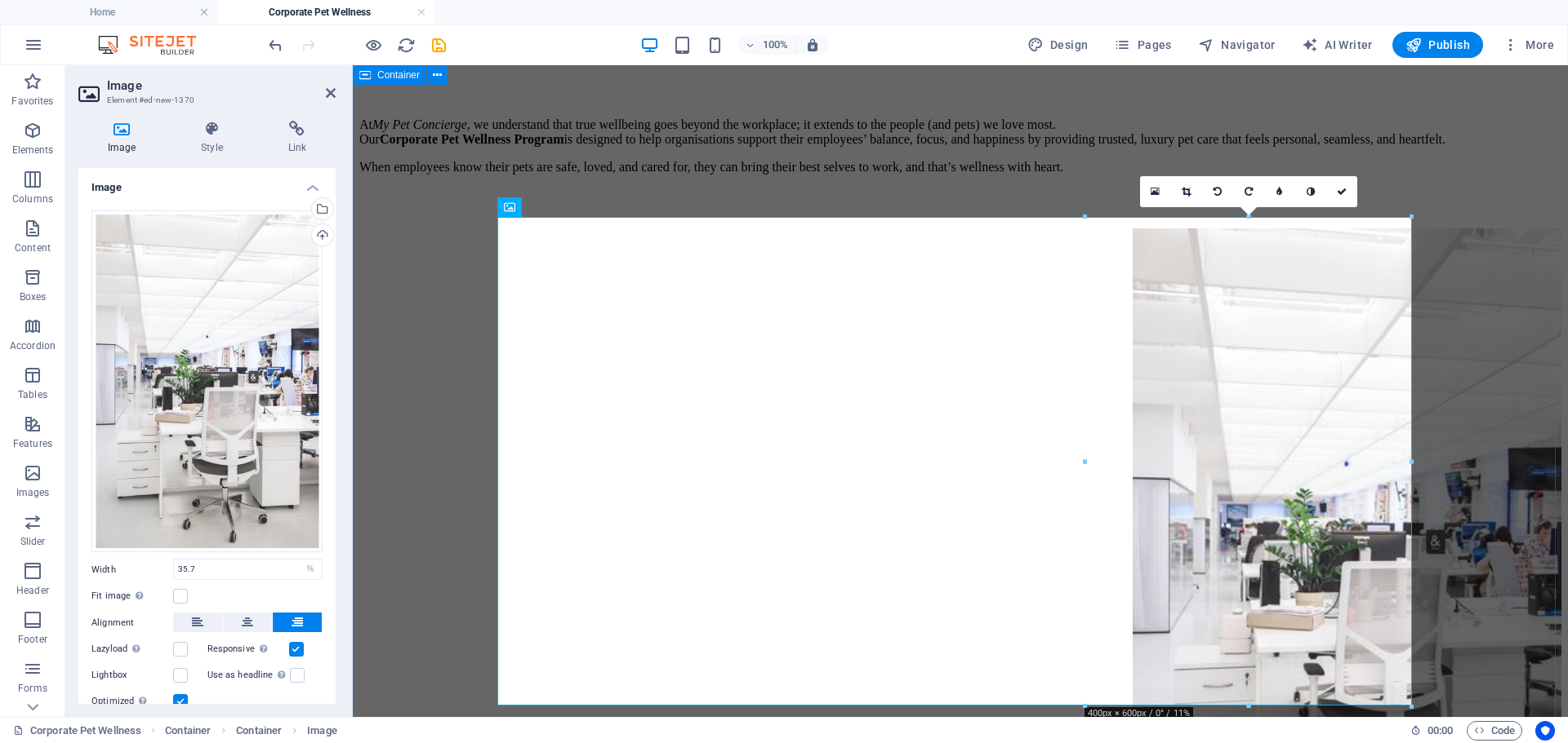
scroll to position [408, 0]
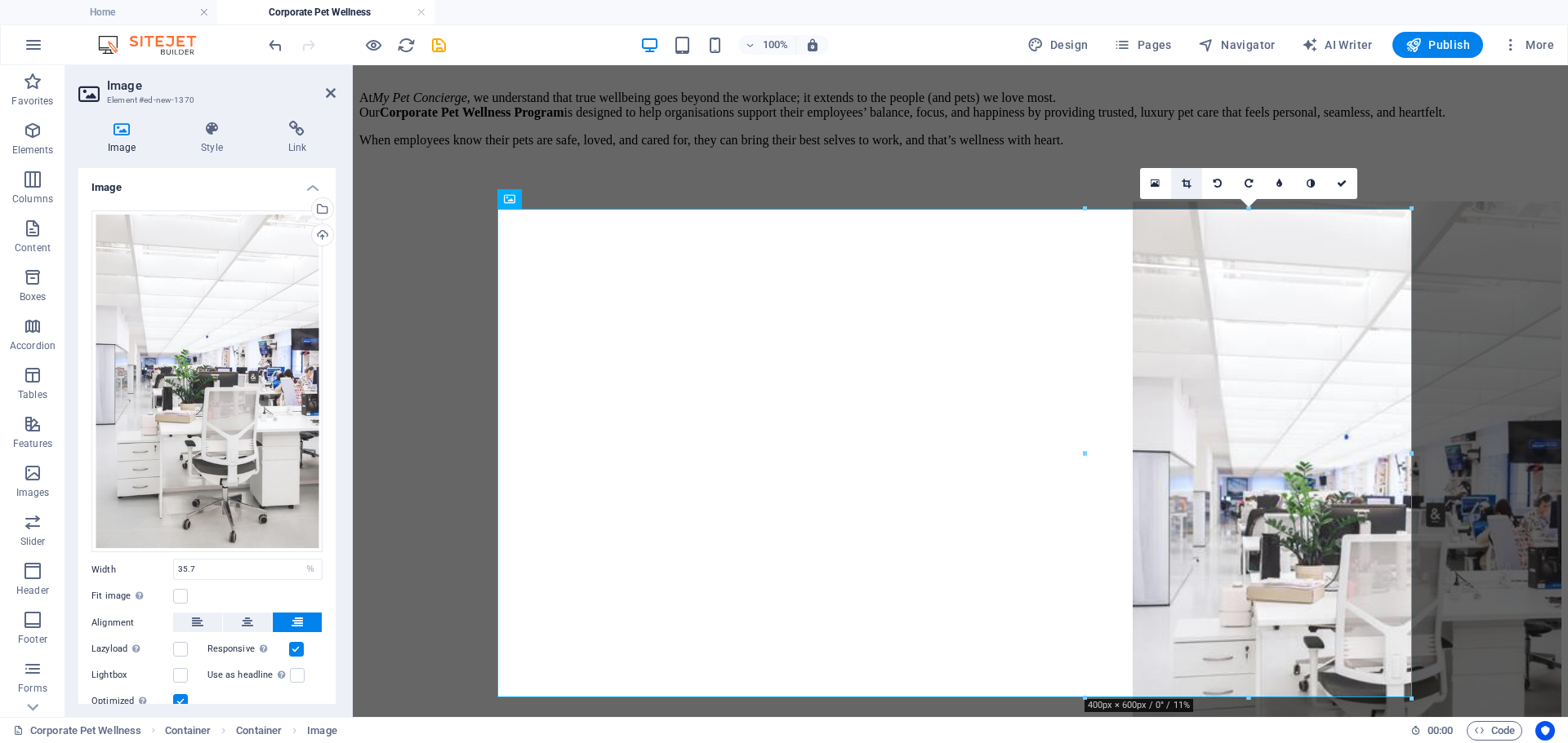
click at [1188, 187] on icon at bounding box center [1185, 184] width 9 height 10
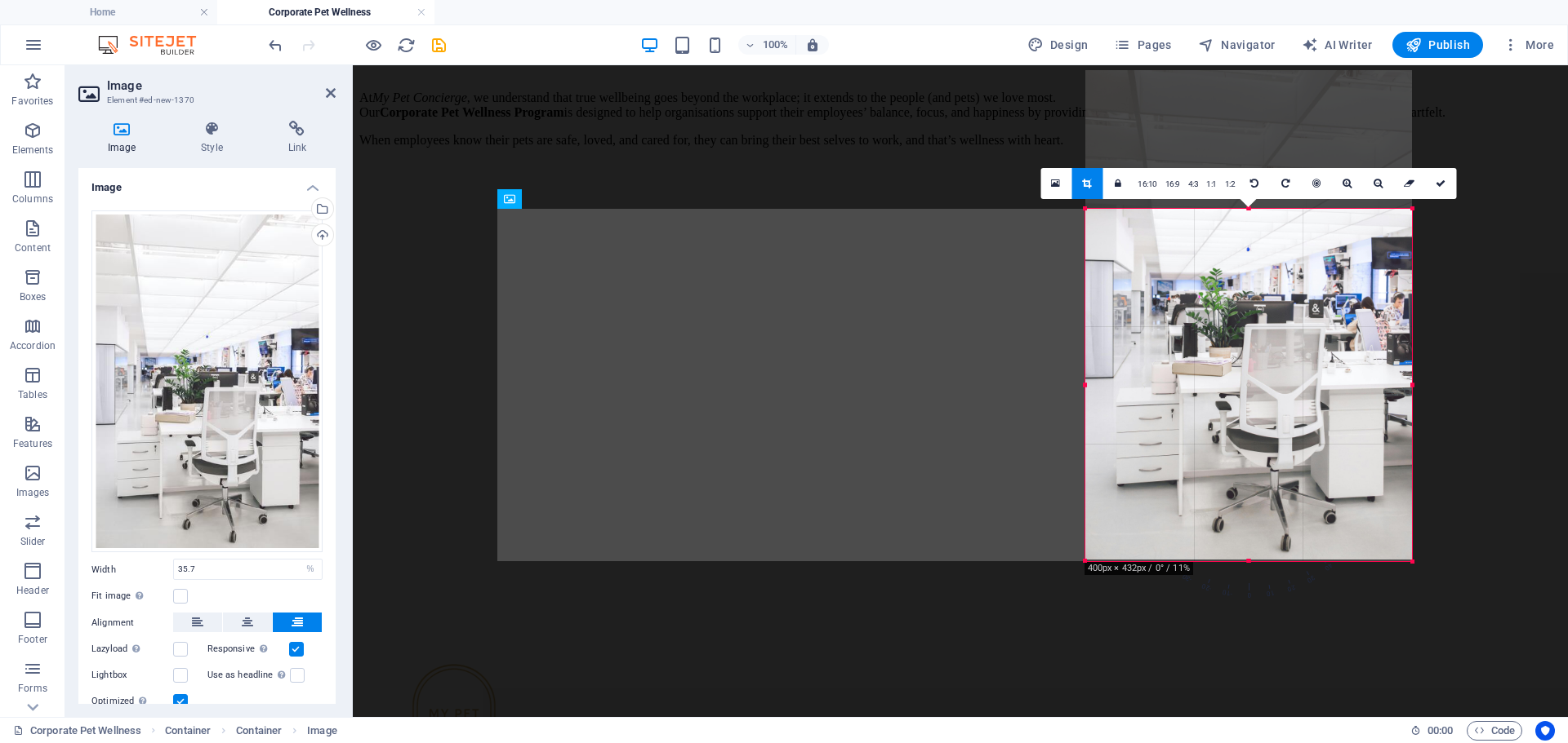
drag, startPoint x: 1251, startPoint y: 208, endPoint x: 1260, endPoint y: 348, distance: 140.3
click at [1260, 348] on div "180 170 160 150 140 130 120 110 100 90 80 70 60 50 40 30 20 10 0 -10 -20 -30 -4…" at bounding box center [1248, 384] width 326 height 353
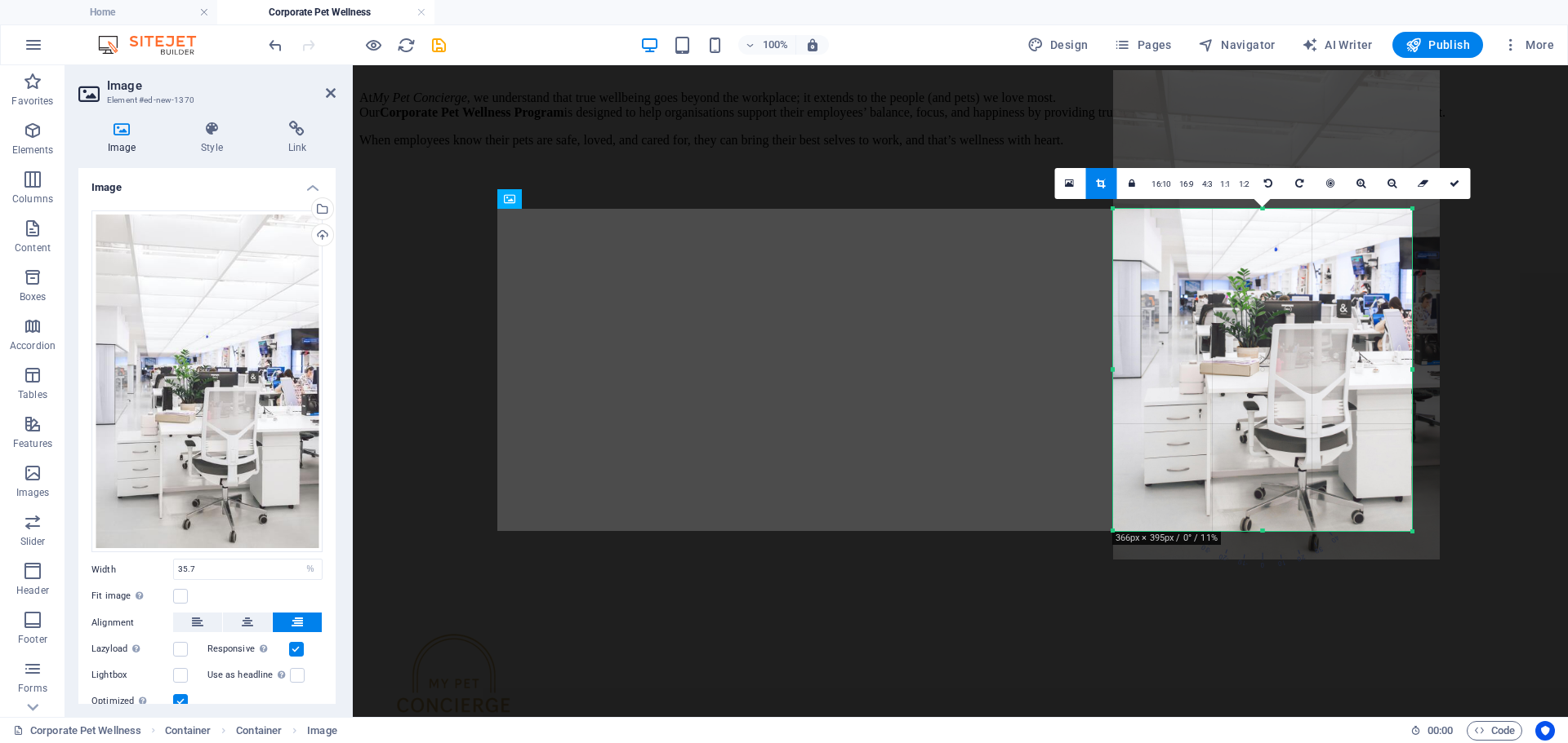
drag, startPoint x: 1412, startPoint y: 559, endPoint x: 1384, endPoint y: 531, distance: 39.6
click at [1384, 531] on div "180 170 160 150 140 130 120 110 100 90 80 70 60 50 40 30 20 10 0 -10 -20 -30 -4…" at bounding box center [1263, 370] width 299 height 322
click at [1101, 185] on icon at bounding box center [1099, 184] width 9 height 10
type input "366"
select select "px"
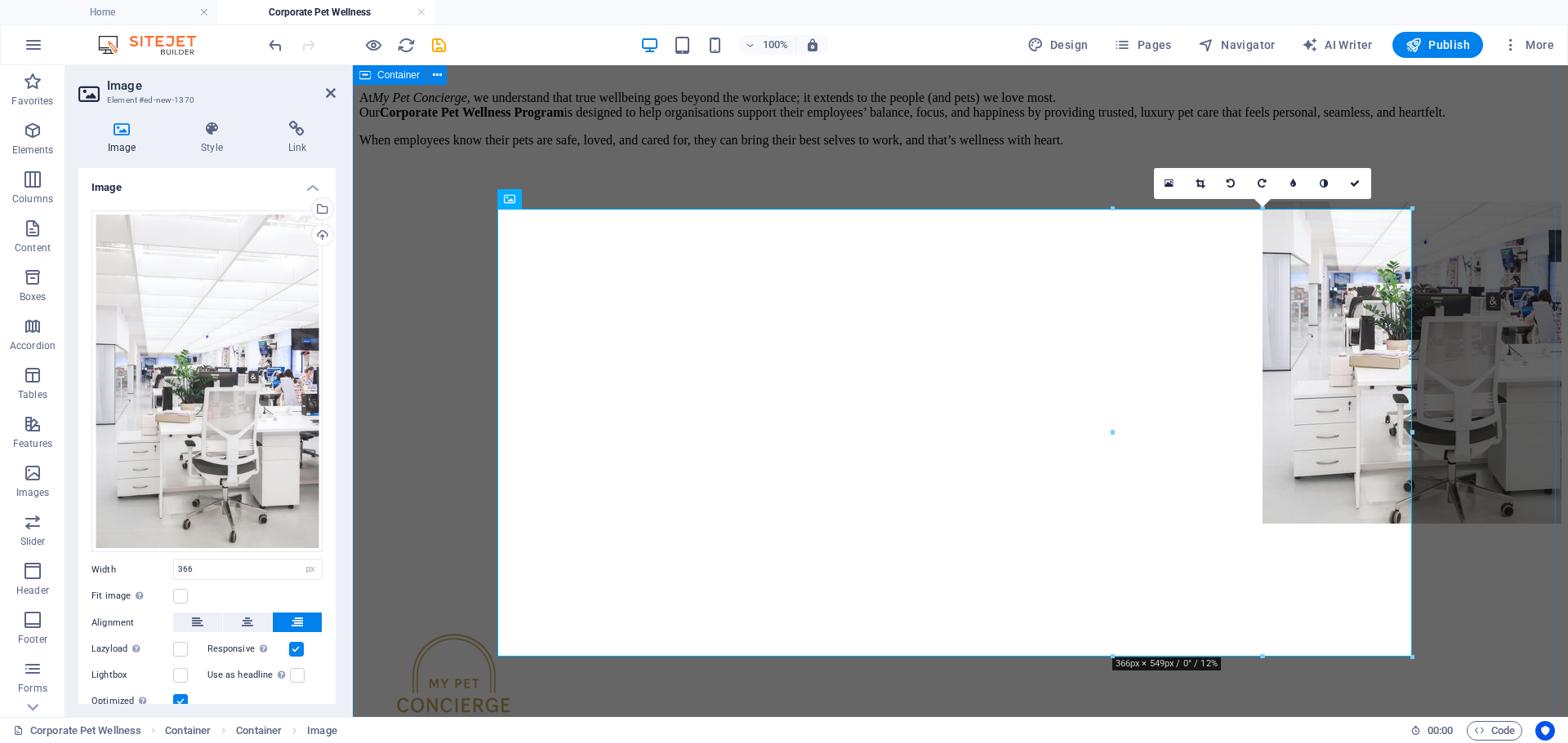
click at [1535, 531] on div "Corporate Pet Wellness Program At My Pet Concierge , we understand that true we…" at bounding box center [960, 283] width 1202 height 569
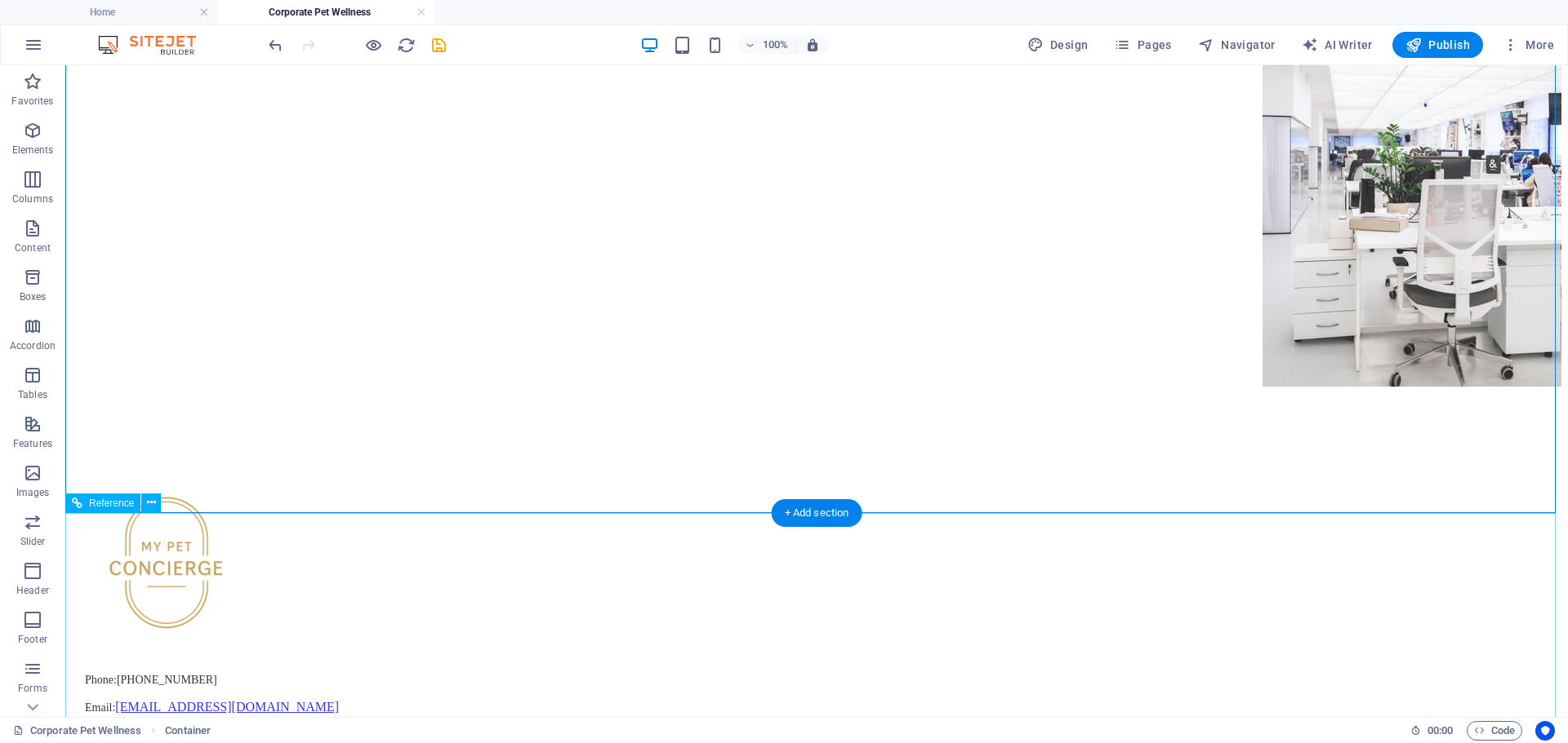
scroll to position [571, 0]
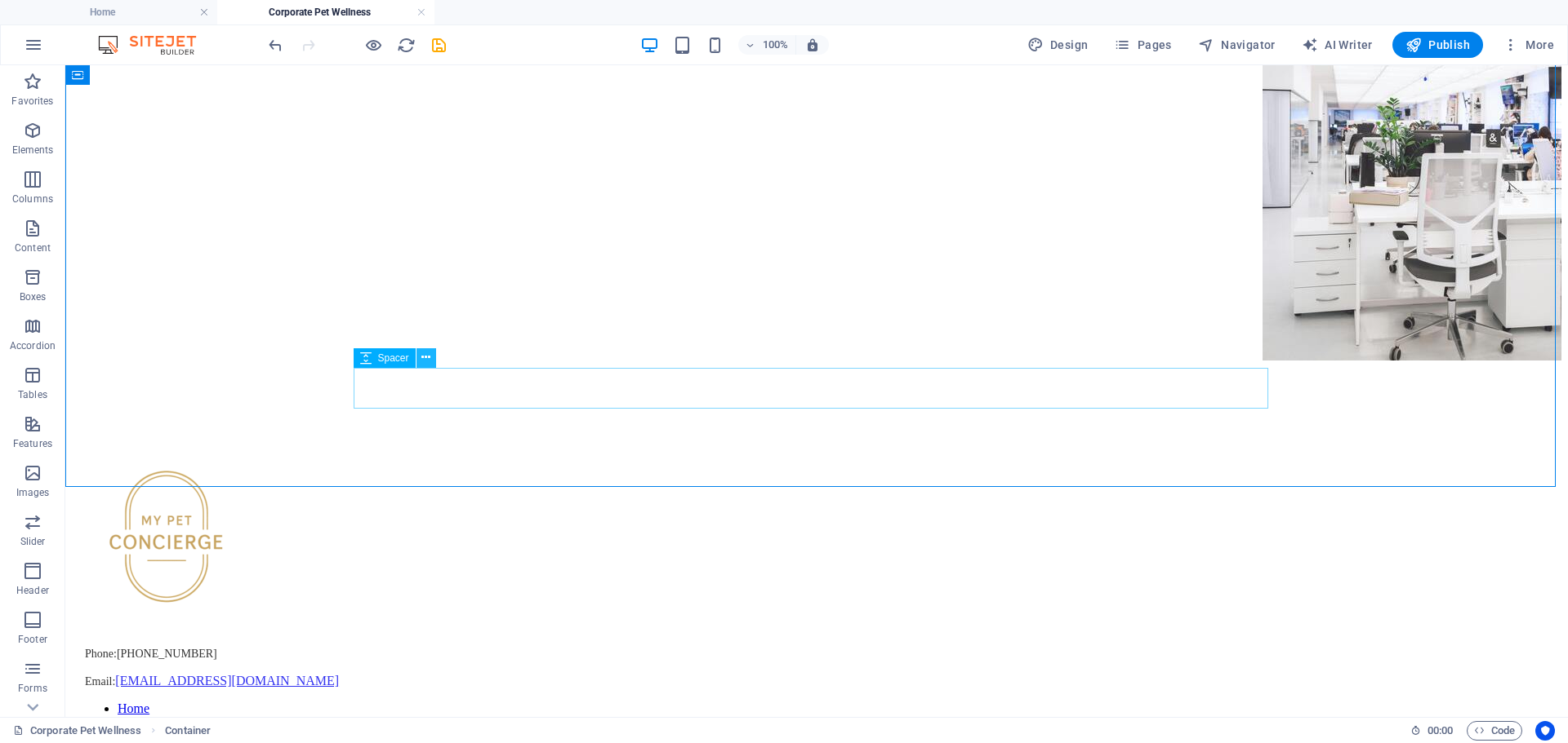
click at [425, 361] on icon at bounding box center [425, 357] width 9 height 17
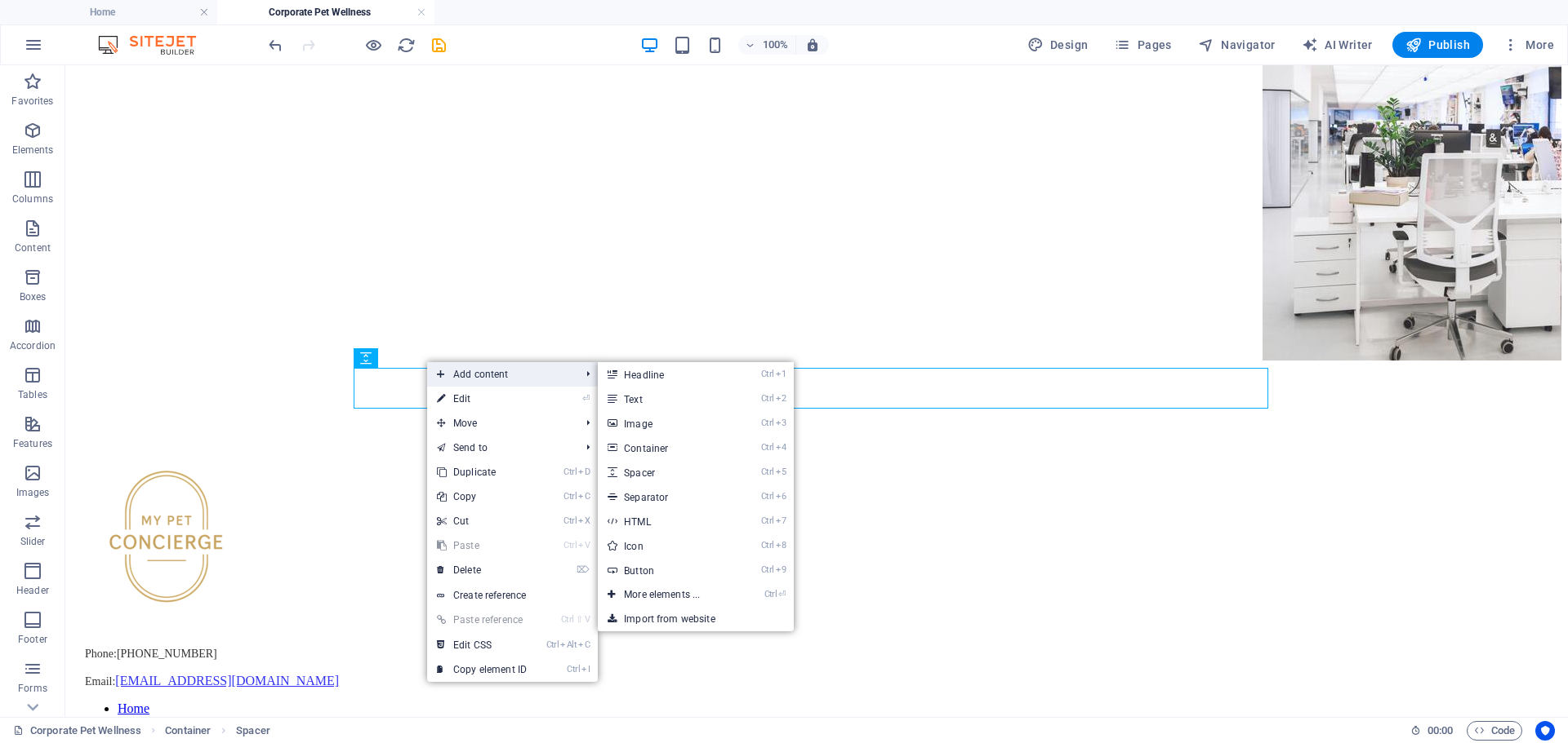
click at [480, 372] on span "Add content" at bounding box center [500, 374] width 146 height 25
click at [670, 396] on link "Ctrl 2 Text" at bounding box center [664, 398] width 134 height 25
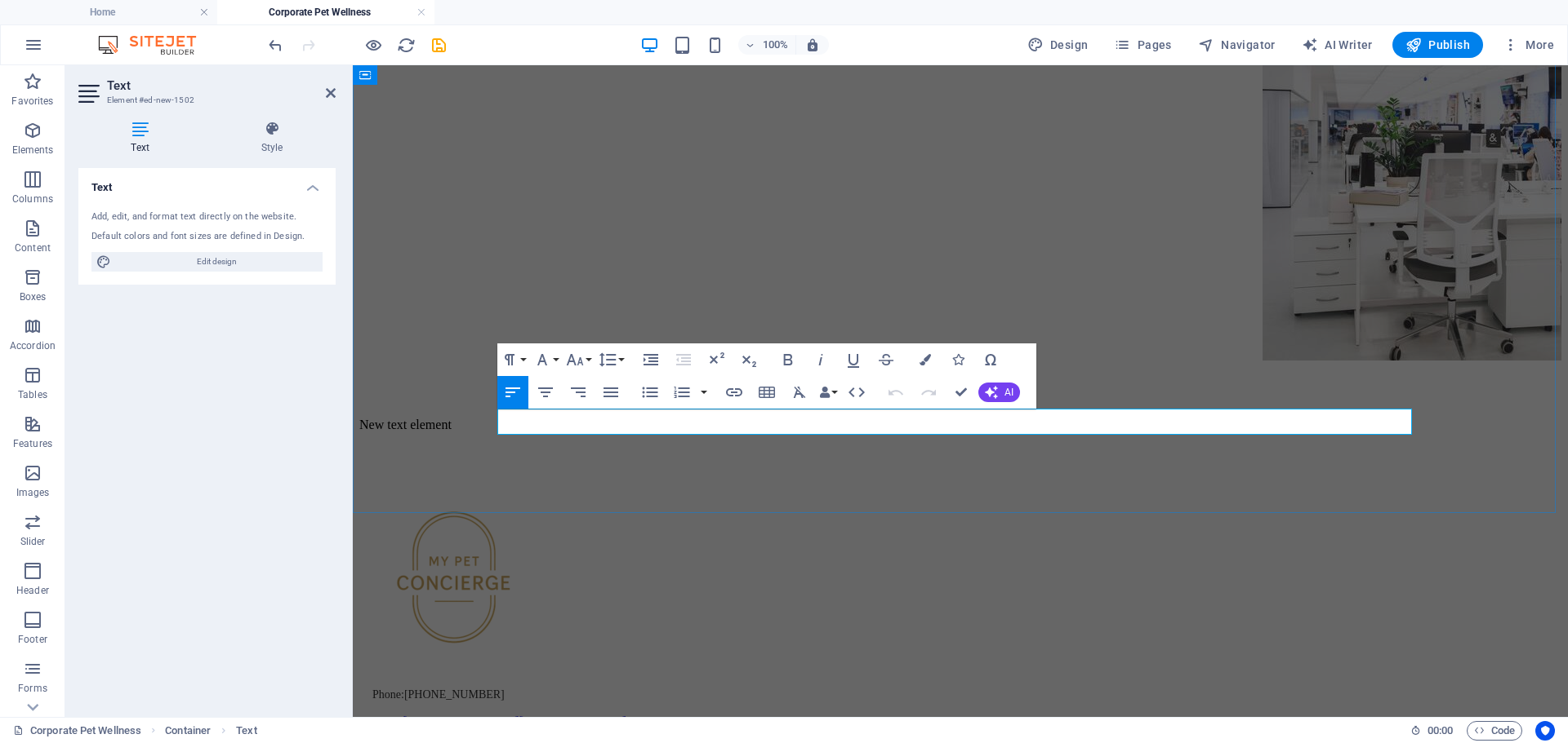
drag, startPoint x: 561, startPoint y: 424, endPoint x: 920, endPoint y: 444, distance: 359.6
click at [920, 433] on div "Corporate Pet Wellness Program At My Pet Concierge , we understand that true we…" at bounding box center [960, 133] width 1202 height 597
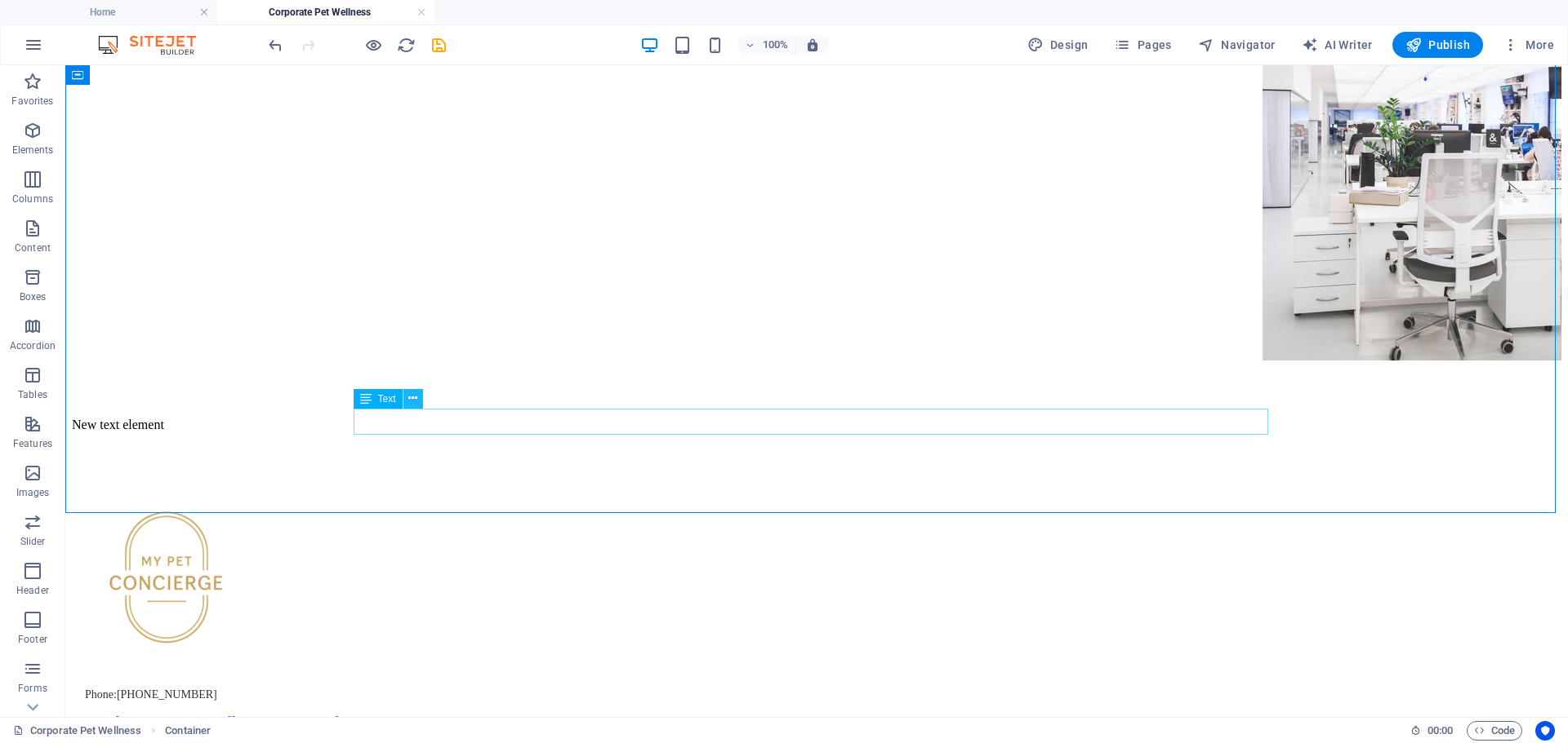
click at [414, 400] on icon at bounding box center [412, 398] width 9 height 17
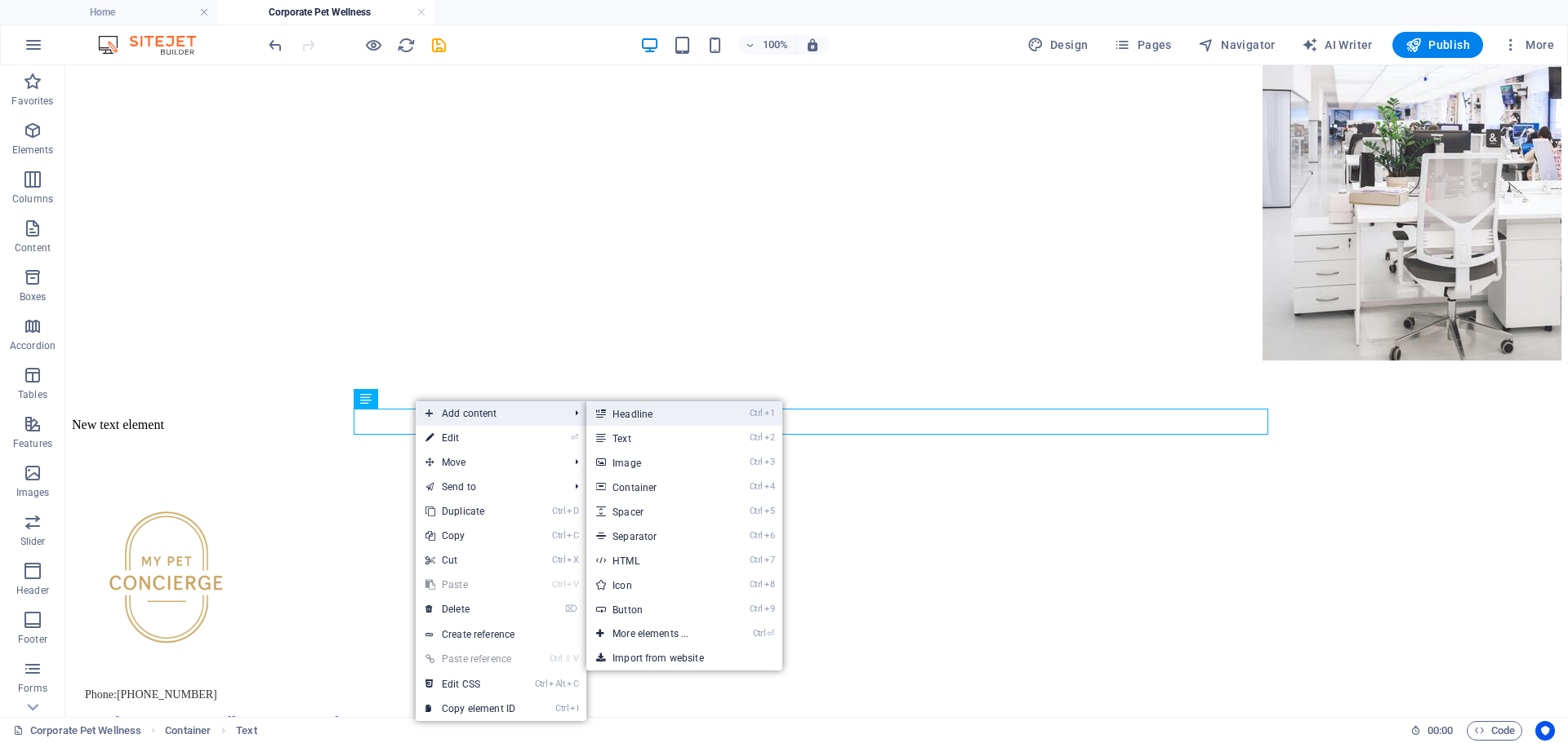
click at [641, 415] on link "Ctrl 1 Headline" at bounding box center [653, 413] width 134 height 25
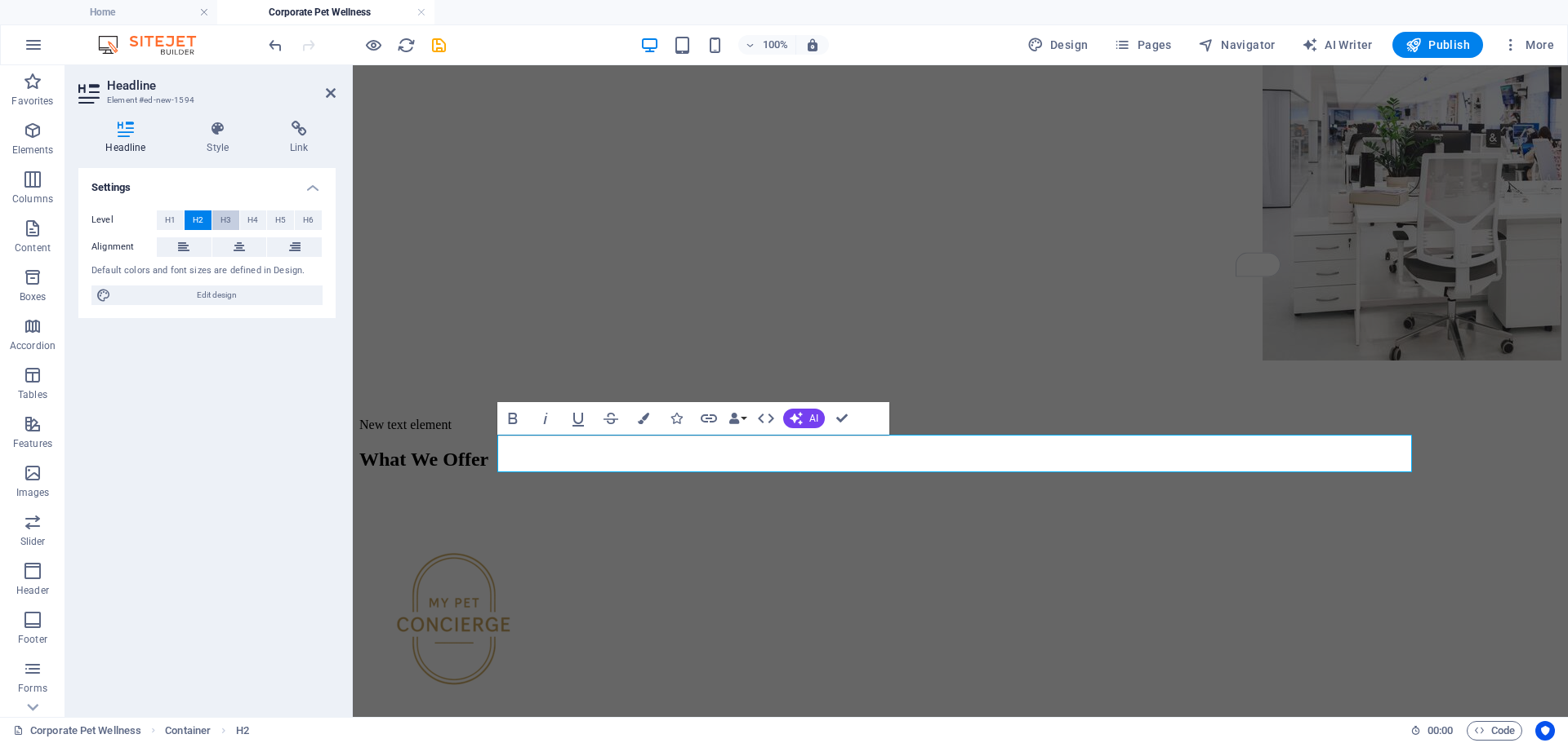
click at [218, 217] on button "H3" at bounding box center [225, 220] width 27 height 20
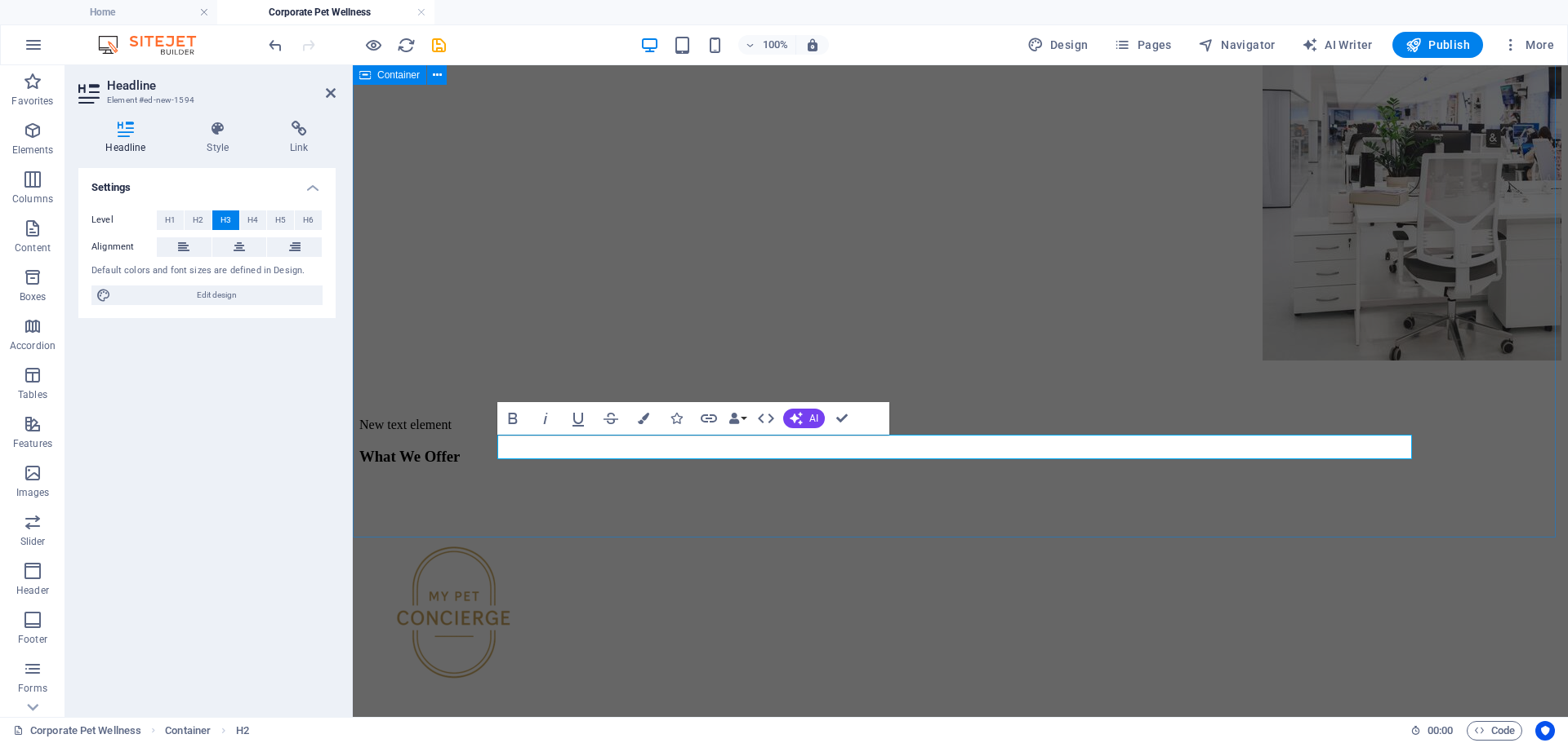
click at [640, 466] on div "Corporate Pet Wellness Program At My Pet Concierge , we understand that true we…" at bounding box center [960, 150] width 1202 height 630
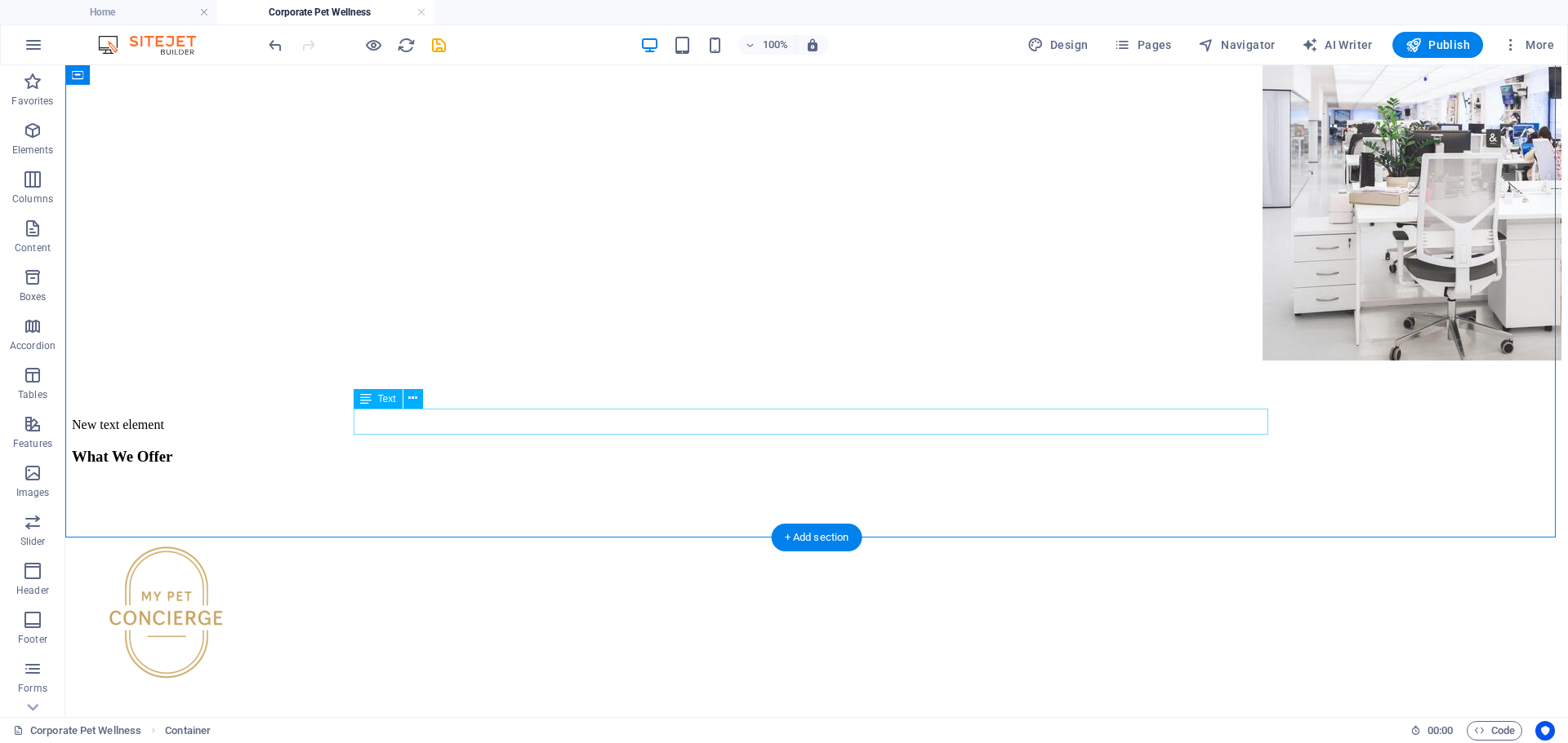
click at [480, 422] on div "New text element" at bounding box center [817, 425] width 1489 height 15
click at [411, 401] on icon at bounding box center [412, 398] width 9 height 17
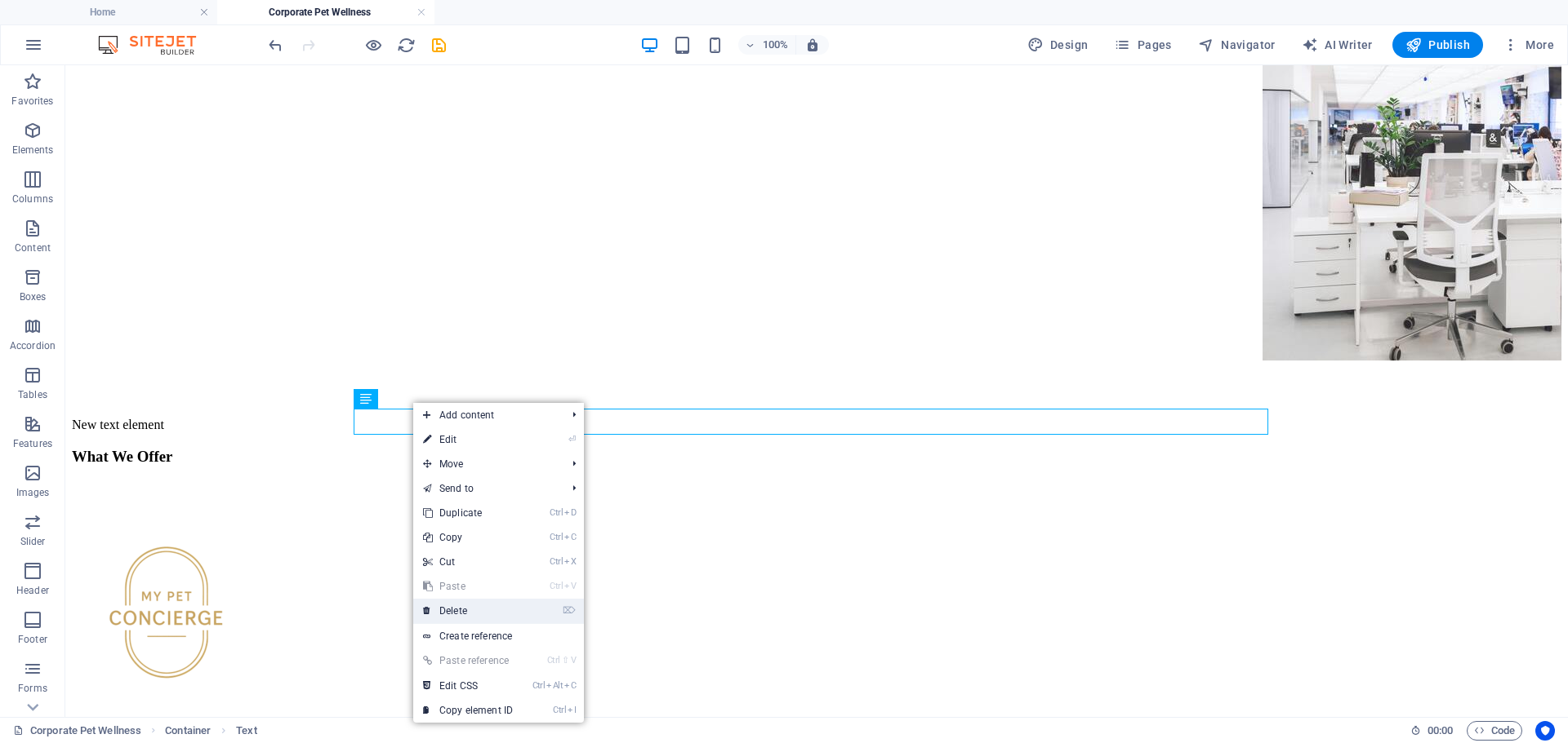
click at [462, 614] on link "⌦ Delete" at bounding box center [468, 611] width 110 height 25
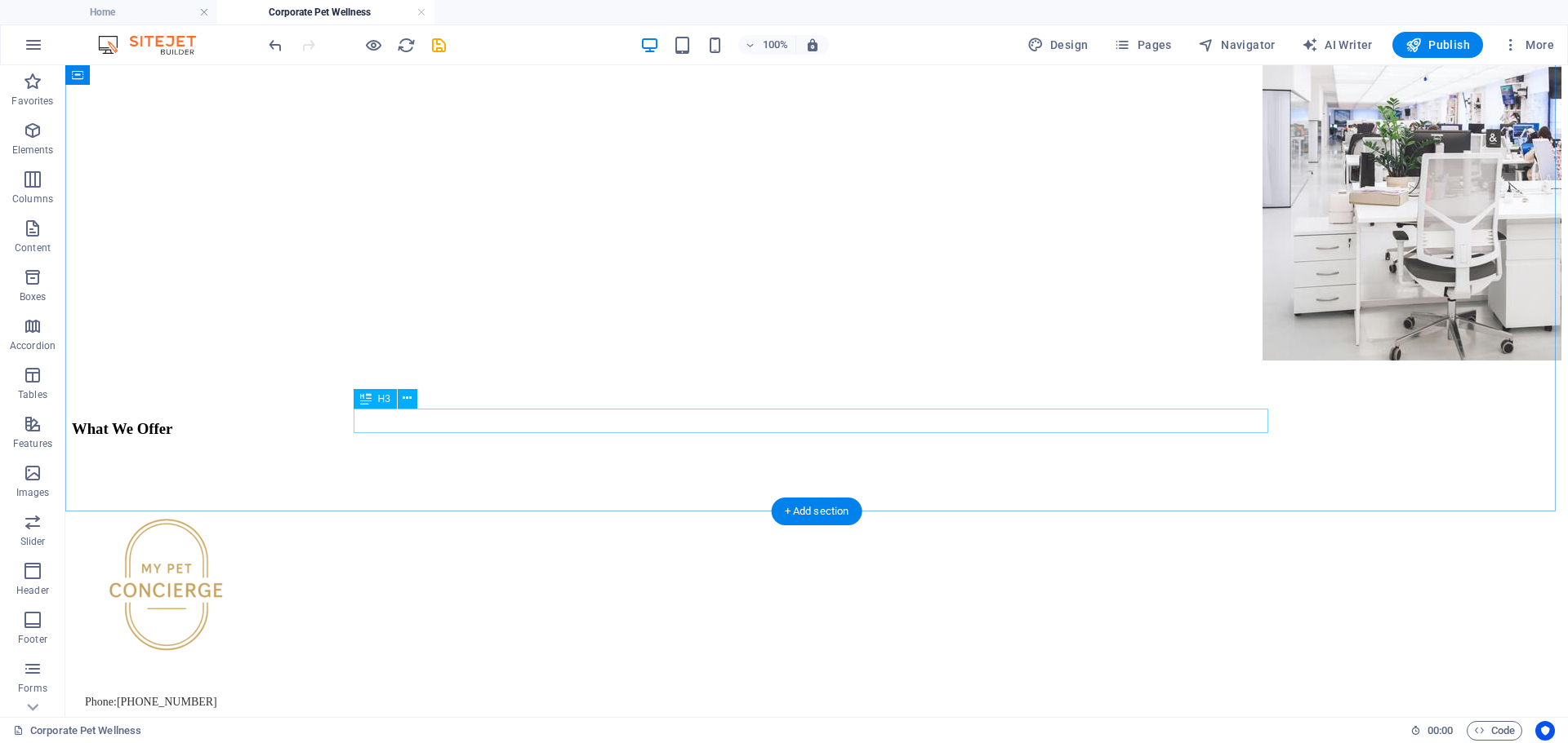
click at [429, 424] on div "What We Offer" at bounding box center [817, 429] width 1489 height 18
click at [407, 405] on icon at bounding box center [406, 398] width 9 height 17
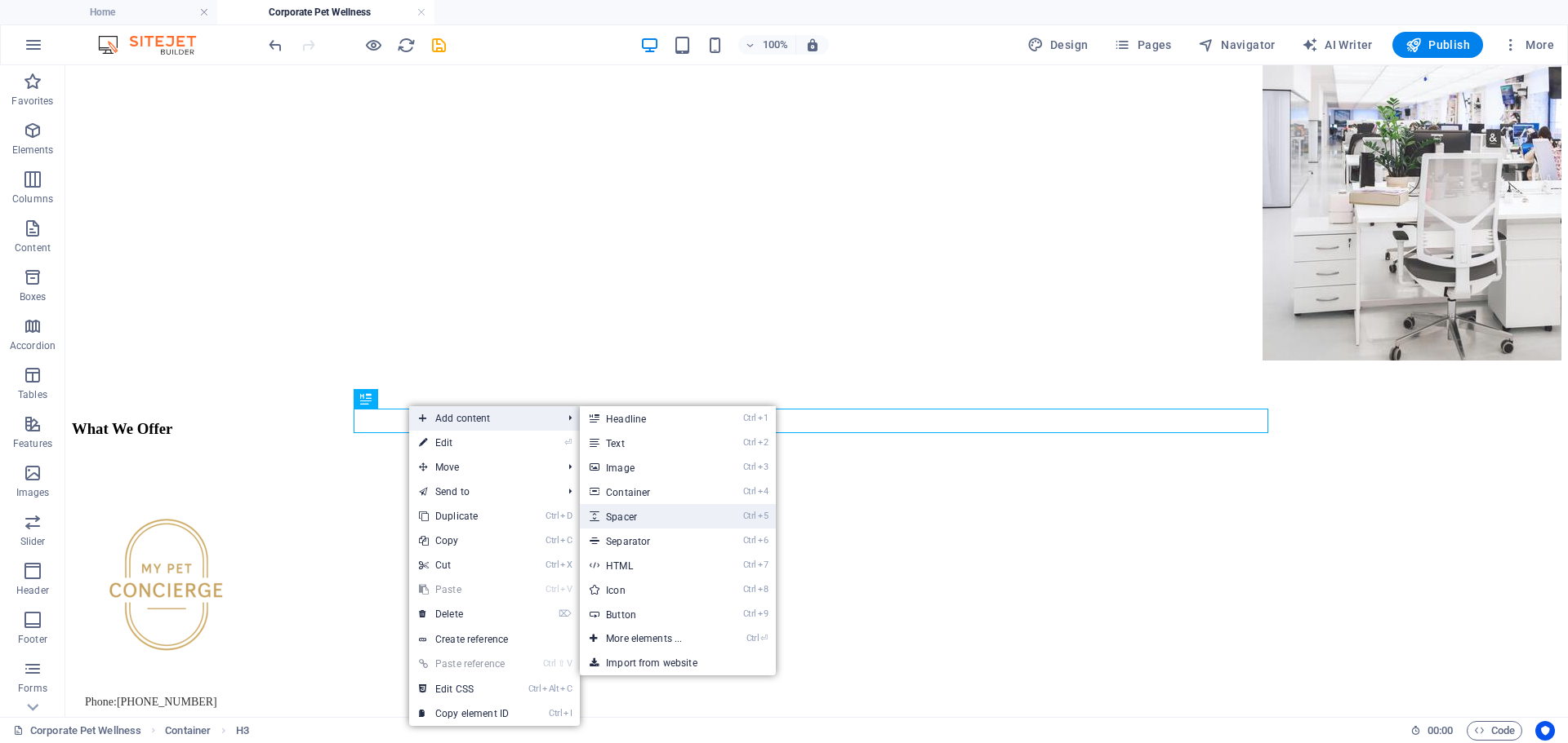
click at [613, 518] on link "Ctrl 5 Spacer" at bounding box center [647, 516] width 134 height 25
select select "px"
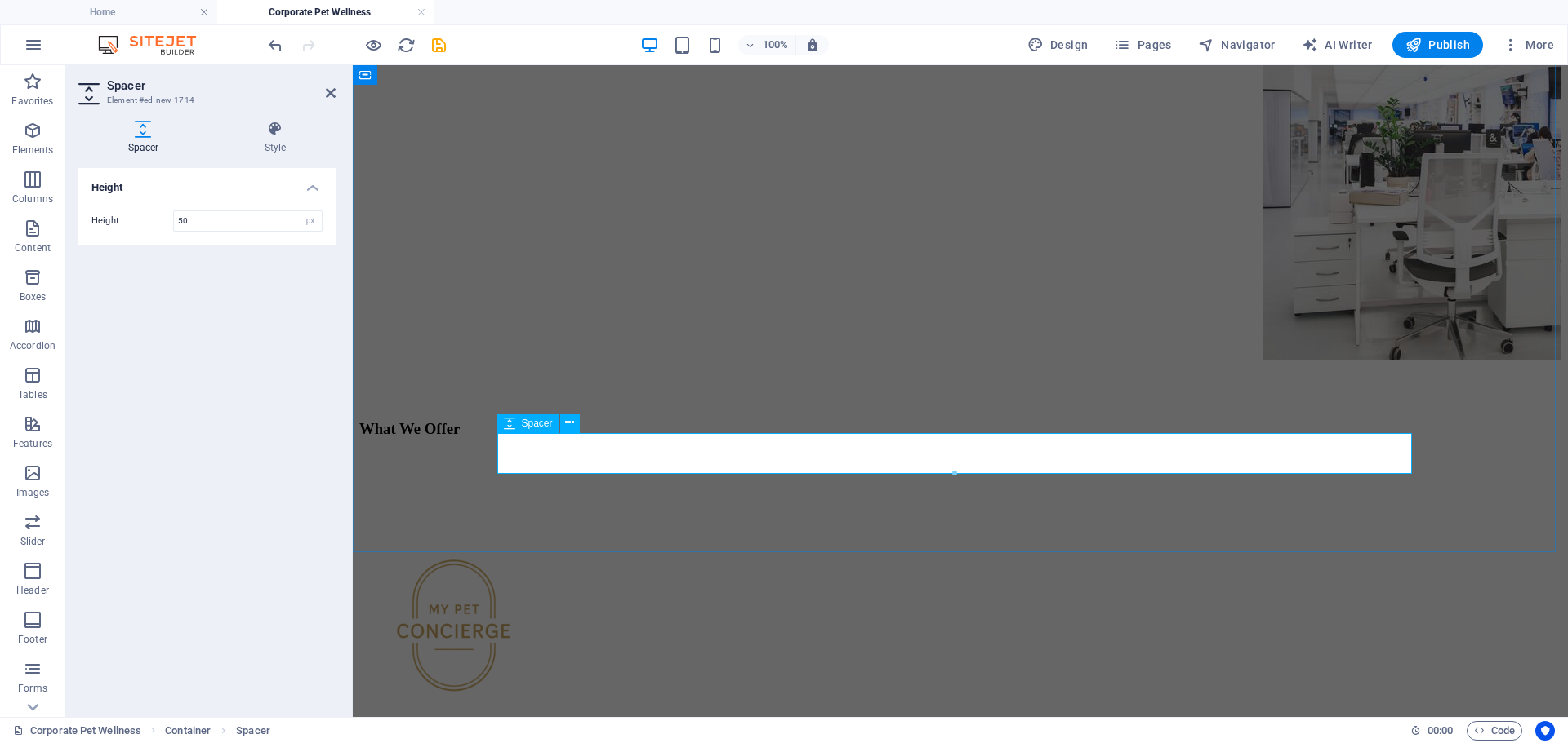
click at [540, 423] on span "Spacer" at bounding box center [537, 424] width 31 height 10
click at [308, 213] on select "px rem vh vw" at bounding box center [309, 221] width 23 height 20
click at [227, 223] on input "50" at bounding box center [247, 221] width 147 height 20
type input "5"
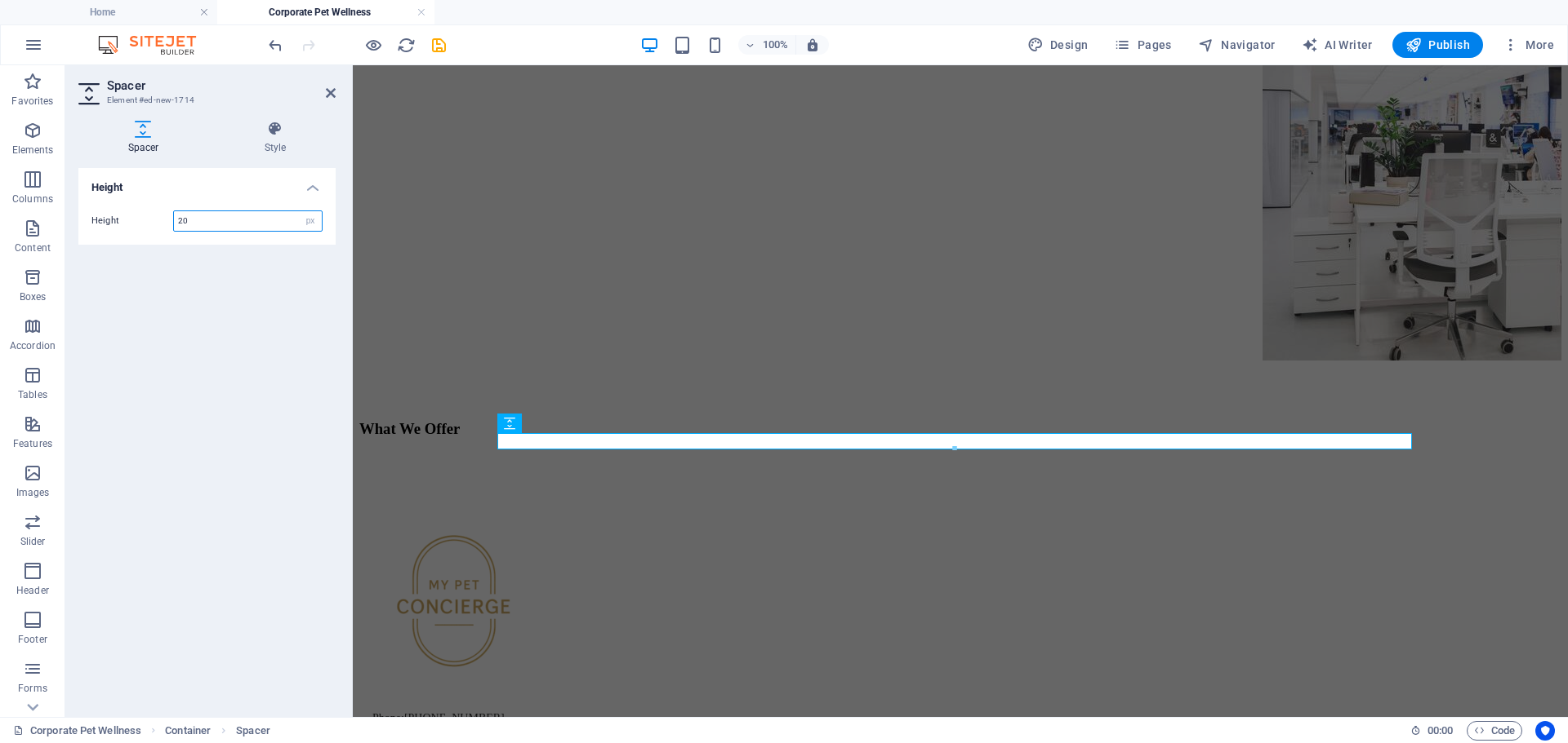
type input "20"
click at [224, 249] on div "Height Height 20 px rem vh vw" at bounding box center [207, 436] width 257 height 537
click at [574, 423] on icon at bounding box center [568, 423] width 9 height 17
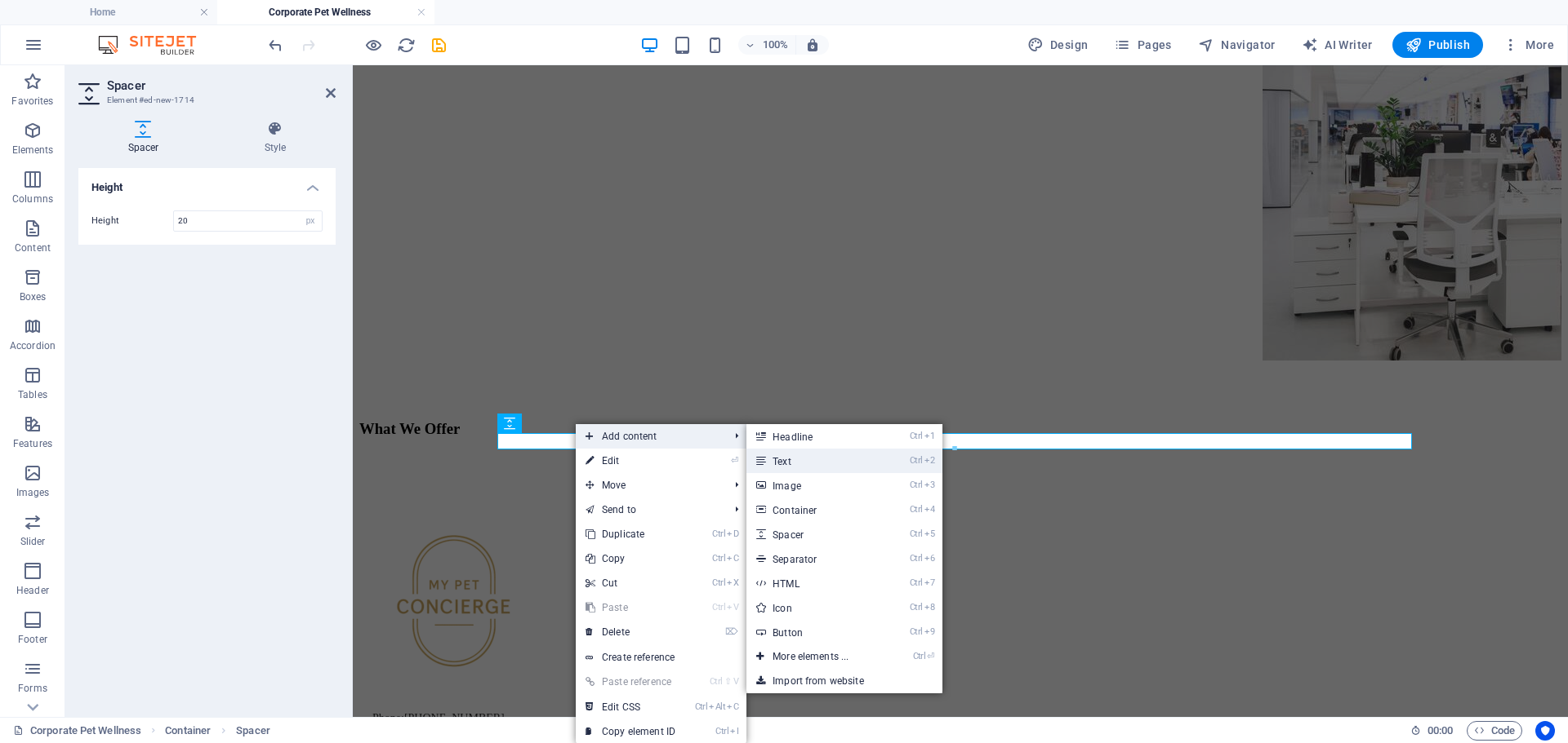
drag, startPoint x: 456, startPoint y: 396, endPoint x: 809, endPoint y: 461, distance: 358.9
click at [809, 461] on link "Ctrl 2 Text" at bounding box center [814, 460] width 134 height 25
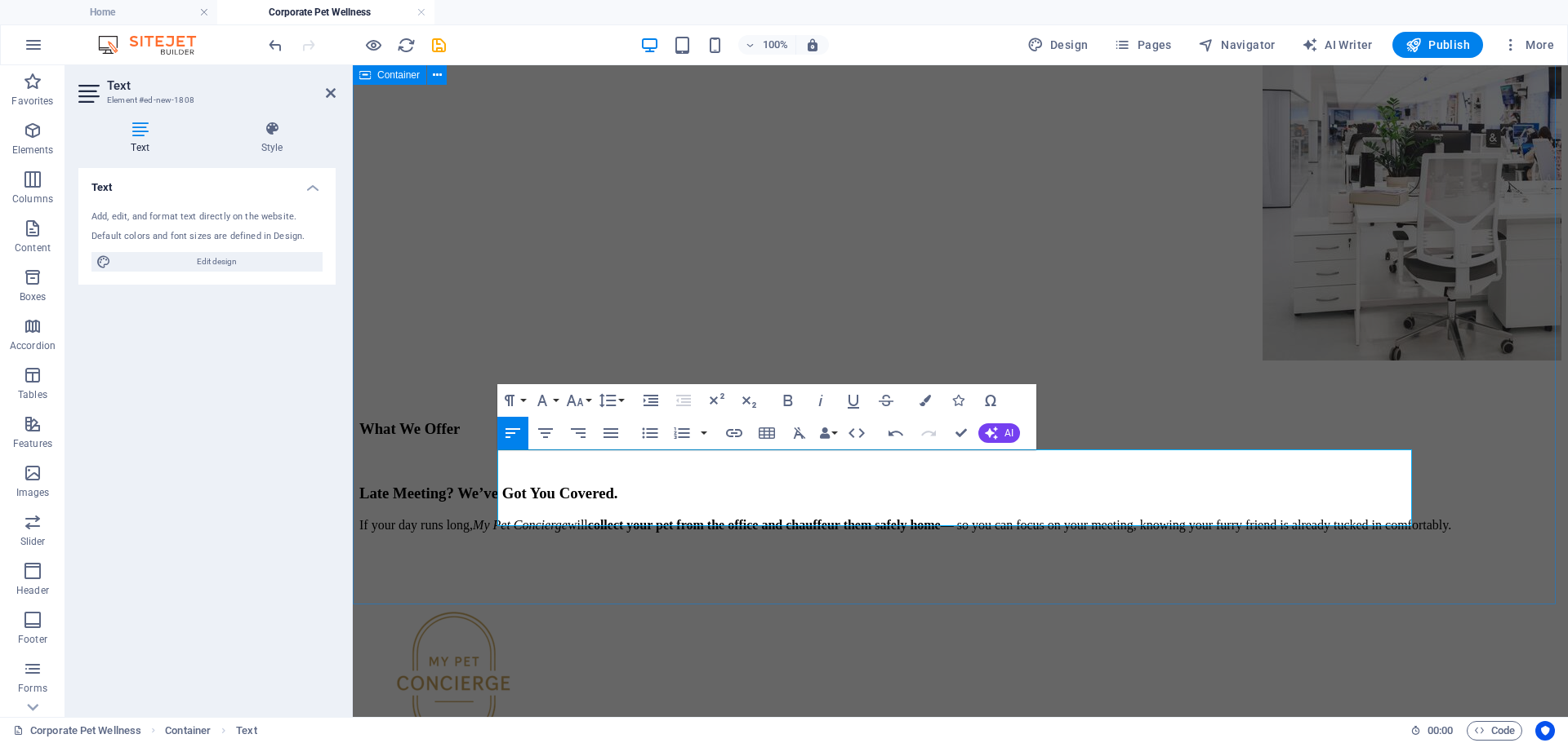
click at [1011, 533] on div "Corporate Pet Wellness Program At My Pet Concierge , we understand that true we…" at bounding box center [960, 184] width 1202 height 698
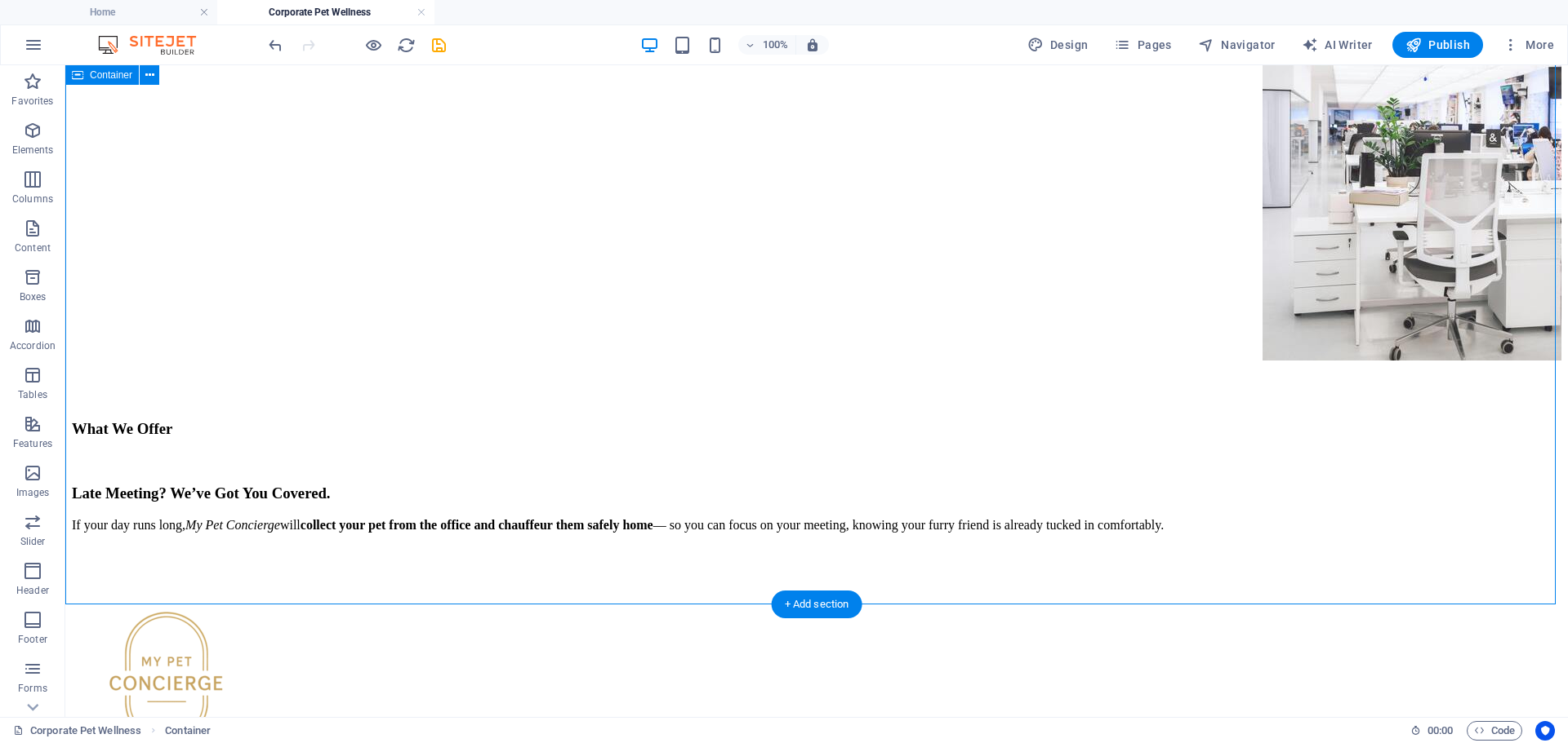
click at [1308, 482] on div "Corporate Pet Wellness Program At My Pet Concierge , we understand that true we…" at bounding box center [817, 184] width 1489 height 698
click at [1183, 487] on div "Late Meeting? We’ve Got You Covered. If your day runs long, My Pet Concierge wi…" at bounding box center [817, 509] width 1489 height 48
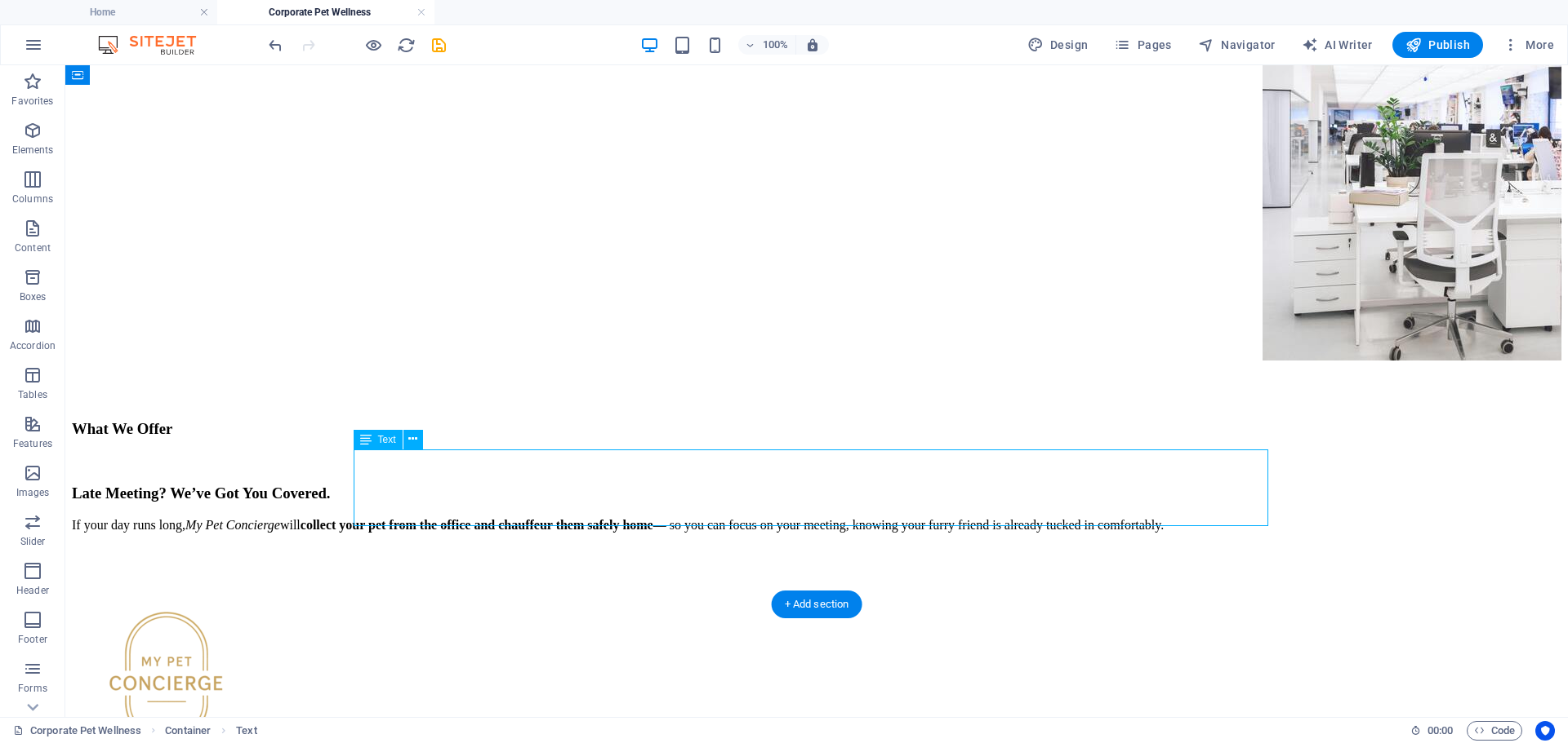
click at [1187, 485] on div "Late Meeting? We’ve Got You Covered. If your day runs long, My Pet Concierge wi…" at bounding box center [817, 509] width 1489 height 48
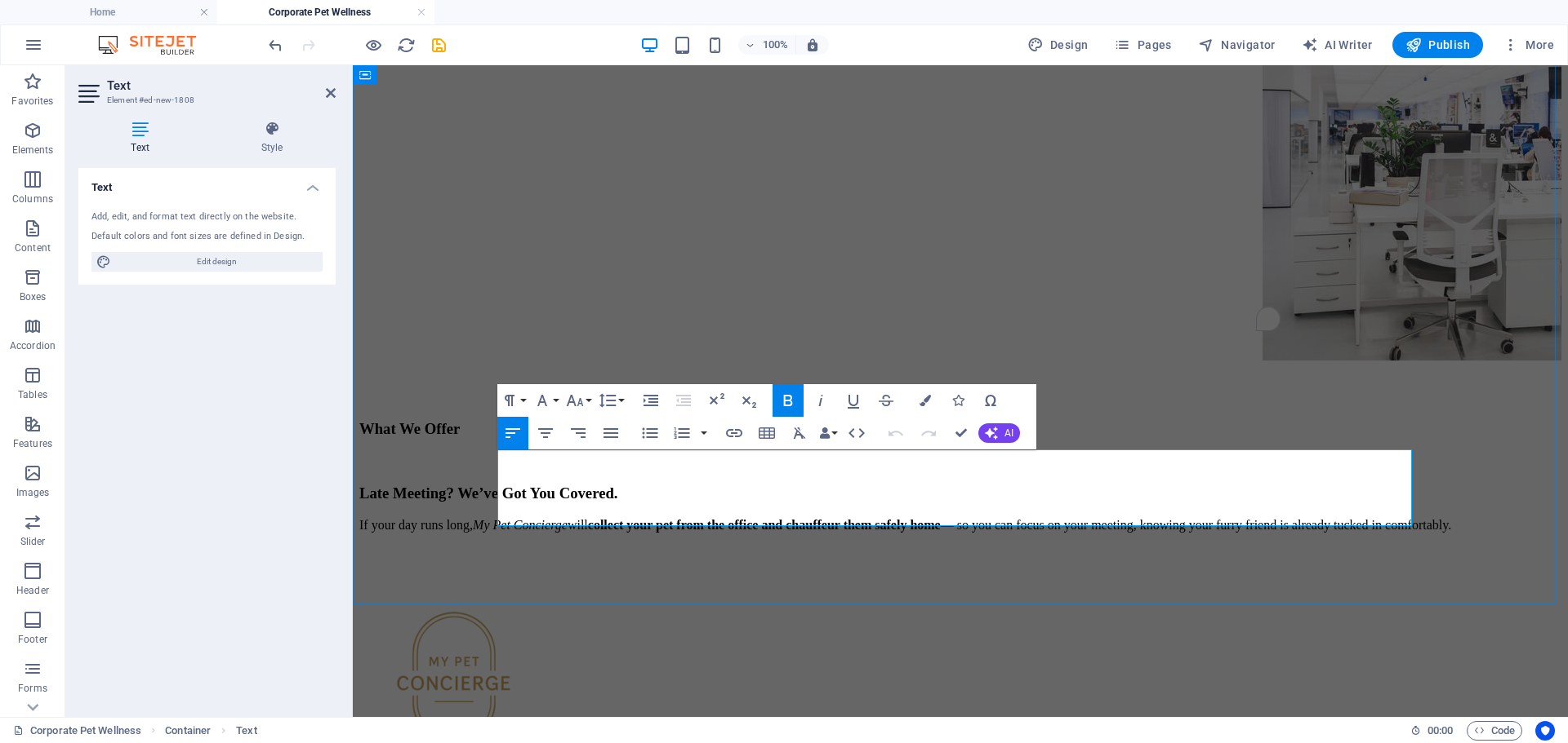
click at [1334, 518] on p "If your day runs long, My Pet Concierge will collect your pet from the office a…" at bounding box center [960, 525] width 1202 height 15
click at [869, 485] on h3 "Late Meeting? We’ve Got You Covered." at bounding box center [960, 494] width 1202 height 18
drag, startPoint x: 882, startPoint y: 461, endPoint x: 472, endPoint y: 457, distance: 410.0
click at [472, 457] on div "Corporate Pet Wellness Program At My Pet Concierge , we understand that true we…" at bounding box center [960, 184] width 1202 height 698
click at [589, 400] on button "Font Size" at bounding box center [577, 400] width 31 height 33
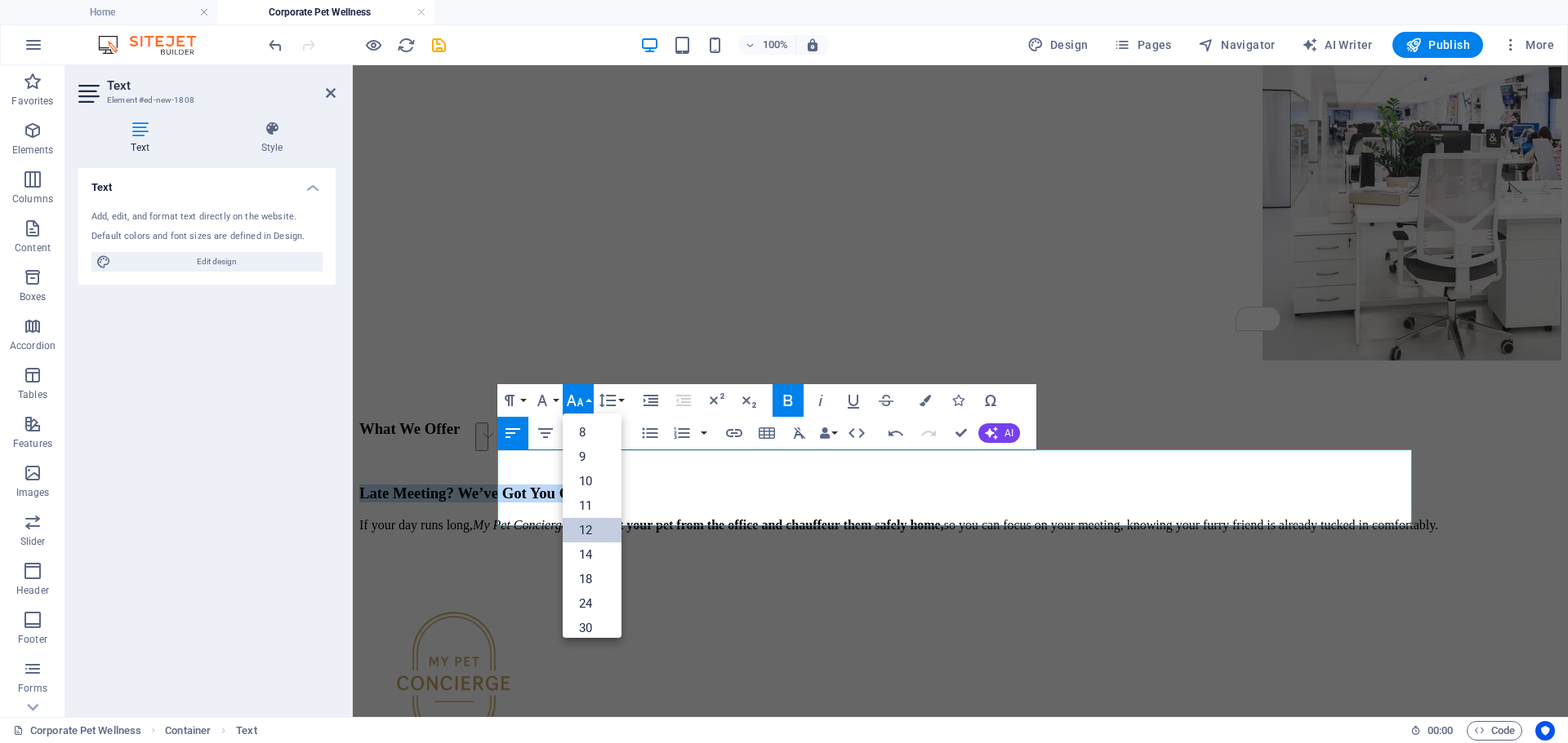
click at [593, 531] on link "12" at bounding box center [591, 530] width 58 height 25
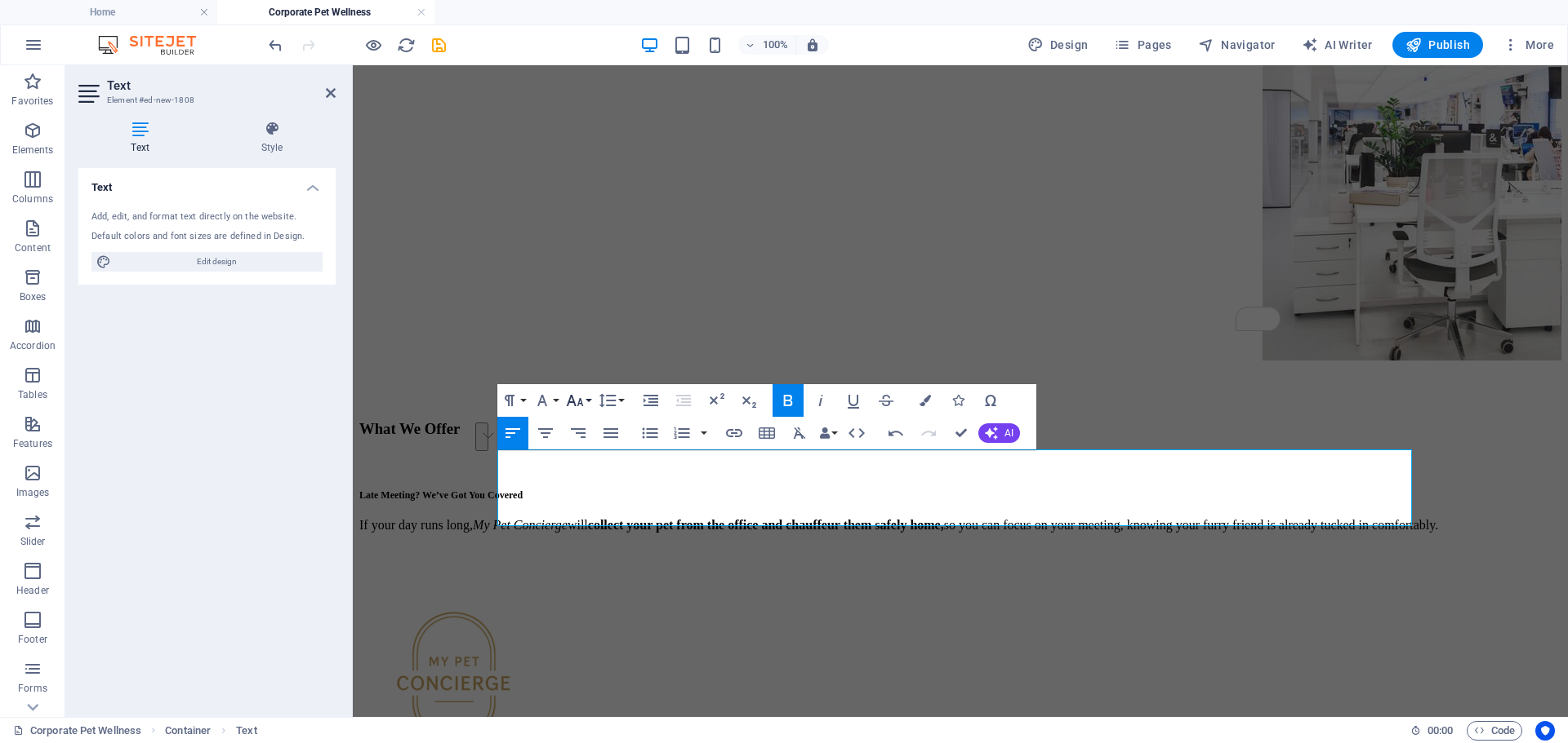
click at [588, 404] on button "Font Size" at bounding box center [577, 400] width 31 height 33
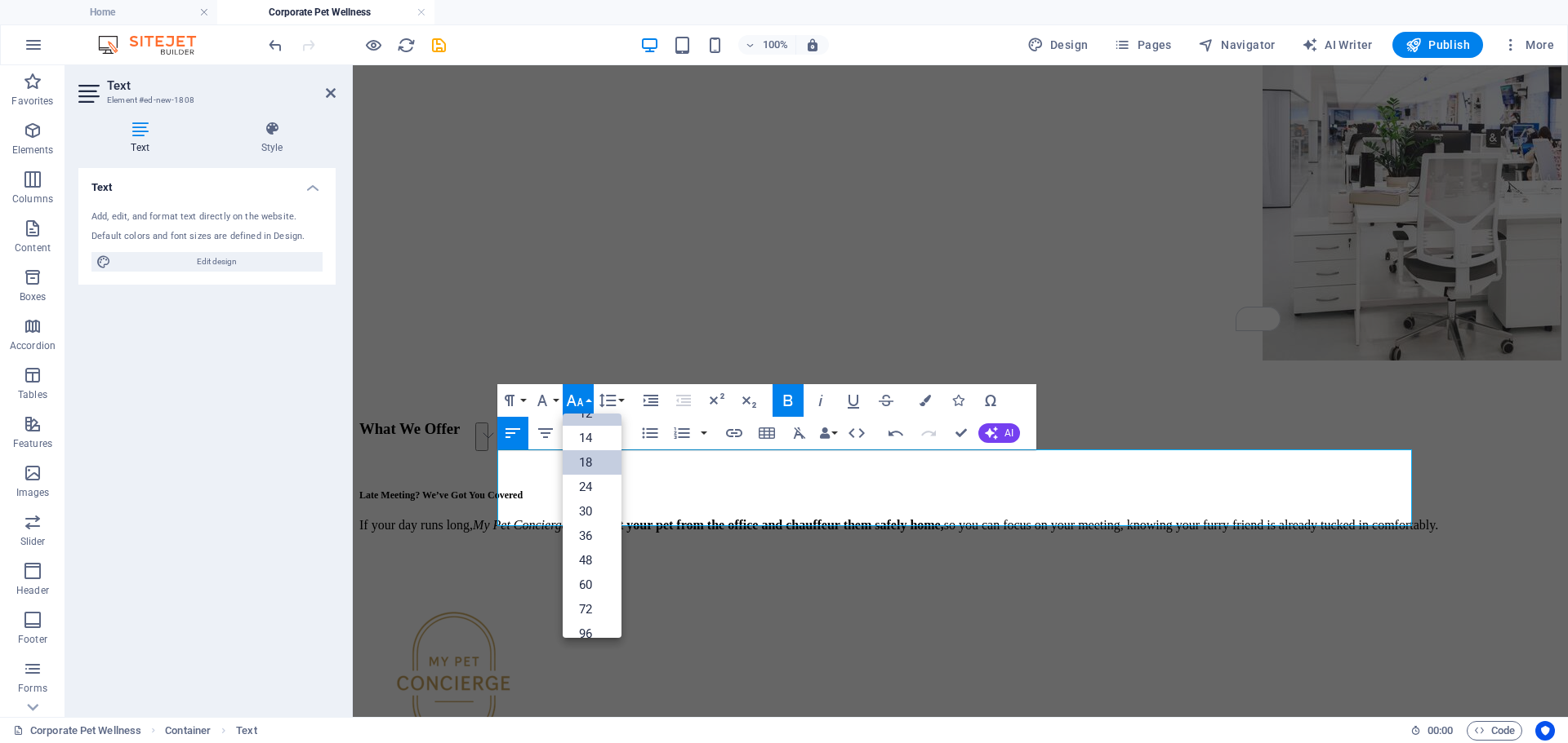
click at [596, 461] on link "18" at bounding box center [591, 462] width 58 height 25
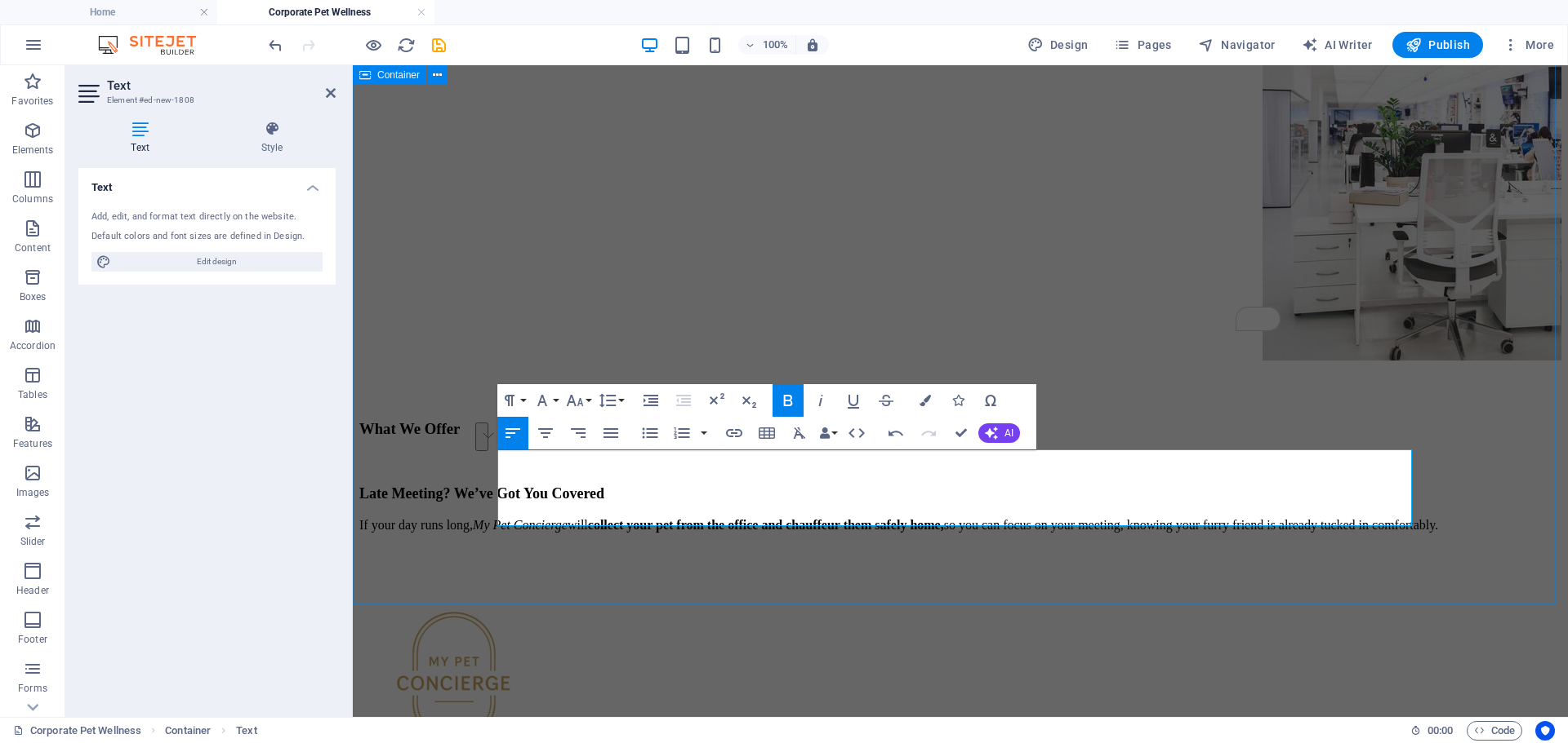
click at [838, 533] on div "Corporate Pet Wellness Program At My Pet Concierge , we understand that true we…" at bounding box center [960, 184] width 1202 height 698
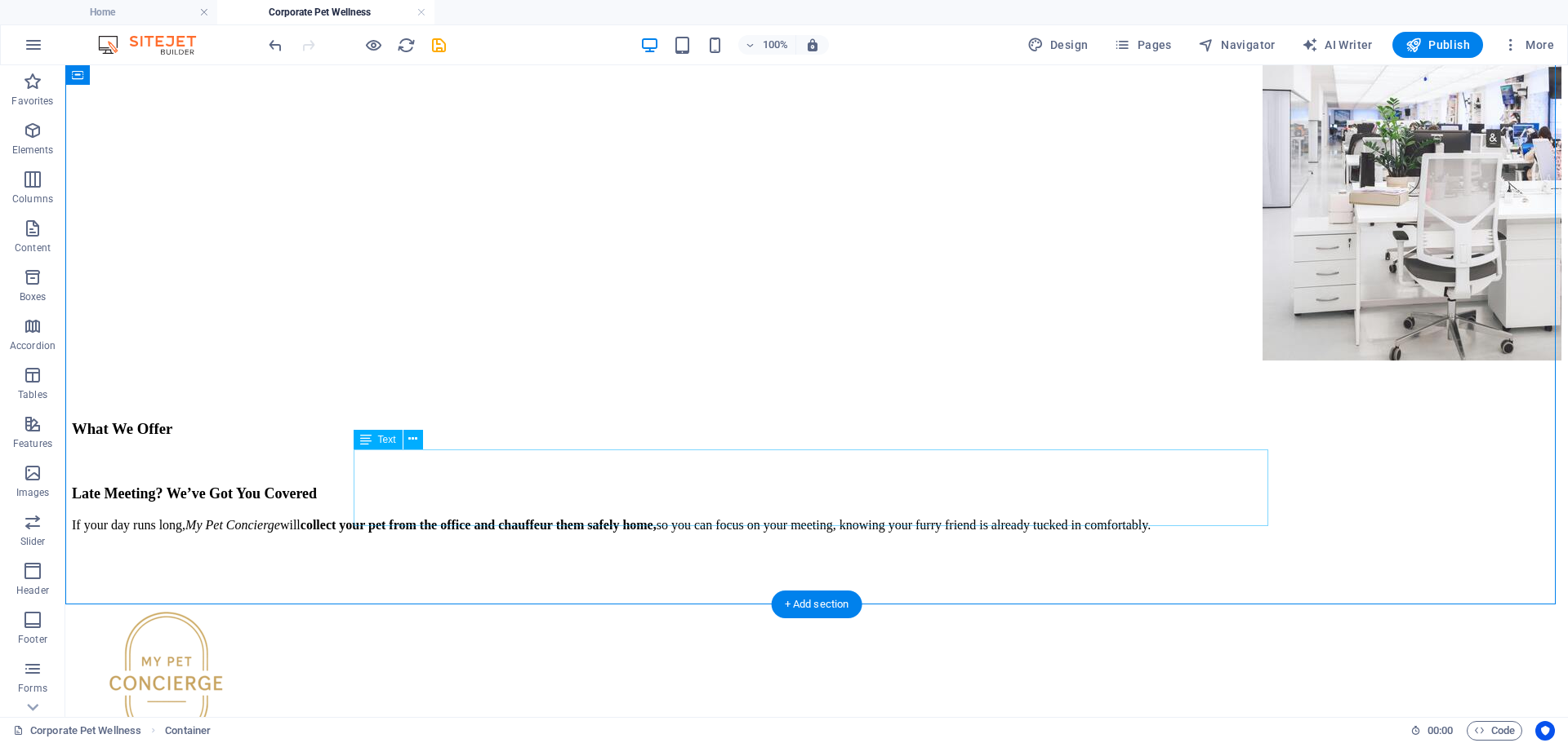
click at [561, 489] on div "Late Meeting? We’ve Got You Covered If your day runs long, My Pet Concierge wil…" at bounding box center [817, 509] width 1489 height 48
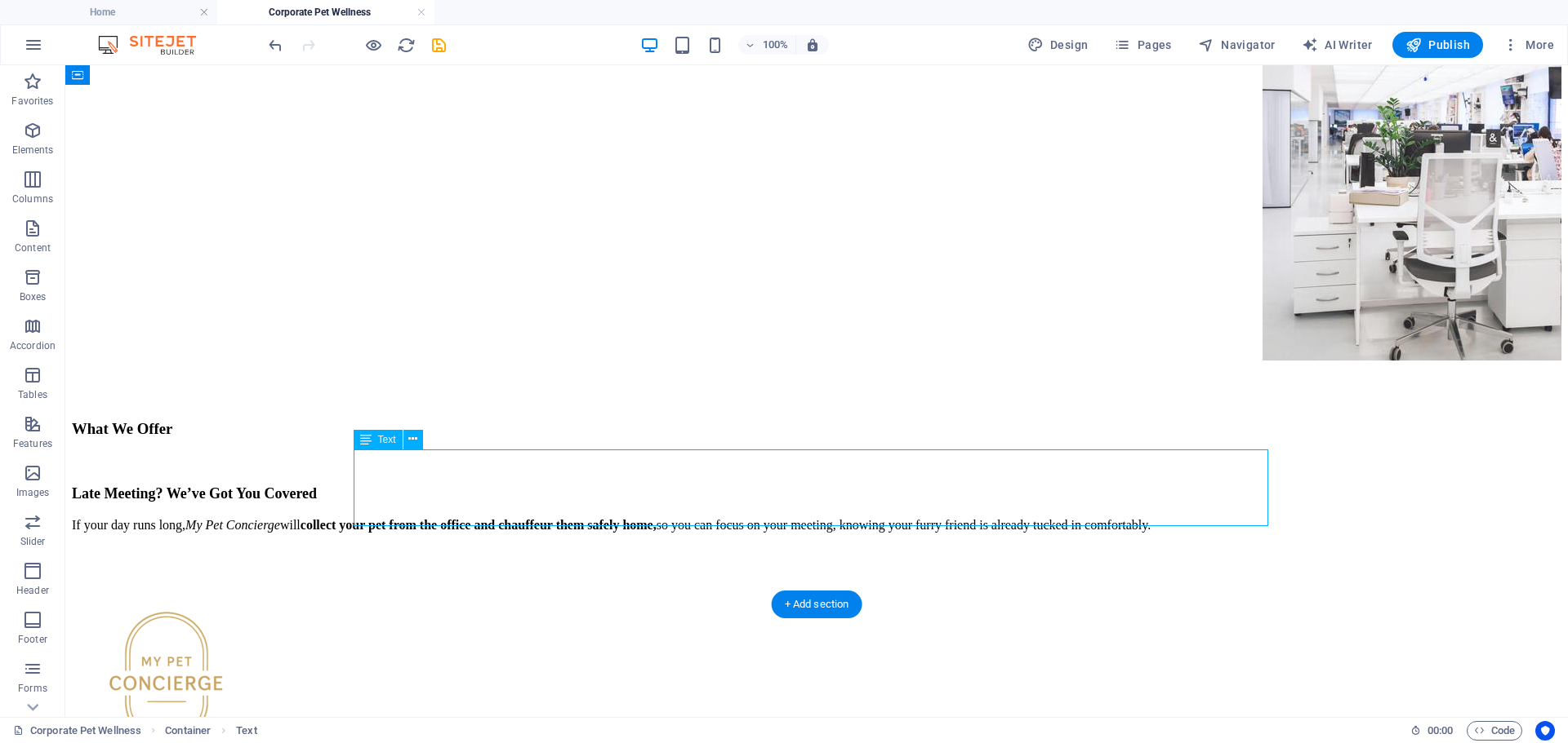
click at [846, 511] on div "Late Meeting? We’ve Got You Covered If your day runs long, My Pet Concierge wil…" at bounding box center [817, 509] width 1489 height 48
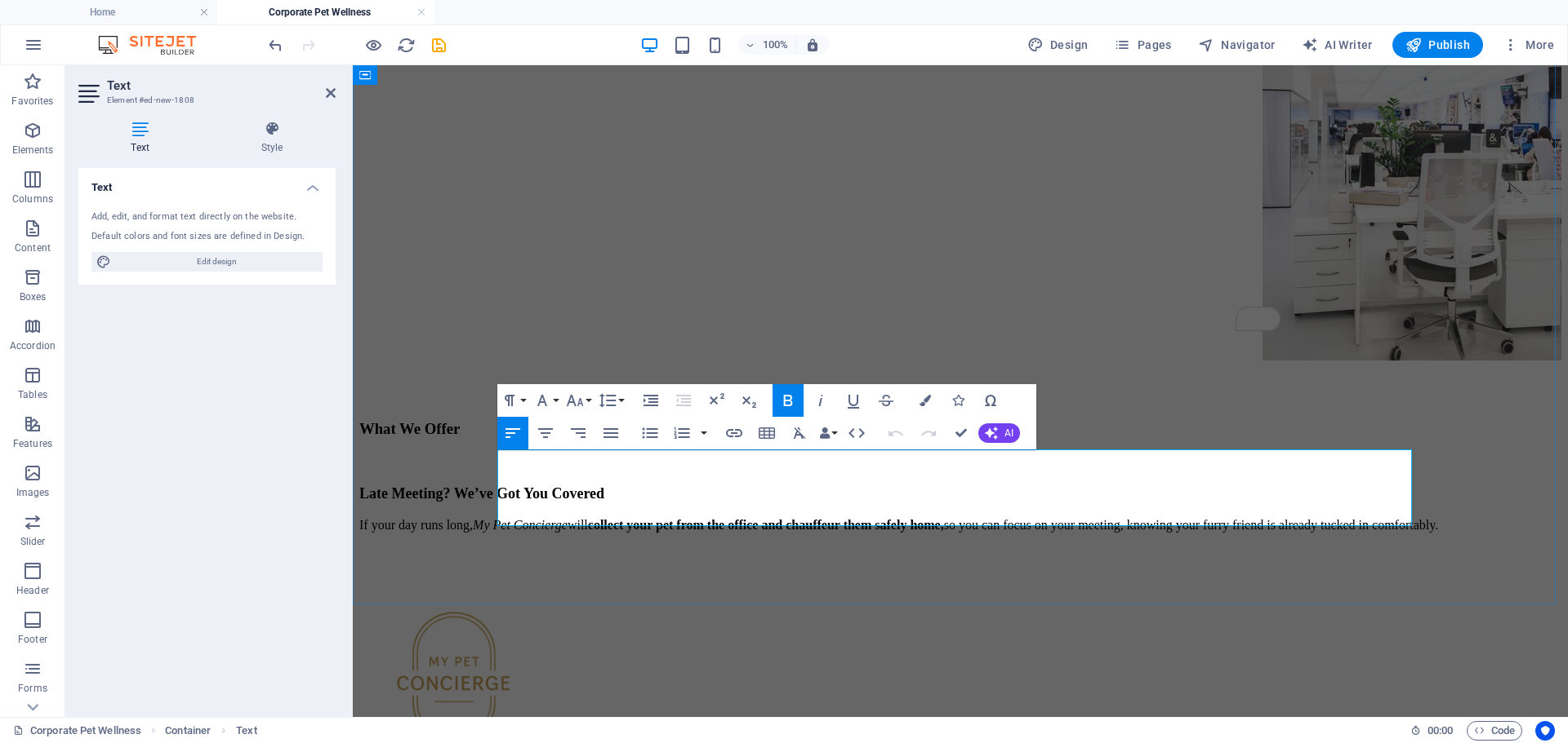
click at [583, 485] on span "Late Meeting? We’ve Got You Covered" at bounding box center [481, 493] width 245 height 17
click at [588, 401] on button "Font Size" at bounding box center [577, 400] width 31 height 33
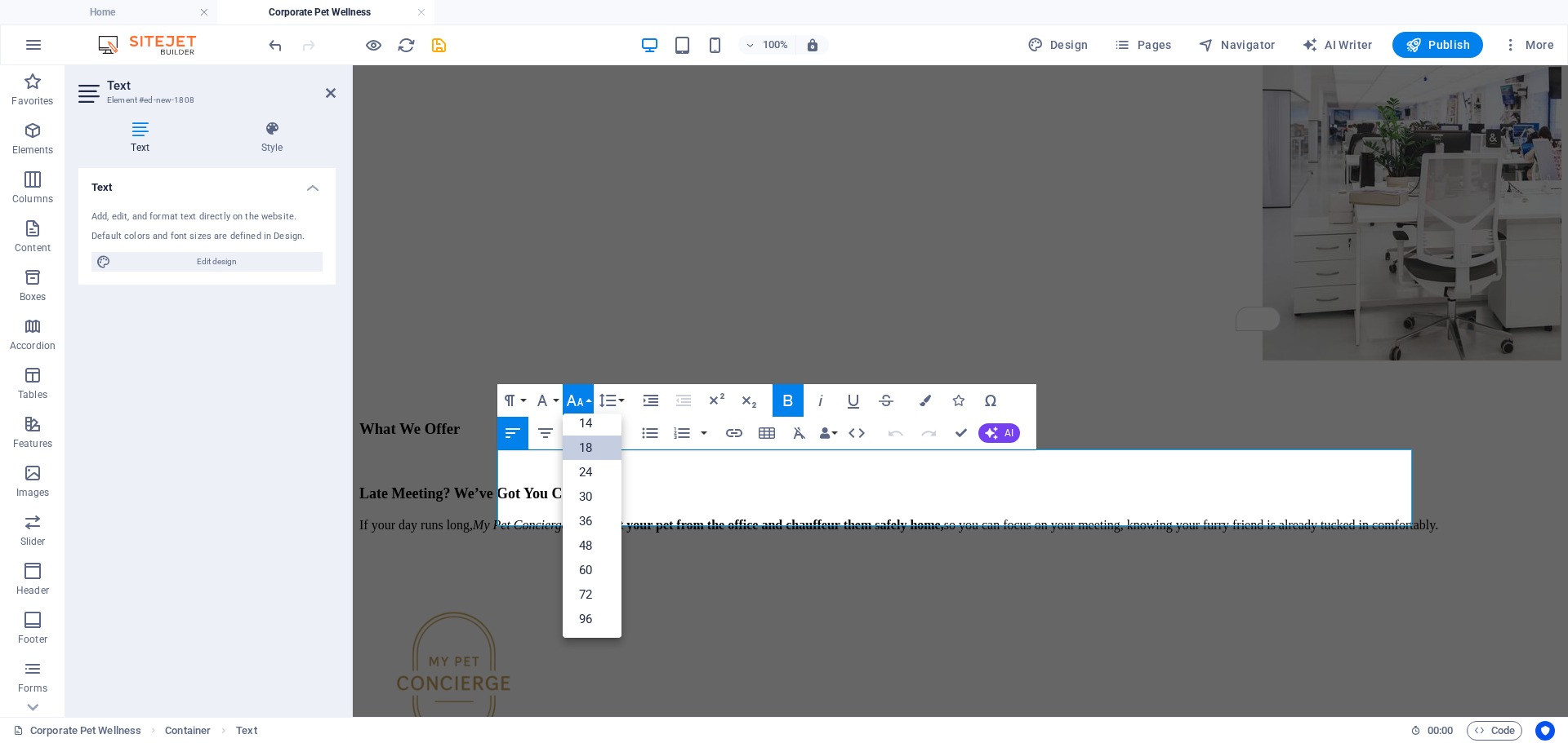
scroll to position [131, 0]
click at [588, 401] on button "Font Size" at bounding box center [577, 400] width 31 height 33
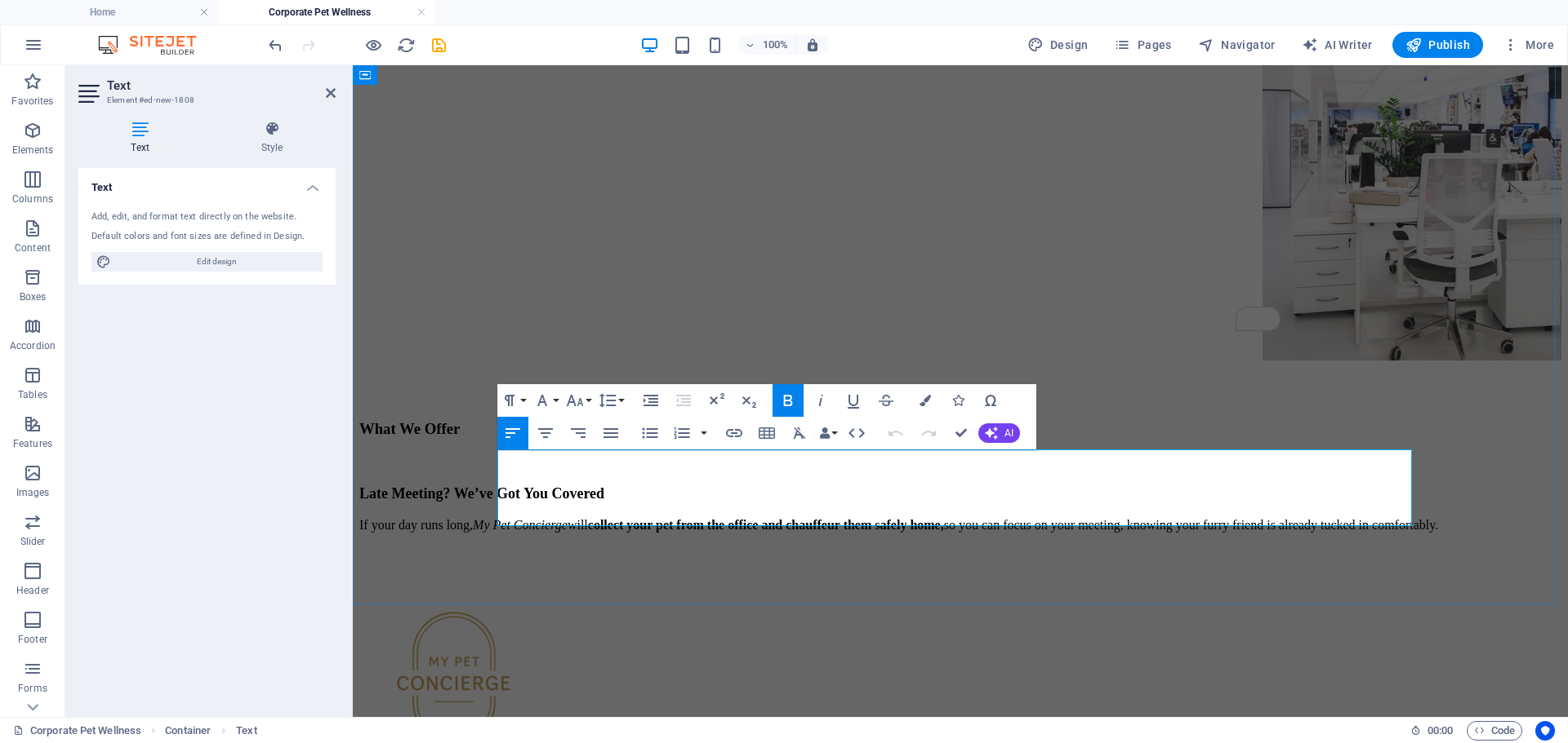
click at [785, 518] on p "If your day runs long, My Pet Concierge will collect your pet from the office a…" at bounding box center [960, 525] width 1202 height 15
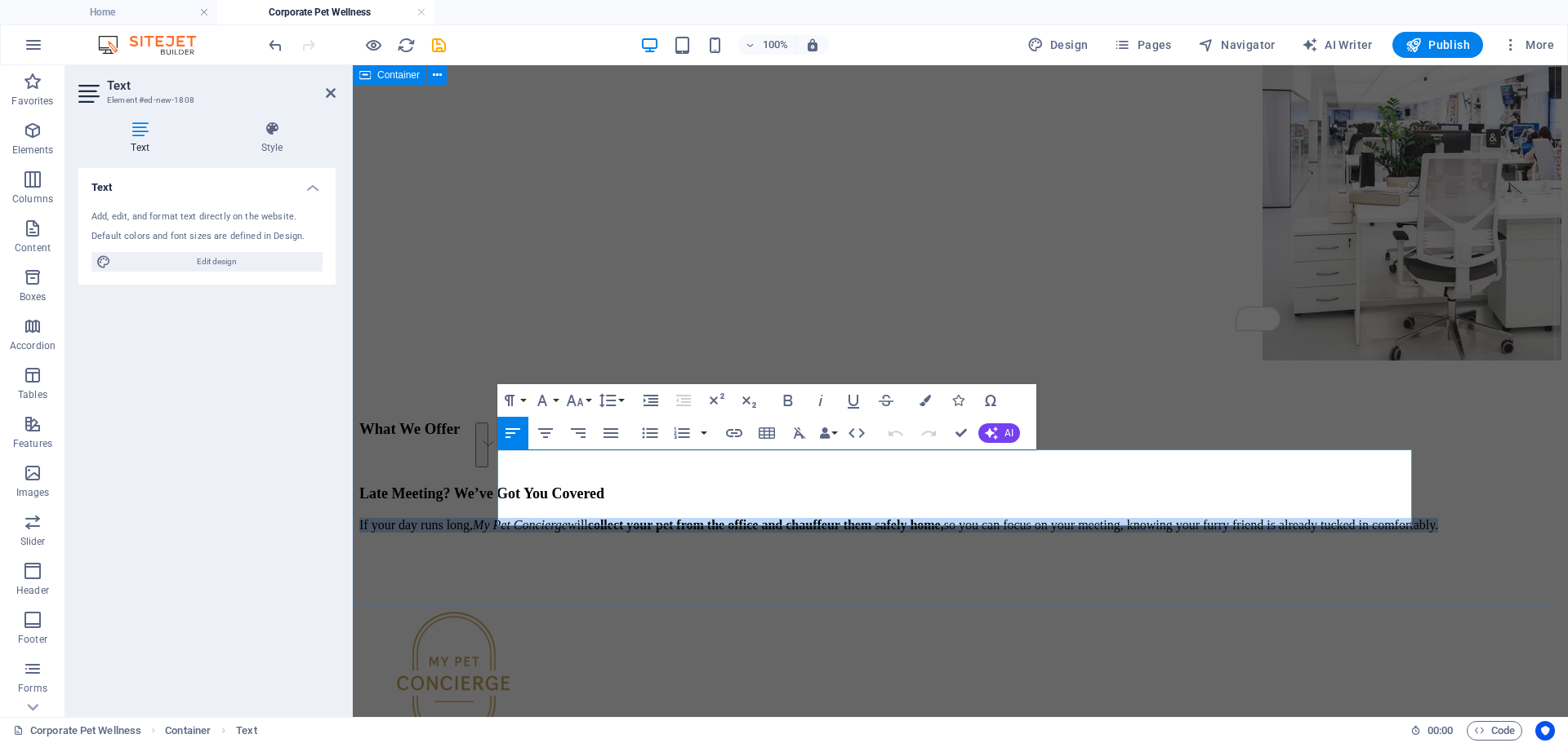
drag, startPoint x: 1105, startPoint y: 520, endPoint x: 475, endPoint y: 489, distance: 630.8
click at [475, 489] on div "Corporate Pet Wellness Program At My Pet Concierge , we understand that true we…" at bounding box center [960, 184] width 1202 height 698
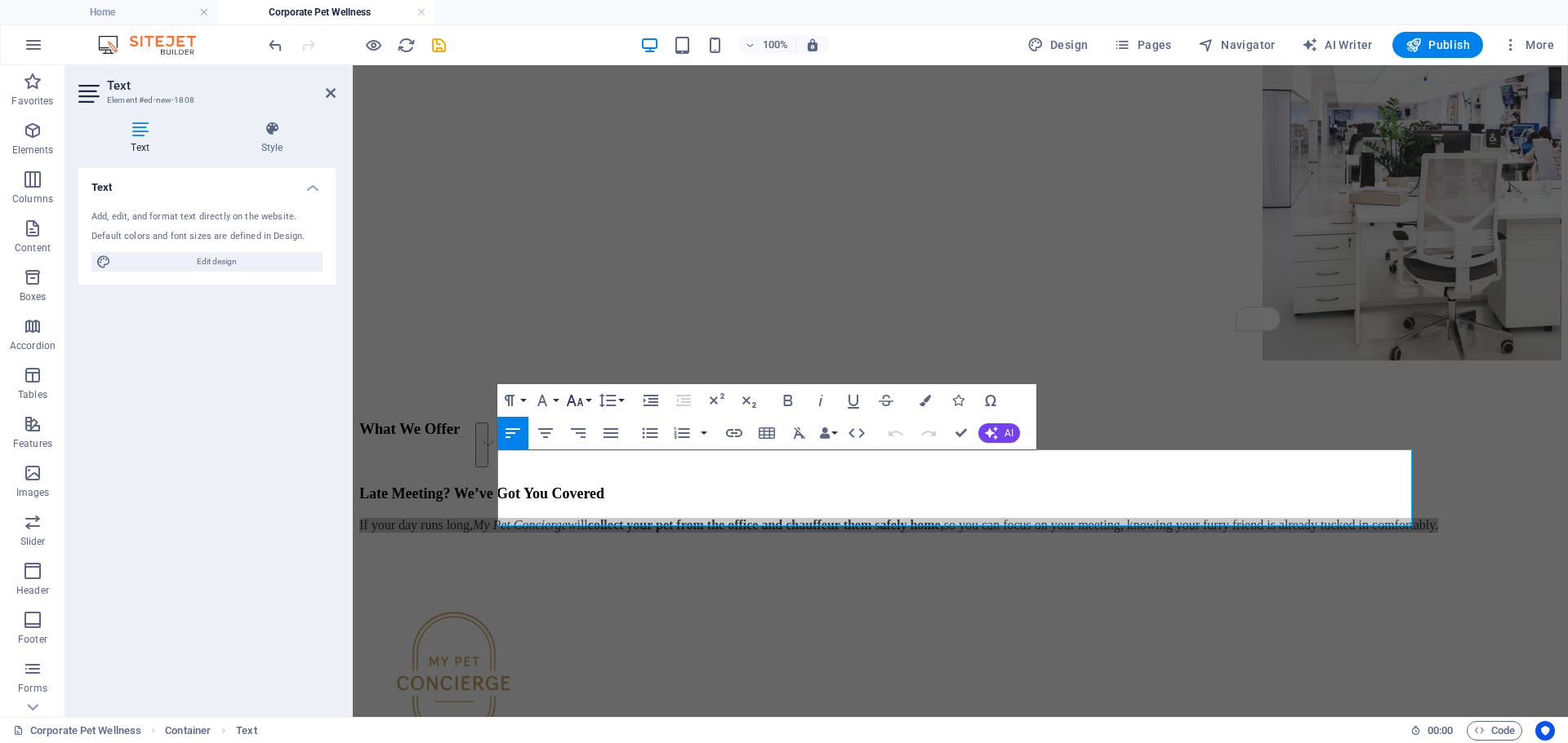
click at [588, 401] on button "Font Size" at bounding box center [577, 400] width 31 height 33
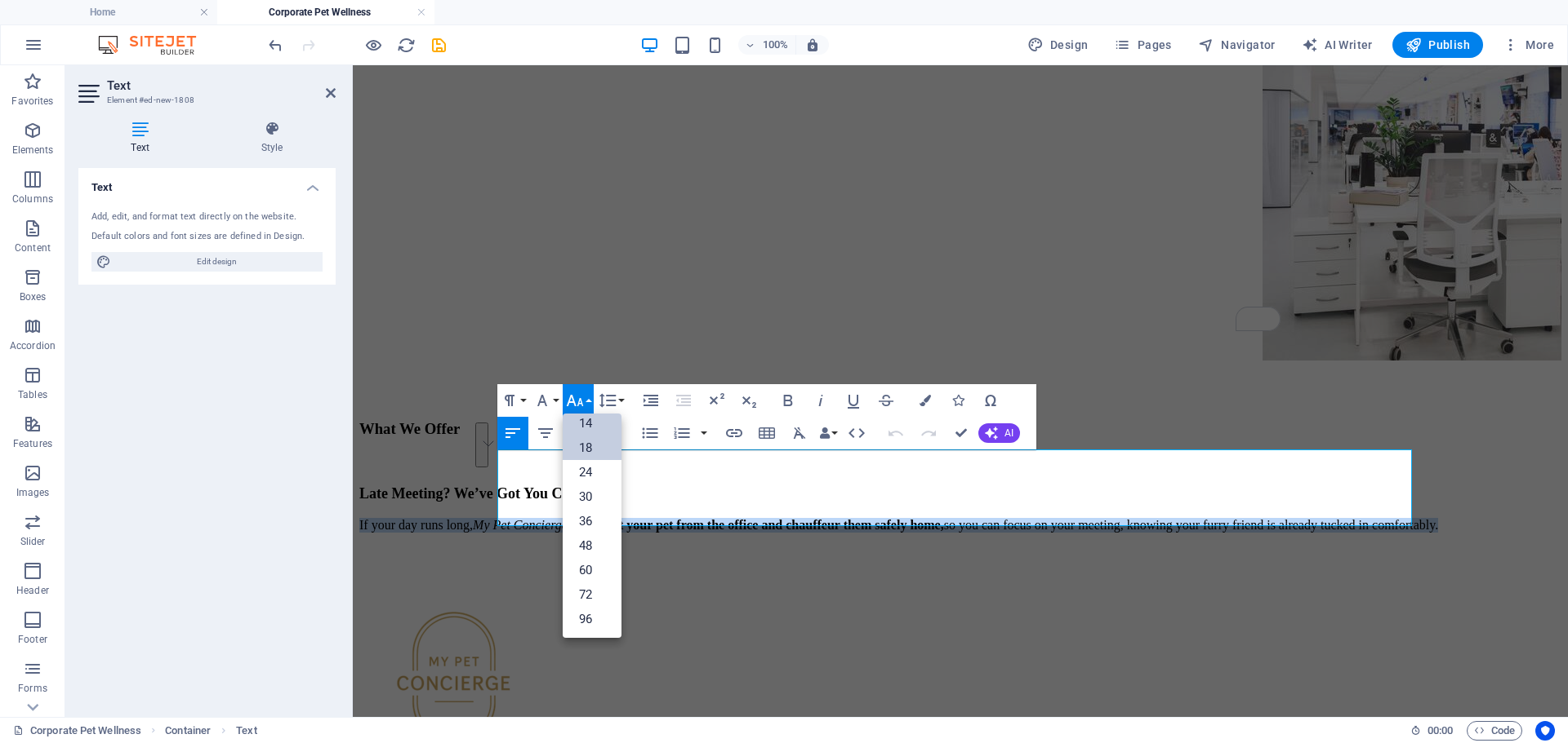
click at [591, 425] on link "14" at bounding box center [591, 423] width 58 height 25
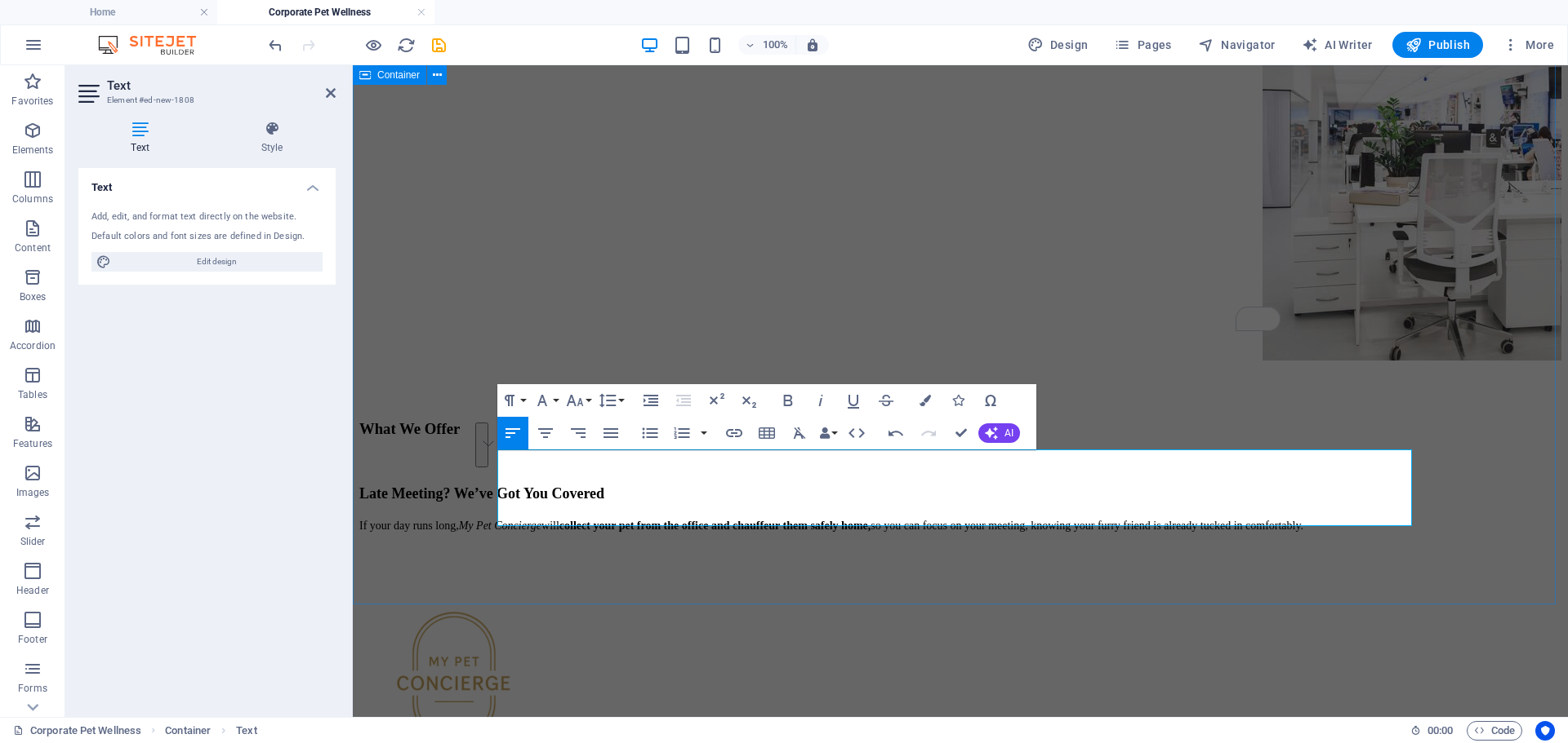
click at [954, 533] on div "Corporate Pet Wellness Program At My Pet Concierge , we understand that true we…" at bounding box center [960, 184] width 1202 height 698
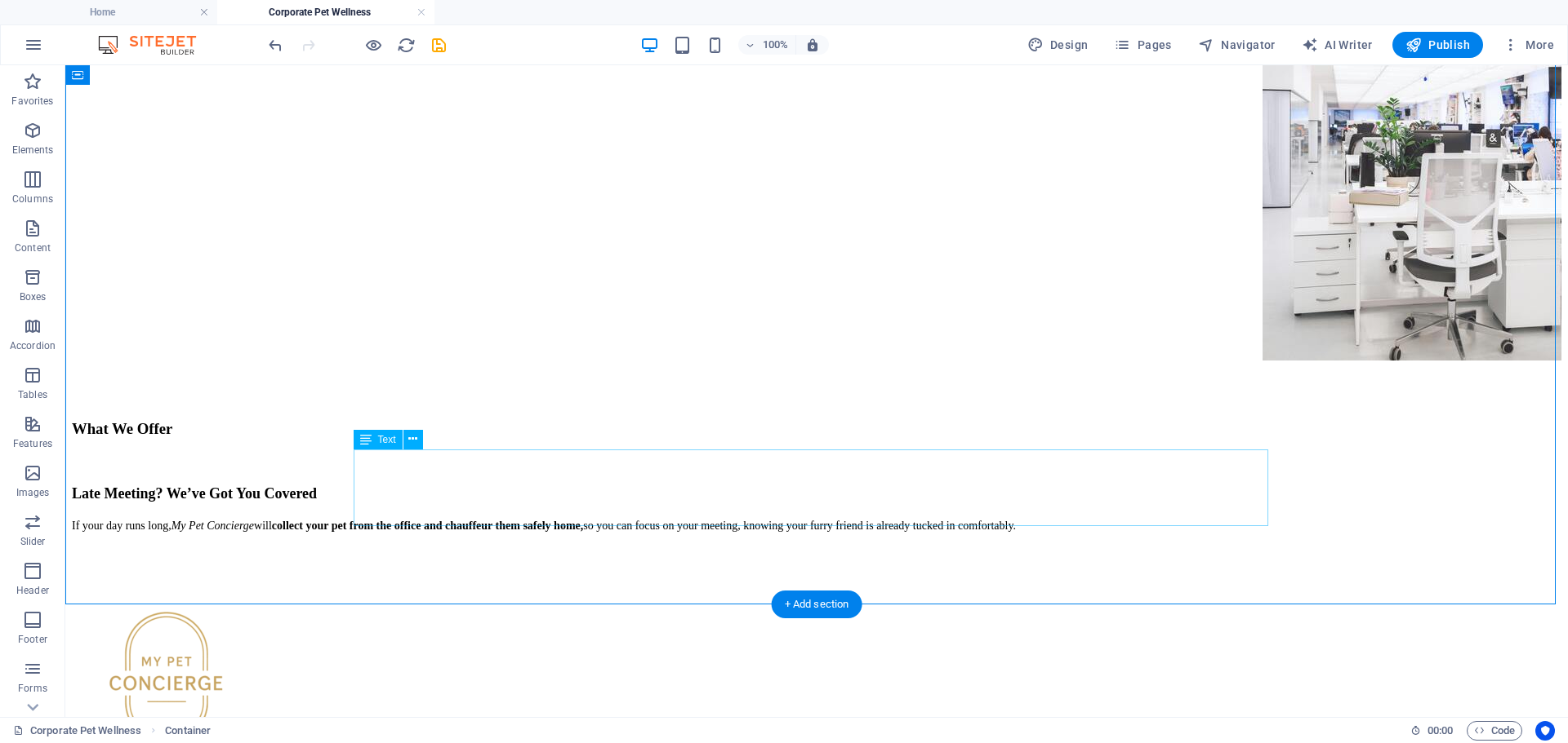
click at [672, 518] on div "Late Meeting? We’ve Got You Covered If your day runs long, My Pet Concierge wil…" at bounding box center [817, 509] width 1489 height 48
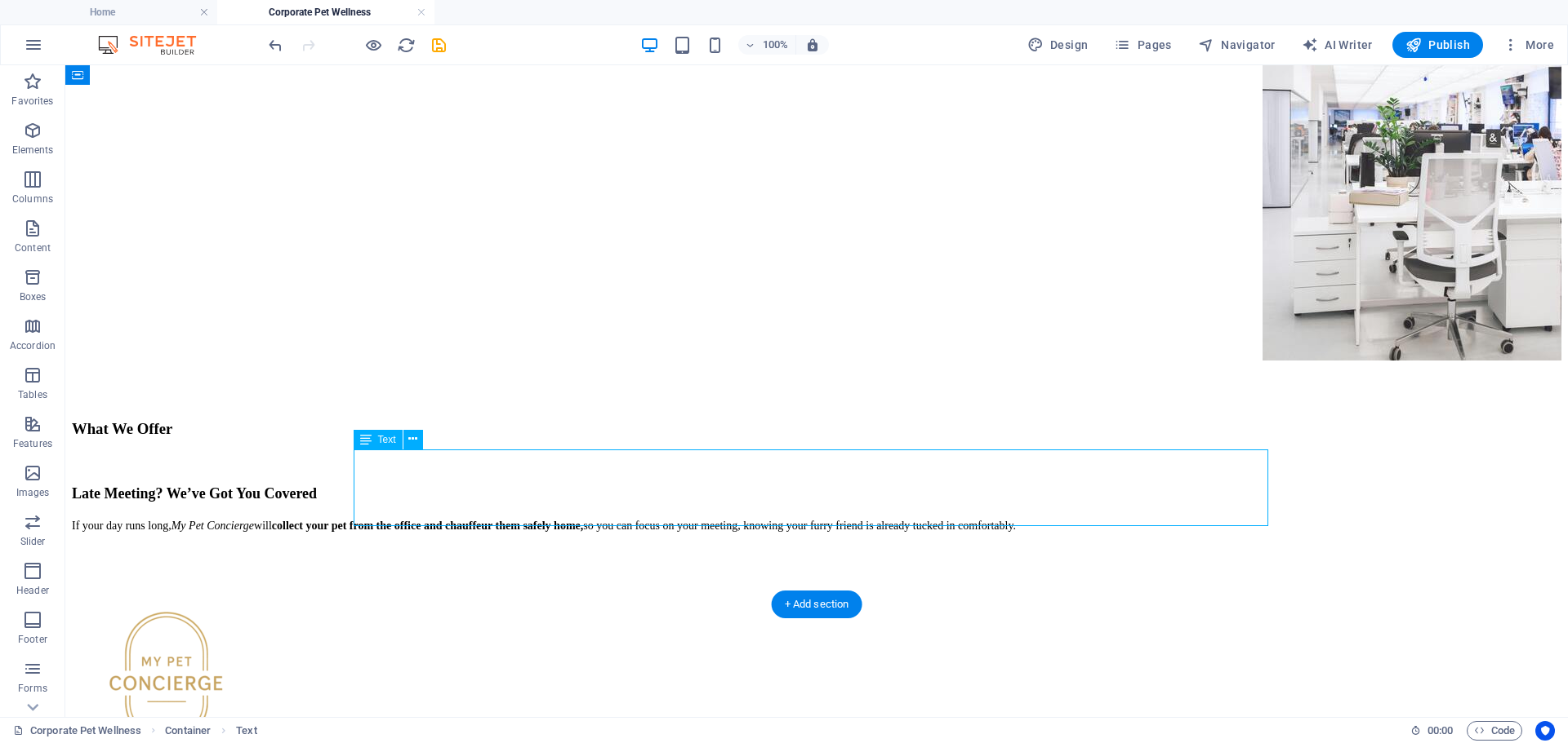
click at [640, 513] on div "Late Meeting? We’ve Got You Covered If your day runs long, My Pet Concierge wil…" at bounding box center [817, 509] width 1489 height 48
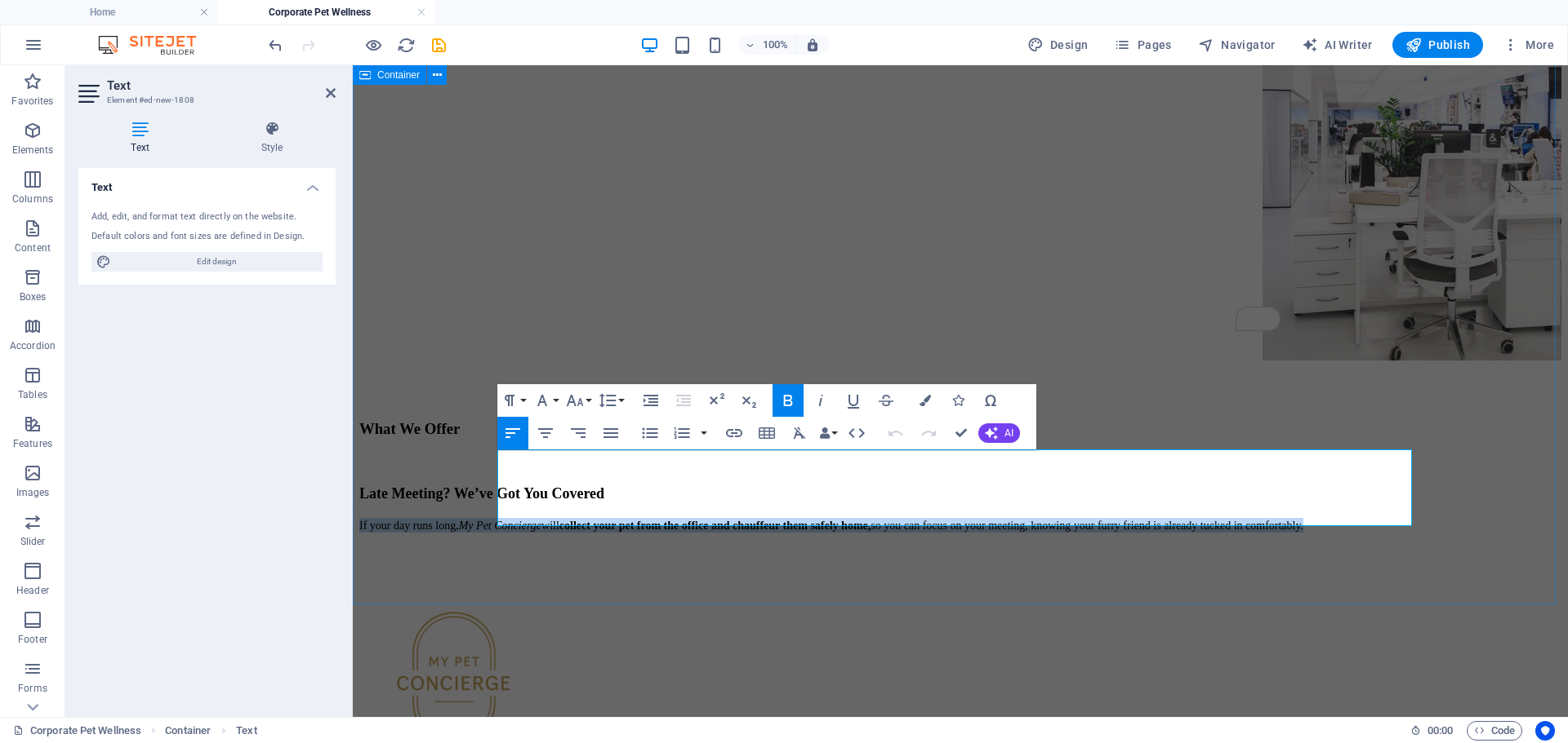
drag, startPoint x: 818, startPoint y: 513, endPoint x: 471, endPoint y: 484, distance: 348.2
click at [471, 484] on div "Corporate Pet Wellness Program At My Pet Concierge , we understand that true we…" at bounding box center [960, 184] width 1202 height 698
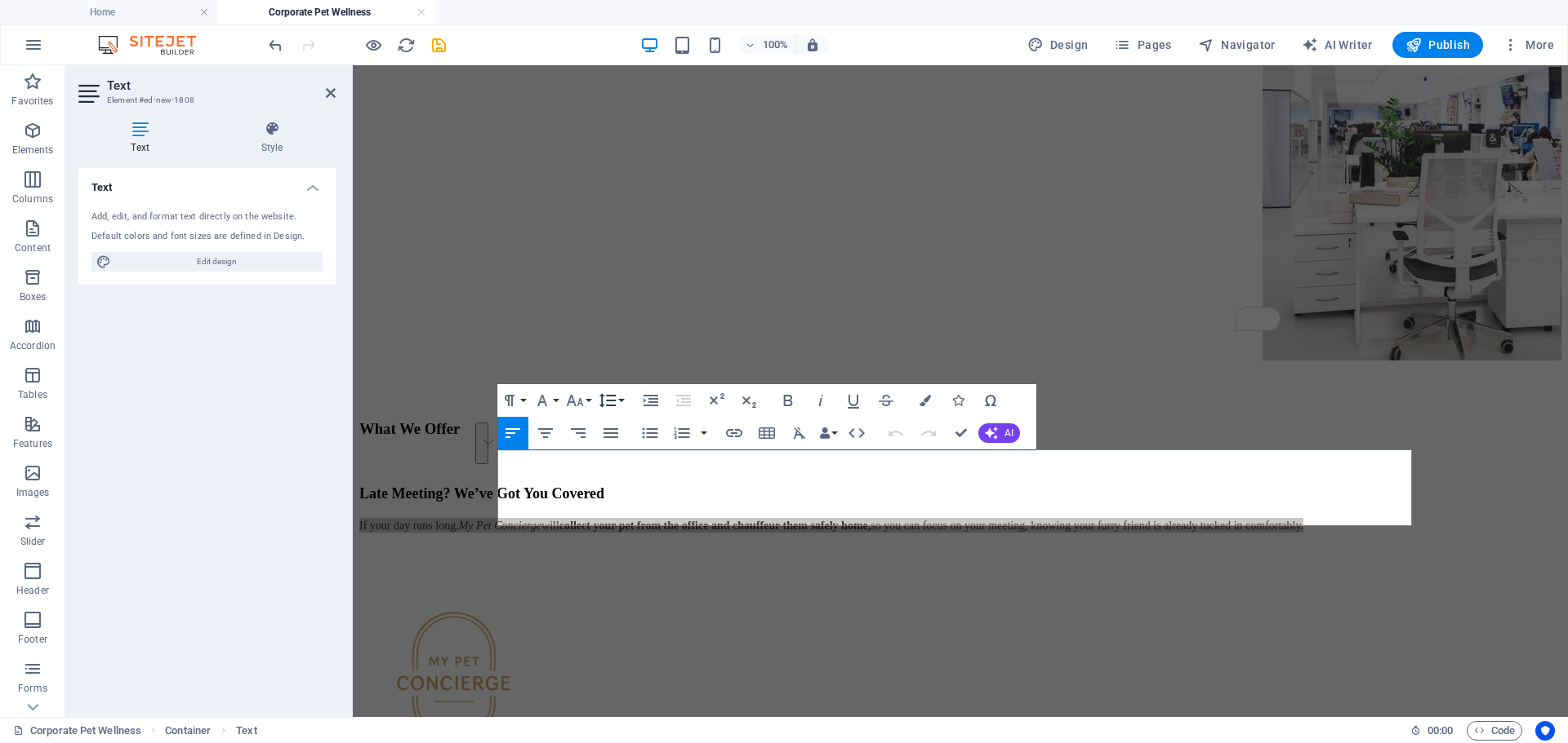
click at [618, 400] on button "Line Height" at bounding box center [610, 400] width 31 height 33
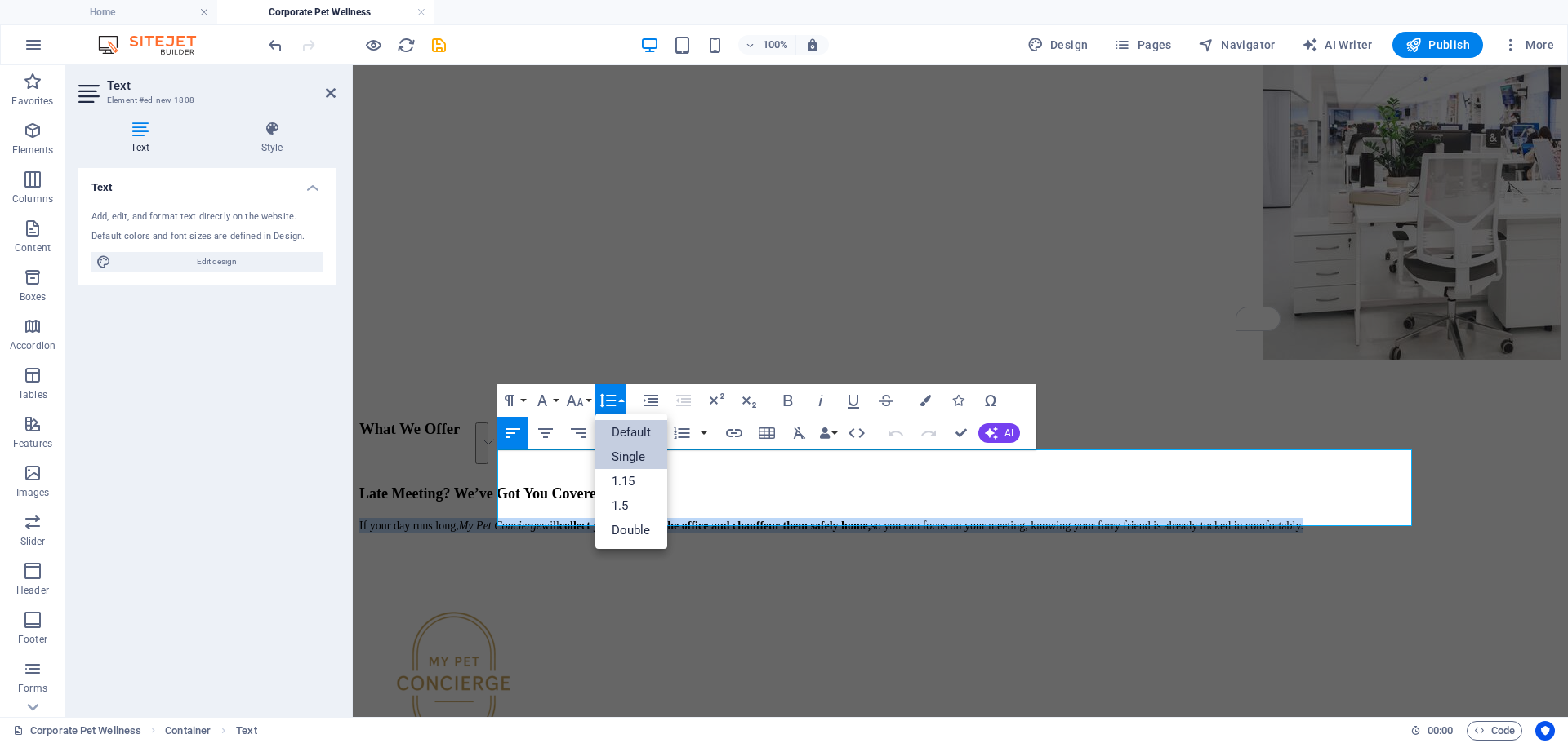
click at [626, 453] on link "Single" at bounding box center [631, 456] width 72 height 25
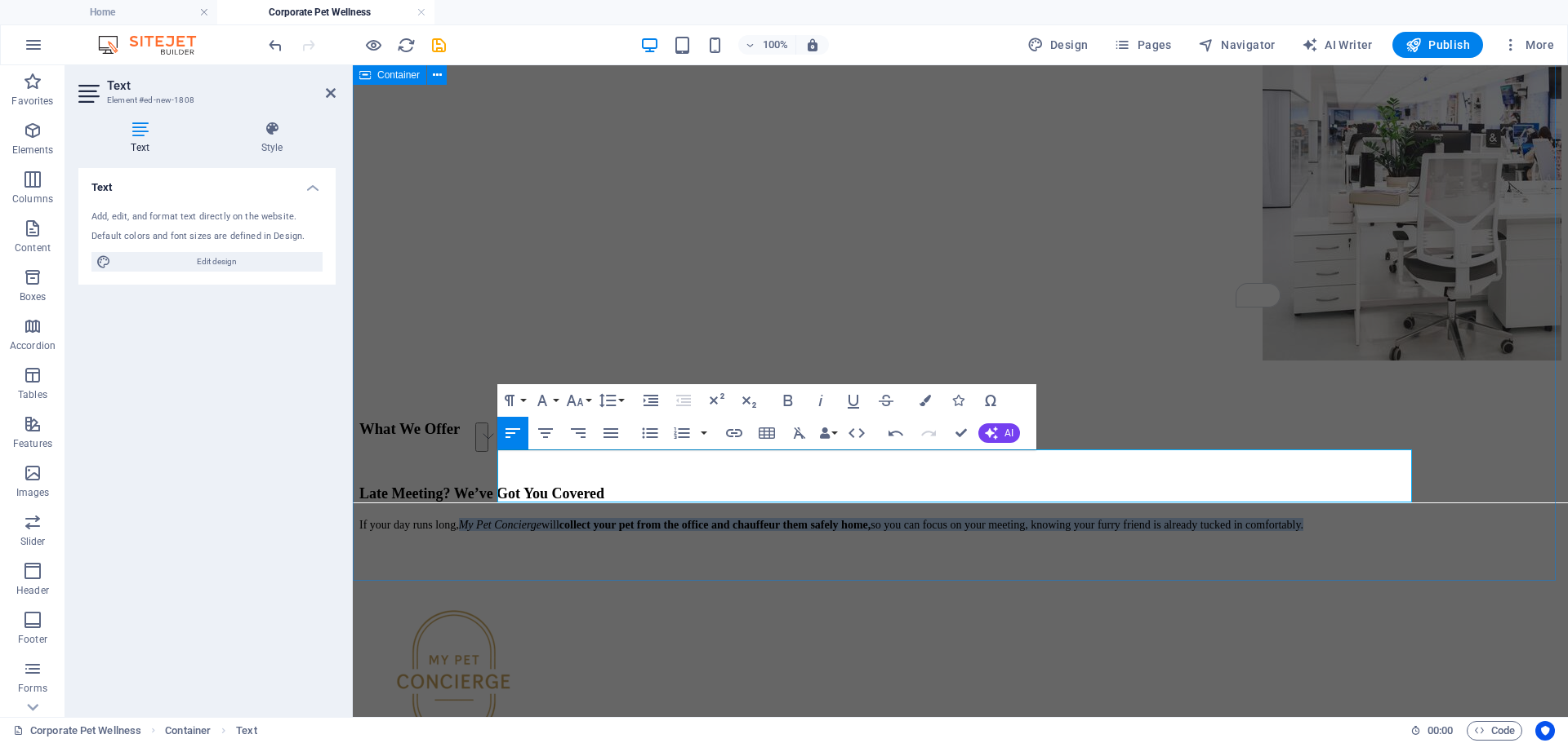
click at [747, 532] on div "Corporate Pet Wellness Program At My Pet Concierge , we understand that true we…" at bounding box center [960, 183] width 1202 height 696
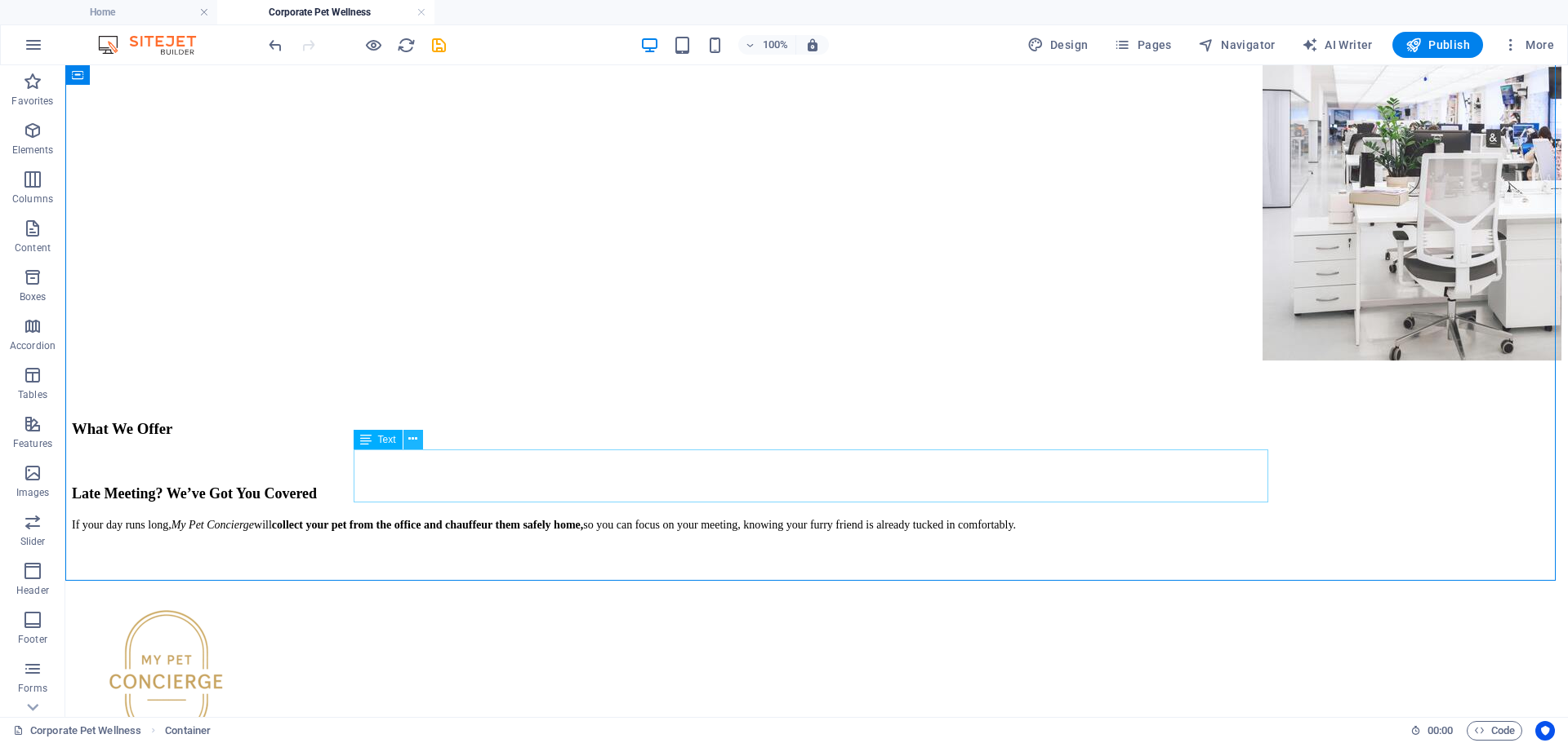
click at [412, 443] on icon at bounding box center [412, 439] width 9 height 17
click at [645, 494] on div "Late Meeting? We’ve Got You Covered If your day runs long, My Pet Concierge wil…" at bounding box center [817, 508] width 1489 height 46
click at [643, 498] on div "Late Meeting? We’ve Got You Covered If your day runs long, My Pet Concierge wil…" at bounding box center [817, 508] width 1489 height 46
click at [639, 496] on div "Late Meeting? We’ve Got You Covered If your day runs long, My Pet Concierge wil…" at bounding box center [817, 508] width 1489 height 46
click at [632, 498] on div "Late Meeting? We’ve Got You Covered If your day runs long, My Pet Concierge wil…" at bounding box center [817, 508] width 1489 height 46
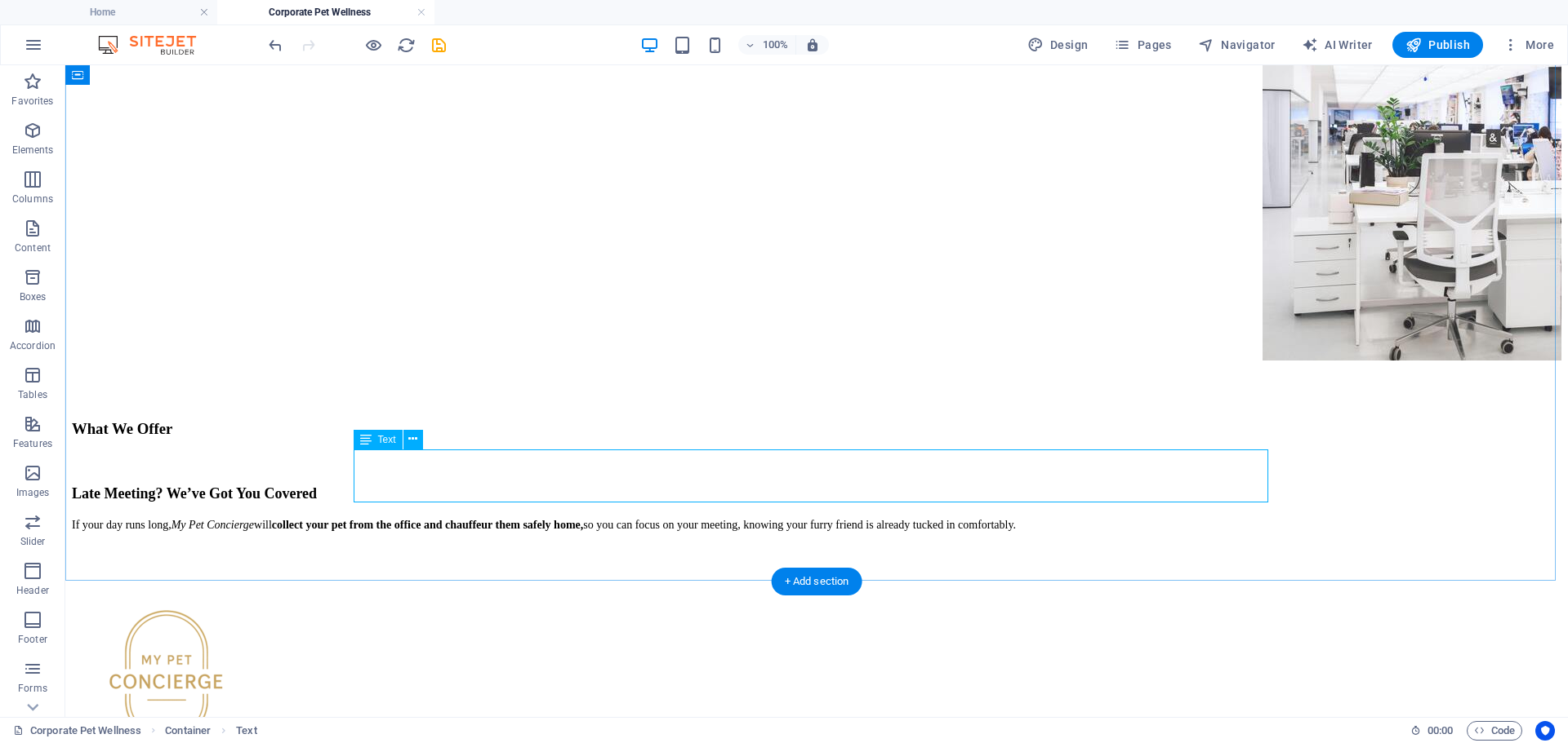
click at [632, 498] on div "Late Meeting? We’ve Got You Covered If your day runs long, My Pet Concierge wil…" at bounding box center [817, 508] width 1489 height 46
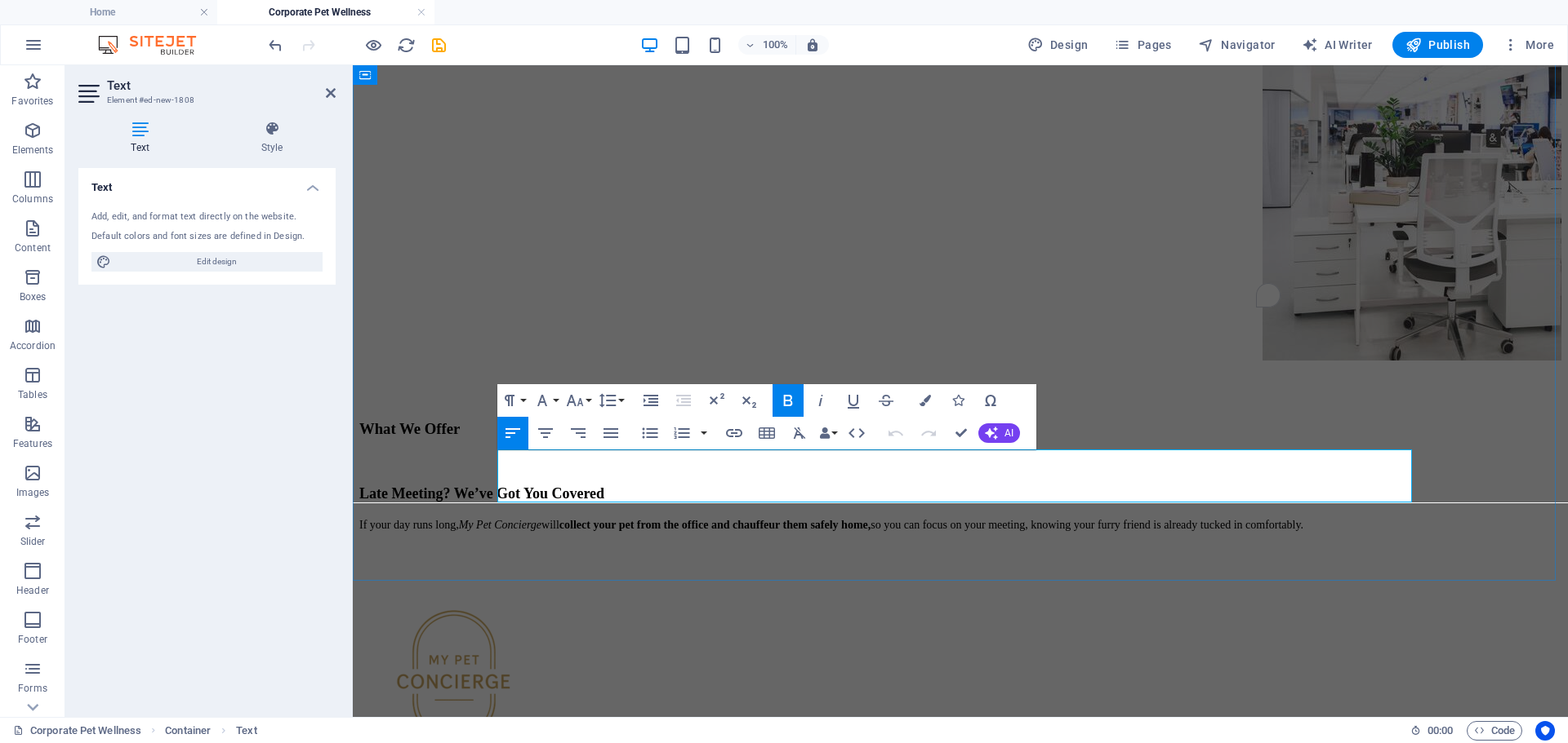
click at [797, 518] on p "If your day runs long, My Pet Concierge will collect your pet from the office a…" at bounding box center [960, 524] width 1202 height 13
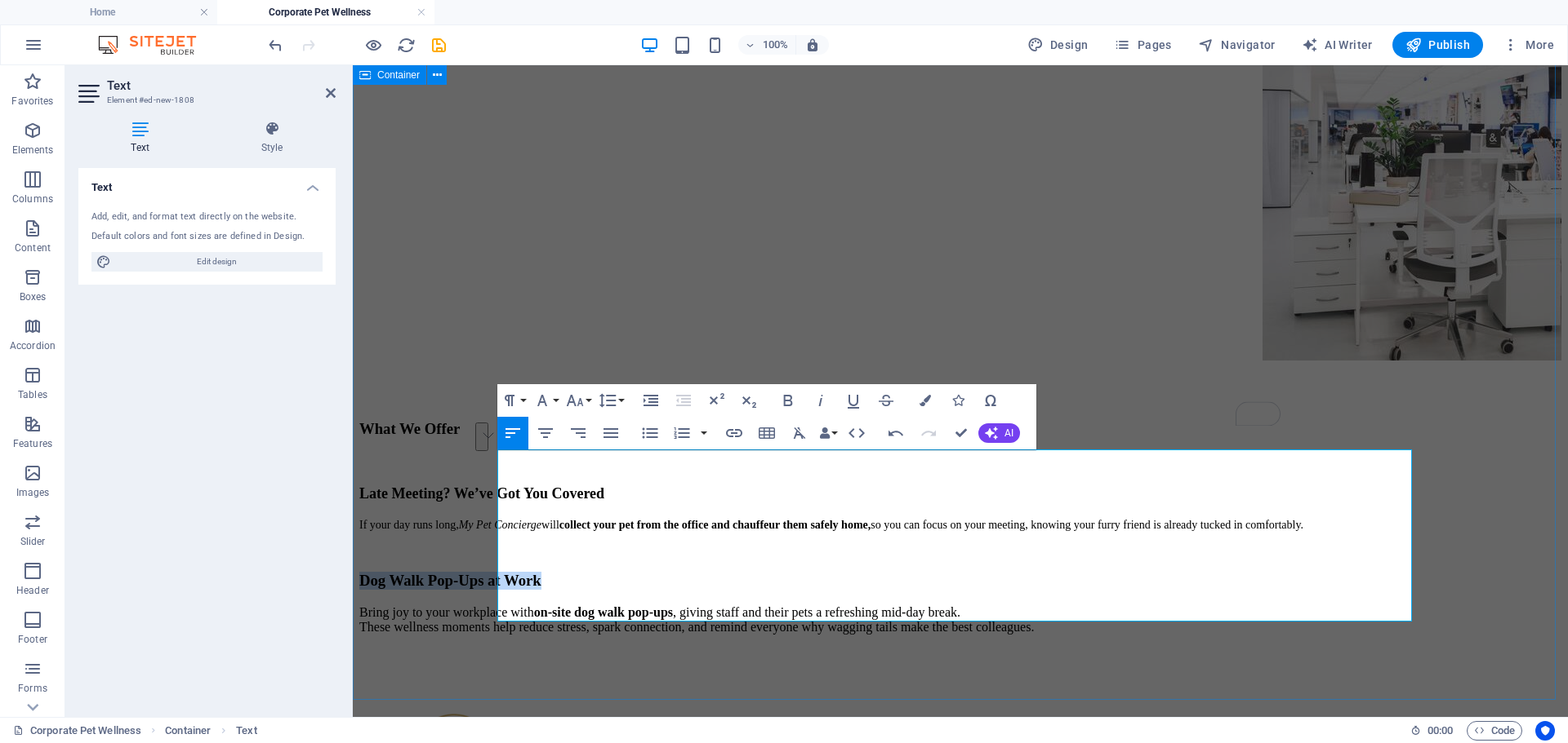
drag, startPoint x: 772, startPoint y: 537, endPoint x: 488, endPoint y: 536, distance: 284.0
click at [483, 536] on div "Corporate Pet Wellness Program At My Pet Concierge , we understand that true we…" at bounding box center [960, 234] width 1202 height 799
click at [587, 397] on button "Font Size" at bounding box center [577, 400] width 31 height 33
click at [590, 582] on link "18" at bounding box center [591, 579] width 58 height 25
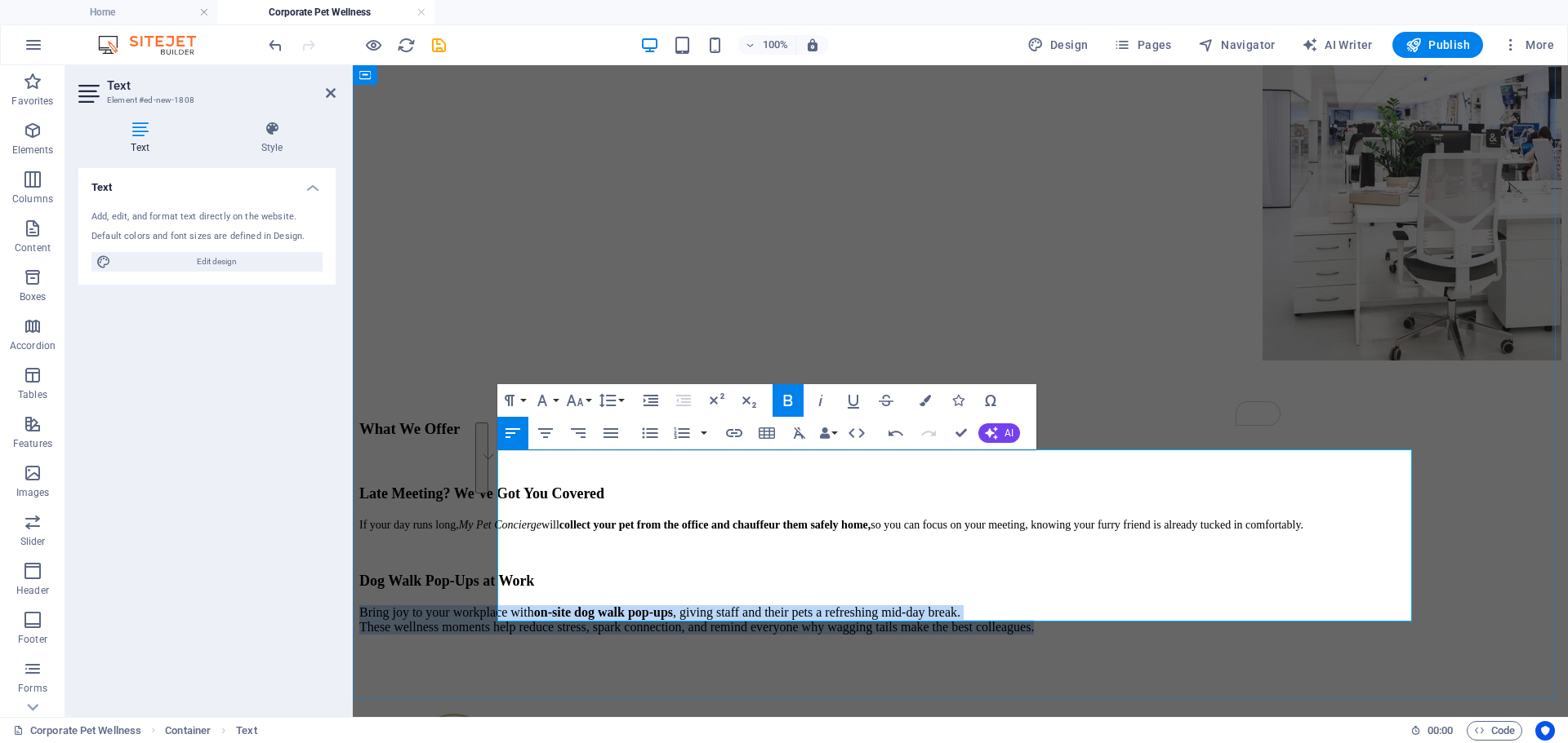
drag, startPoint x: 589, startPoint y: 611, endPoint x: 497, endPoint y: 557, distance: 106.7
click at [497, 606] on p "Bring joy to your workplace with on-site dog walk pop-ups , giving staff and th…" at bounding box center [960, 620] width 1202 height 30
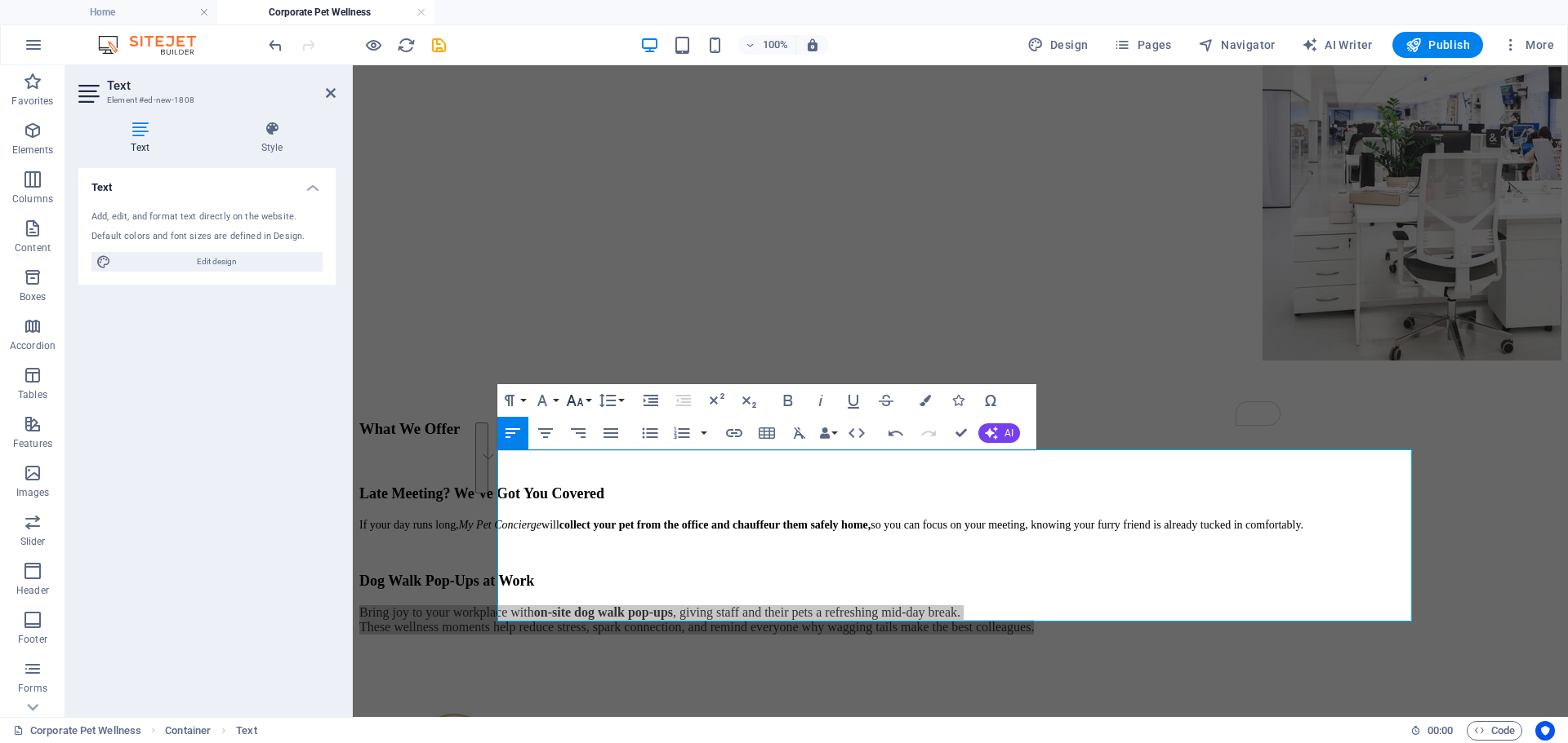
click at [579, 401] on icon "button" at bounding box center [574, 401] width 20 height 20
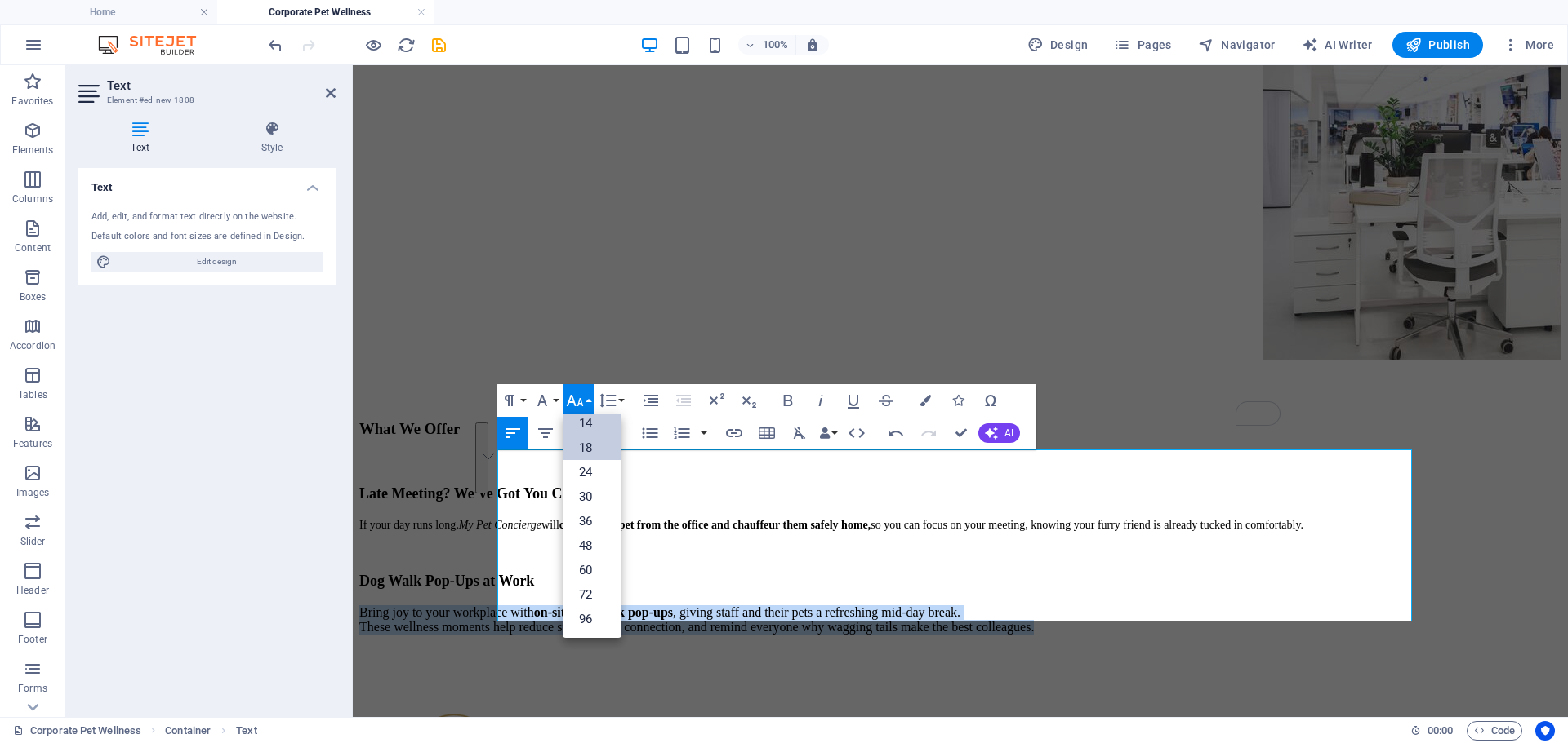
click at [591, 427] on link "14" at bounding box center [591, 423] width 58 height 25
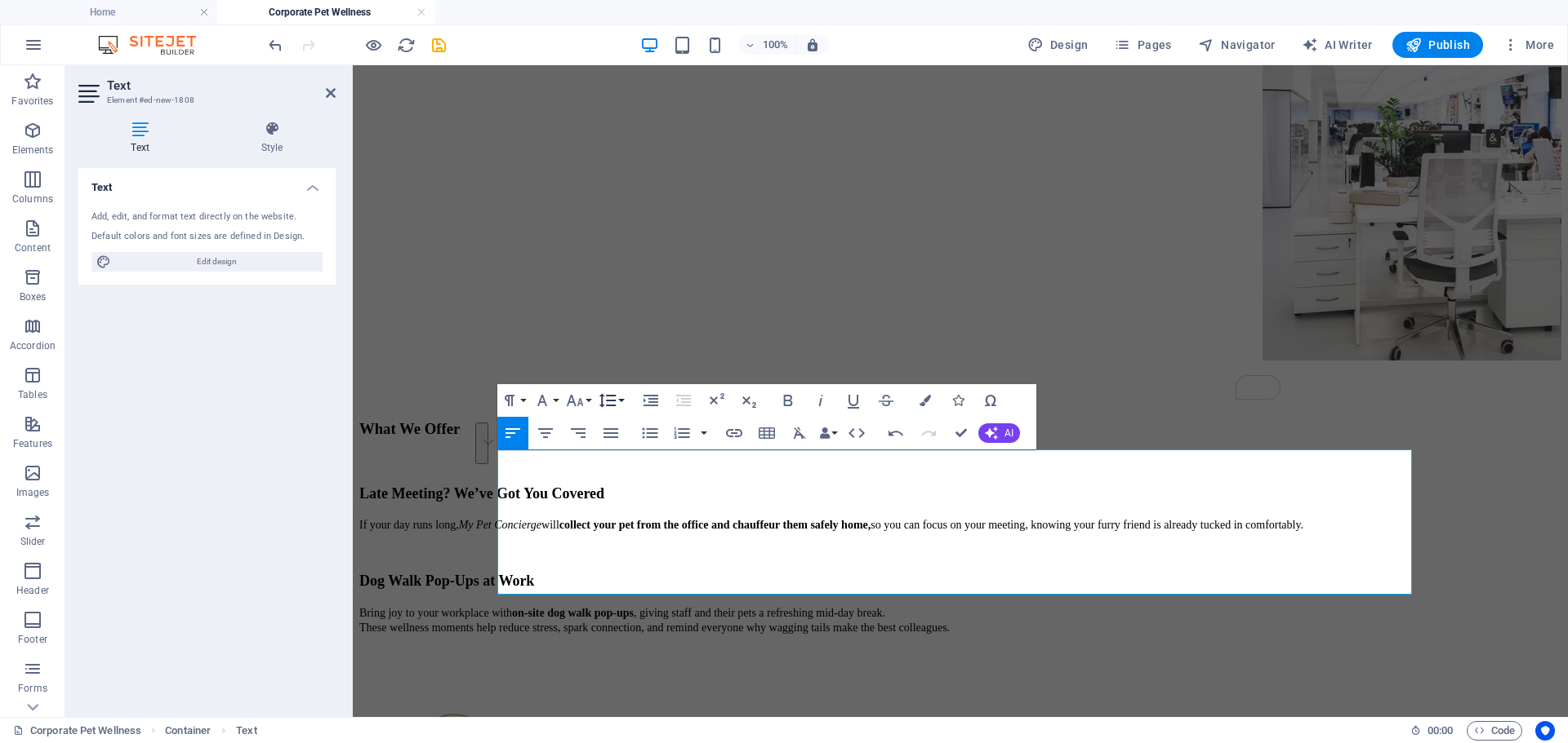
click at [622, 399] on button "Line Height" at bounding box center [610, 400] width 31 height 33
click at [637, 458] on link "Single" at bounding box center [631, 456] width 72 height 25
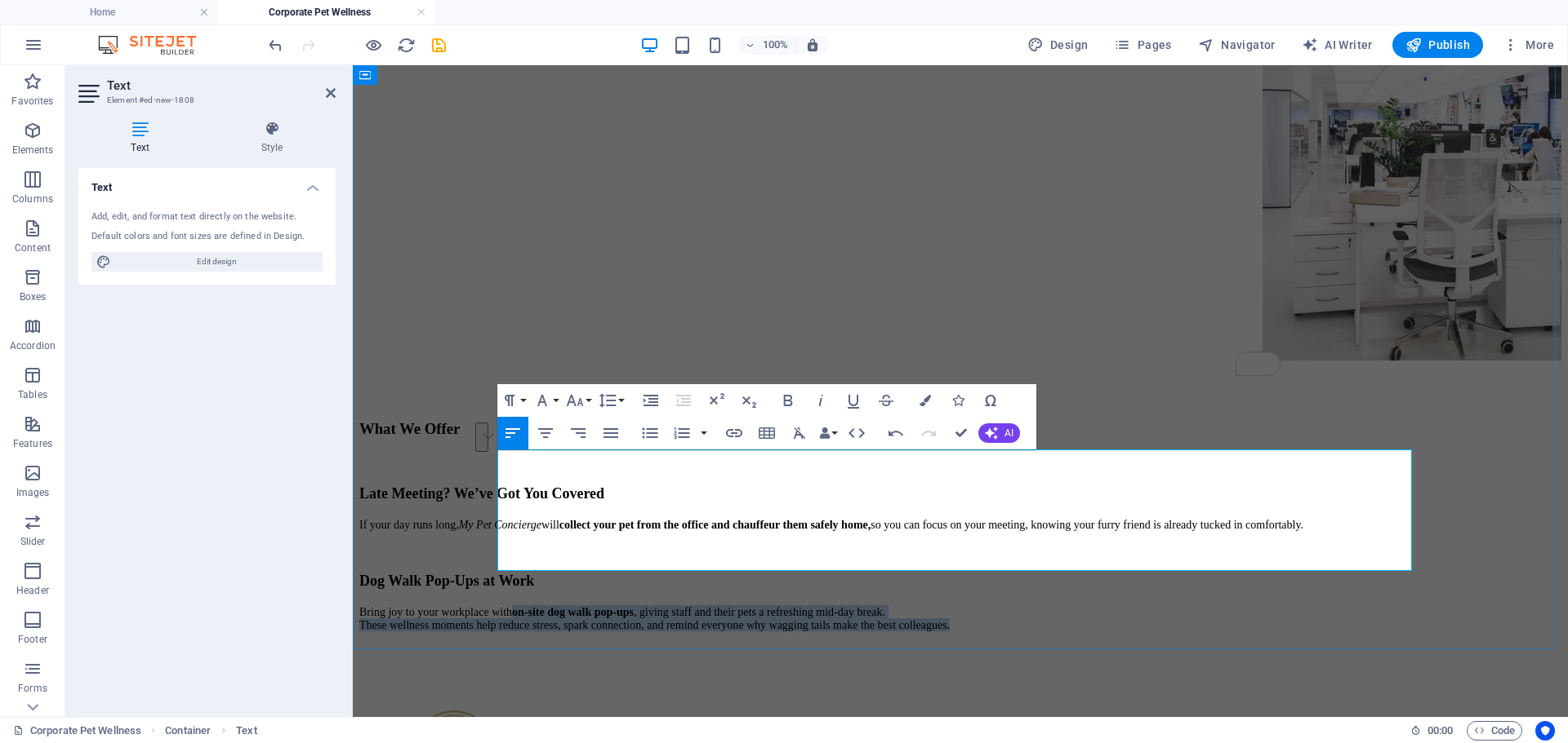
click at [785, 607] on span "Bring joy to your workplace with on-site dog walk pop-ups , giving staff and th…" at bounding box center [653, 619] width 590 height 26
click at [1261, 606] on p "Bring joy to your workplace with on-site dog walk pop-ups , giving staff and th…" at bounding box center [960, 619] width 1202 height 26
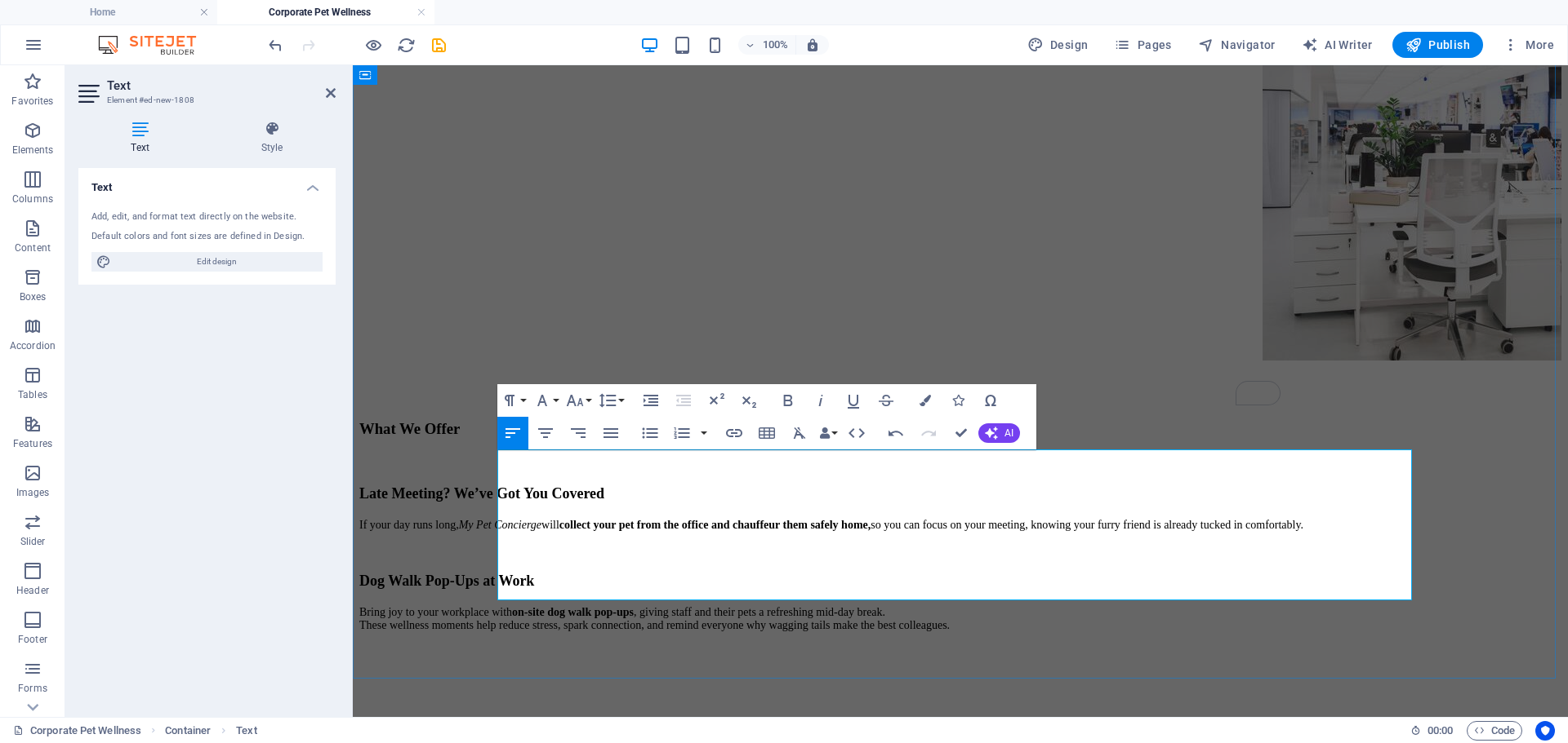
click at [517, 671] on p "​" at bounding box center [960, 677] width 1202 height 13
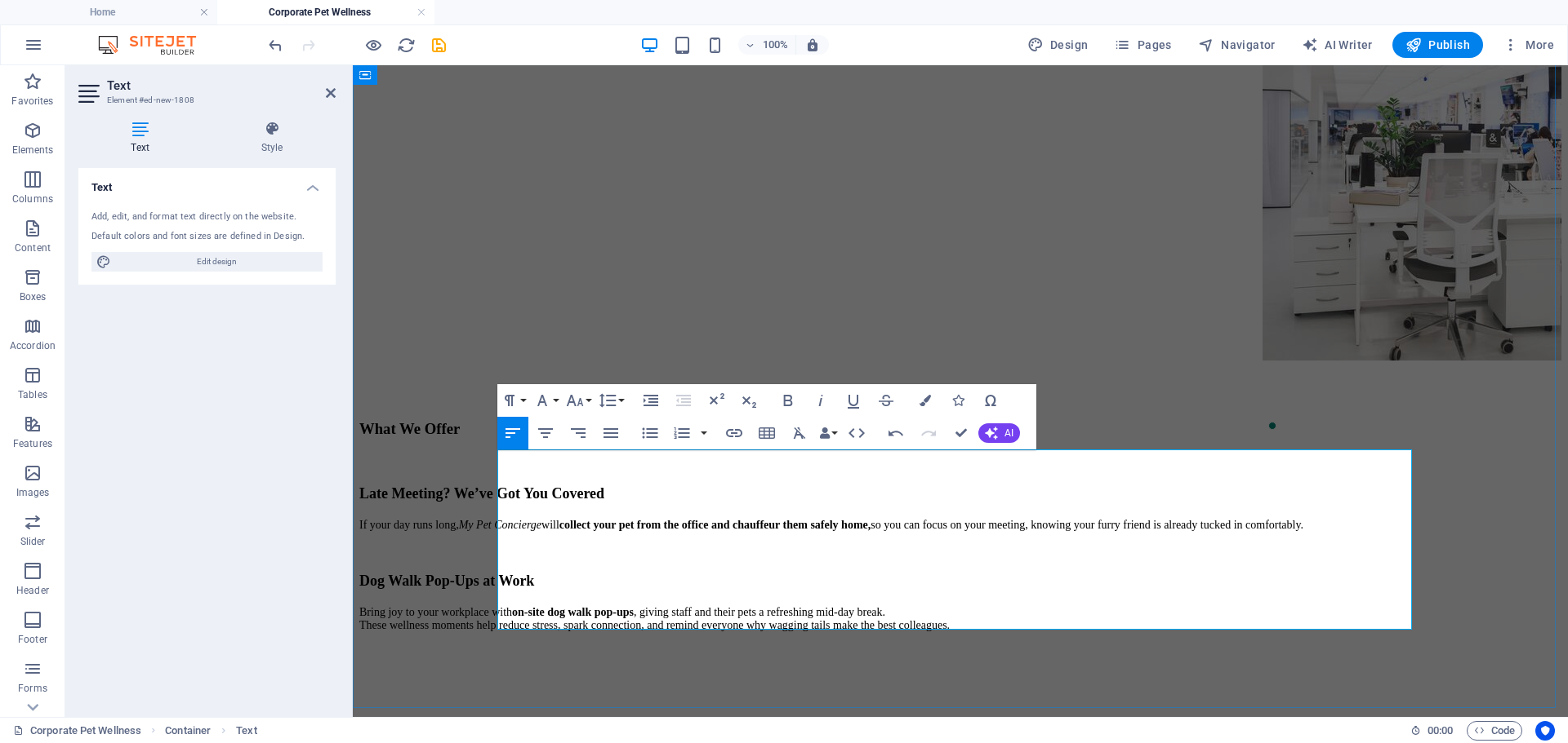
click at [517, 671] on p "​" at bounding box center [960, 677] width 1202 height 13
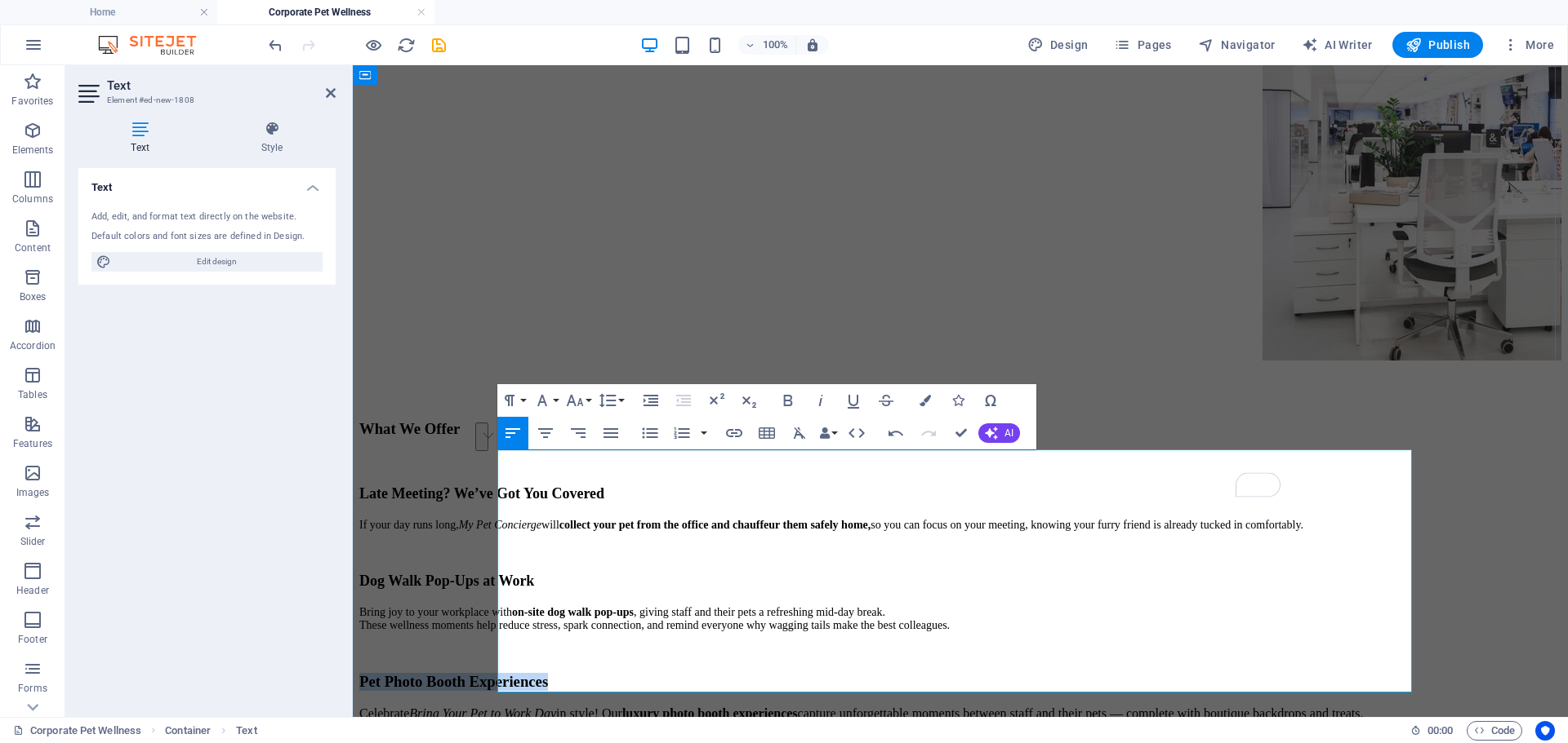
drag, startPoint x: 703, startPoint y: 593, endPoint x: 498, endPoint y: 593, distance: 205.0
click at [498, 673] on h3 "Pet Photo Booth Experiences" at bounding box center [960, 682] width 1202 height 18
click at [589, 399] on button "Font Size" at bounding box center [577, 400] width 31 height 33
click at [596, 443] on link "18" at bounding box center [591, 448] width 58 height 25
drag, startPoint x: 1076, startPoint y: 652, endPoint x: 494, endPoint y: 632, distance: 582.3
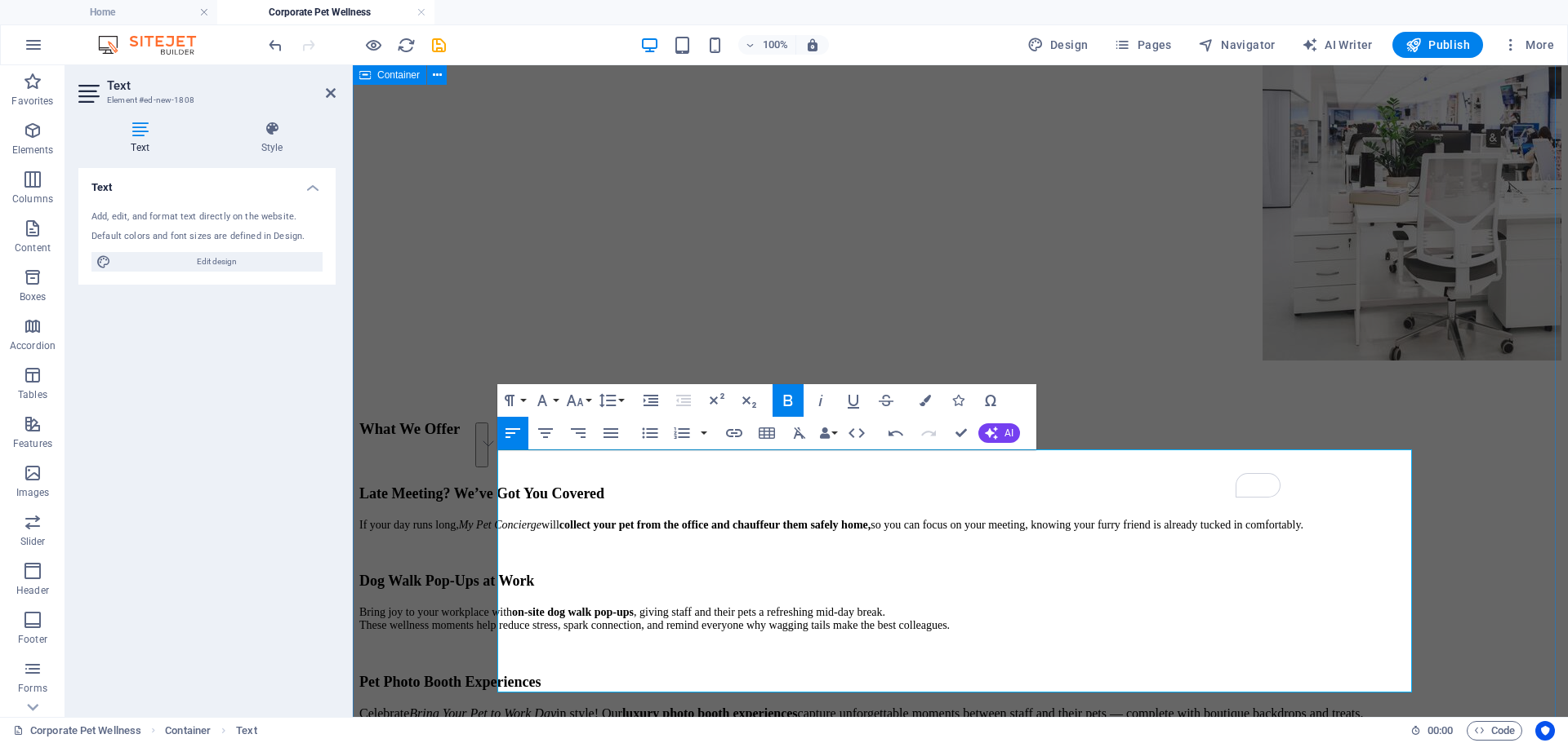
click at [494, 632] on div "Corporate Pet Wellness Program At My Pet Concierge , we understand that true we…" at bounding box center [960, 304] width 1202 height 939
click at [590, 406] on button "Font Size" at bounding box center [577, 400] width 31 height 33
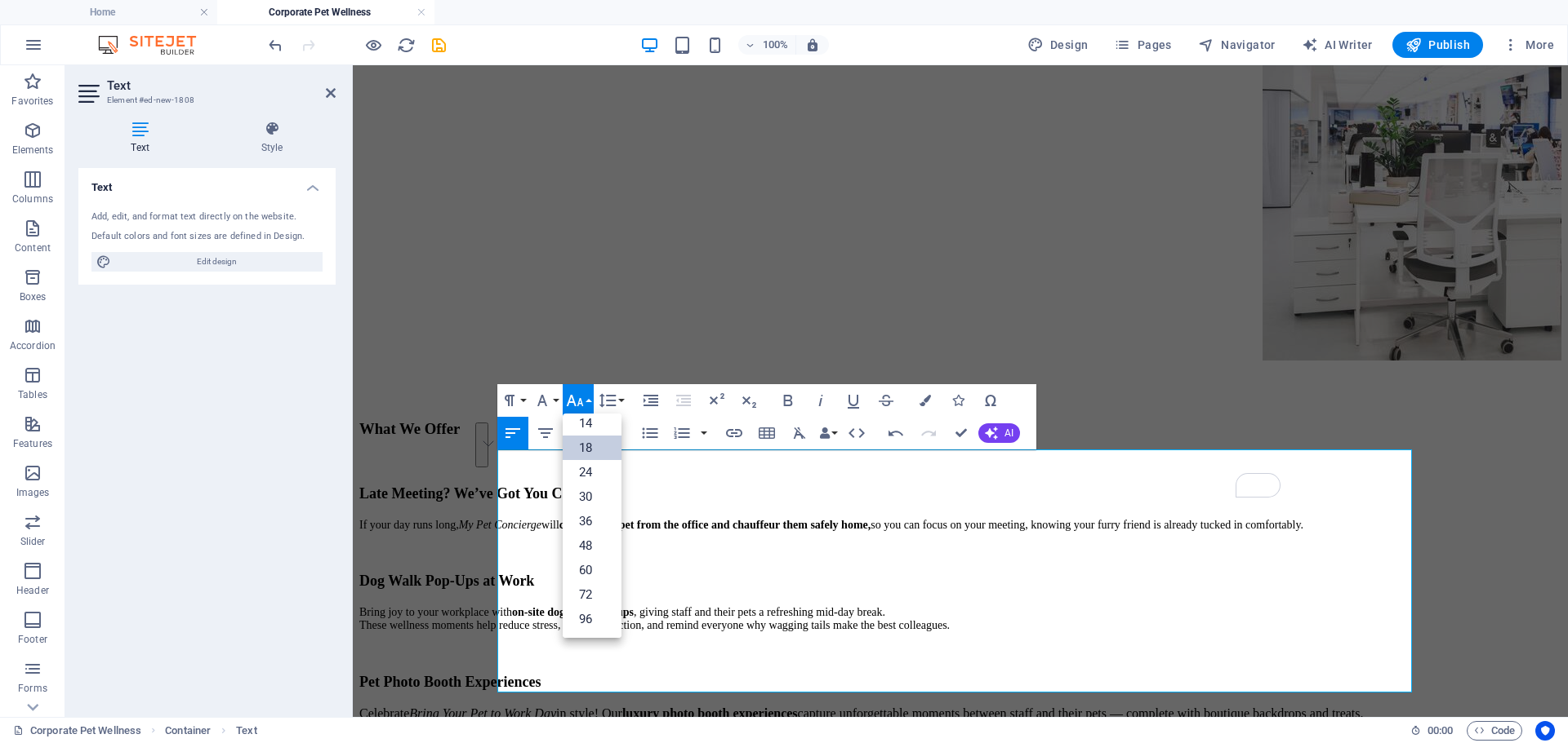
scroll to position [131, 0]
click at [591, 429] on link "14" at bounding box center [591, 423] width 58 height 25
click at [622, 395] on button "Line Height" at bounding box center [610, 400] width 31 height 33
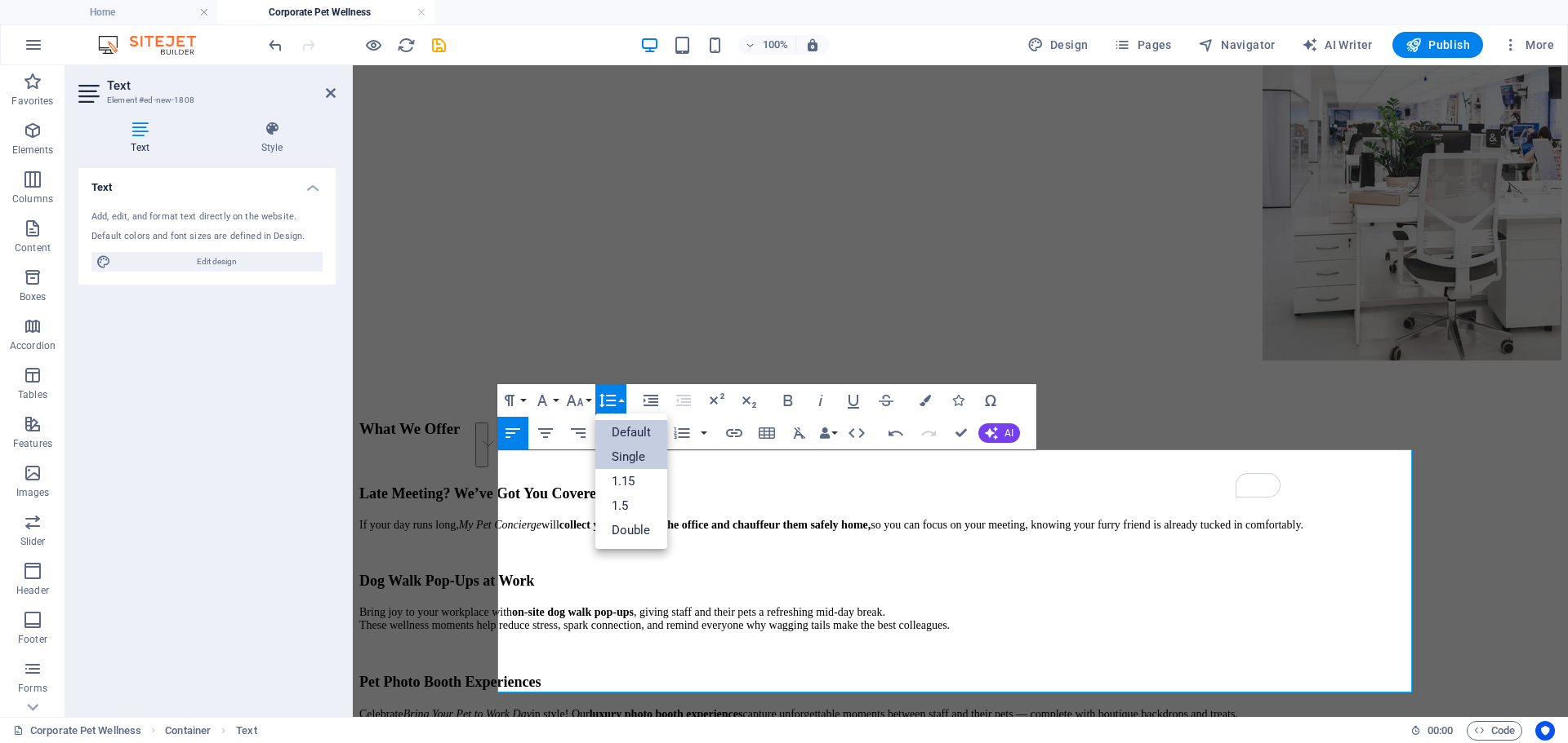
scroll to position [0, 0]
click at [640, 448] on link "Single" at bounding box center [631, 456] width 72 height 25
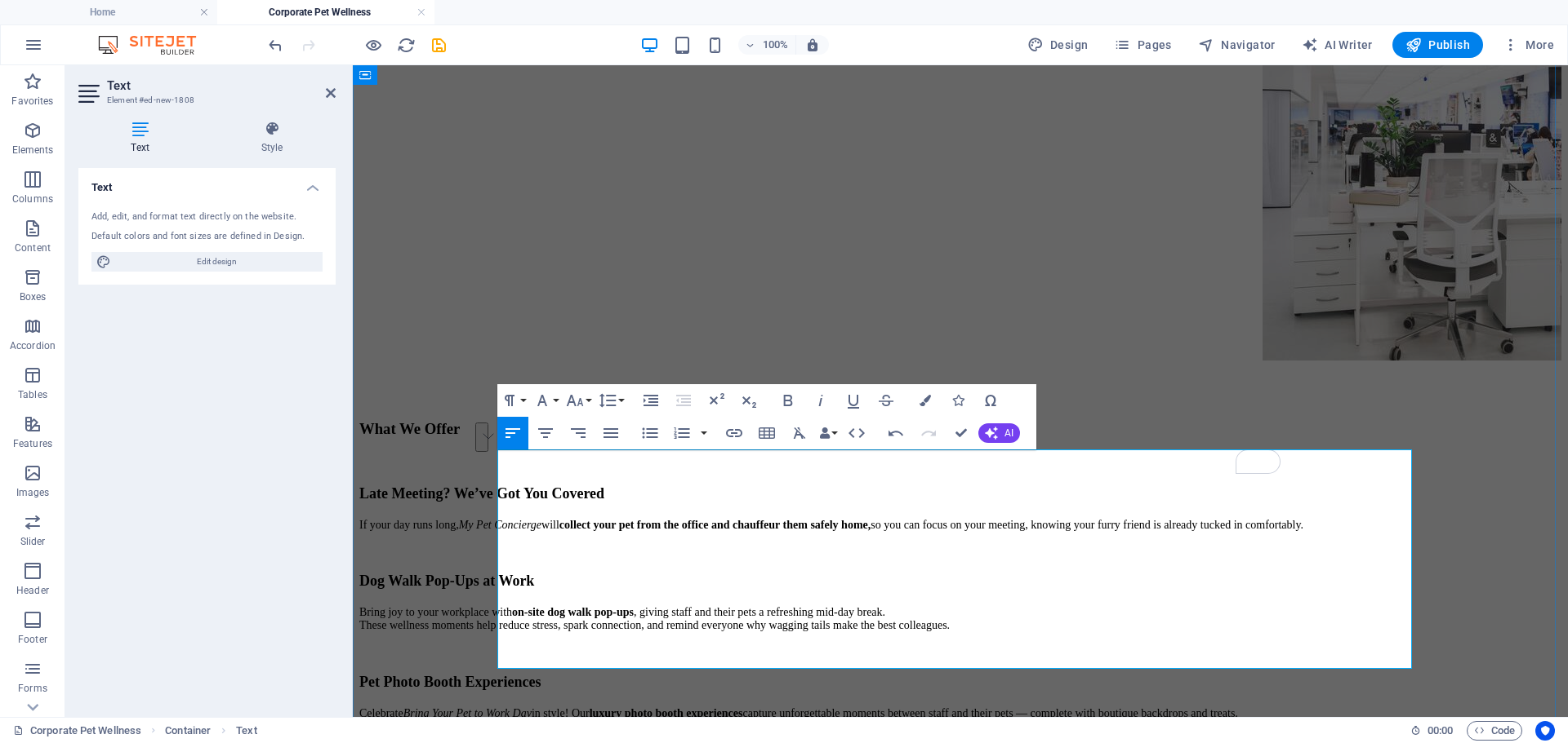
click at [775, 733] on p "​" at bounding box center [960, 739] width 1202 height 13
click at [1238, 707] on span "Celebrate Bring Your Pet to Work Day in style! Our luxury photo booth experienc…" at bounding box center [798, 713] width 879 height 12
click at [740, 706] on p "Celebrate Bring Your Pet to Work Day in style! Our luxury photo booth experienc…" at bounding box center [960, 712] width 1202 height 13
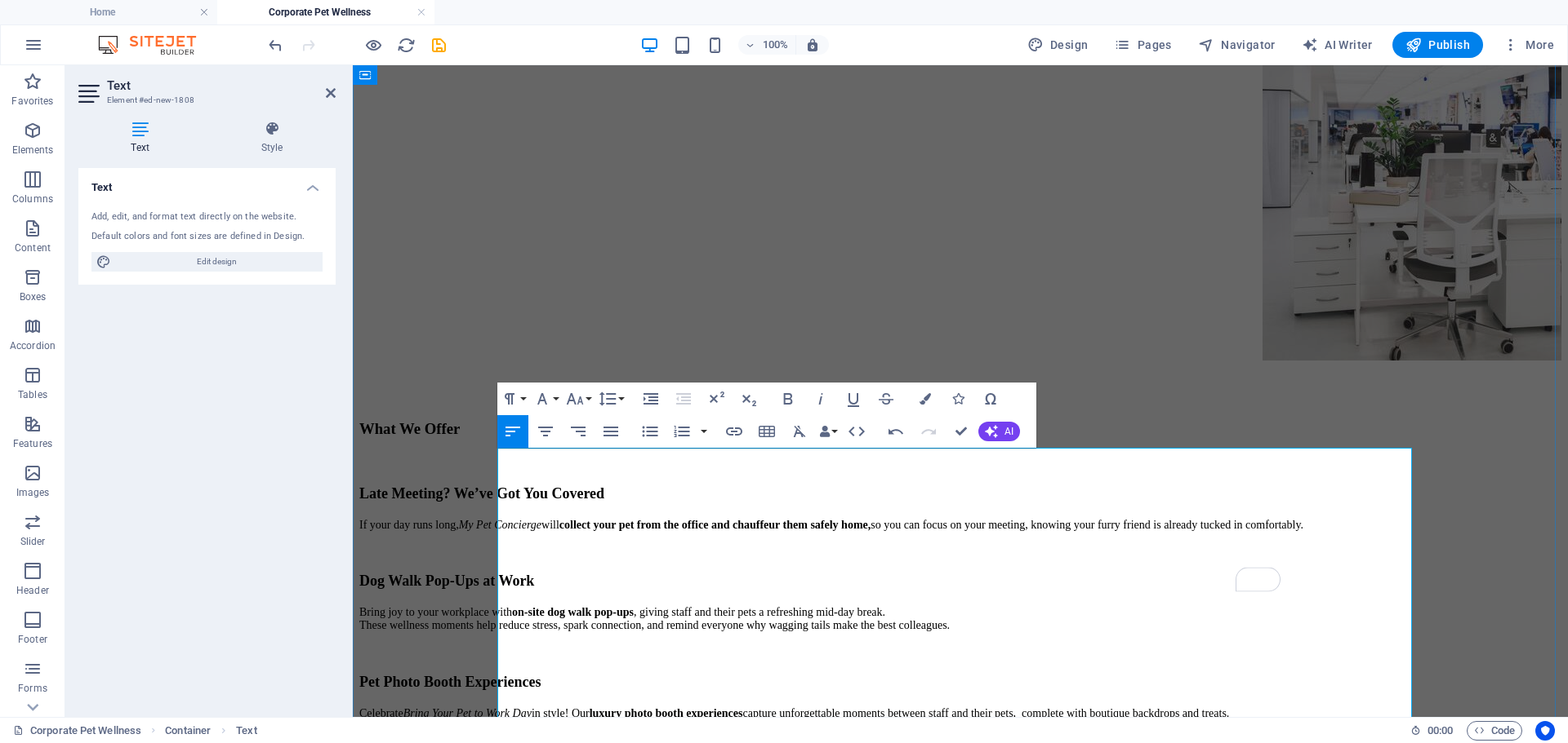
scroll to position [816, 0]
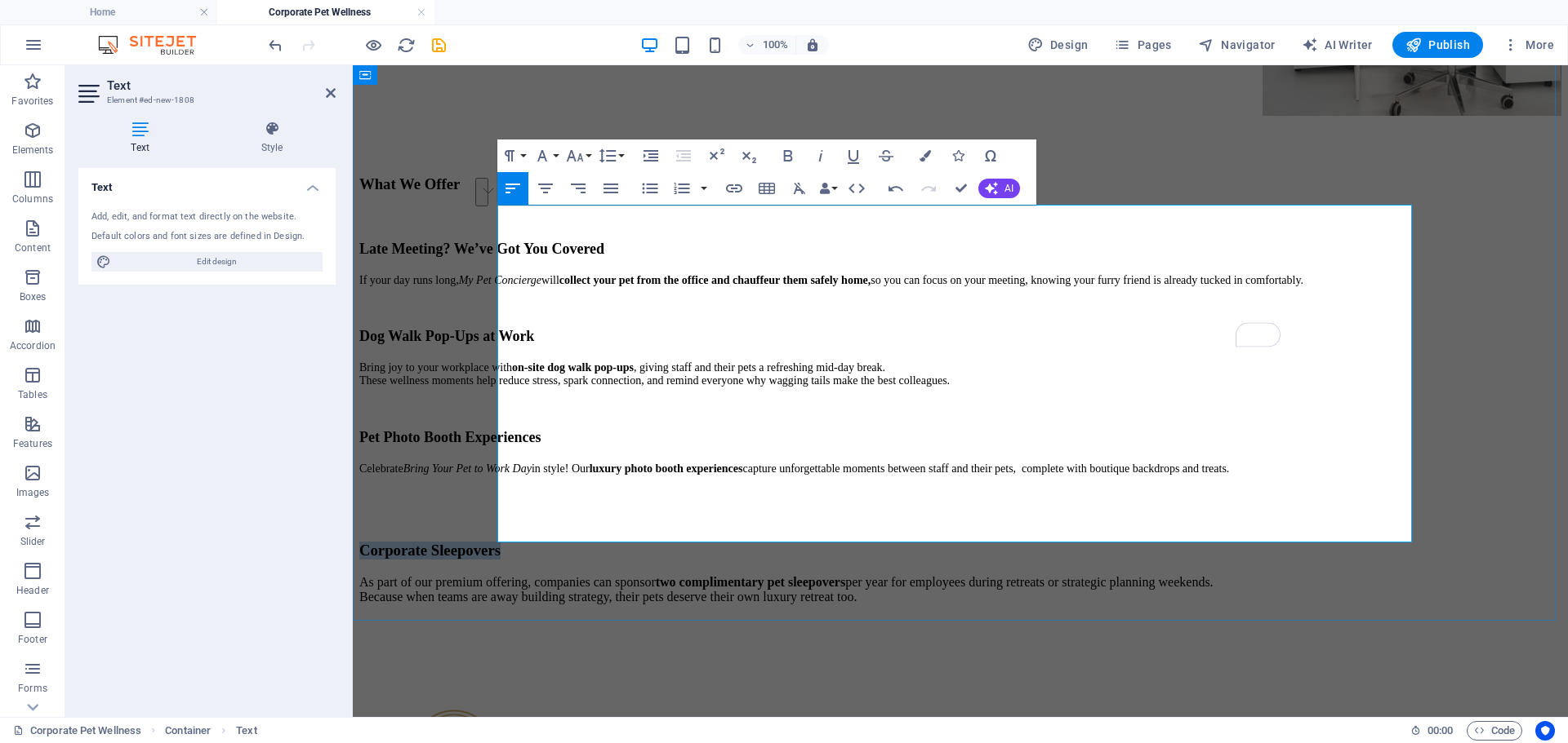
drag, startPoint x: 720, startPoint y: 438, endPoint x: 501, endPoint y: 435, distance: 219.0
click at [501, 541] on h3 "Corporate Sleepovers" at bounding box center [960, 550] width 1202 height 18
click at [625, 155] on button "Line Height" at bounding box center [610, 155] width 31 height 33
click at [587, 158] on button "Font Size" at bounding box center [577, 155] width 31 height 33
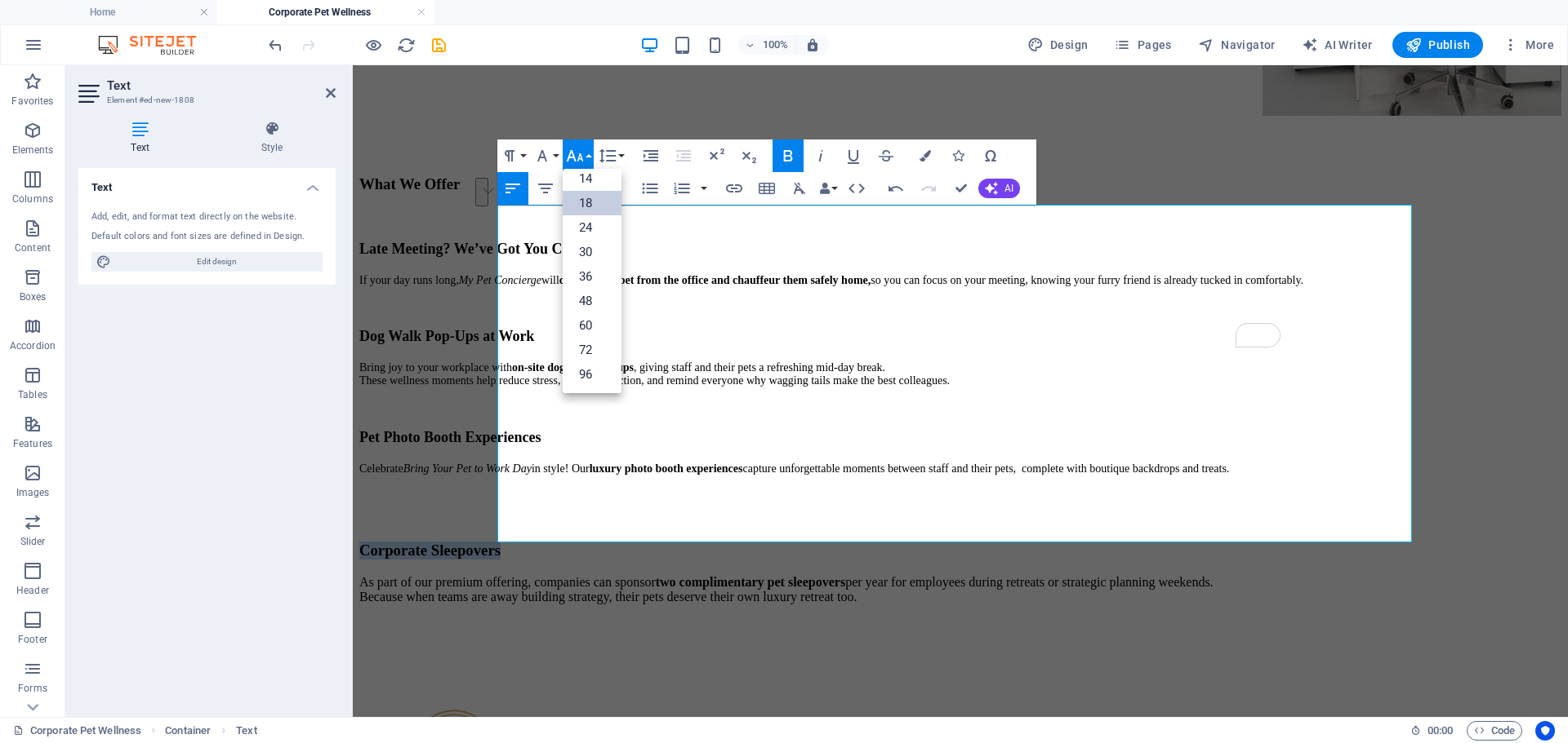
click at [585, 208] on link "18" at bounding box center [591, 203] width 58 height 25
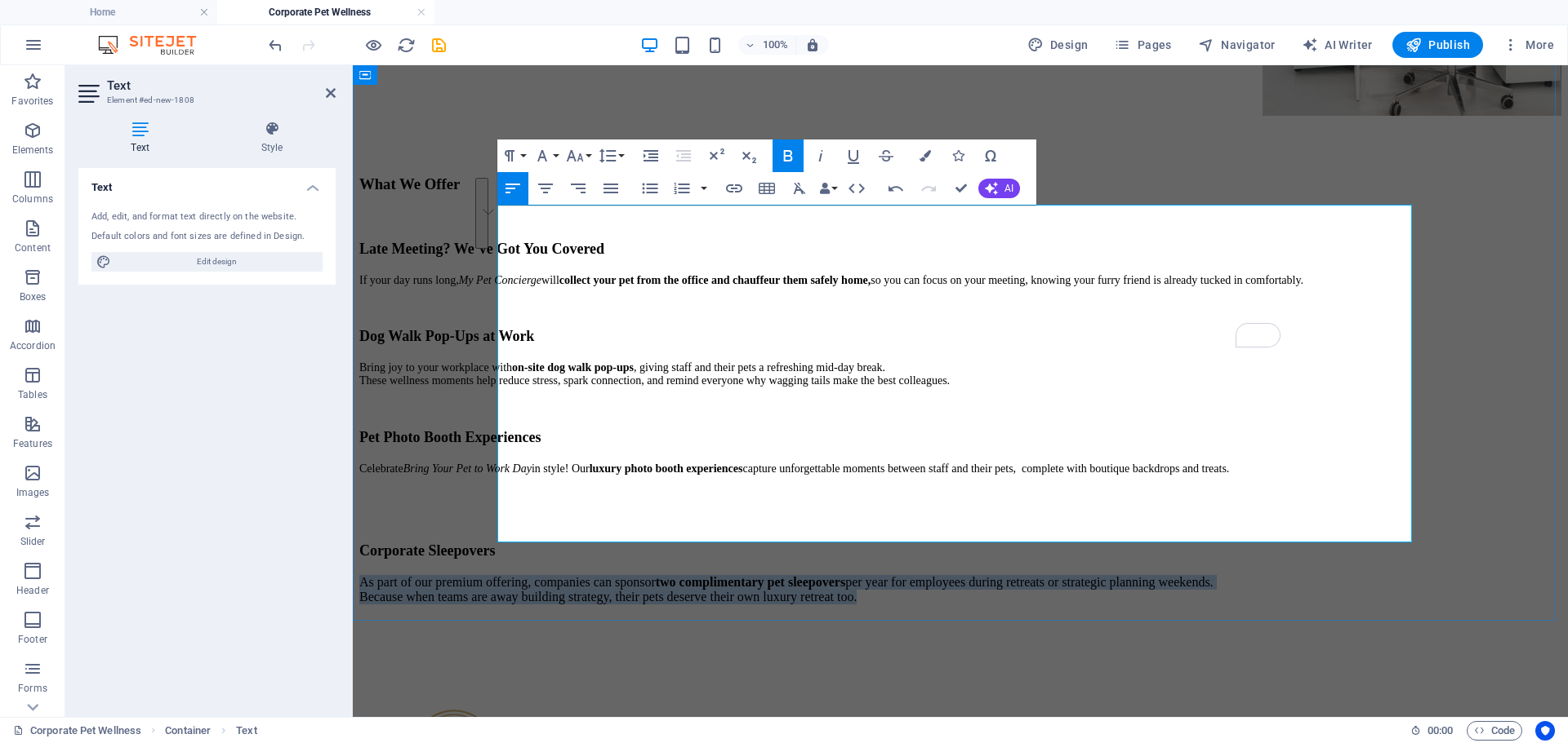
drag, startPoint x: 1206, startPoint y: 514, endPoint x: 499, endPoint y: 461, distance: 709.0
click at [499, 575] on p "As part of our premium offering, companies can sponsor two complimentary pet sl…" at bounding box center [960, 590] width 1202 height 30
click at [592, 157] on button "Font Size" at bounding box center [577, 155] width 31 height 33
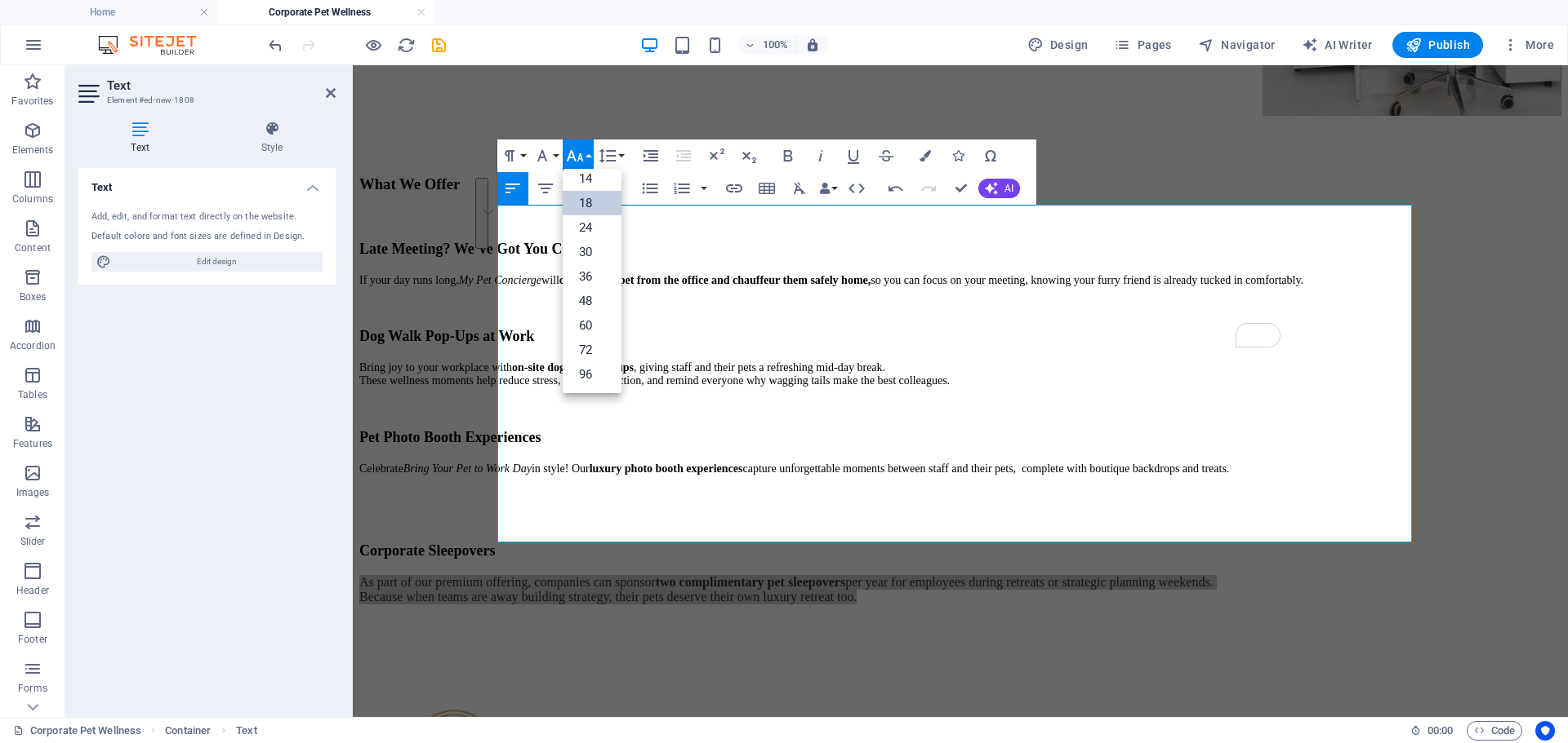
scroll to position [131, 0]
click at [583, 179] on link "14" at bounding box center [591, 178] width 58 height 25
click at [621, 157] on button "Line Height" at bounding box center [610, 155] width 31 height 33
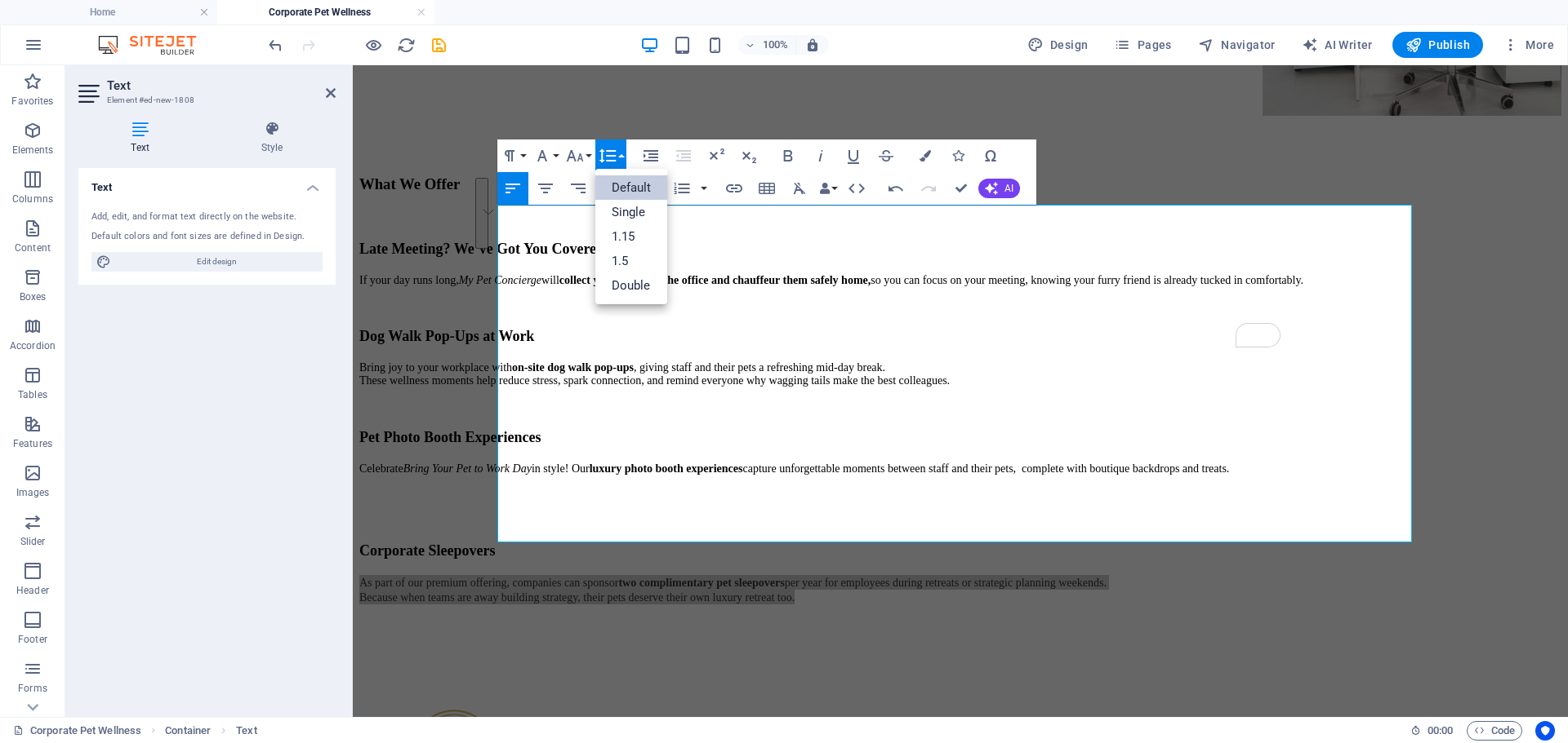
scroll to position [0, 0]
click at [621, 199] on link "Default" at bounding box center [631, 188] width 72 height 25
click at [618, 152] on button "Line Height" at bounding box center [610, 155] width 31 height 33
click at [629, 209] on link "Single" at bounding box center [631, 211] width 72 height 25
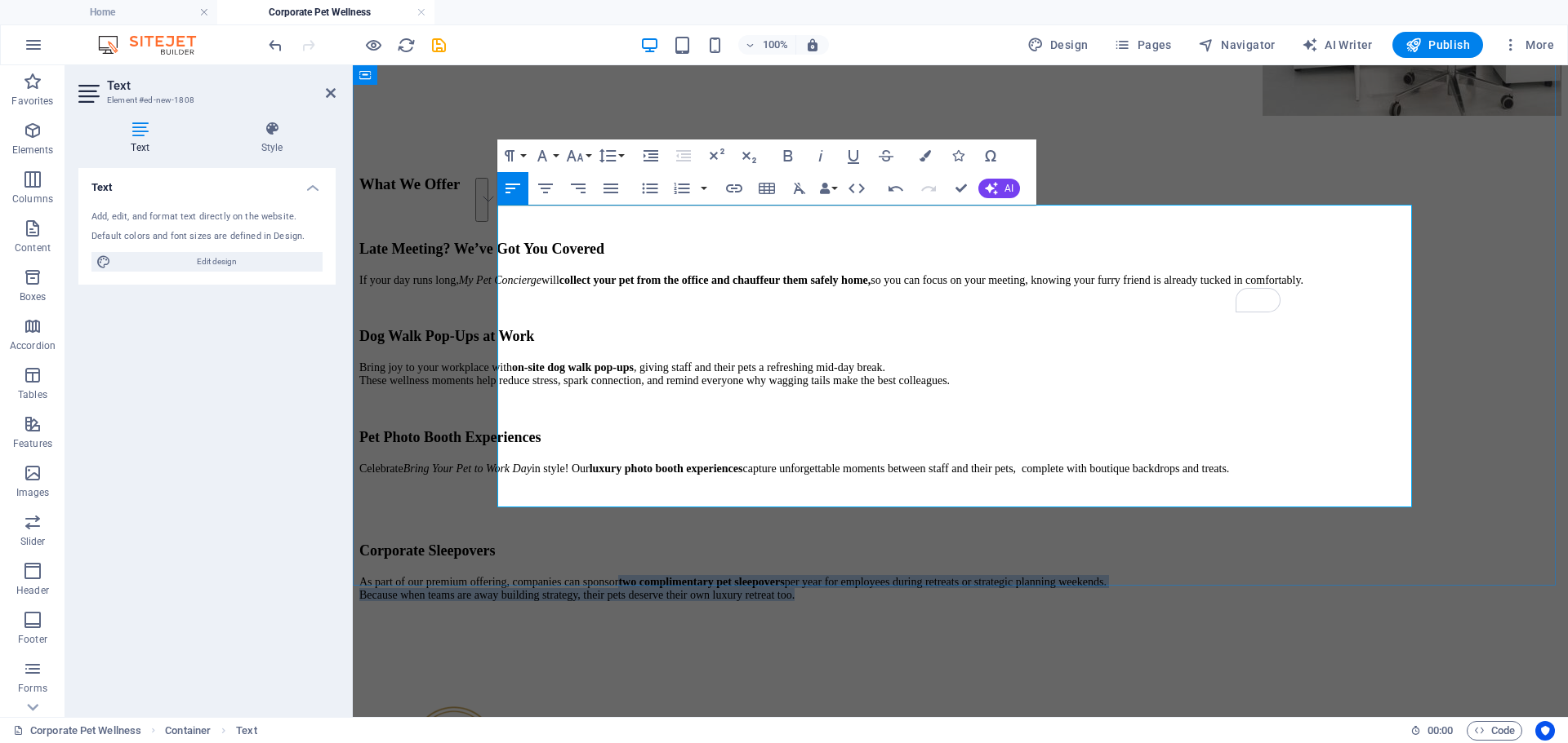
click at [937, 576] on span "As part of our premium offering, companies can sponsor two complimentary pet sl…" at bounding box center [733, 589] width 747 height 26
click at [496, 576] on span "As part of our premium offering, companies can sponsor two complimentary pet sl…" at bounding box center [733, 589] width 747 height 26
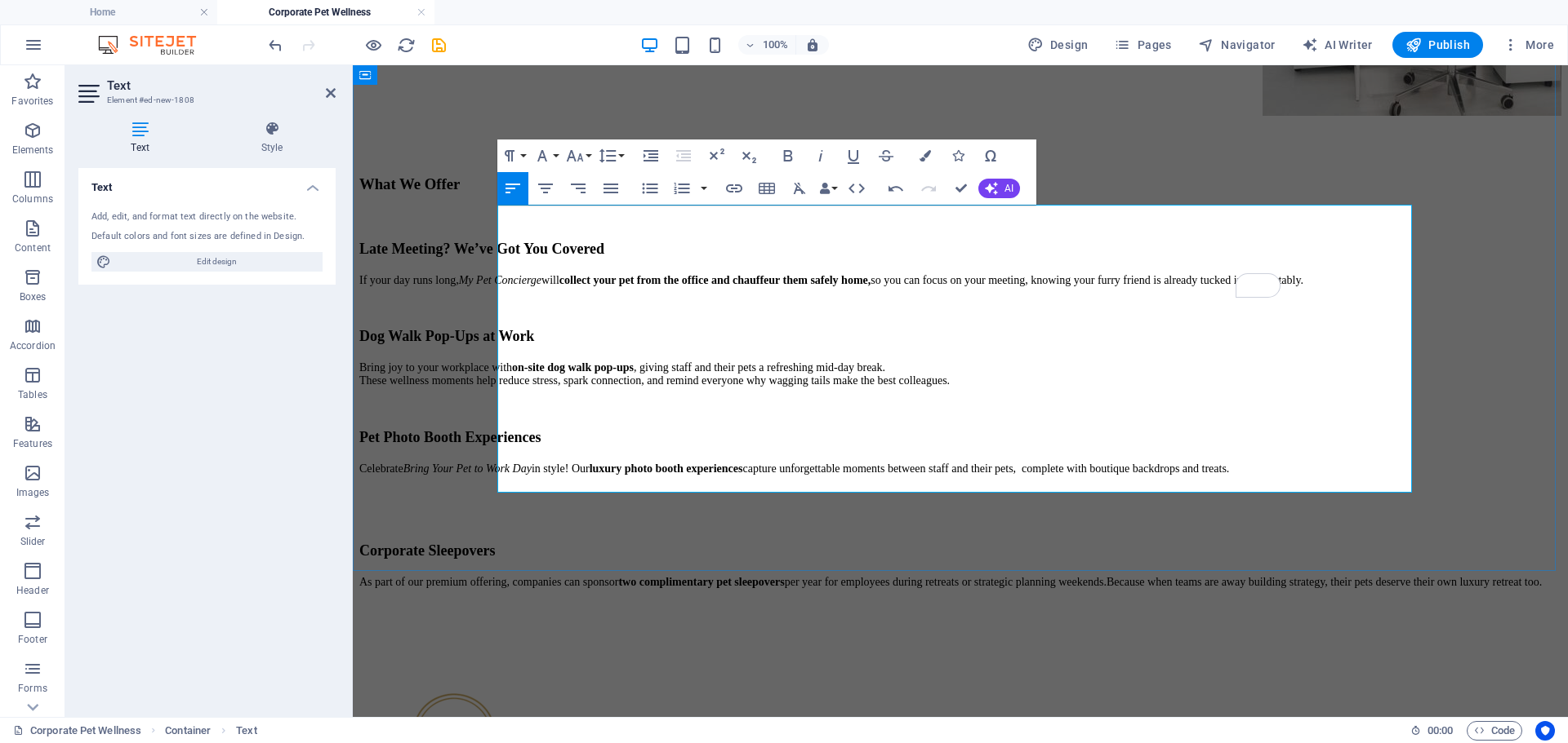
click at [799, 514] on p "​" at bounding box center [960, 520] width 1202 height 13
click at [508, 514] on p "​" at bounding box center [960, 520] width 1202 height 13
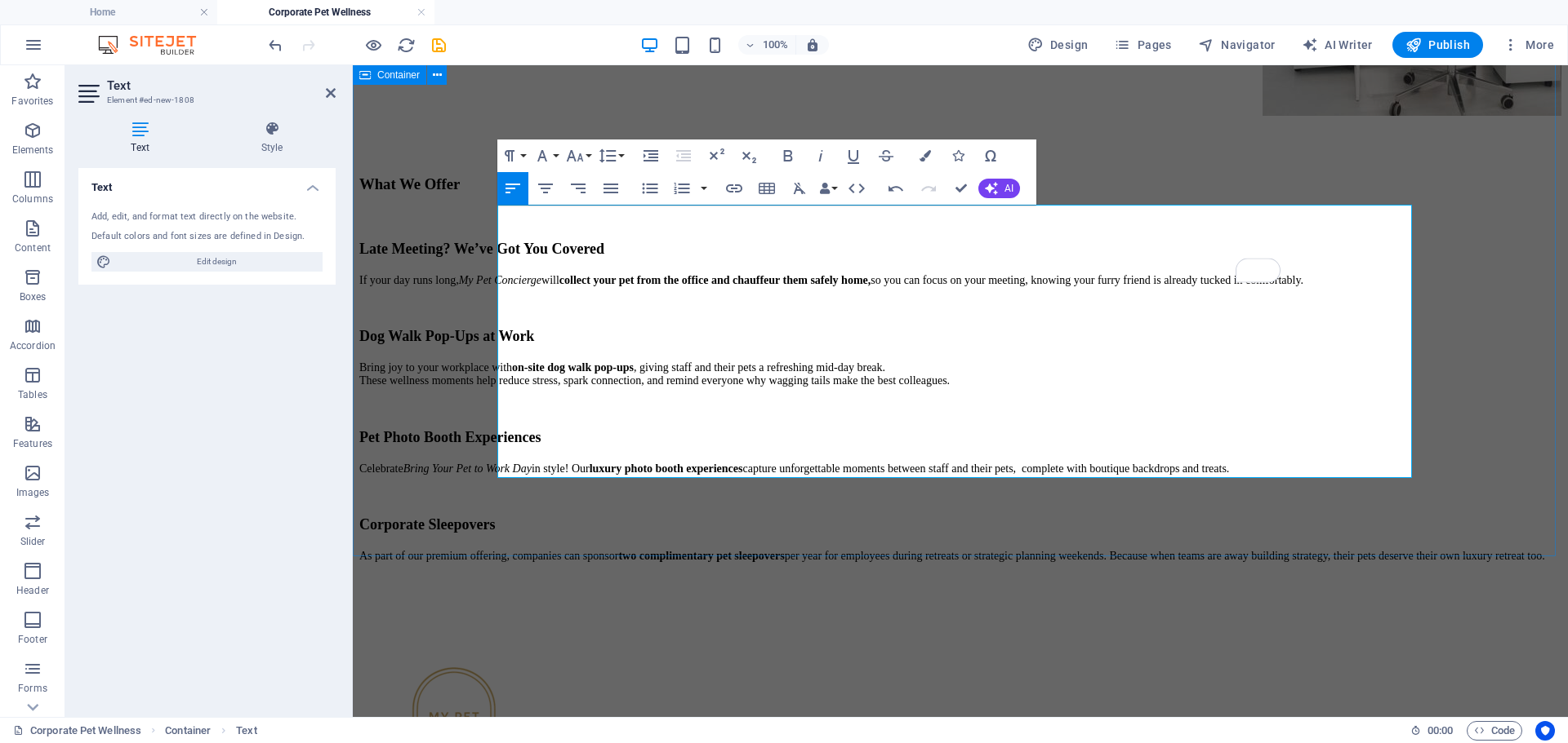
click at [1506, 545] on div "Corporate Pet Wellness Program At My Pet Concierge , we understand that true we…" at bounding box center [960, 89] width 1202 height 998
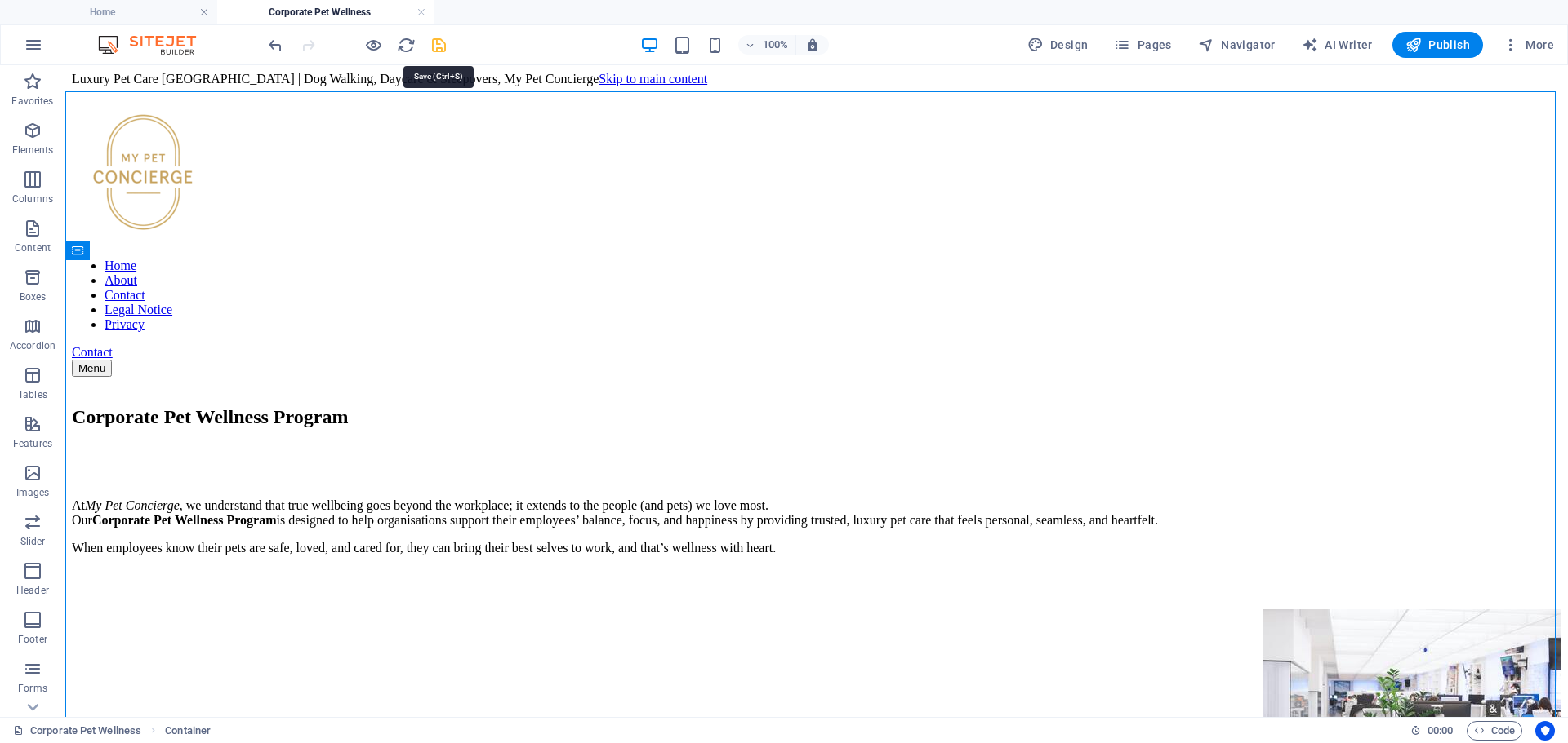
click at [438, 49] on icon "save" at bounding box center [438, 44] width 19 height 19
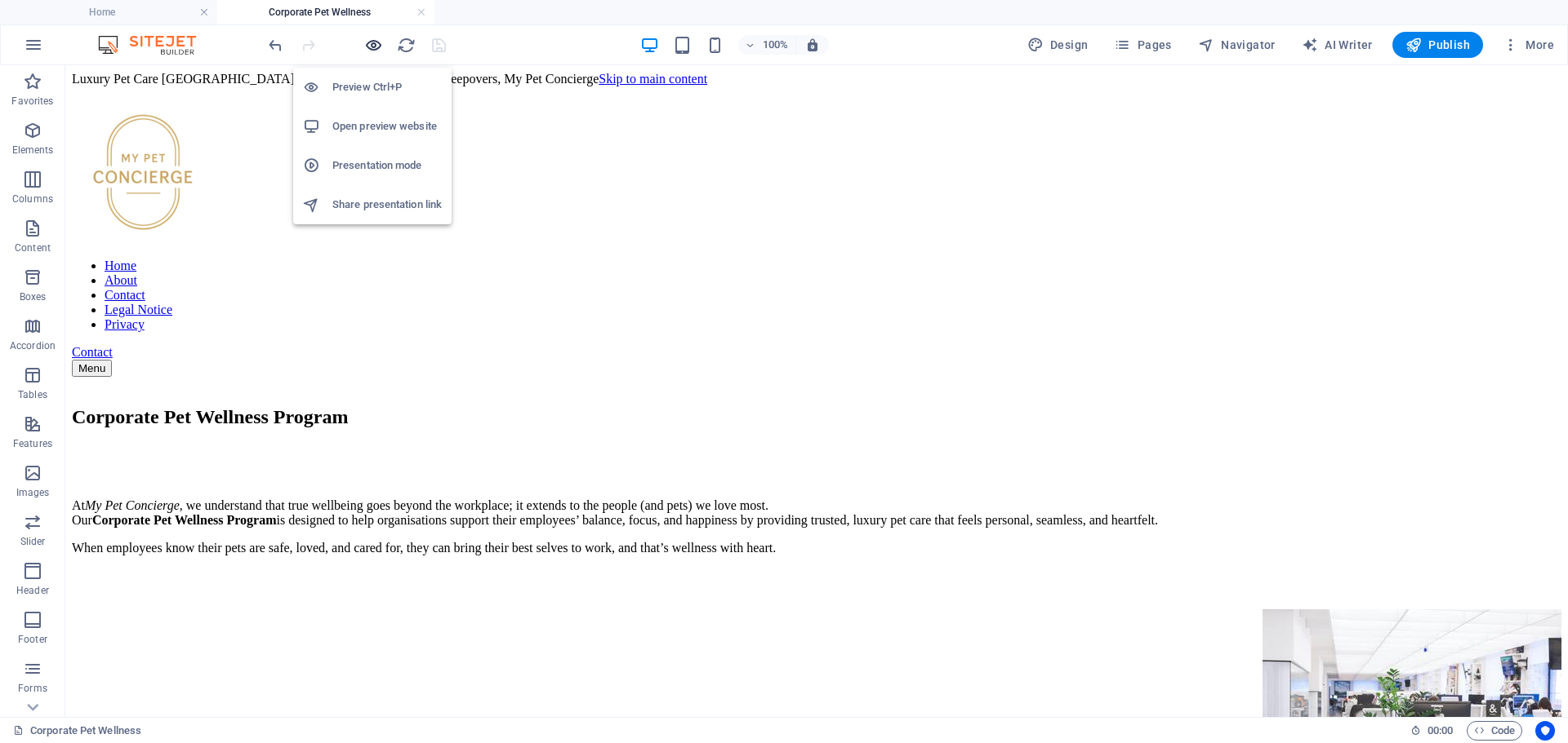
click at [369, 47] on icon "button" at bounding box center [373, 44] width 19 height 19
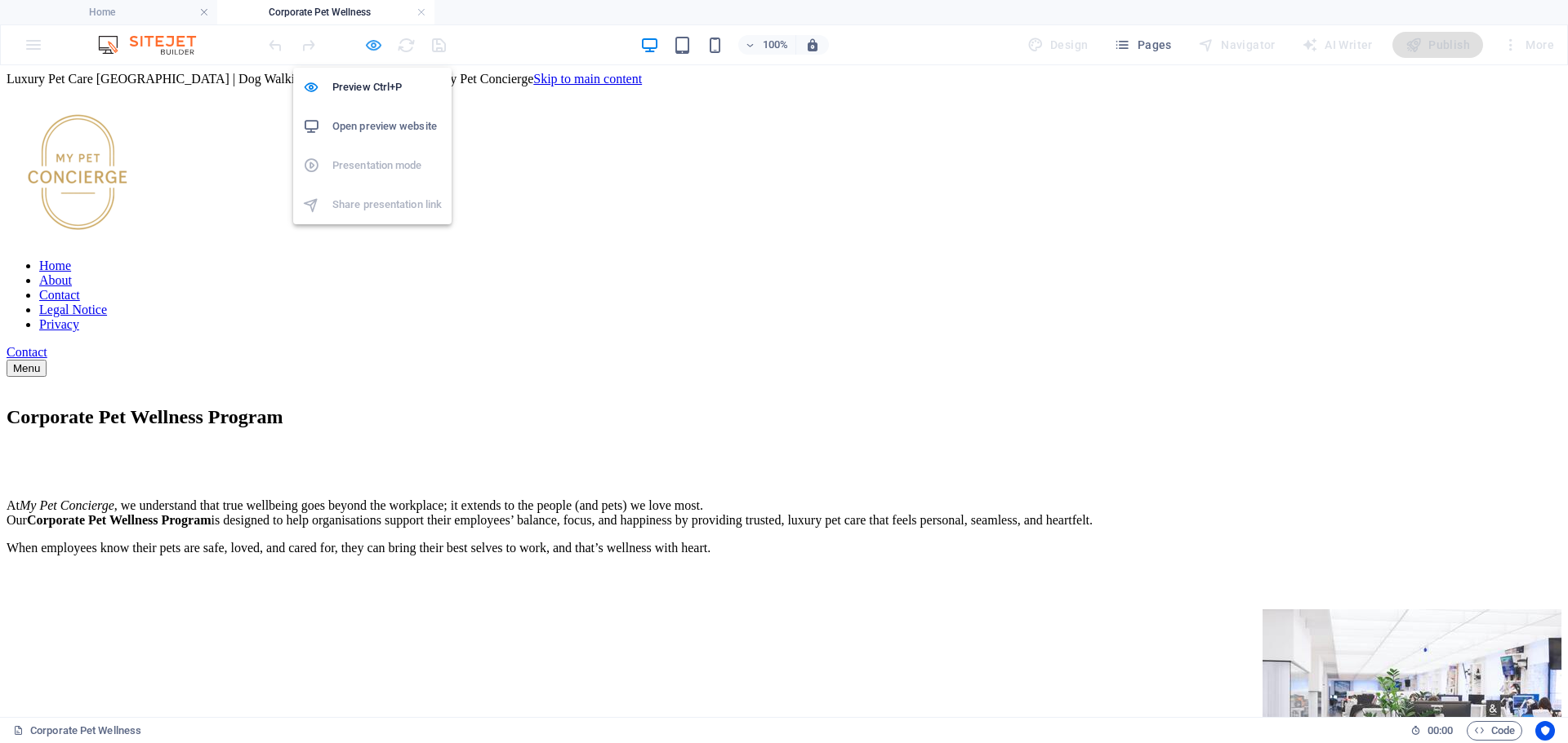
click at [371, 46] on icon "button" at bounding box center [373, 44] width 19 height 19
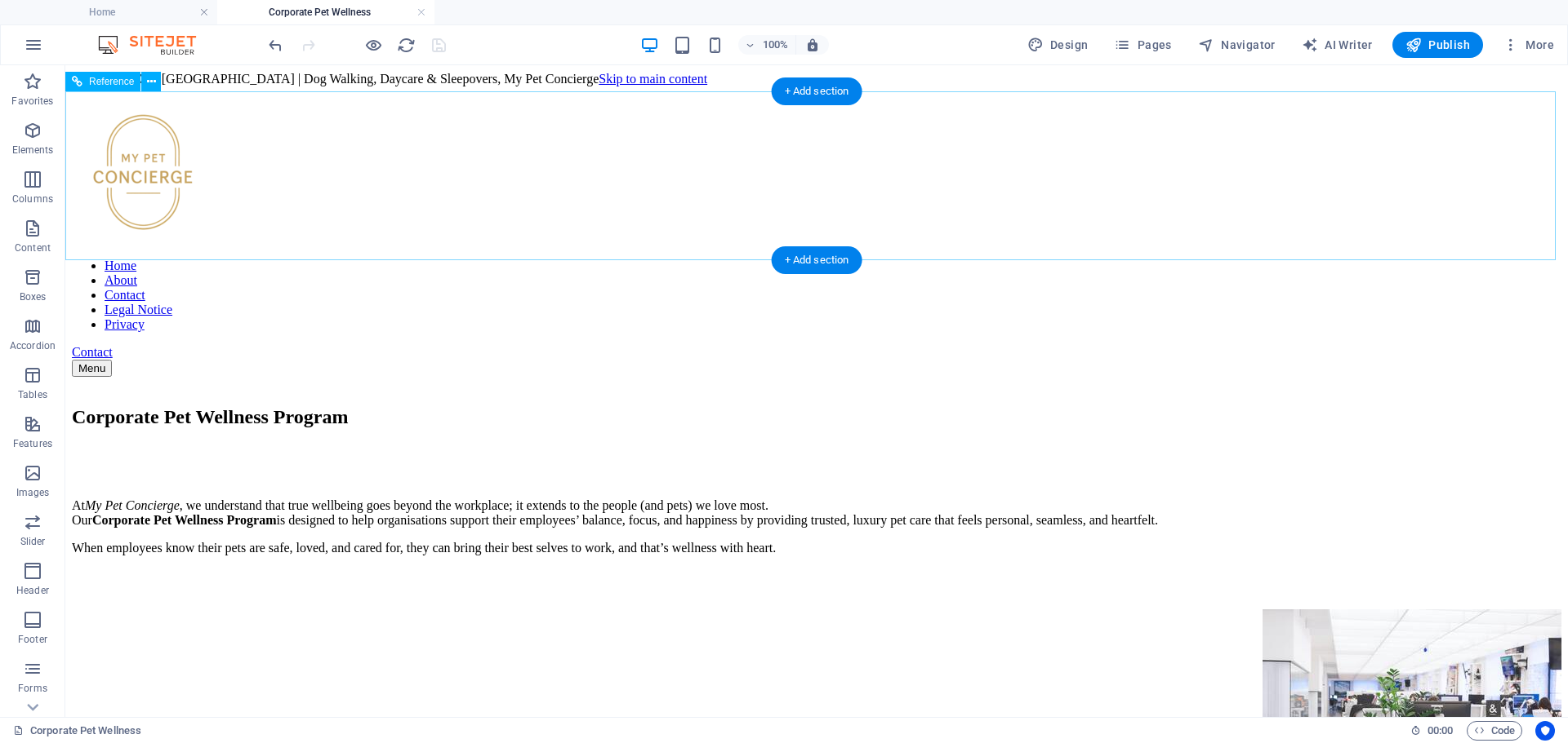
click at [545, 259] on nav "Home About Contact Legal Notice Privacy" at bounding box center [817, 295] width 1489 height 73
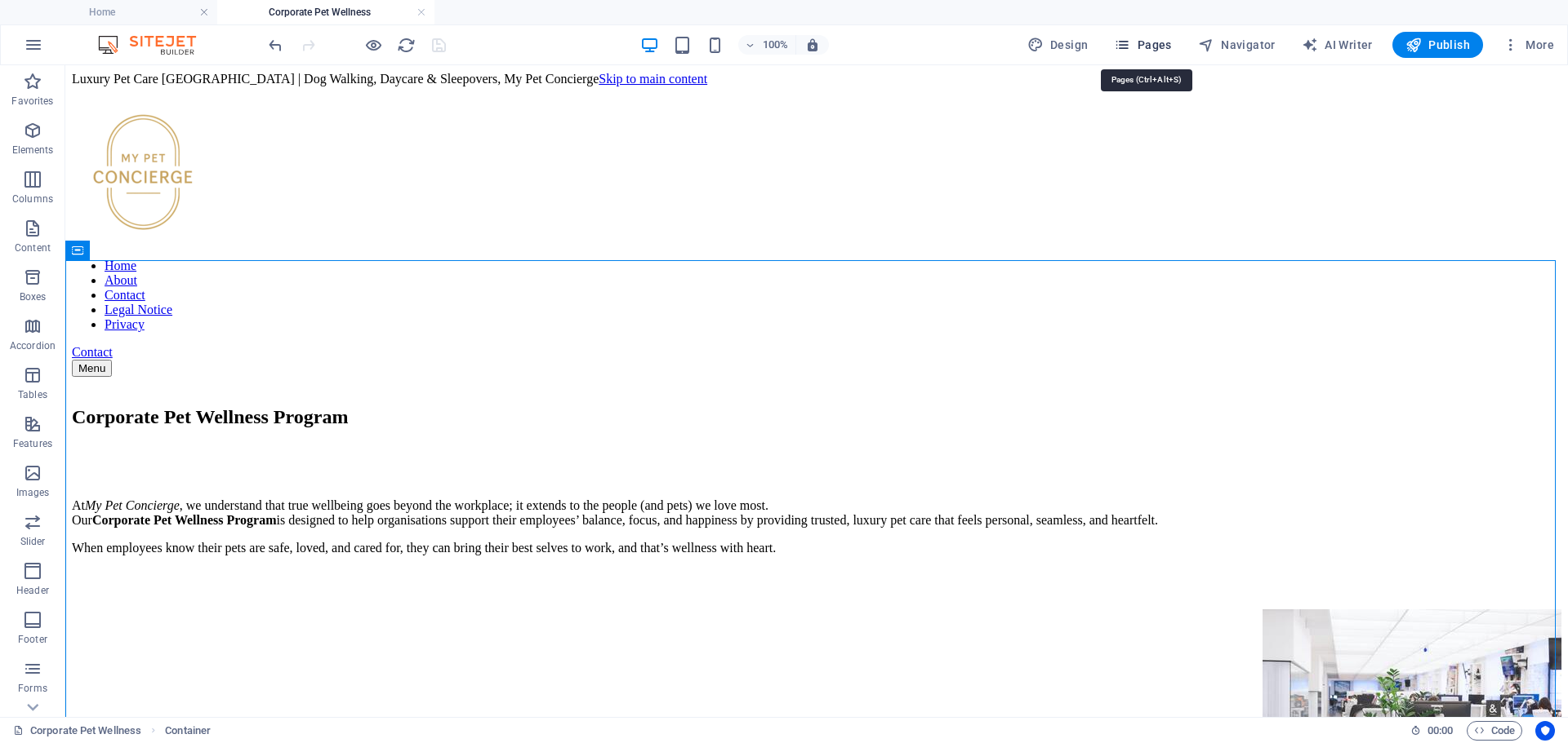
click at [1130, 39] on icon "button" at bounding box center [1121, 44] width 17 height 17
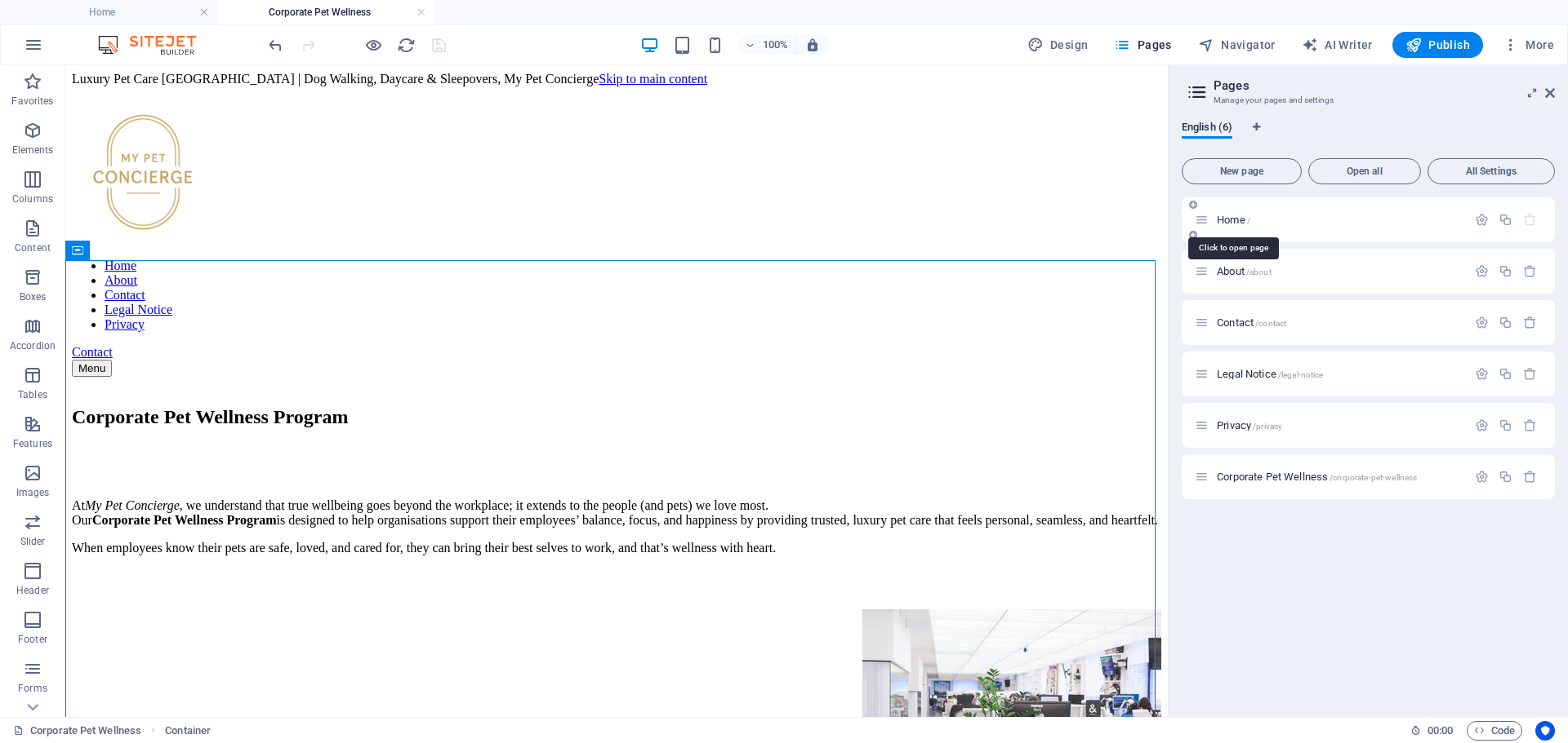
click at [1237, 218] on span "Home /" at bounding box center [1233, 219] width 34 height 12
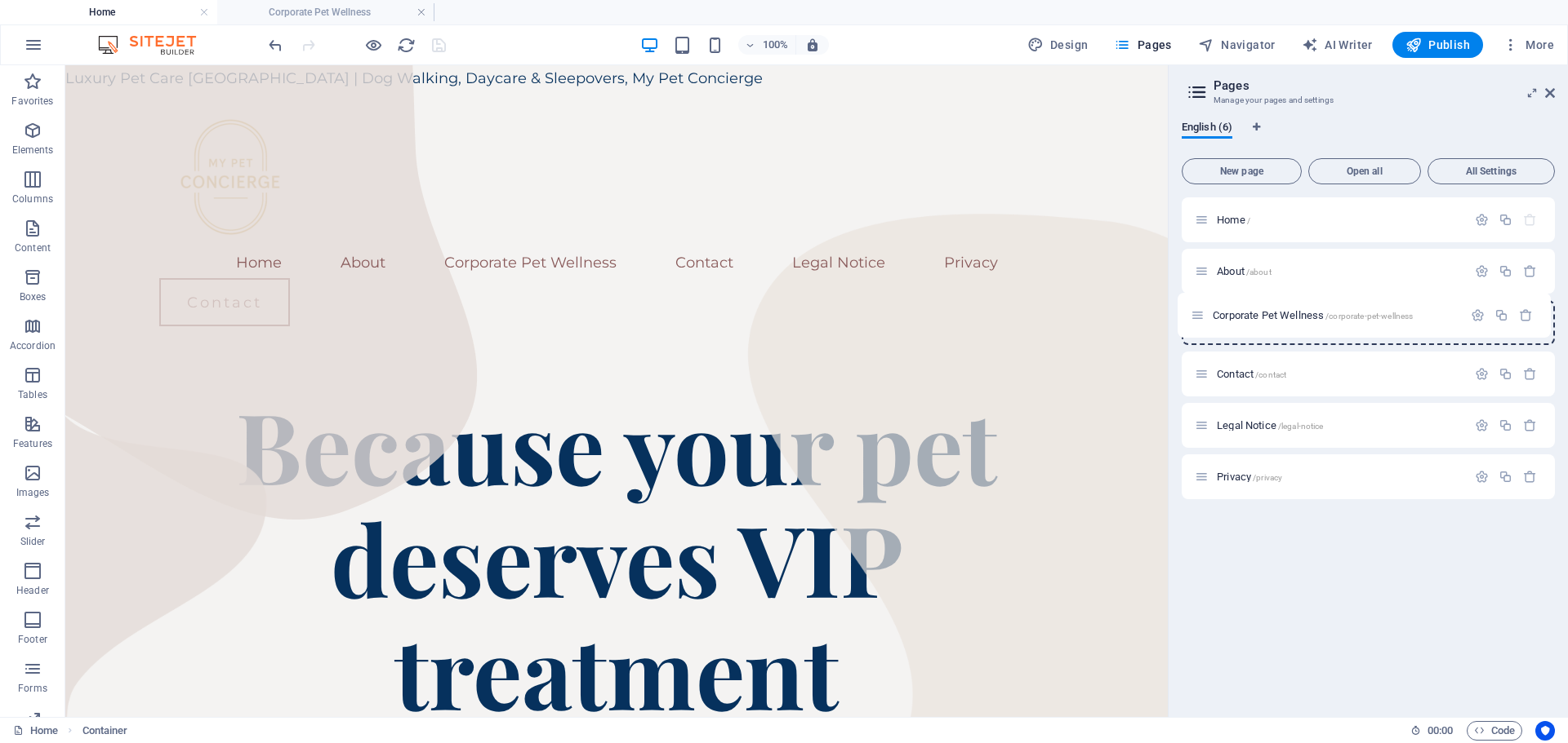
drag, startPoint x: 1197, startPoint y: 475, endPoint x: 1193, endPoint y: 305, distance: 170.0
click at [1193, 305] on div "Home / About /about Contact /contact Legal Notice /legal-notice Privacy /privac…" at bounding box center [1367, 349] width 373 height 302
click at [1301, 323] on span "Corporate Pet Wellness /corporate-pet-wellness" at bounding box center [1316, 322] width 200 height 12
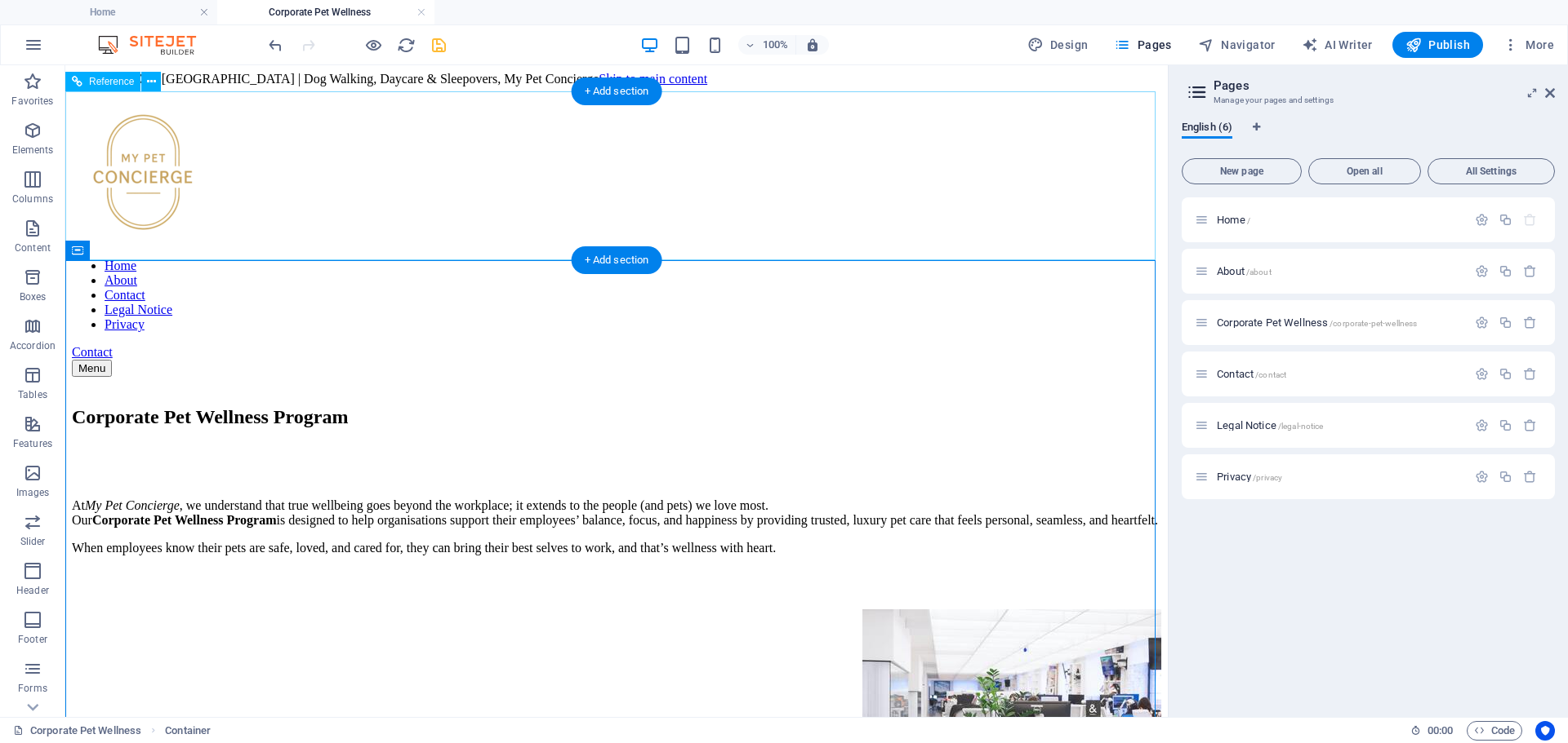
click at [505, 259] on nav "Home About Contact Legal Notice Privacy" at bounding box center [617, 295] width 1089 height 73
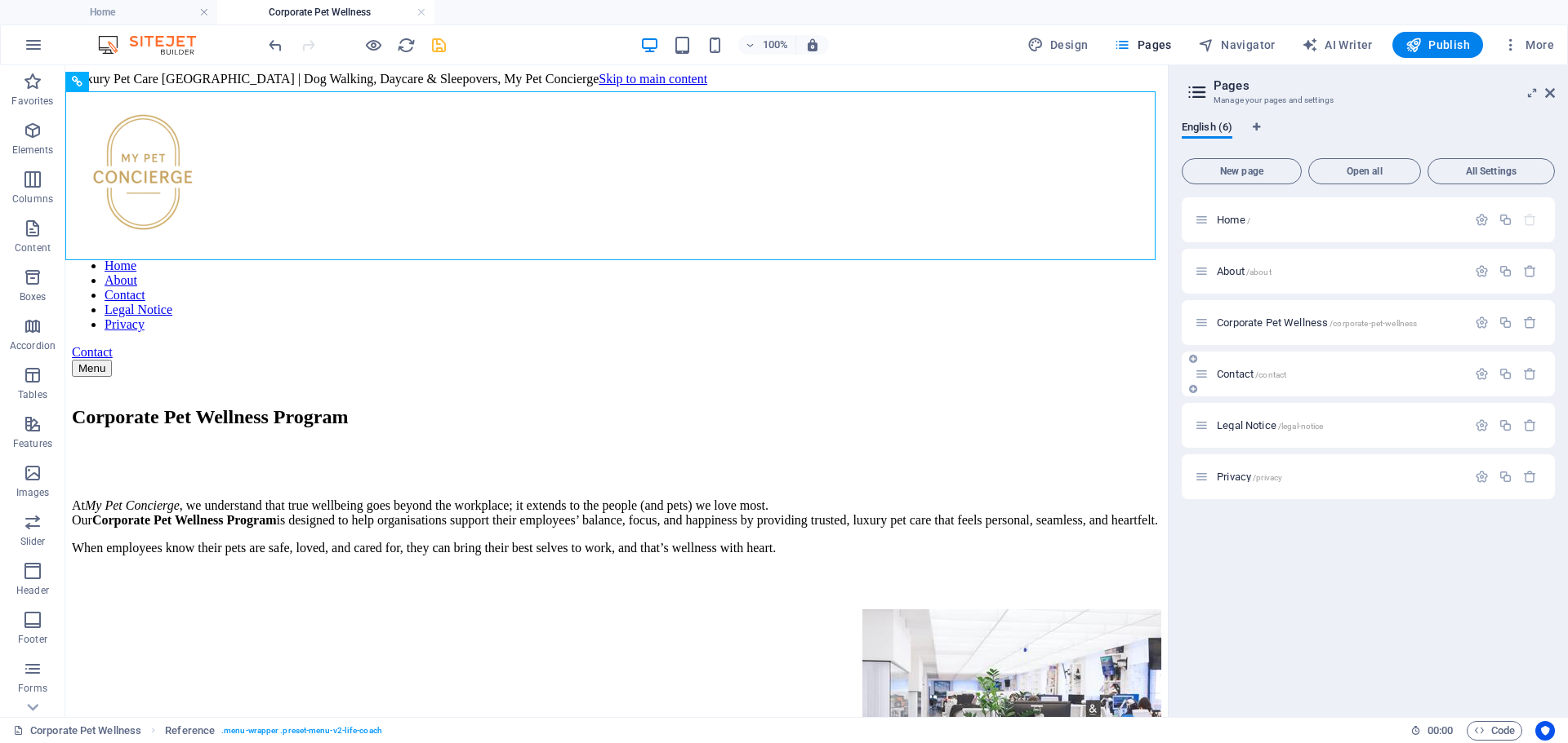
click at [1252, 372] on span "Contact /contact" at bounding box center [1251, 373] width 69 height 12
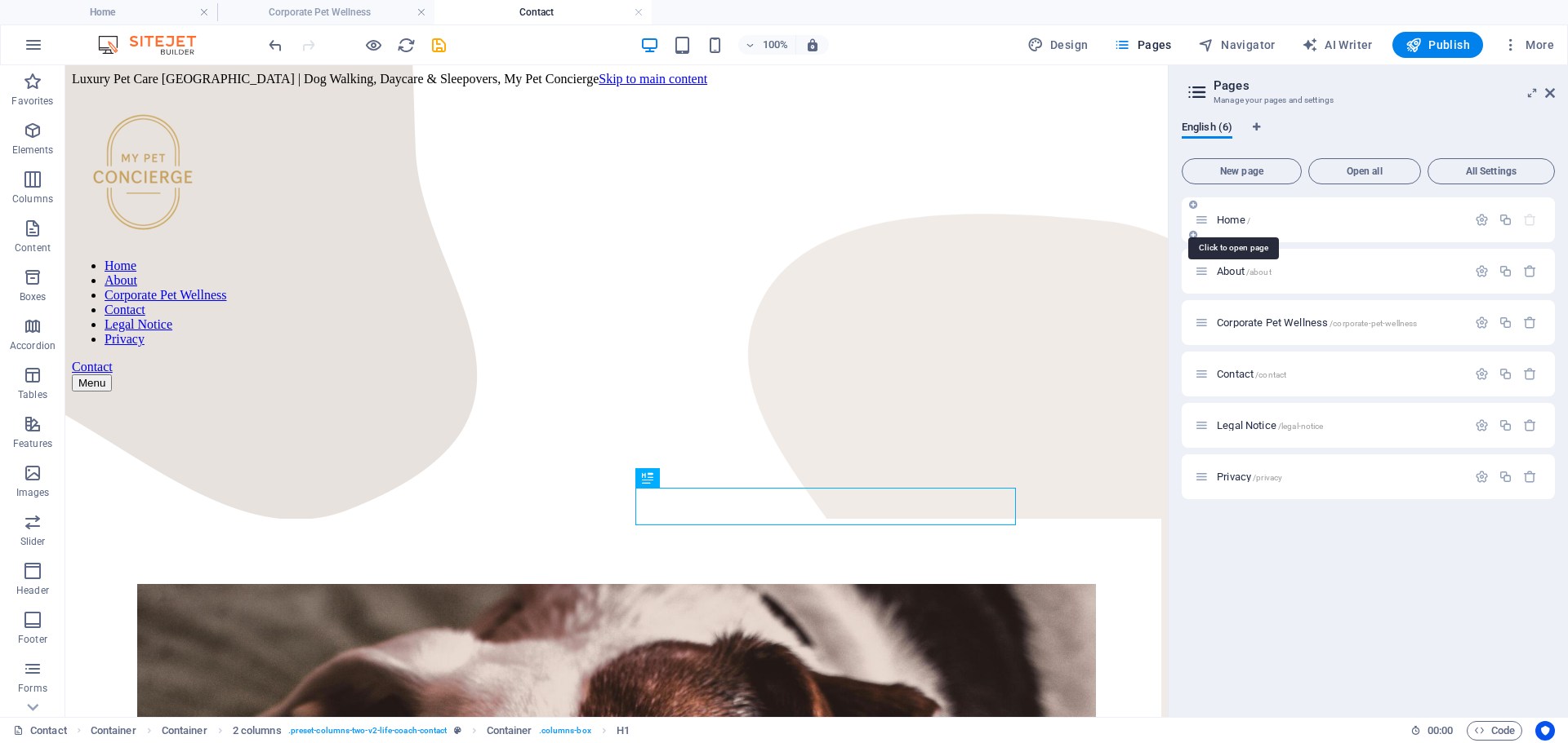
click at [1227, 220] on span "Home /" at bounding box center [1233, 219] width 34 height 12
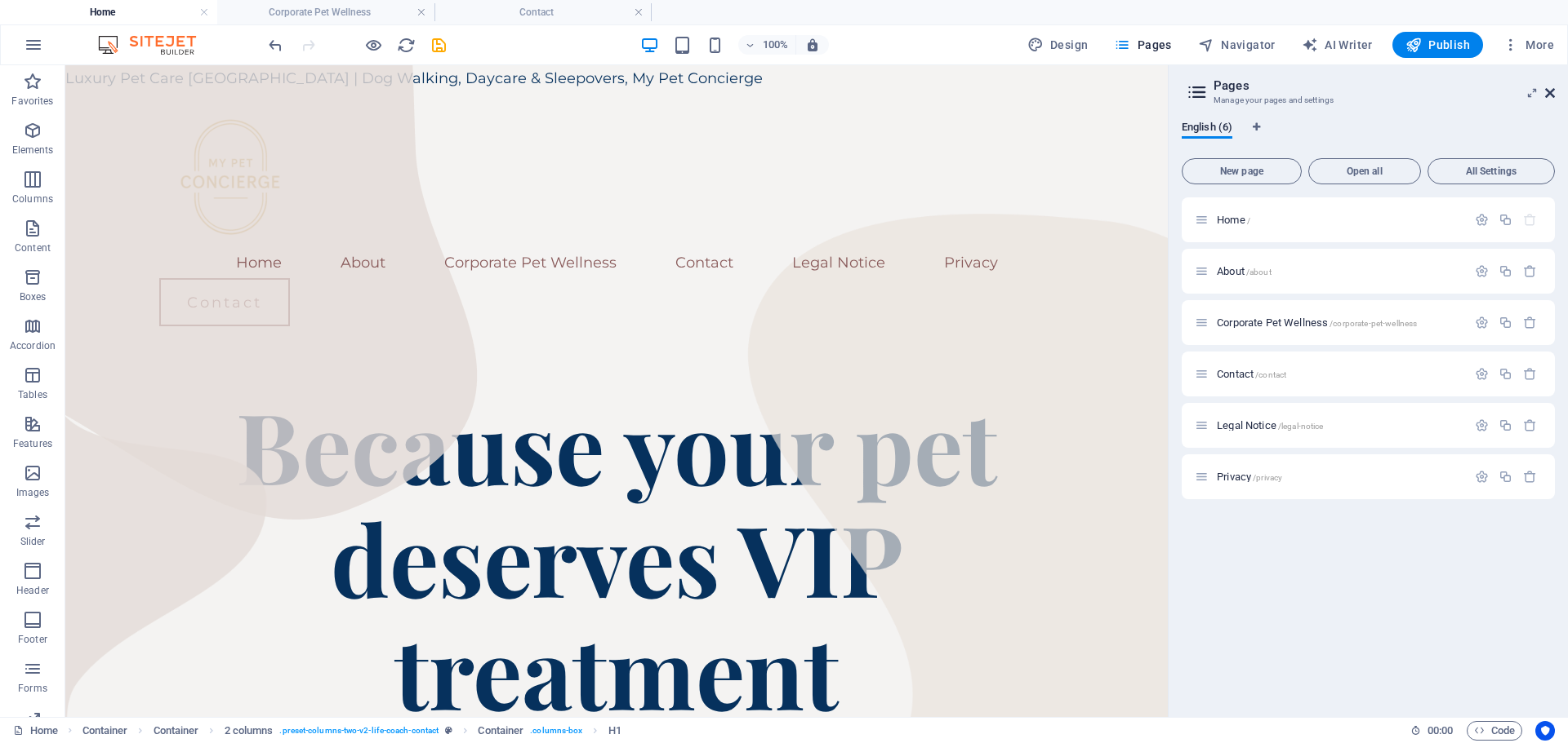
click at [1545, 90] on icon at bounding box center [1549, 93] width 10 height 13
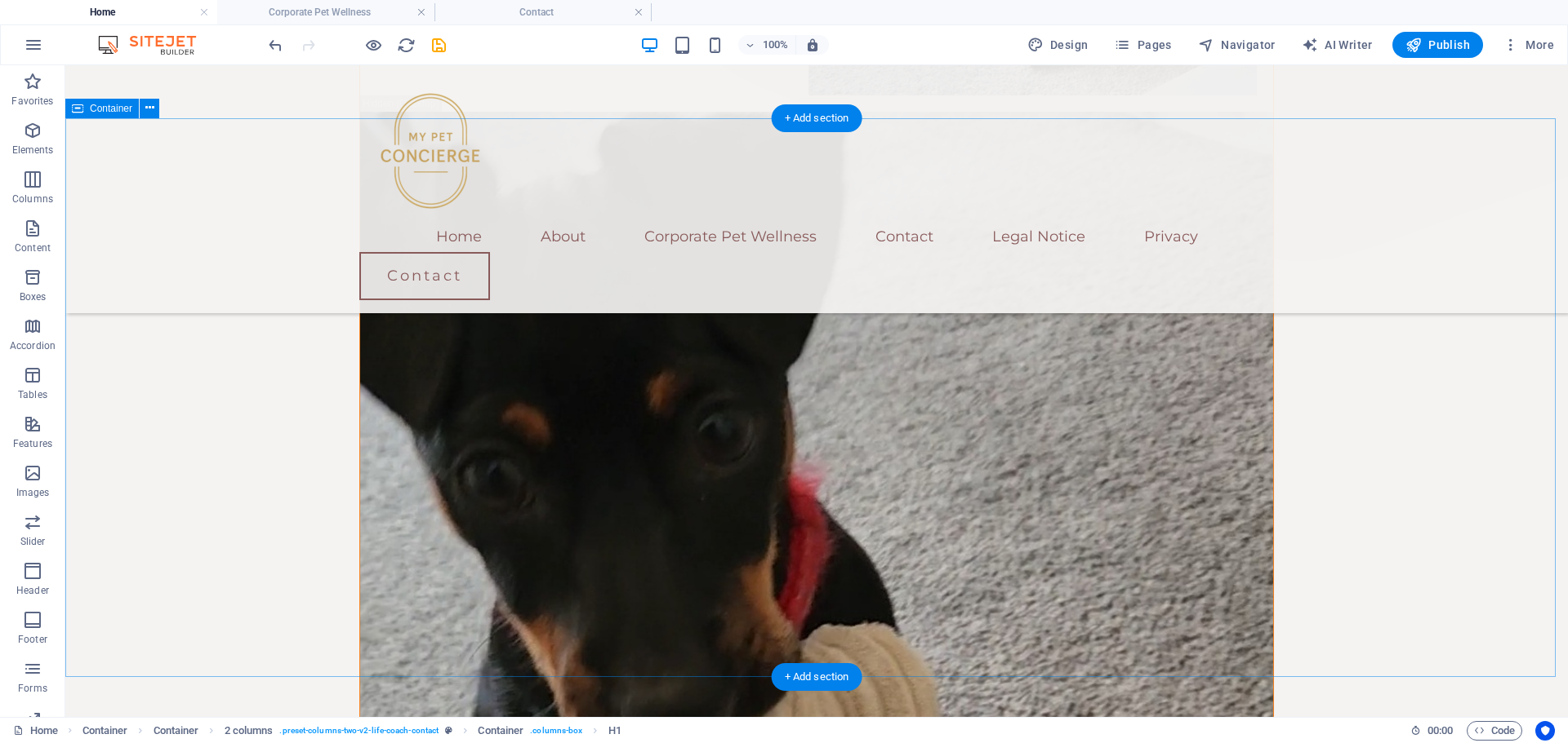
scroll to position [1387, 0]
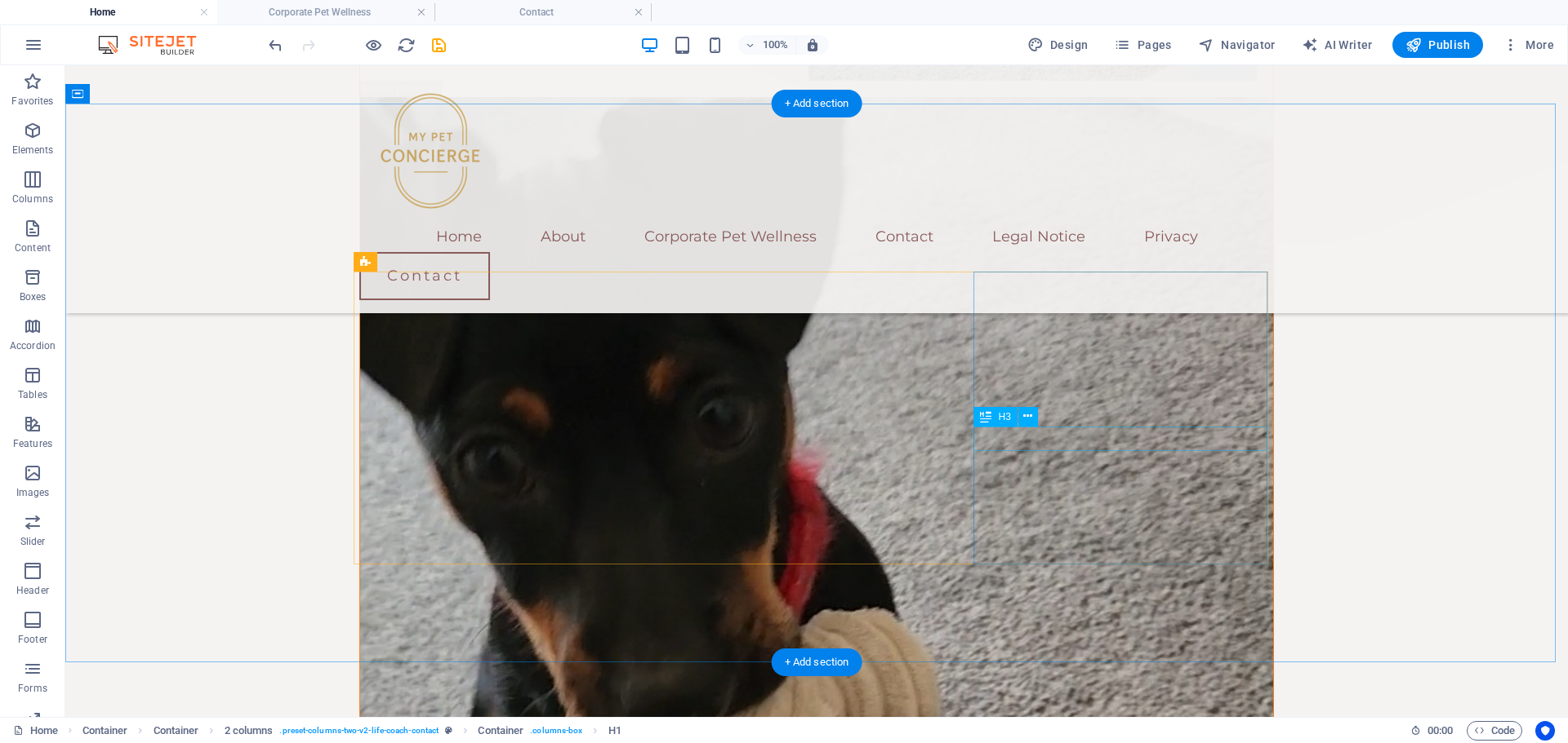
click at [1029, 418] on icon at bounding box center [1027, 416] width 9 height 17
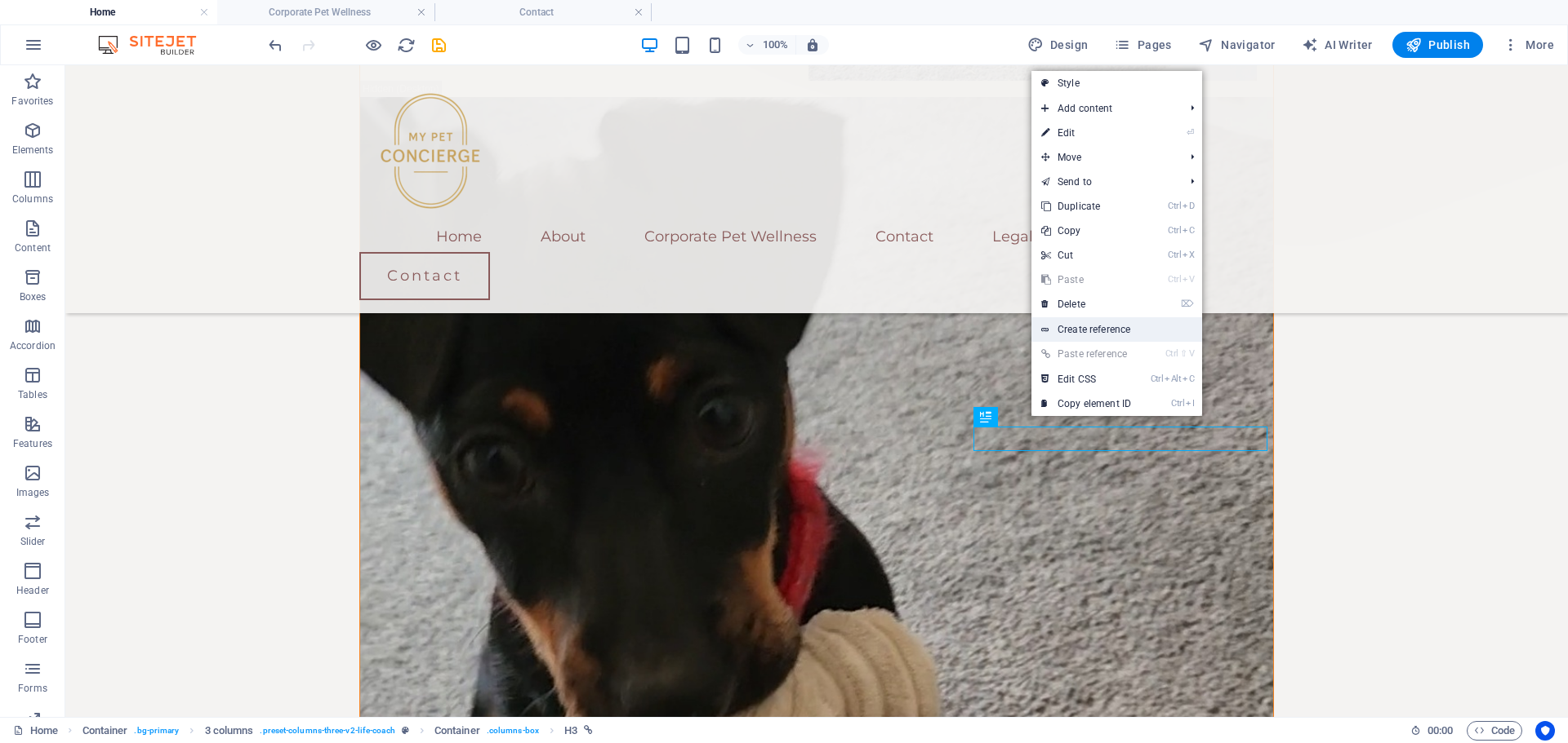
click at [1094, 332] on link "Create reference" at bounding box center [1116, 329] width 171 height 25
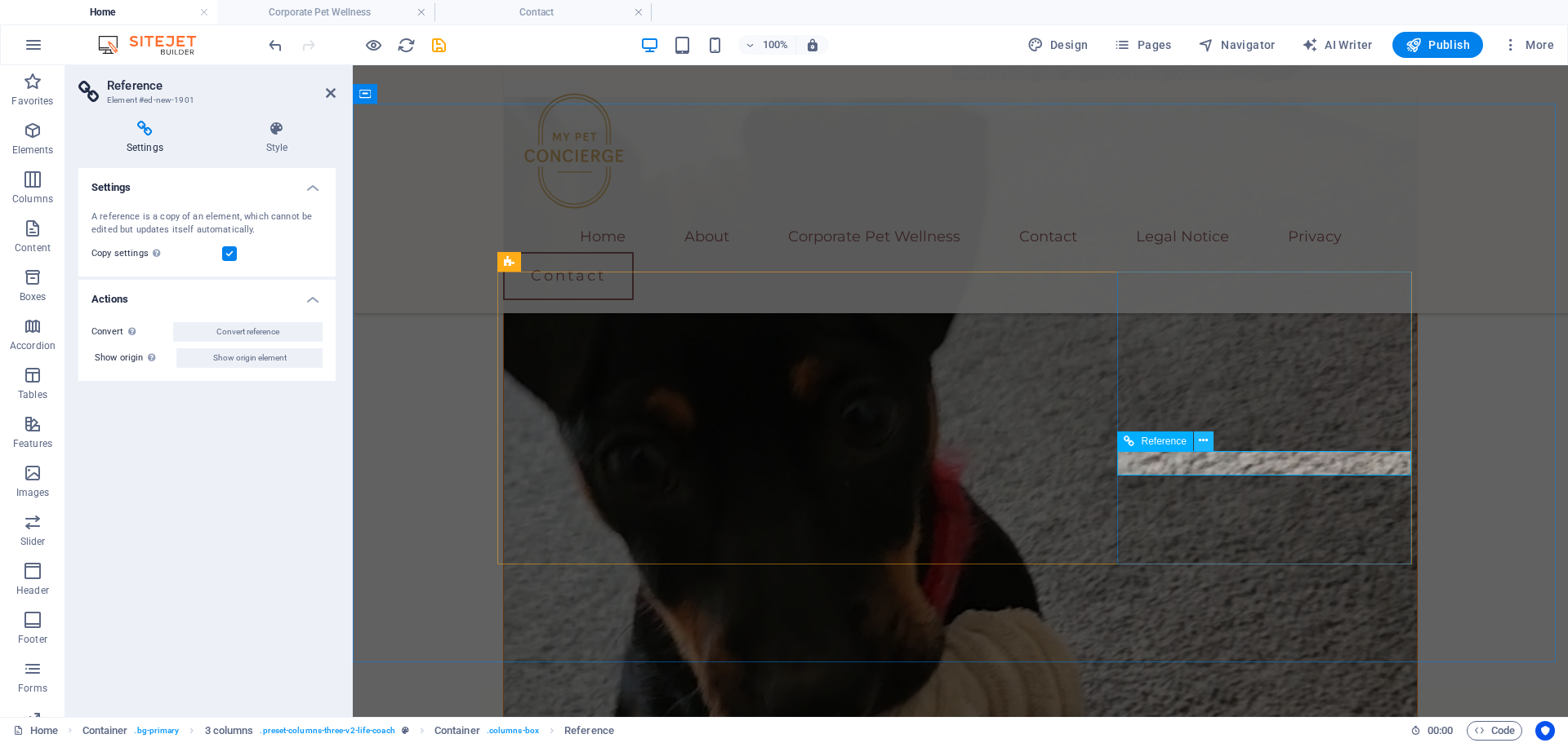
click at [1199, 439] on icon at bounding box center [1202, 441] width 9 height 17
click at [1202, 444] on icon at bounding box center [1202, 441] width 9 height 17
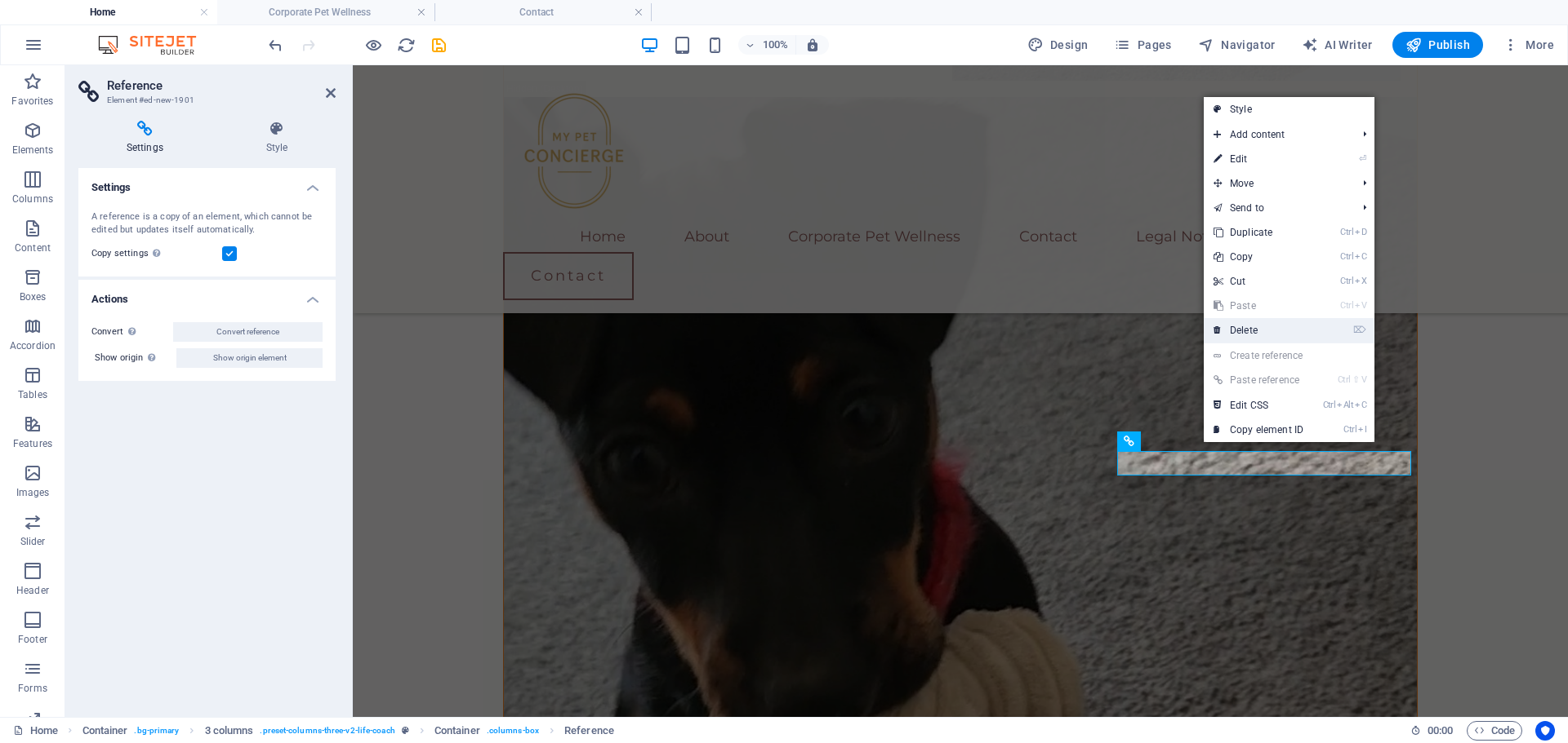
click at [1253, 325] on link "⌦ Delete" at bounding box center [1258, 330] width 110 height 25
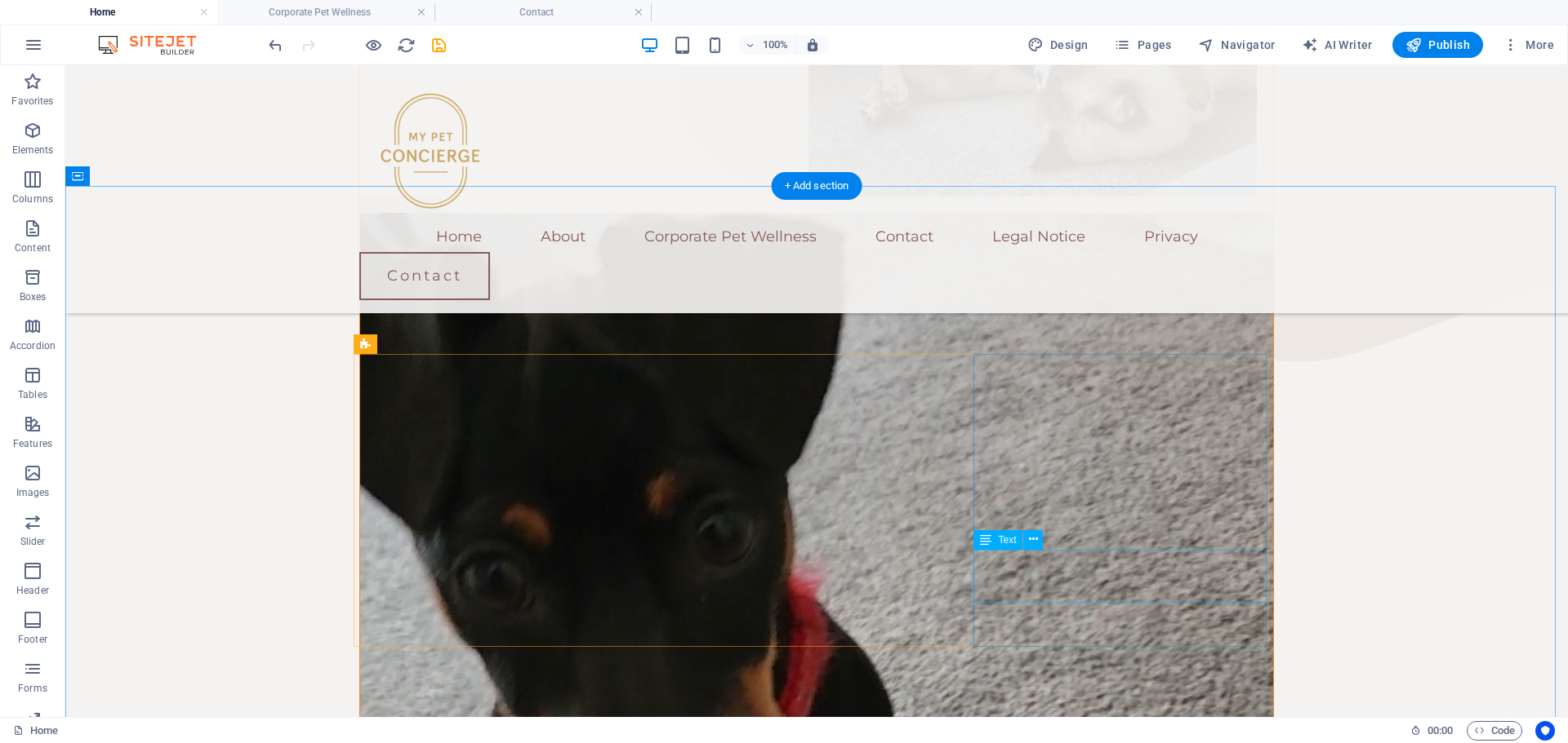
scroll to position [1305, 0]
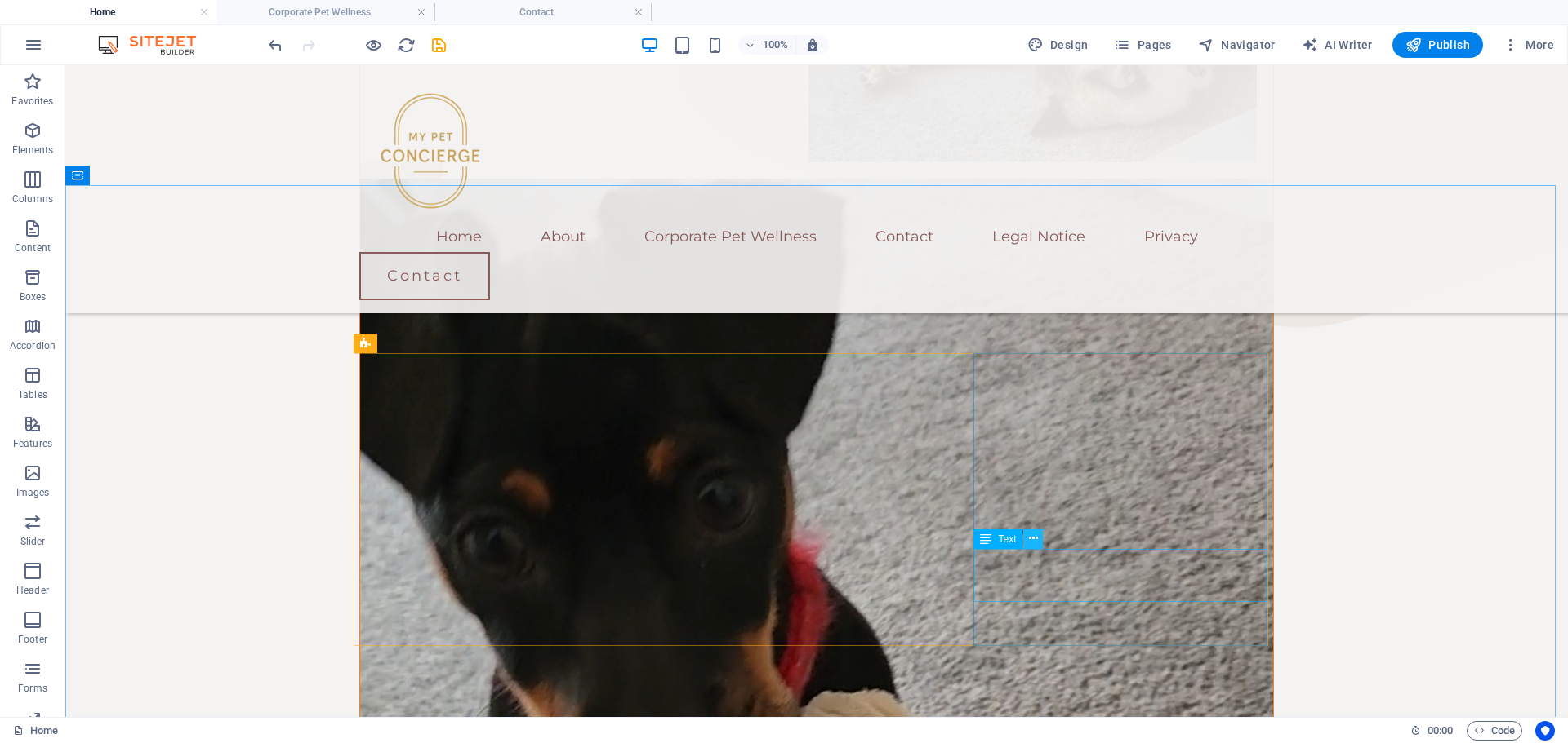
click at [1037, 541] on icon at bounding box center [1033, 538] width 9 height 17
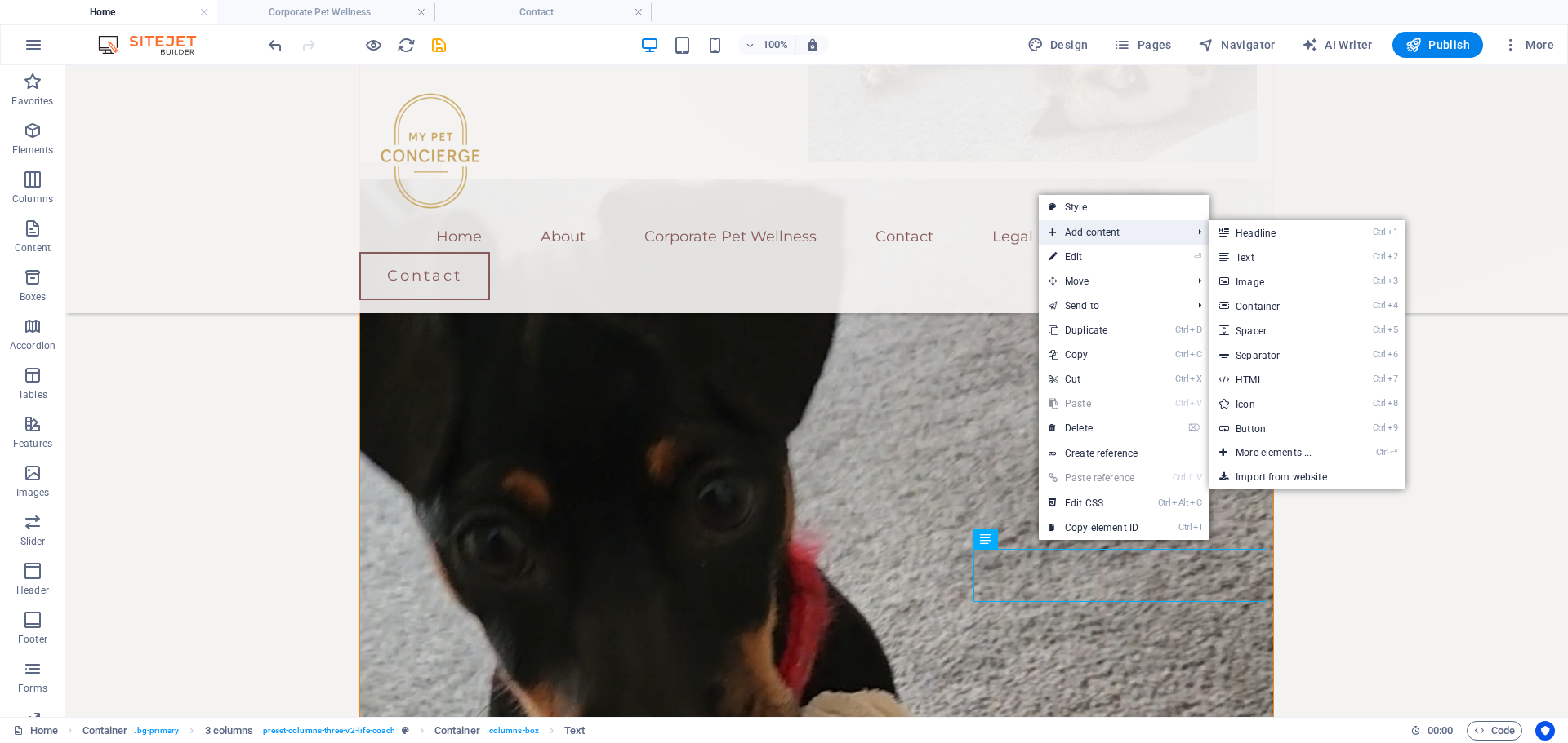
drag, startPoint x: 1107, startPoint y: 229, endPoint x: 1118, endPoint y: 232, distance: 11.4
click at [1107, 229] on span "Add content" at bounding box center [1111, 232] width 146 height 25
click at [1238, 422] on link "Ctrl 9 Button" at bounding box center [1276, 428] width 134 height 25
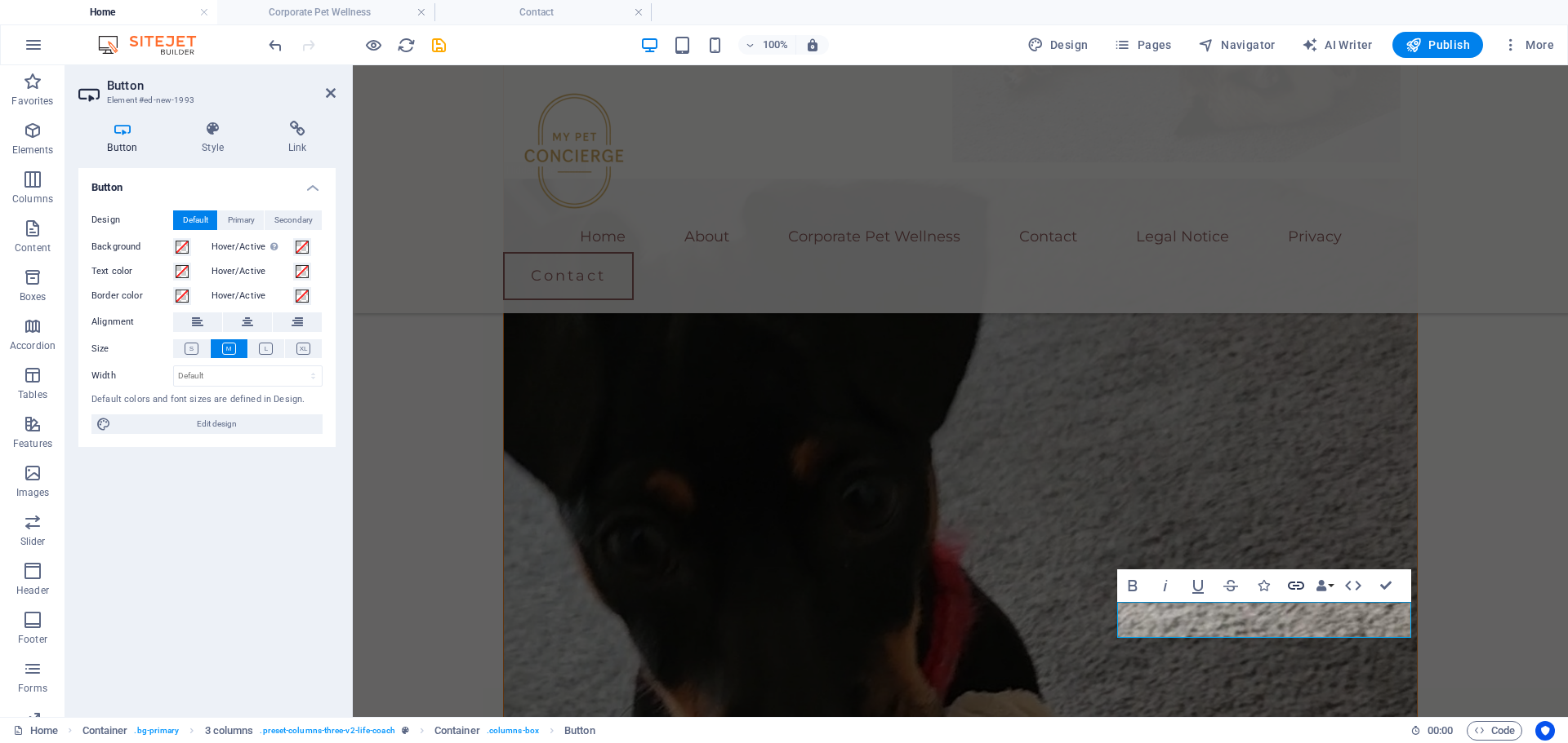
click at [1293, 588] on icon "button" at bounding box center [1296, 586] width 20 height 20
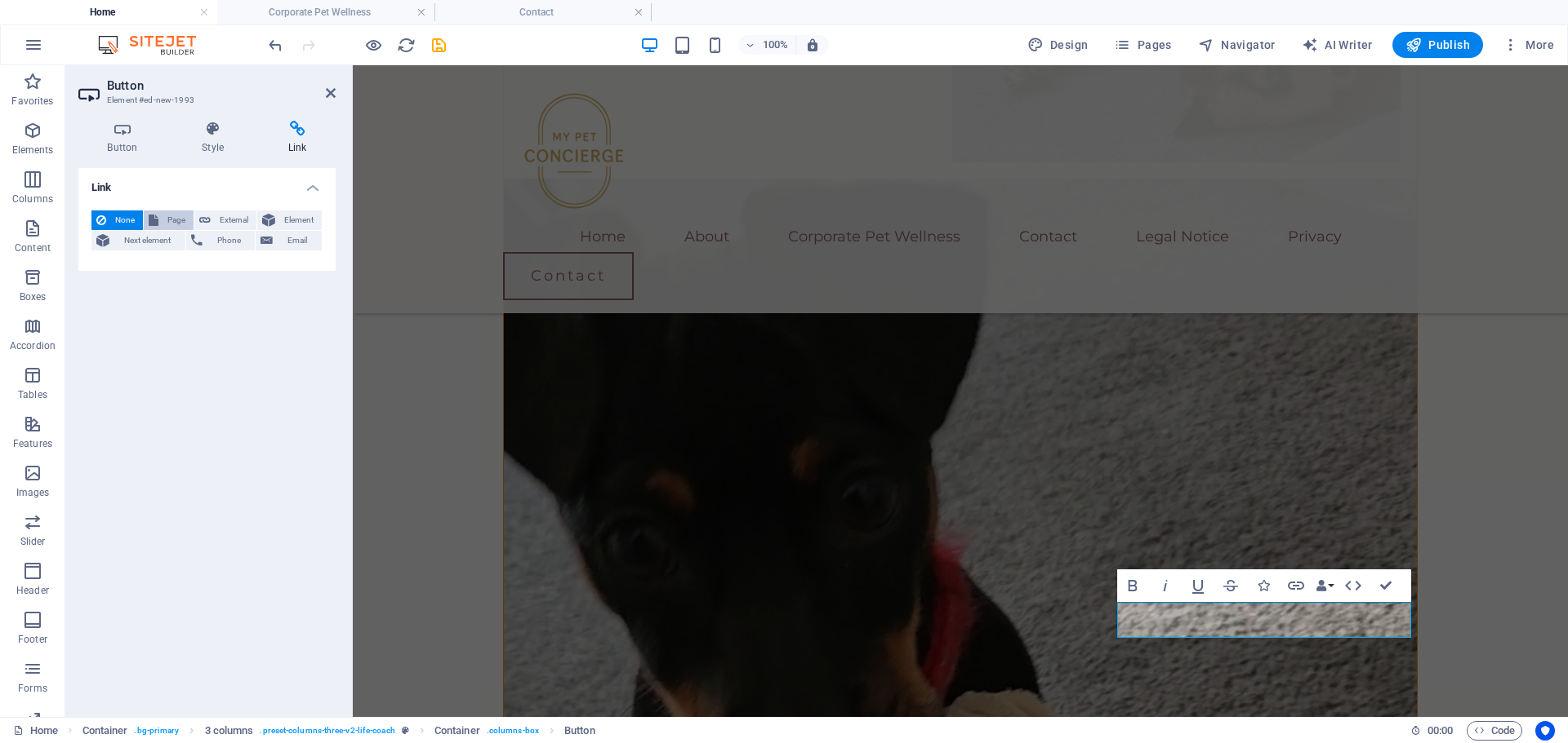
click at [166, 213] on span "Page" at bounding box center [176, 220] width 26 height 20
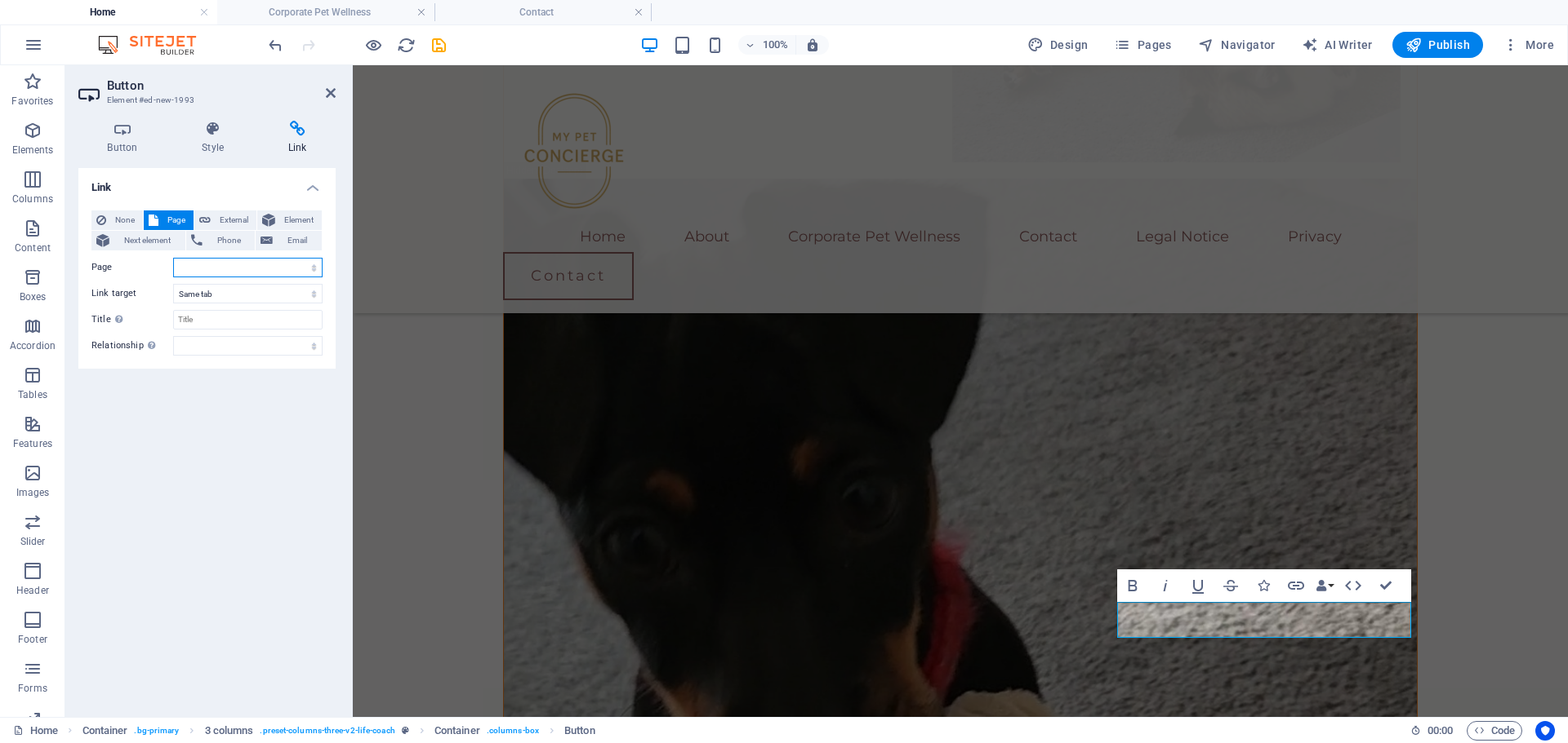
click at [202, 272] on select "Home About Corporate Pet Wellness Contact Legal Notice Privacy" at bounding box center [247, 268] width 149 height 20
select select "2"
click at [173, 258] on select "Home About Corporate Pet Wellness Contact Legal Notice Privacy" at bounding box center [247, 268] width 149 height 20
click at [206, 321] on input "Title Additional link description, should not be the same as the link text. The…" at bounding box center [247, 320] width 149 height 20
type input "Corporate Pet Wellness"
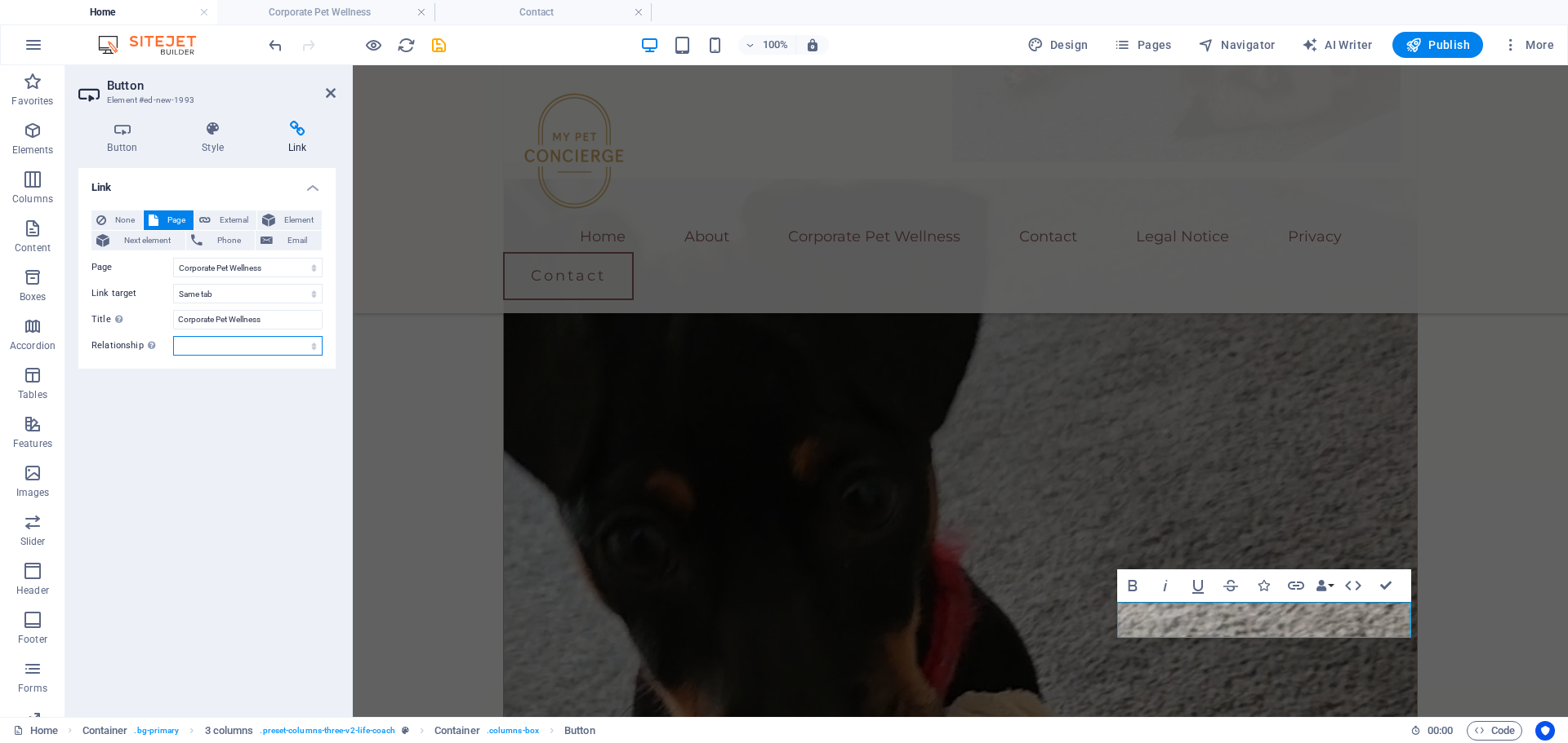
click at [208, 349] on select "alternate author bookmark external help license next nofollow noreferrer noopen…" at bounding box center [247, 346] width 149 height 20
click at [216, 670] on div "Link None Page External Element Next element Phone Email Page Home About Corpor…" at bounding box center [207, 436] width 257 height 537
click at [208, 124] on icon at bounding box center [213, 128] width 80 height 17
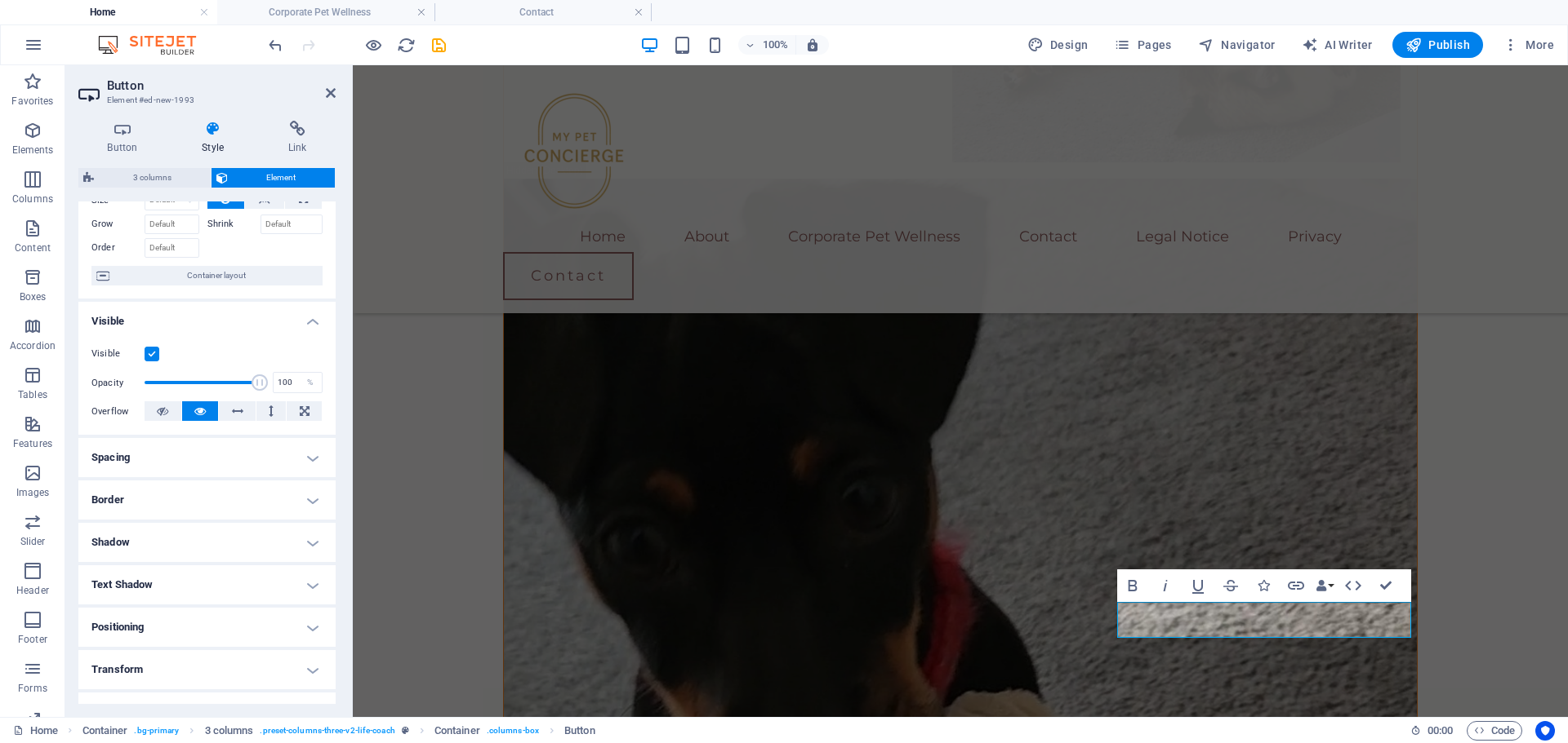
scroll to position [163, 0]
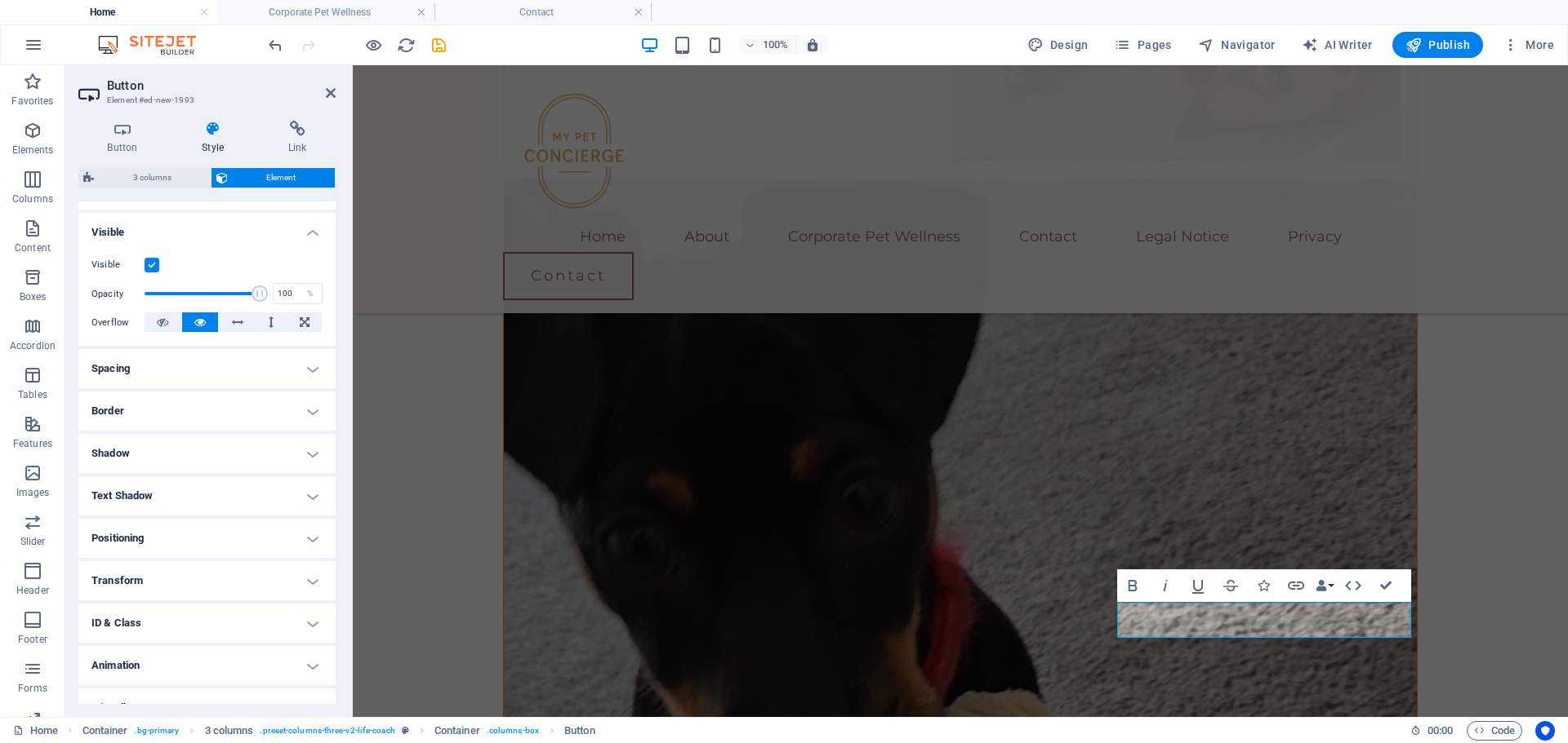
click at [185, 418] on h4 "Border" at bounding box center [207, 411] width 257 height 40
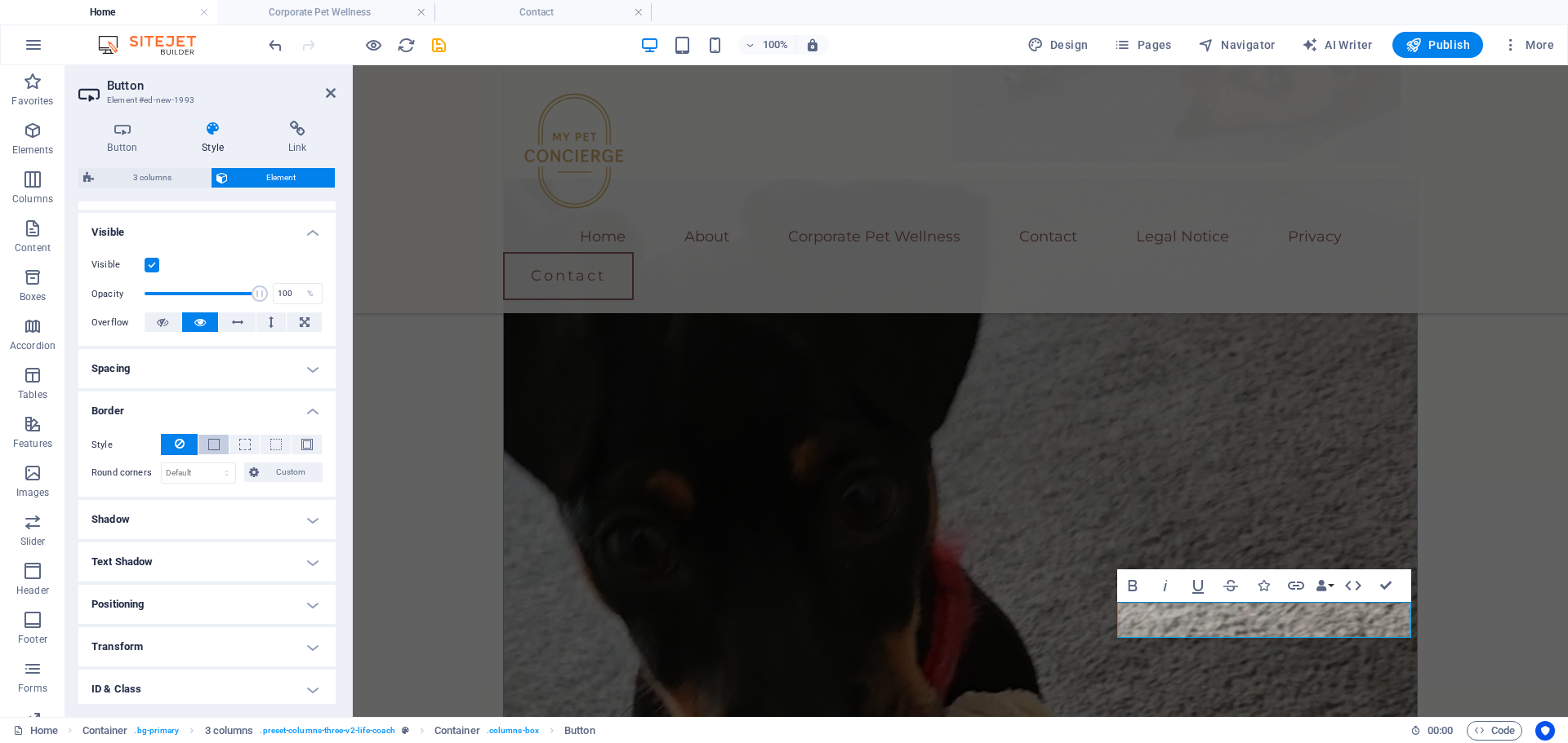
click at [213, 451] on span at bounding box center [215, 445] width 12 height 12
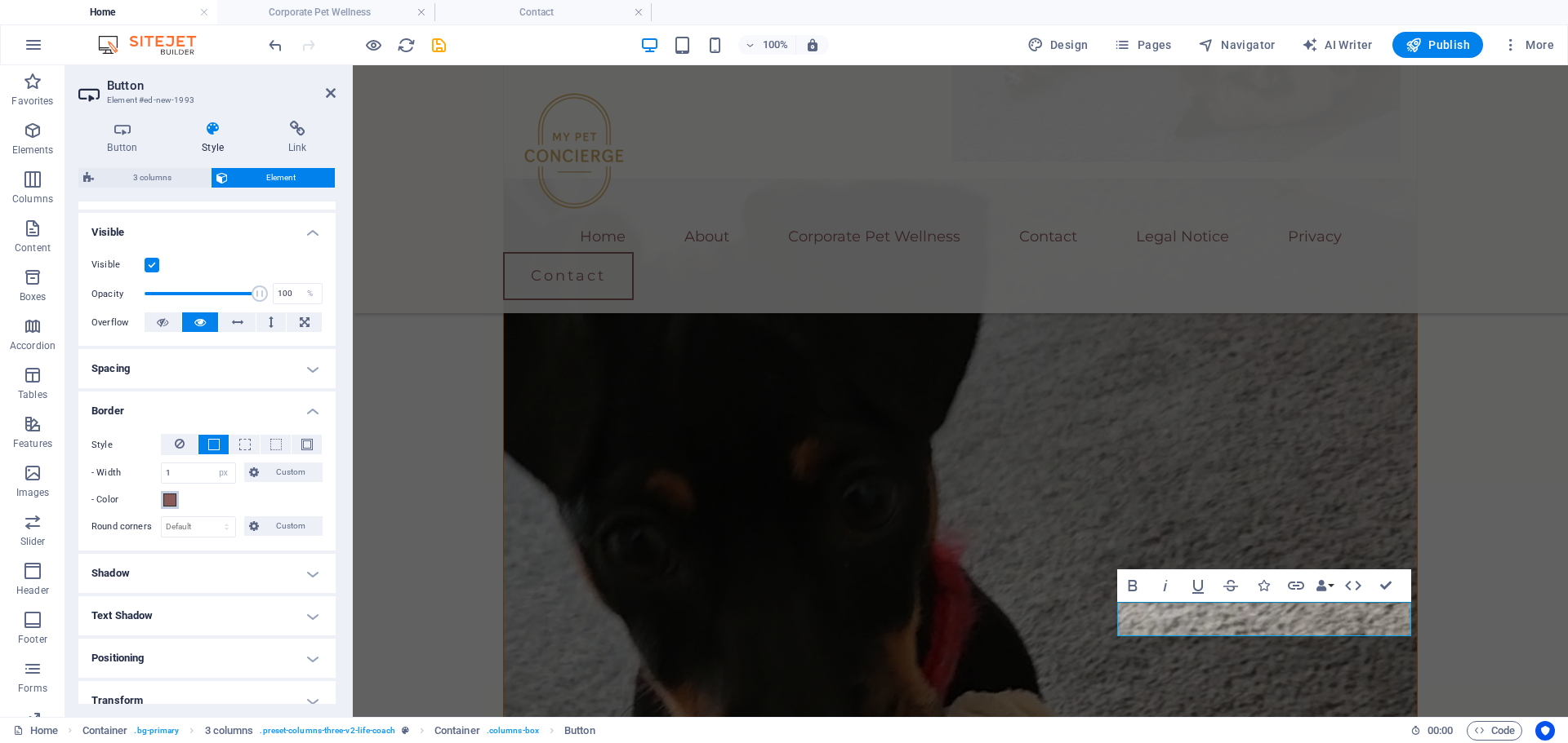
click at [171, 499] on span at bounding box center [169, 500] width 13 height 13
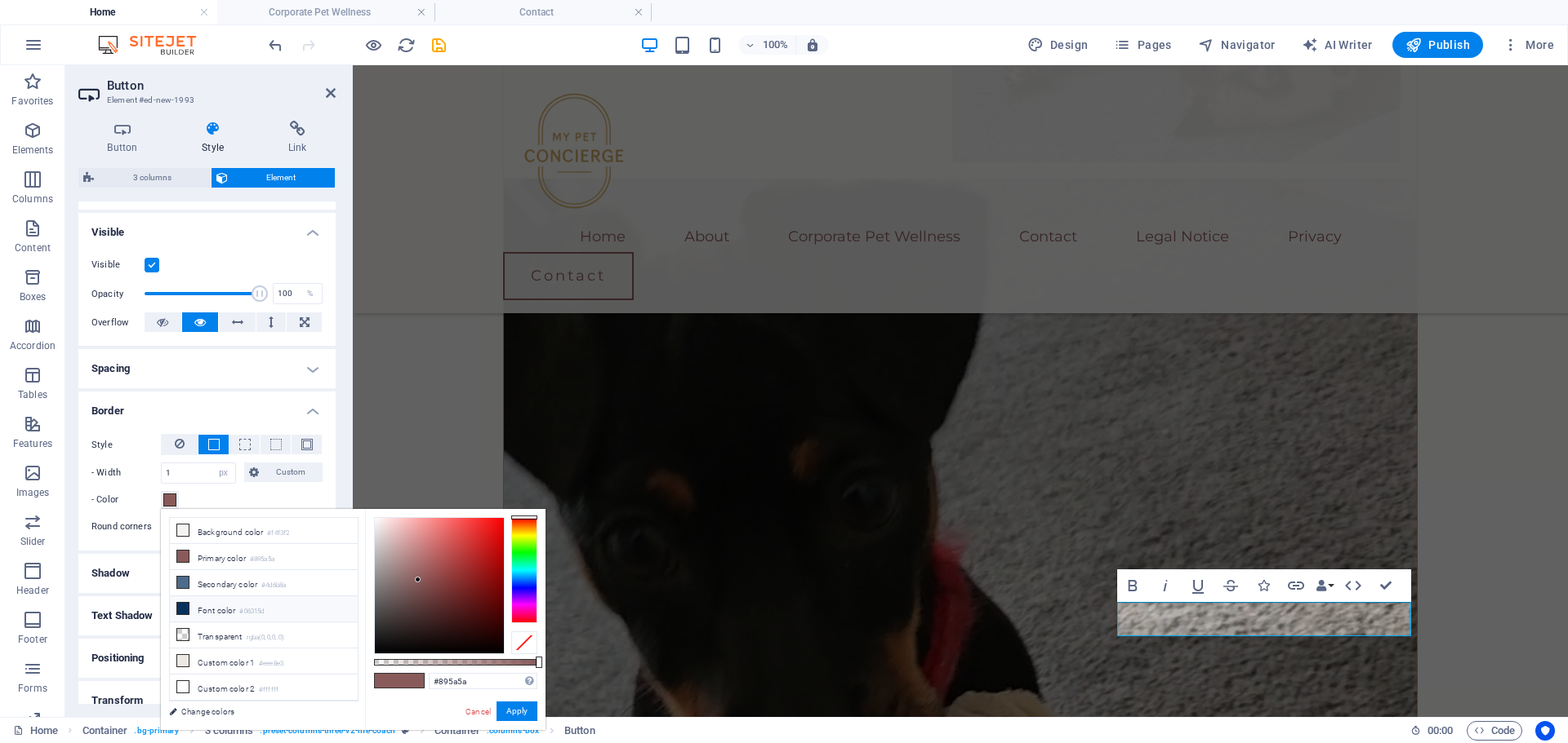
click at [185, 606] on icon at bounding box center [183, 609] width 12 height 12
type input "#06315d"
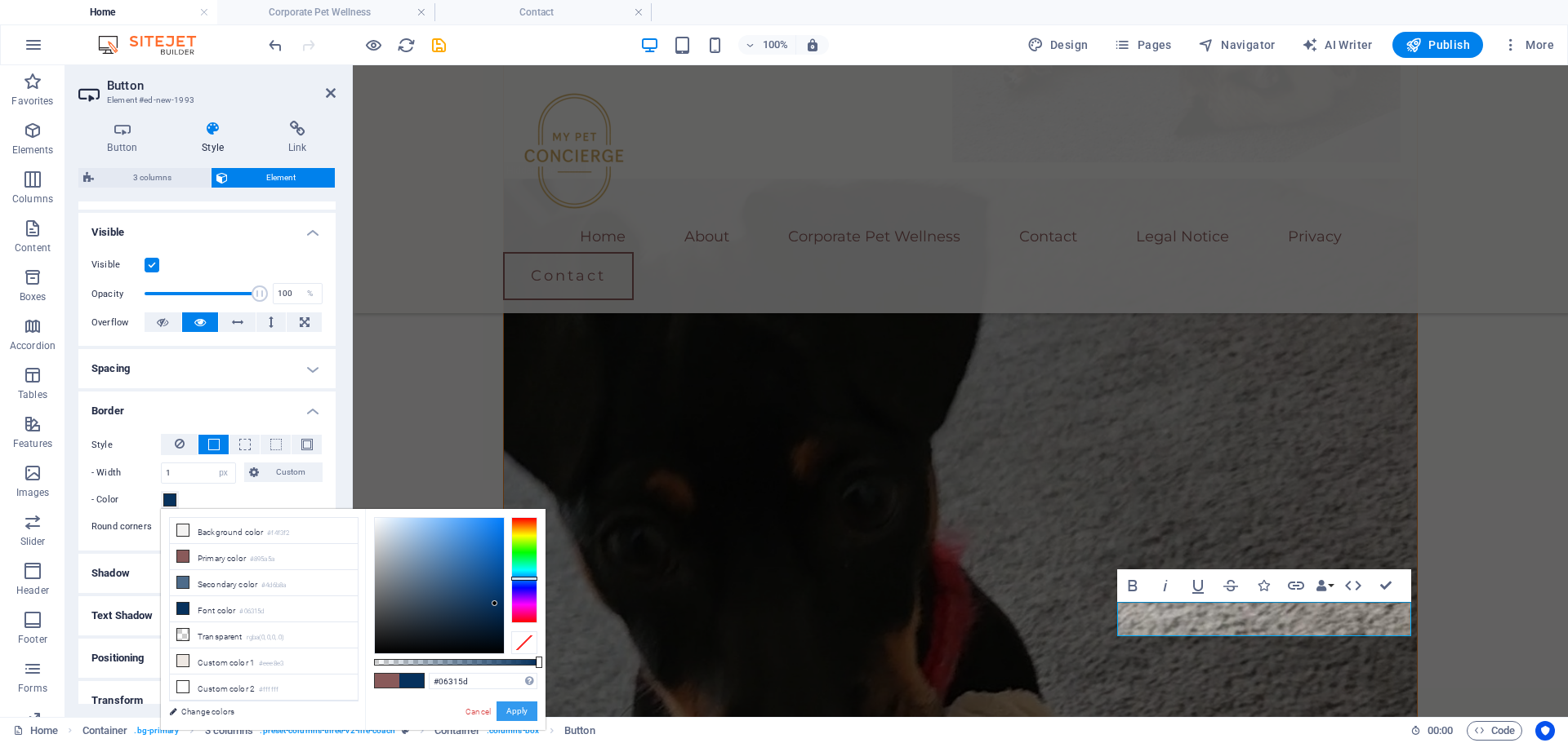
click at [513, 709] on button "Apply" at bounding box center [516, 711] width 41 height 20
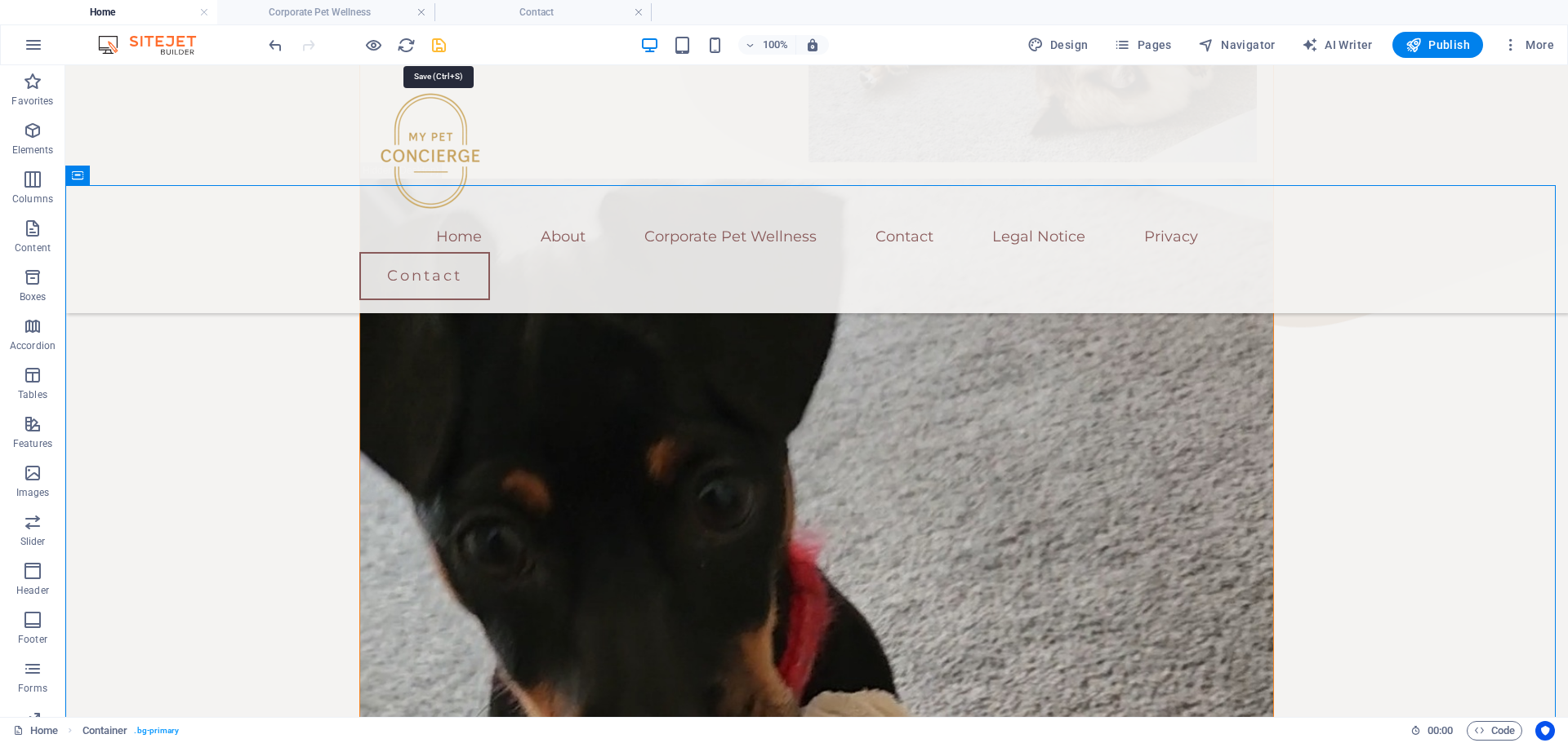
click at [439, 45] on icon "save" at bounding box center [438, 44] width 19 height 19
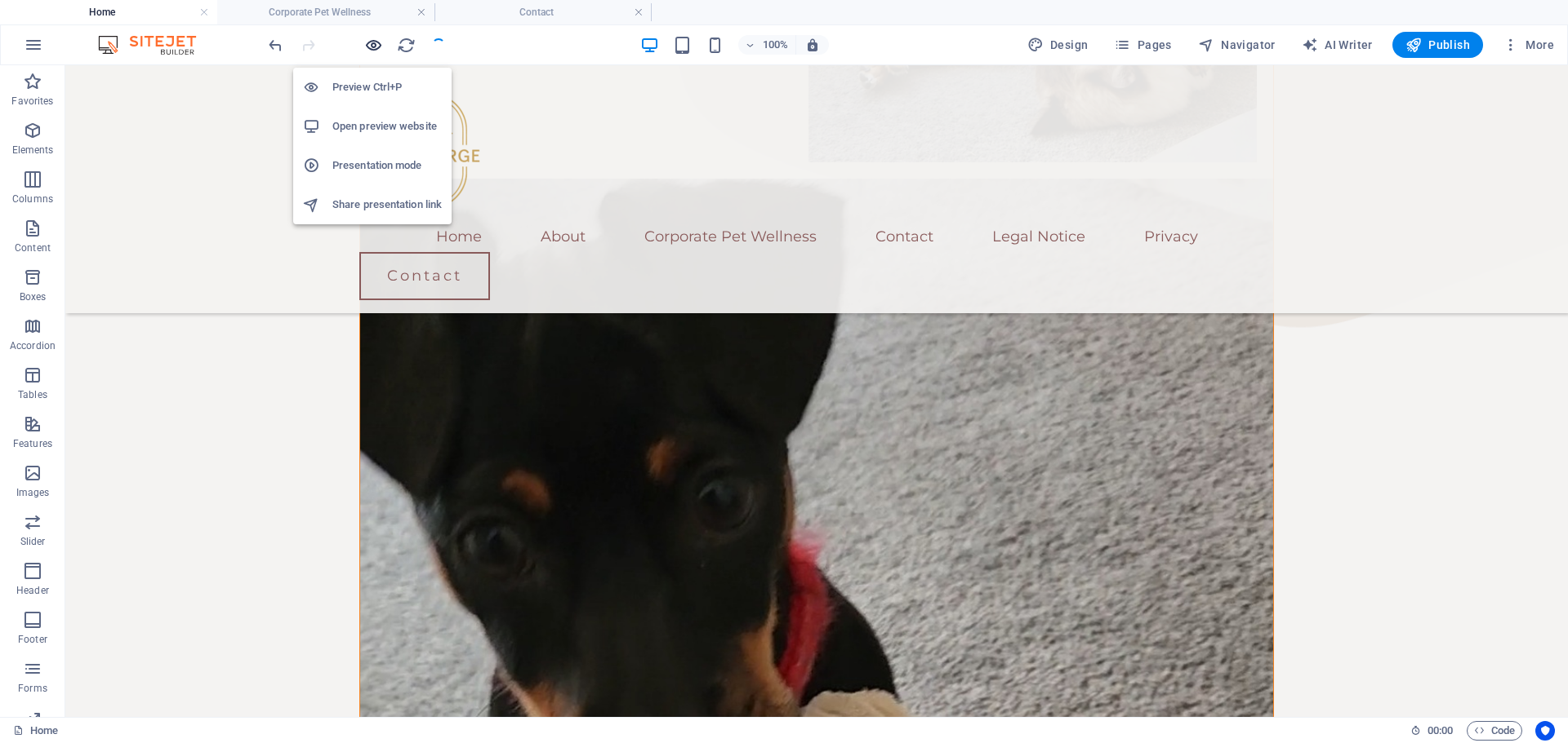
click at [373, 42] on icon "button" at bounding box center [373, 44] width 19 height 19
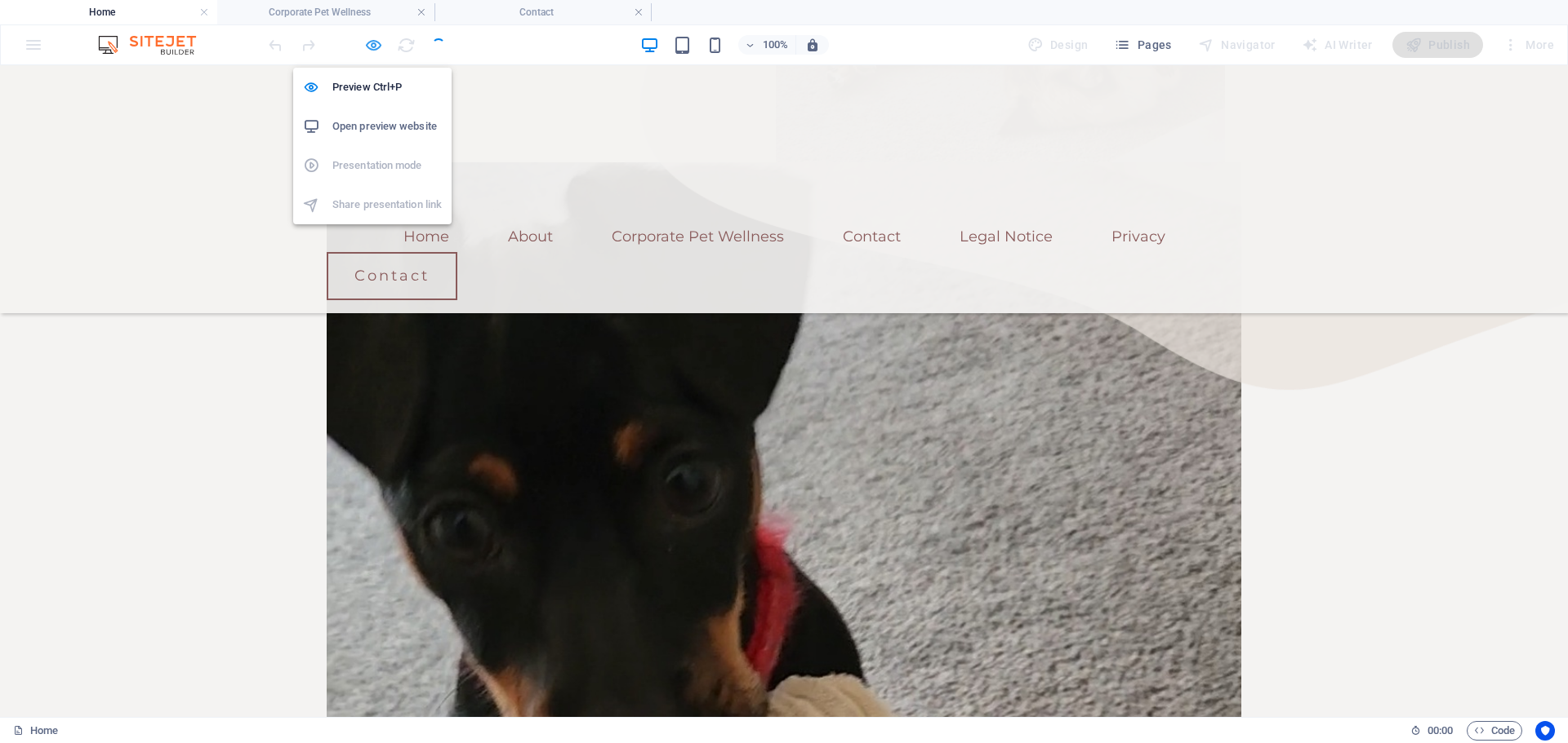
scroll to position [1302, 0]
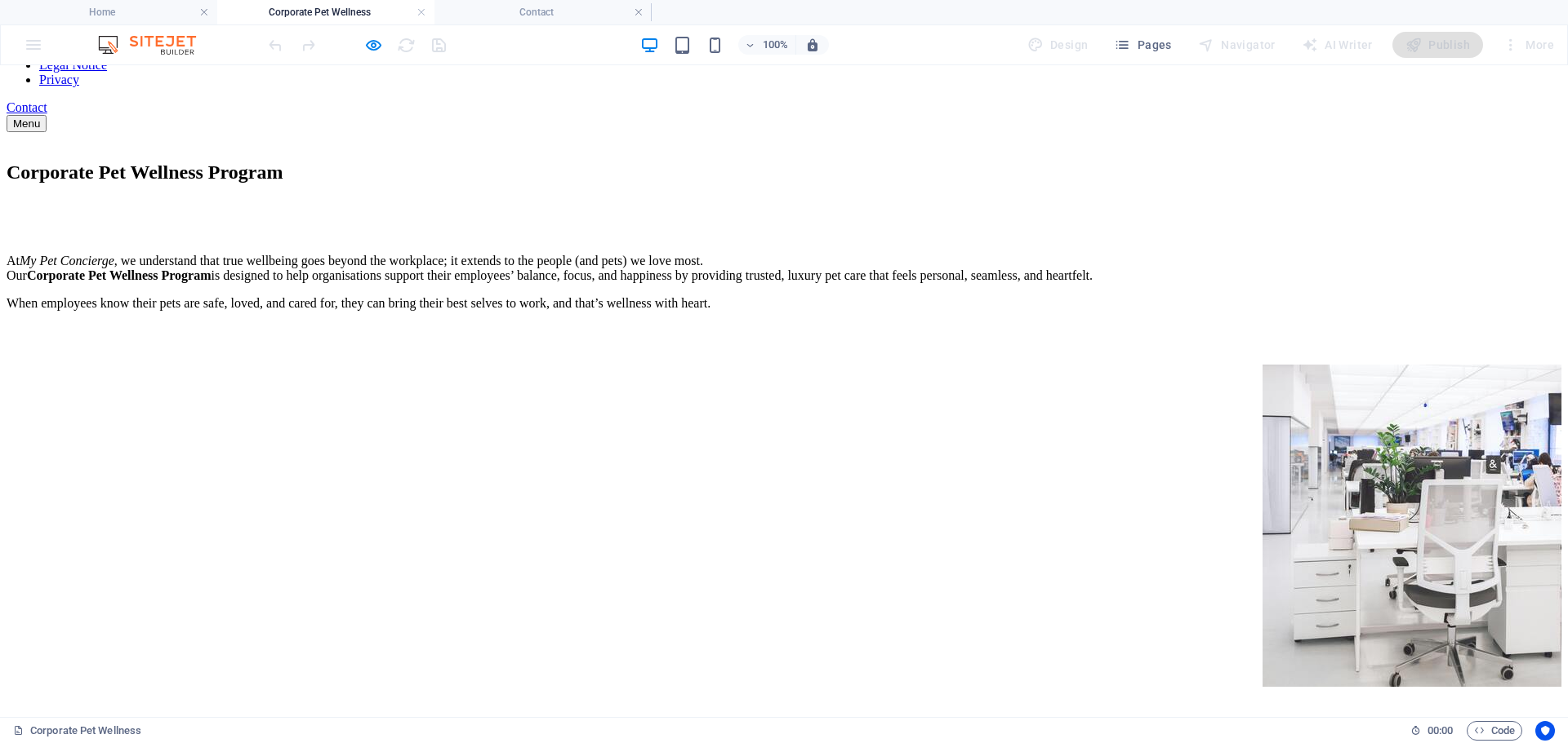
scroll to position [82, 0]
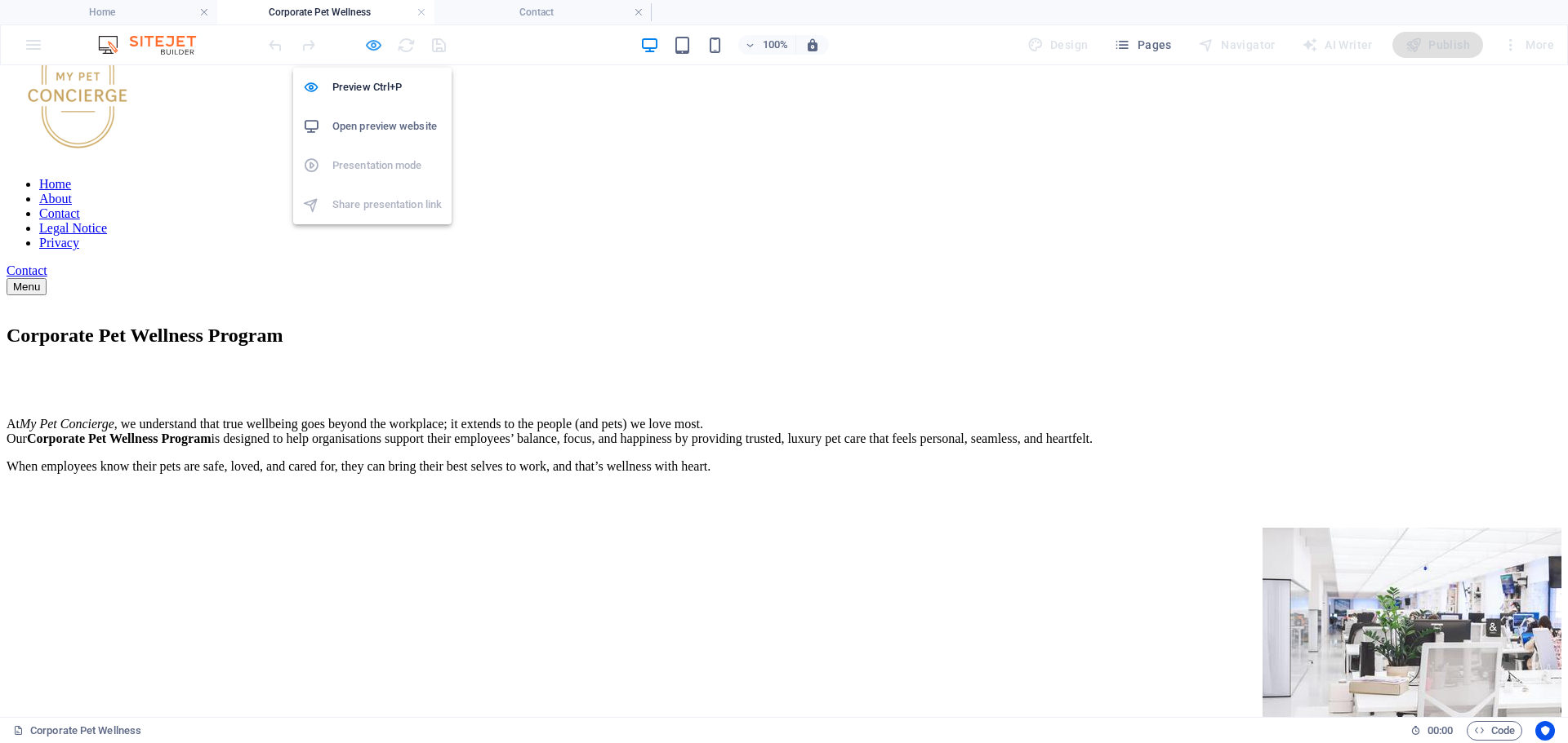
click at [379, 48] on icon "button" at bounding box center [373, 44] width 19 height 19
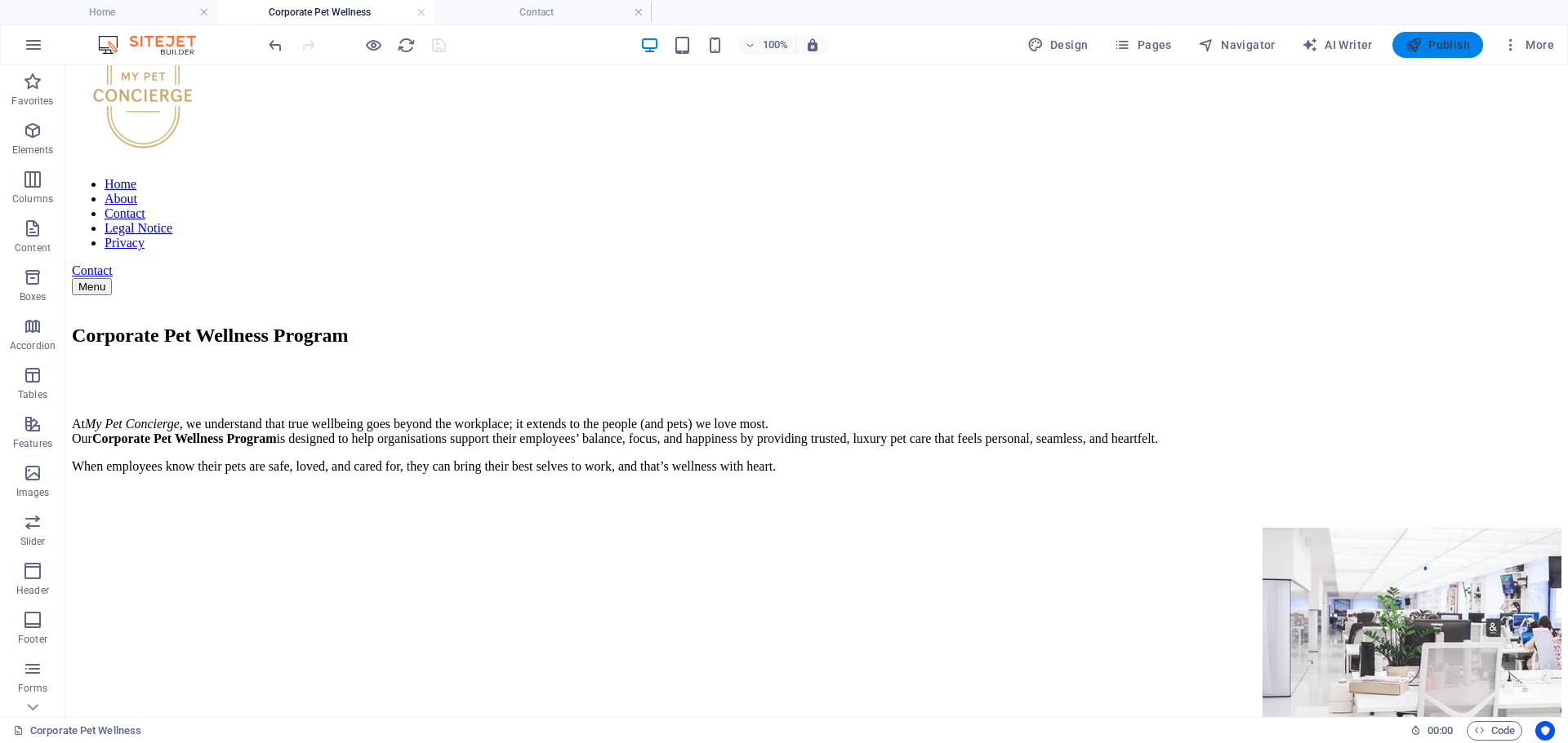
click at [1440, 42] on span "Publish" at bounding box center [1437, 44] width 64 height 17
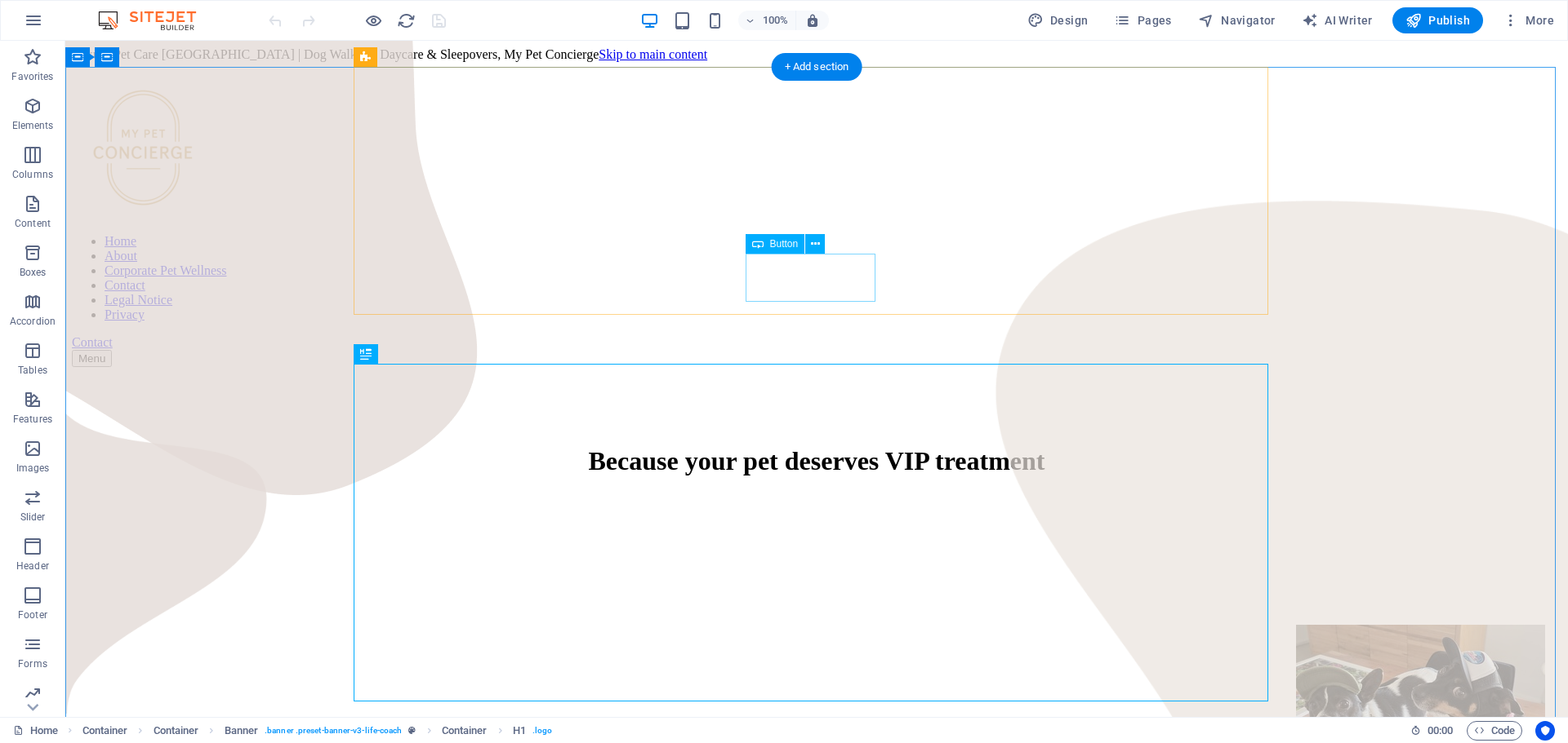
click at [798, 335] on div "Contact" at bounding box center [817, 342] width 1489 height 15
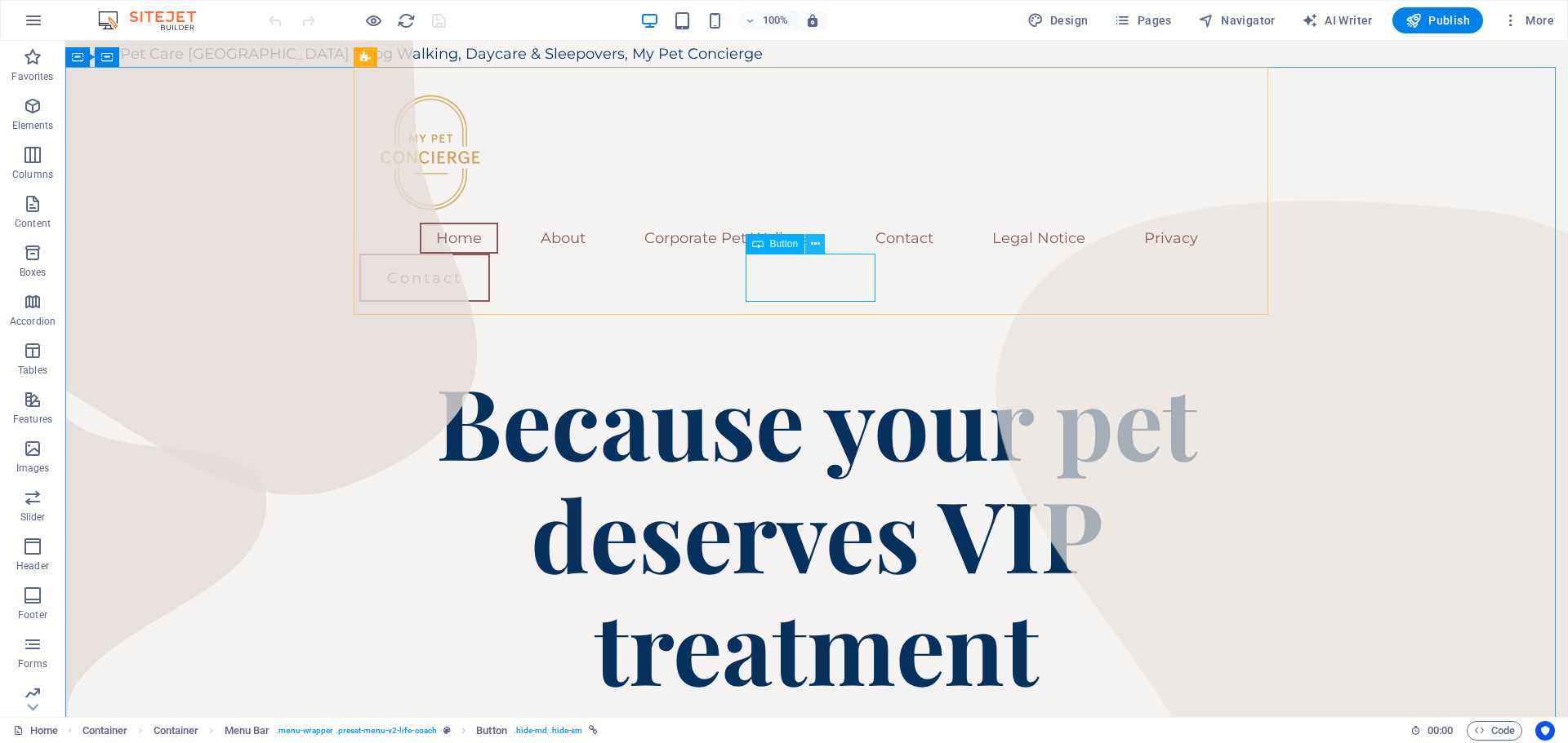
click at [814, 247] on icon at bounding box center [815, 244] width 9 height 17
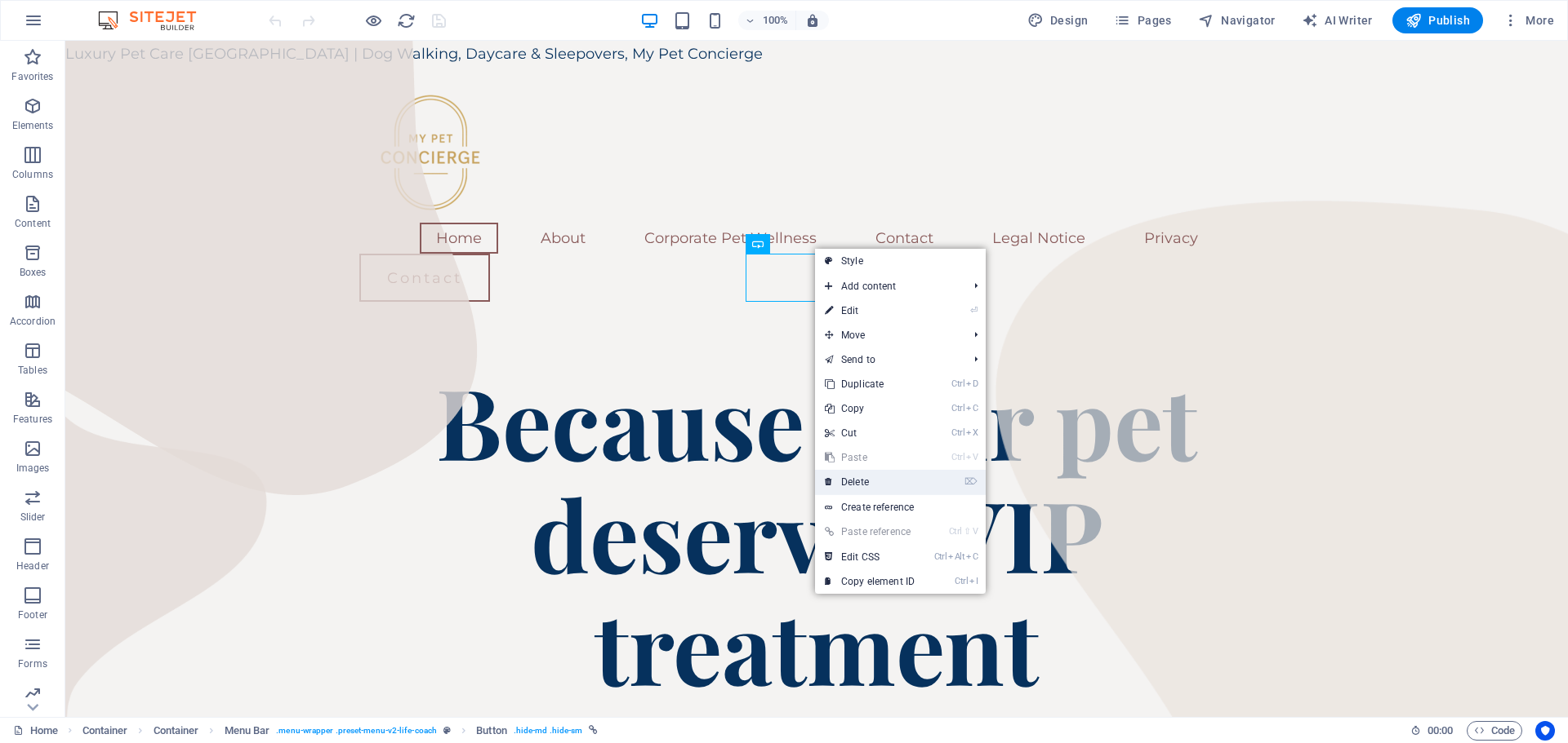
click at [879, 482] on link "⌦ Delete" at bounding box center [869, 482] width 110 height 25
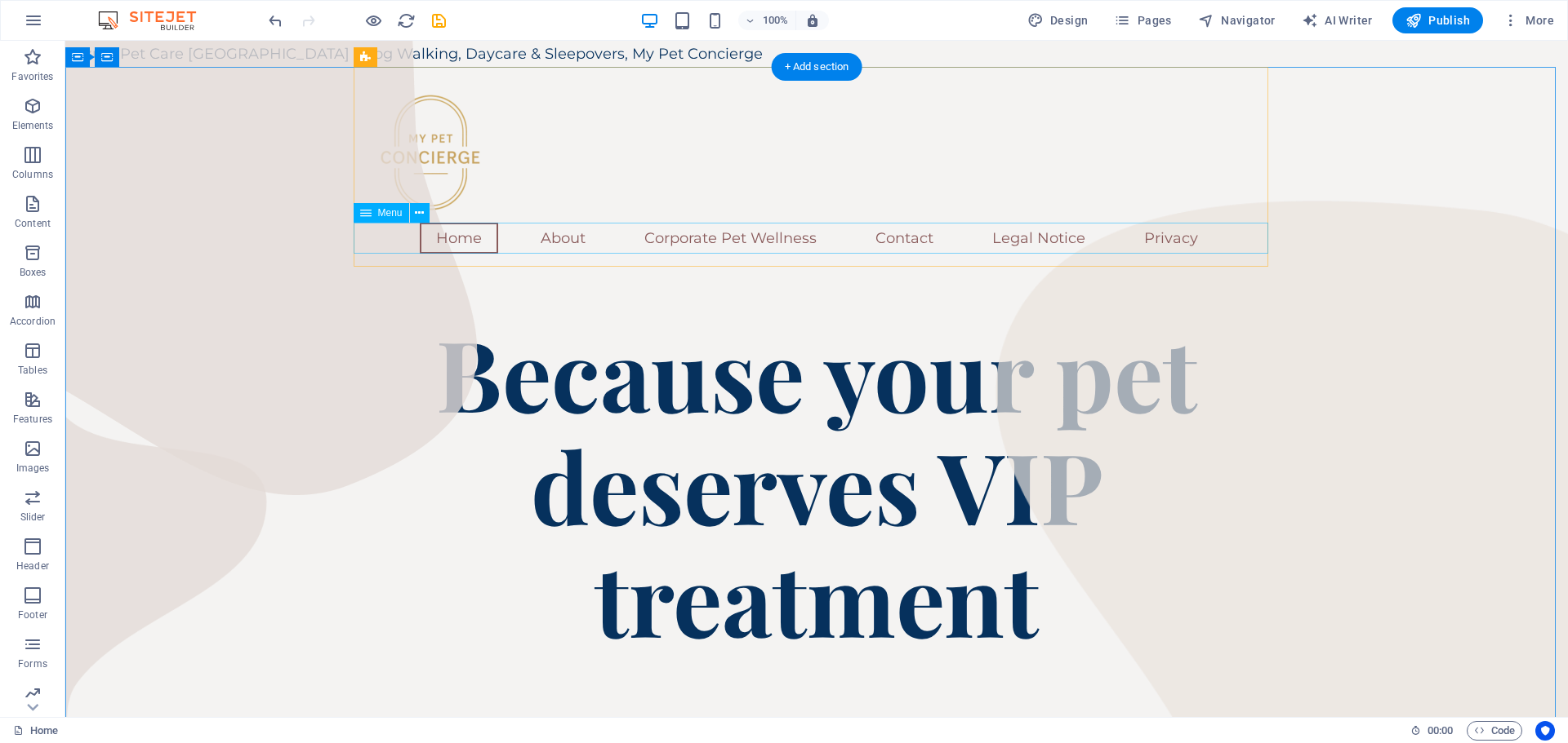
click at [753, 239] on nav "Home About Corporate Pet Wellness Contact Legal Notice Privacy" at bounding box center [816, 237] width 915 height 31
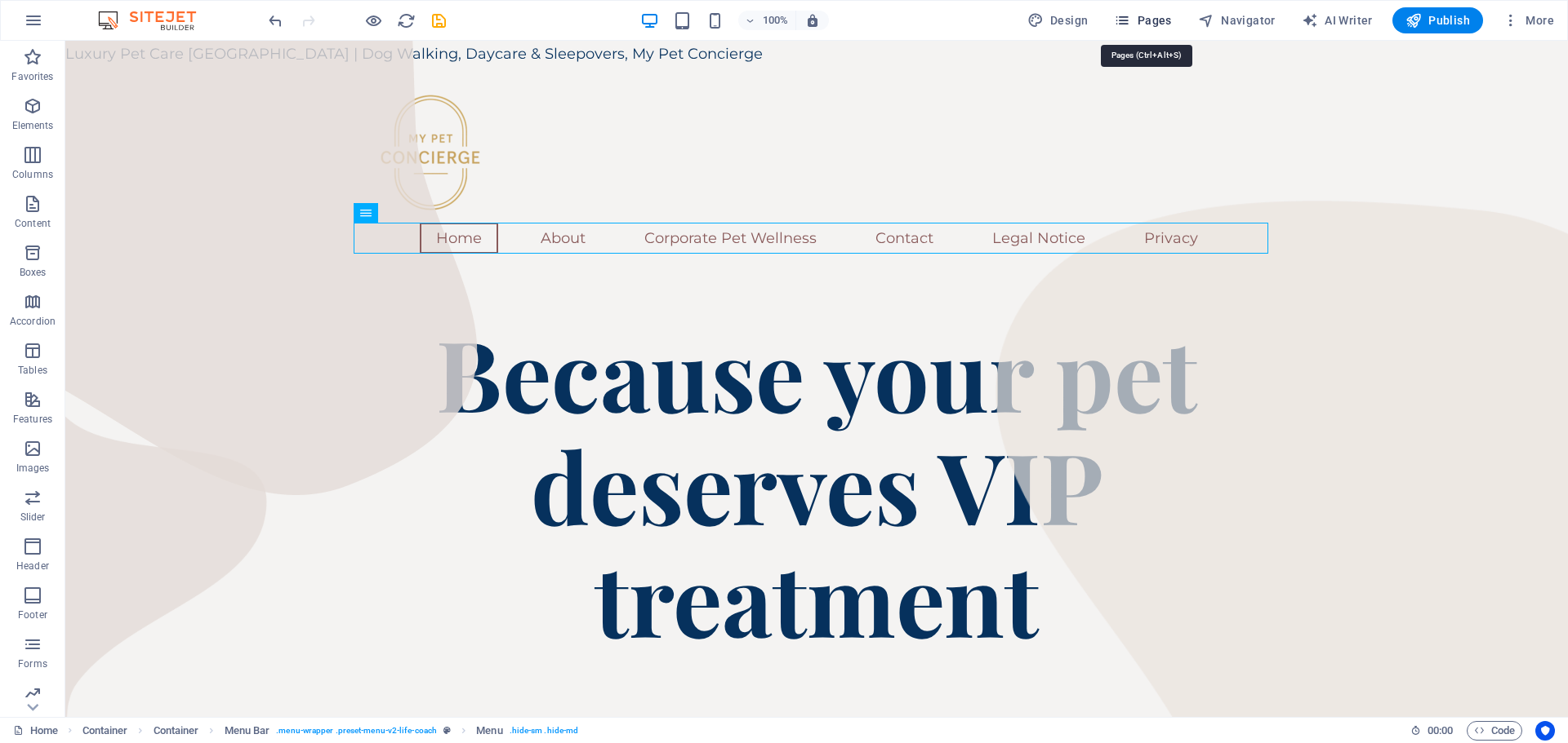
click at [1145, 17] on span "Pages" at bounding box center [1142, 20] width 57 height 17
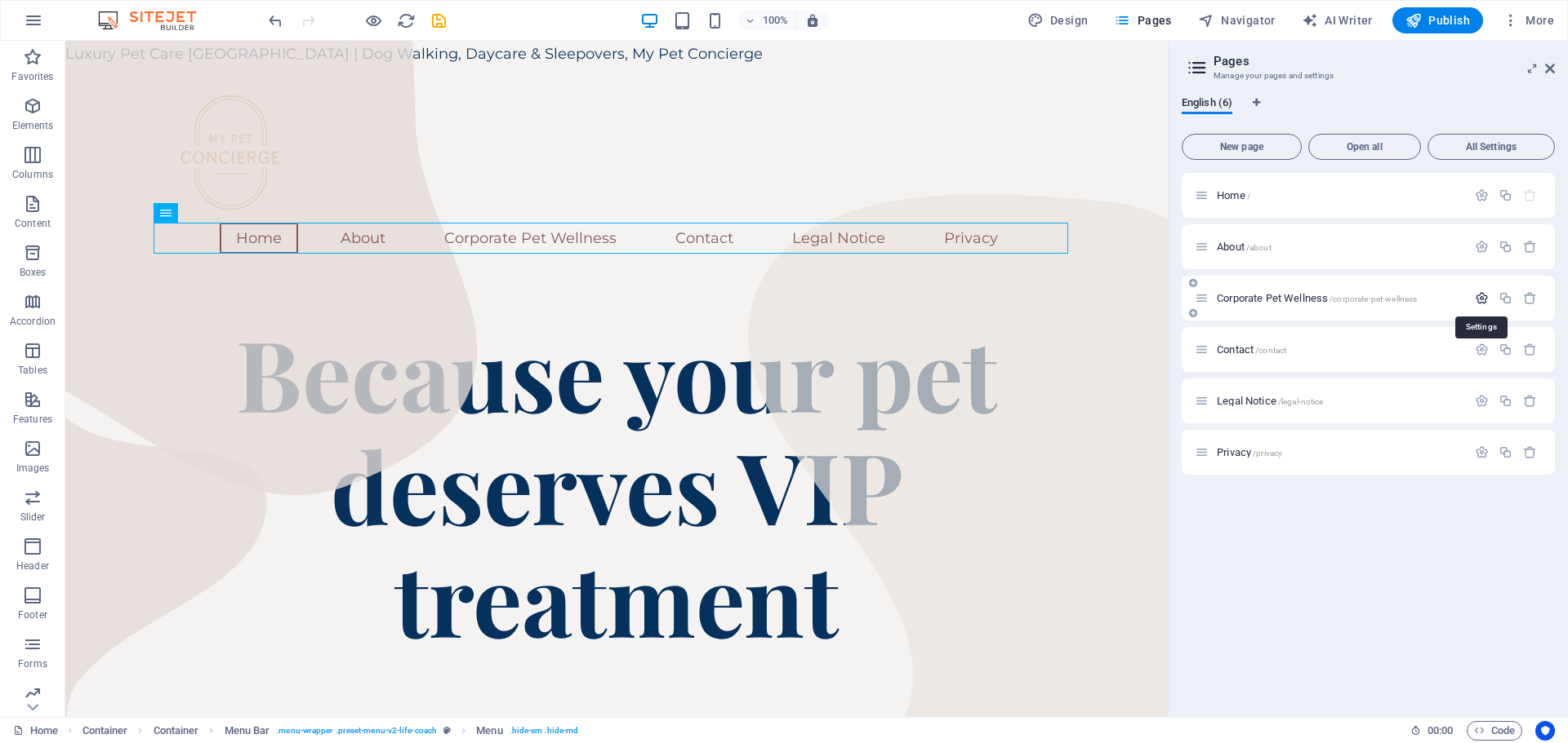
click at [1482, 299] on icon "button" at bounding box center [1481, 298] width 14 height 14
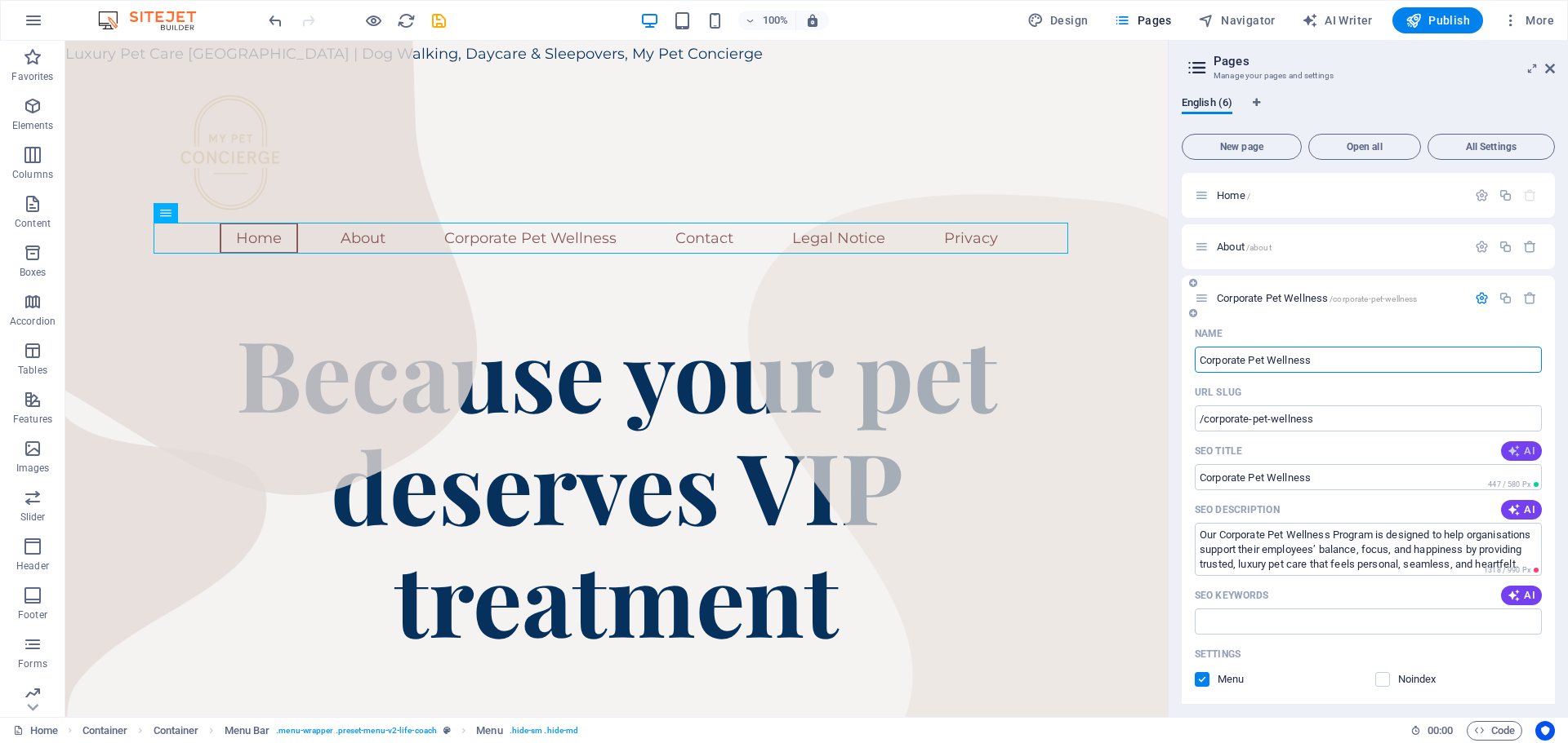
click at [1524, 447] on span "AI" at bounding box center [1521, 451] width 28 height 13
type input "Wellness for Pets at Work"
click at [1522, 508] on span "AI" at bounding box center [1521, 510] width 28 height 13
type textarea "Enhance employee wellness with My Pet Concierges Corporate Pet Wellness Program…"
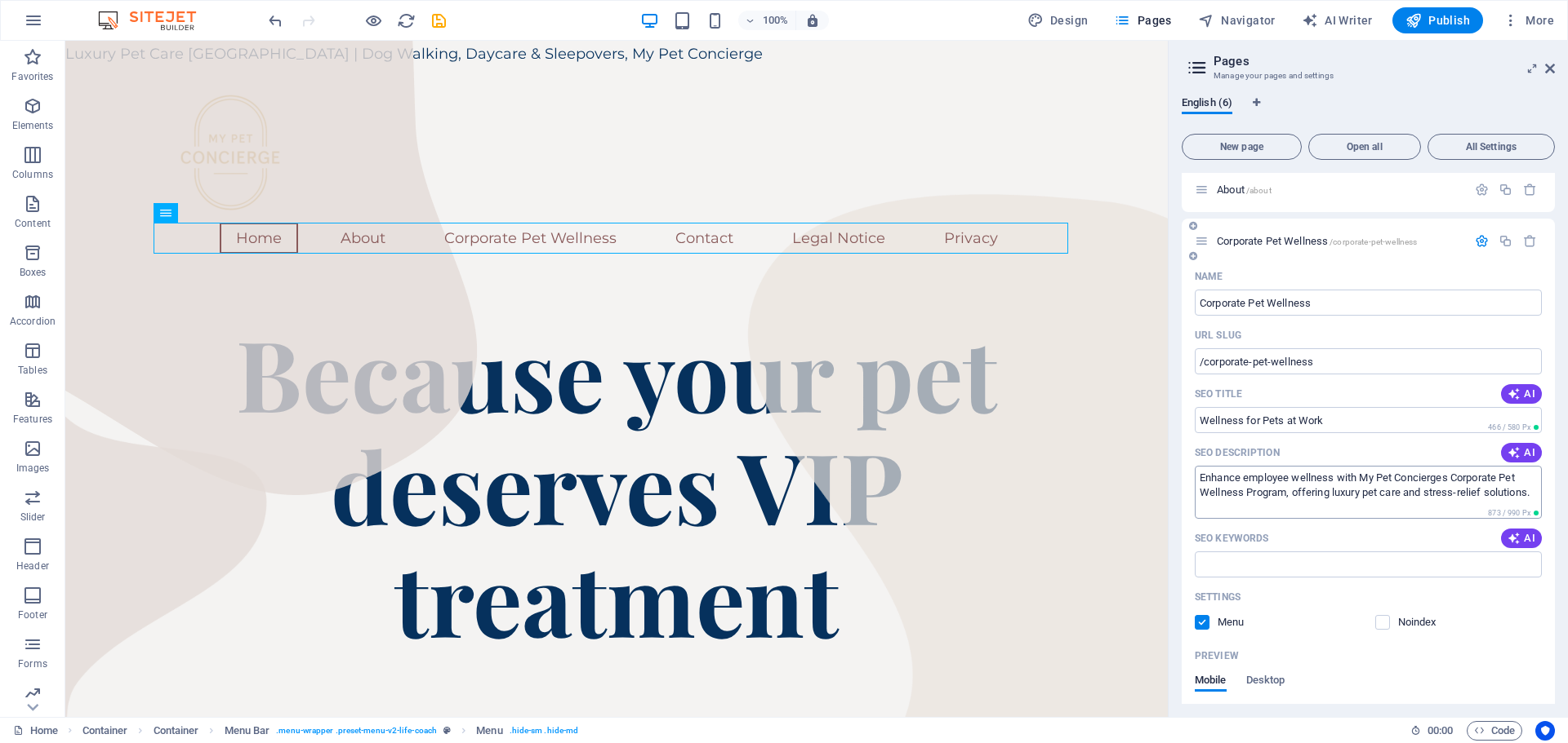
scroll to position [82, 0]
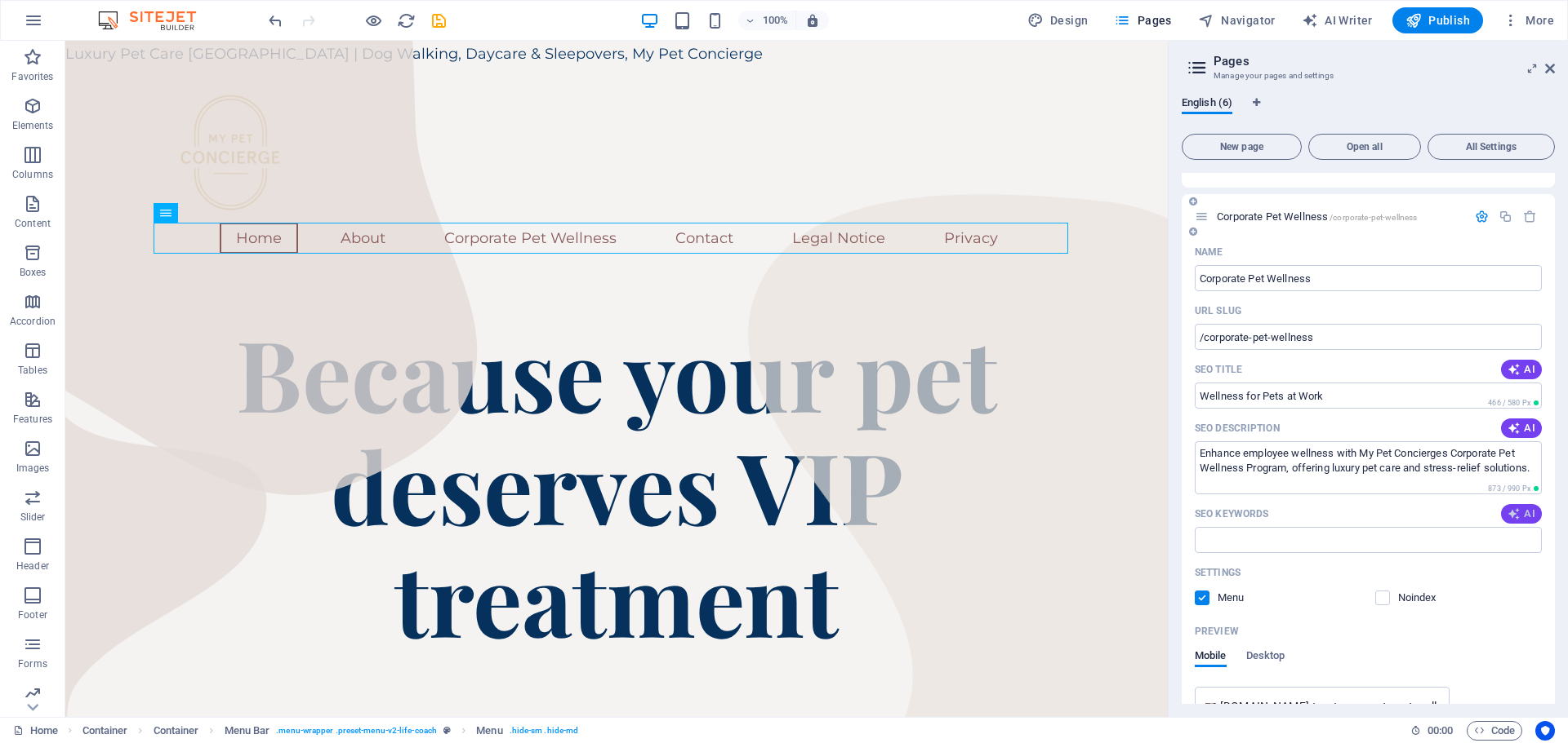
click at [1523, 507] on button "AI" at bounding box center [1521, 514] width 41 height 20
type input "Corporate Pet Wellness, Employee Pet Care, Luxury Pet Services, Pet-Friendly Wo…"
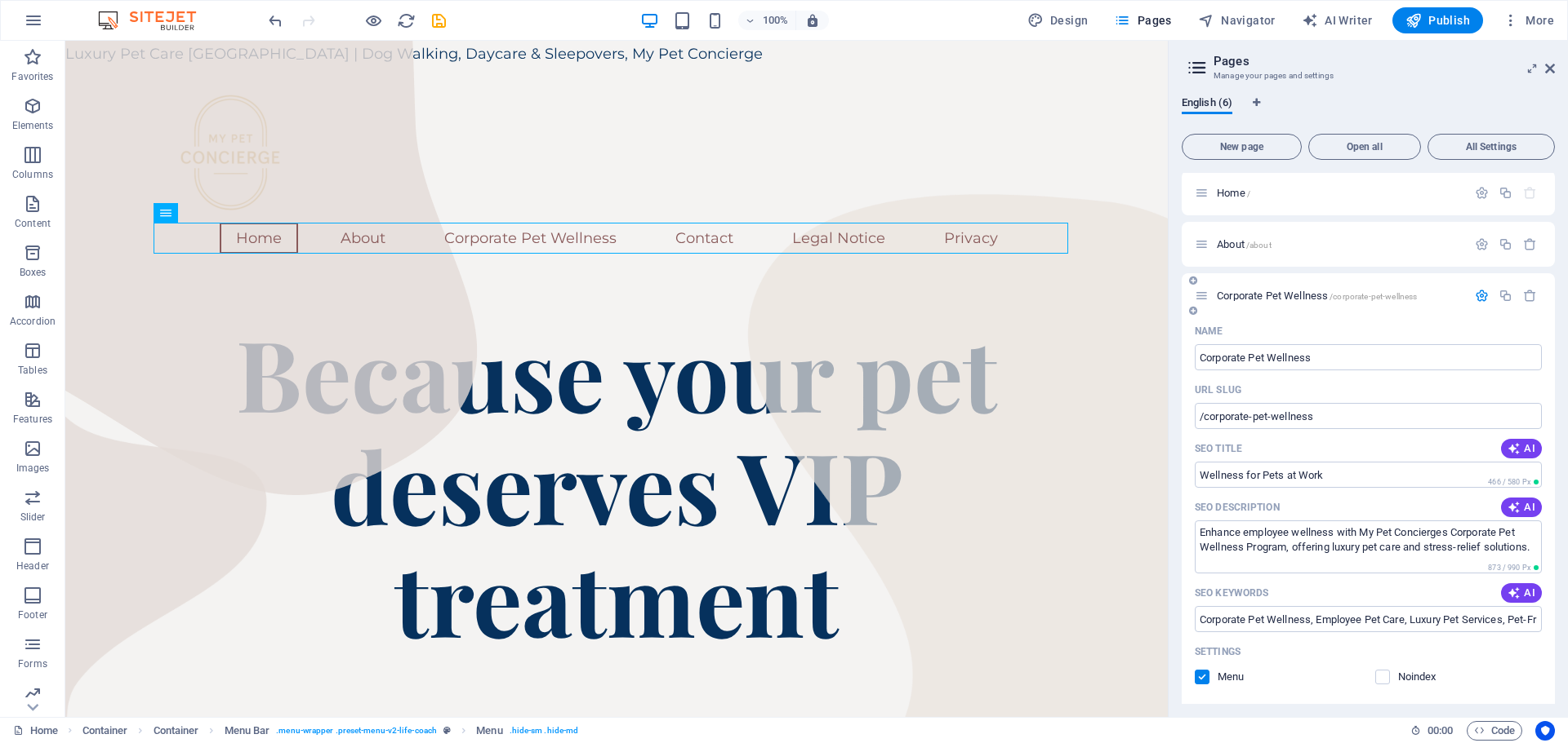
scroll to position [0, 0]
click at [1479, 295] on icon "button" at bounding box center [1481, 298] width 14 height 14
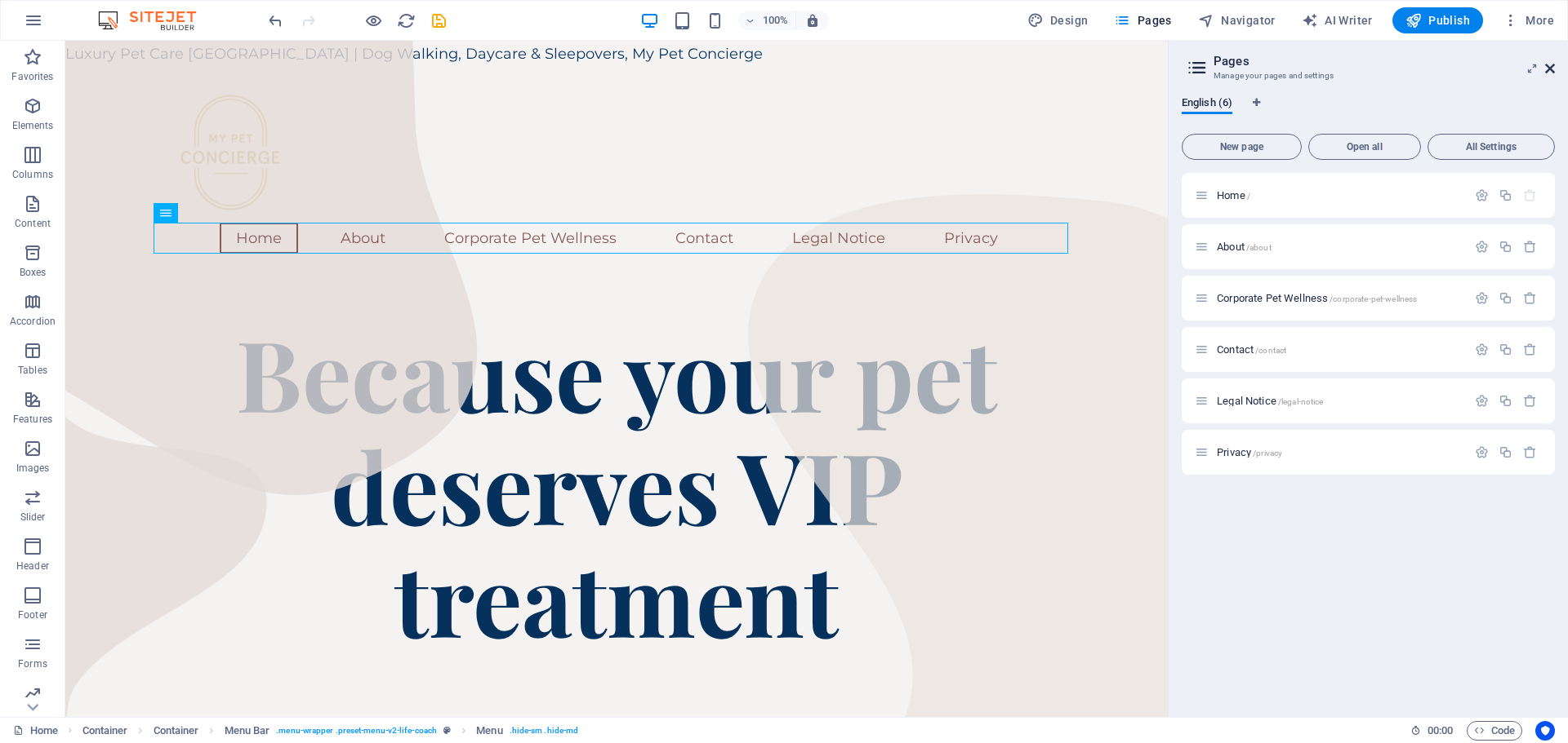
click at [1547, 66] on icon at bounding box center [1549, 68] width 10 height 13
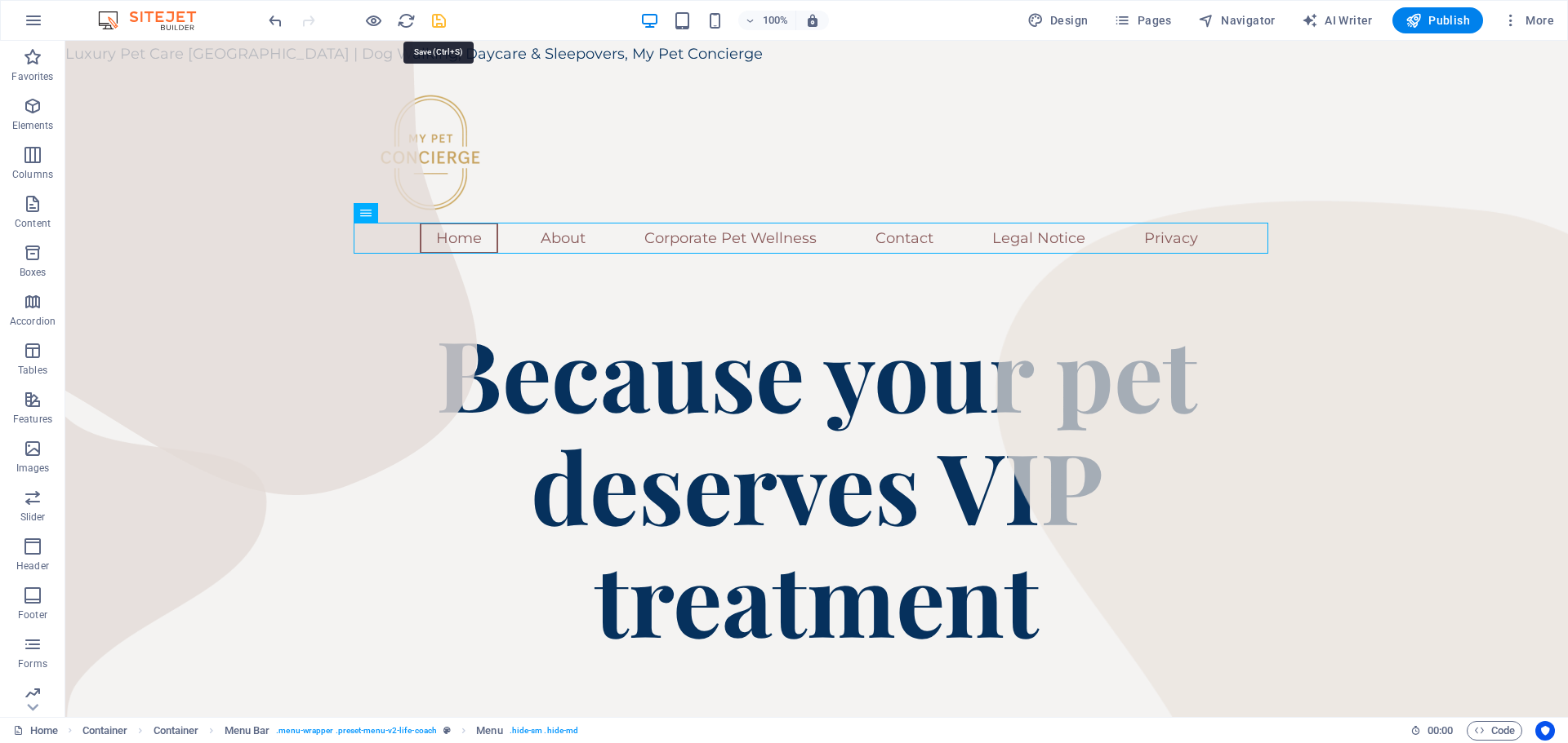
click at [437, 19] on icon "save" at bounding box center [438, 21] width 19 height 19
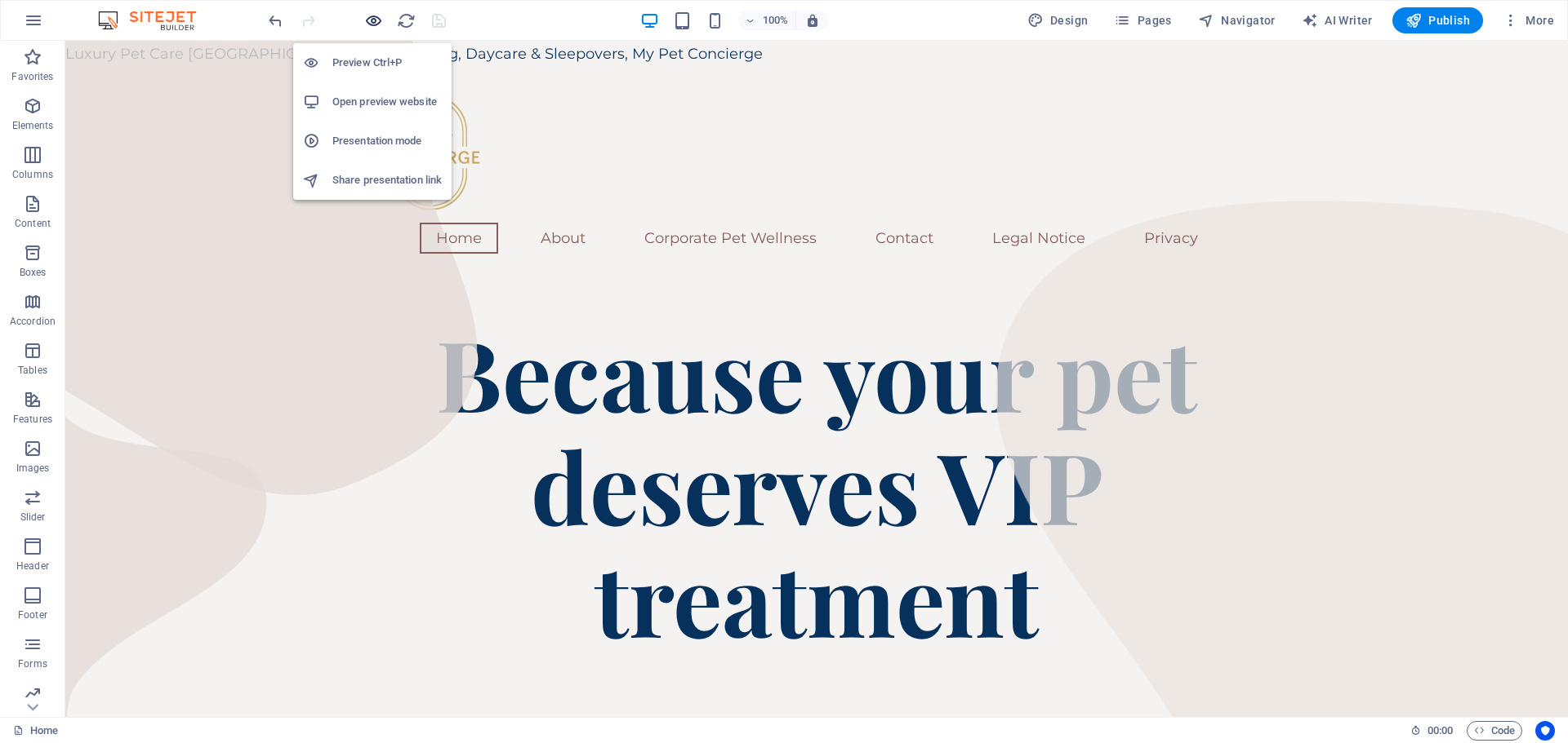
click at [372, 23] on icon "button" at bounding box center [373, 21] width 19 height 19
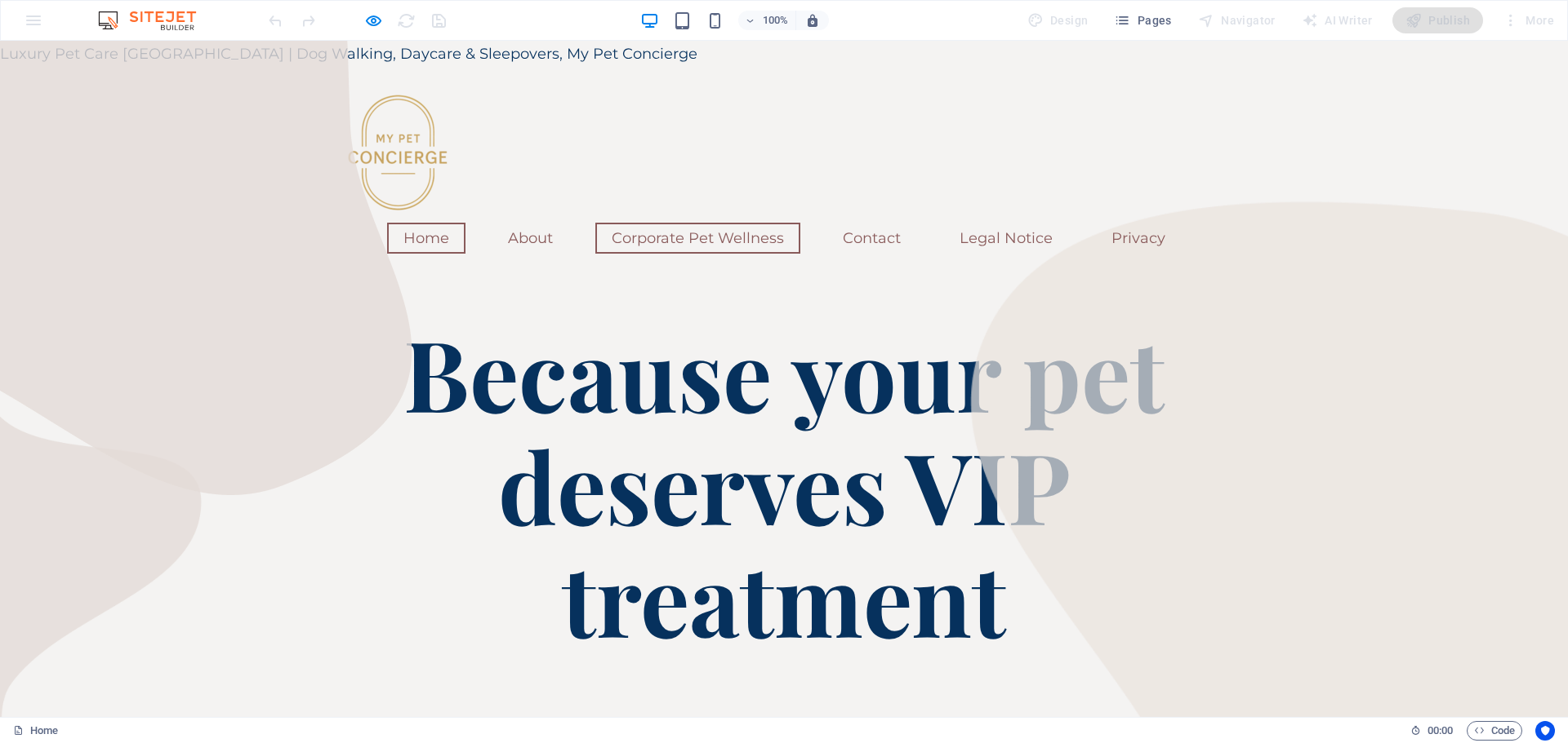
click at [695, 233] on link "Corporate Pet Wellness" at bounding box center [697, 237] width 205 height 31
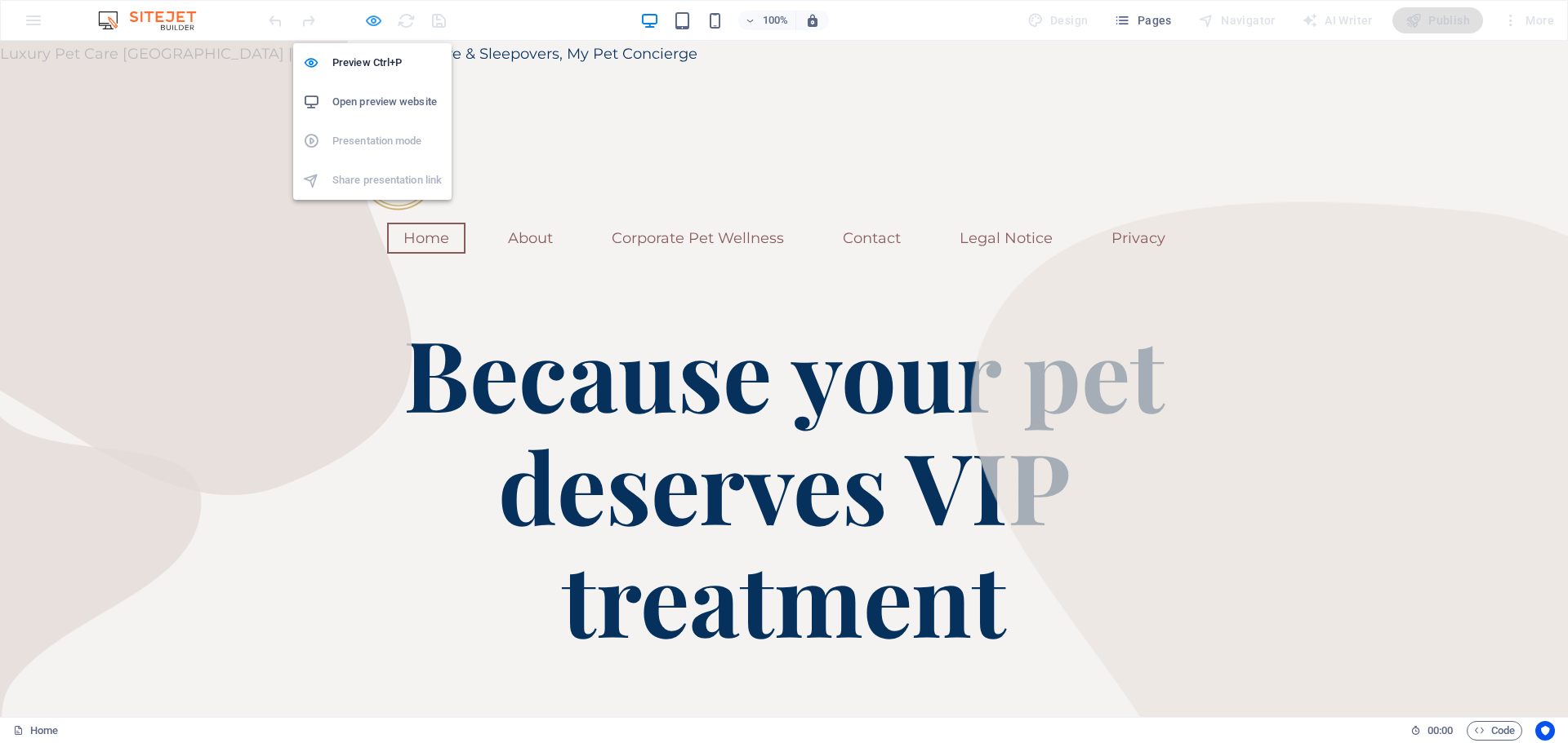
click at [377, 21] on icon "button" at bounding box center [373, 21] width 19 height 19
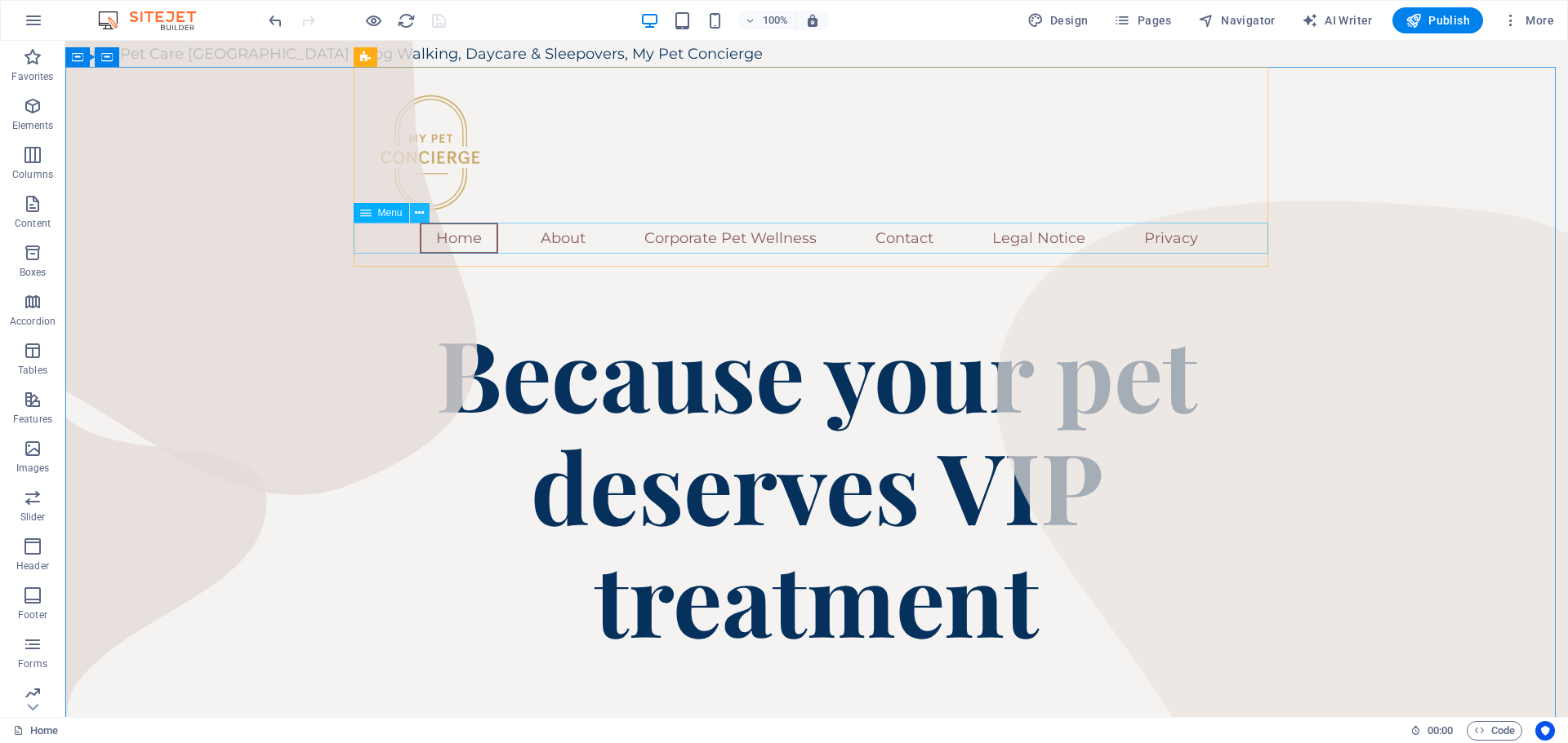
click at [420, 214] on icon at bounding box center [419, 212] width 9 height 17
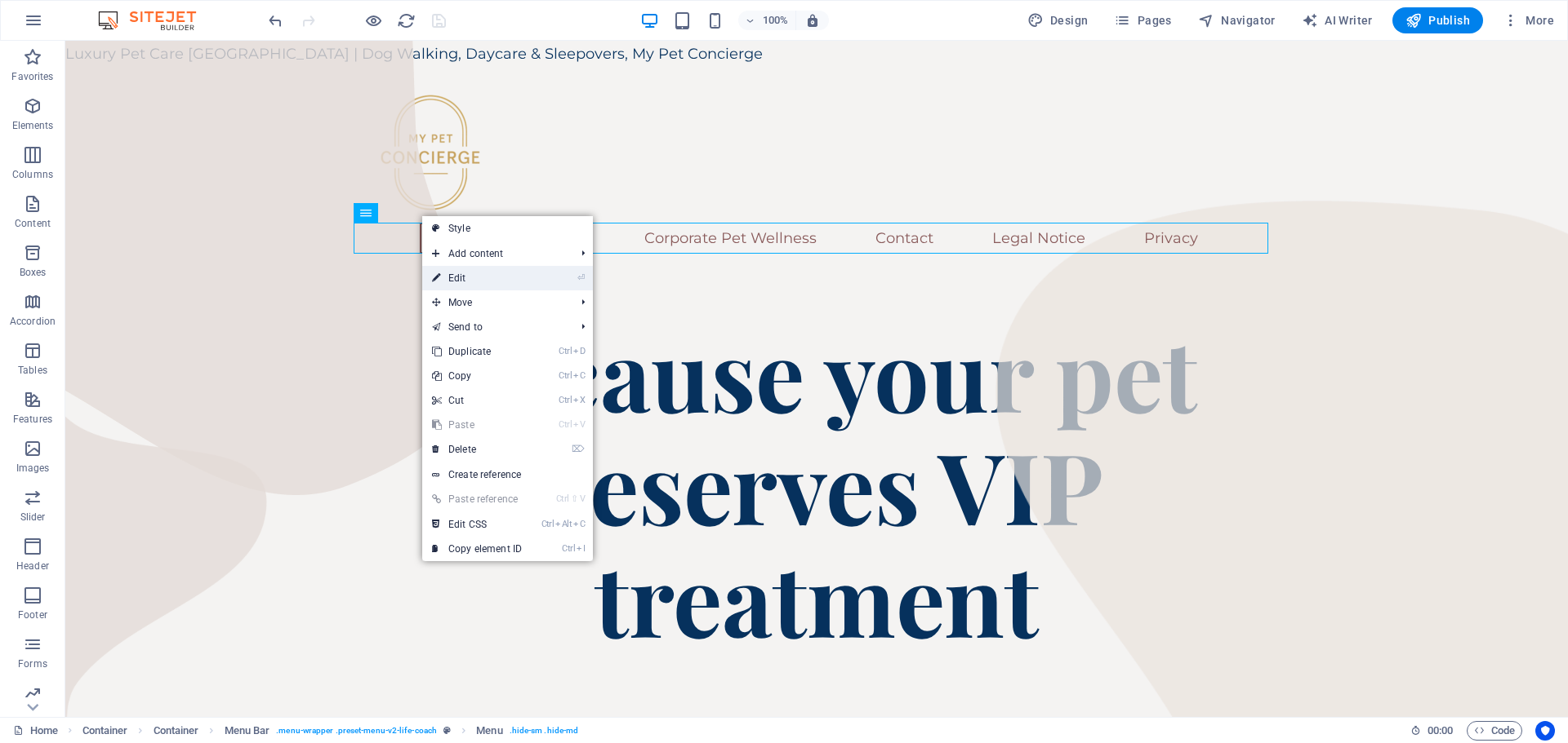
click at [471, 278] on link "⏎ Edit" at bounding box center [477, 278] width 110 height 25
select select
select select "1"
select select
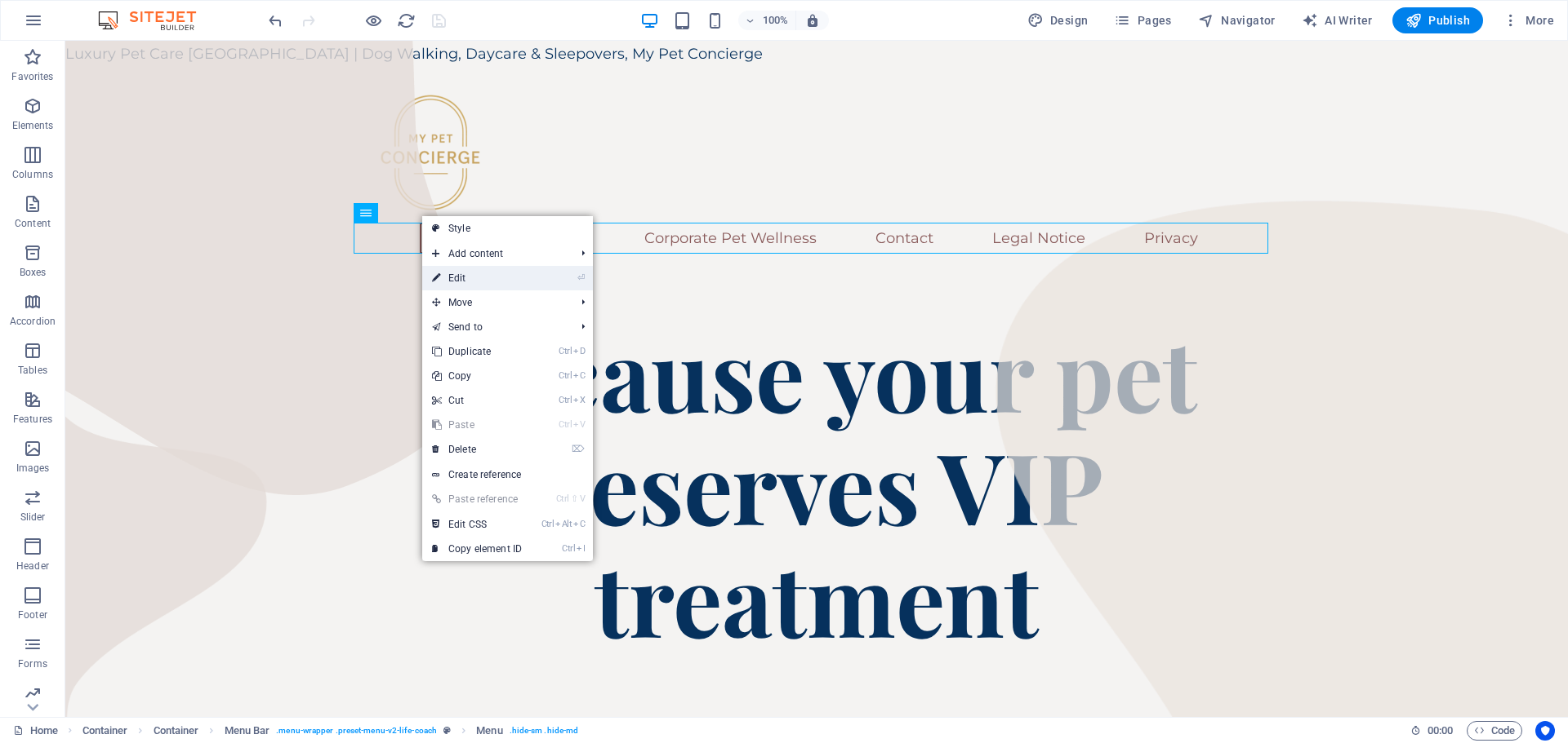
select select "3"
select select
select select "4"
select select
select select "5"
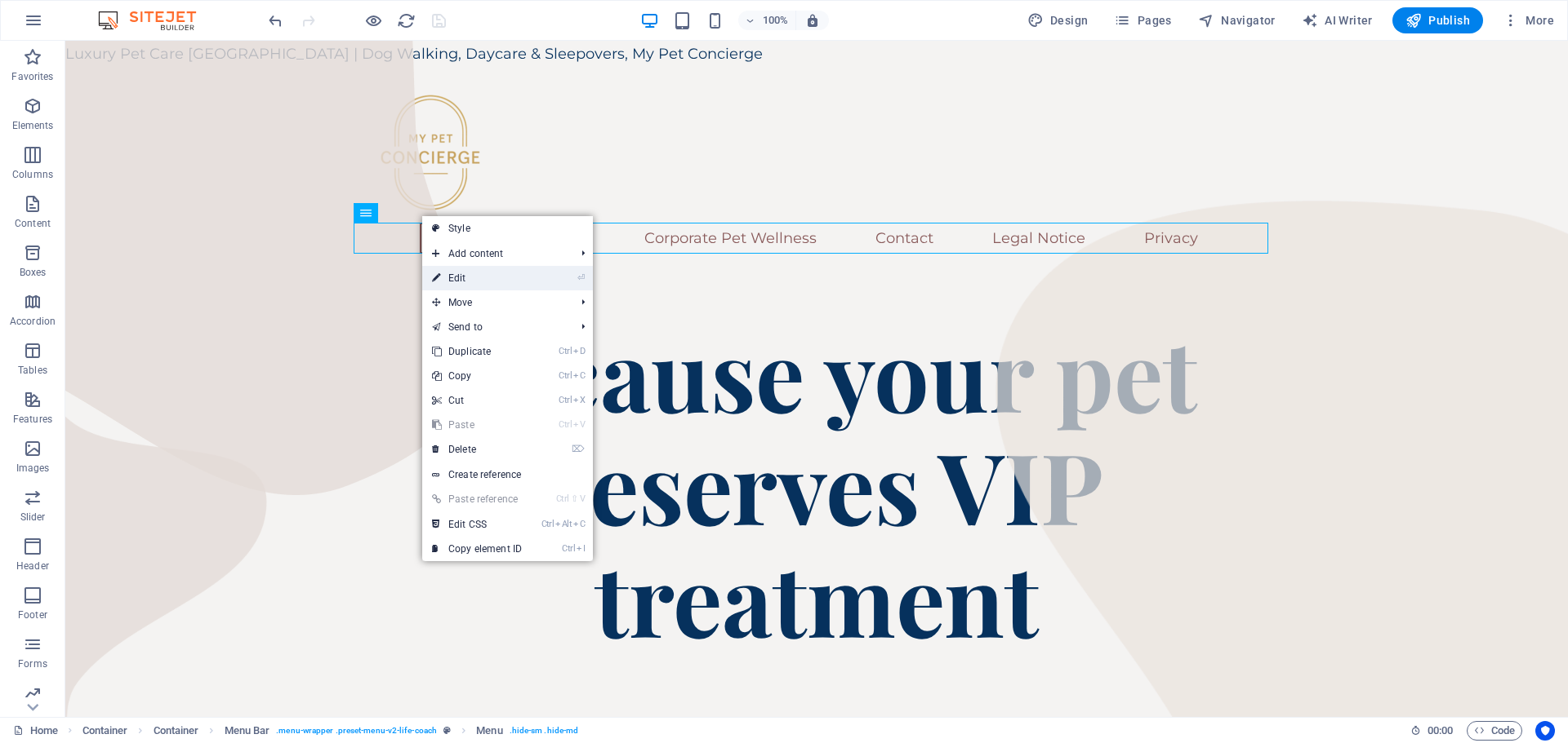
select select
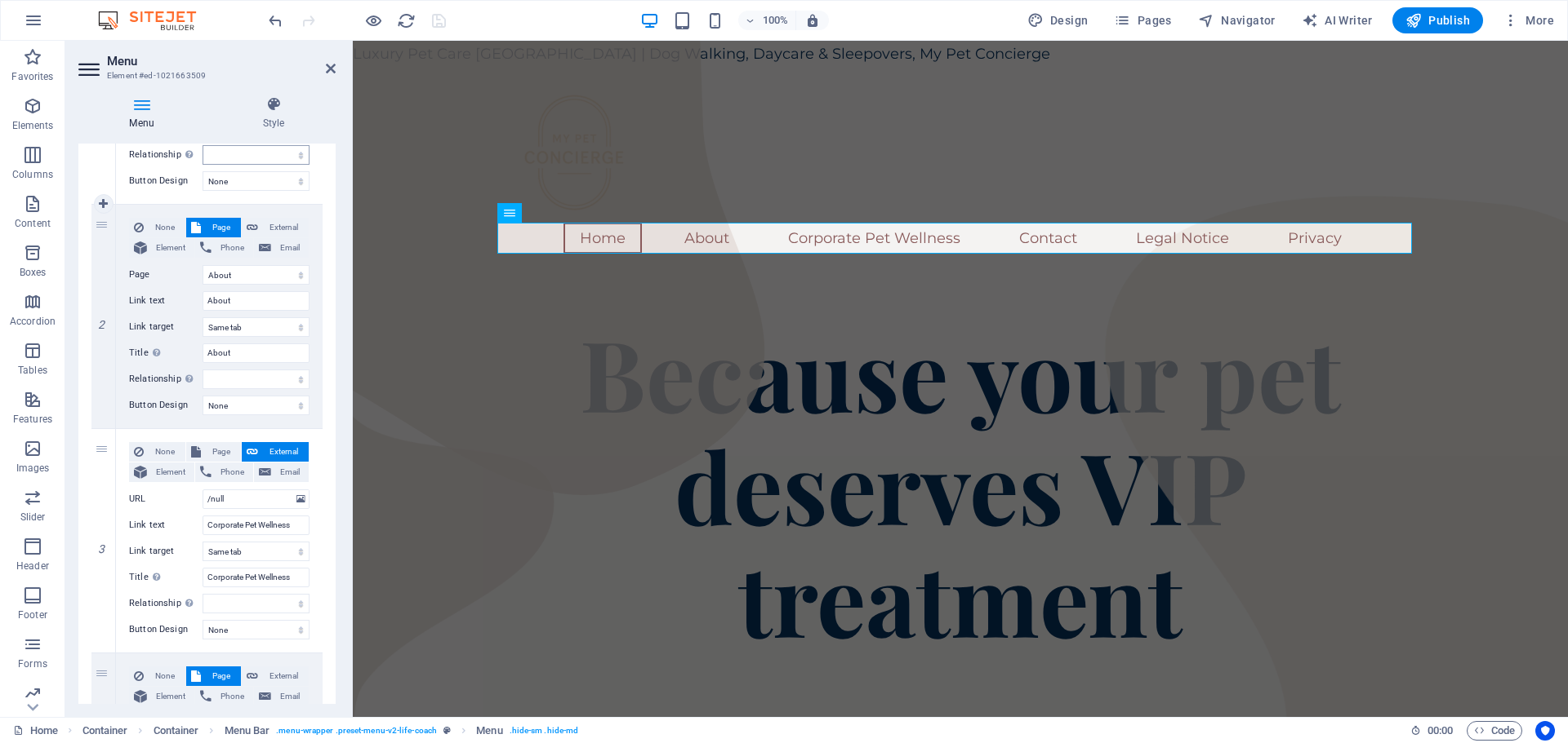
scroll to position [326, 0]
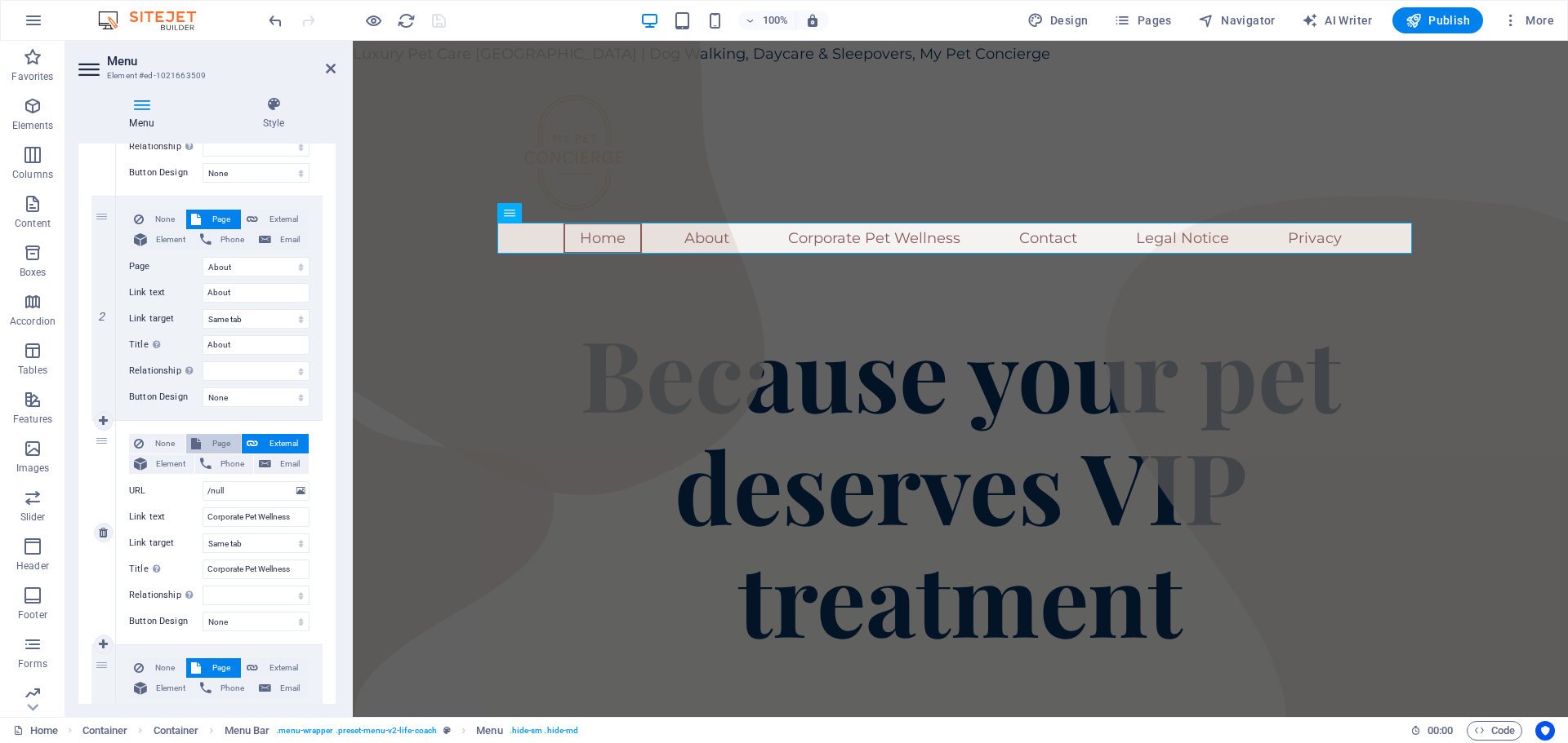
click at [214, 446] on span "Page" at bounding box center [220, 444] width 31 height 20
select select
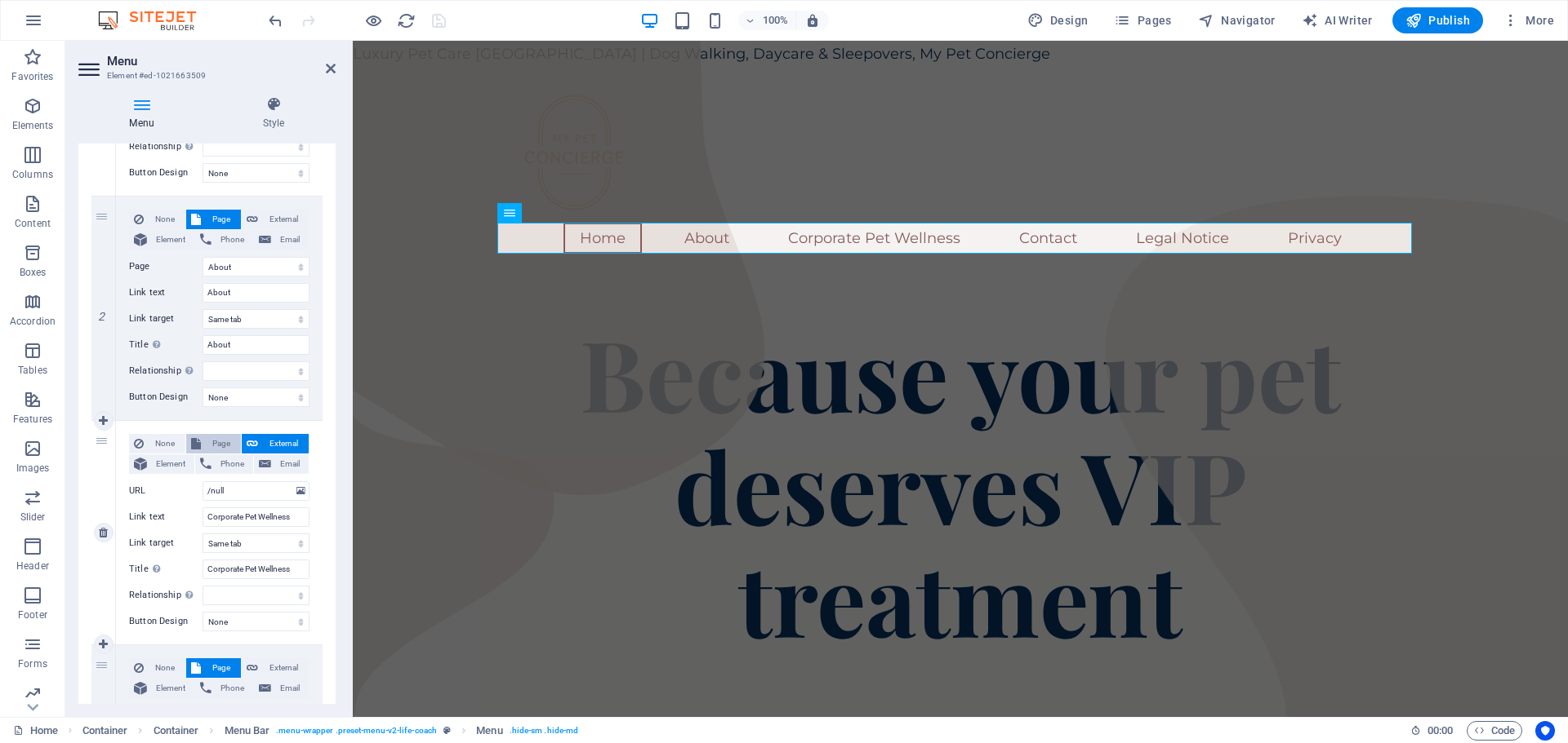
select select
click at [225, 485] on select "Home About Corporate Pet Wellness Contact Legal Notice Privacy" at bounding box center [256, 491] width 107 height 20
select select "2"
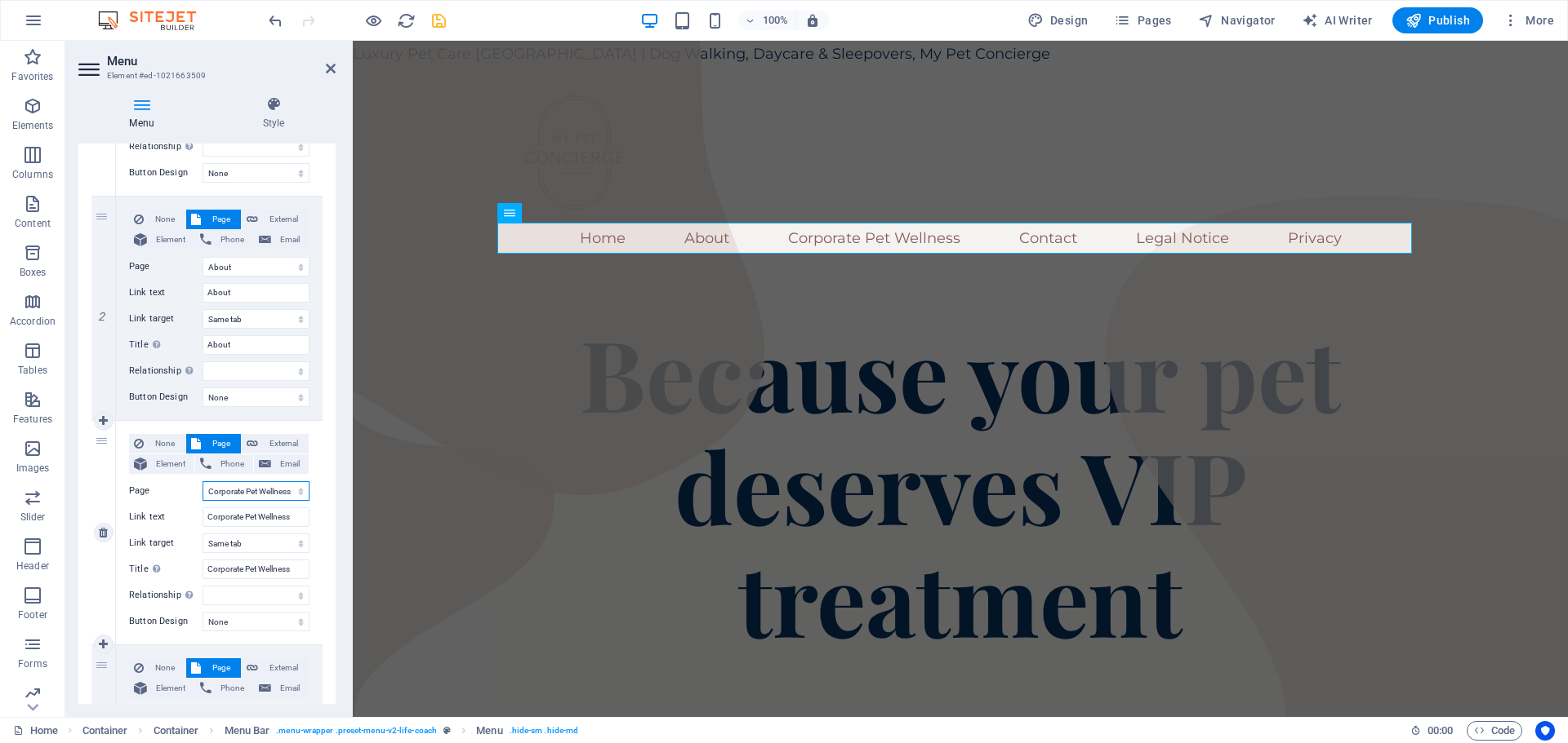
click at [203, 481] on select "Home About Corporate Pet Wellness Contact Legal Notice Privacy" at bounding box center [256, 491] width 107 height 20
select select
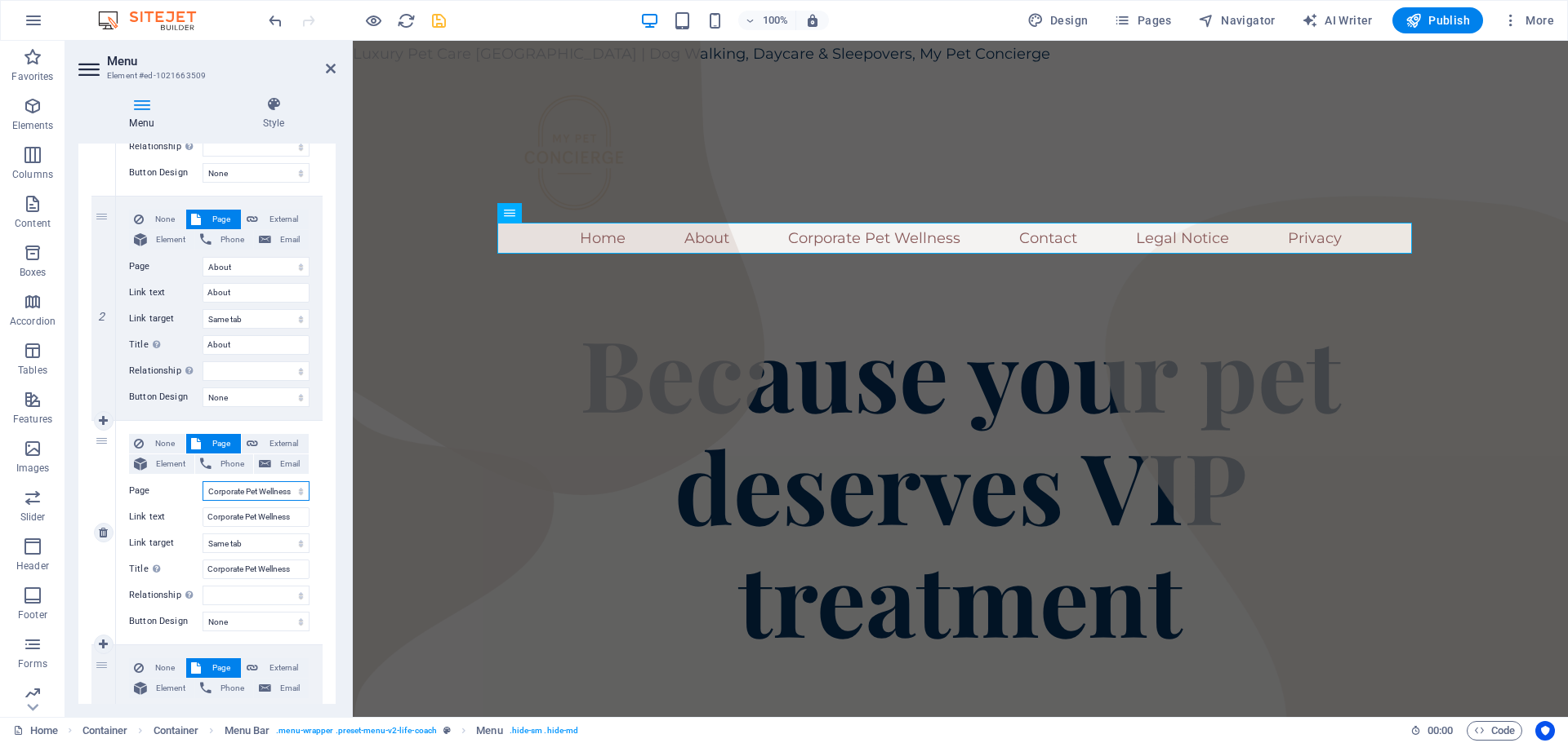
select select
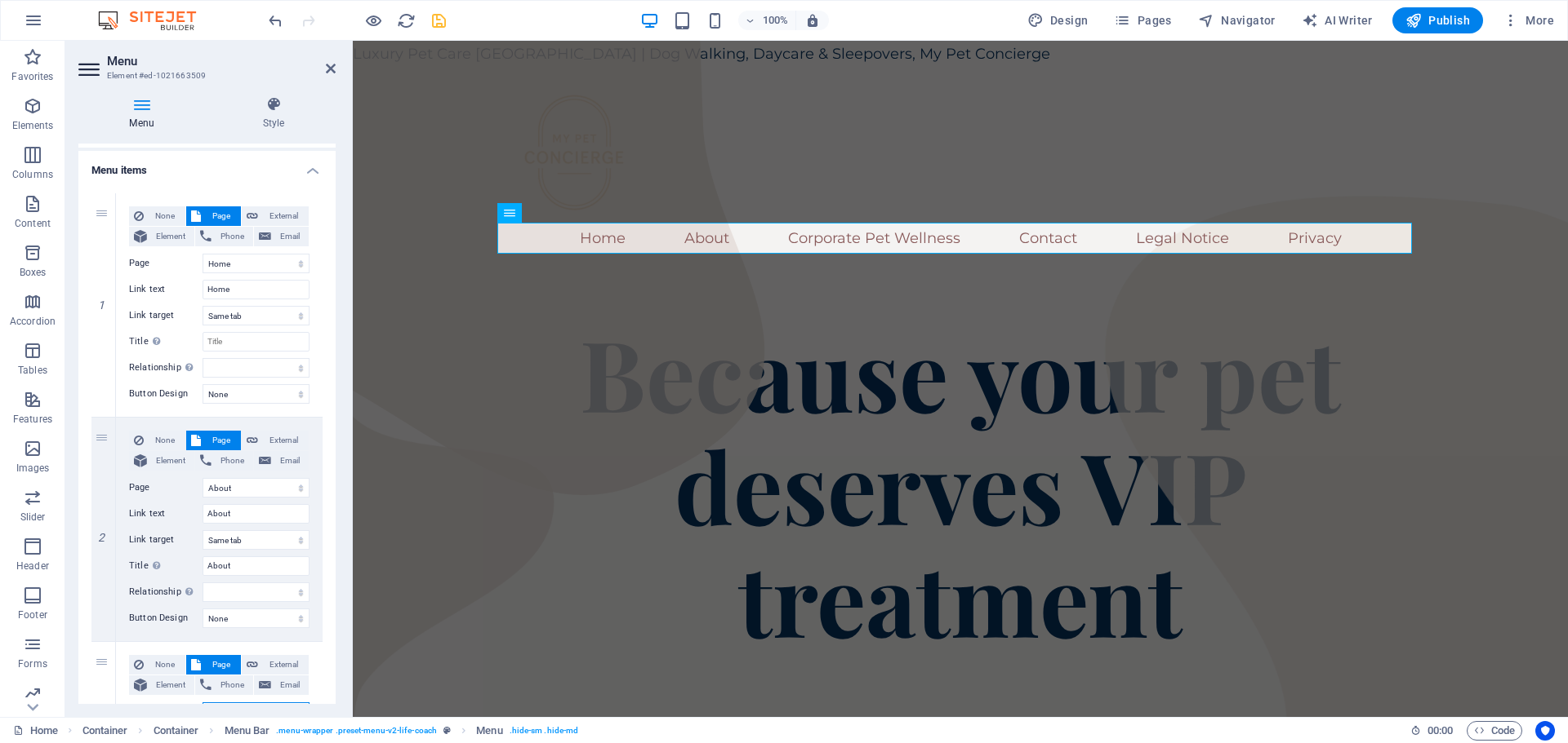
scroll to position [0, 0]
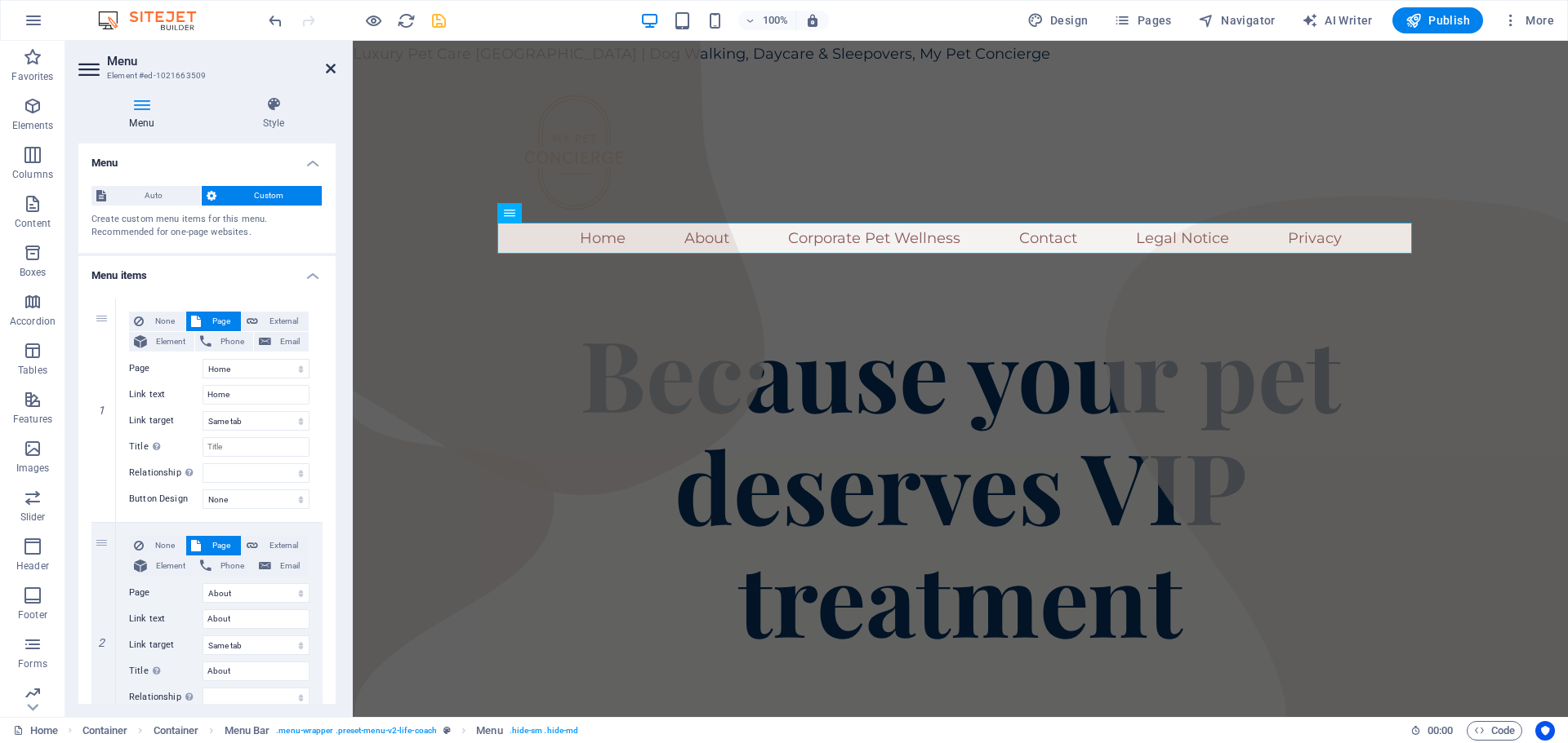
click at [335, 65] on icon at bounding box center [330, 68] width 10 height 13
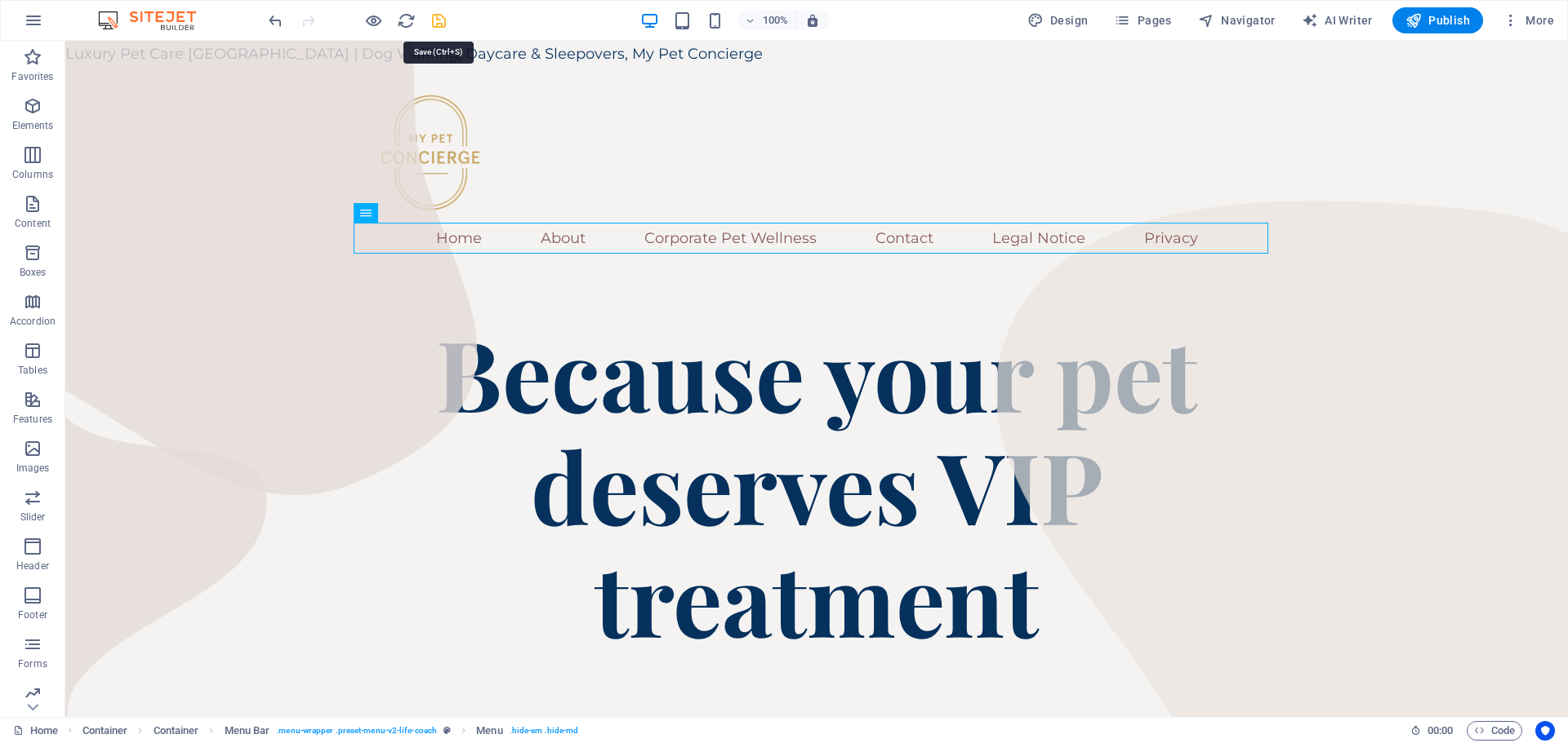
click at [445, 20] on icon "save" at bounding box center [438, 21] width 19 height 19
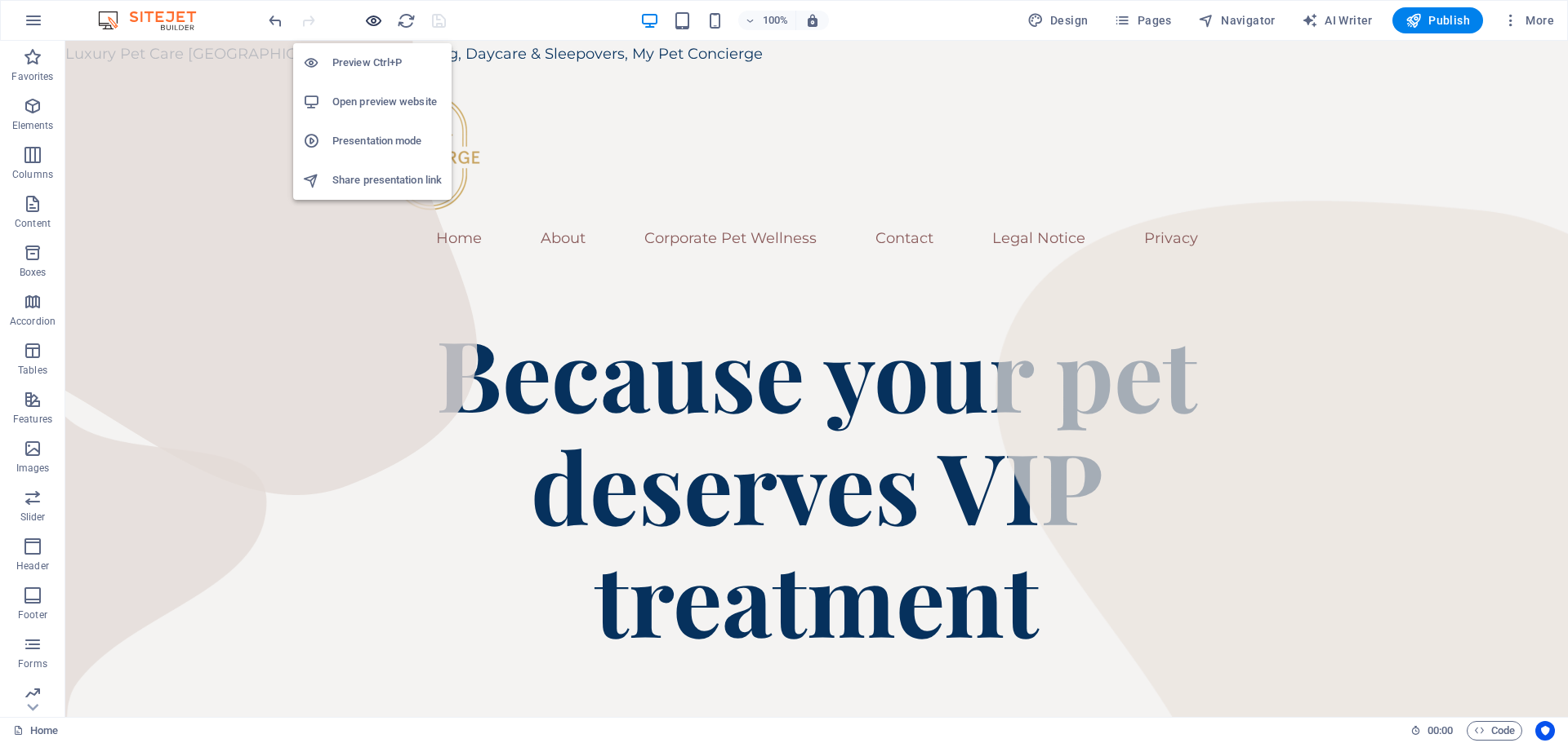
click at [373, 21] on icon "button" at bounding box center [373, 21] width 19 height 19
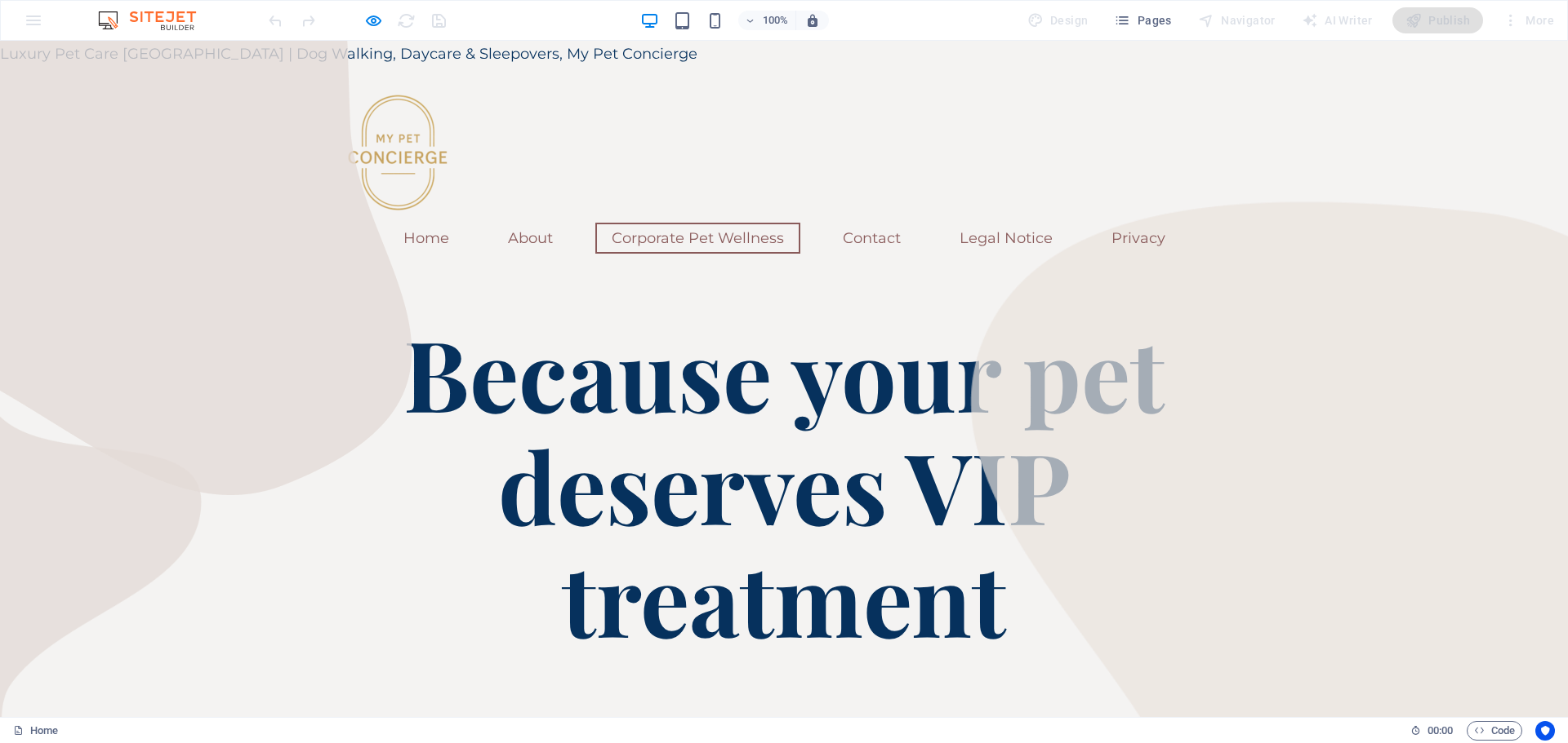
click at [738, 236] on link "Corporate Pet Wellness" at bounding box center [697, 237] width 205 height 31
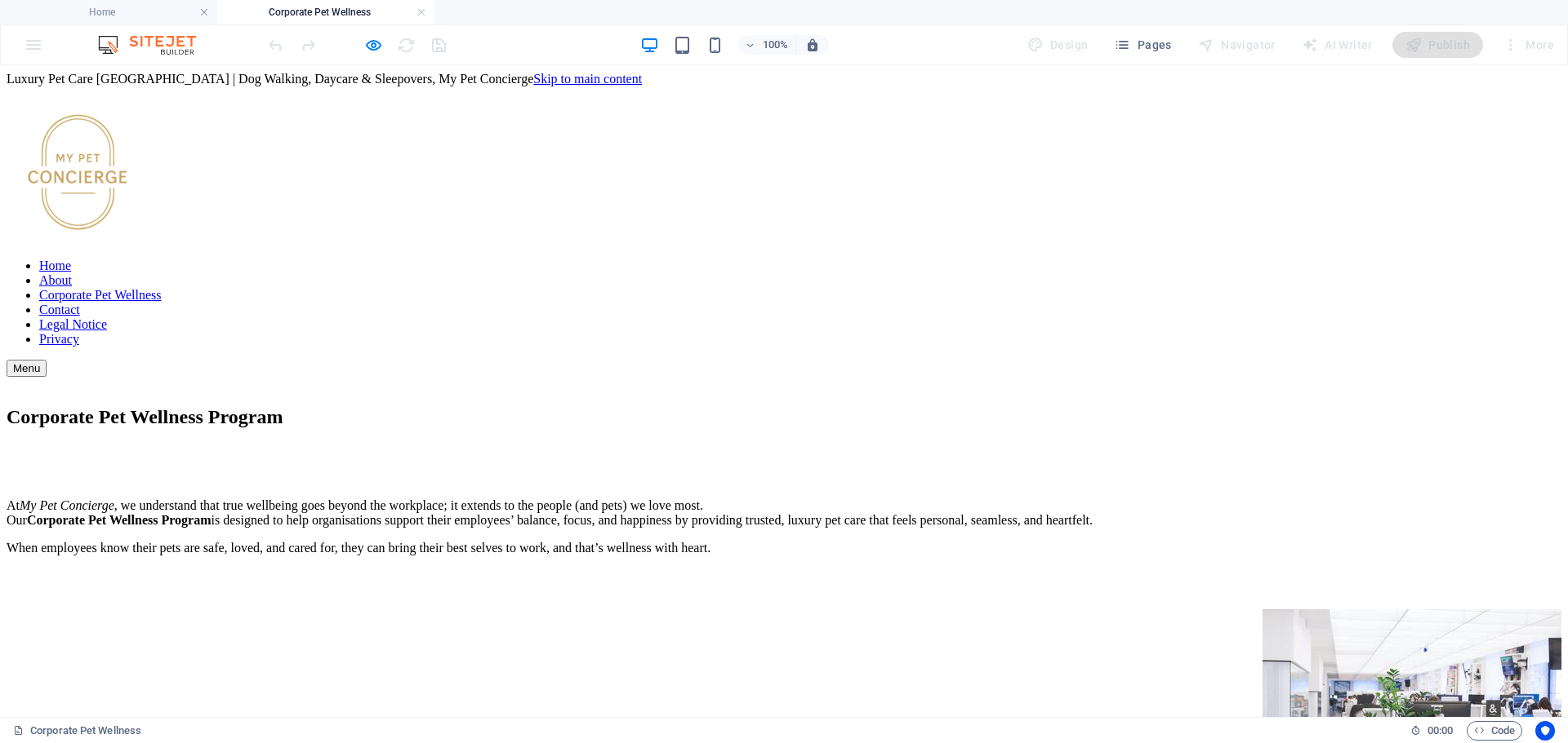
click at [592, 259] on nav "Home About Corporate Pet Wellness Contact Legal Notice Privacy" at bounding box center [784, 302] width 1554 height 88
click at [590, 259] on nav "Home About Corporate Pet Wellness Contact Legal Notice Privacy" at bounding box center [784, 302] width 1554 height 88
click at [588, 259] on nav "Home About Corporate Pet Wellness Contact Legal Notice Privacy" at bounding box center [784, 302] width 1554 height 88
click at [497, 259] on nav "Home About Corporate Pet Wellness Contact Legal Notice Privacy" at bounding box center [784, 302] width 1554 height 88
click at [117, 9] on h4 "Home" at bounding box center [109, 12] width 218 height 18
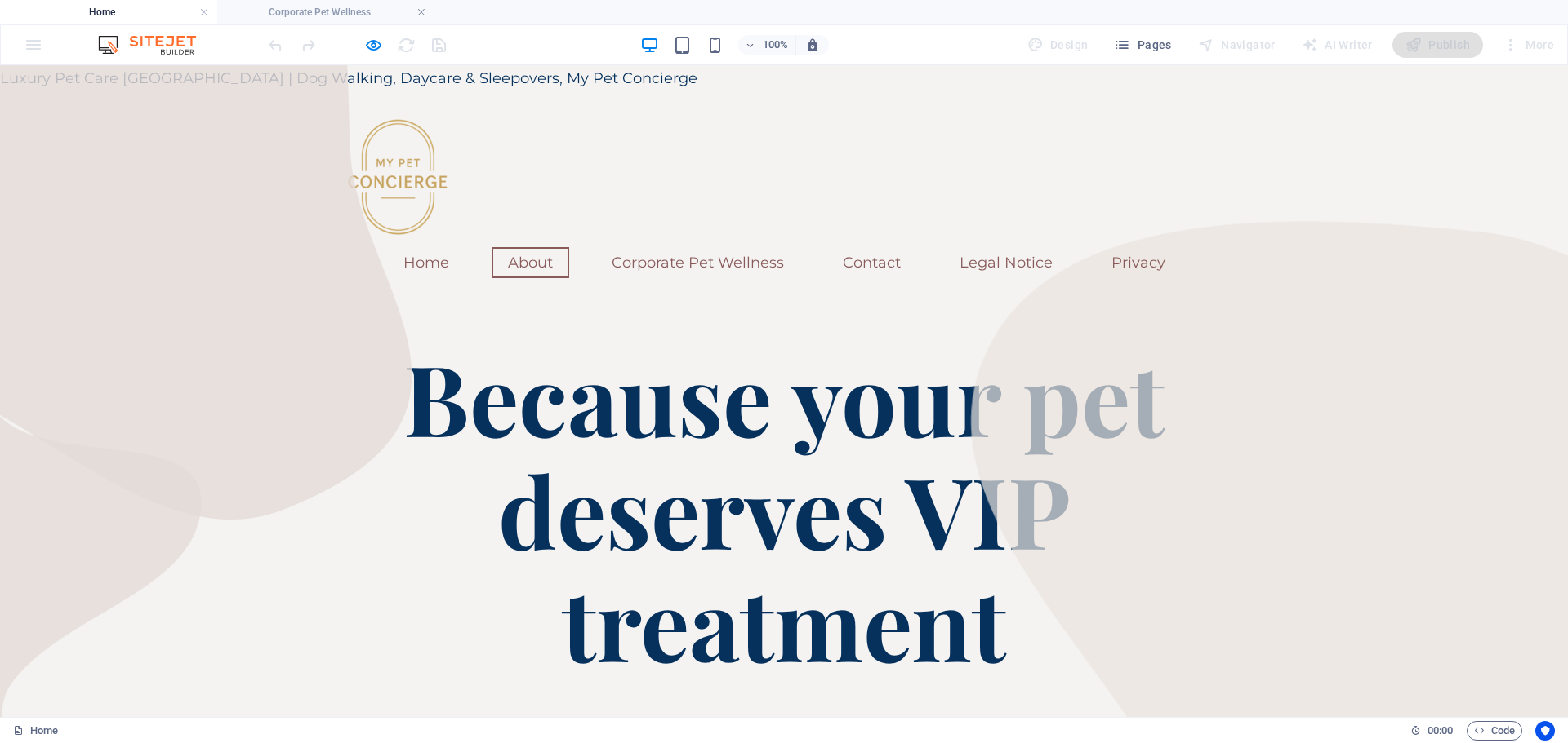
click at [529, 265] on link "About" at bounding box center [530, 262] width 77 height 31
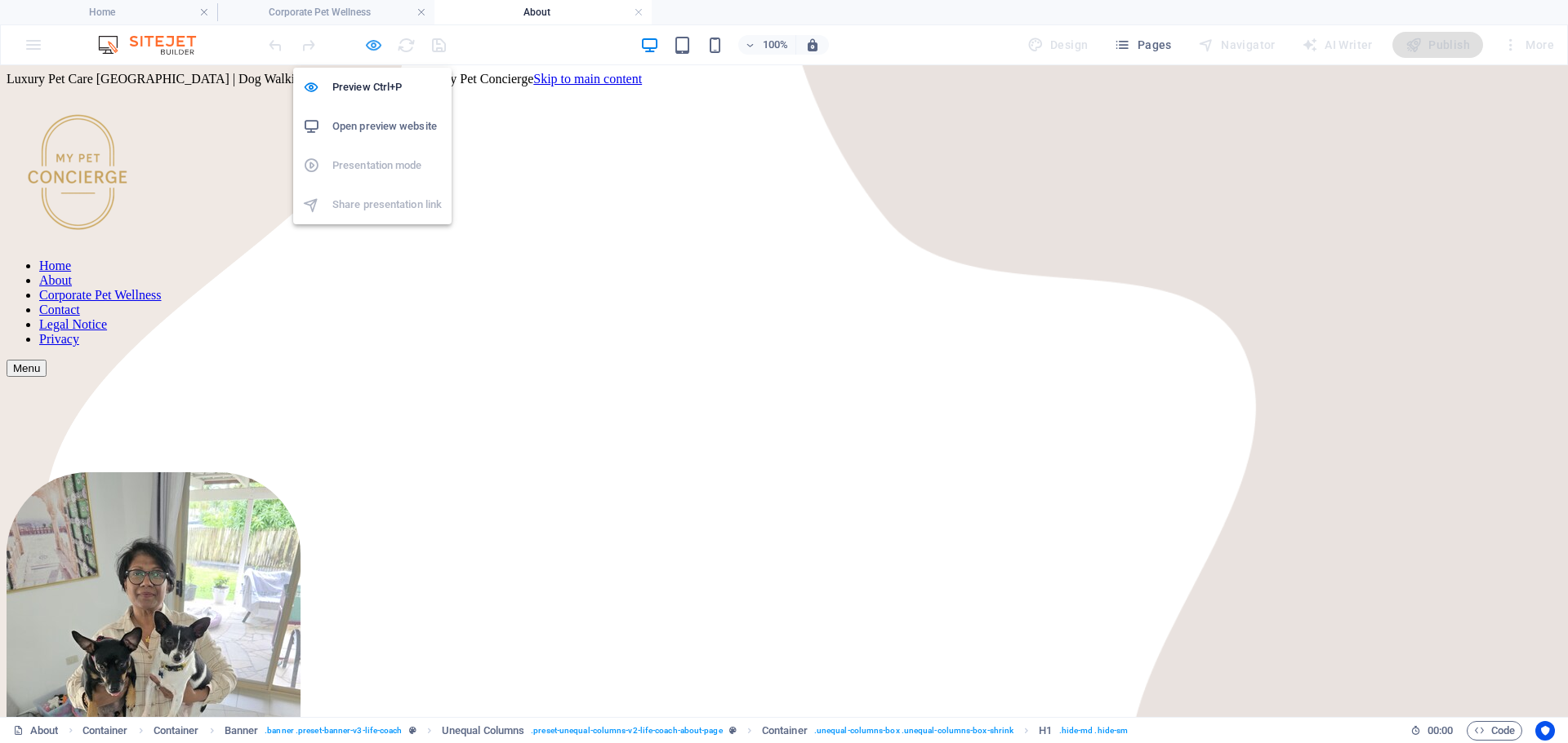
click at [377, 42] on icon "button" at bounding box center [373, 44] width 19 height 19
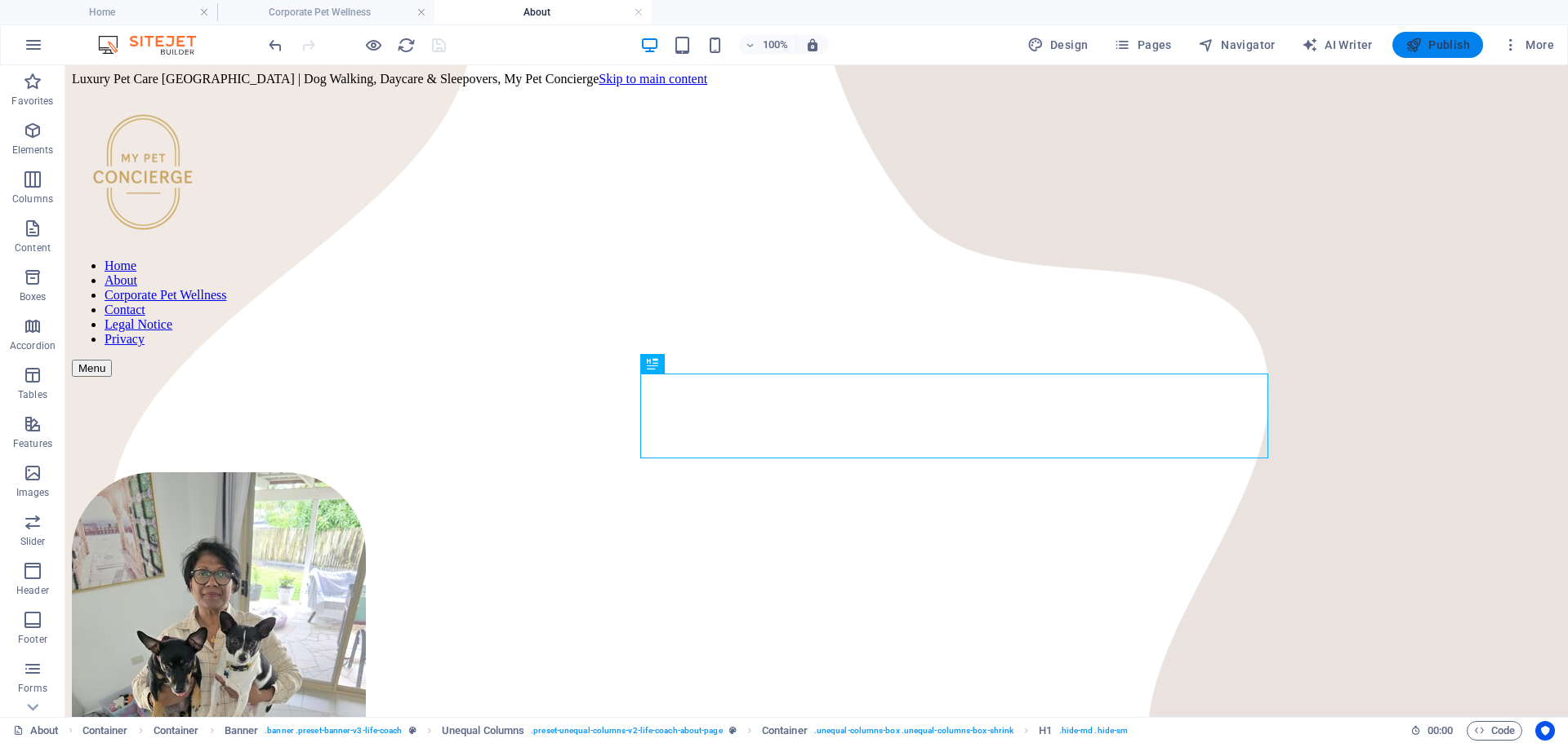
click at [1429, 46] on span "Publish" at bounding box center [1437, 44] width 64 height 17
